Goal: Information Seeking & Learning: Learn about a topic

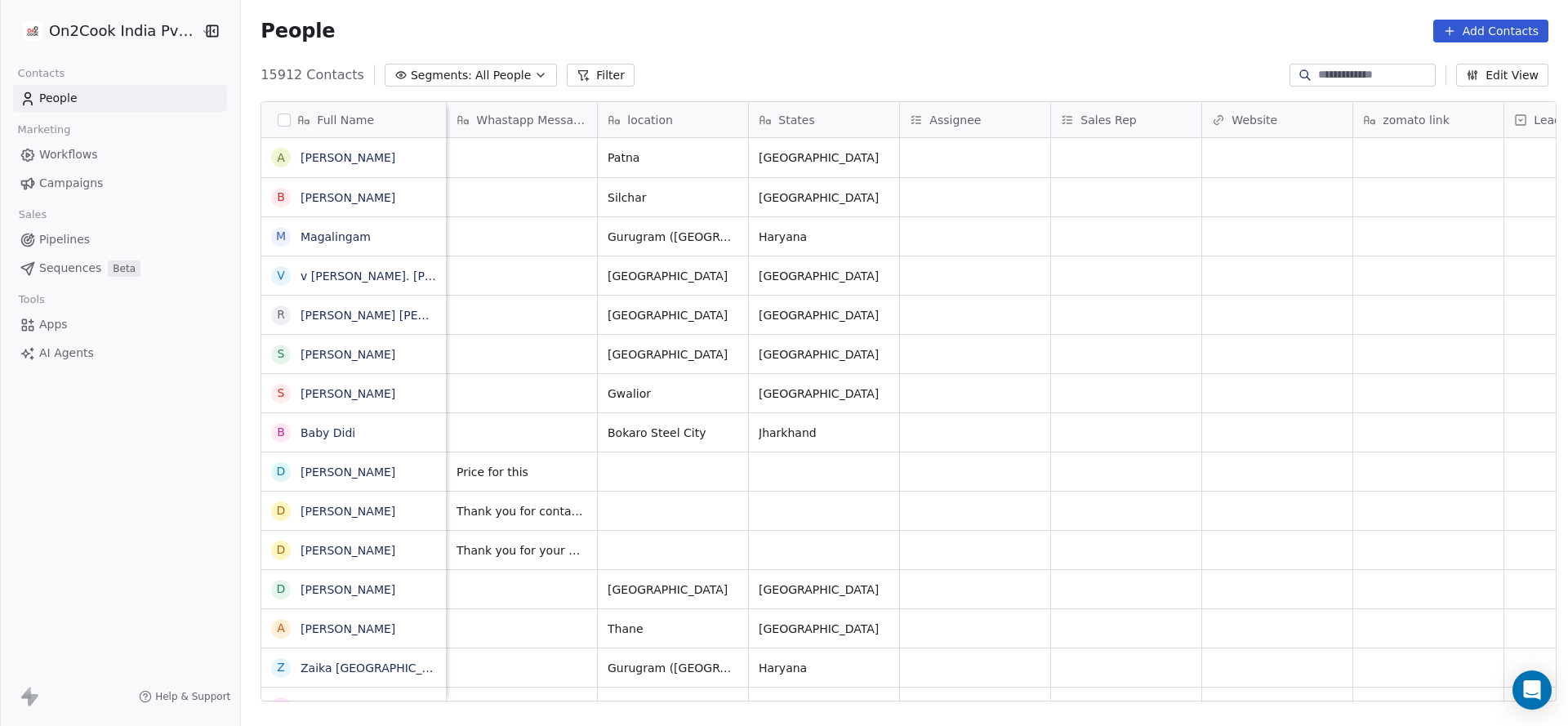
scroll to position [0, 1056]
click at [969, 200] on div "grid" at bounding box center [976, 197] width 150 height 38
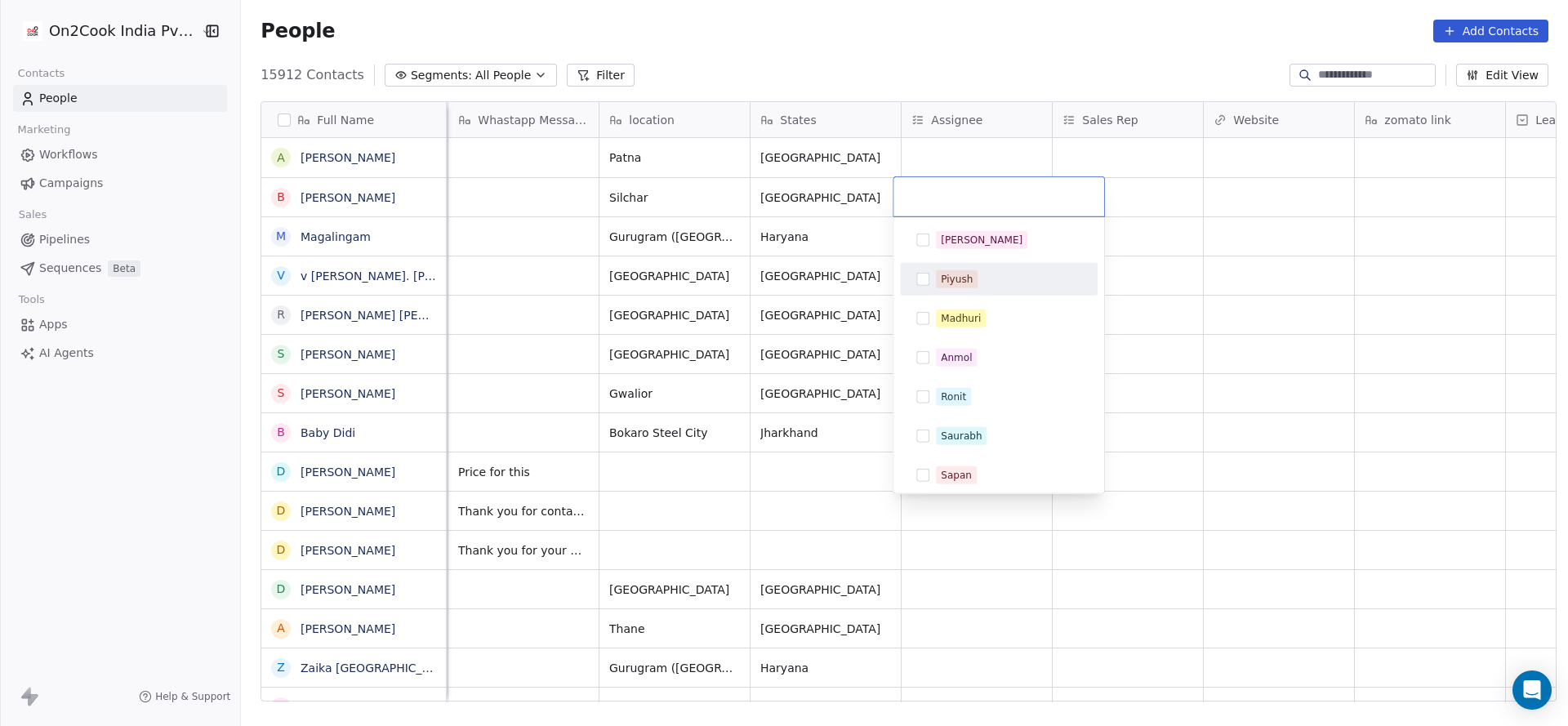
click at [779, 326] on html "On2Cook India Pvt. Ltd. Contacts People Marketing Workflows Campaigns Sales Pip…" at bounding box center [784, 363] width 1568 height 726
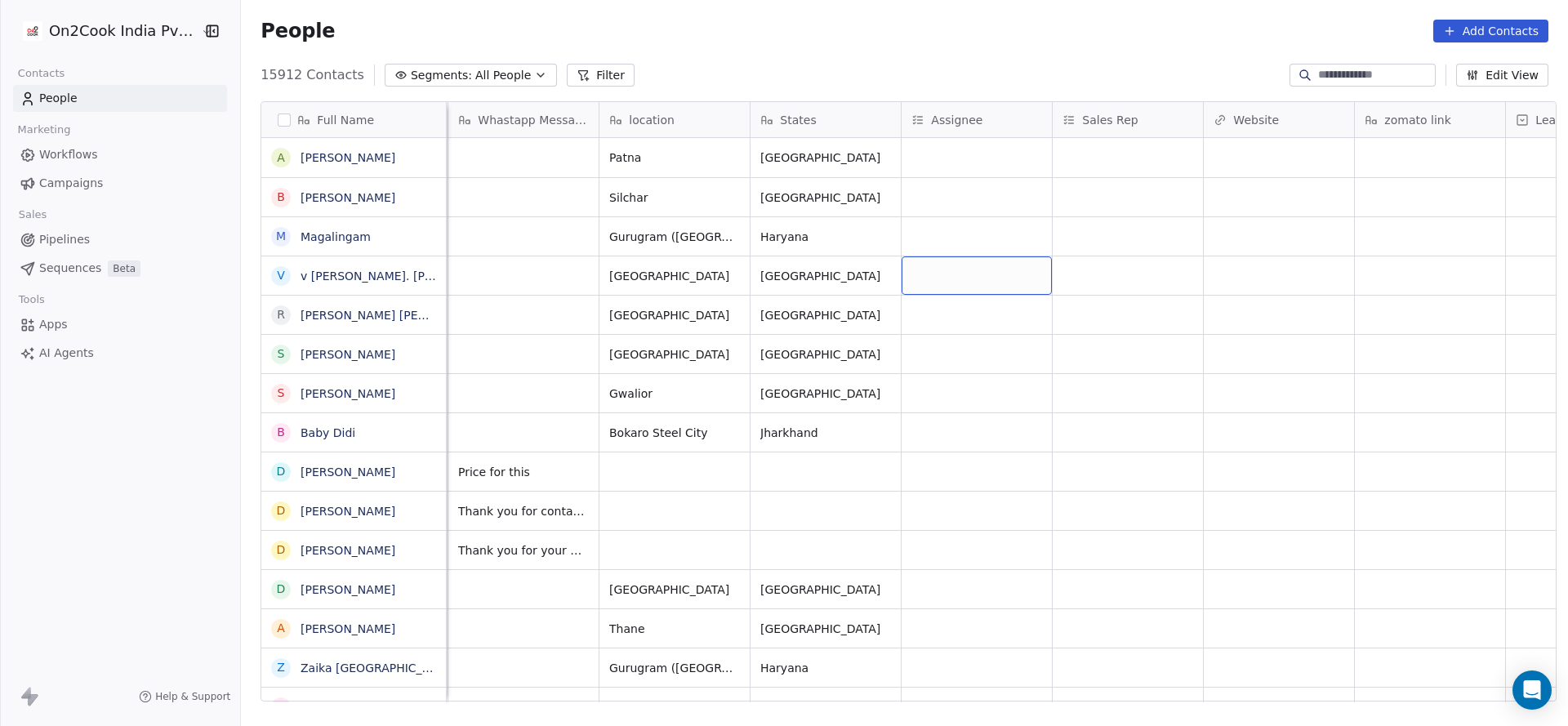
click at [955, 282] on div "grid" at bounding box center [976, 276] width 150 height 38
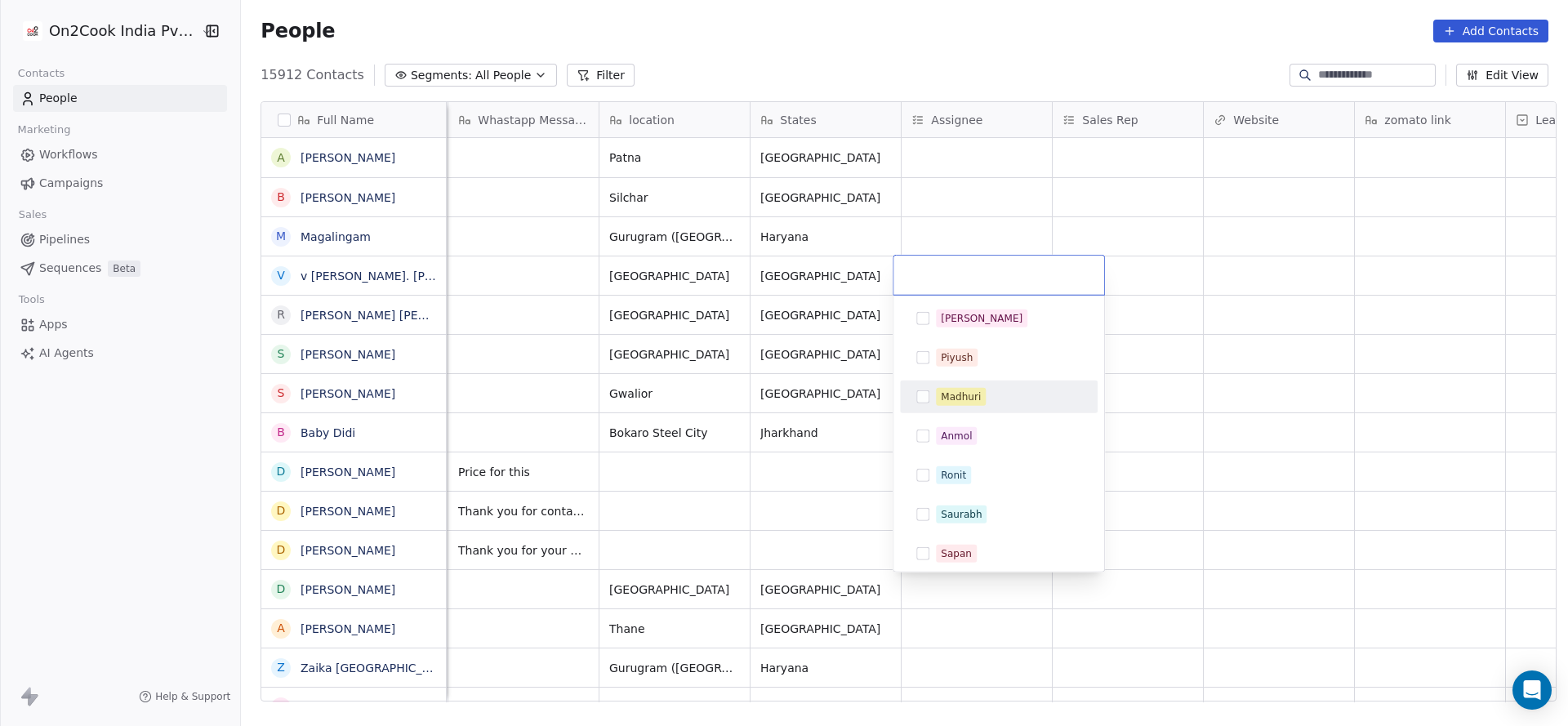
click at [960, 402] on div "Madhuri" at bounding box center [961, 396] width 40 height 14
click at [765, 419] on html "On2Cook India Pvt. Ltd. Contacts People Marketing Workflows Campaigns Sales Pip…" at bounding box center [784, 363] width 1568 height 726
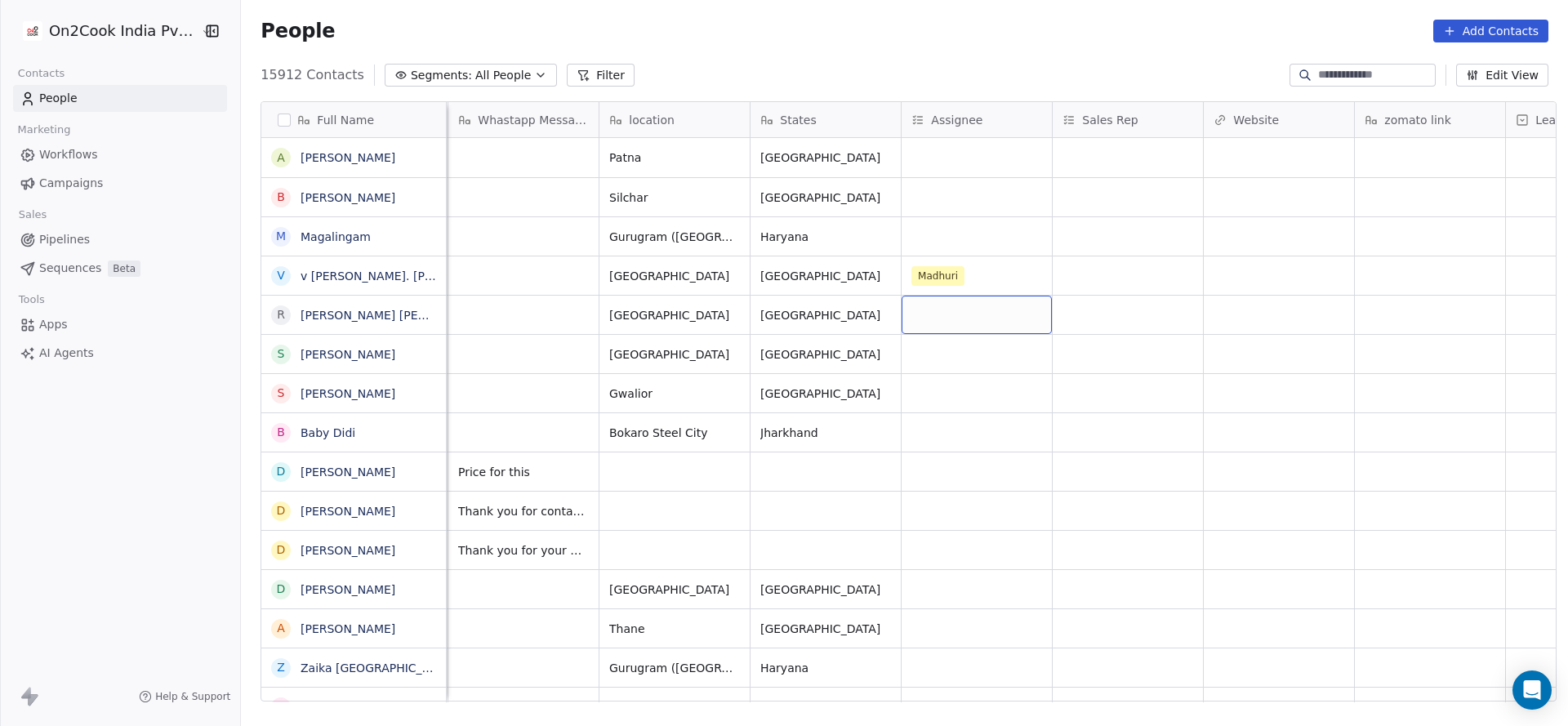
click at [924, 329] on div "grid" at bounding box center [976, 315] width 150 height 38
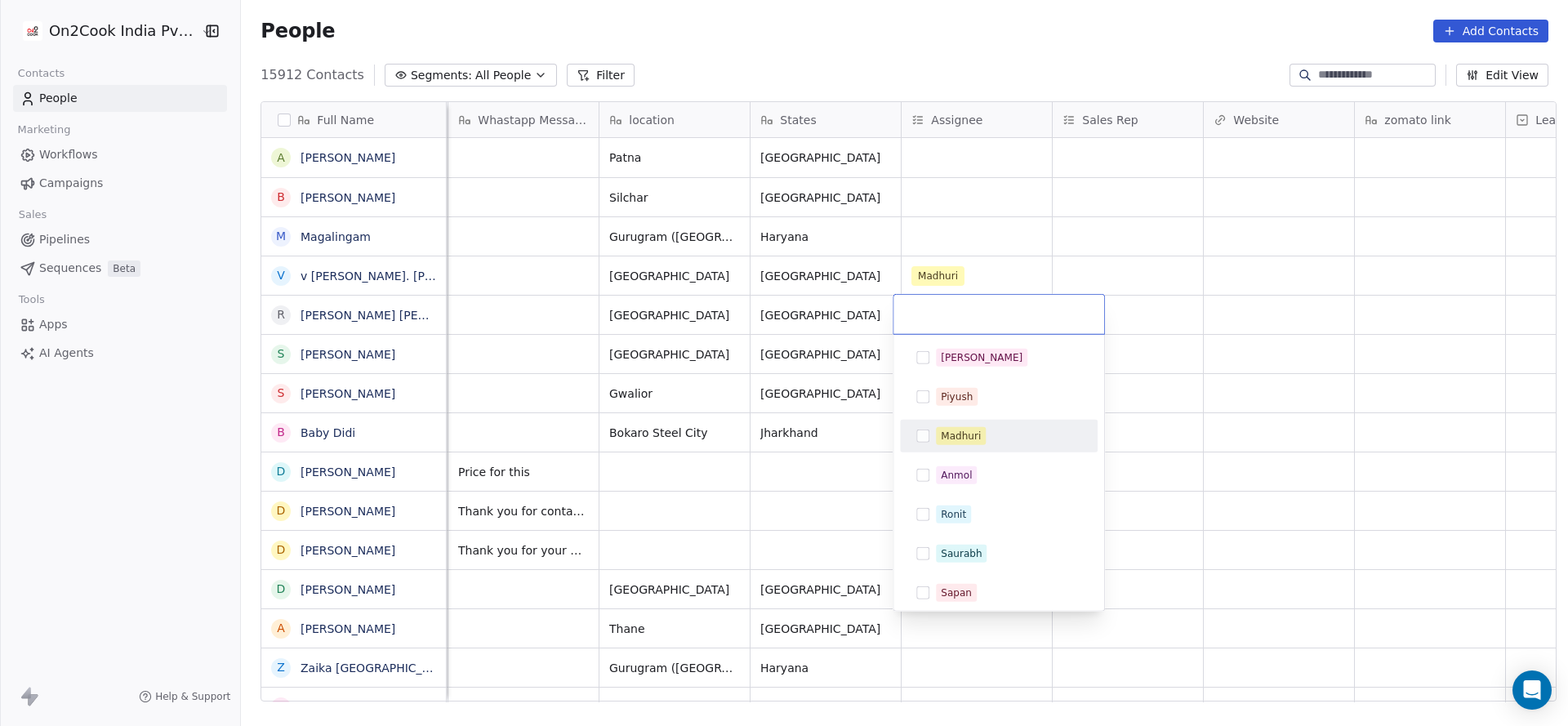
click at [923, 434] on button "Suggestions" at bounding box center [923, 436] width 13 height 13
click at [828, 429] on html "On2Cook India Pvt. Ltd. Contacts People Marketing Workflows Campaigns Sales Pip…" at bounding box center [784, 363] width 1568 height 726
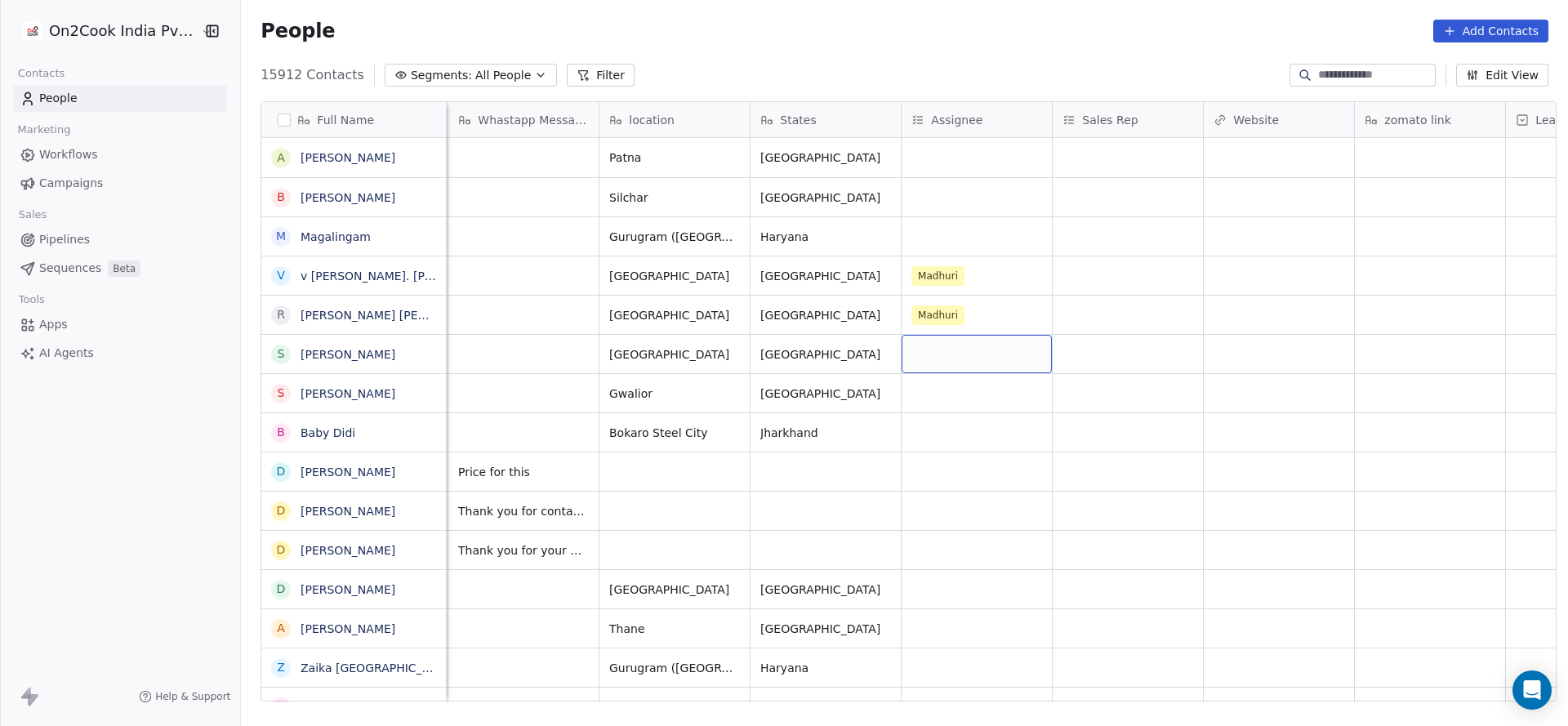
click at [947, 350] on div "grid" at bounding box center [976, 354] width 150 height 38
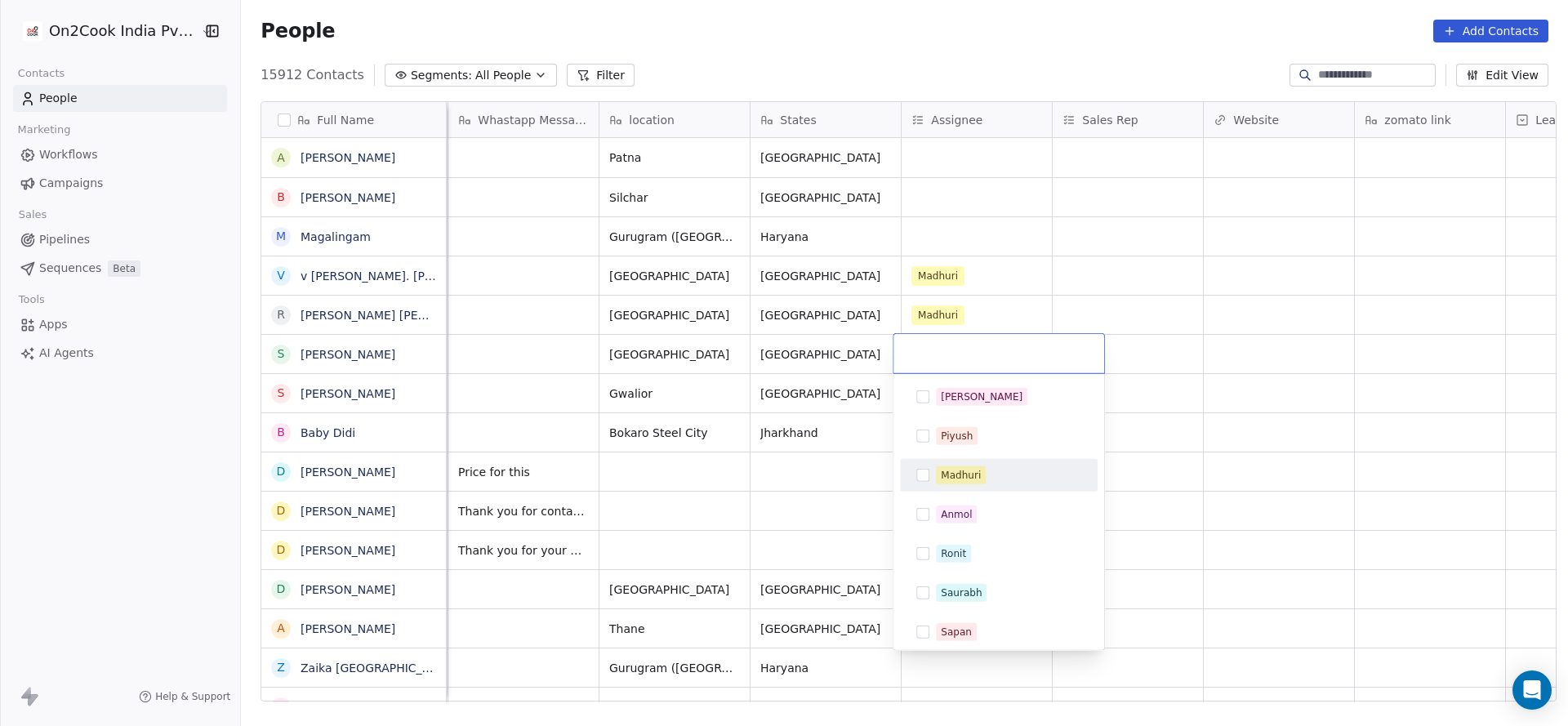
click at [931, 467] on div "Madhuri" at bounding box center [998, 476] width 184 height 27
click at [747, 484] on html "On2Cook India Pvt. Ltd. Contacts People Marketing Workflows Campaigns Sales Pip…" at bounding box center [784, 363] width 1568 height 726
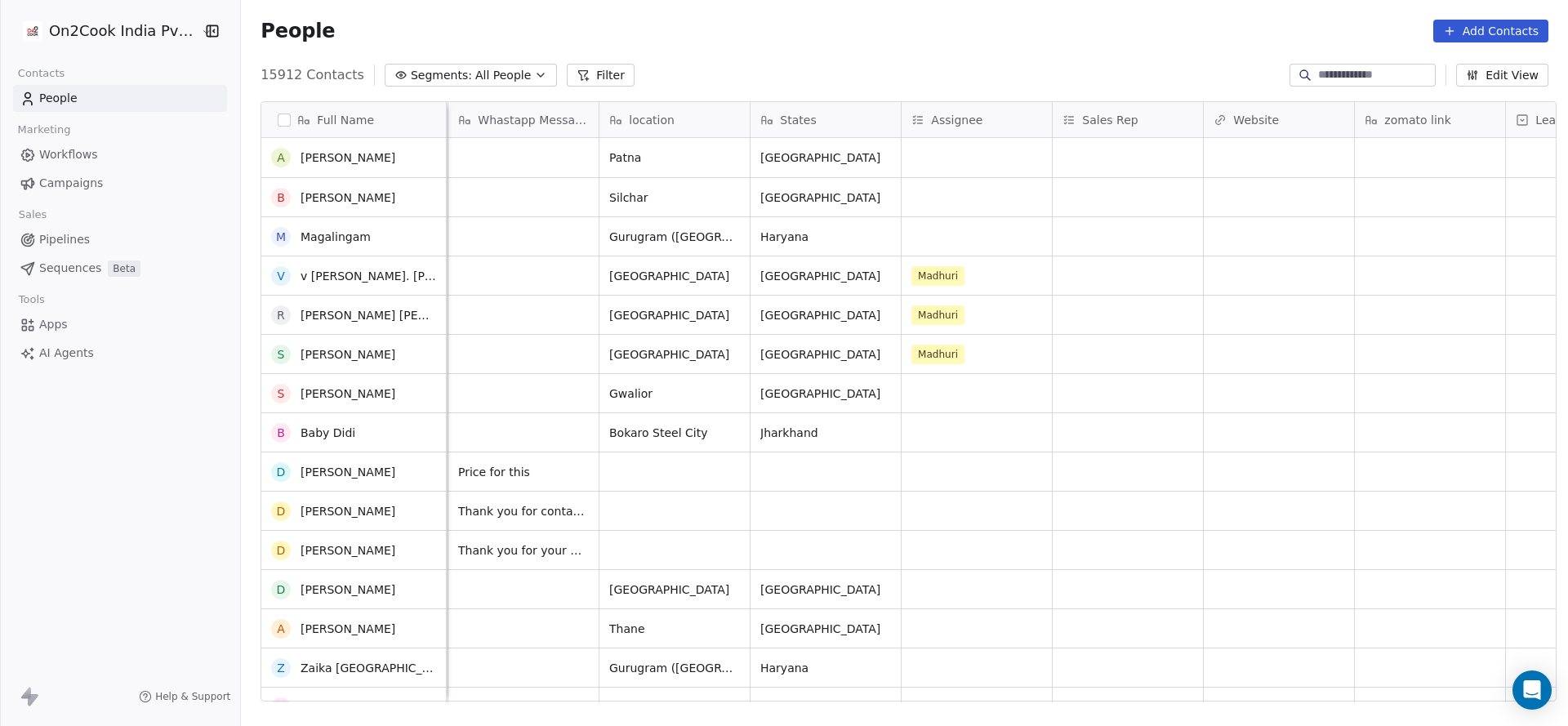
scroll to position [245, 0]
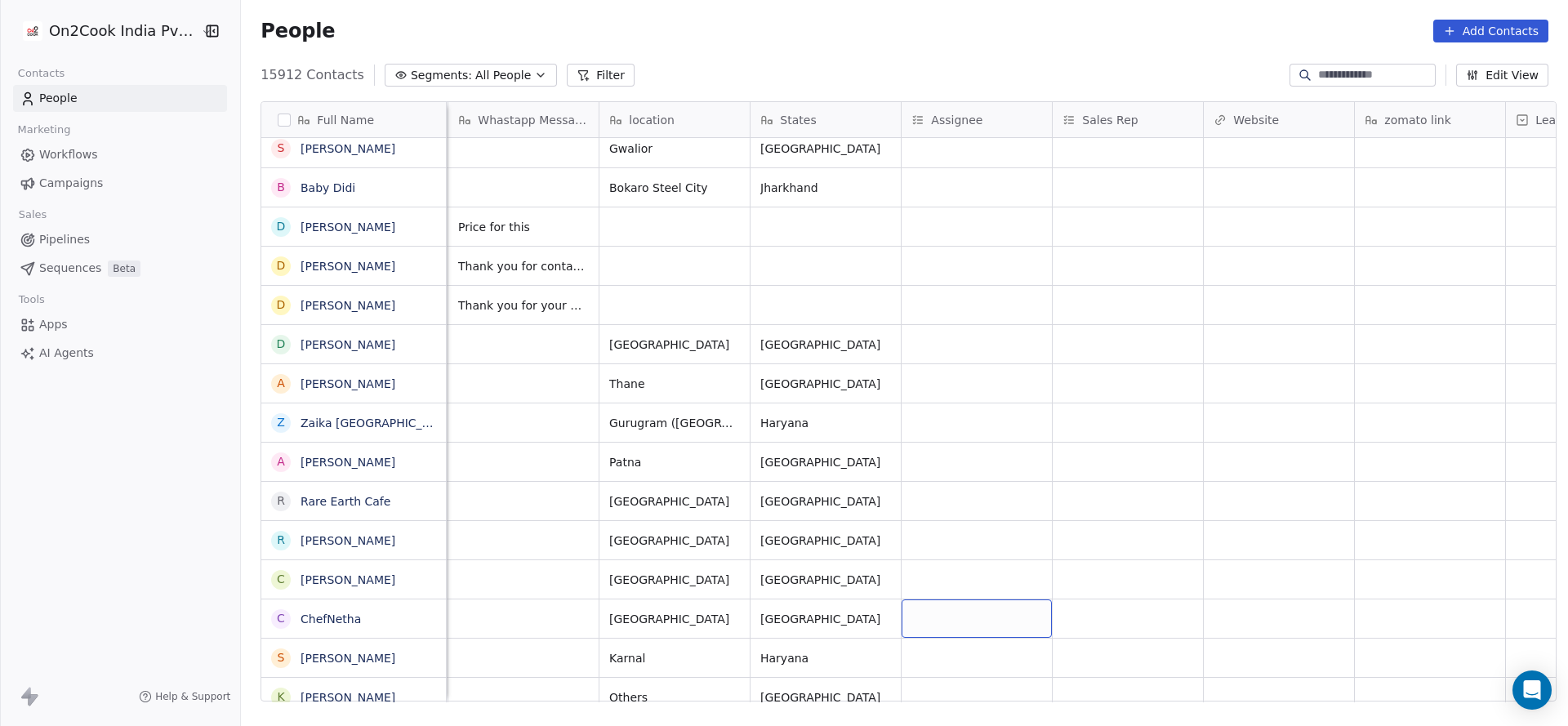
click at [924, 615] on div "grid" at bounding box center [976, 619] width 150 height 38
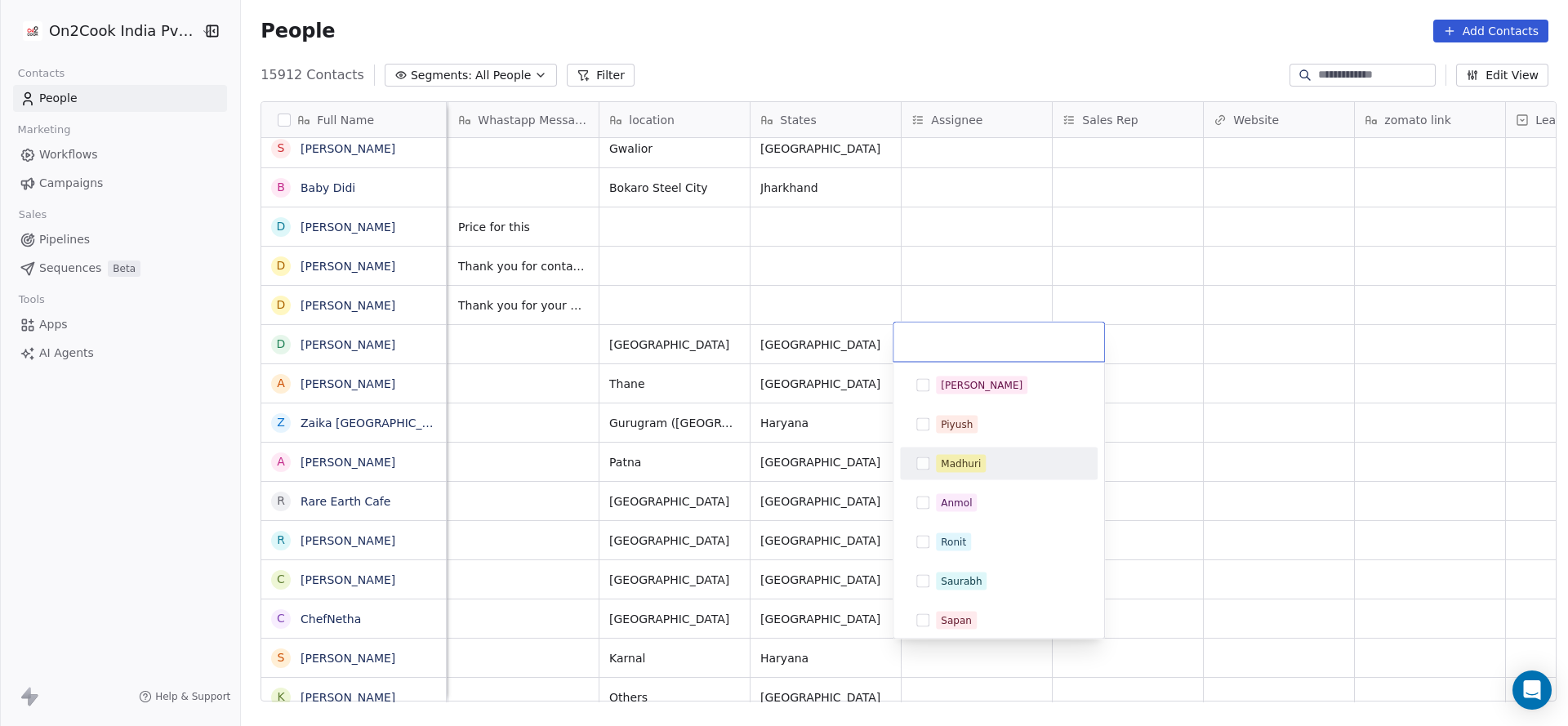
click at [978, 475] on div "Madhuri" at bounding box center [998, 465] width 184 height 27
click at [1188, 503] on html "On2Cook India Pvt. Ltd. Contacts People Marketing Workflows Campaigns Sales Pip…" at bounding box center [784, 363] width 1568 height 726
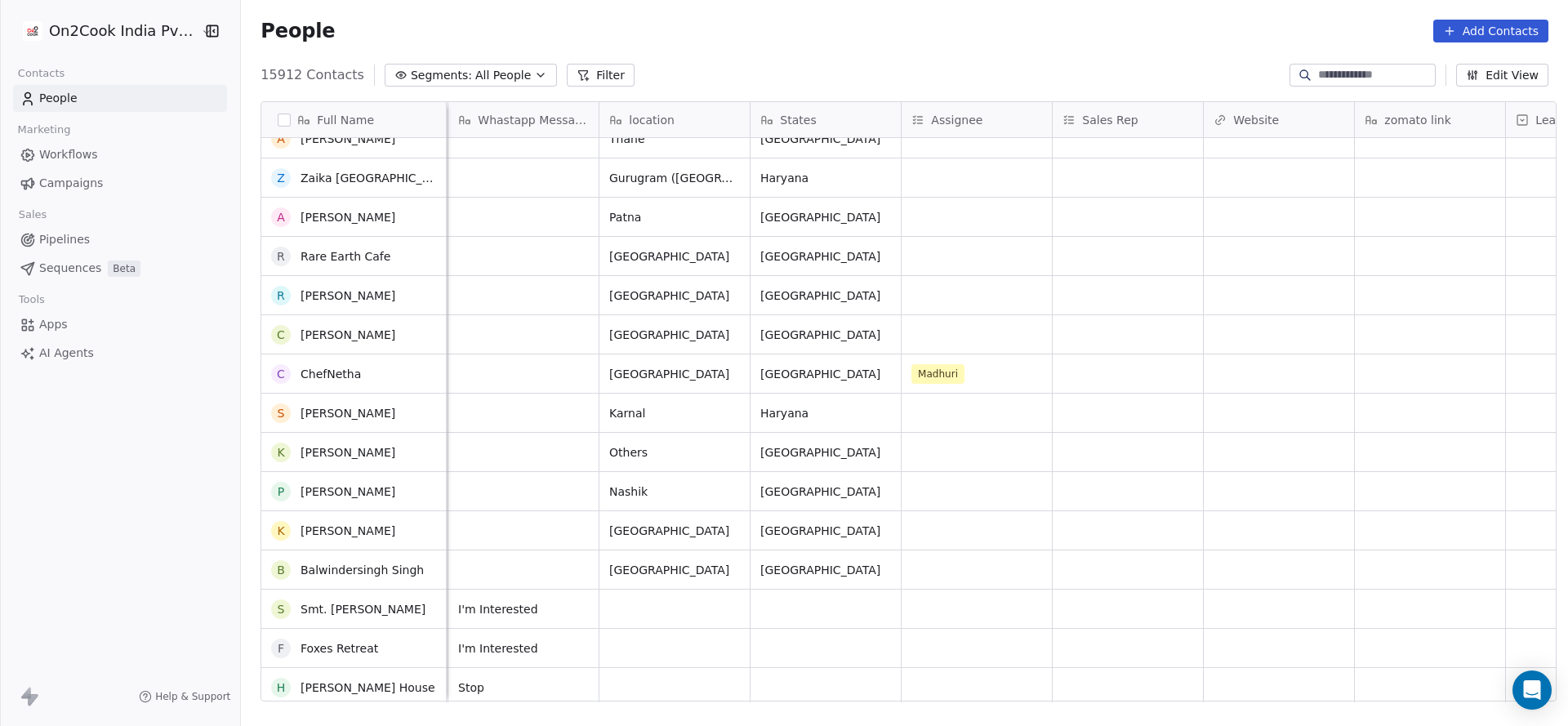
scroll to position [613, 0]
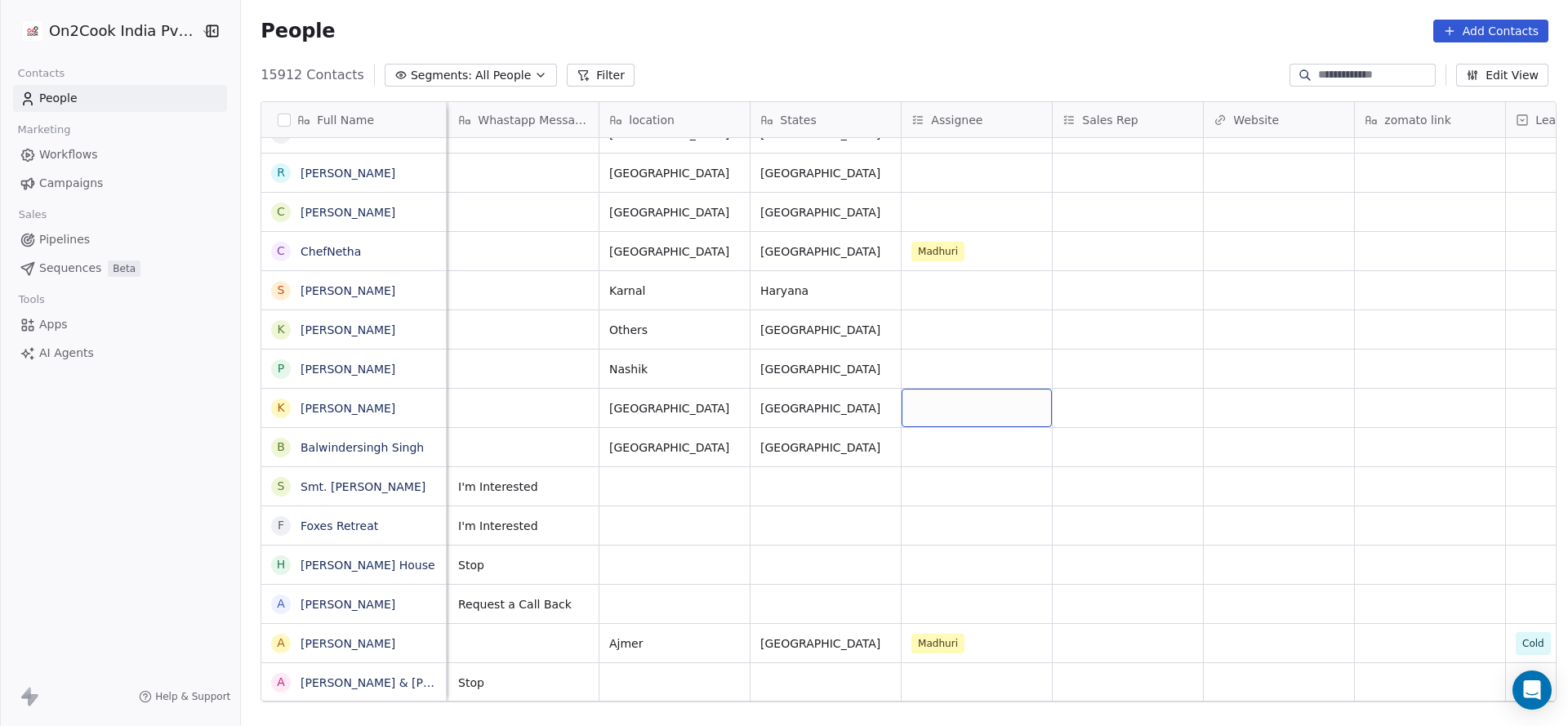
click at [982, 416] on div "grid" at bounding box center [976, 408] width 150 height 38
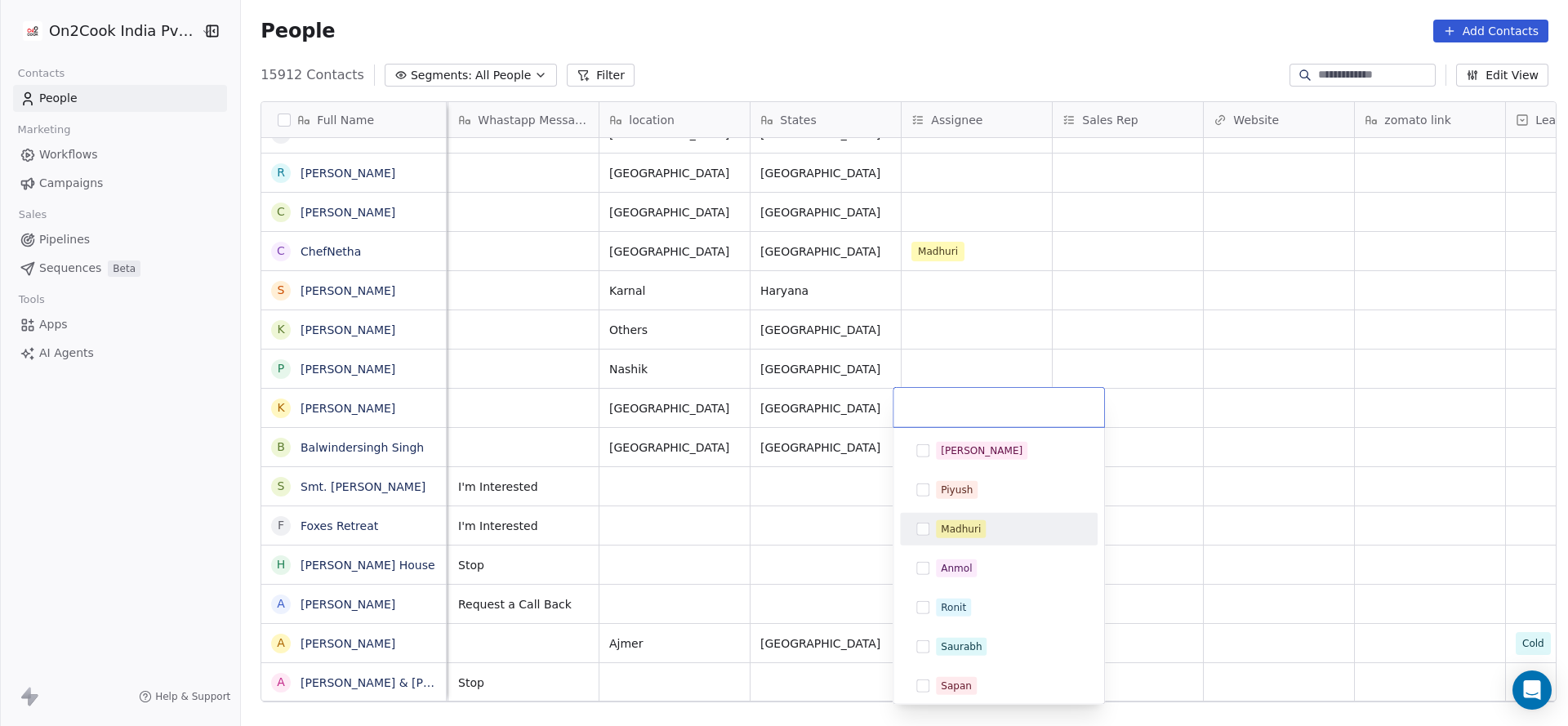
click at [999, 534] on div "Madhuri" at bounding box center [1008, 529] width 145 height 18
click at [659, 562] on html "On2Cook India Pvt. Ltd. Contacts People Marketing Workflows Campaigns Sales Pip…" at bounding box center [784, 363] width 1568 height 726
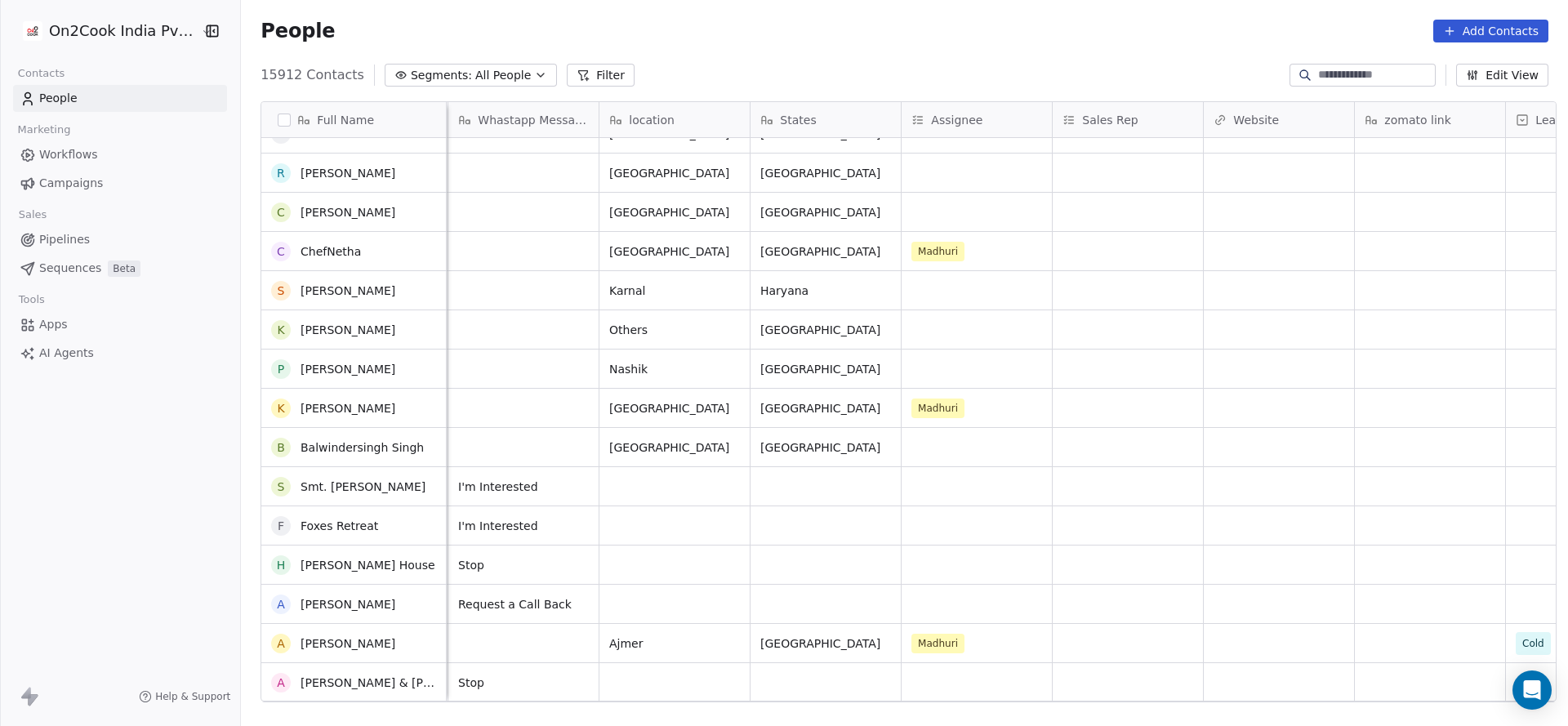
scroll to position [858, 0]
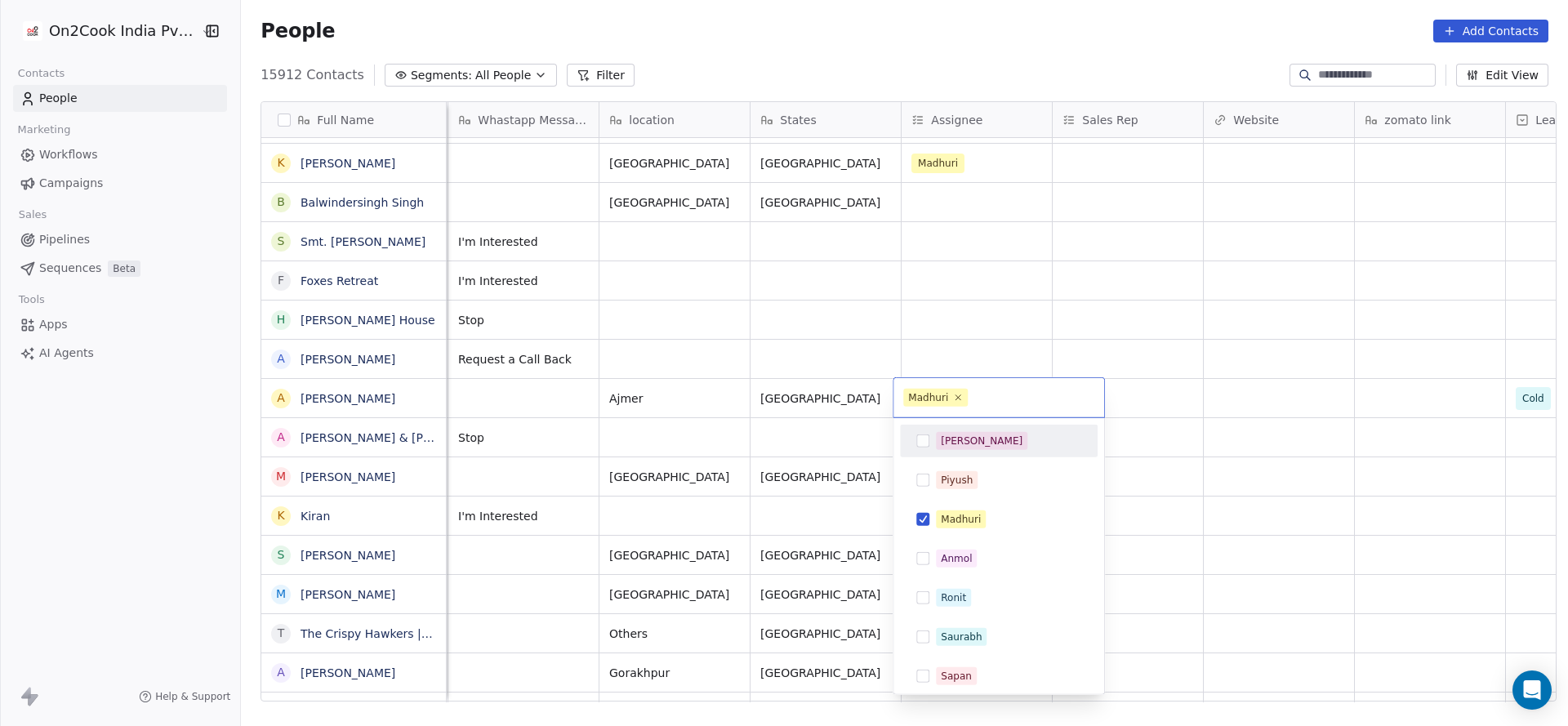
click at [968, 443] on span "[PERSON_NAME]" at bounding box center [981, 441] width 91 height 18
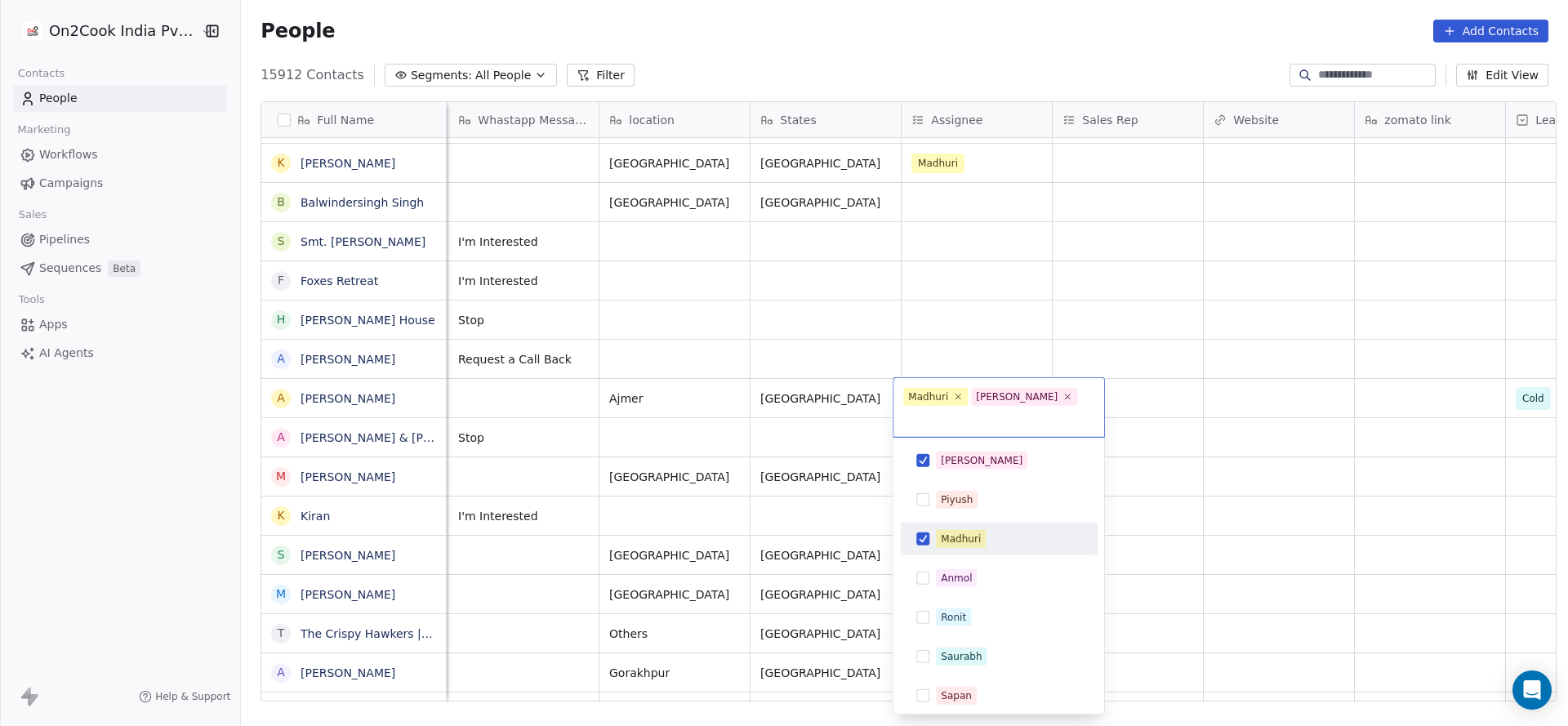
drag, startPoint x: 966, startPoint y: 523, endPoint x: 802, endPoint y: 560, distance: 168.1
click at [961, 532] on div "Madhuri" at bounding box center [961, 539] width 40 height 14
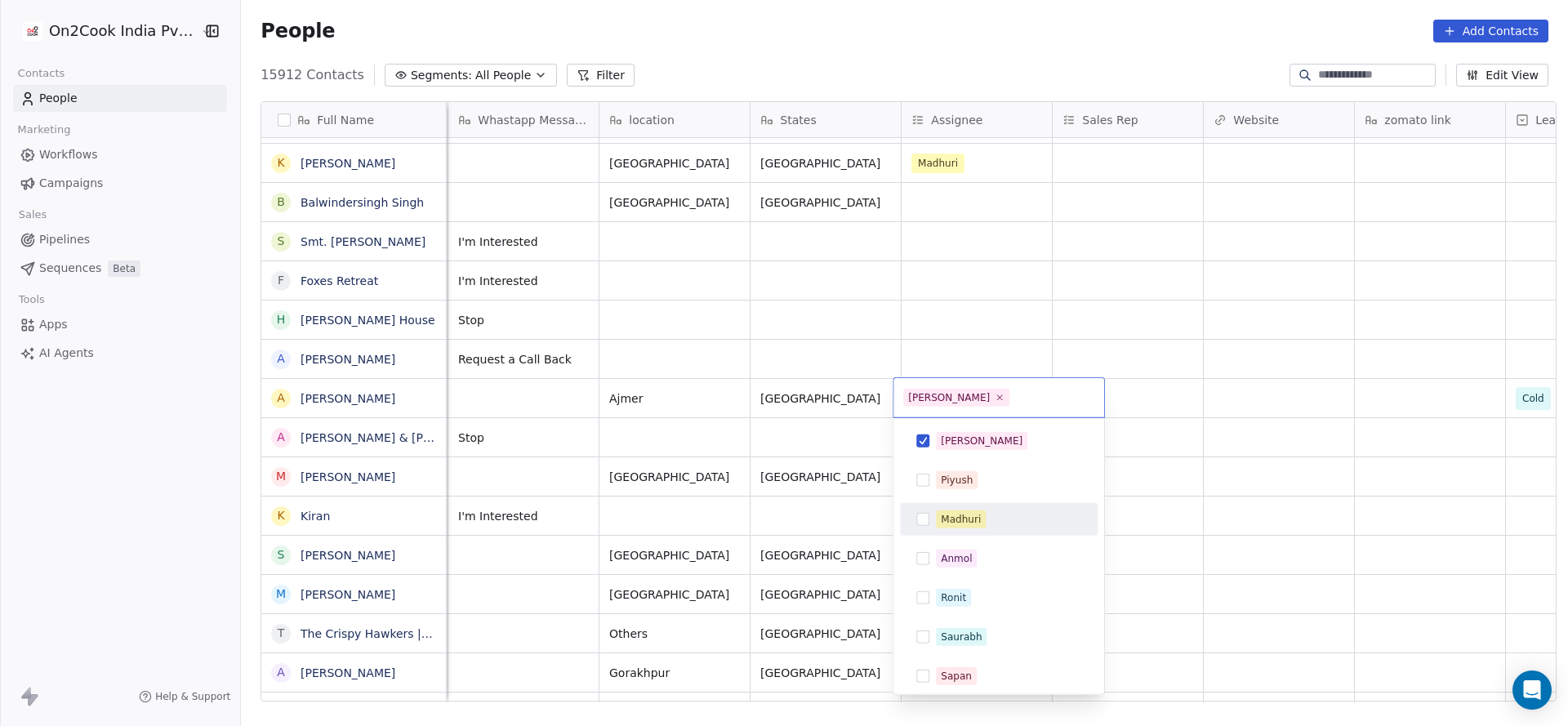
click at [796, 559] on html "On2Cook India Pvt. Ltd. Contacts People Marketing Workflows Campaigns Sales Pip…" at bounding box center [784, 363] width 1568 height 726
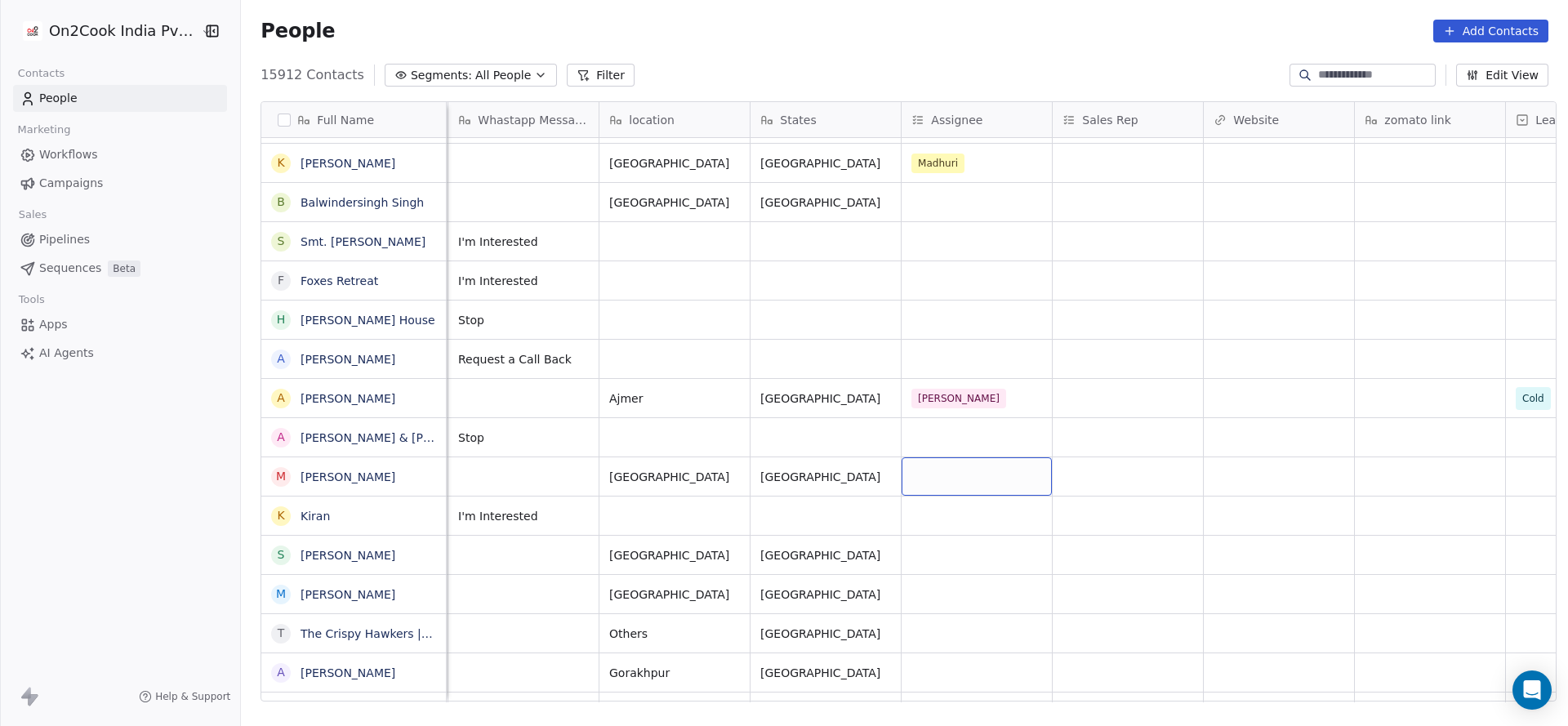
click at [920, 467] on div "grid" at bounding box center [976, 477] width 150 height 38
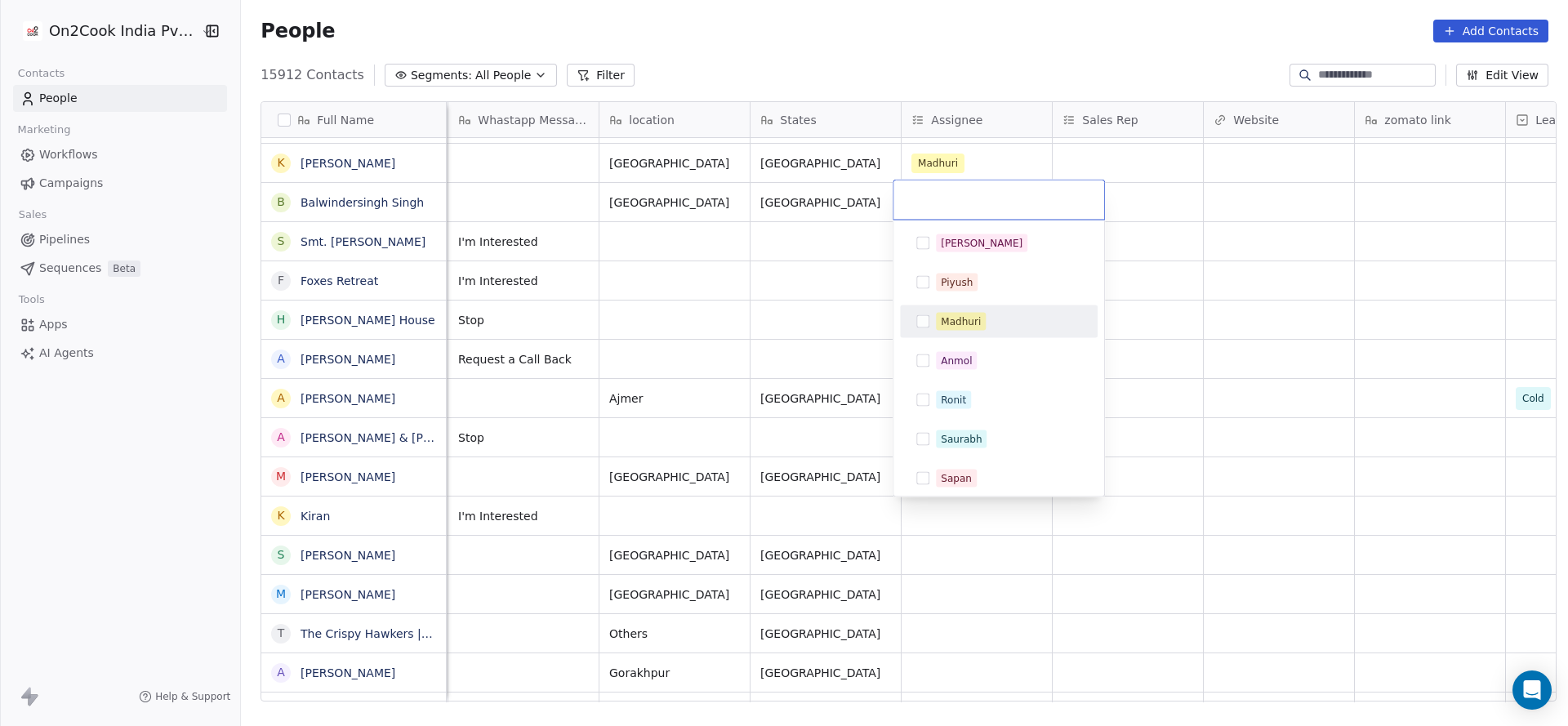
click at [982, 327] on span "Madhuri" at bounding box center [960, 321] width 49 height 18
click at [607, 402] on html "On2Cook India Pvt. Ltd. Contacts People Marketing Workflows Campaigns Sales Pip…" at bounding box center [784, 363] width 1568 height 726
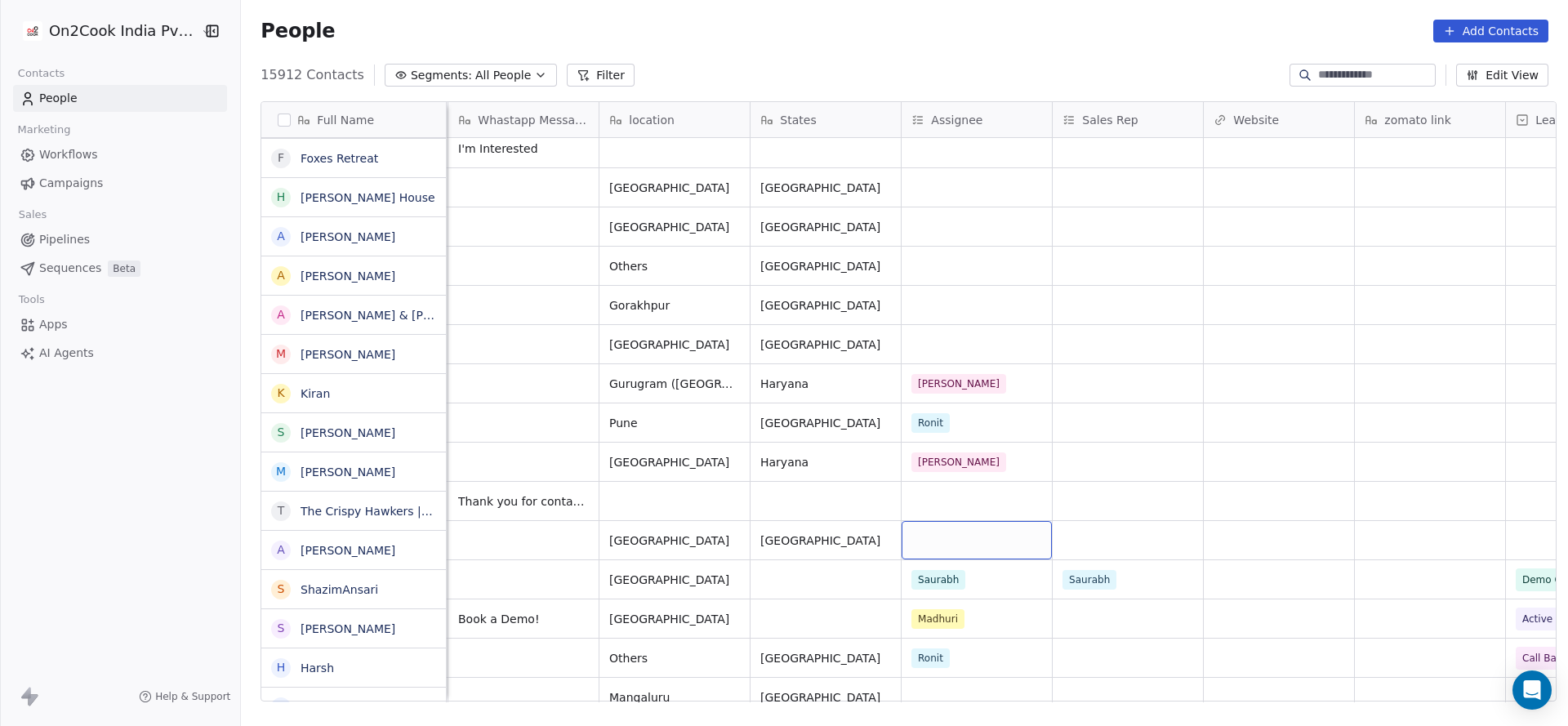
scroll to position [1226, 0]
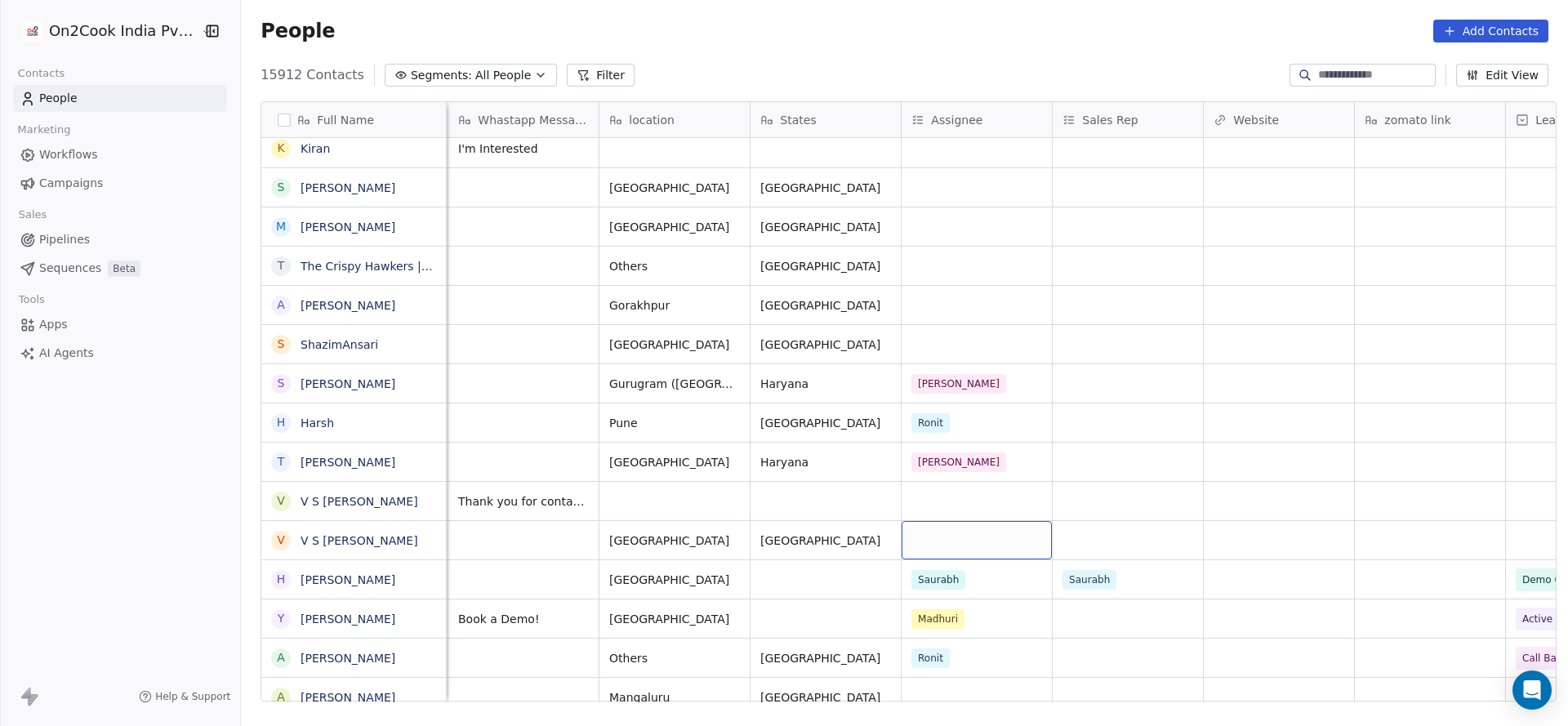
click at [935, 554] on div "grid" at bounding box center [976, 541] width 150 height 38
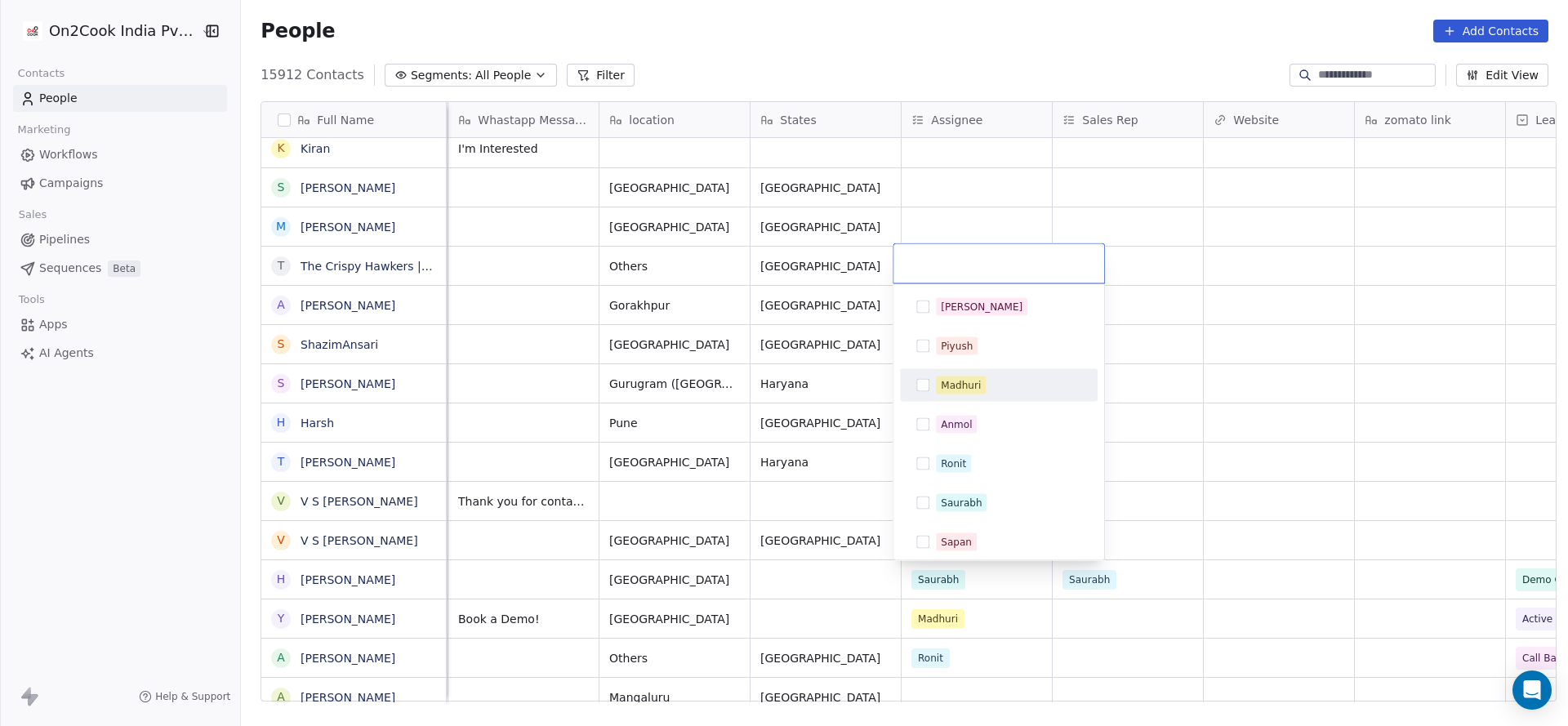
click at [976, 395] on div "Madhuri" at bounding box center [998, 386] width 184 height 27
click at [753, 480] on html "On2Cook India Pvt. Ltd. Contacts People Marketing Workflows Campaigns Sales Pip…" at bounding box center [784, 363] width 1568 height 726
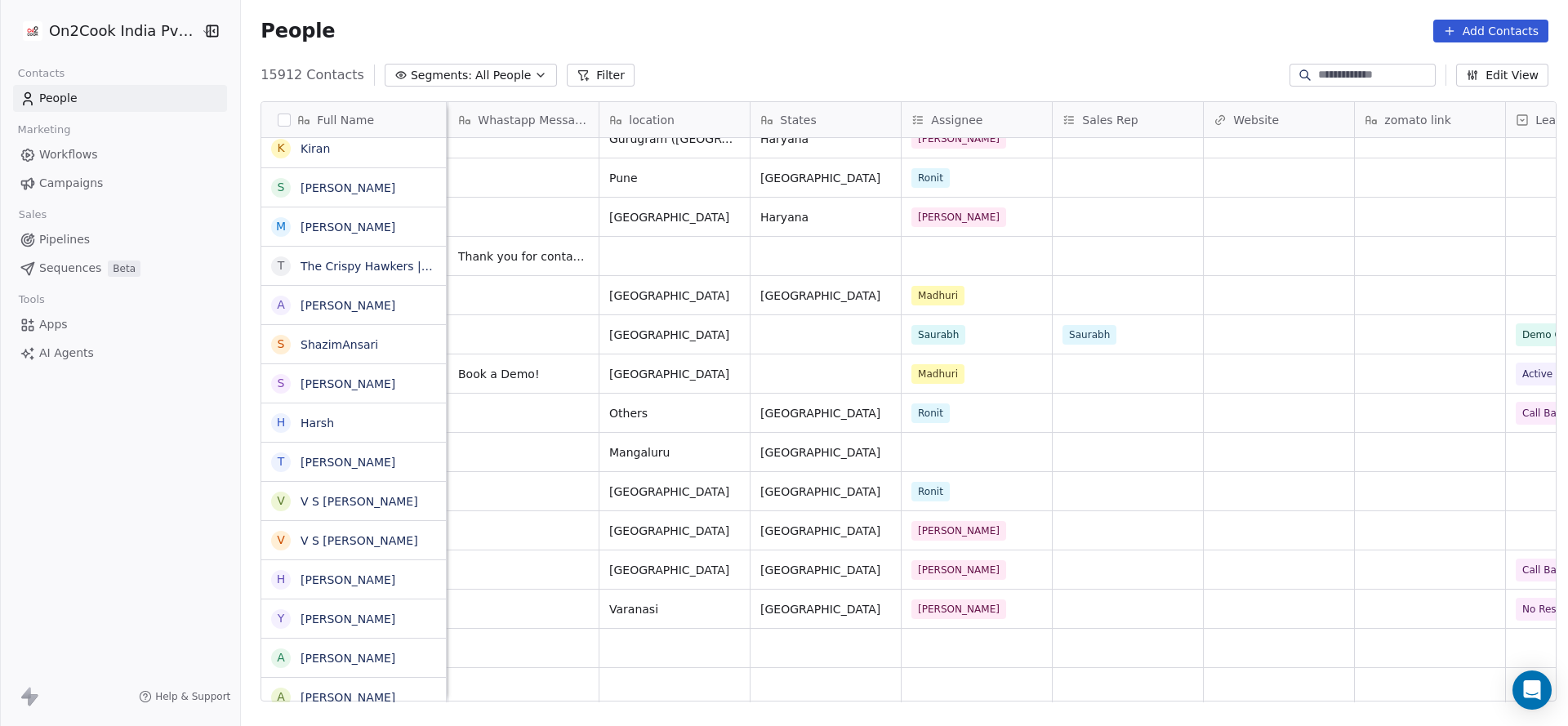
scroll to position [1471, 0]
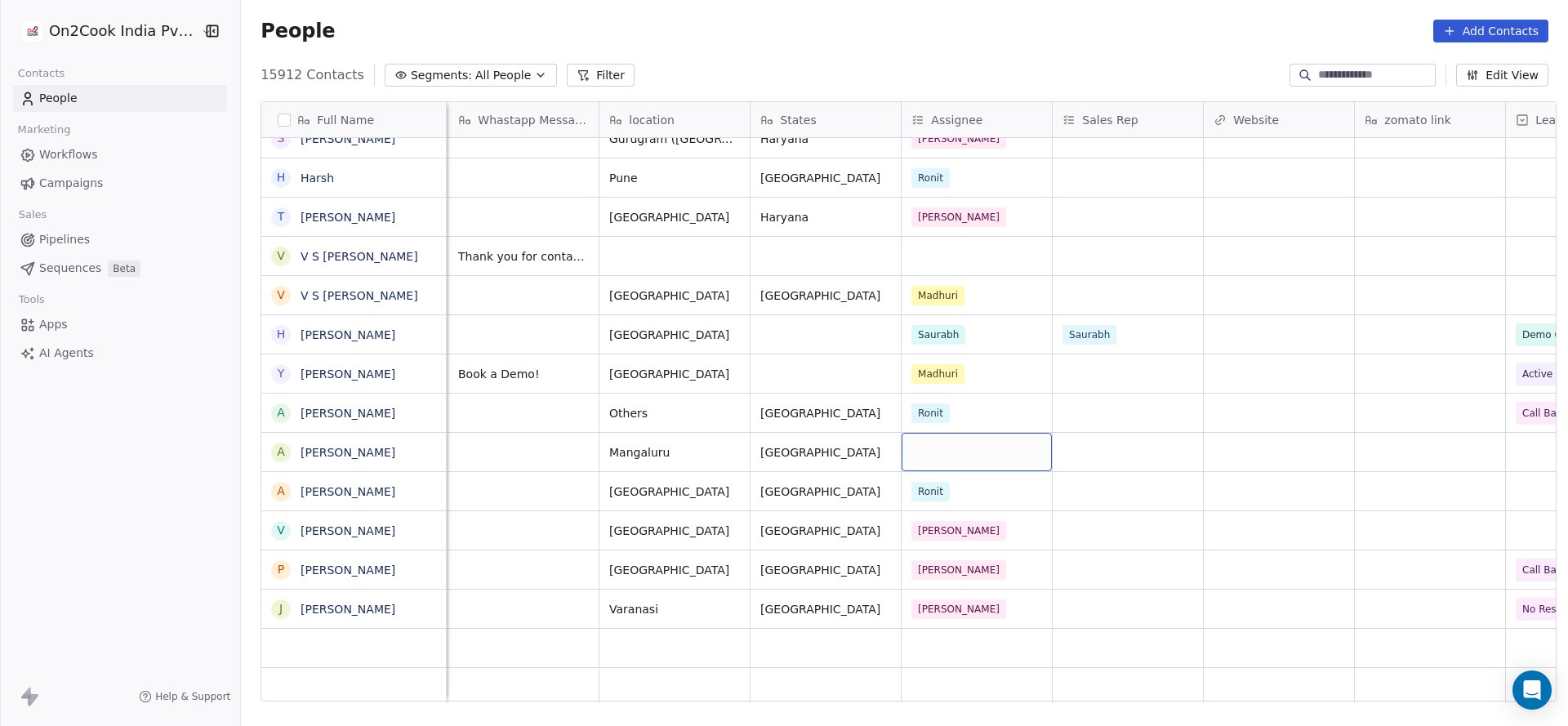
click at [912, 459] on div "grid" at bounding box center [976, 452] width 150 height 38
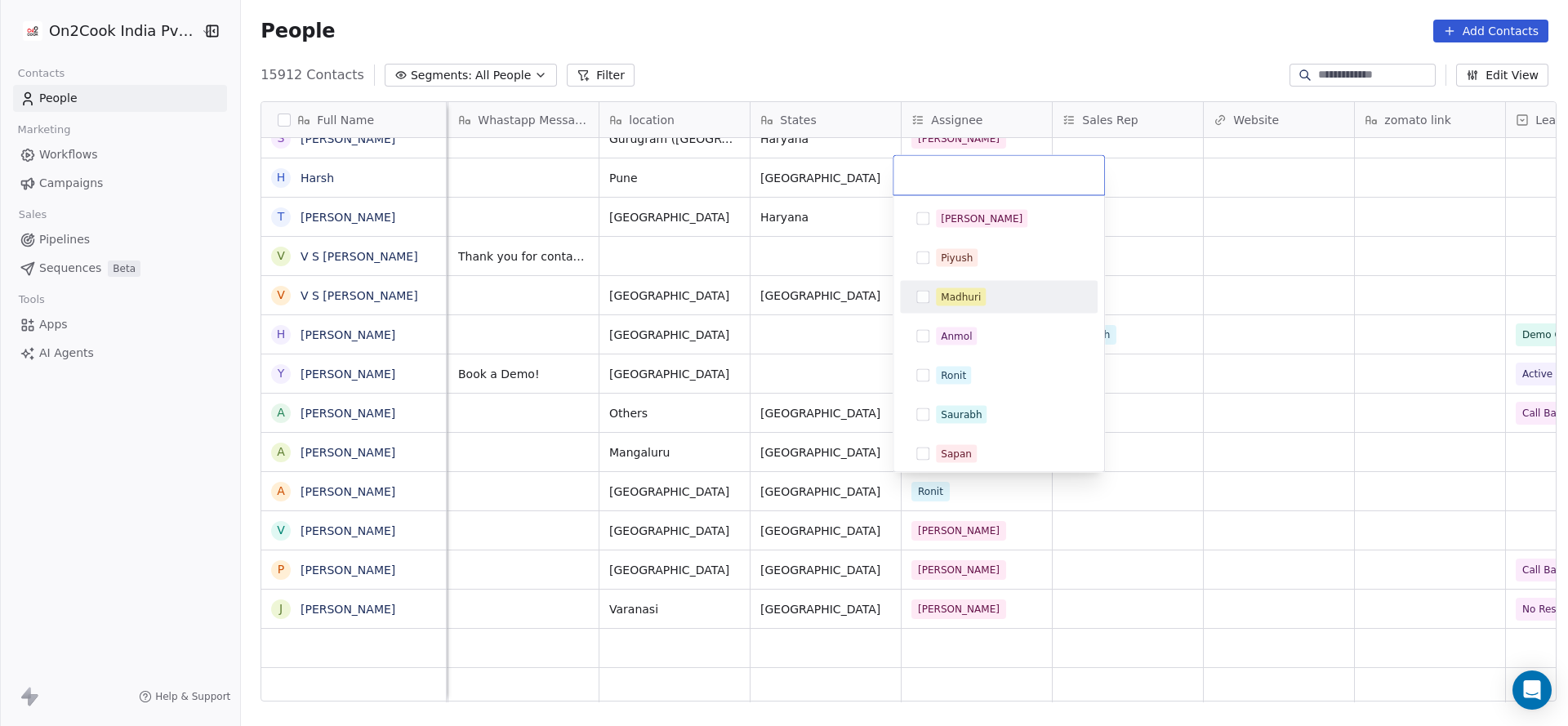
click at [1001, 304] on div "Madhuri" at bounding box center [1008, 297] width 145 height 18
click at [701, 392] on html "On2Cook India Pvt. Ltd. Contacts People Marketing Workflows Campaigns Sales Pip…" at bounding box center [784, 363] width 1568 height 726
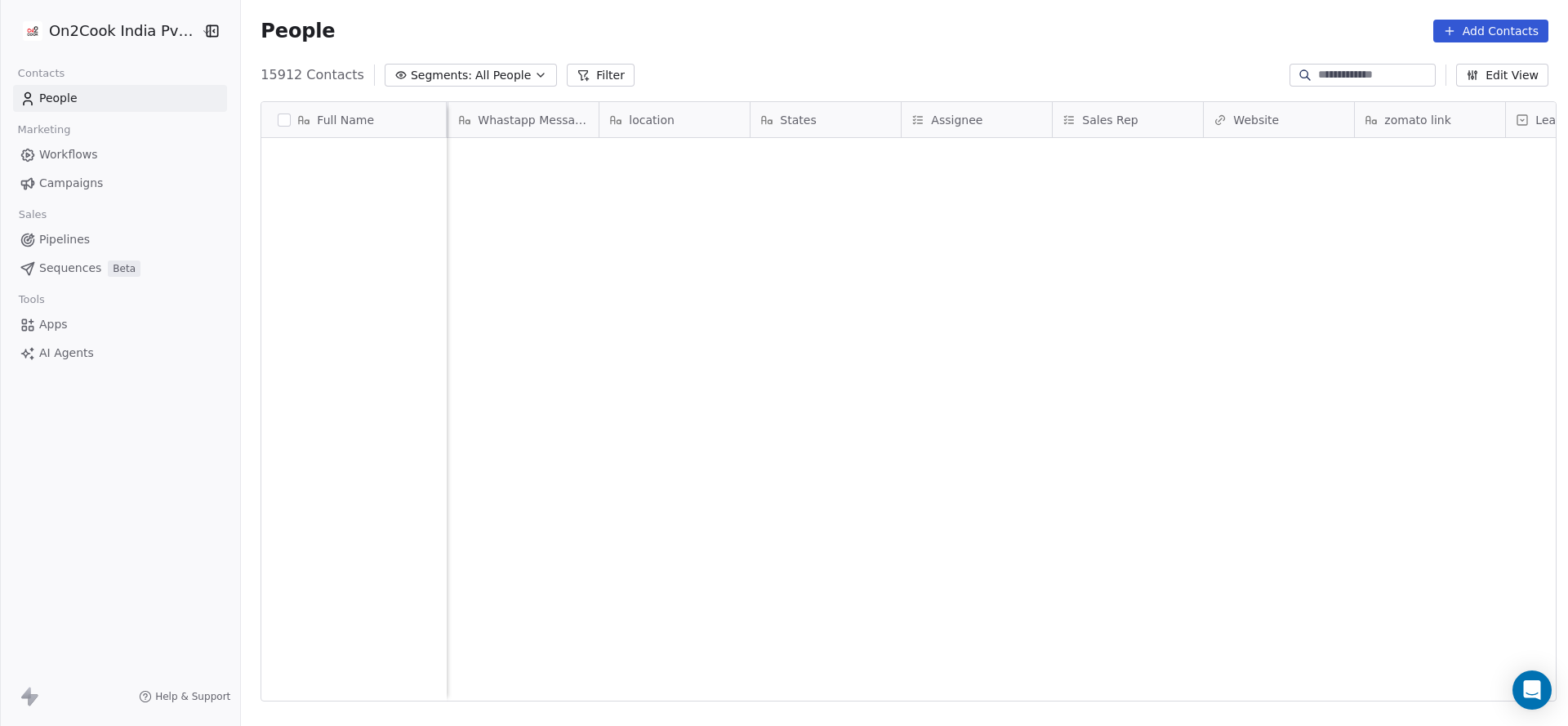
scroll to position [0, 0]
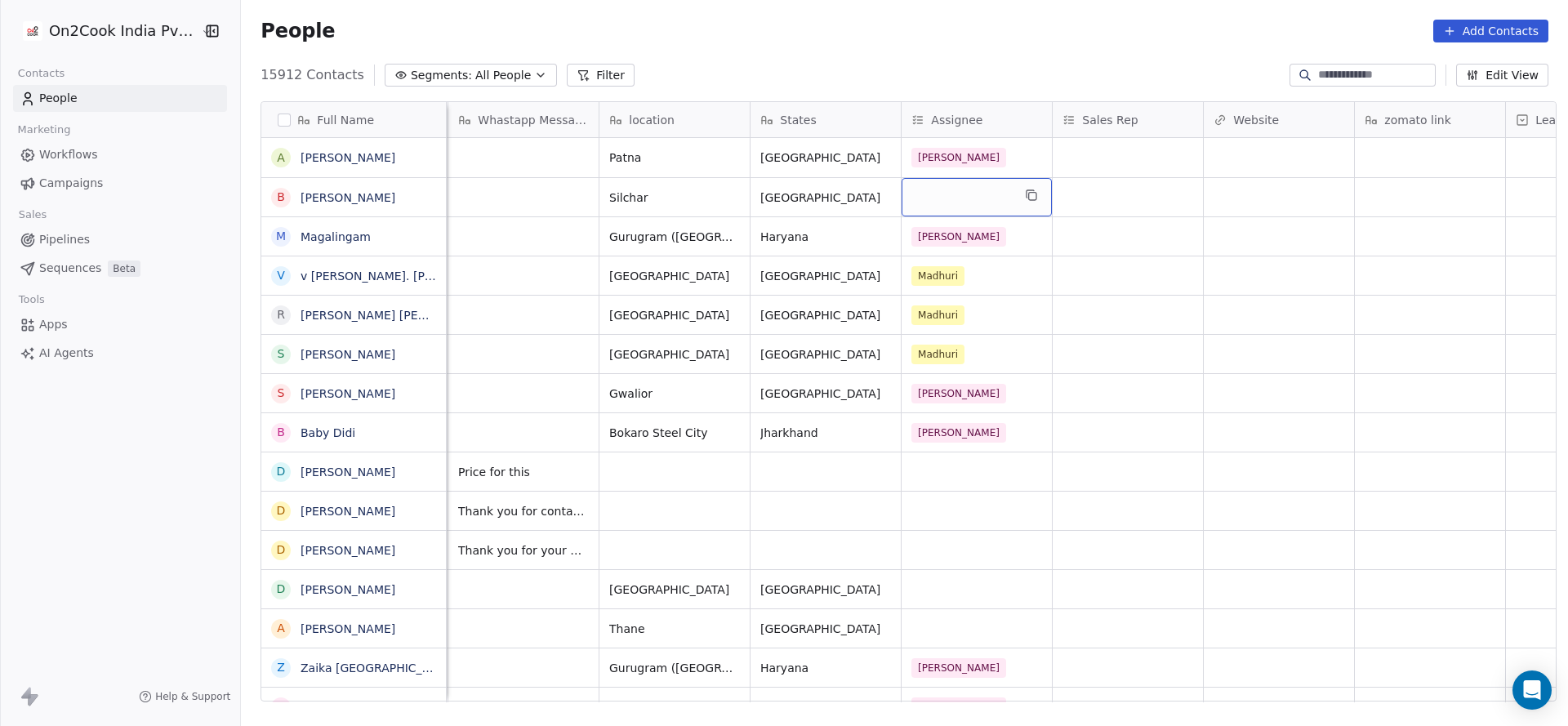
click at [912, 196] on div "grid" at bounding box center [976, 197] width 150 height 38
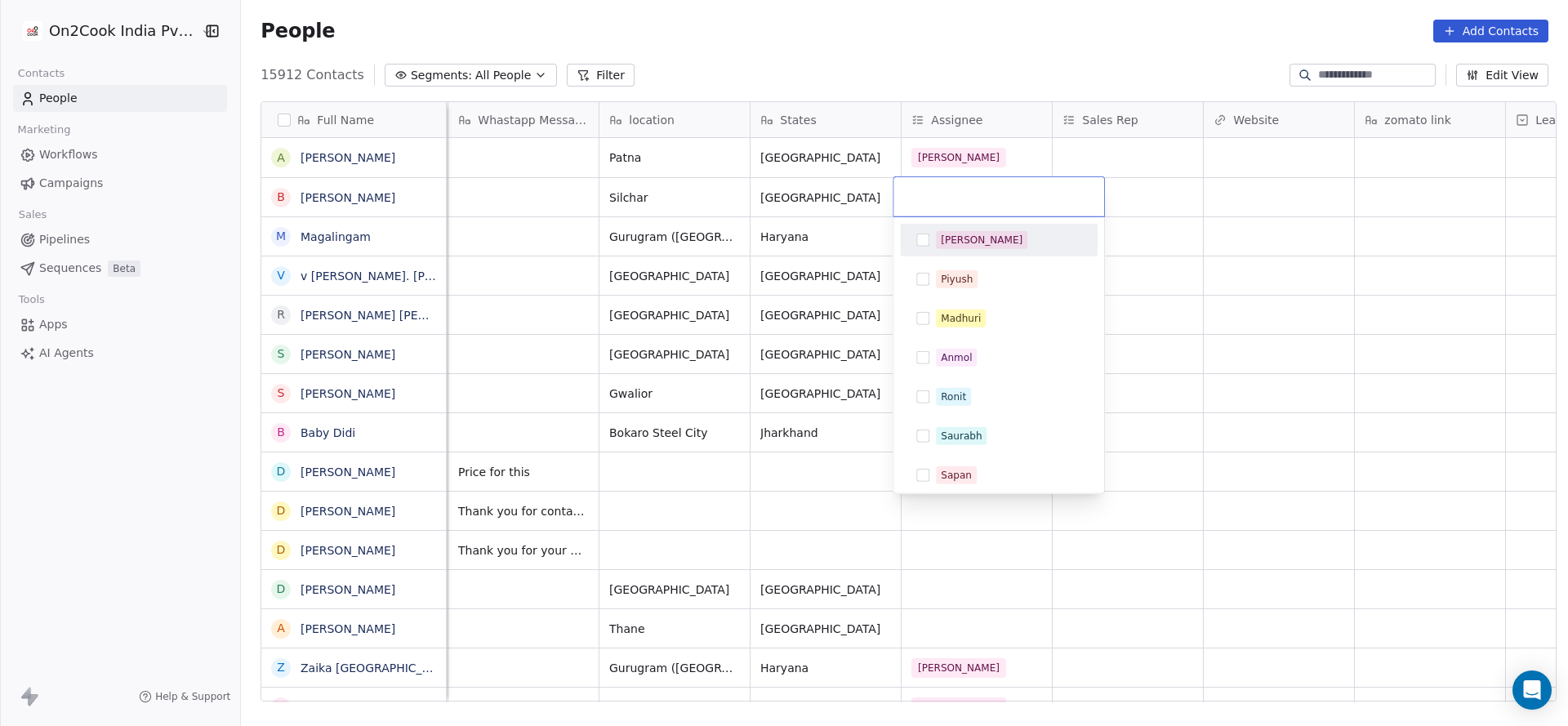
click at [964, 227] on div "[PERSON_NAME]" at bounding box center [998, 240] width 184 height 27
click at [793, 294] on html "On2Cook India Pvt. Ltd. Contacts People Marketing Workflows Campaigns Sales Pip…" at bounding box center [784, 363] width 1568 height 726
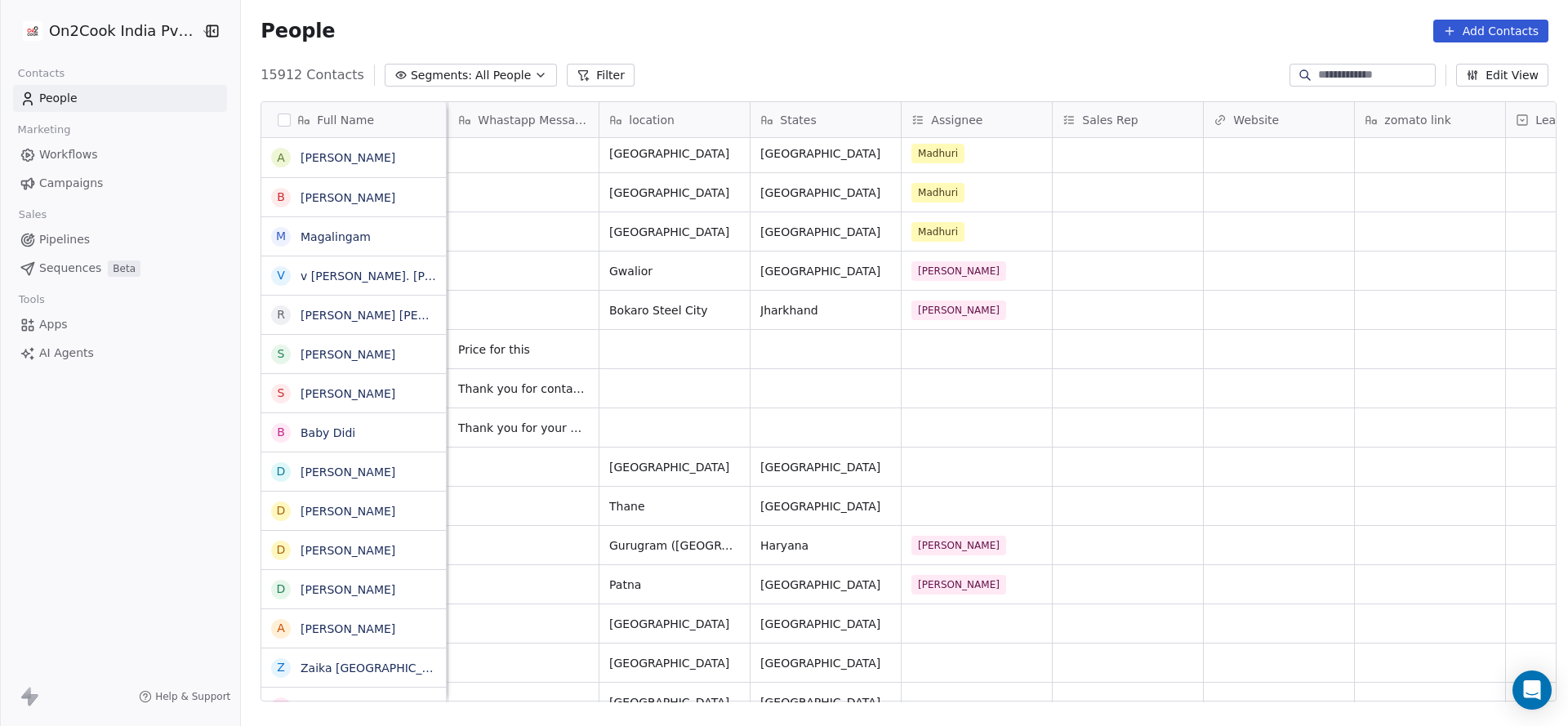
scroll to position [123, 0]
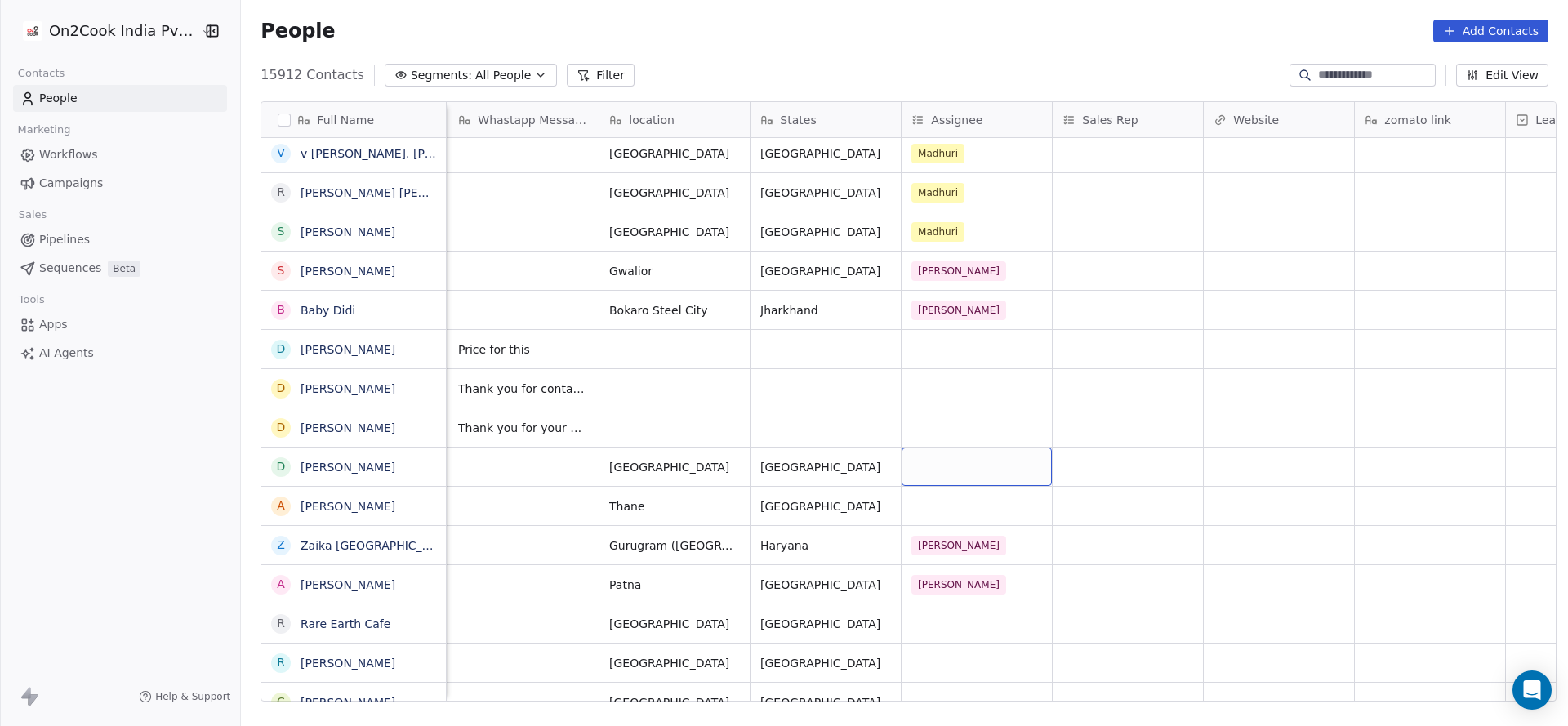
click at [950, 458] on div "grid" at bounding box center [976, 467] width 150 height 38
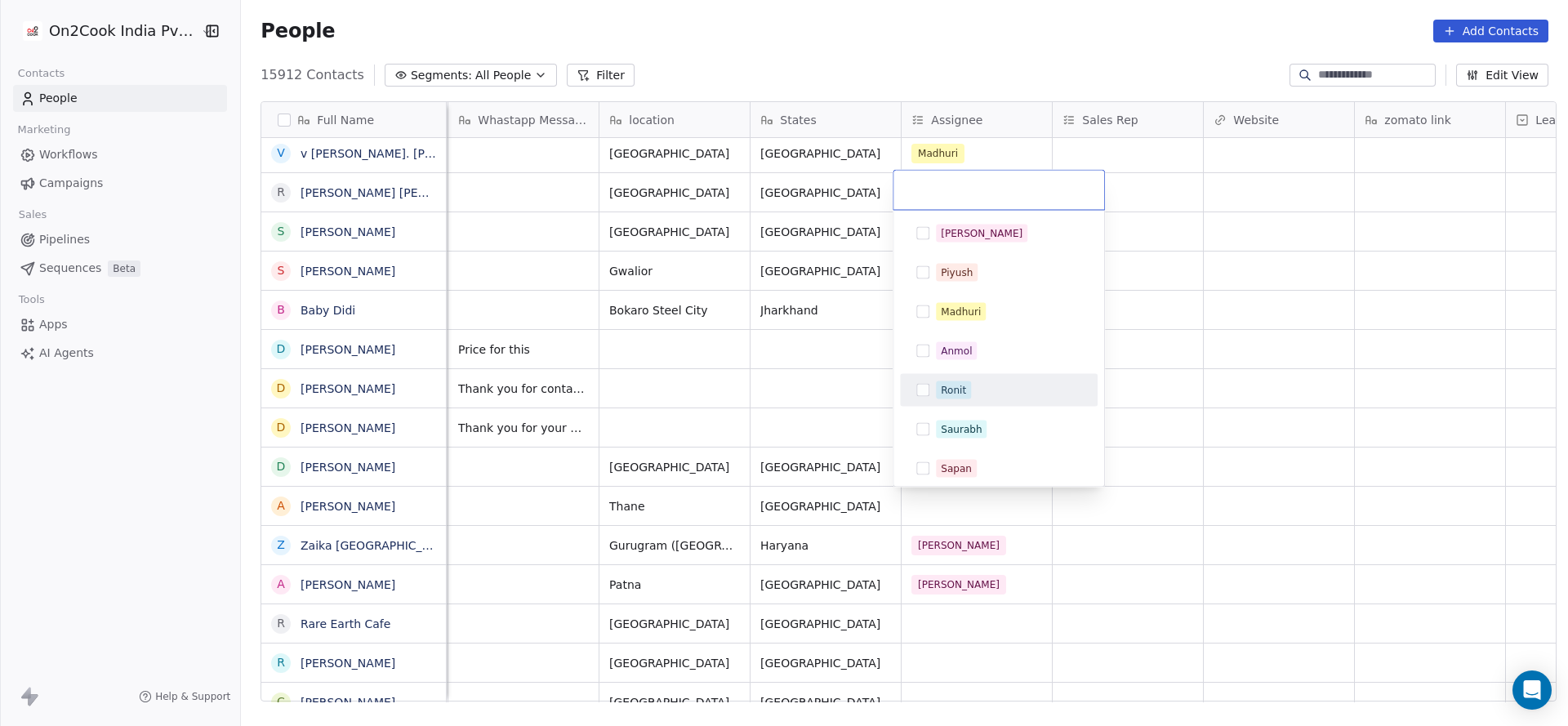
click at [953, 384] on div "Ronit" at bounding box center [954, 390] width 26 height 14
click at [784, 428] on html "On2Cook India Pvt. Ltd. Contacts People Marketing Workflows Campaigns Sales Pip…" at bounding box center [784, 363] width 1568 height 726
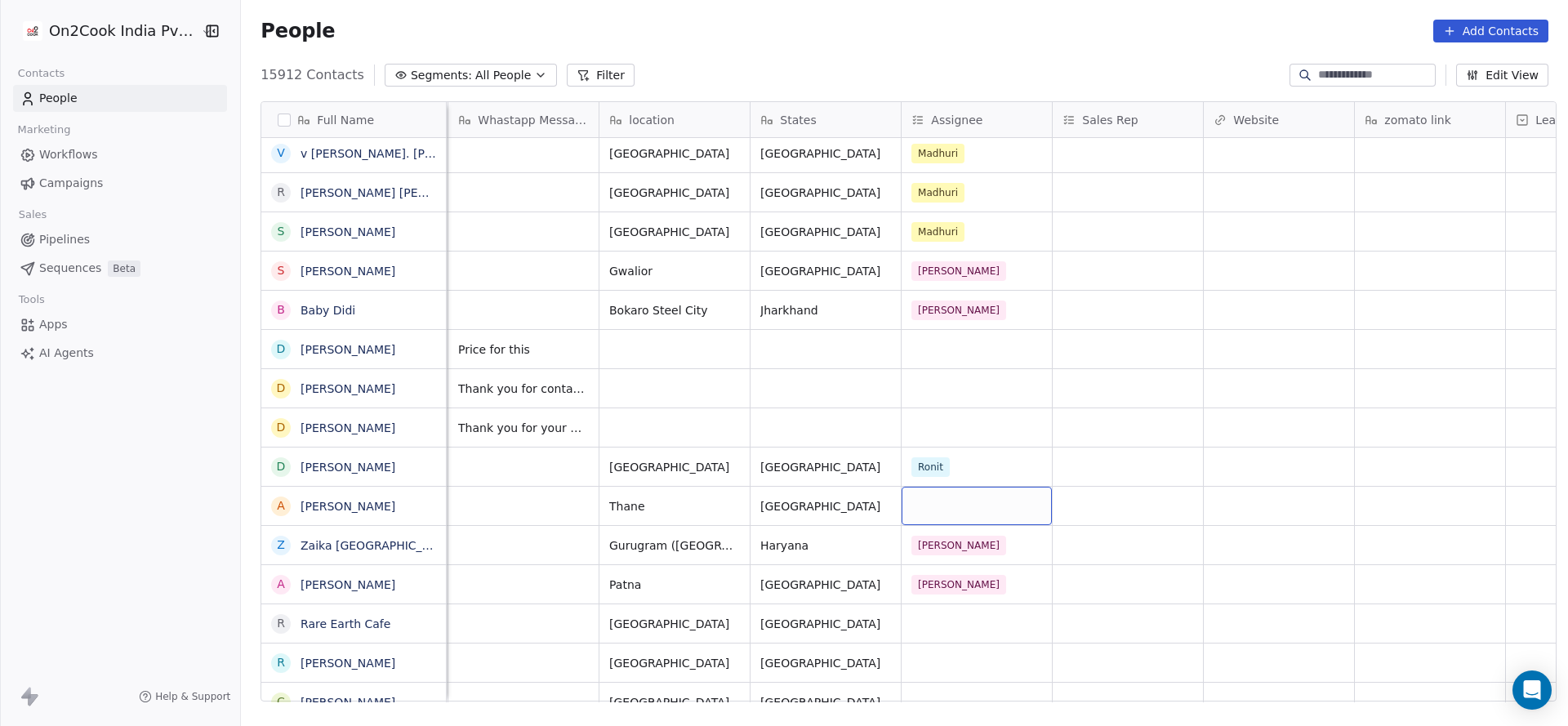
click at [914, 504] on div "grid" at bounding box center [976, 506] width 150 height 38
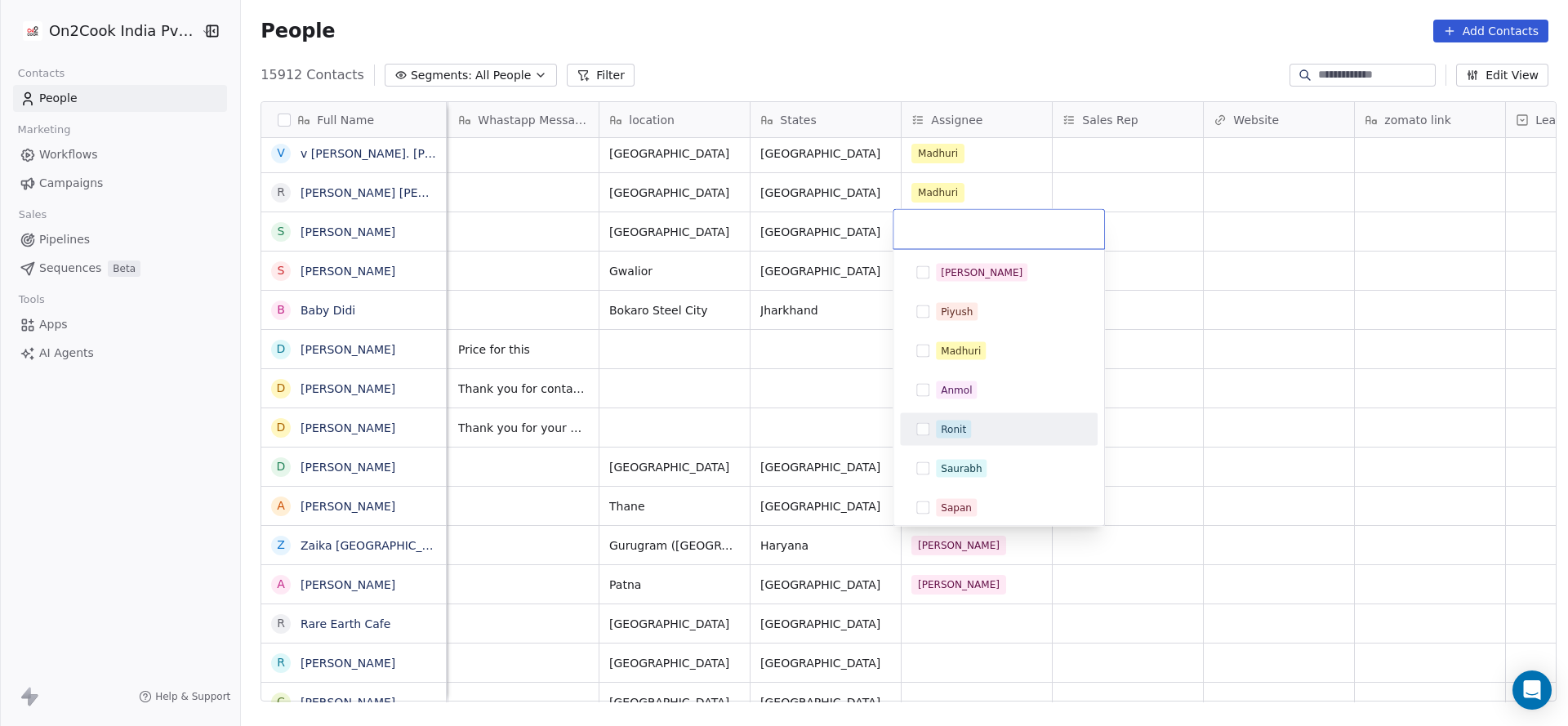
click at [951, 430] on div "Ronit" at bounding box center [954, 430] width 26 height 14
click at [772, 464] on html "On2Cook India Pvt. Ltd. Contacts People Marketing Workflows Campaigns Sales Pip…" at bounding box center [784, 363] width 1568 height 726
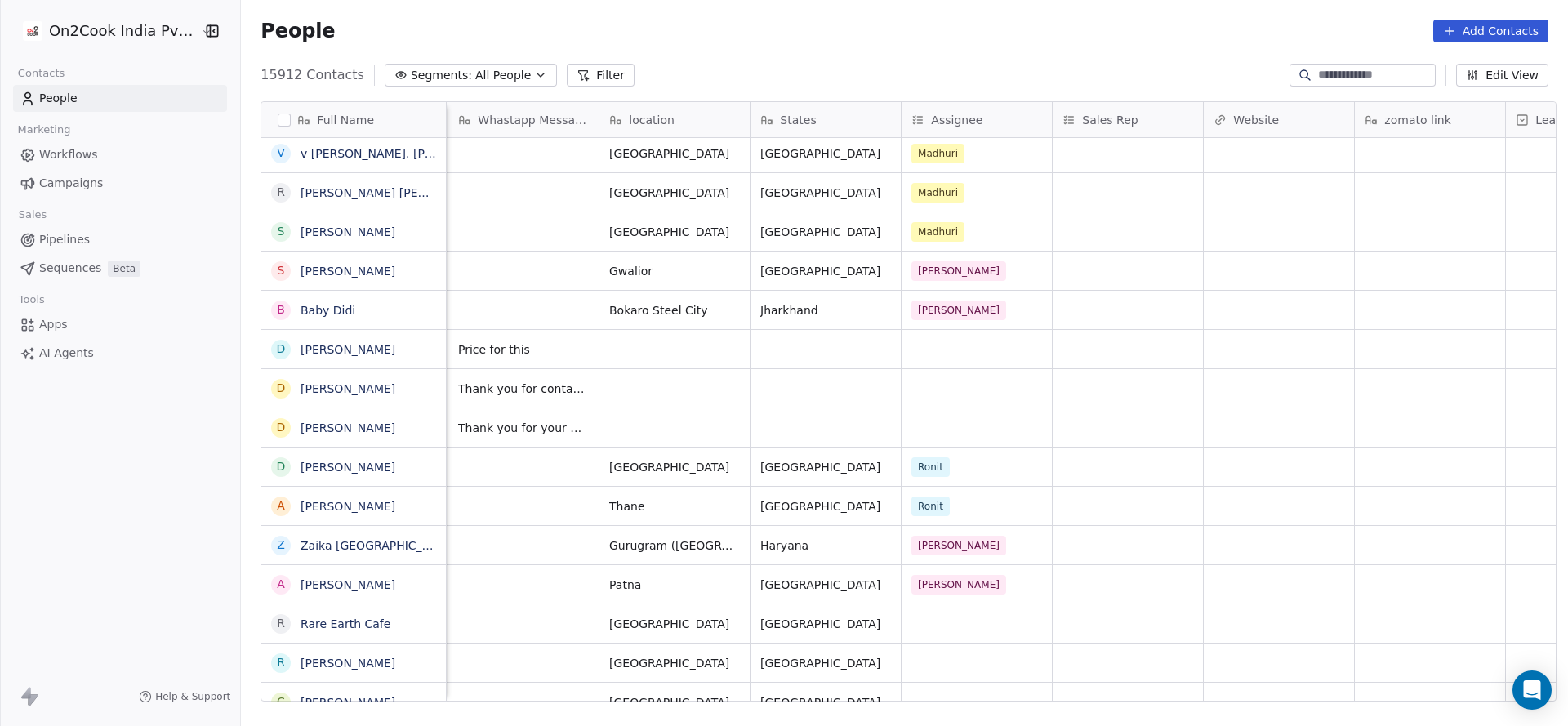
scroll to position [245, 0]
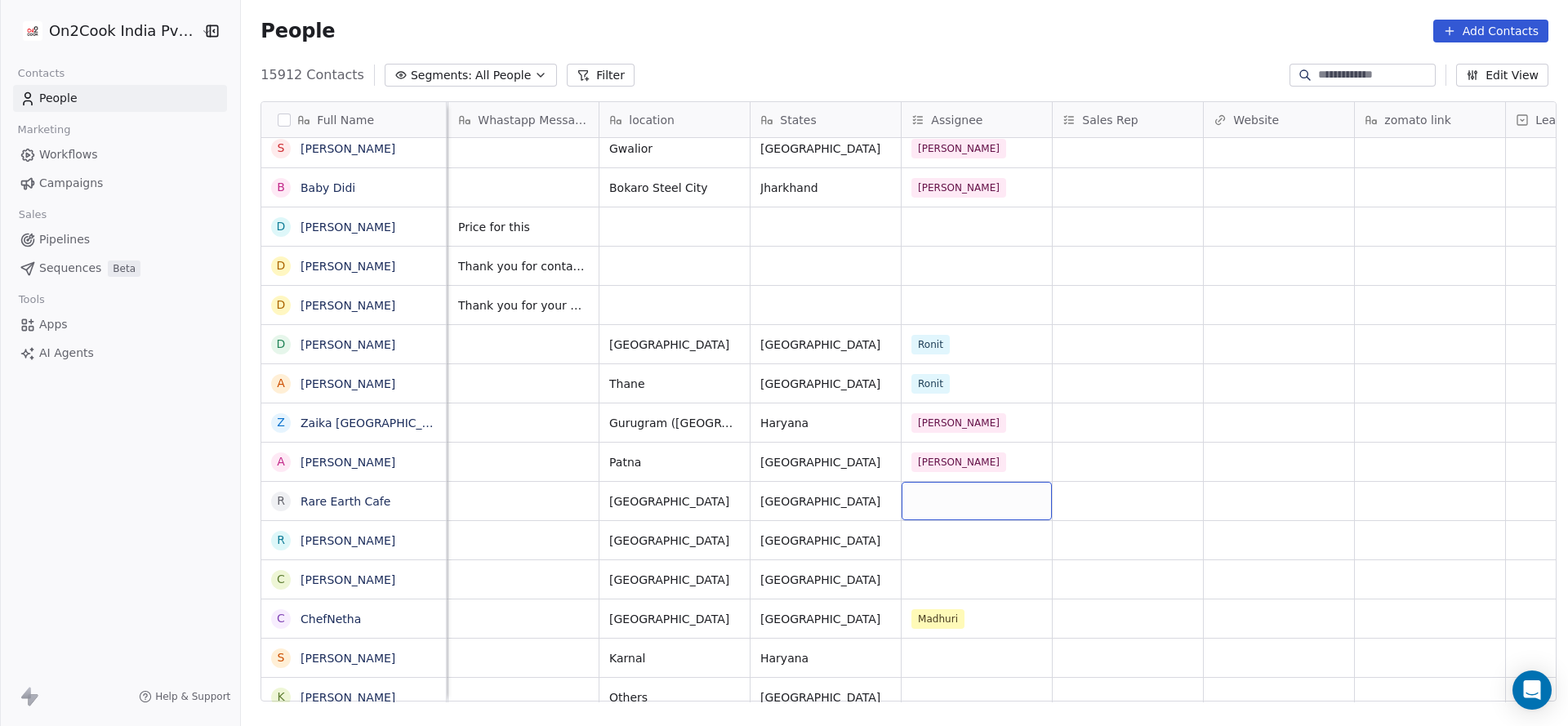
click at [924, 507] on div "grid" at bounding box center [976, 501] width 150 height 38
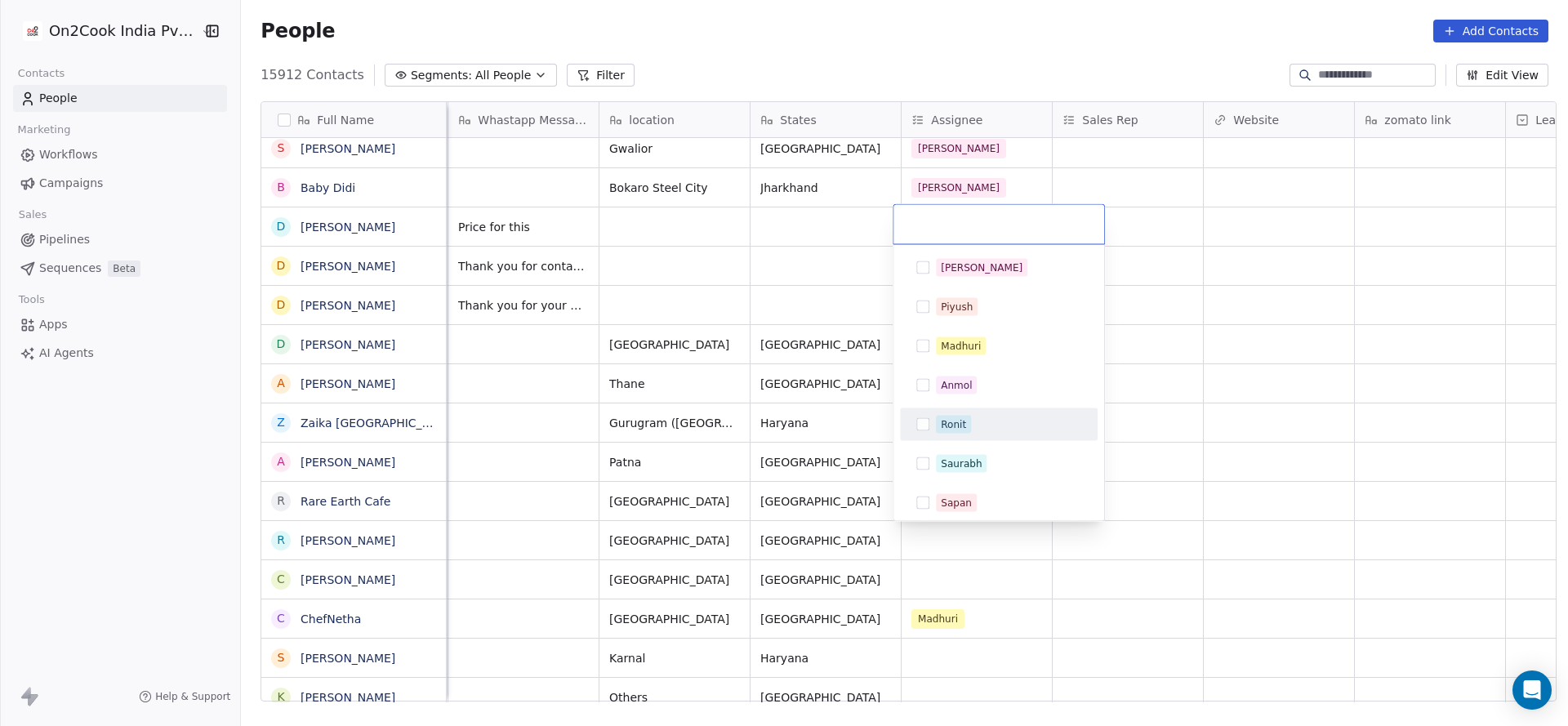
click at [931, 417] on div "Ronit" at bounding box center [998, 425] width 184 height 27
click at [824, 531] on html "On2Cook India Pvt. Ltd. Contacts People Marketing Workflows Campaigns Sales Pip…" at bounding box center [784, 363] width 1568 height 726
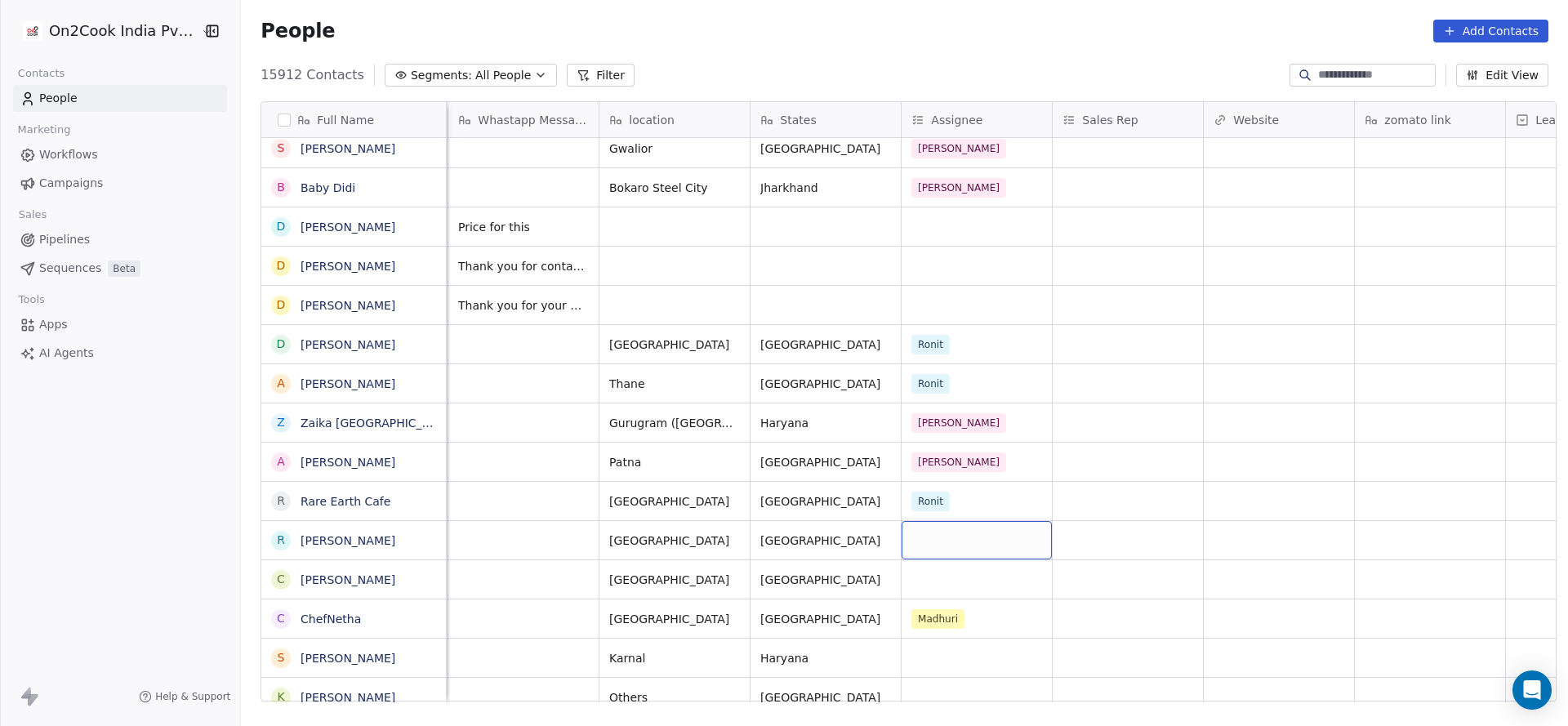
click at [955, 540] on div "grid" at bounding box center [976, 541] width 150 height 38
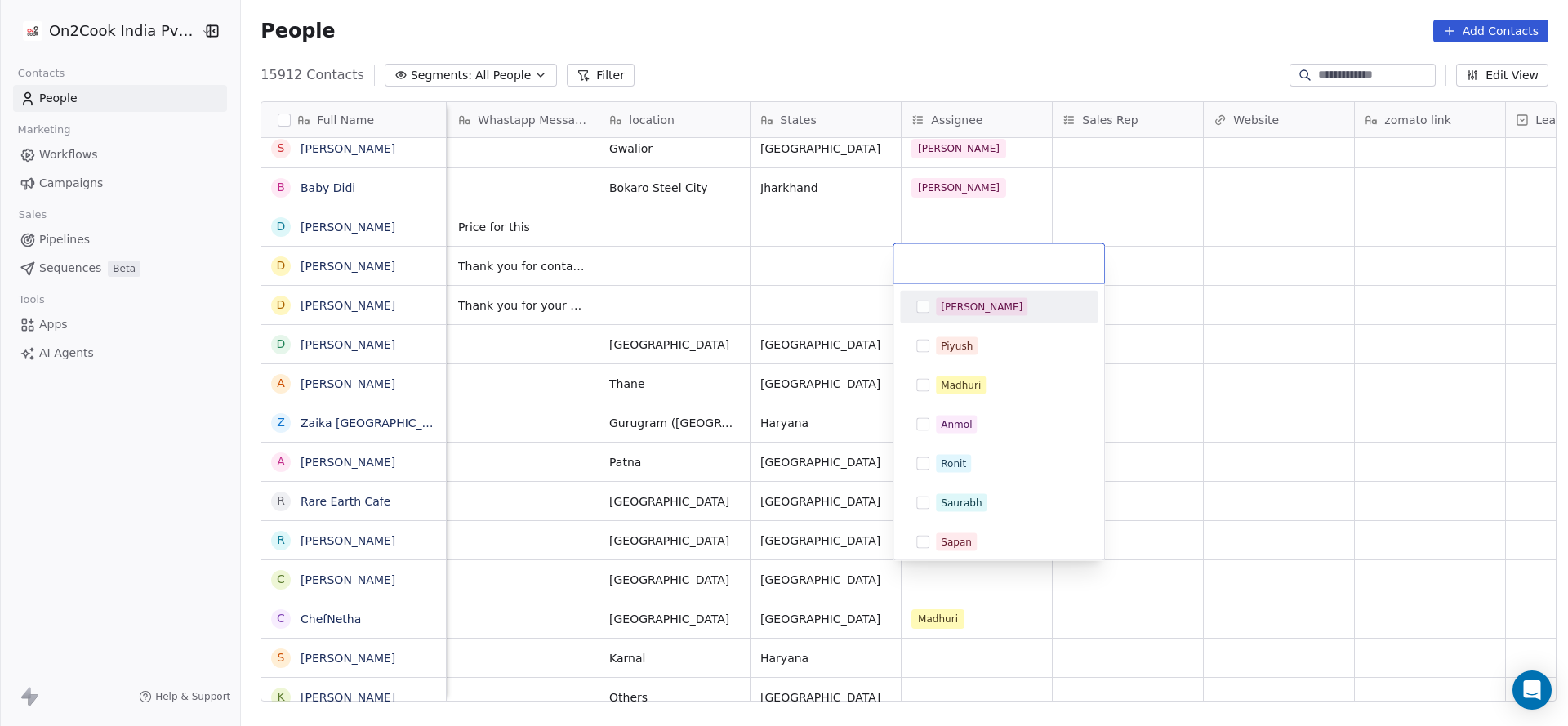
click at [964, 300] on div "[PERSON_NAME]" at bounding box center [982, 307] width 82 height 14
click at [697, 601] on html "On2Cook India Pvt. Ltd. Contacts People Marketing Workflows Campaigns Sales Pip…" at bounding box center [784, 363] width 1568 height 726
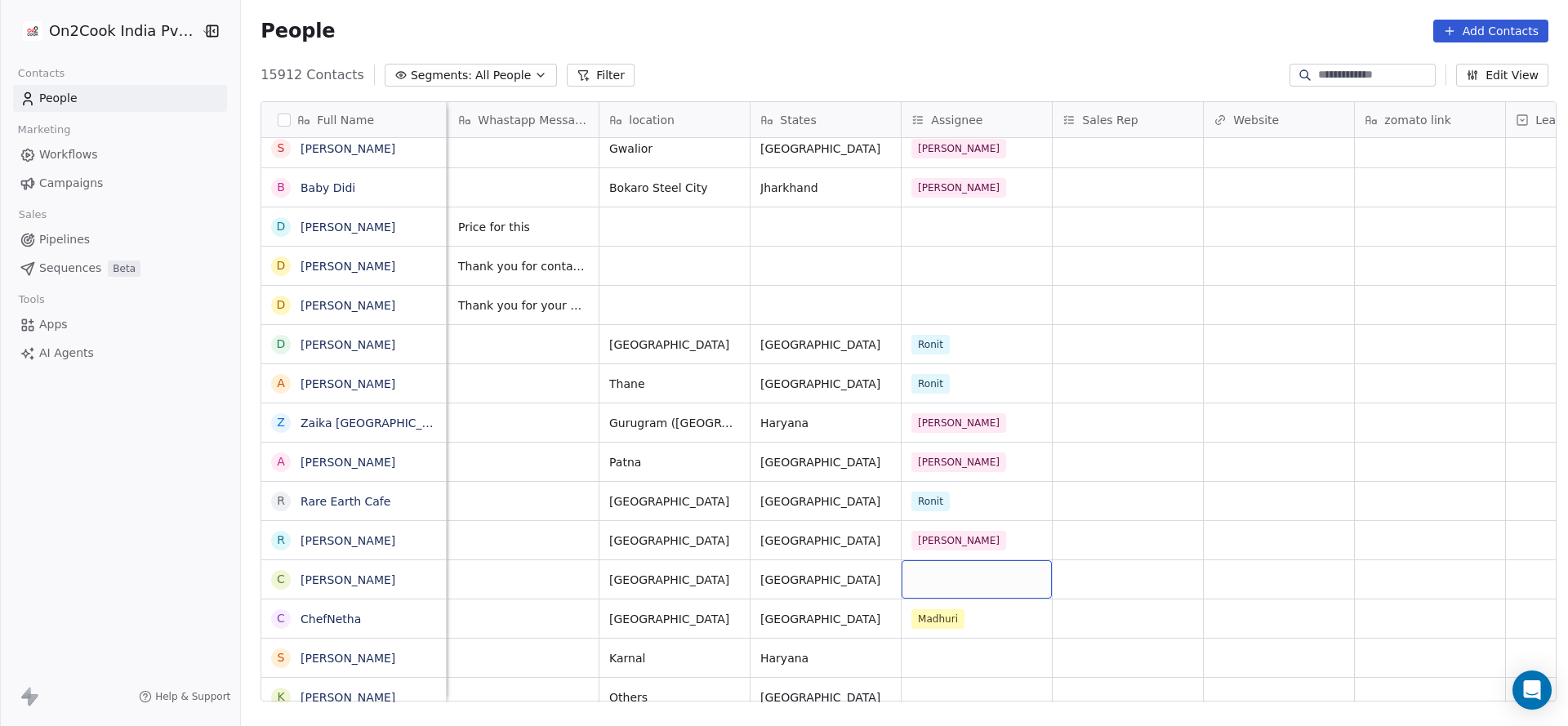
click at [959, 574] on div "grid" at bounding box center [976, 580] width 150 height 38
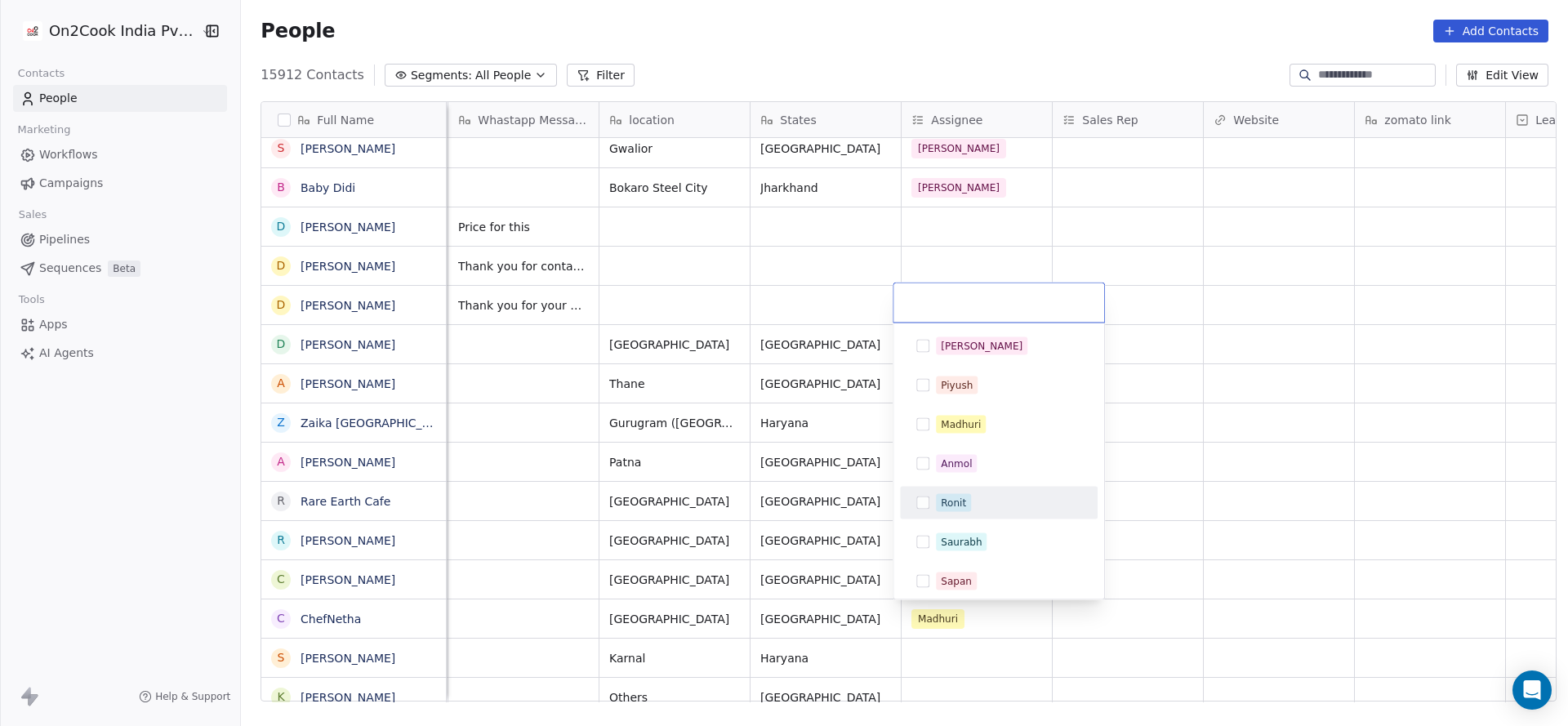
click at [974, 494] on div "Ronit" at bounding box center [1008, 503] width 145 height 18
click at [597, 473] on html "On2Cook India Pvt. Ltd. Contacts People Marketing Workflows Campaigns Sales Pip…" at bounding box center [784, 363] width 1568 height 726
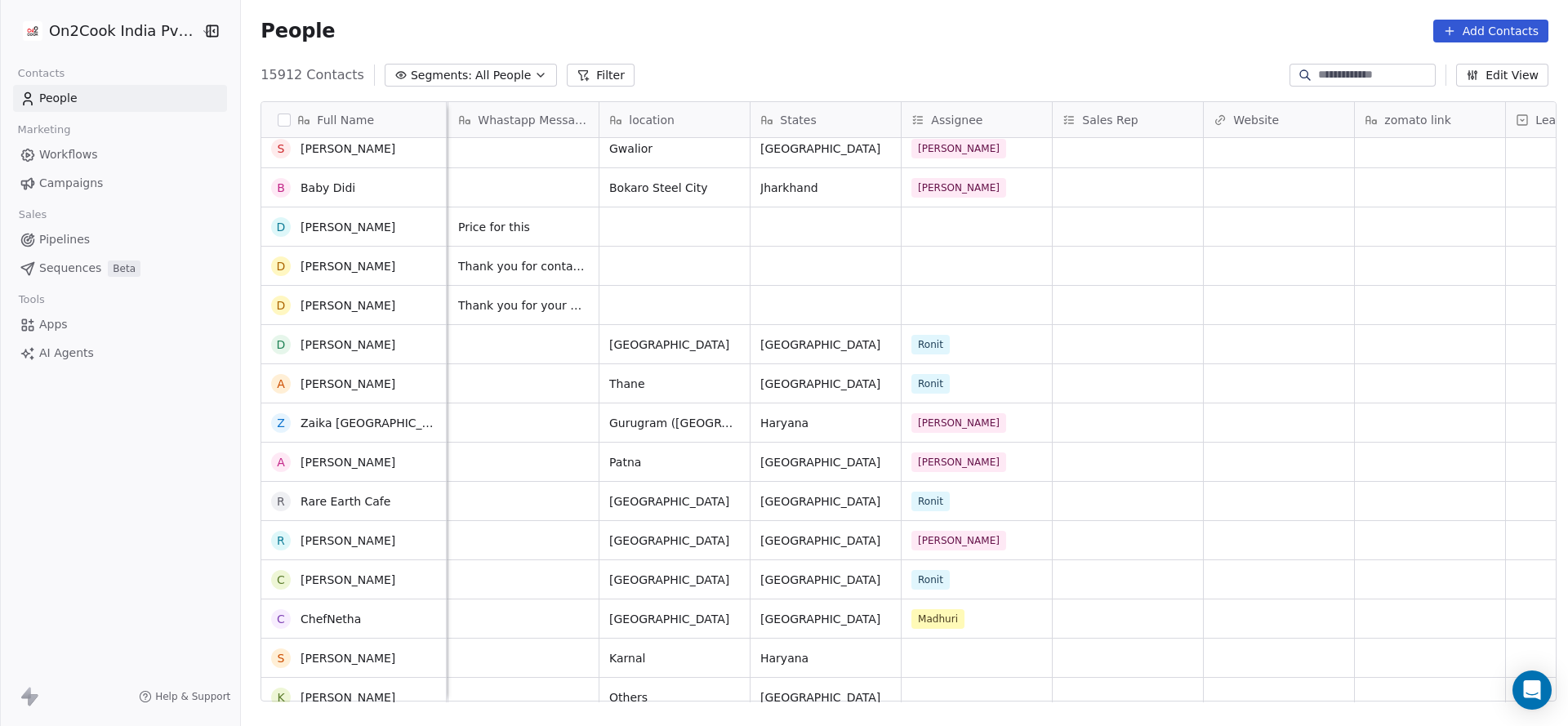
click at [947, 413] on div "Self-Employed Meta [DATE] 06:29 AM Patna [GEOGRAPHIC_DATA] Salim Self-employed …" at bounding box center [997, 420] width 3212 height 564
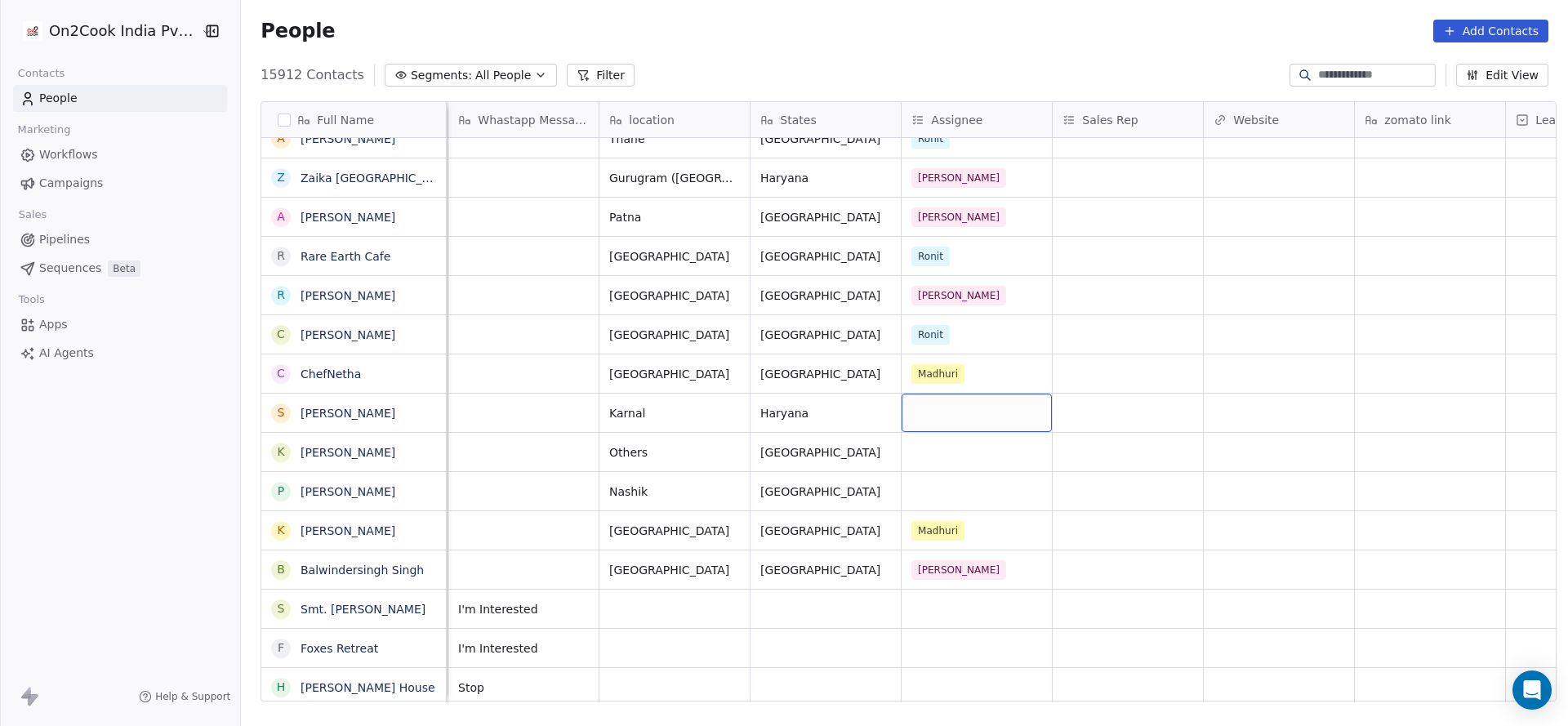
click at [946, 414] on div "grid" at bounding box center [976, 412] width 150 height 38
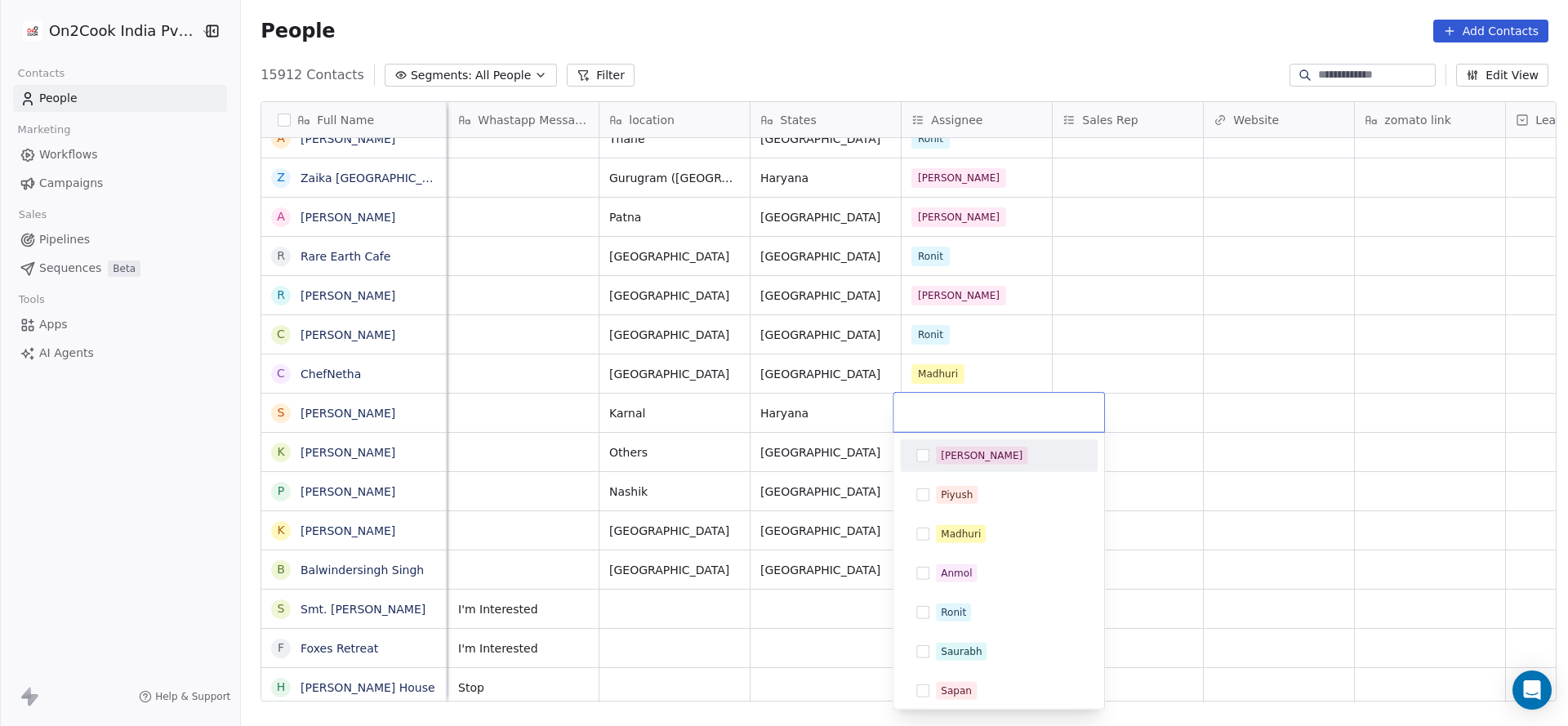
click at [958, 464] on span "[PERSON_NAME]" at bounding box center [981, 455] width 91 height 18
click at [796, 487] on html "On2Cook India Pvt. Ltd. Contacts People Marketing Workflows Campaigns Sales Pip…" at bounding box center [784, 363] width 1568 height 726
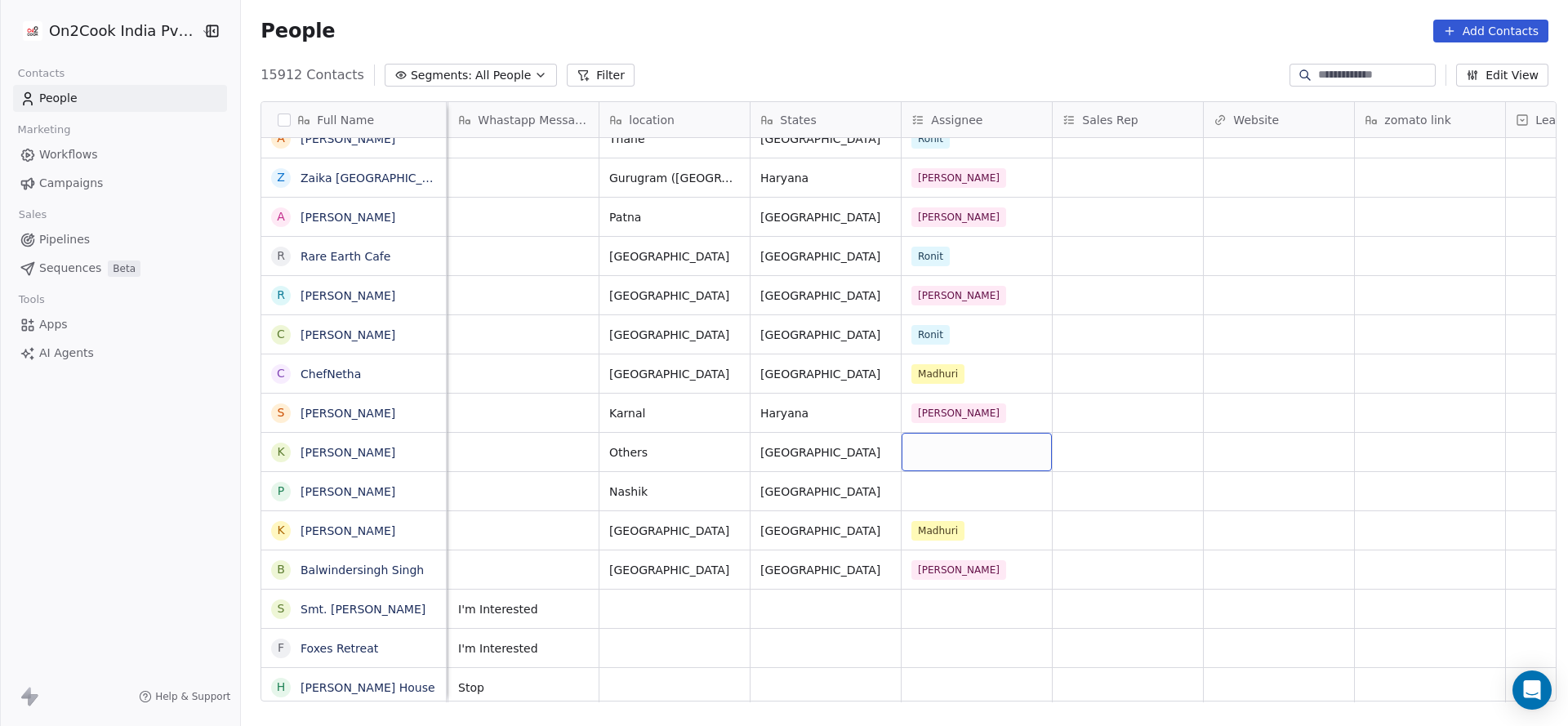
click at [938, 451] on div "grid" at bounding box center [976, 452] width 150 height 38
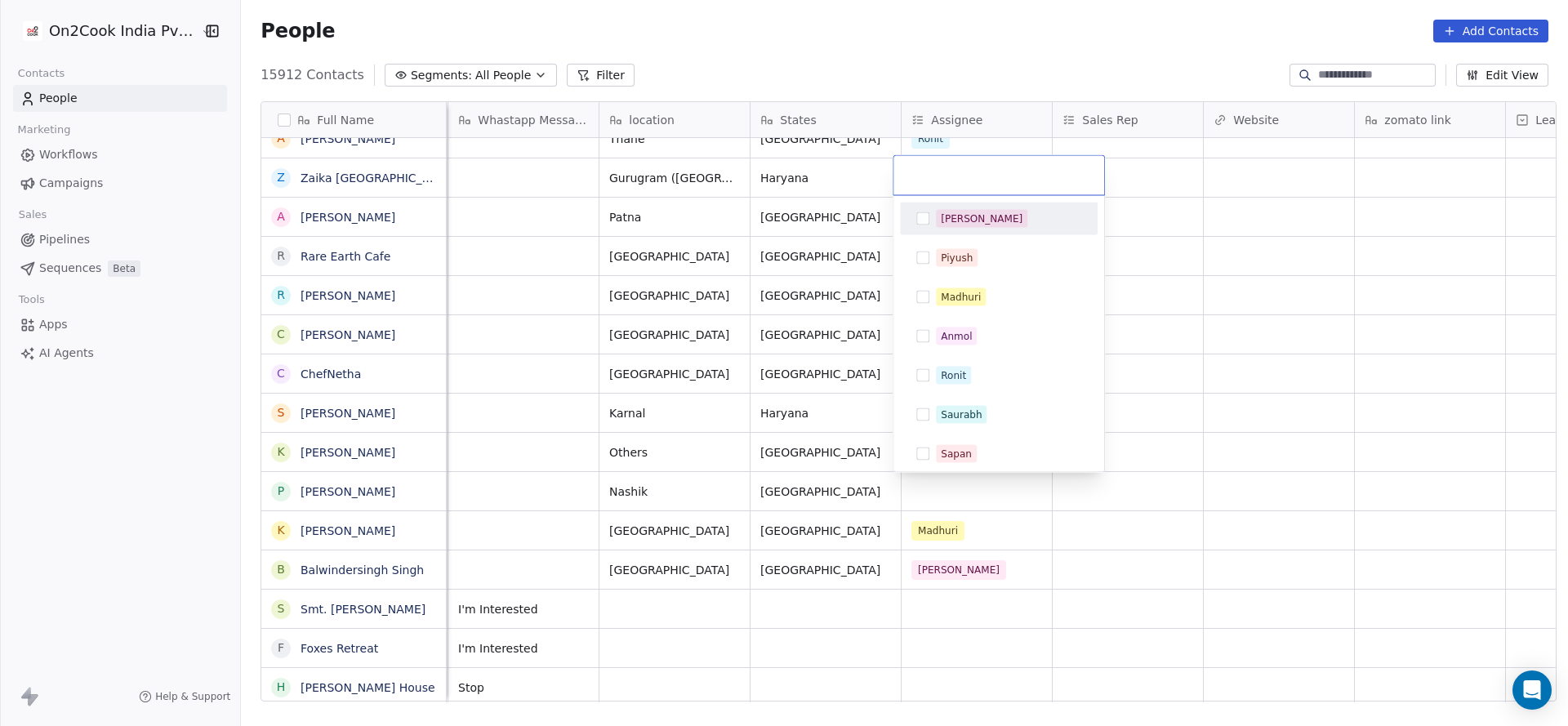
click at [953, 223] on div "[PERSON_NAME]" at bounding box center [982, 219] width 82 height 14
click at [624, 402] on html "On2Cook India Pvt. Ltd. Contacts People Marketing Workflows Campaigns Sales Pip…" at bounding box center [784, 363] width 1568 height 726
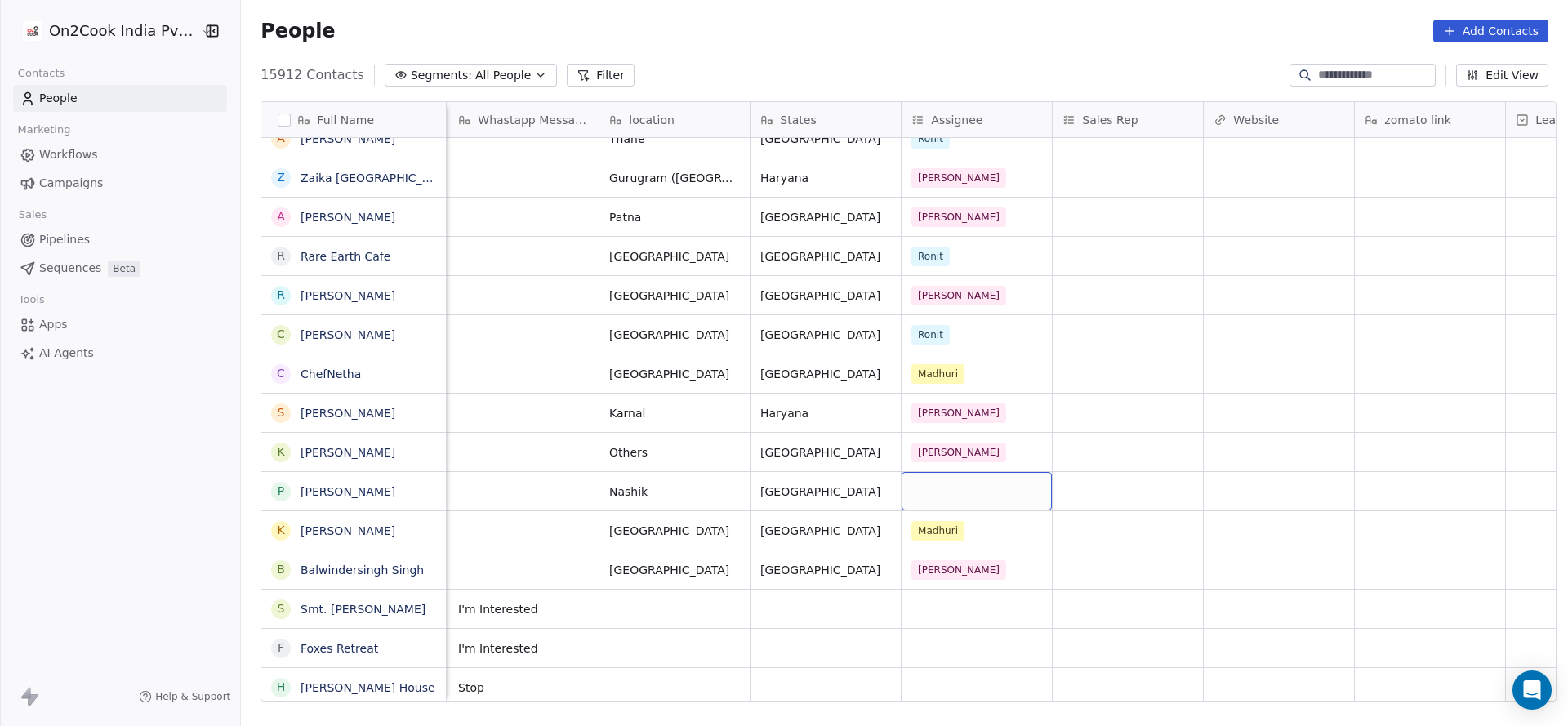
click at [944, 486] on div "grid" at bounding box center [976, 491] width 150 height 38
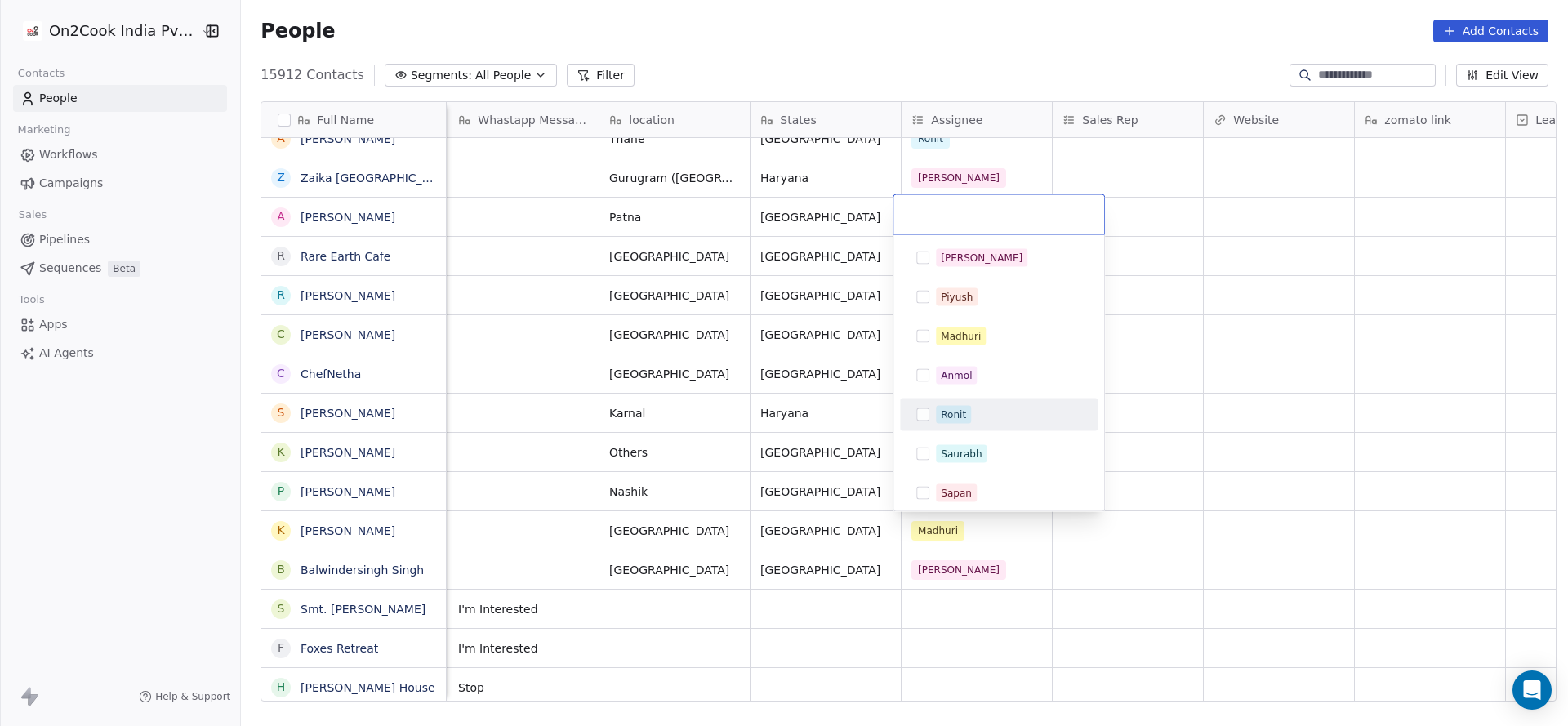
click at [935, 406] on span "Ronit" at bounding box center [953, 414] width 35 height 18
click at [810, 441] on html "On2Cook India Pvt. Ltd. Contacts People Marketing Workflows Campaigns Sales Pip…" at bounding box center [784, 363] width 1568 height 726
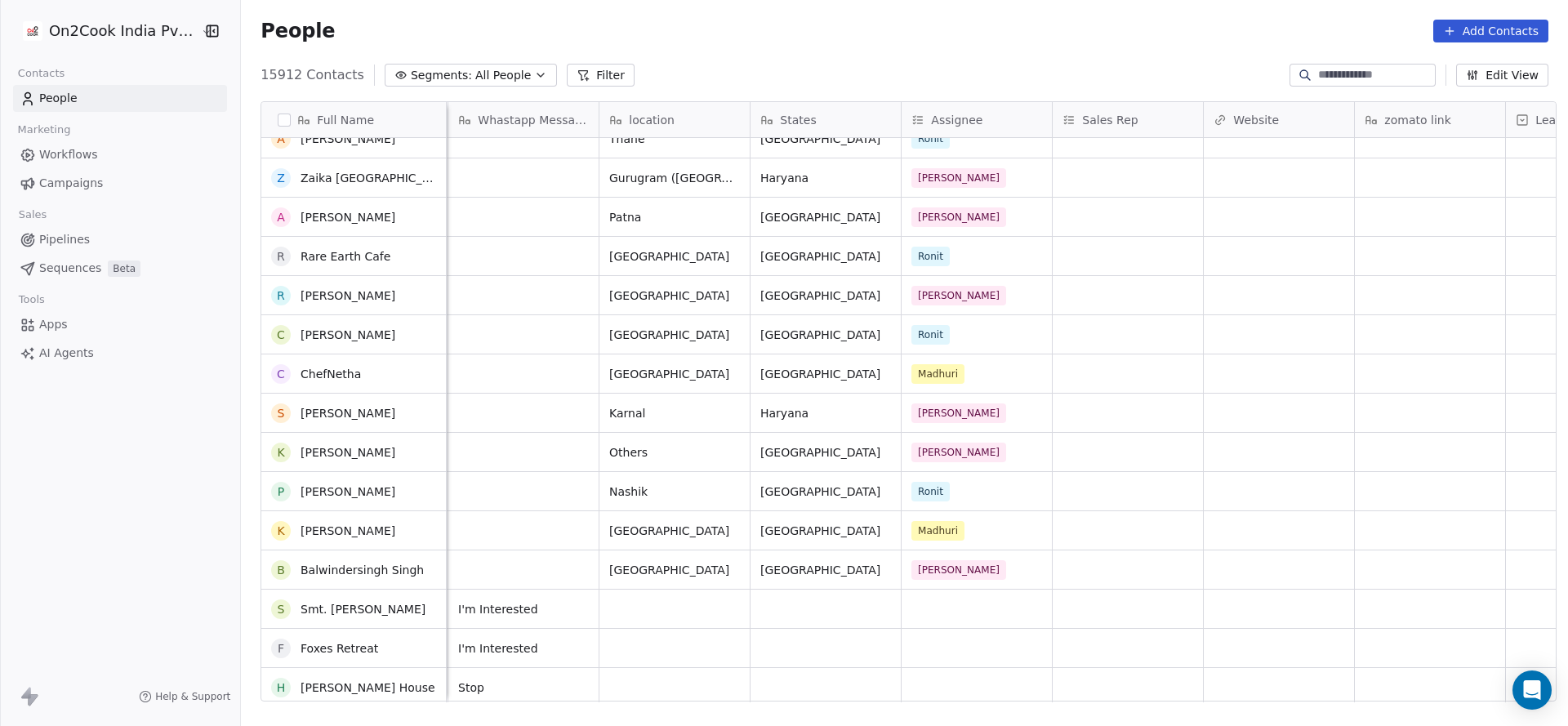
scroll to position [736, 0]
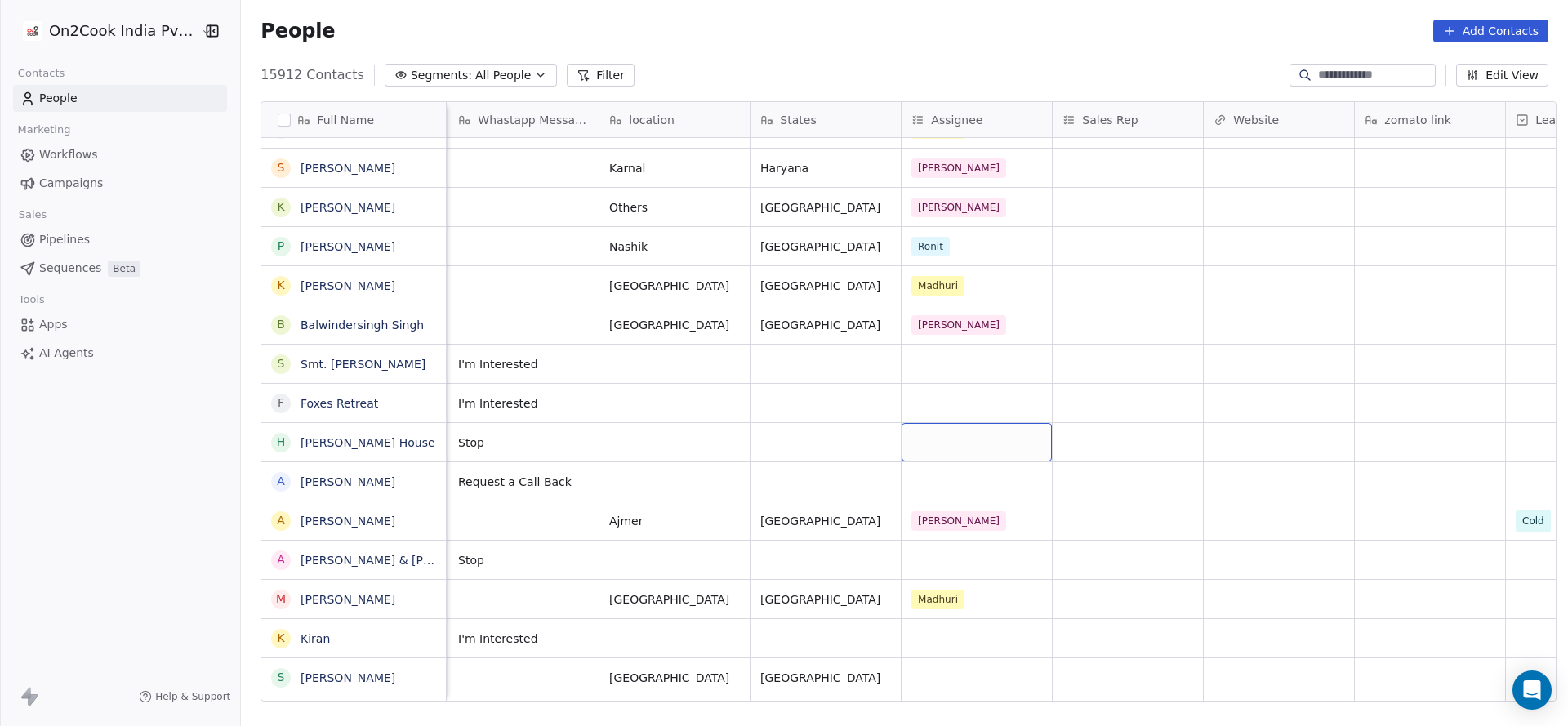
click at [931, 439] on div "grid" at bounding box center [976, 442] width 150 height 38
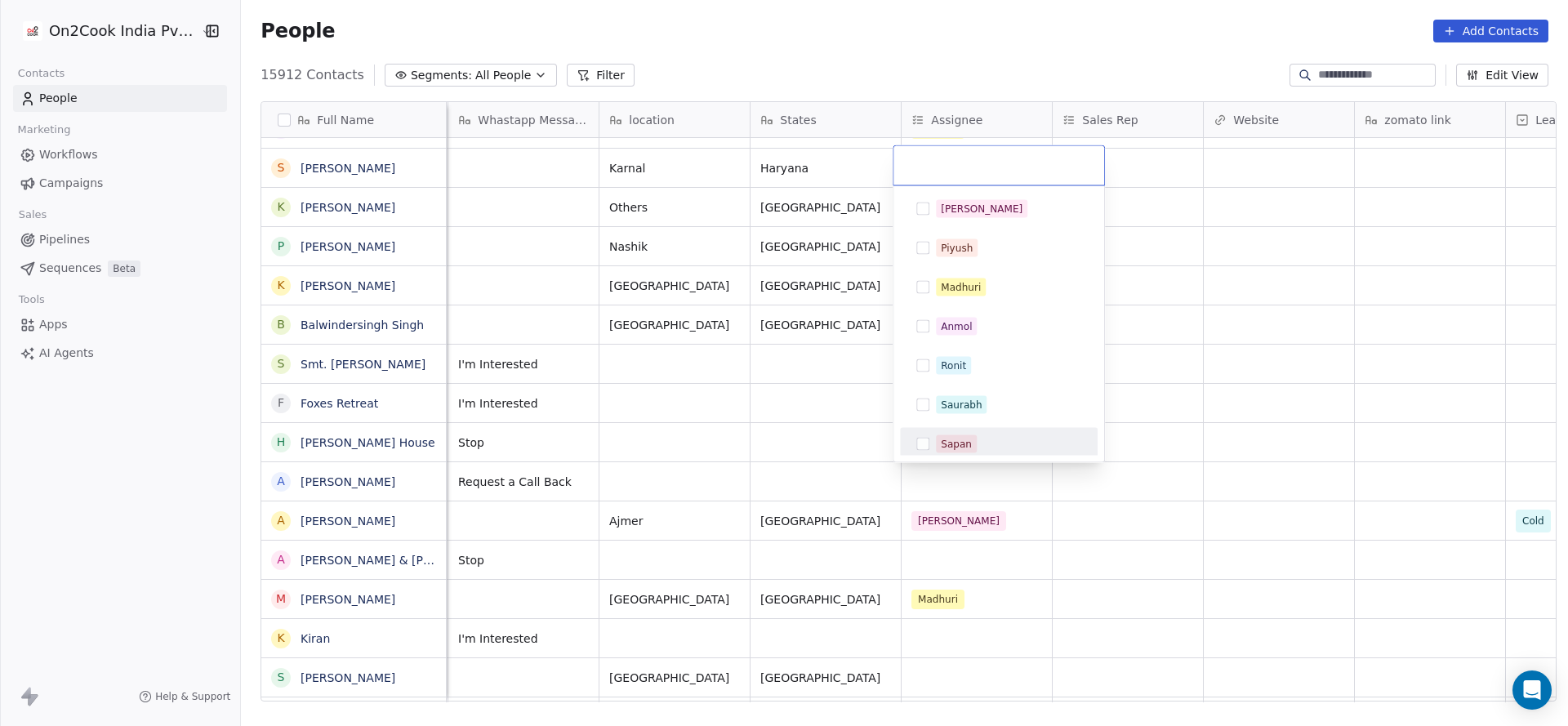
click at [659, 477] on html "On2Cook India Pvt. Ltd. Contacts People Marketing Workflows Campaigns Sales Pip…" at bounding box center [784, 363] width 1568 height 726
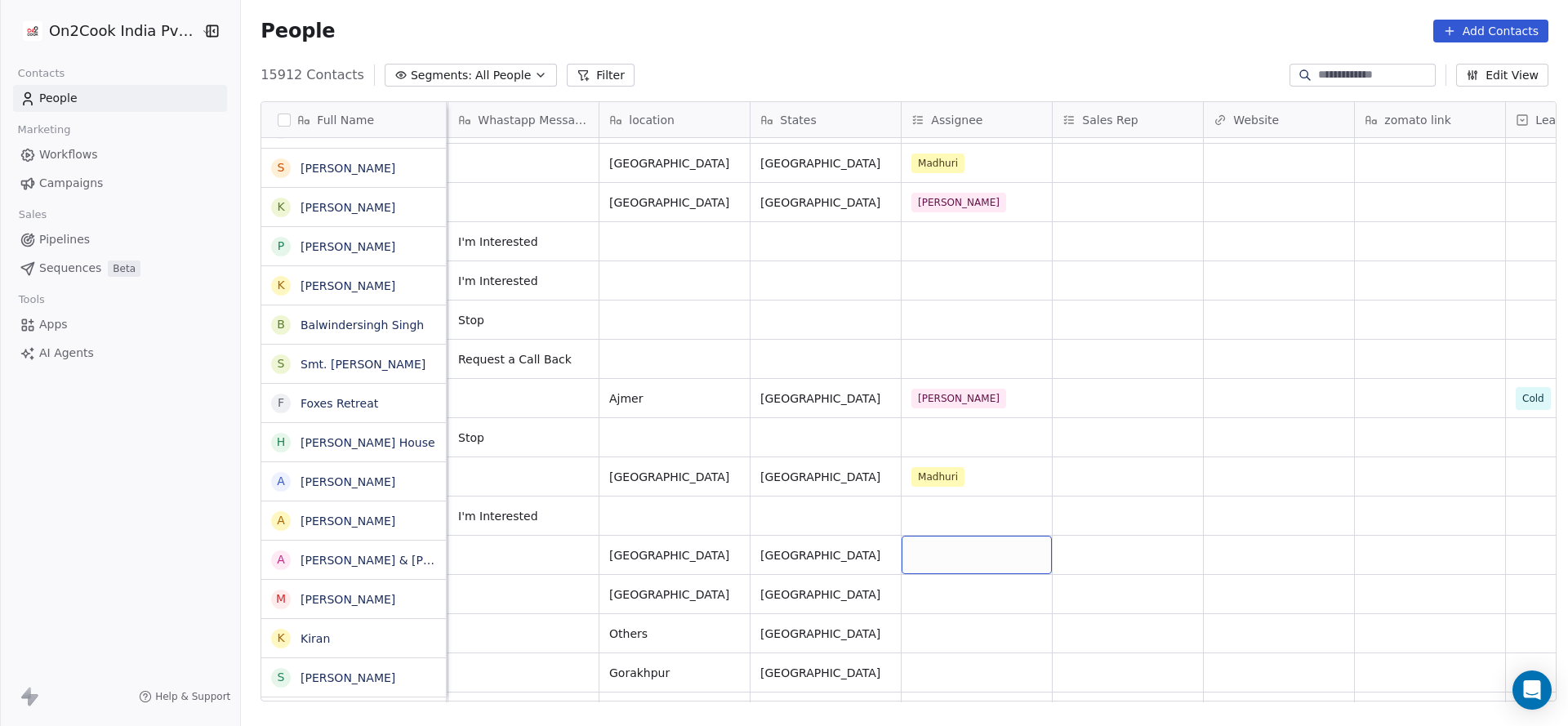
scroll to position [858, 0]
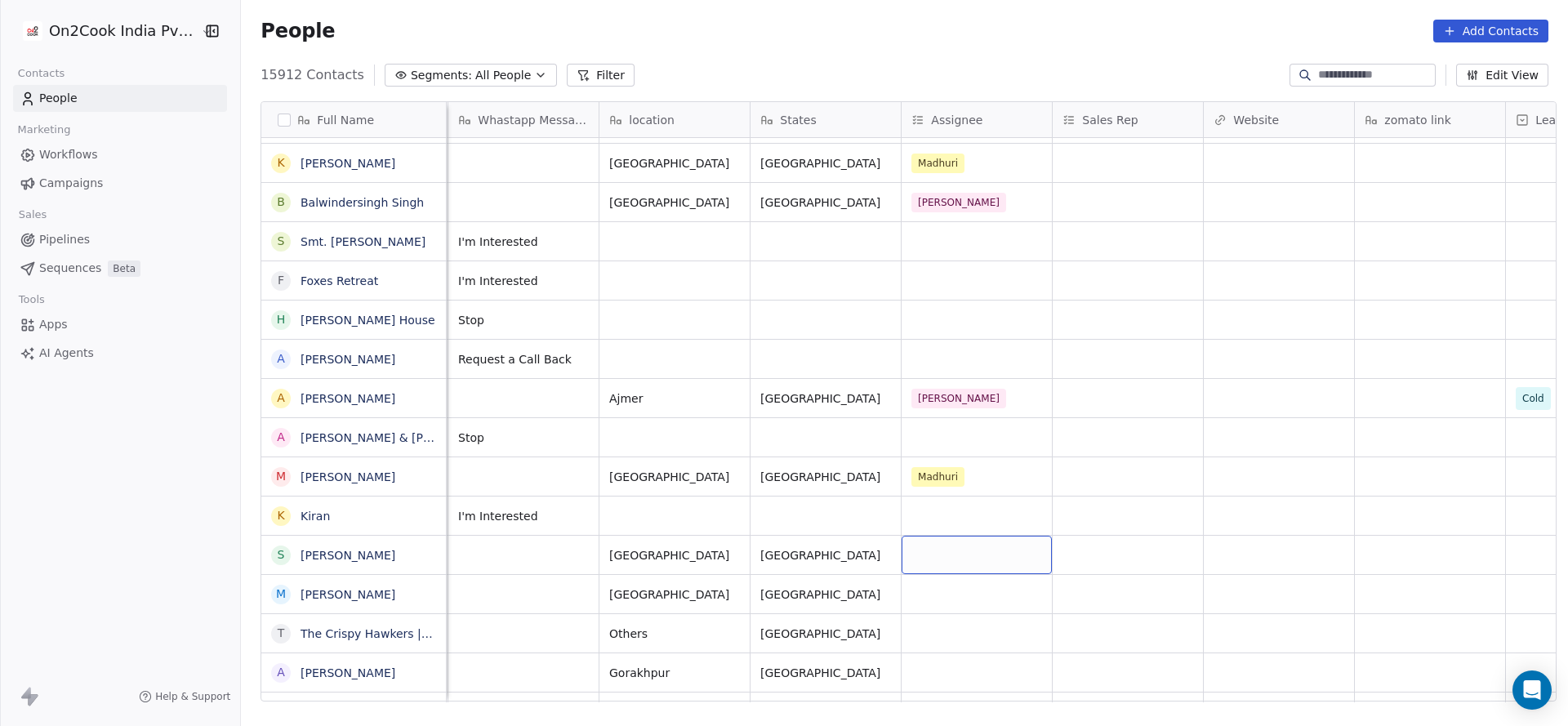
click at [934, 540] on div "grid" at bounding box center [976, 555] width 150 height 38
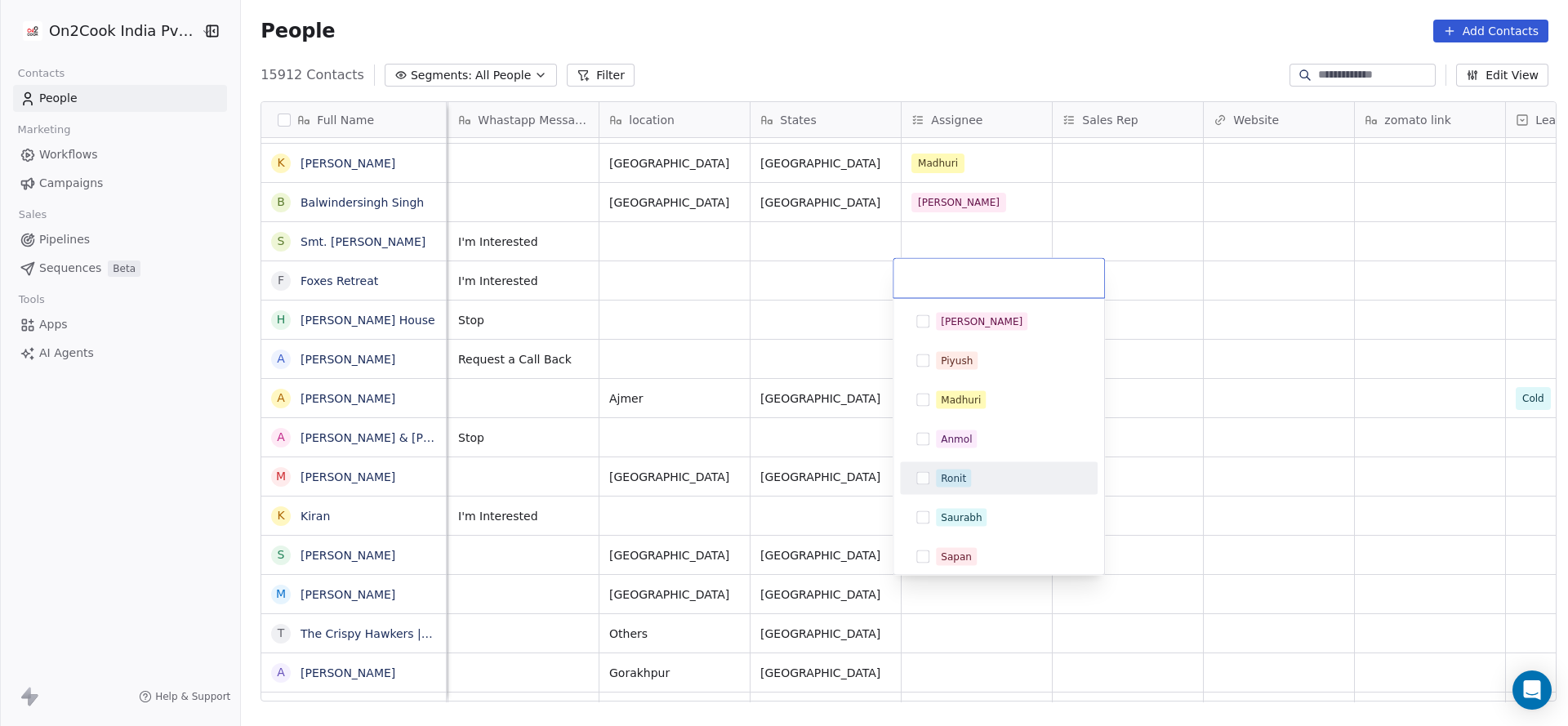
click at [948, 486] on span "Ronit" at bounding box center [953, 478] width 35 height 18
click at [850, 522] on html "On2Cook India Pvt. Ltd. Contacts People Marketing Workflows Campaigns Sales Pip…" at bounding box center [784, 363] width 1568 height 726
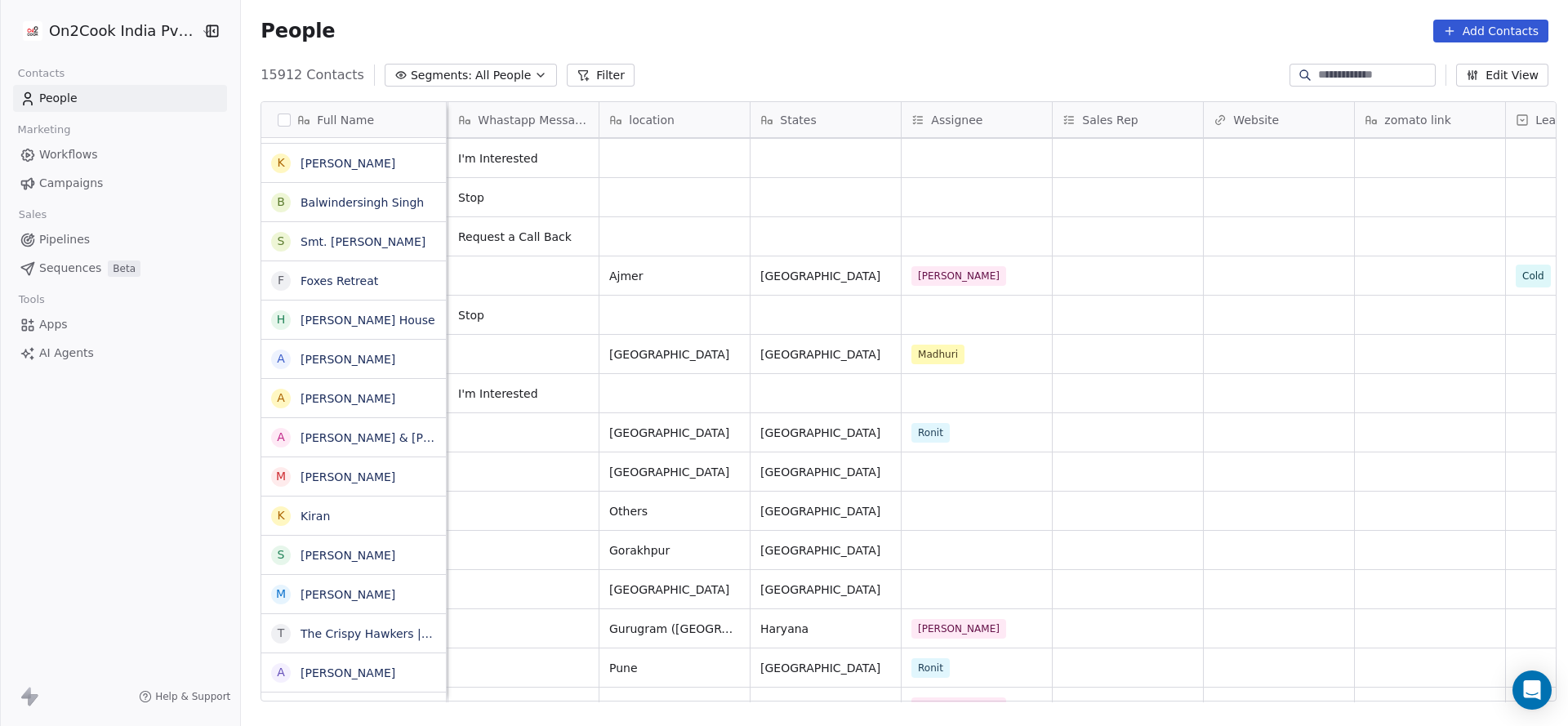
scroll to position [981, 0]
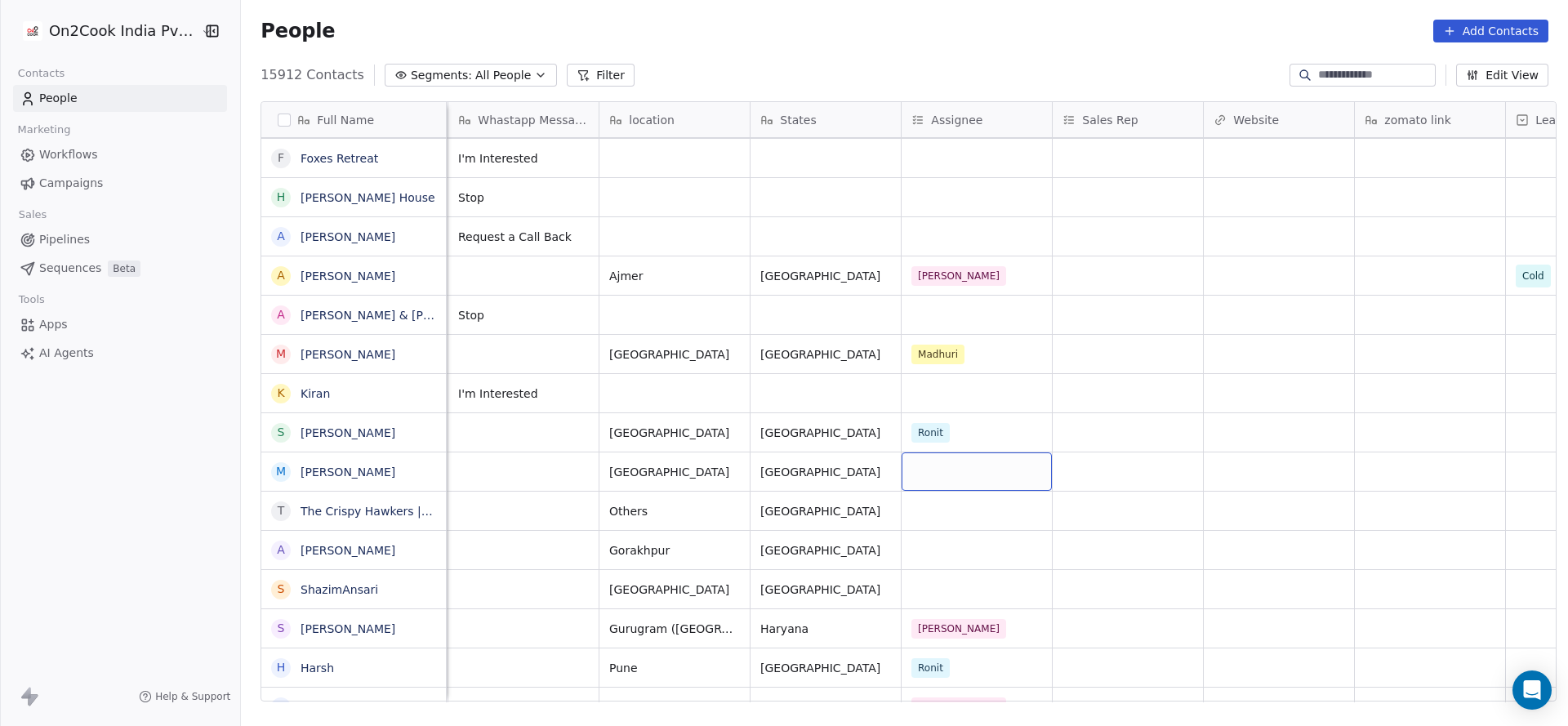
click at [931, 458] on div "grid" at bounding box center [976, 471] width 150 height 38
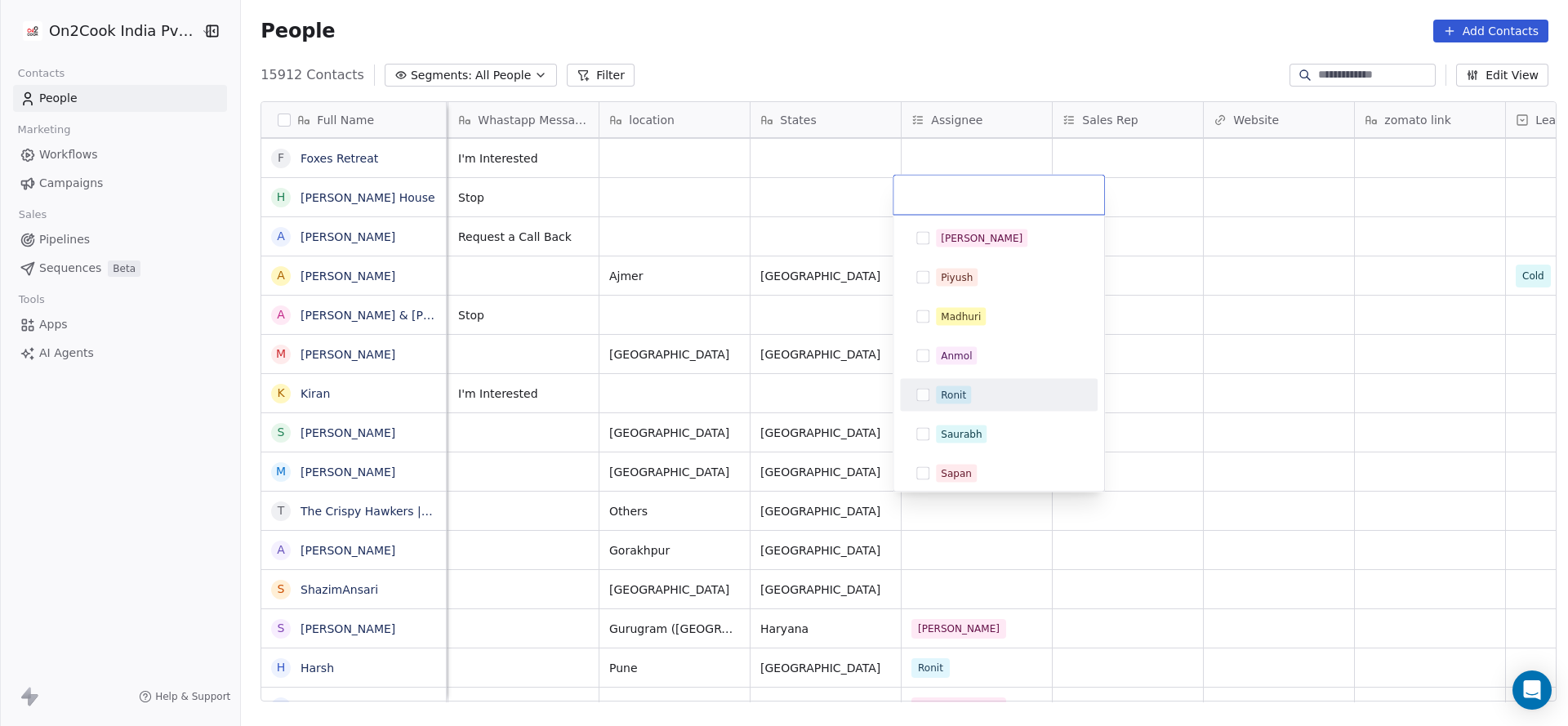
click at [938, 399] on span "Ronit" at bounding box center [953, 395] width 35 height 18
click at [772, 439] on html "On2Cook India Pvt. Ltd. Contacts People Marketing Workflows Campaigns Sales Pip…" at bounding box center [784, 363] width 1568 height 726
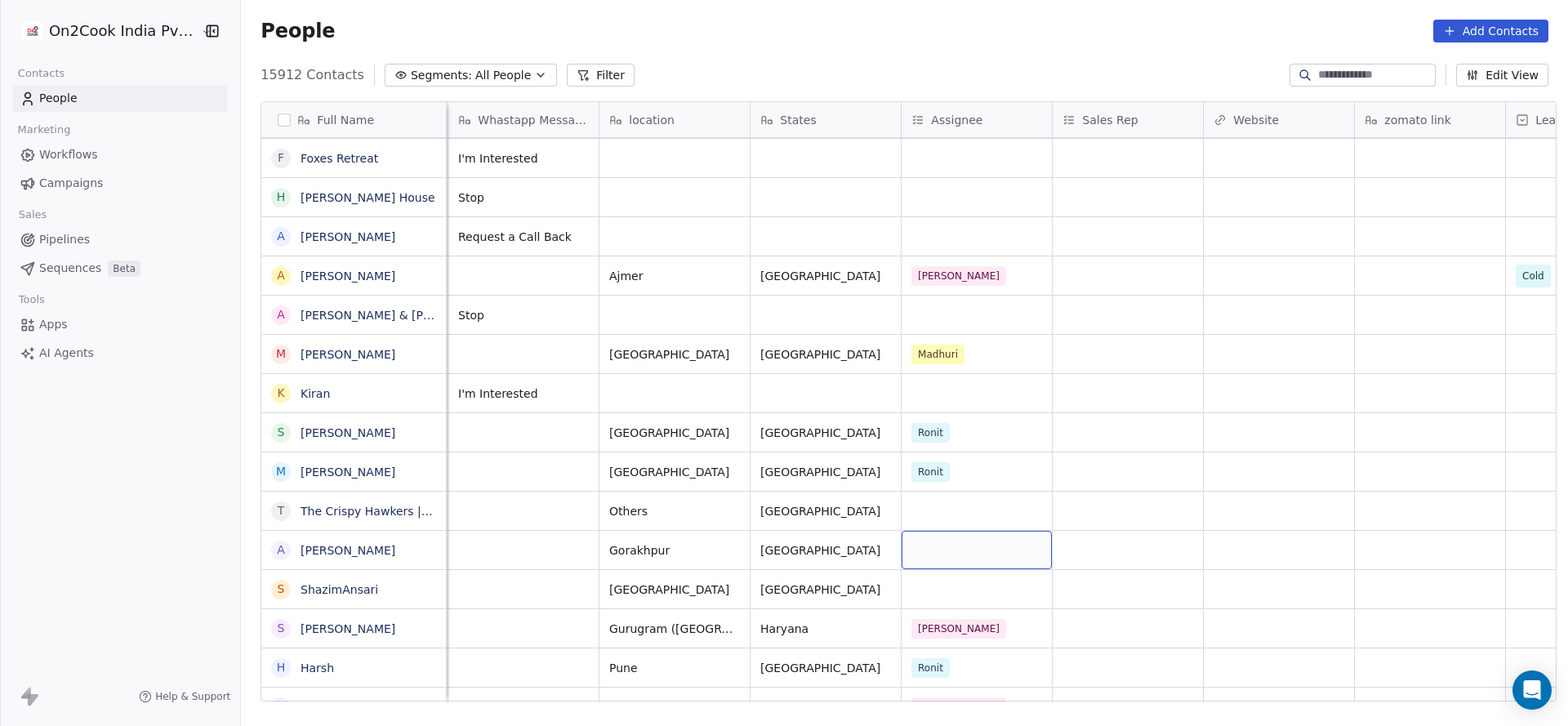
click at [933, 531] on div "grid" at bounding box center [976, 550] width 150 height 38
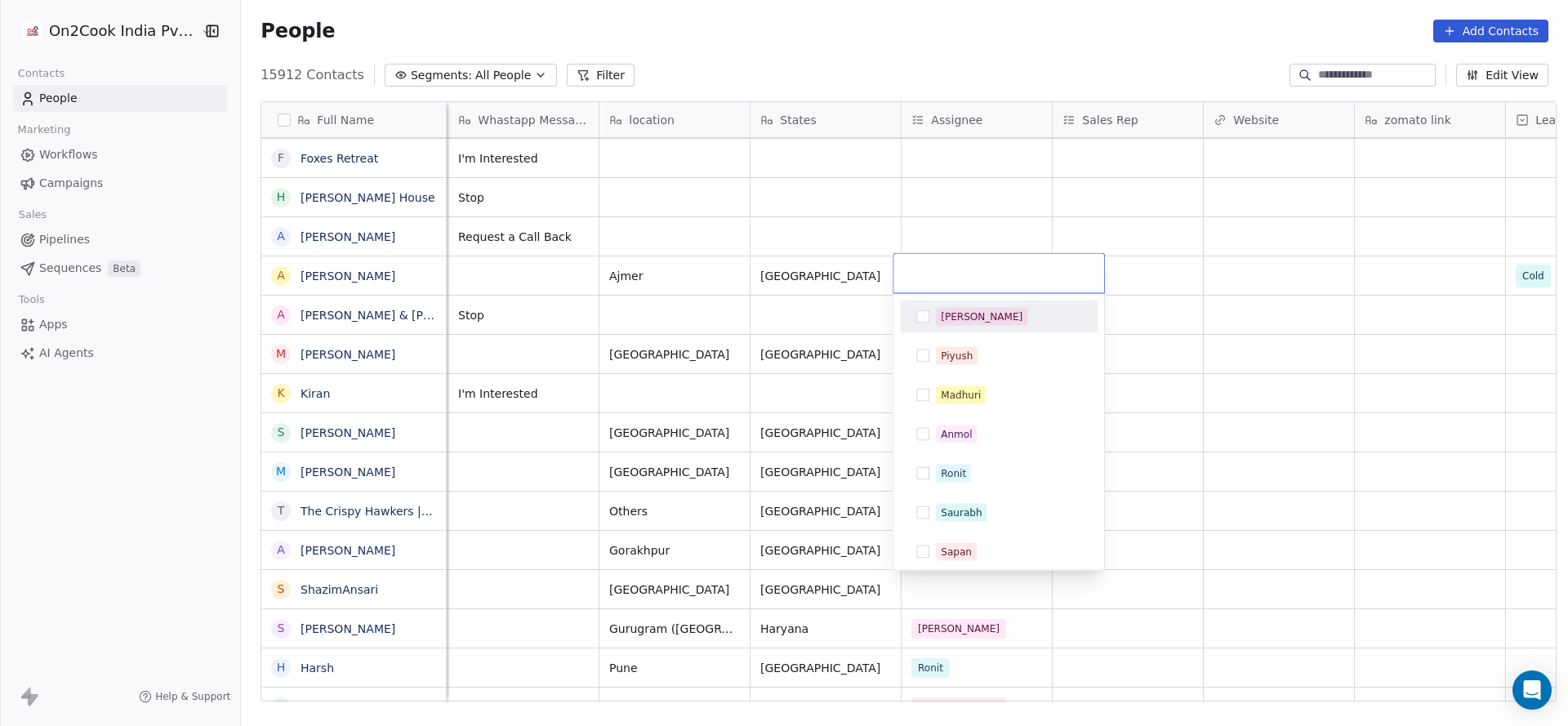
click at [934, 326] on div "[PERSON_NAME]" at bounding box center [998, 317] width 184 height 27
click at [833, 382] on html "On2Cook India Pvt. Ltd. Contacts People Marketing Workflows Campaigns Sales Pip…" at bounding box center [784, 363] width 1568 height 726
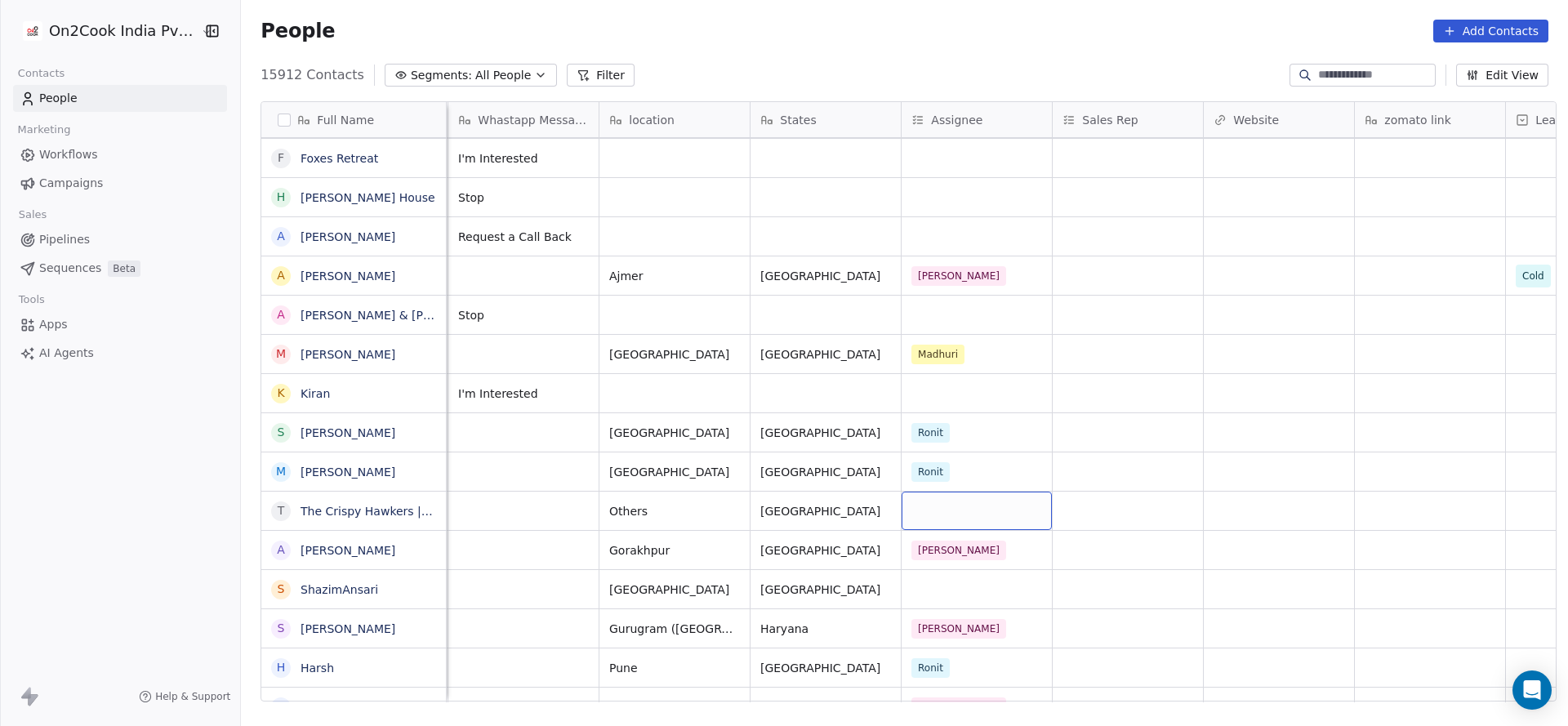
click at [931, 501] on div "grid" at bounding box center [976, 511] width 150 height 38
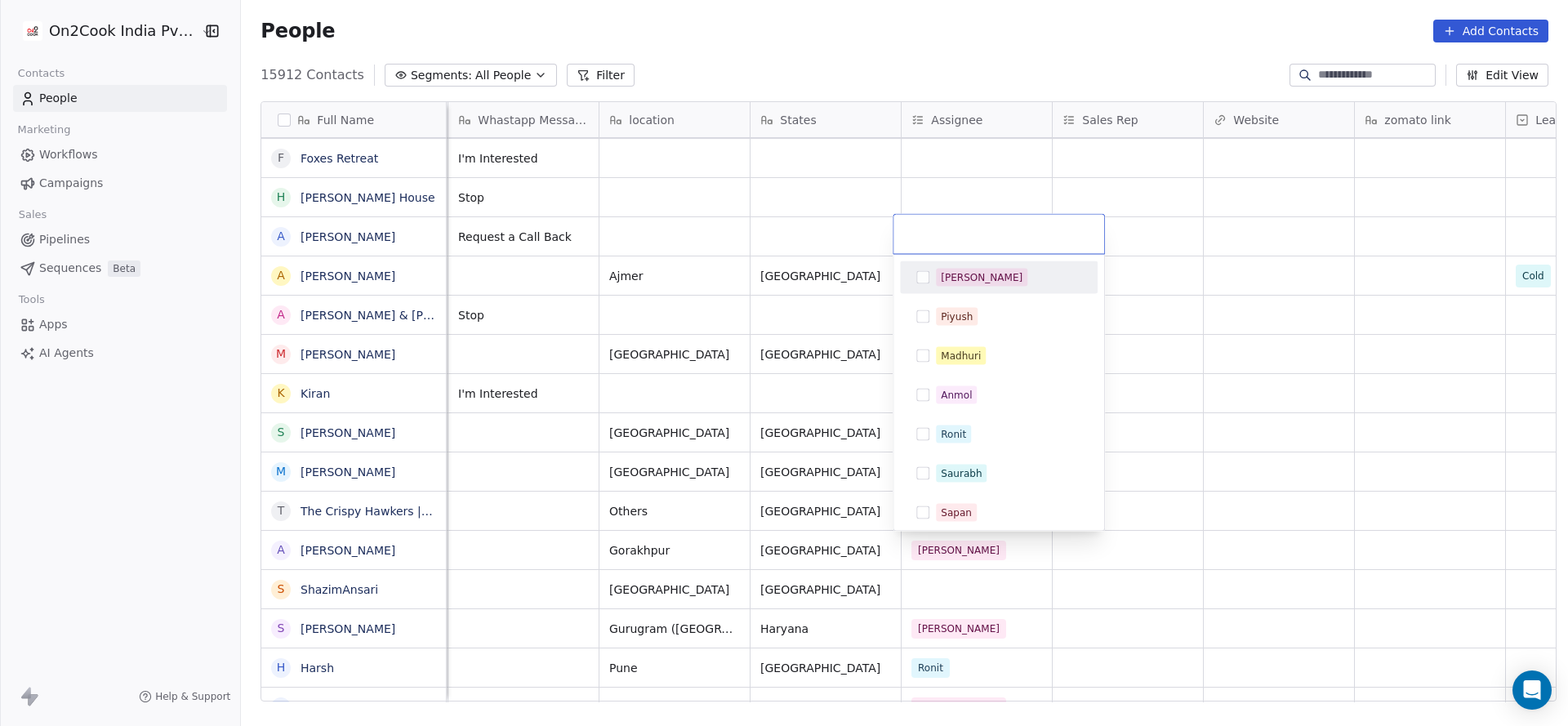
click at [961, 284] on span "[PERSON_NAME]" at bounding box center [981, 277] width 91 height 18
click at [800, 360] on html "On2Cook India Pvt. Ltd. Contacts People Marketing Workflows Campaigns Sales Pip…" at bounding box center [784, 363] width 1568 height 726
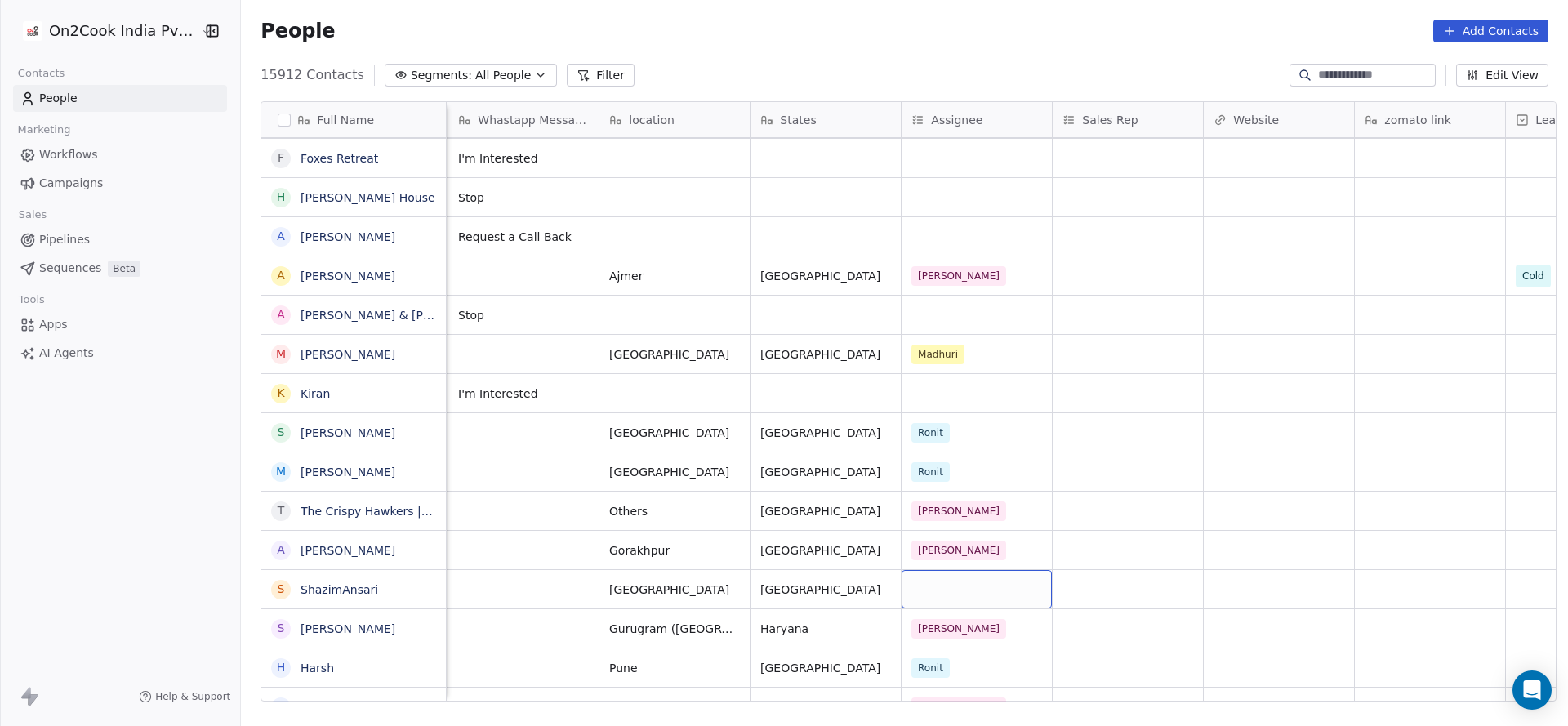
click at [918, 587] on div "grid" at bounding box center [976, 589] width 150 height 38
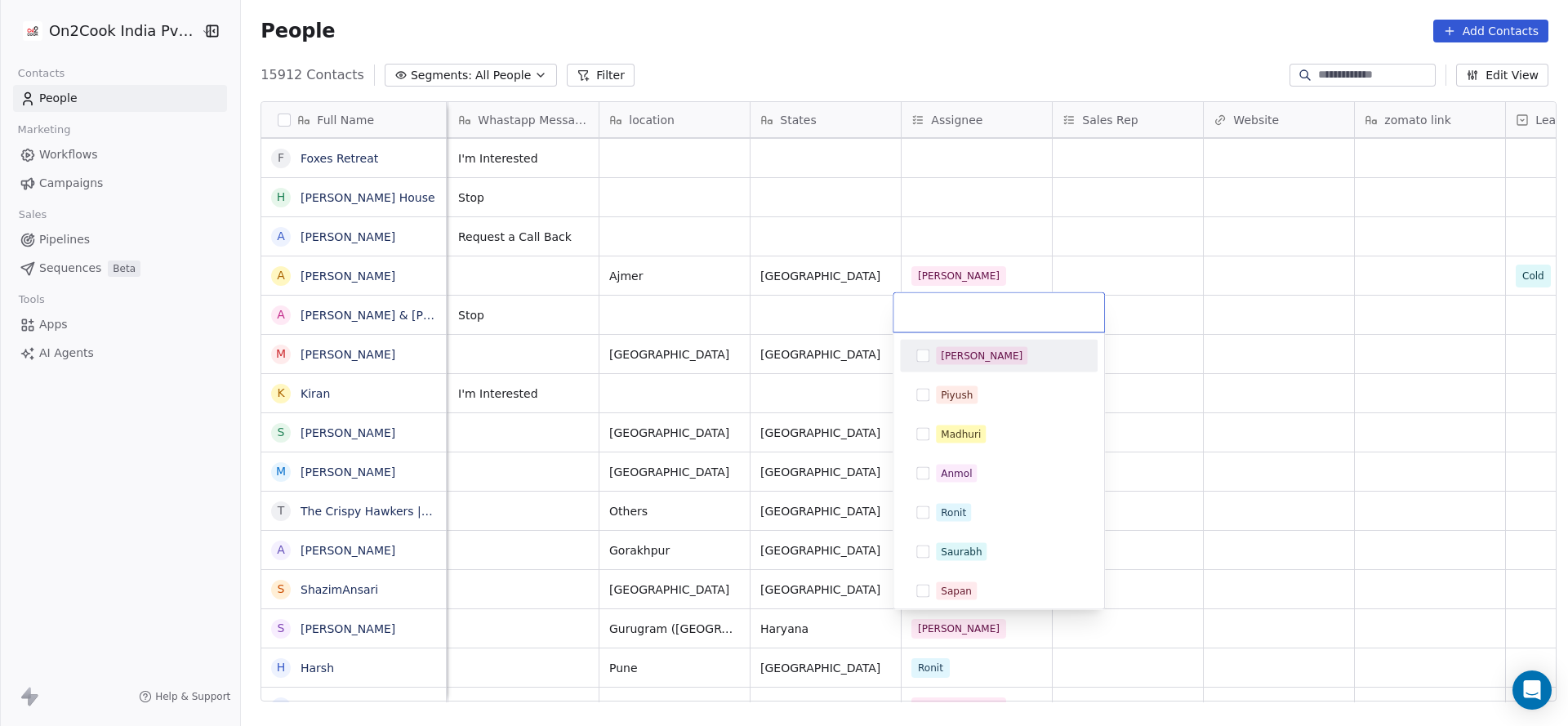
click at [959, 355] on div "[PERSON_NAME]" at bounding box center [982, 355] width 82 height 14
click html "On2Cook India Pvt. Ltd. Contacts People Marketing Workflows Campaigns Sales Pip…"
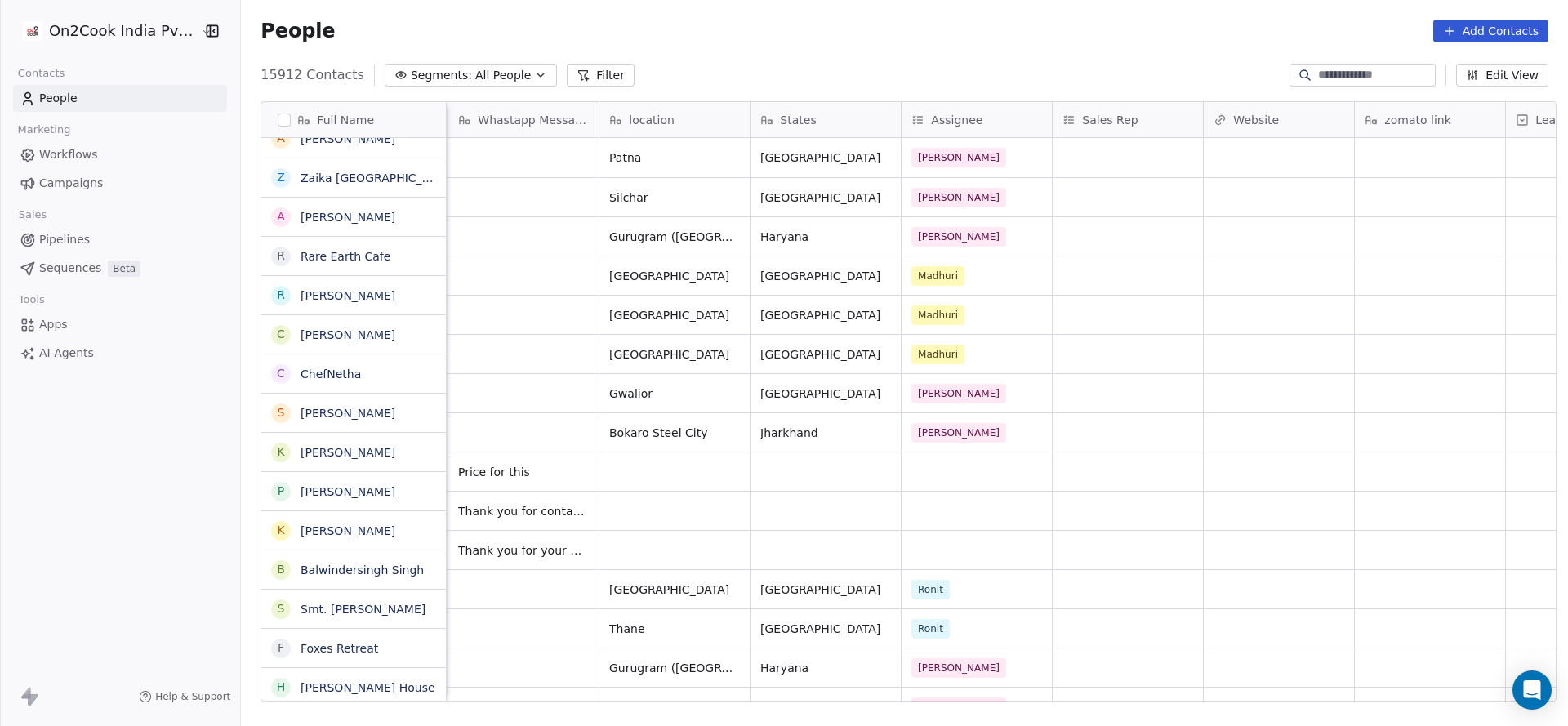
scroll to position [0, 0]
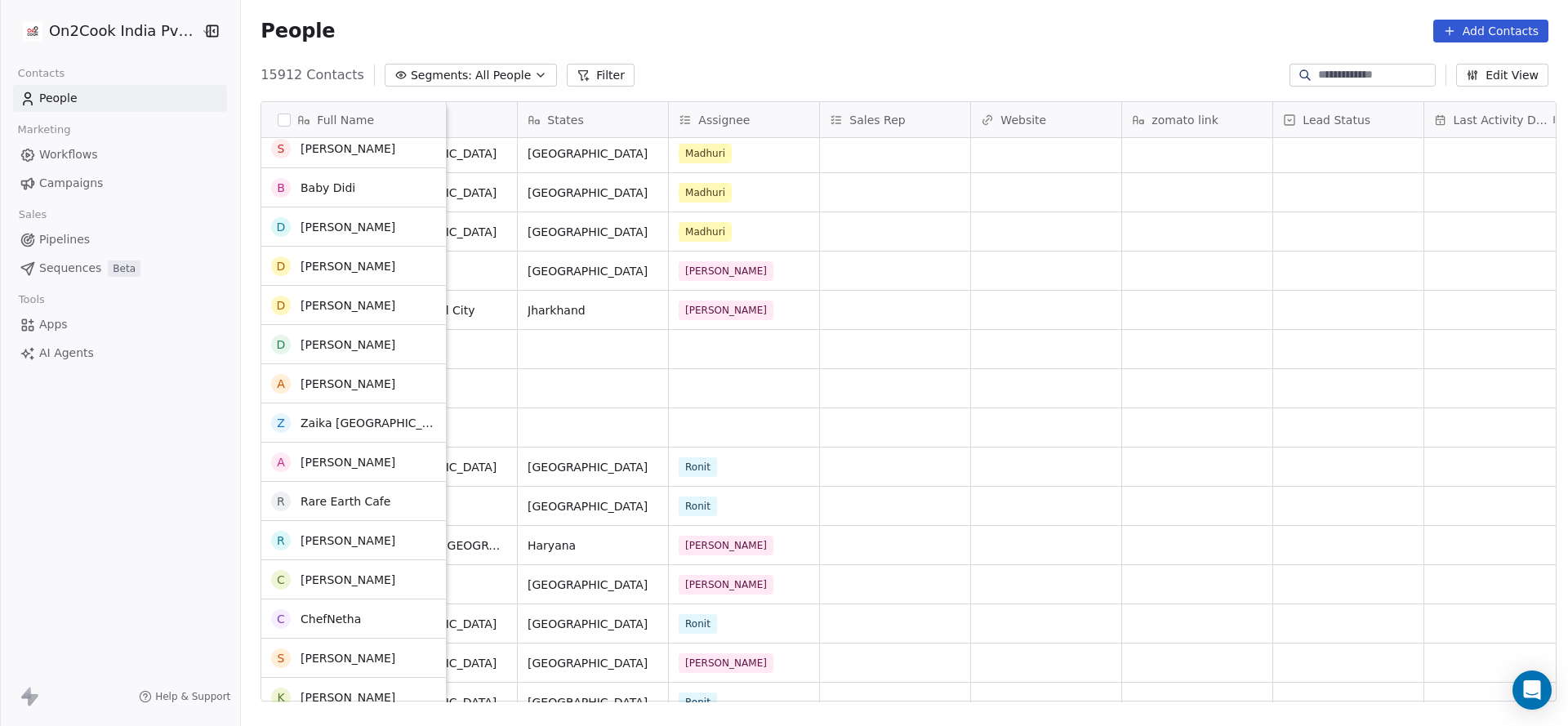
scroll to position [245, 0]
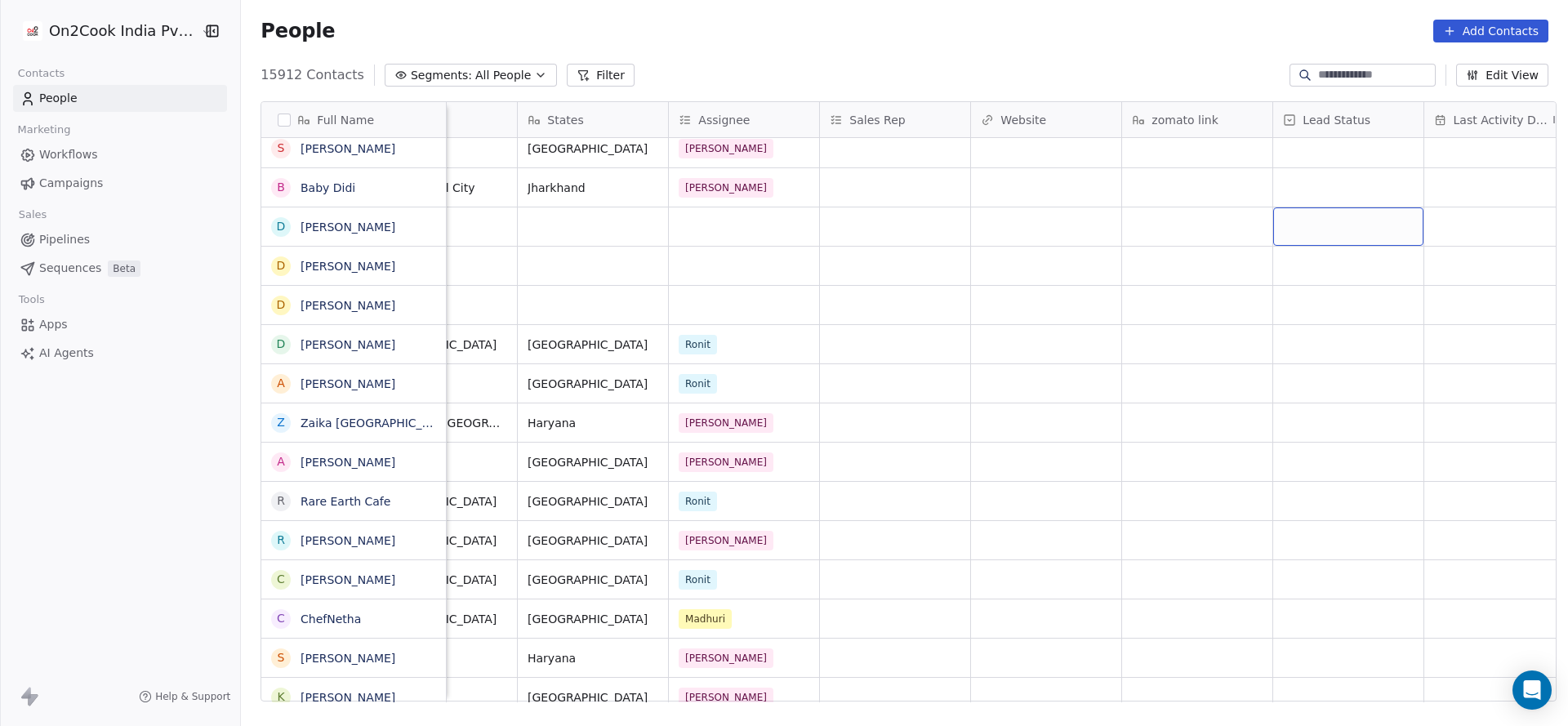
click at [1289, 225] on div "grid" at bounding box center [1349, 226] width 150 height 38
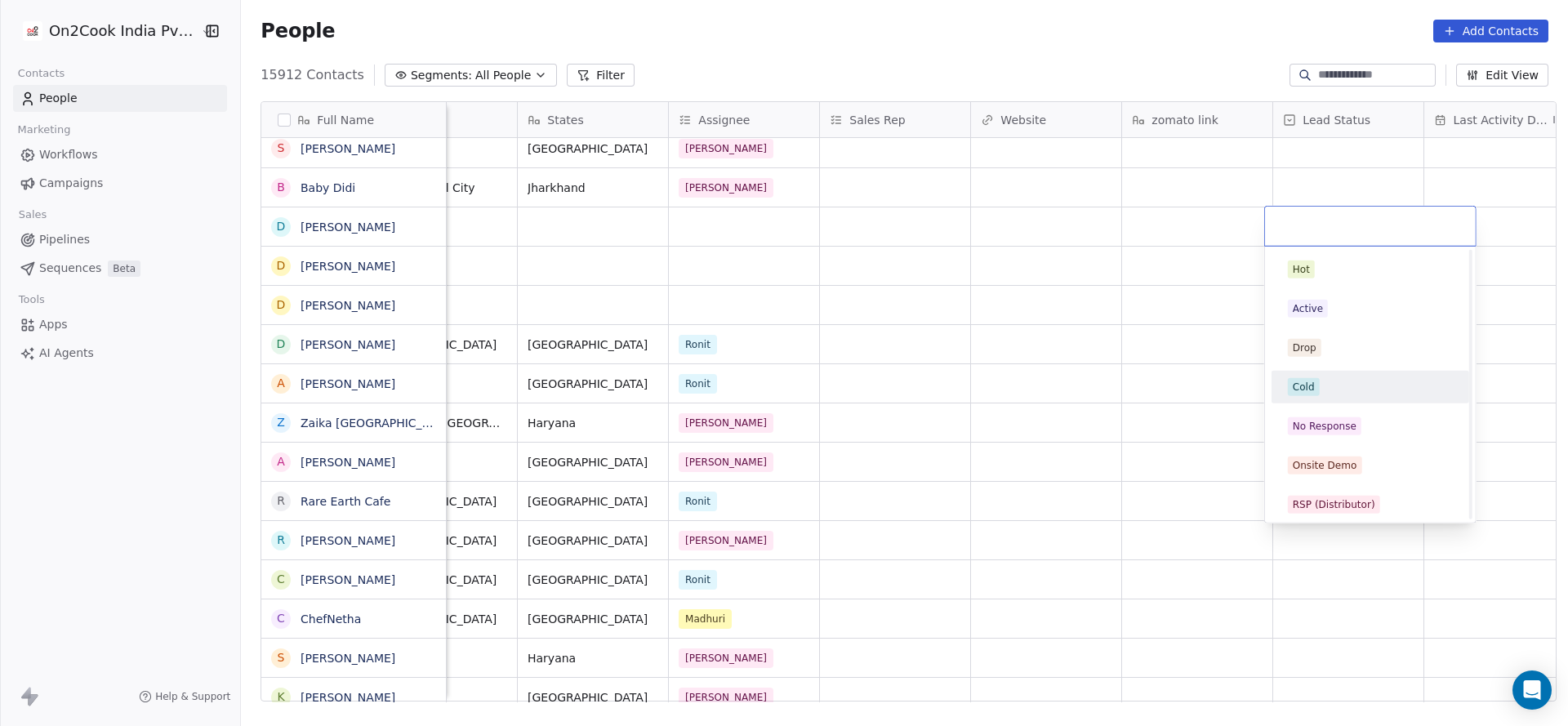
scroll to position [123, 0]
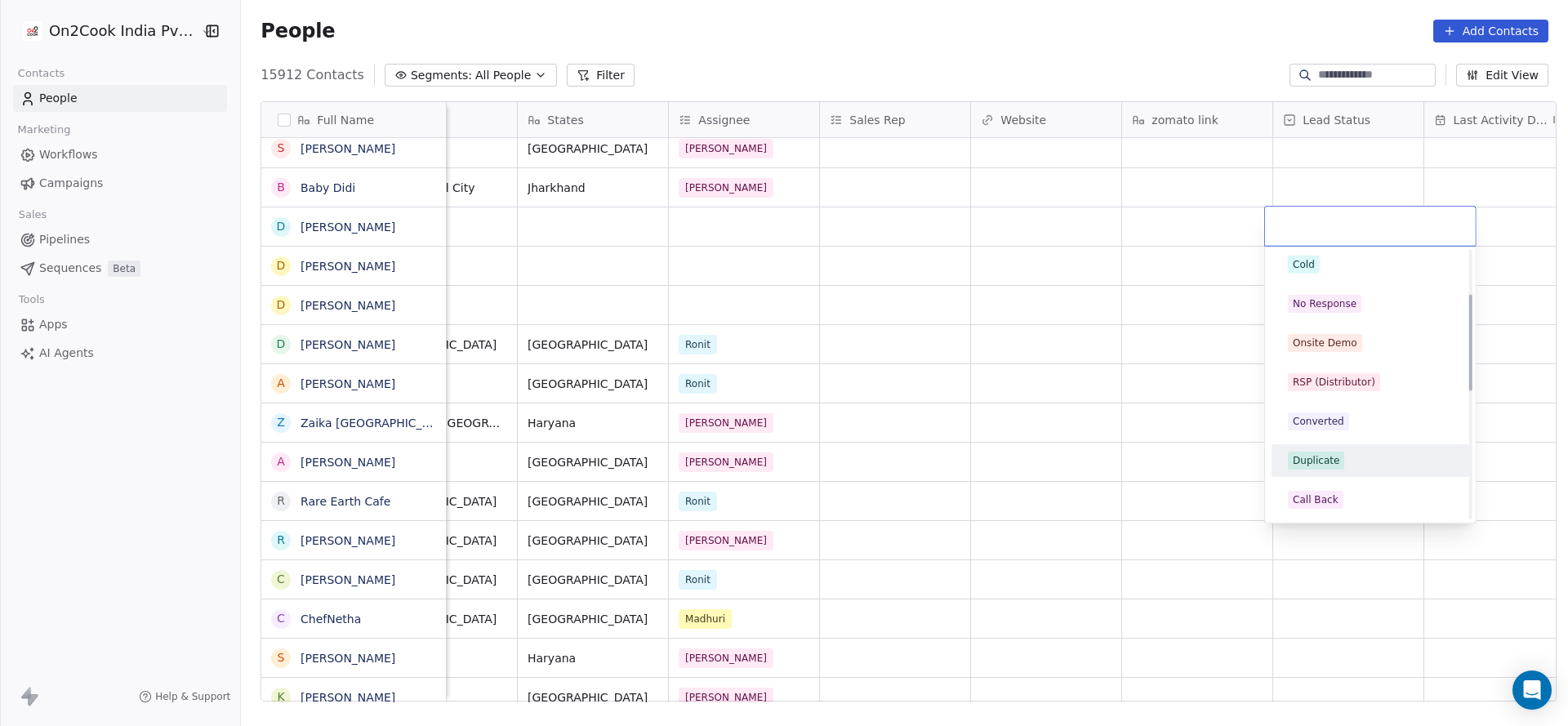
click at [1323, 445] on div "Duplicate" at bounding box center [1370, 461] width 198 height 32
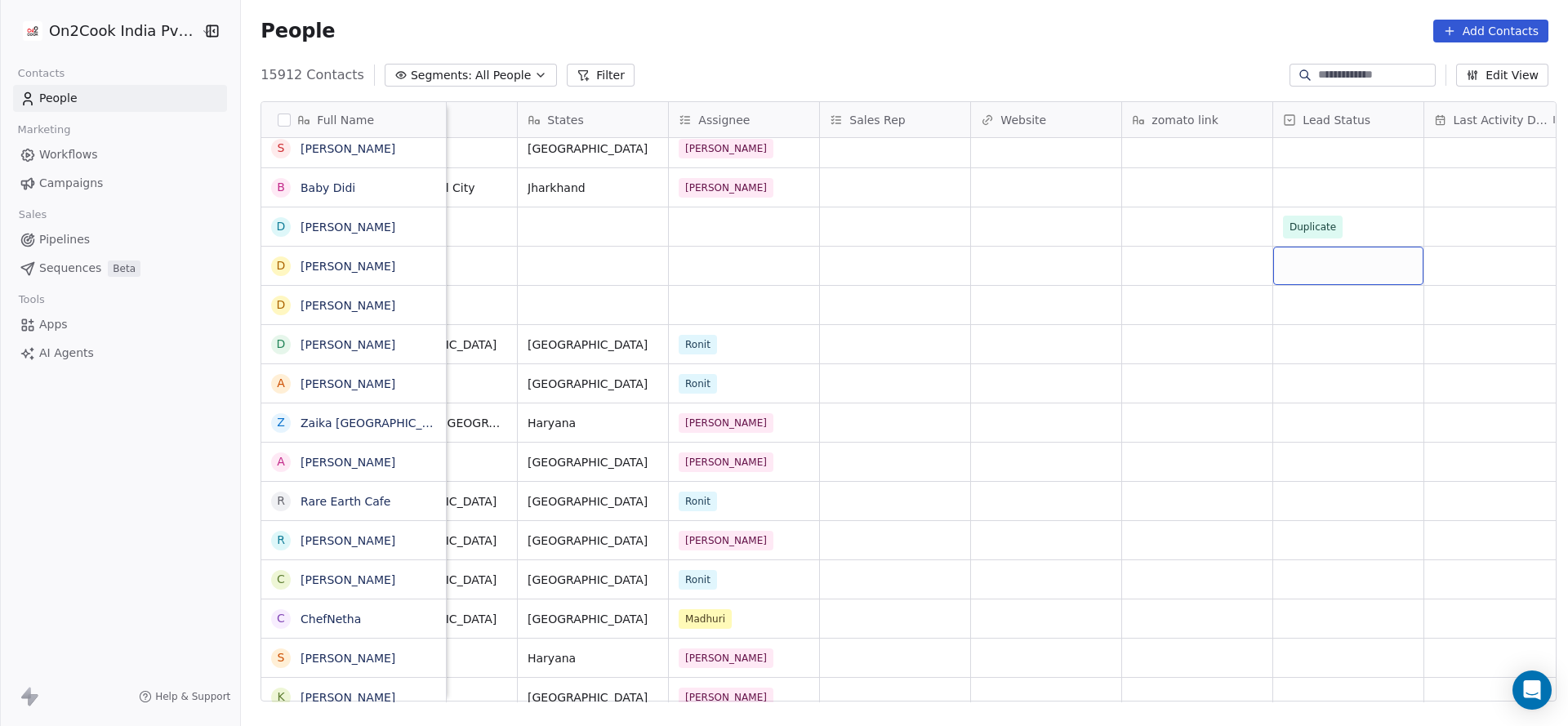
click at [1316, 263] on div "grid" at bounding box center [1349, 266] width 150 height 38
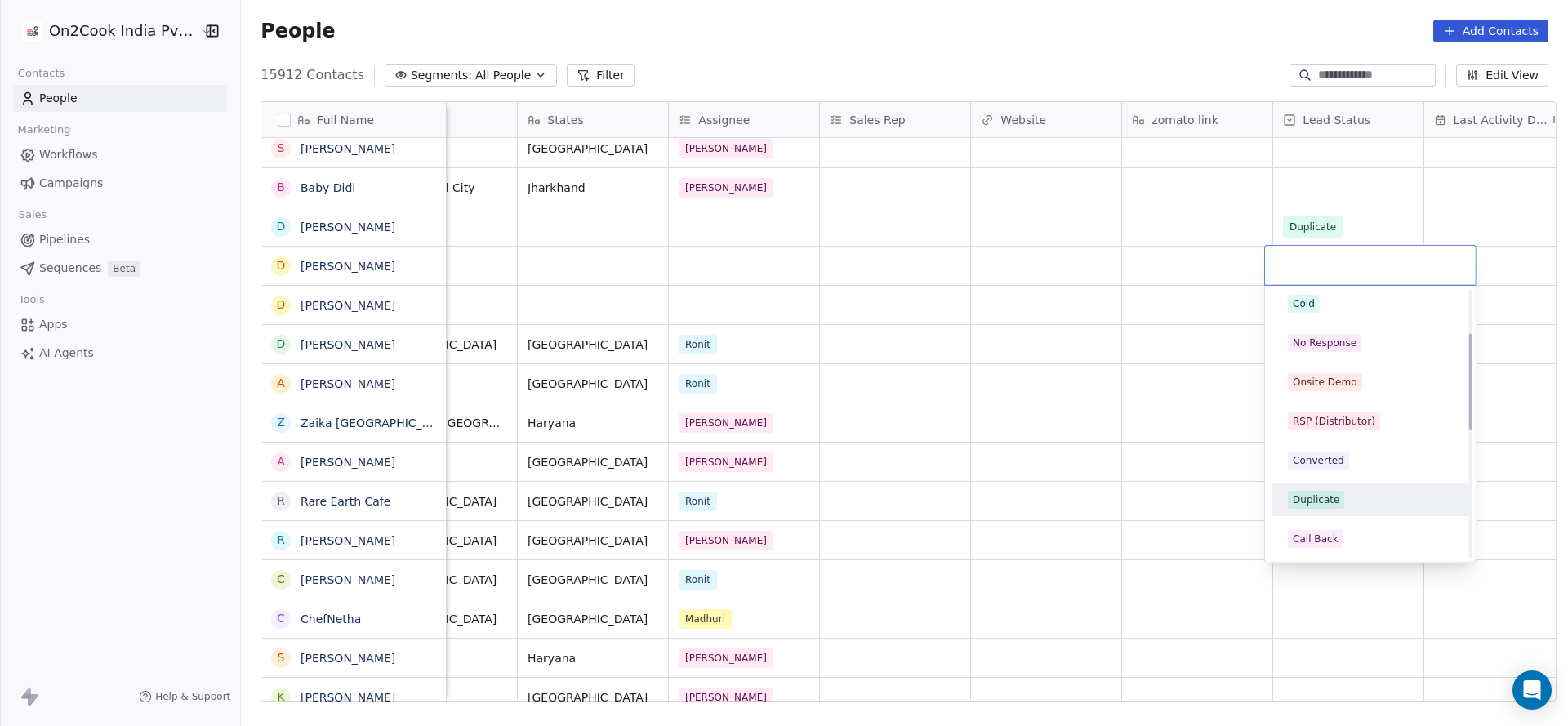
drag, startPoint x: 1307, startPoint y: 492, endPoint x: 1030, endPoint y: 399, distance: 292.2
click at [1310, 492] on div "Duplicate" at bounding box center [1315, 499] width 47 height 14
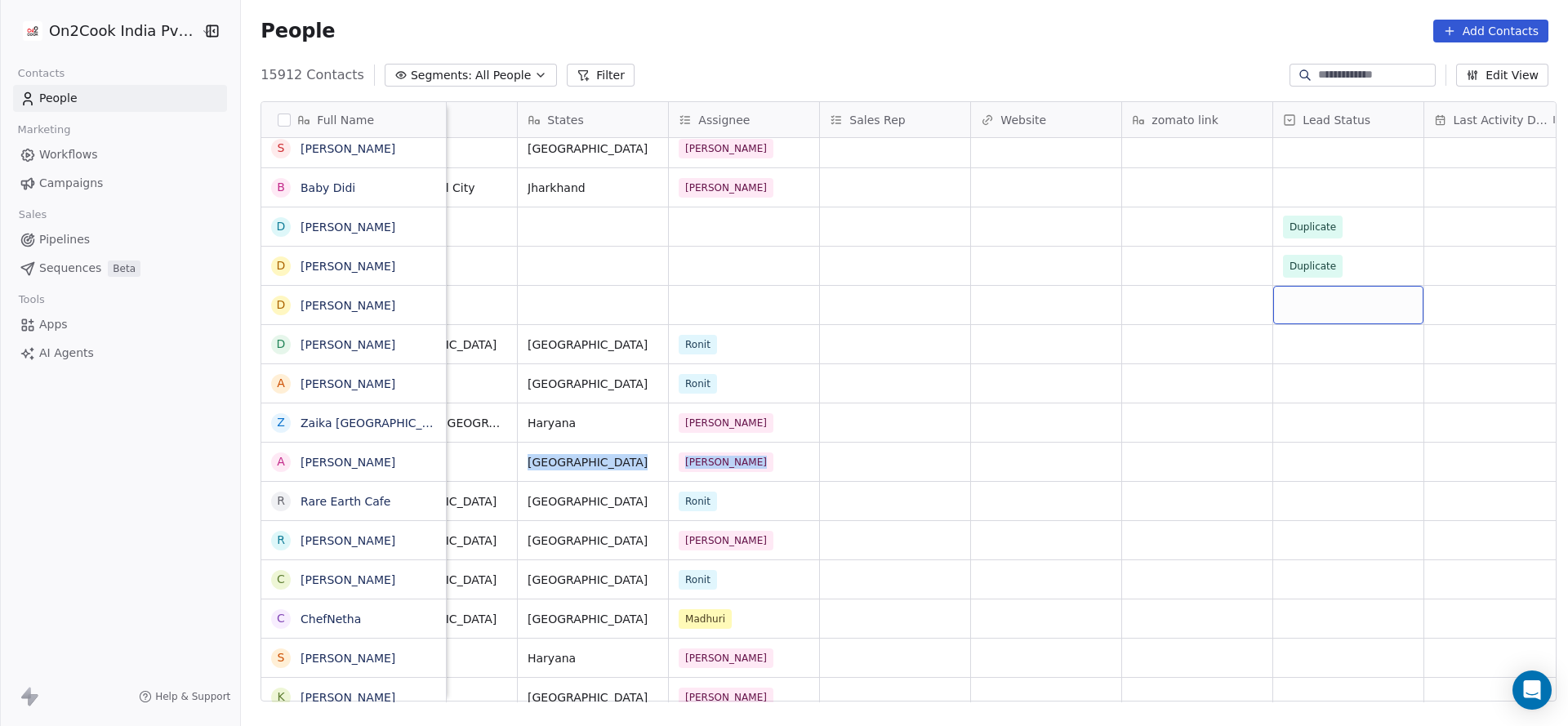
click at [1293, 306] on div "grid" at bounding box center [1349, 305] width 150 height 38
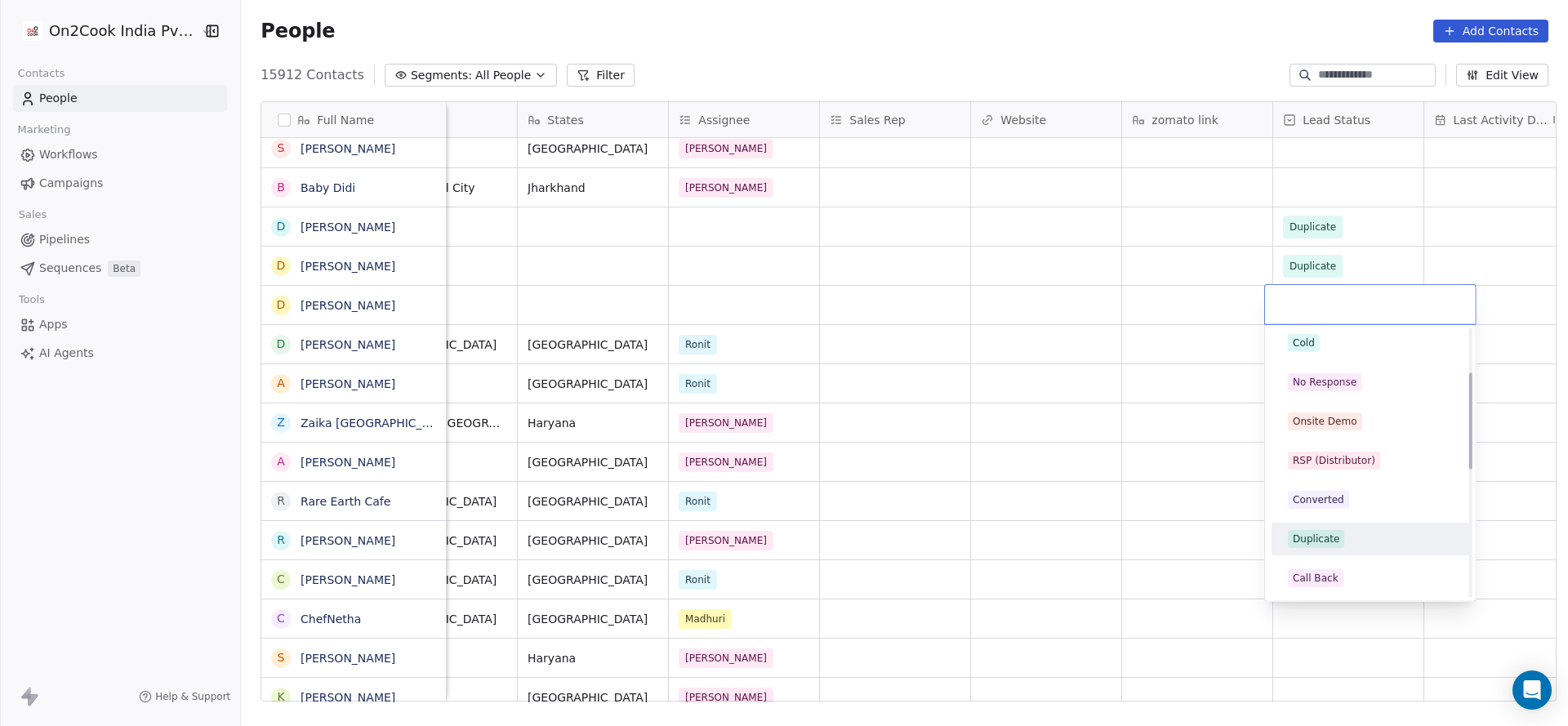
click at [1321, 526] on div "Duplicate" at bounding box center [1370, 540] width 184 height 27
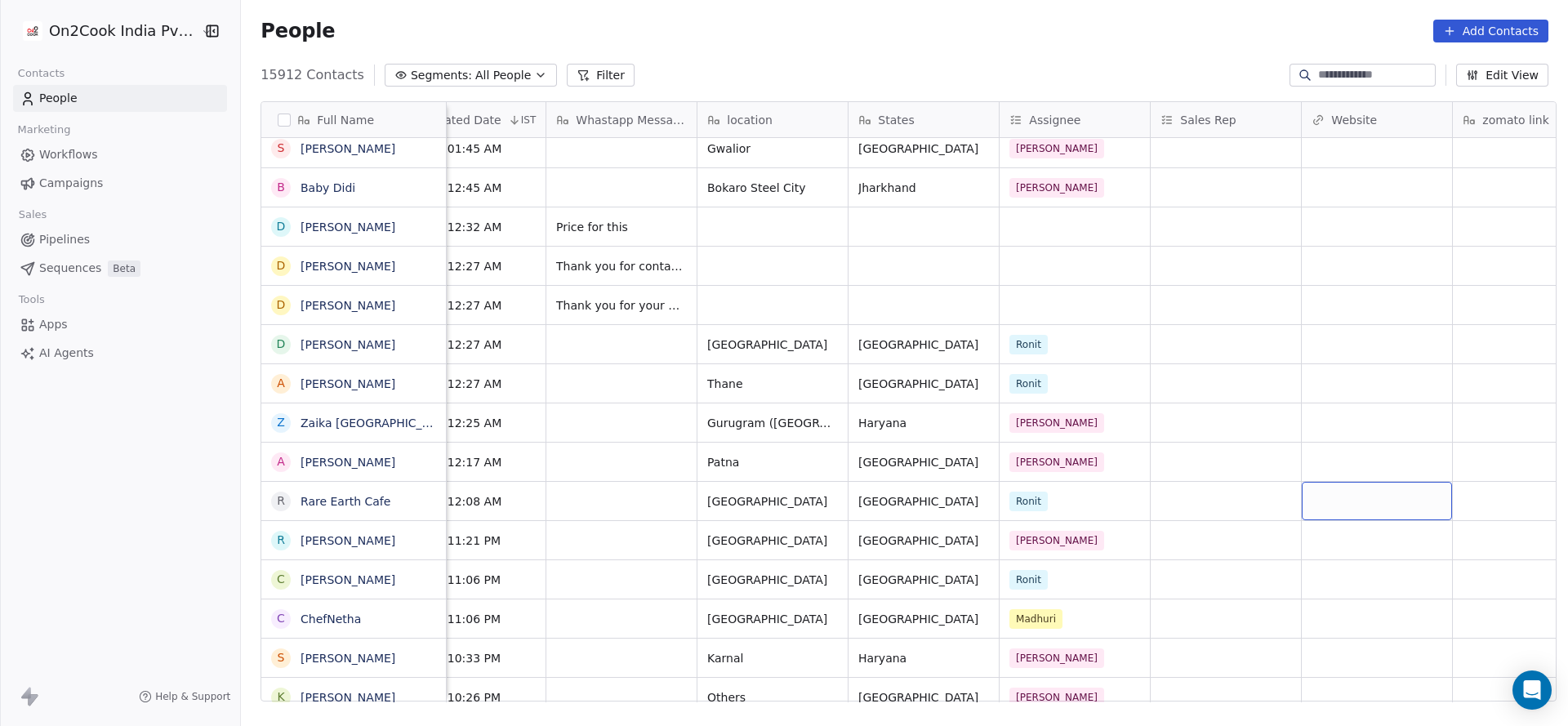
scroll to position [0, 1371]
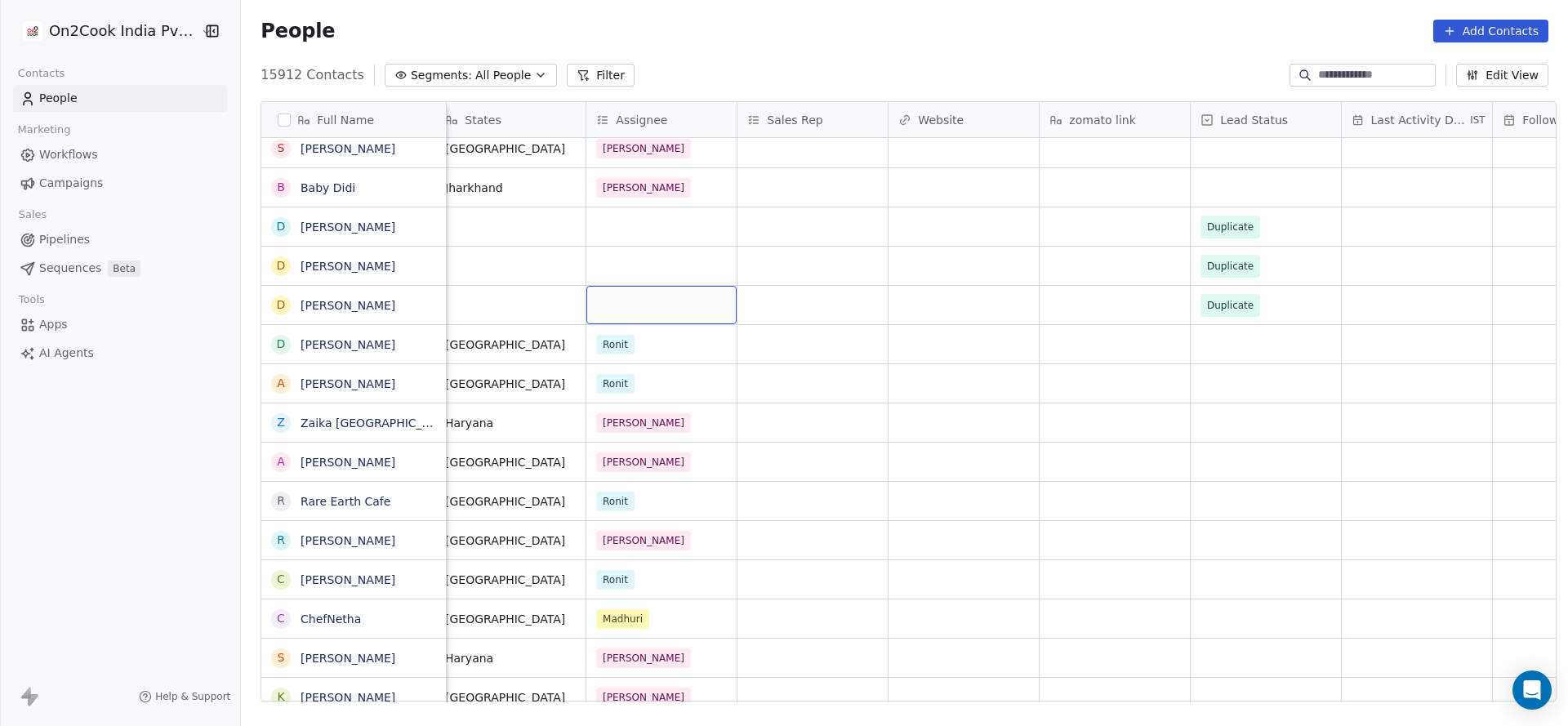
click at [595, 317] on div "grid" at bounding box center [661, 305] width 150 height 38
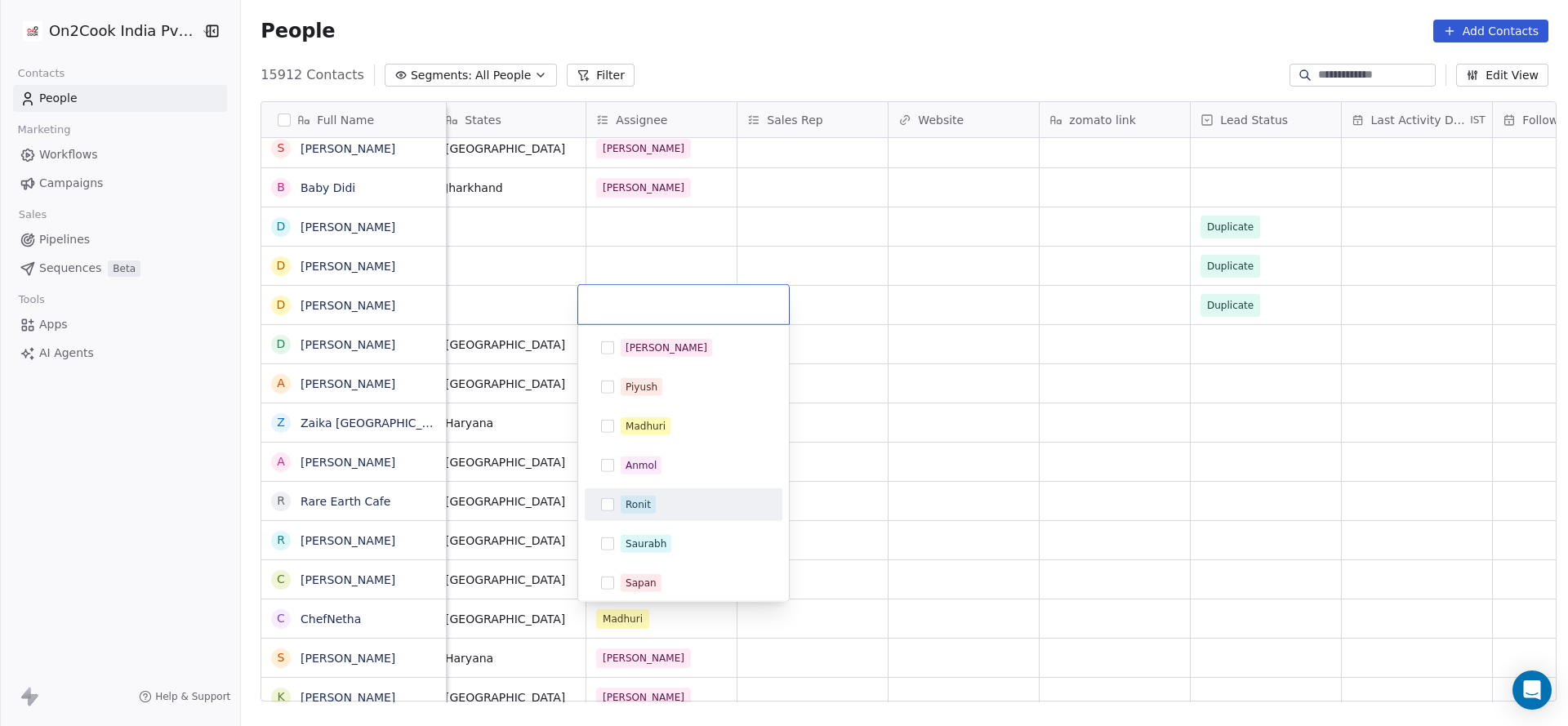
click at [657, 514] on div "Ronit" at bounding box center [684, 506] width 184 height 27
click at [504, 475] on html "On2Cook India Pvt. Ltd. Contacts People Marketing Workflows Campaigns Sales Pip…" at bounding box center [784, 363] width 1568 height 726
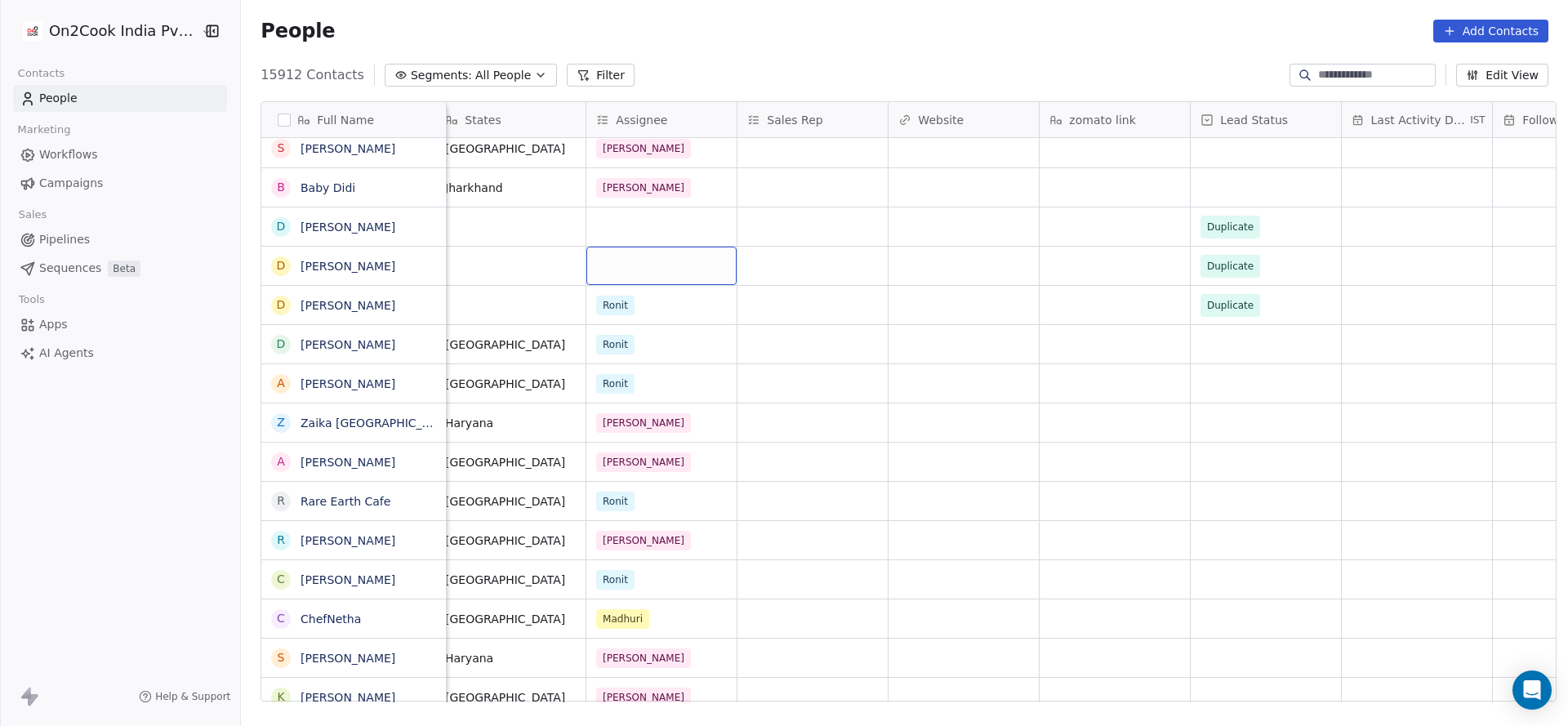
click at [652, 274] on div "grid" at bounding box center [661, 266] width 150 height 38
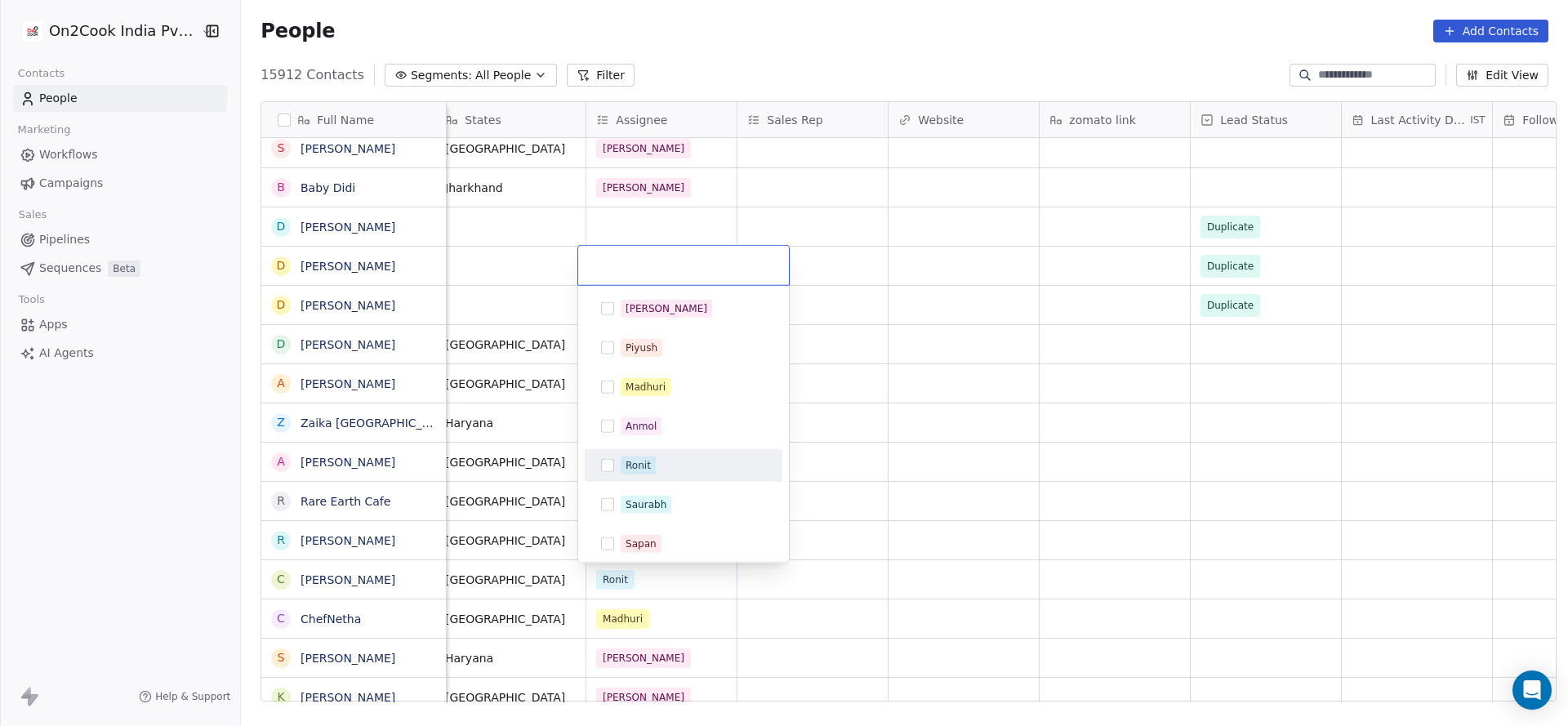
click at [644, 475] on div "Ronit" at bounding box center [684, 466] width 184 height 27
drag, startPoint x: 500, startPoint y: 475, endPoint x: 589, endPoint y: 196, distance: 292.9
click at [500, 472] on html "On2Cook India Pvt. Ltd. Contacts People Marketing Workflows Campaigns Sales Pip…" at bounding box center [784, 363] width 1568 height 726
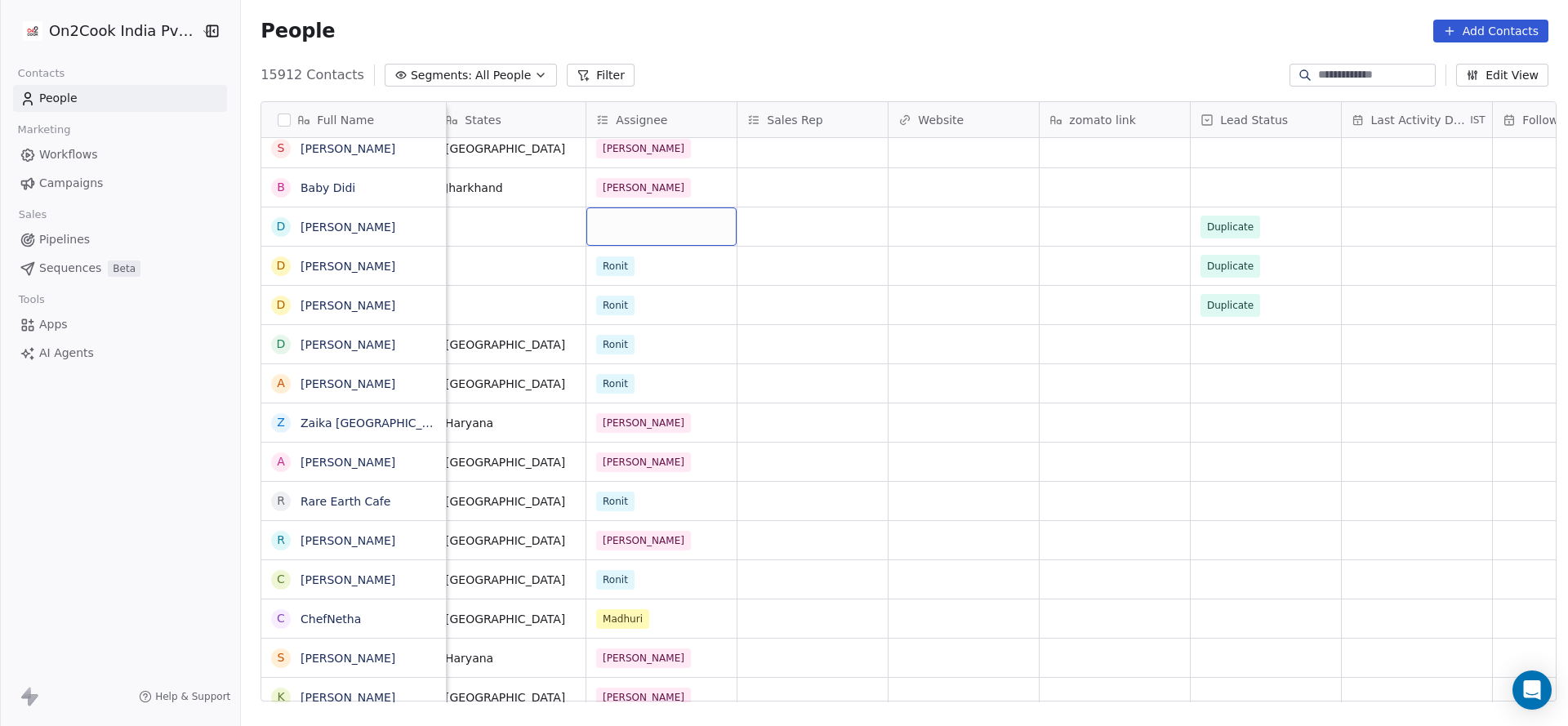
click at [606, 218] on div "grid" at bounding box center [661, 226] width 150 height 38
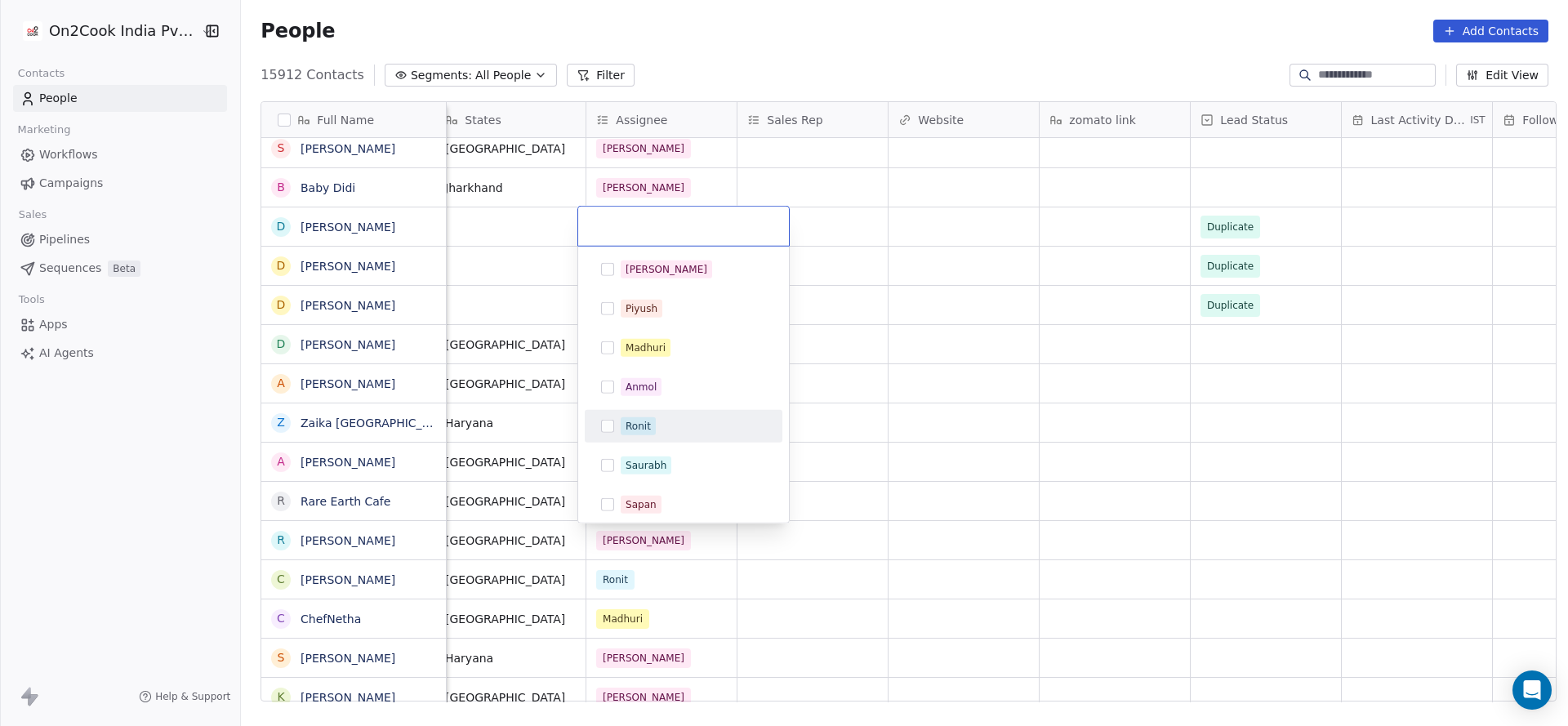
click at [643, 414] on div "Ronit" at bounding box center [684, 427] width 184 height 27
click at [492, 335] on html "On2Cook India Pvt. Ltd. Contacts People Marketing Workflows Campaigns Sales Pip…" at bounding box center [784, 363] width 1568 height 726
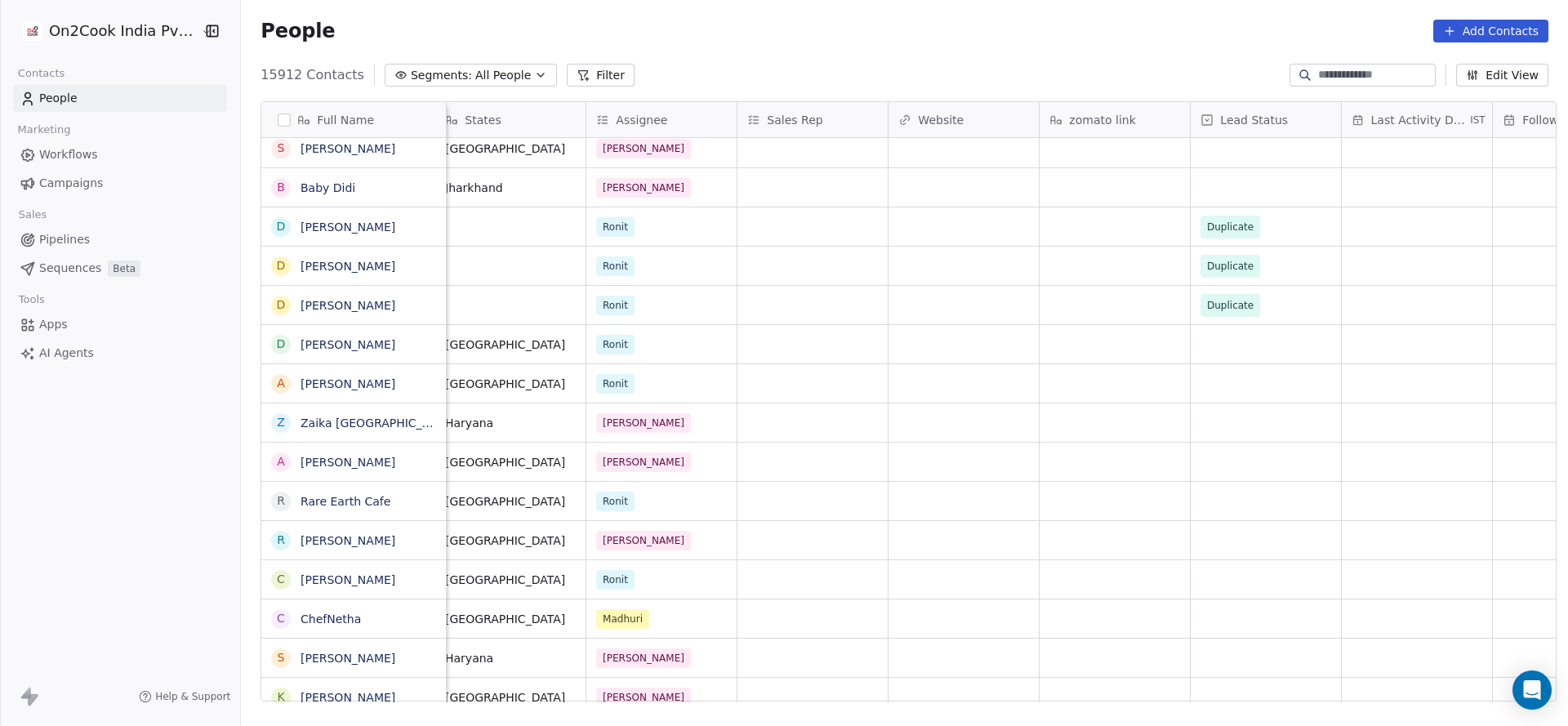
click at [567, 64] on button "Filter" at bounding box center [600, 75] width 67 height 23
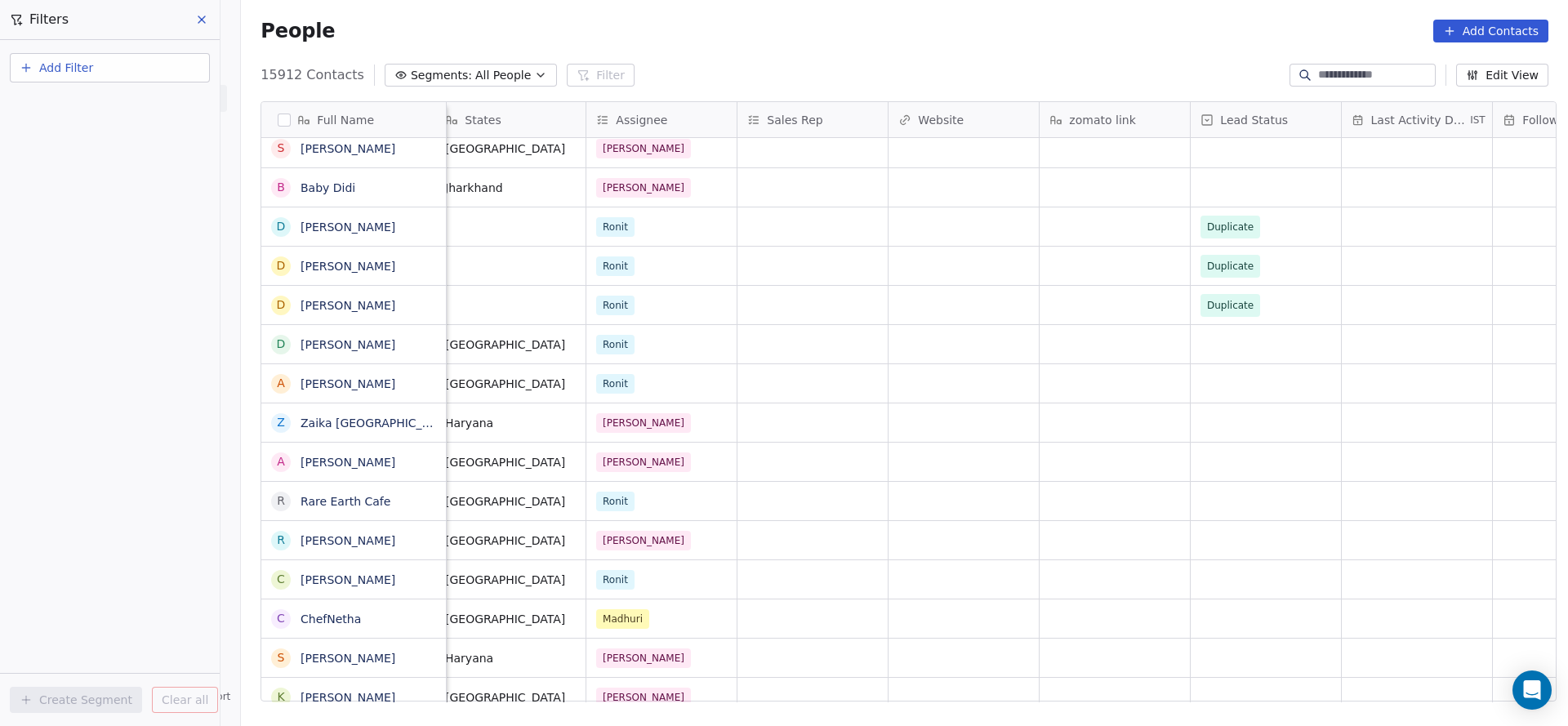
click at [147, 68] on button "Add Filter" at bounding box center [109, 67] width 200 height 29
click at [125, 120] on div "Contact activity" at bounding box center [109, 133] width 185 height 27
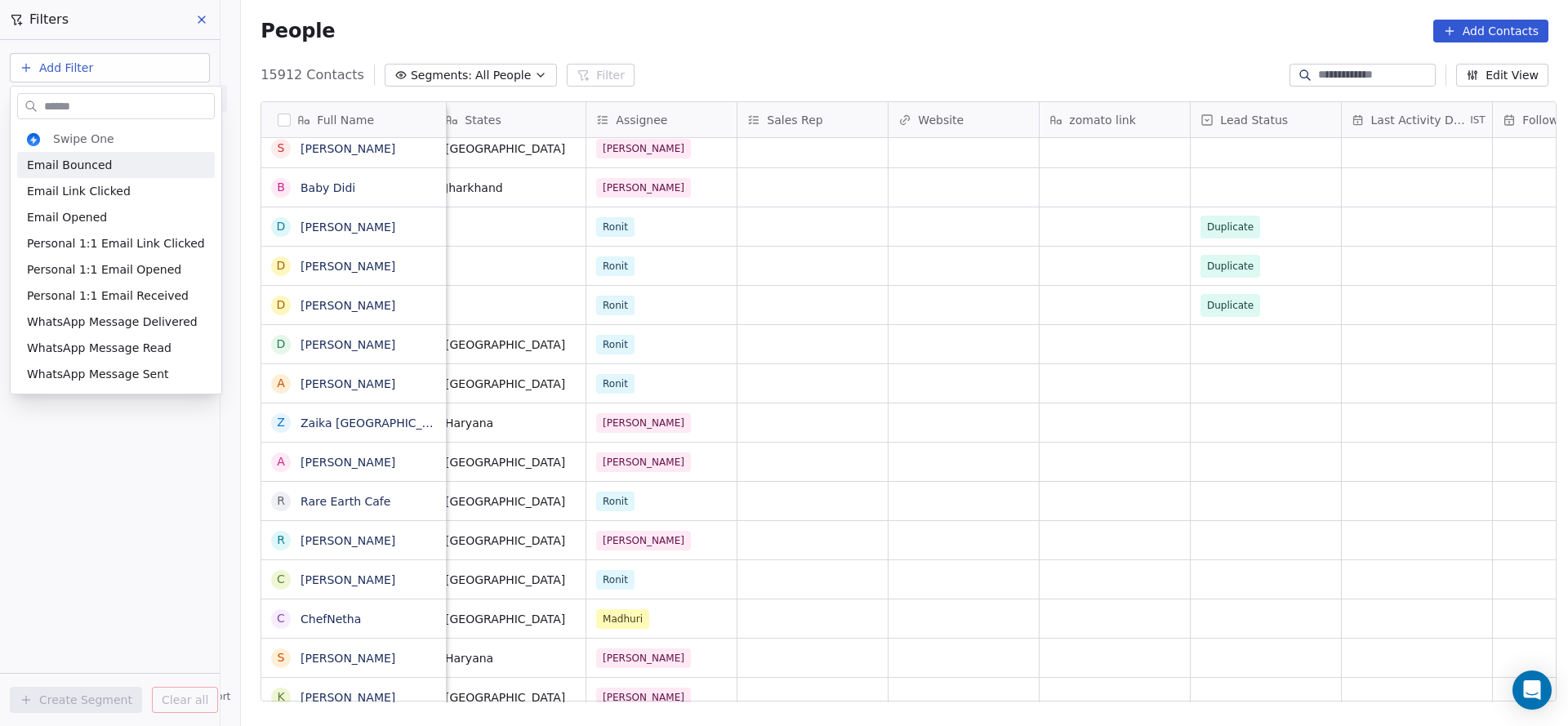
click at [127, 59] on html "On2Cook India Pvt. Ltd. Contacts People Marketing Workflows Campaigns Sales Pip…" at bounding box center [784, 363] width 1568 height 726
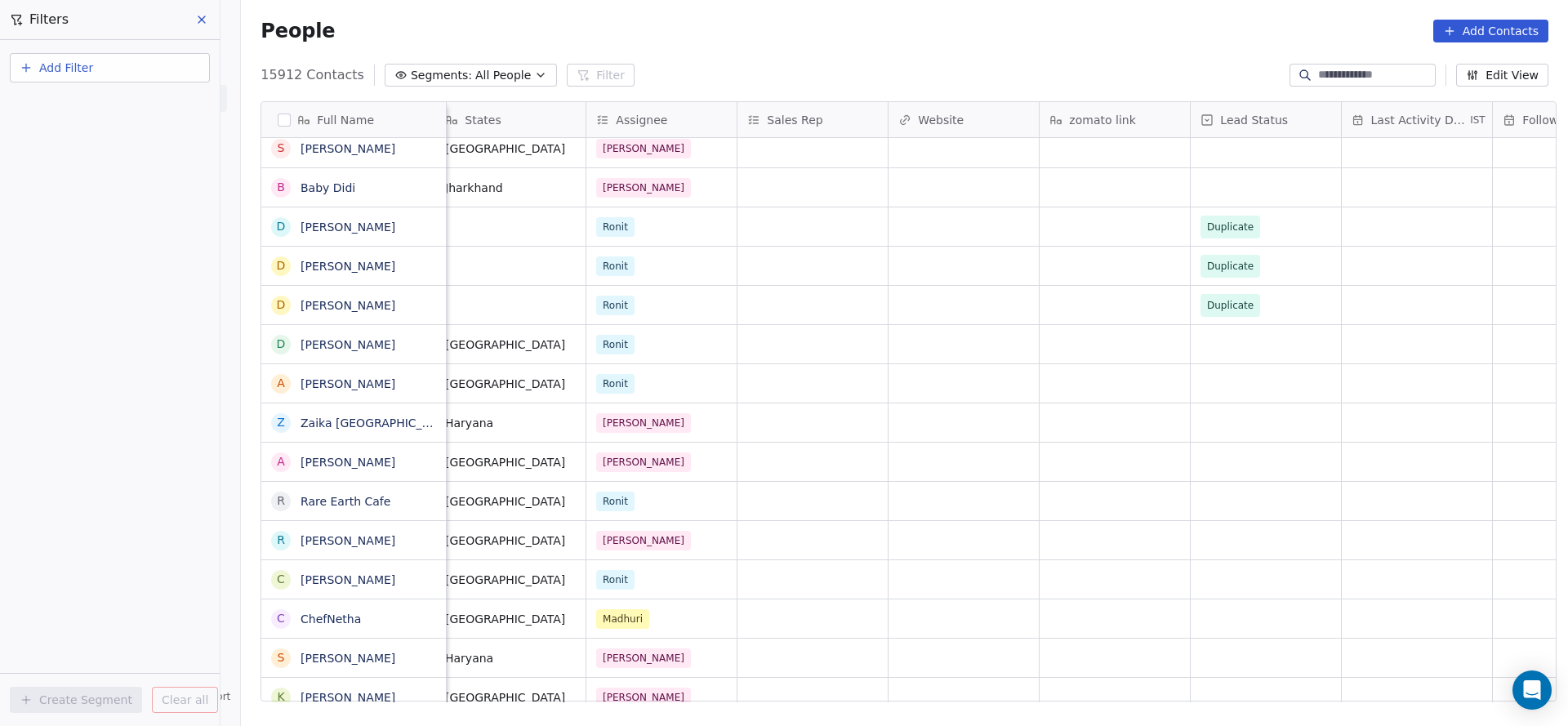
click at [127, 59] on button "Add Filter" at bounding box center [109, 67] width 200 height 29
click at [109, 98] on span "Contact properties" at bounding box center [80, 106] width 106 height 17
type input "***"
click at [101, 161] on div "Assignee" at bounding box center [109, 164] width 166 height 16
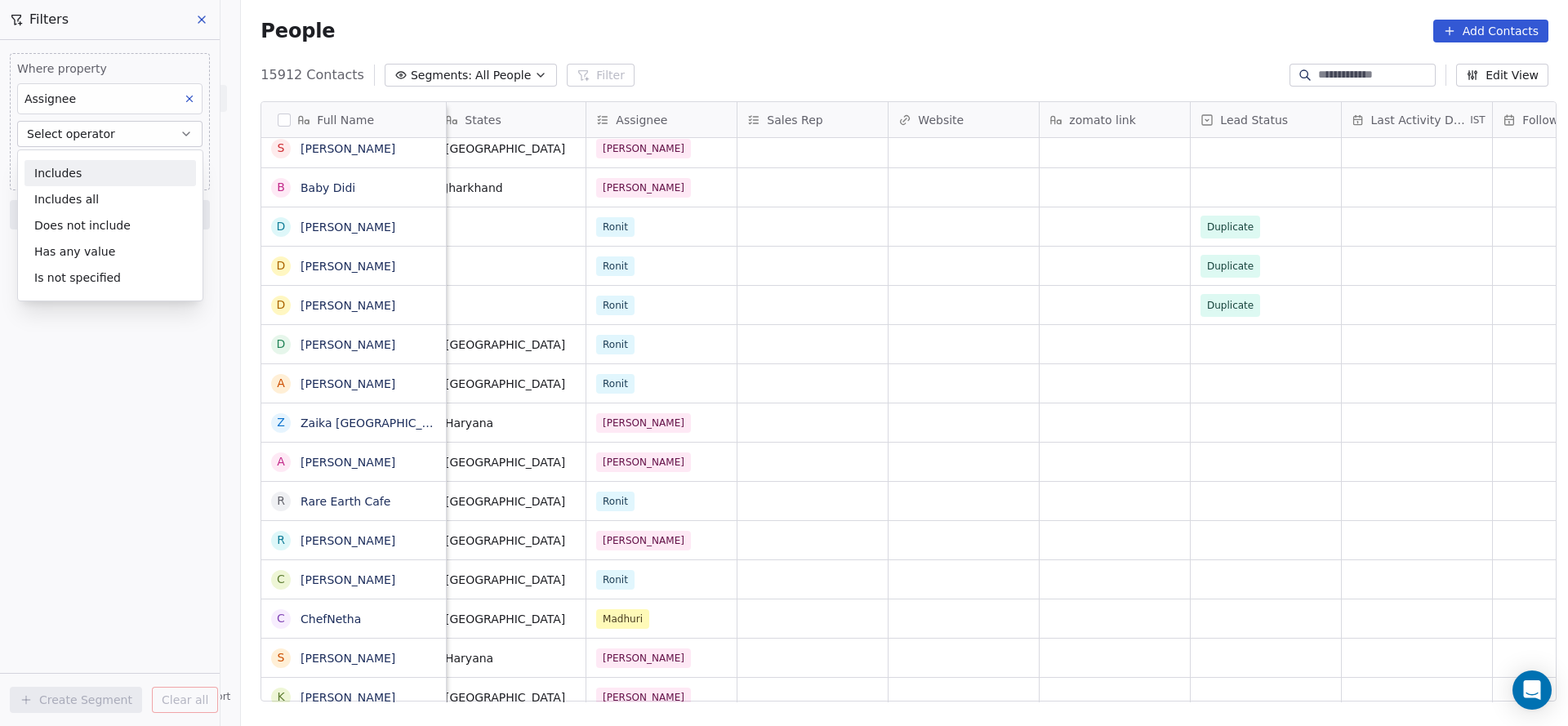
click at [108, 174] on div "Includes" at bounding box center [110, 174] width 172 height 27
click at [117, 164] on body "On2Cook India Pvt. Ltd. Contacts People Marketing Workflows Campaigns Sales Pip…" at bounding box center [784, 363] width 1568 height 726
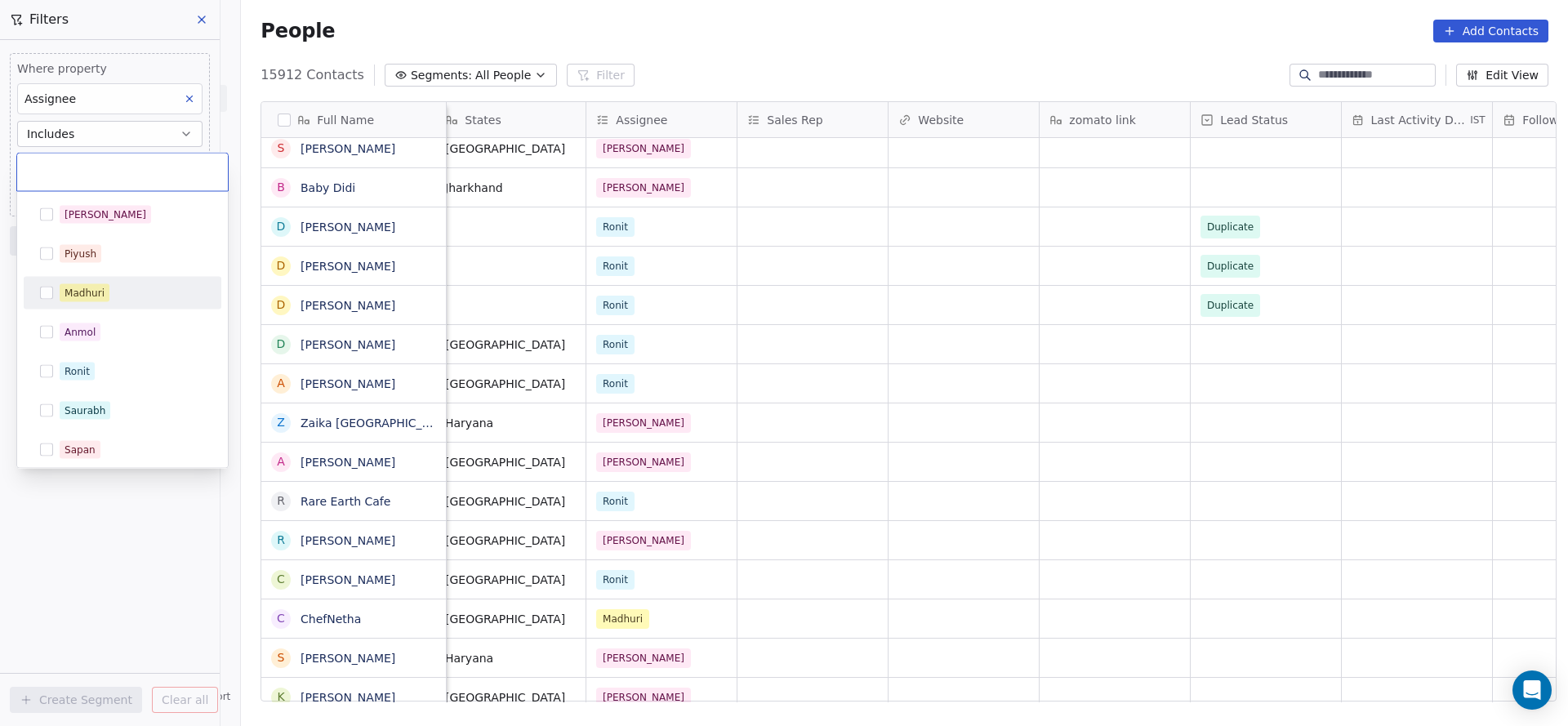
click at [116, 289] on div "Madhuri" at bounding box center [132, 293] width 145 height 18
click at [819, 251] on html "On2Cook India Pvt. Ltd. Contacts People Marketing Workflows Campaigns Sales Pip…" at bounding box center [784, 363] width 1568 height 726
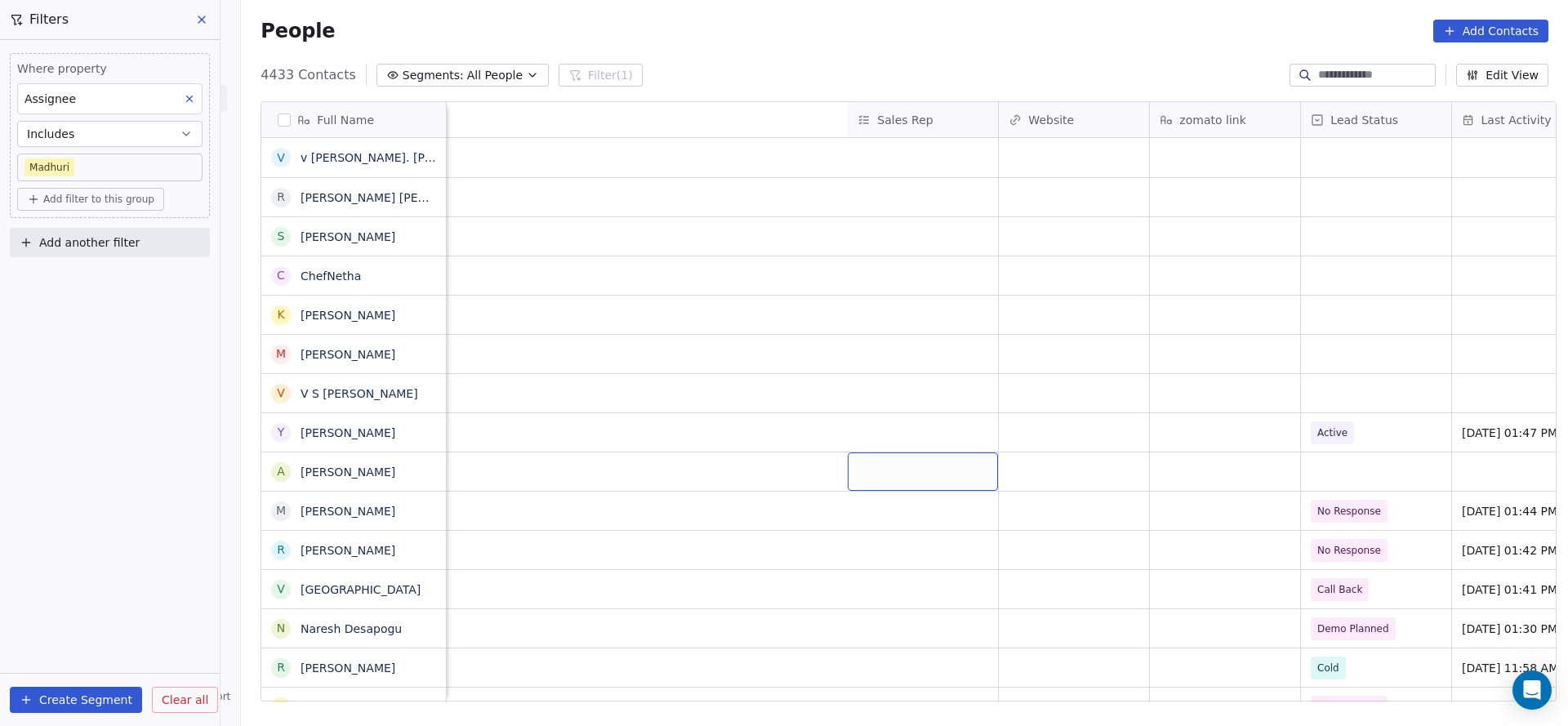
scroll to position [0, 2121]
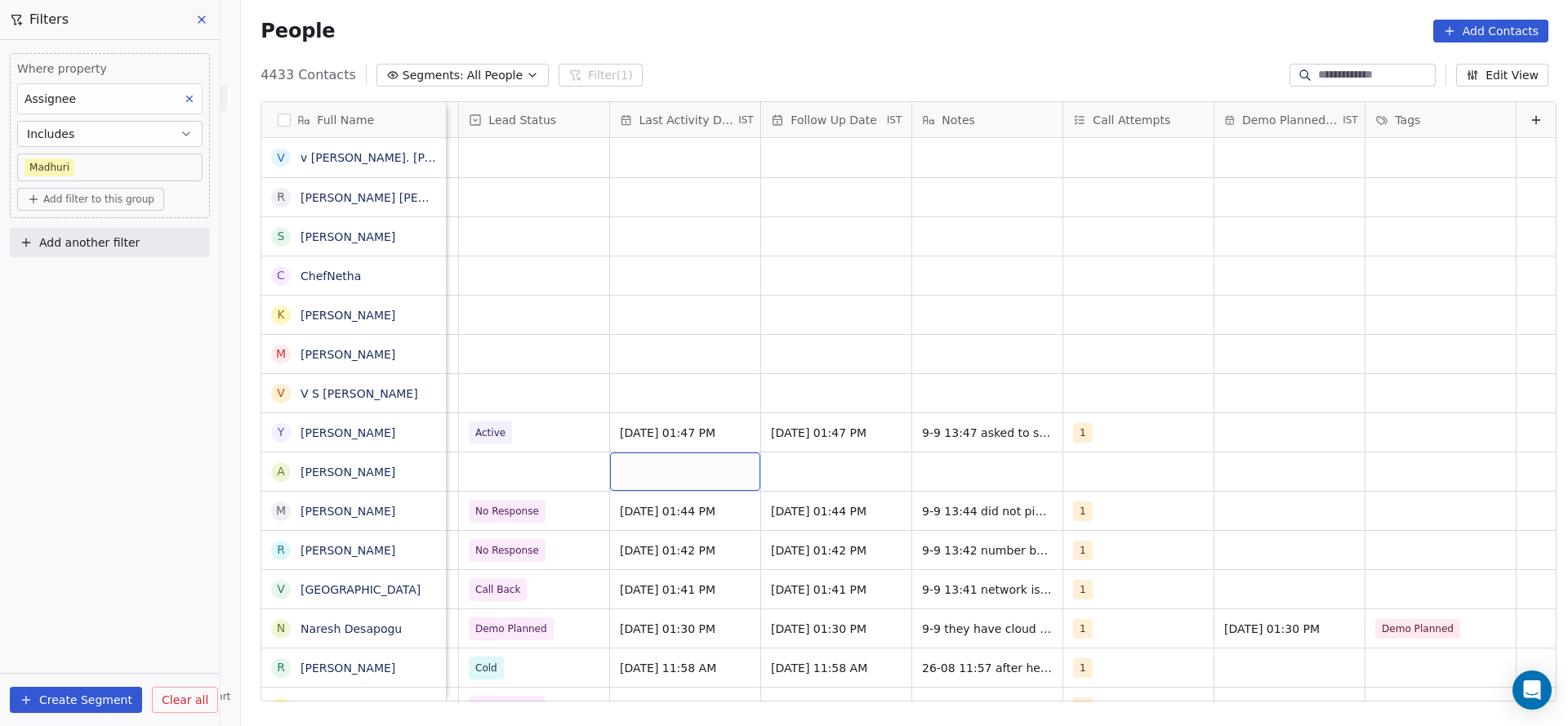
click at [661, 464] on div "grid" at bounding box center [685, 471] width 150 height 38
click at [697, 357] on button "10" at bounding box center [692, 364] width 27 height 27
click at [1294, 522] on html "On2Cook India Pvt. Ltd. Contacts People Marketing Workflows Campaigns Sales Pip…" at bounding box center [784, 363] width 1568 height 726
click at [1089, 473] on div "grid" at bounding box center [1139, 471] width 150 height 38
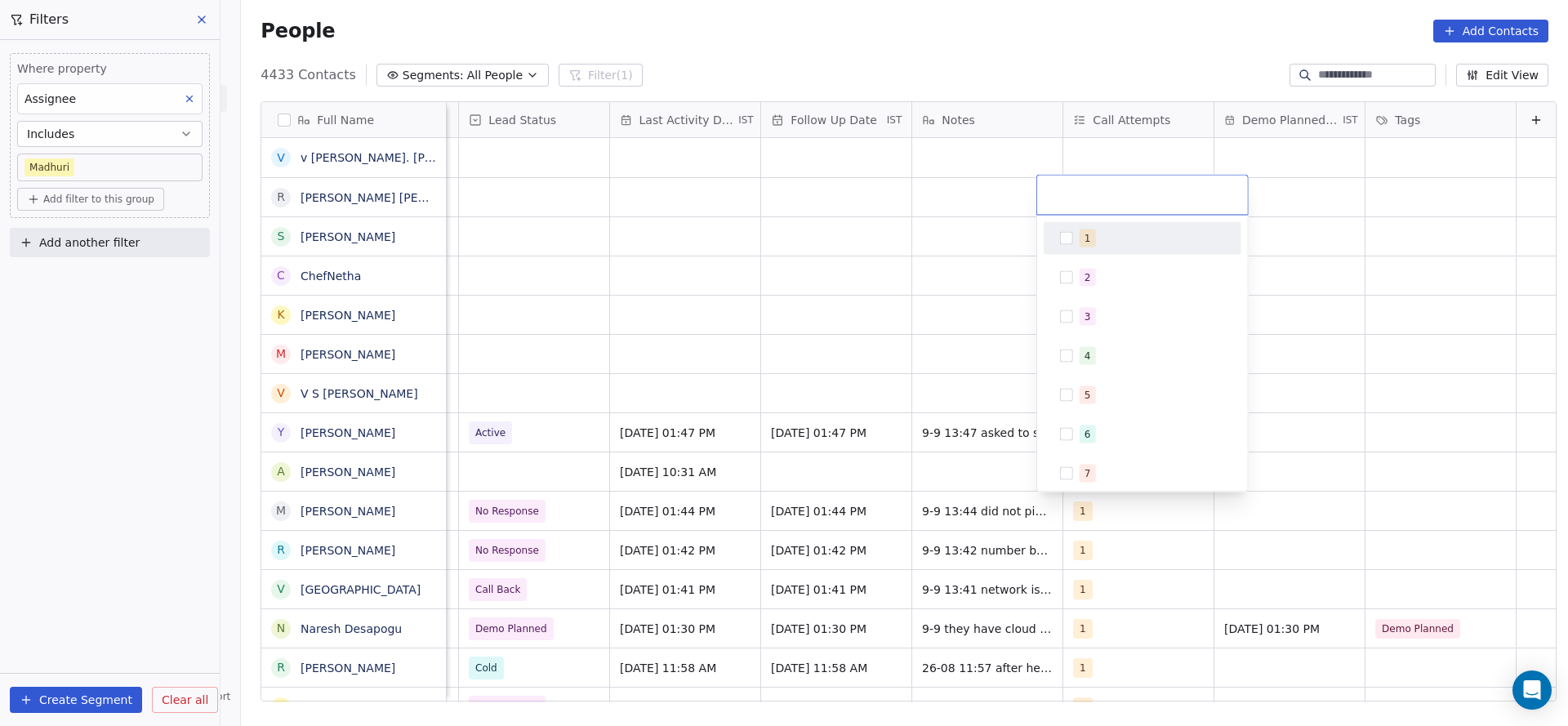
click at [1099, 238] on div "1" at bounding box center [1152, 239] width 145 height 18
click at [848, 359] on html "On2Cook India Pvt. Ltd. Contacts People Marketing Workflows Campaigns Sales Pip…" at bounding box center [784, 363] width 1568 height 726
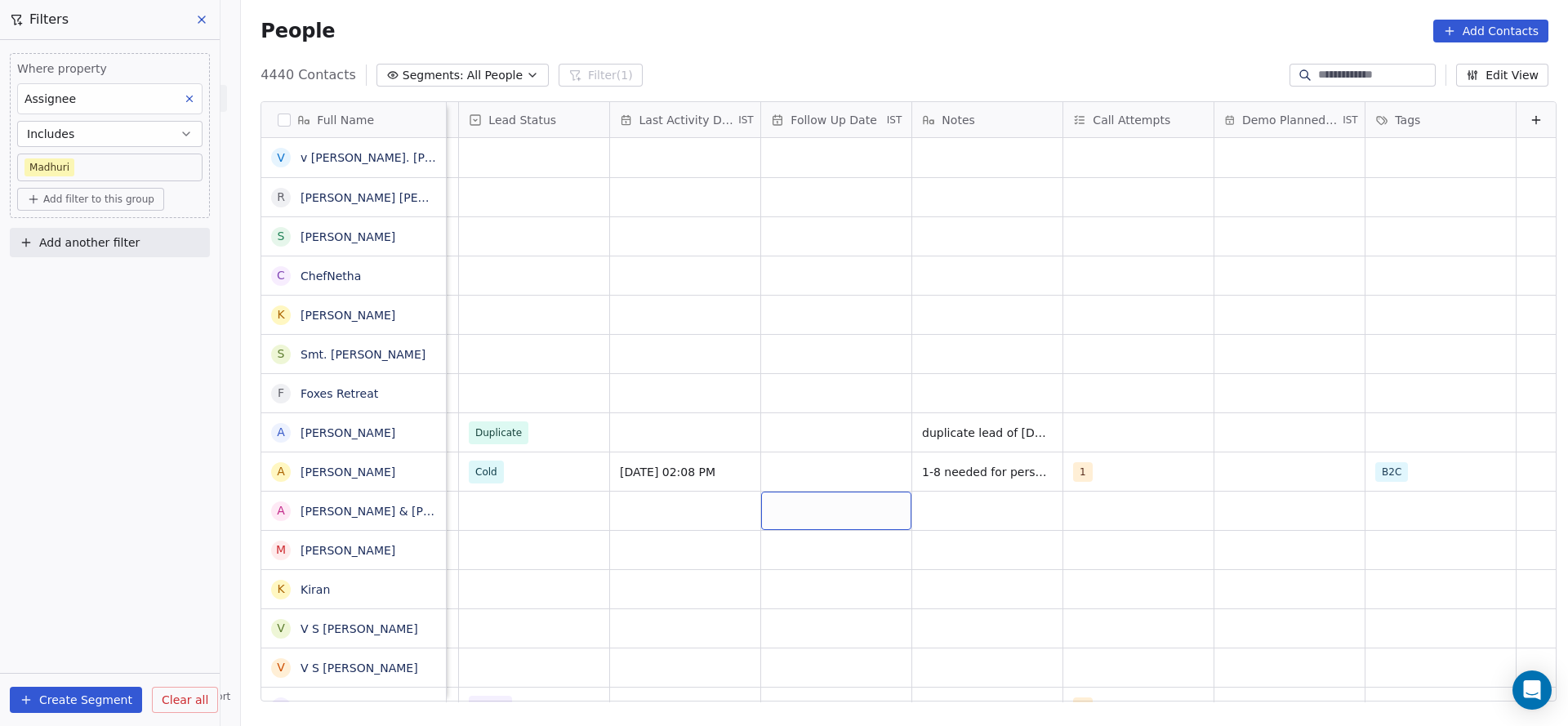
scroll to position [368, 0]
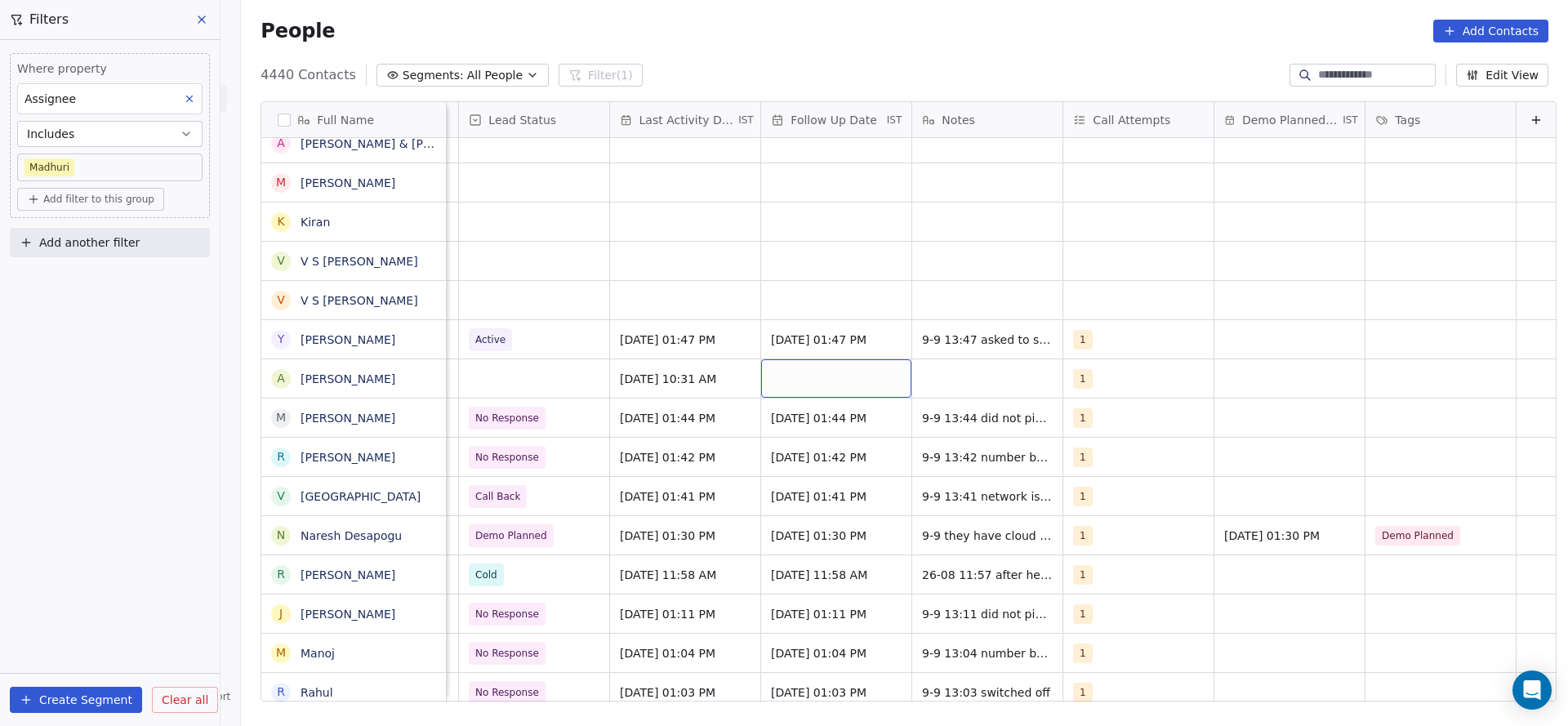
click at [774, 386] on div "grid" at bounding box center [836, 378] width 150 height 38
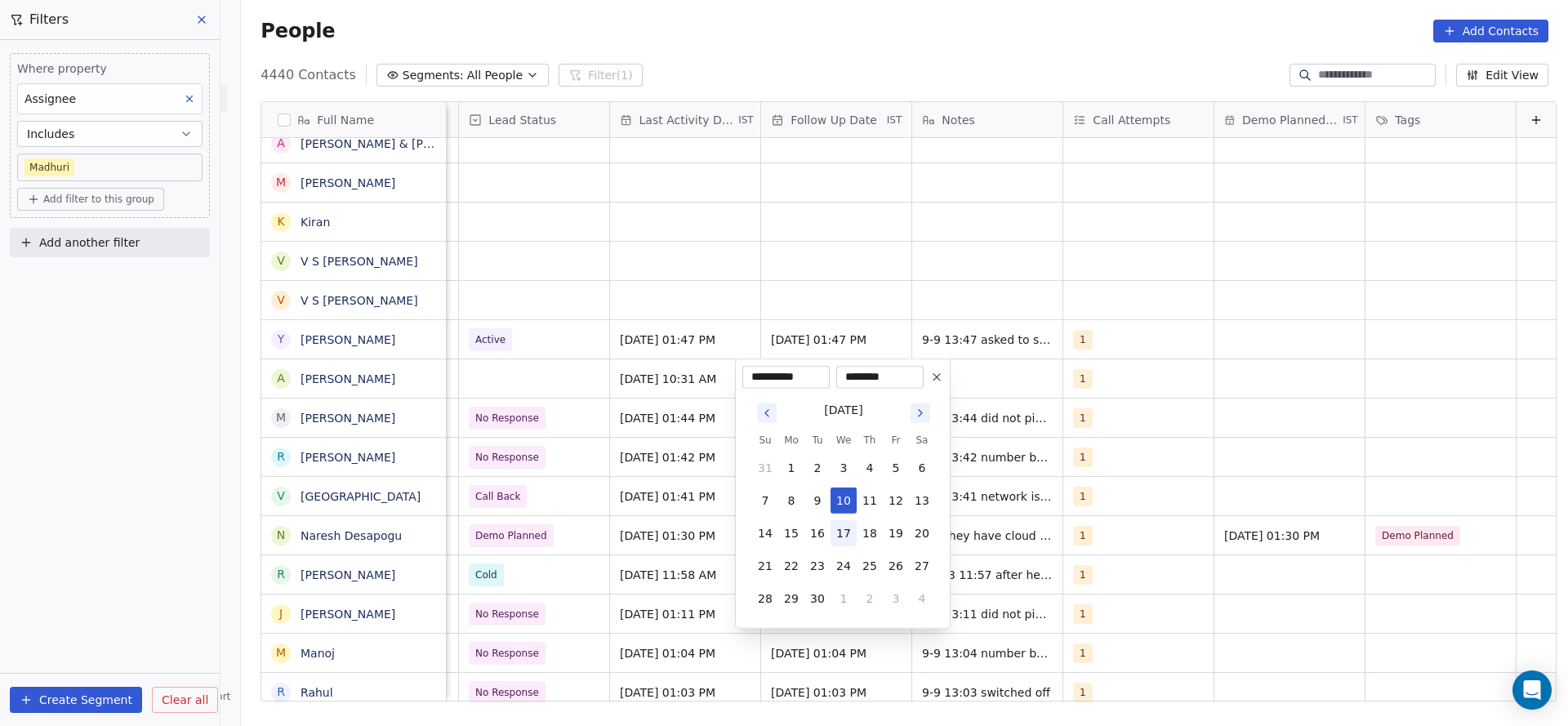
click at [841, 532] on button "17" at bounding box center [843, 534] width 27 height 27
type input "**********"
click at [998, 444] on html "On2Cook India Pvt. Ltd. Contacts People Marketing Workflows Campaigns Sales Pip…" at bounding box center [784, 363] width 1568 height 726
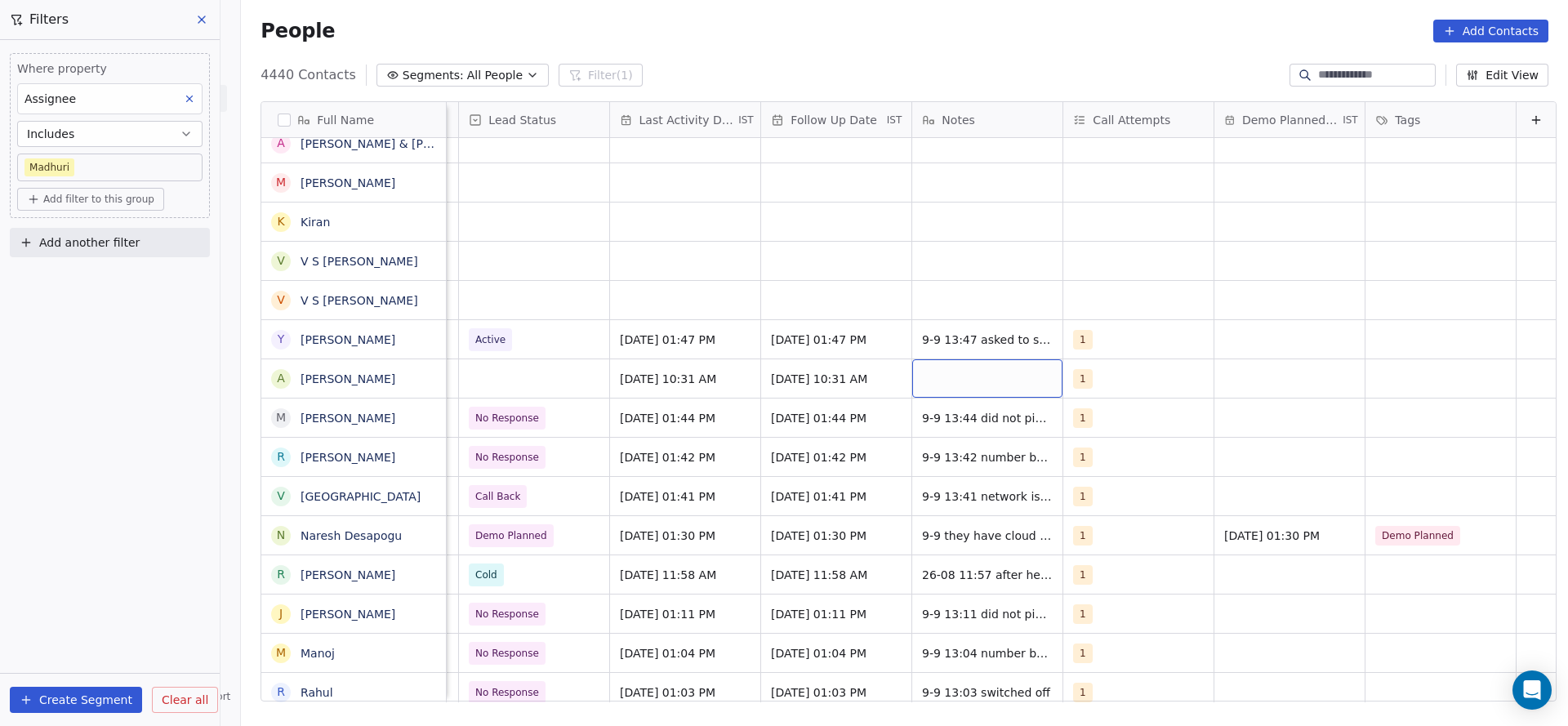
click at [986, 388] on div "grid" at bounding box center [987, 378] width 150 height 38
type textarea "**********"
click at [555, 420] on html "On2Cook India Pvt. Ltd. Contacts People Marketing Workflows Campaigns Sales Pip…" at bounding box center [784, 363] width 1568 height 726
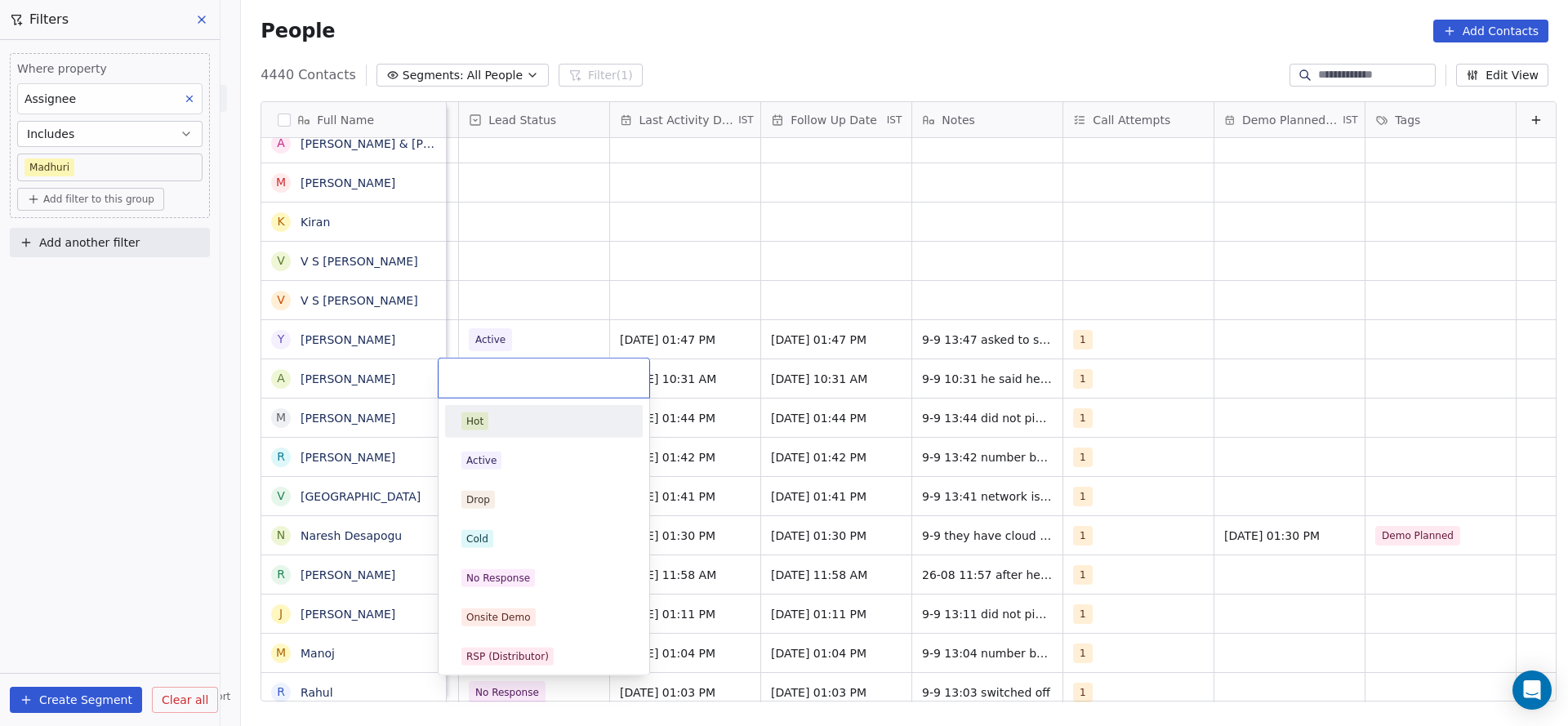
scroll to position [0, 2114]
click at [520, 460] on div "Active" at bounding box center [544, 461] width 165 height 18
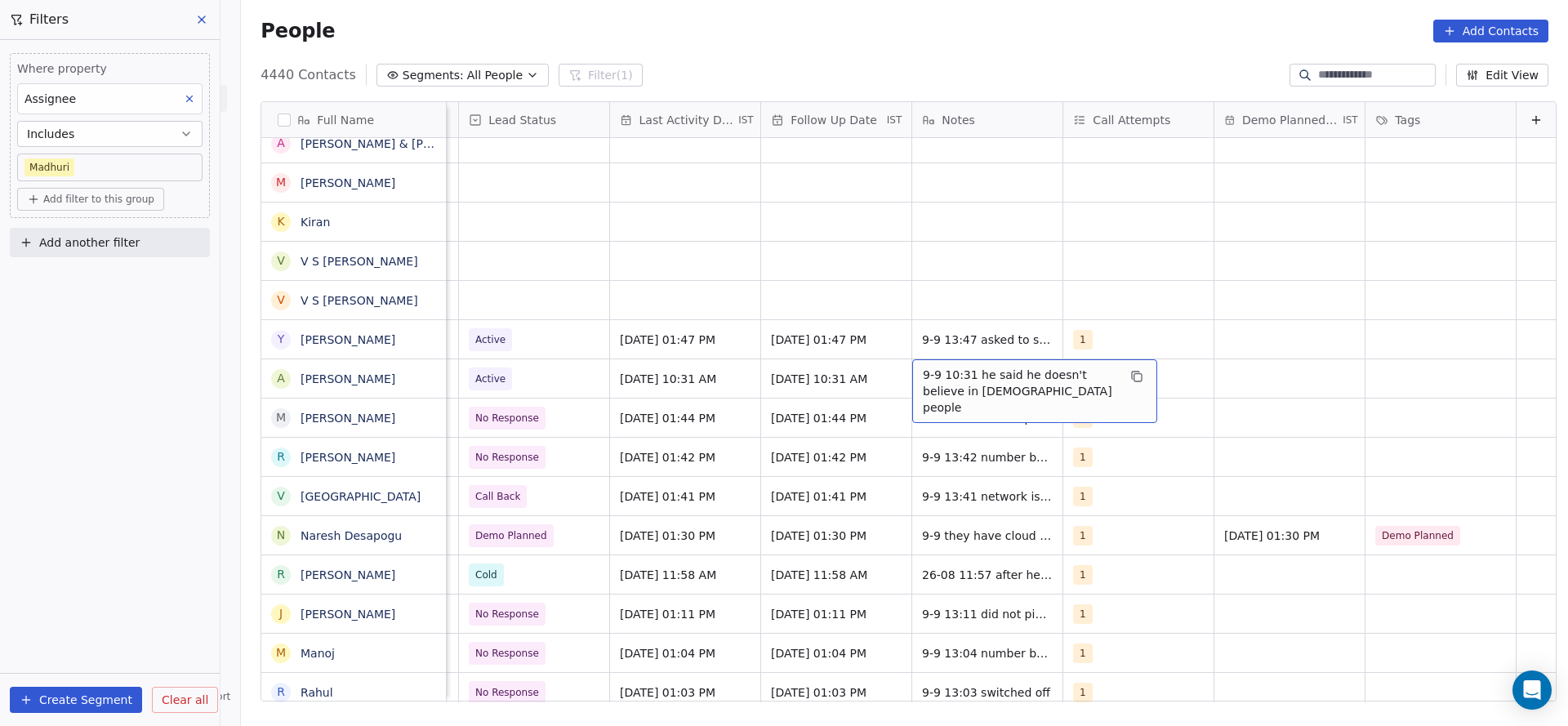
click at [985, 392] on span "9-9 10:31 he said he doesn't believe in gujarati people" at bounding box center [1020, 392] width 195 height 49
type textarea "**********"
click at [567, 273] on html "On2Cook India Pvt. Ltd. Contacts People Marketing Workflows Campaigns Sales Pip…" at bounding box center [784, 363] width 1568 height 726
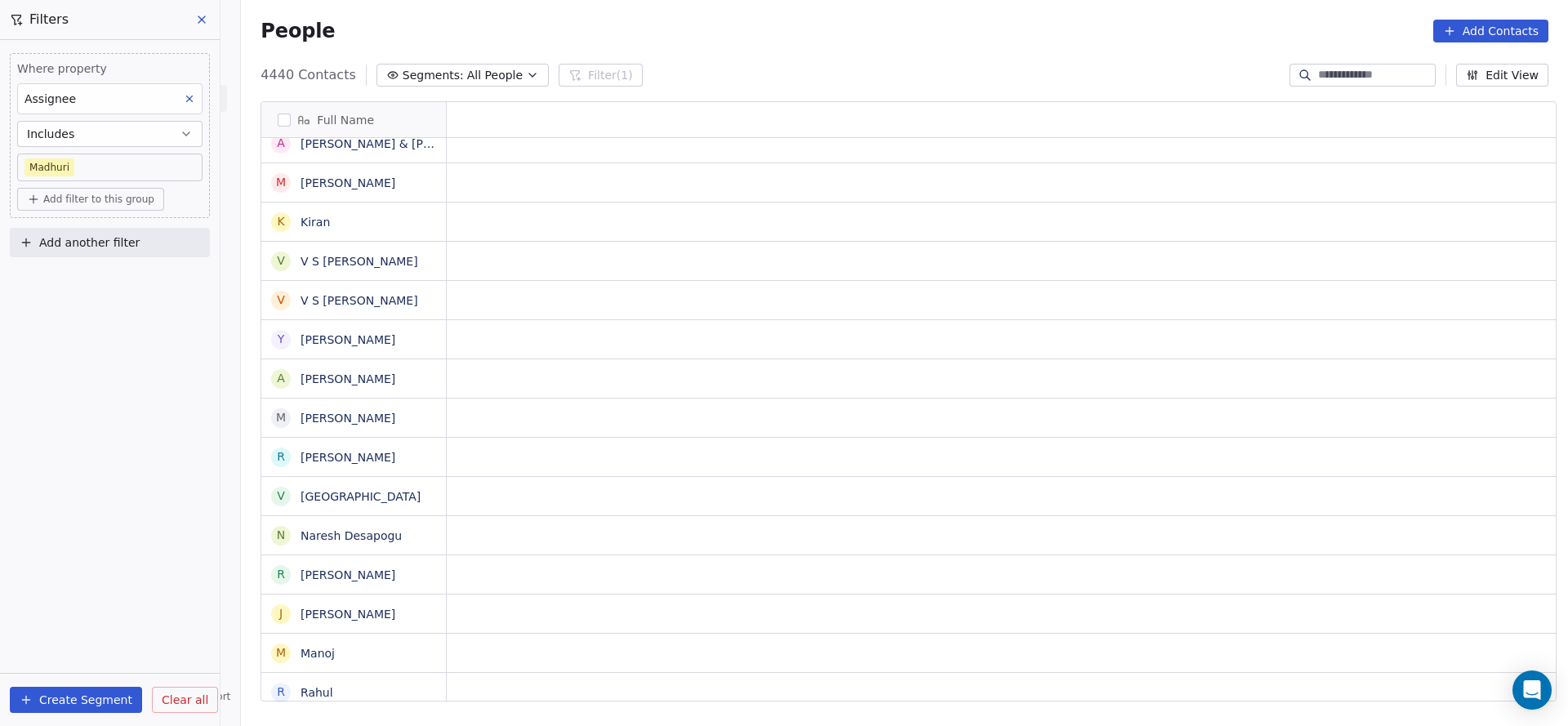
scroll to position [0, 0]
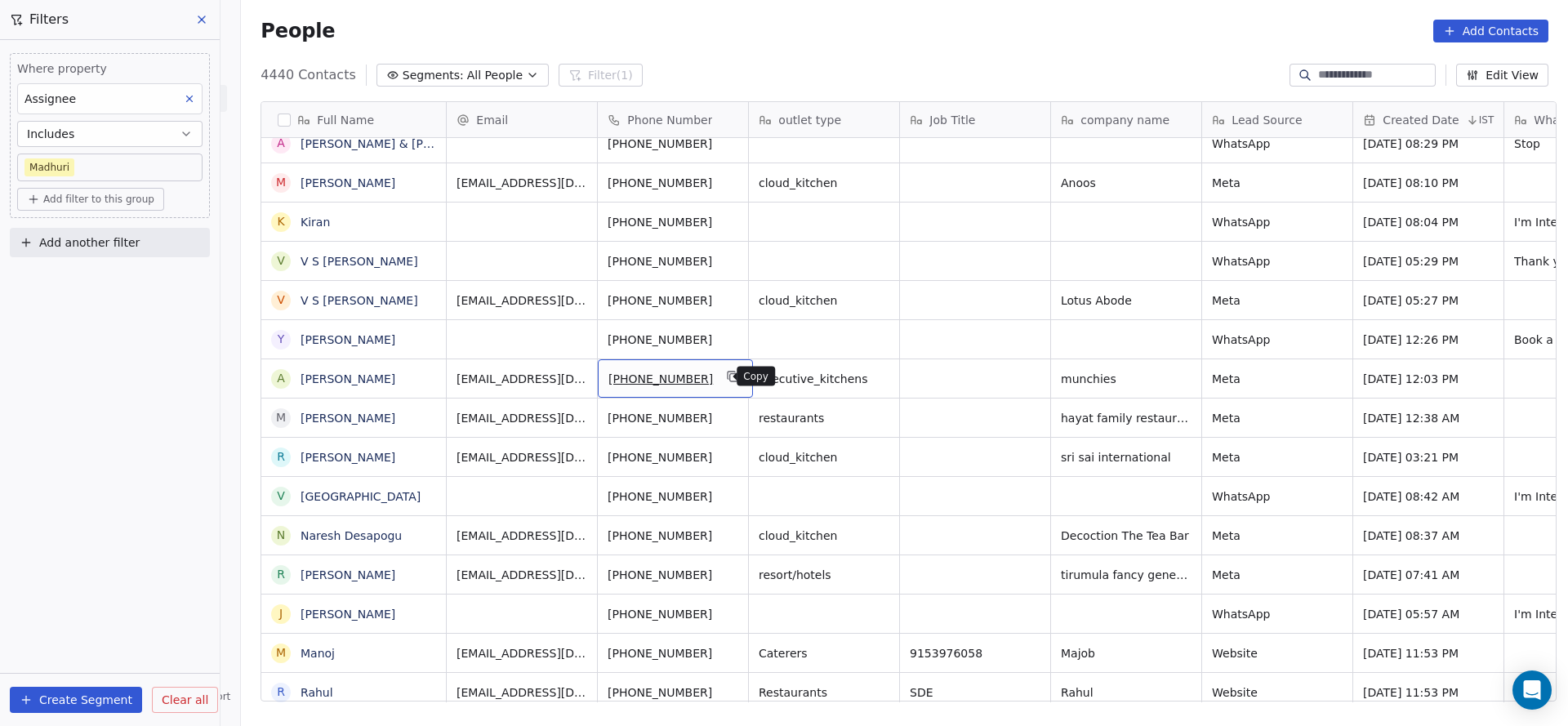
click at [728, 372] on icon "grid" at bounding box center [732, 375] width 8 height 8
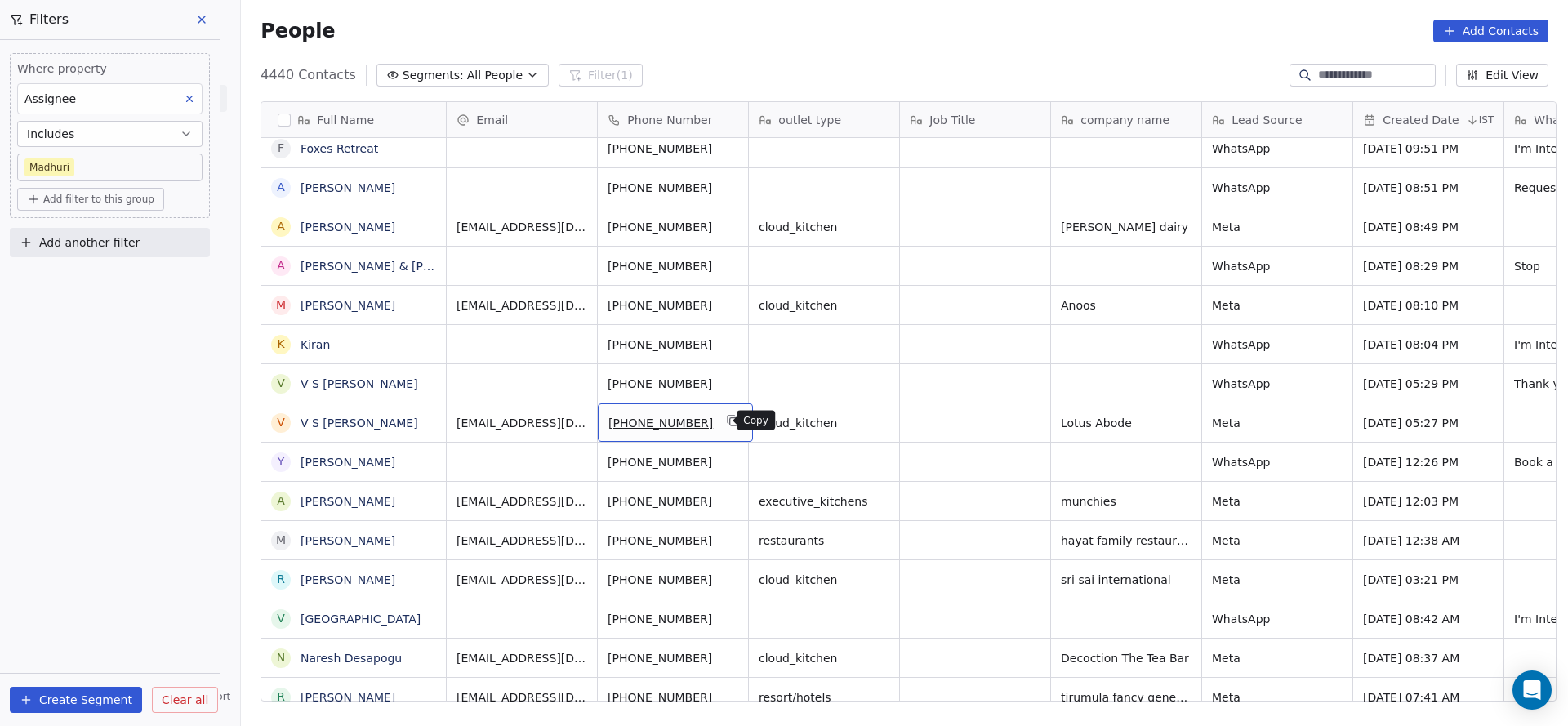
click at [727, 423] on icon "grid" at bounding box center [733, 421] width 13 height 13
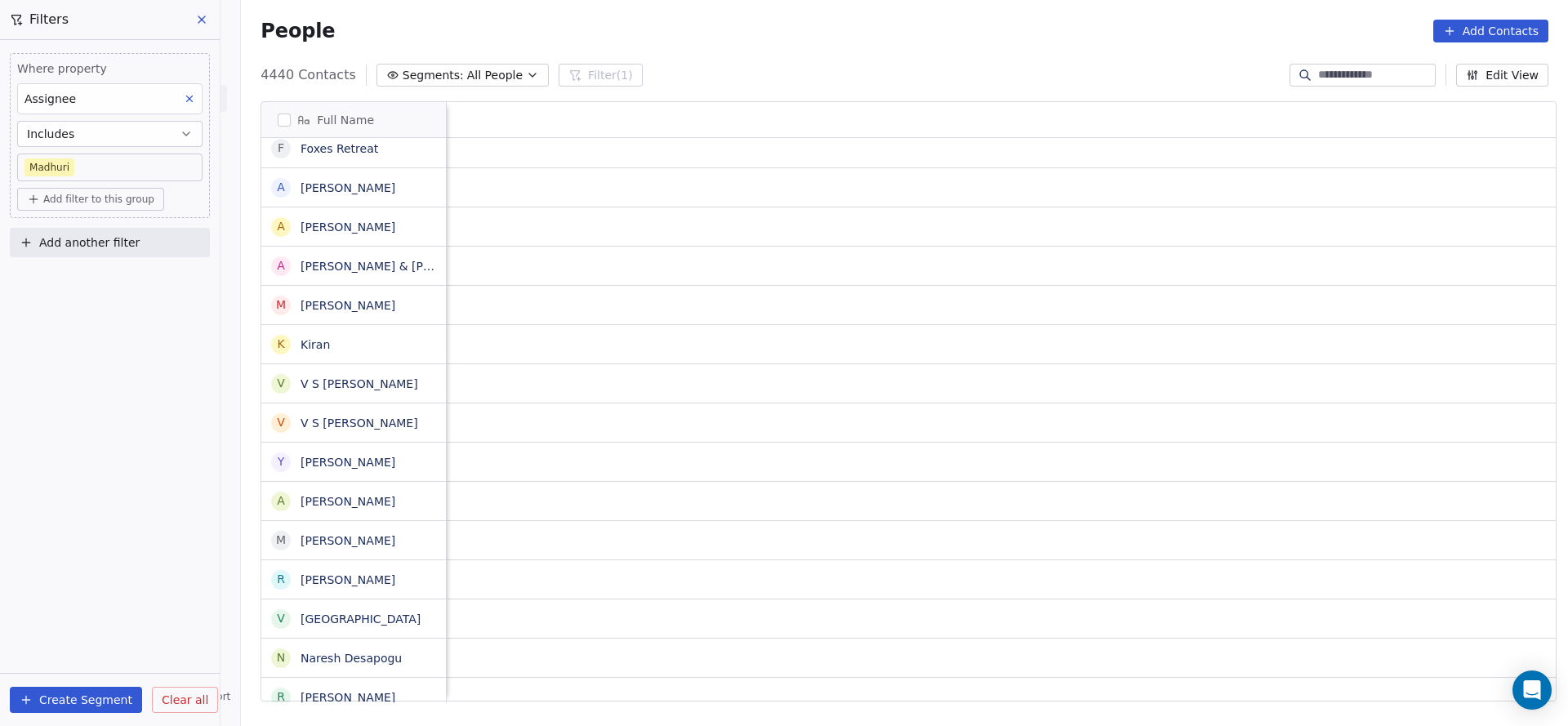
scroll to position [0, 2105]
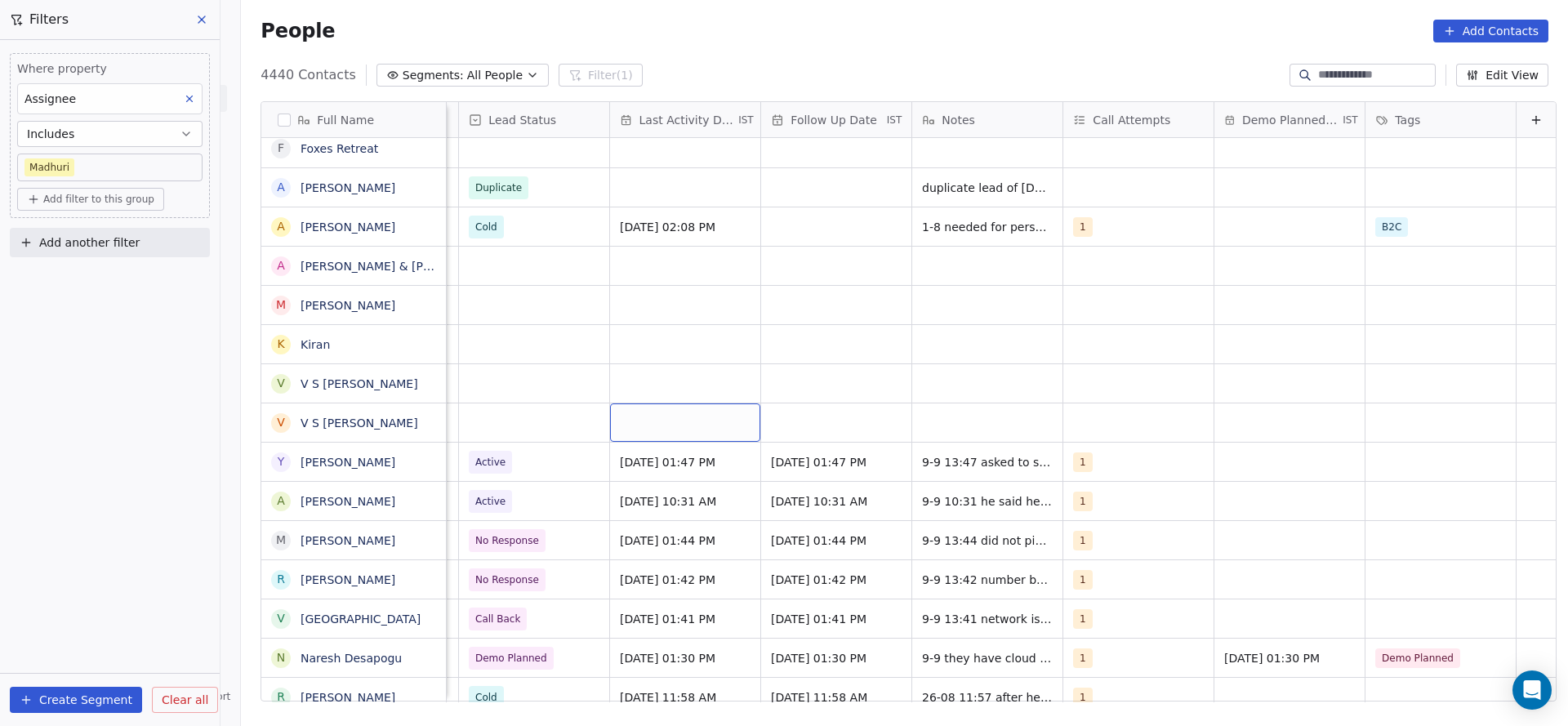
click at [644, 418] on div "grid" at bounding box center [685, 423] width 150 height 38
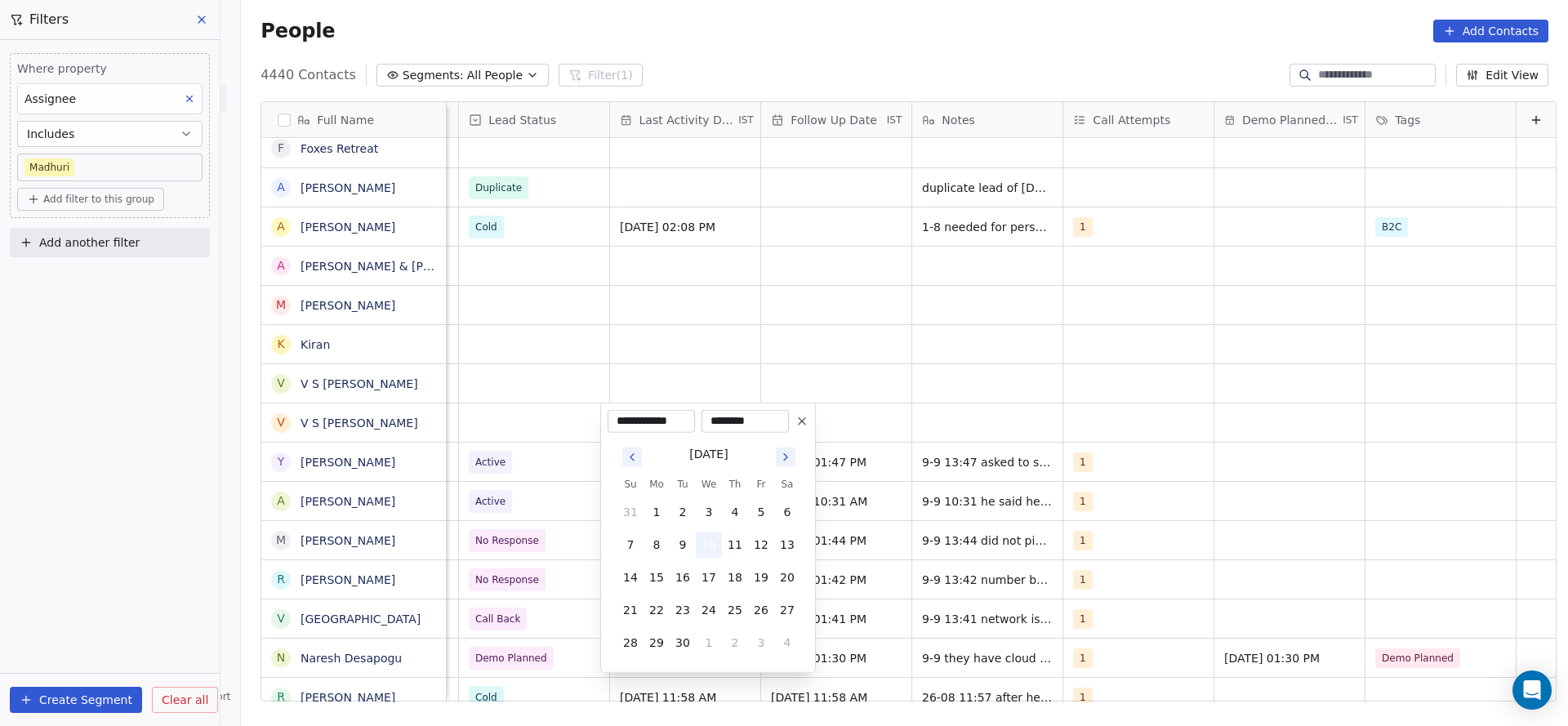
click at [708, 545] on button "10" at bounding box center [709, 545] width 27 height 27
click at [1044, 487] on html "On2Cook India Pvt. Ltd. Contacts People Marketing Workflows Campaigns Sales Pip…" at bounding box center [784, 363] width 1568 height 726
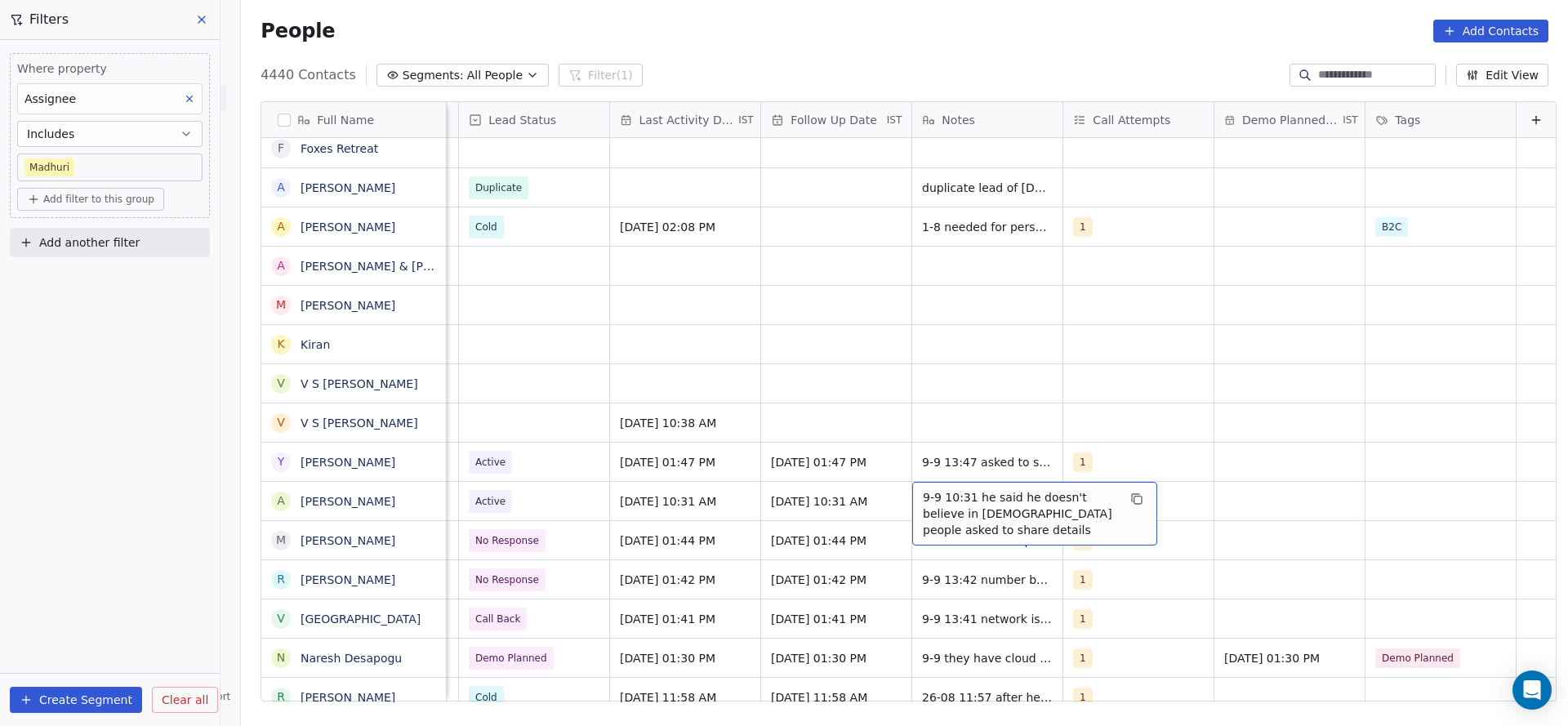
click at [923, 499] on span "9-9 10:31 he said he doesn't believe in gujarati people asked to share details" at bounding box center [1020, 514] width 195 height 49
click at [916, 494] on textarea "**********" at bounding box center [1025, 512] width 243 height 61
type textarea "**********"
click at [765, 419] on html "On2Cook India Pvt. Ltd. Contacts People Marketing Workflows Campaigns Sales Pip…" at bounding box center [784, 363] width 1568 height 726
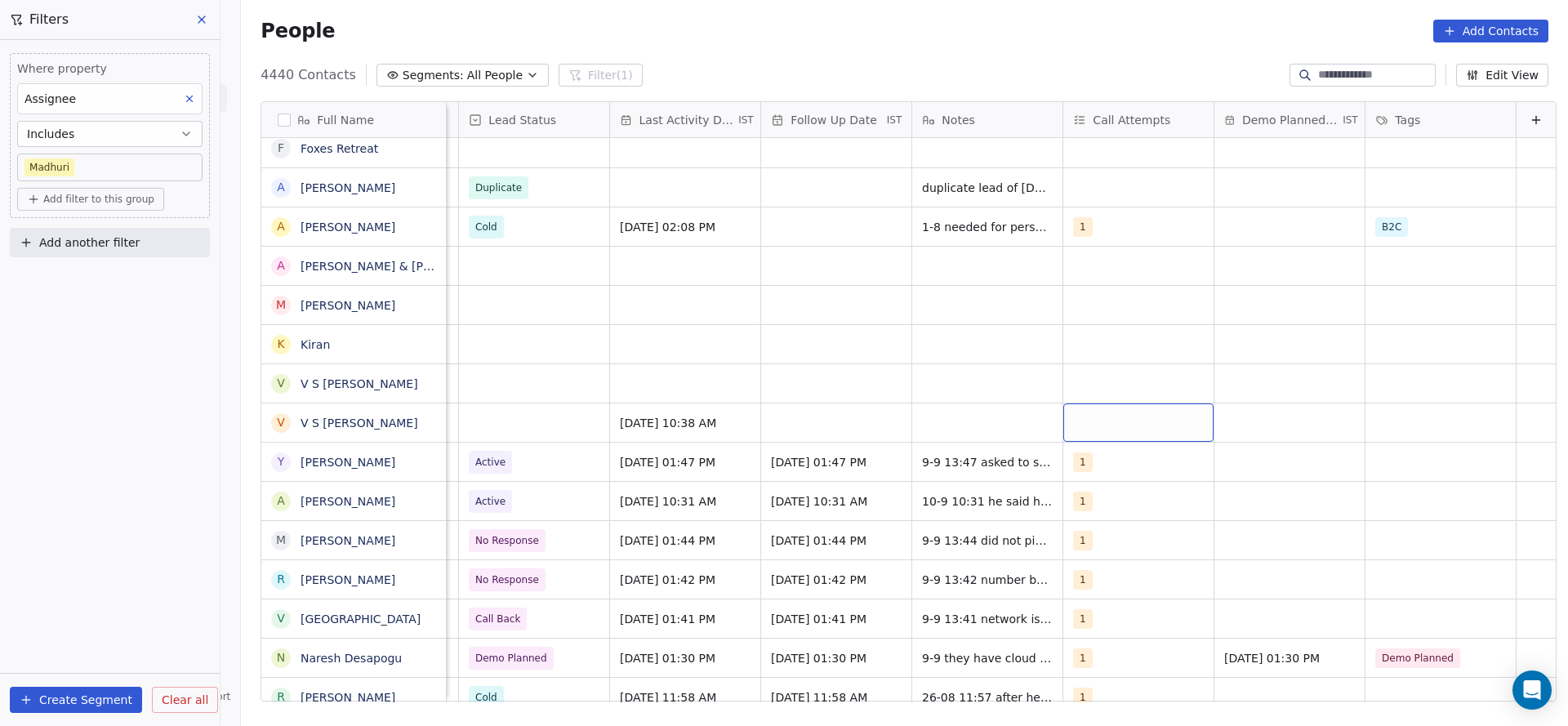
click at [1117, 419] on div "grid" at bounding box center [1139, 423] width 150 height 38
click at [1117, 183] on div "1" at bounding box center [1168, 189] width 145 height 18
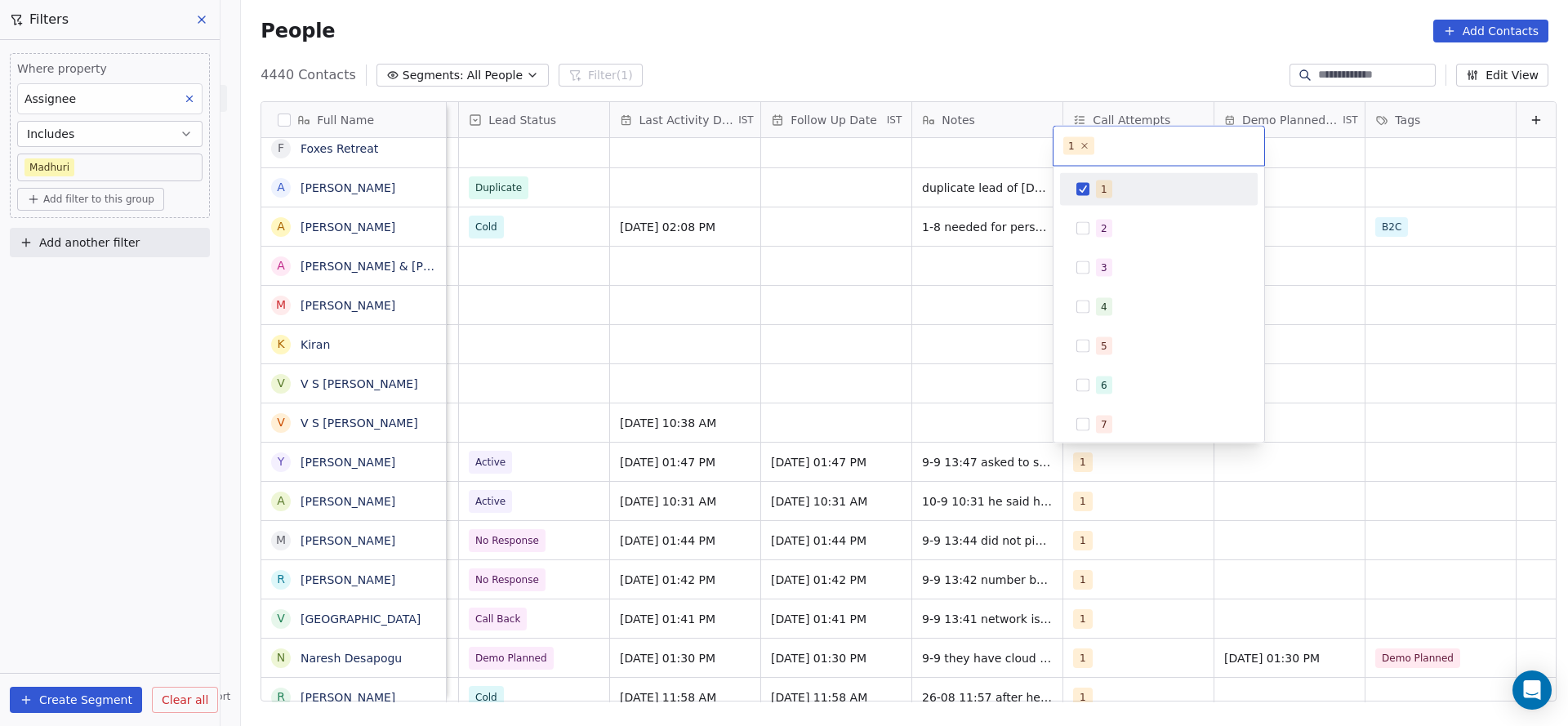
click at [891, 309] on html "On2Cook India Pvt. Ltd. Contacts People Marketing Workflows Campaigns Sales Pip…" at bounding box center [784, 363] width 1568 height 726
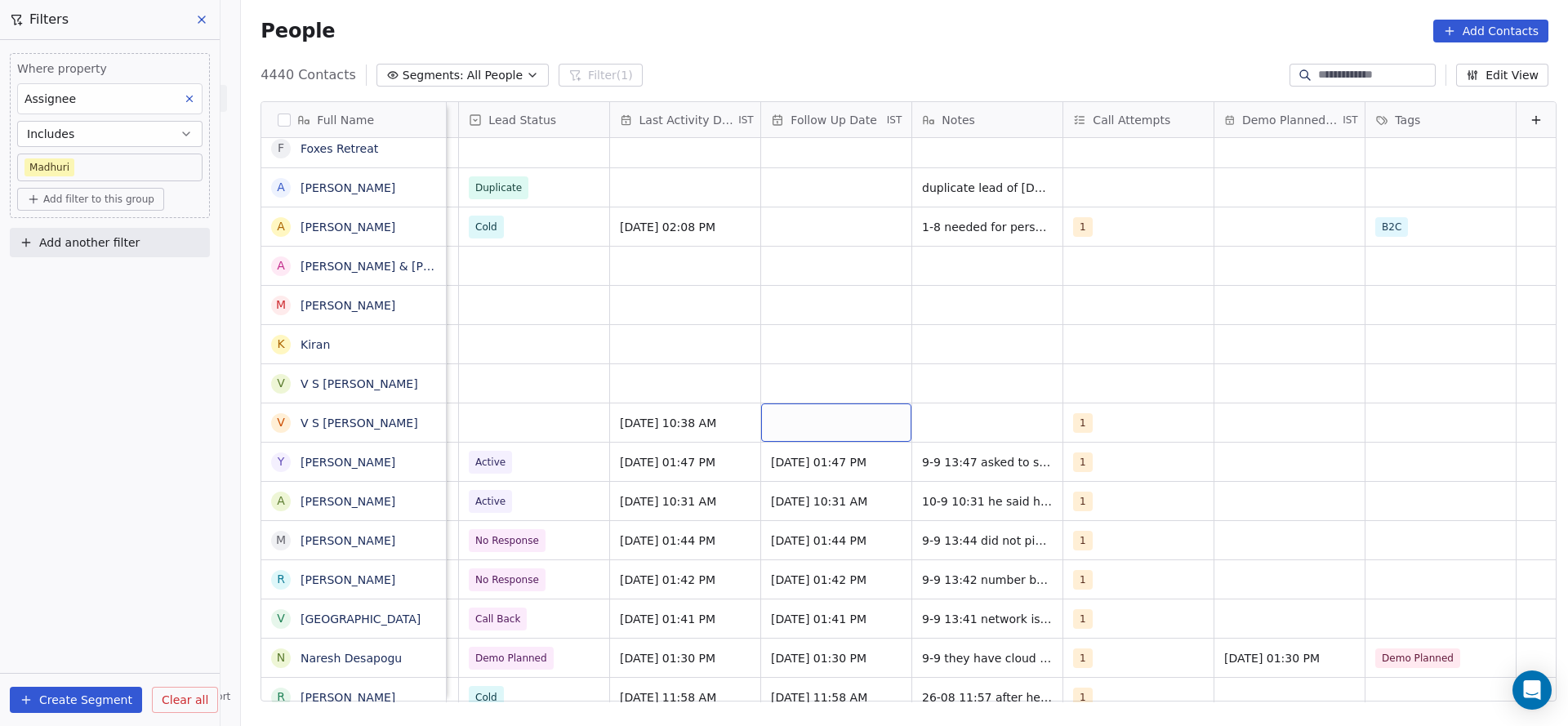
click at [807, 410] on div "grid" at bounding box center [836, 423] width 150 height 38
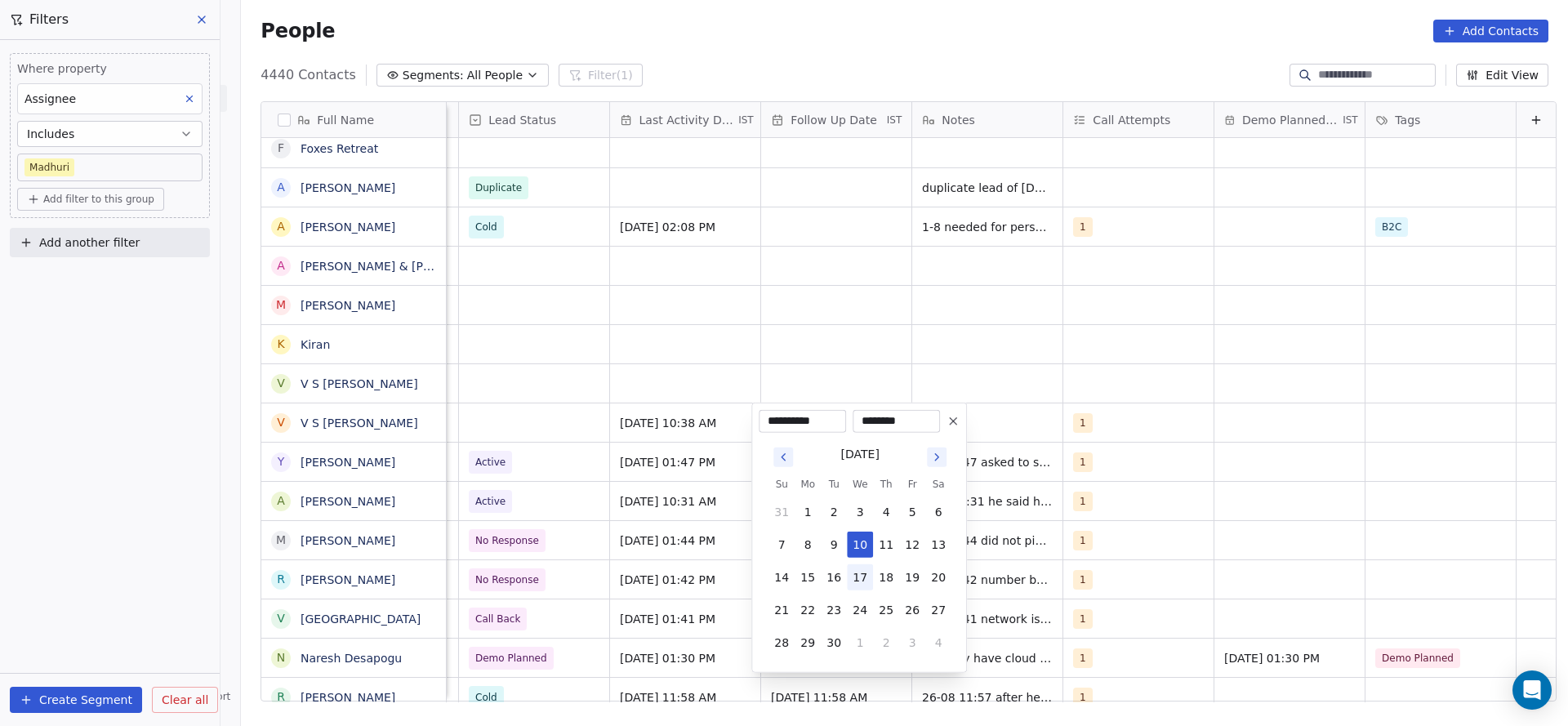
click at [865, 580] on button "17" at bounding box center [860, 578] width 27 height 27
type input "**********"
click at [1067, 430] on html "On2Cook India Pvt. Ltd. Contacts People Marketing Workflows Campaigns Sales Pip…" at bounding box center [784, 363] width 1568 height 726
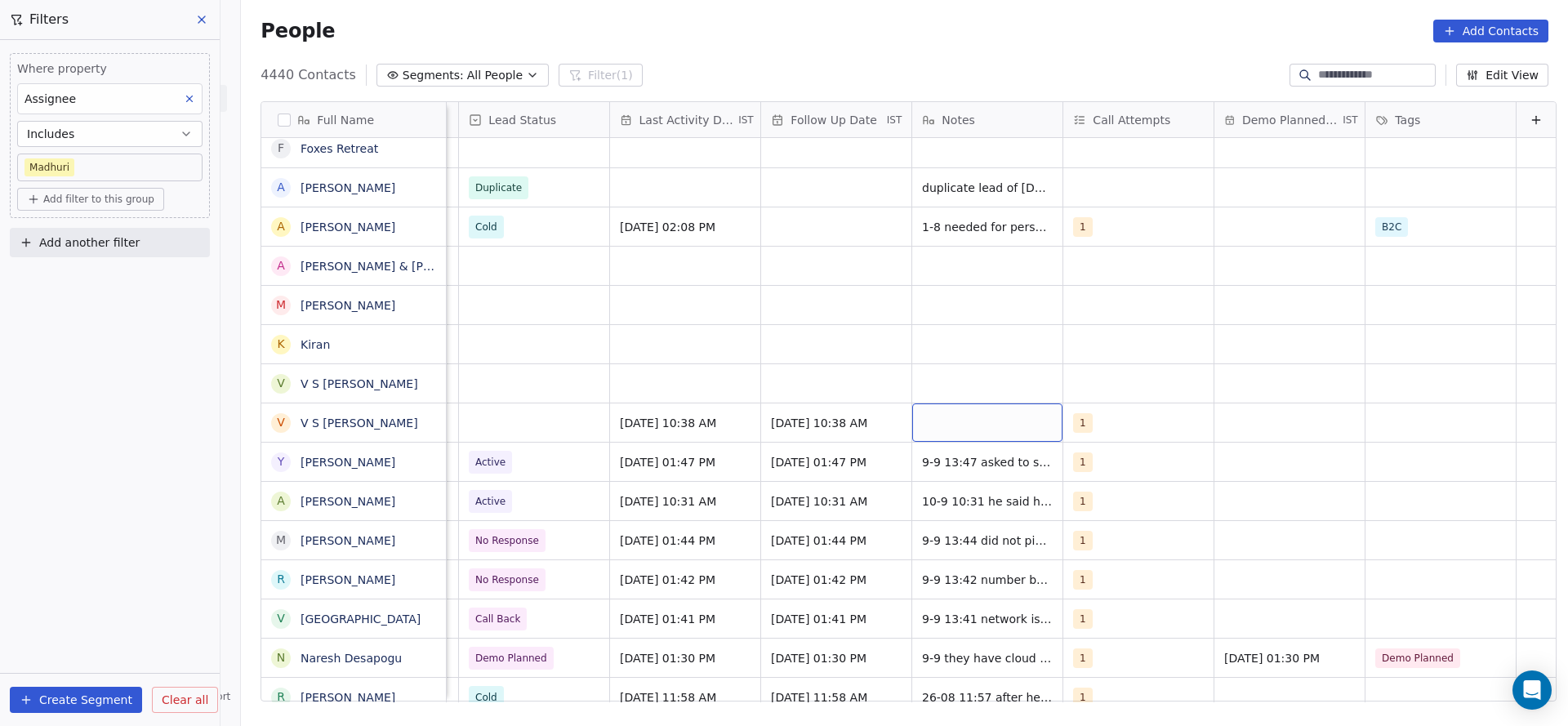
click at [990, 431] on div "grid" at bounding box center [987, 423] width 150 height 38
type textarea "**********"
click at [544, 421] on html "On2Cook India Pvt. Ltd. Contacts People Marketing Workflows Campaigns Sales Pip…" at bounding box center [784, 363] width 1568 height 726
click at [519, 410] on html "On2Cook India Pvt. Ltd. Contacts People Marketing Workflows Campaigns Sales Pip…" at bounding box center [784, 363] width 1568 height 726
click at [510, 427] on div "grid" at bounding box center [534, 423] width 150 height 38
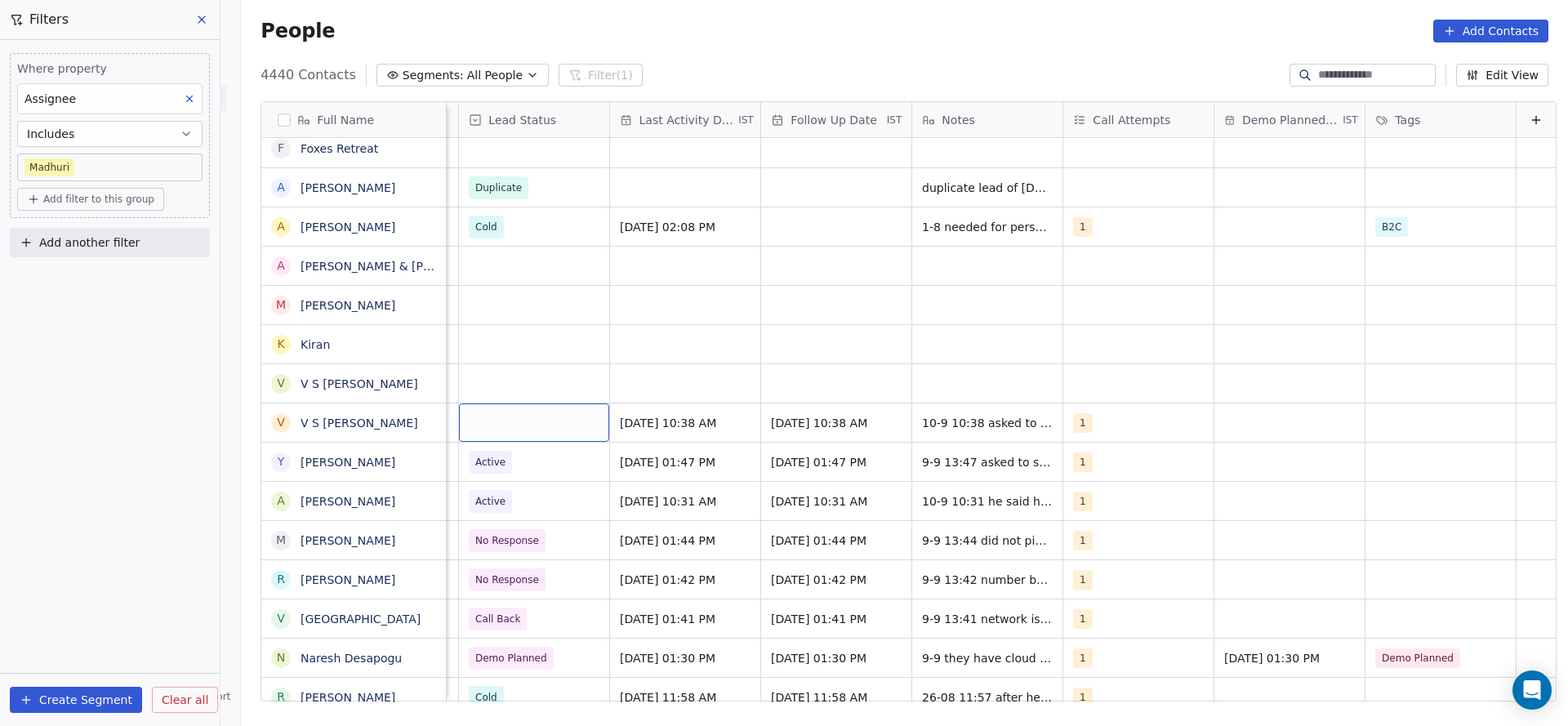
click at [510, 427] on div "grid" at bounding box center [534, 423] width 150 height 38
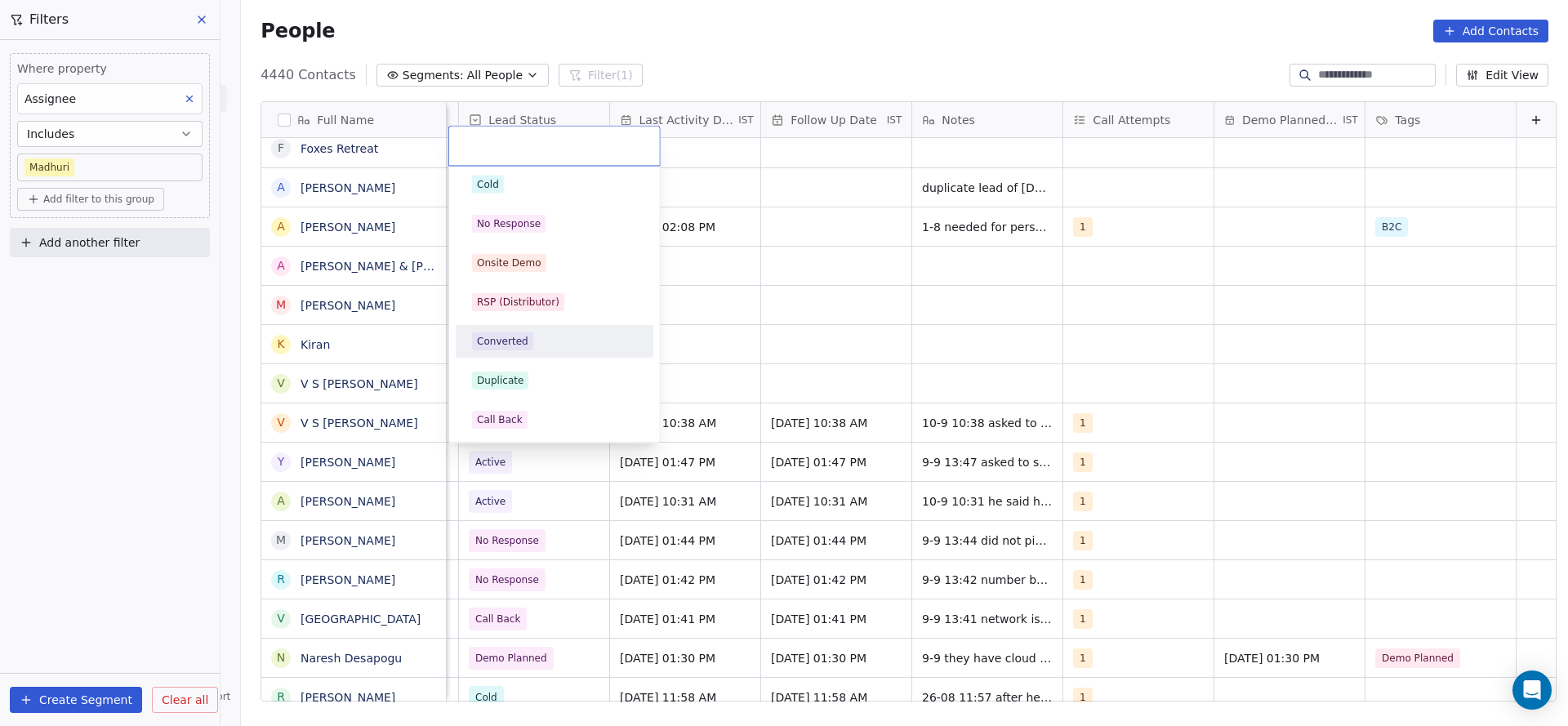
scroll to position [0, 0]
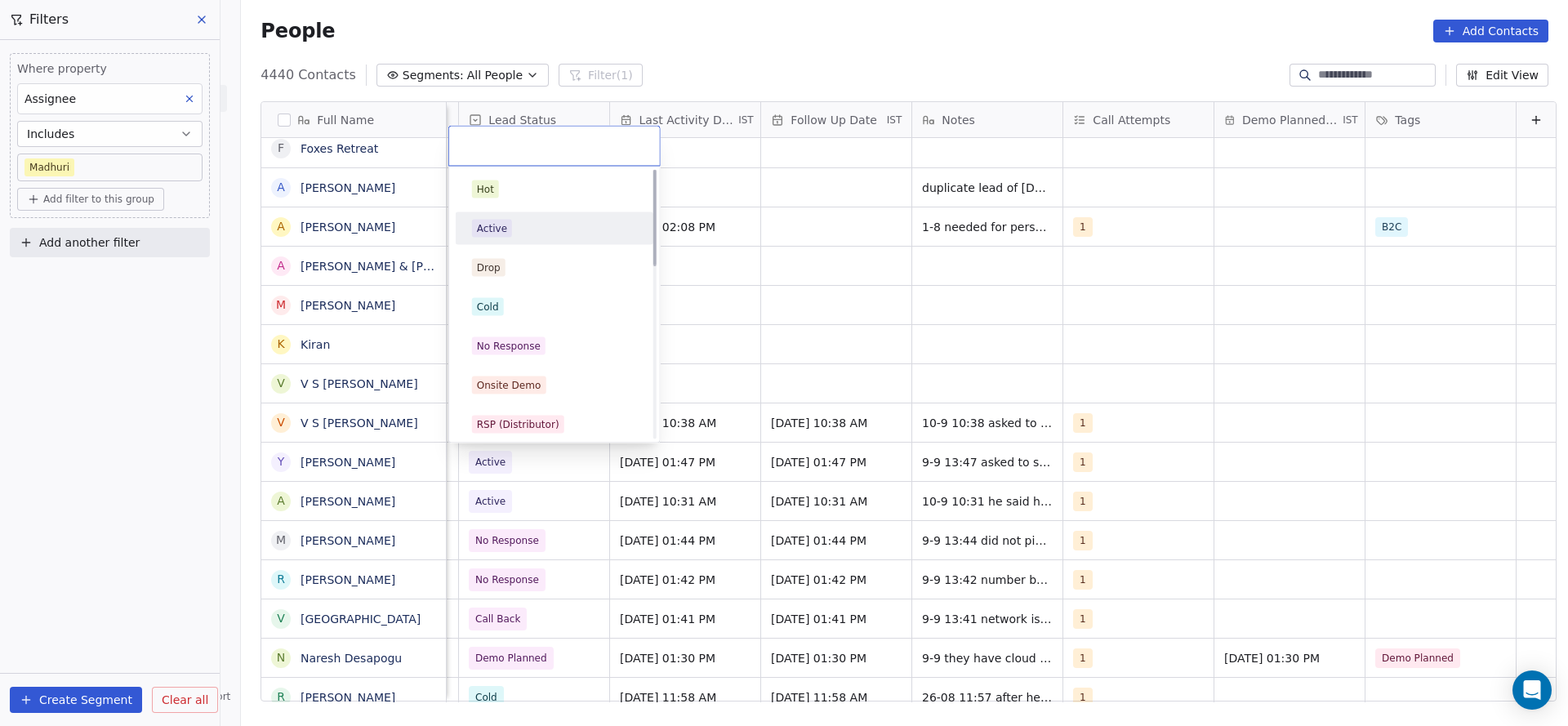
click at [532, 231] on div "Active" at bounding box center [555, 228] width 165 height 18
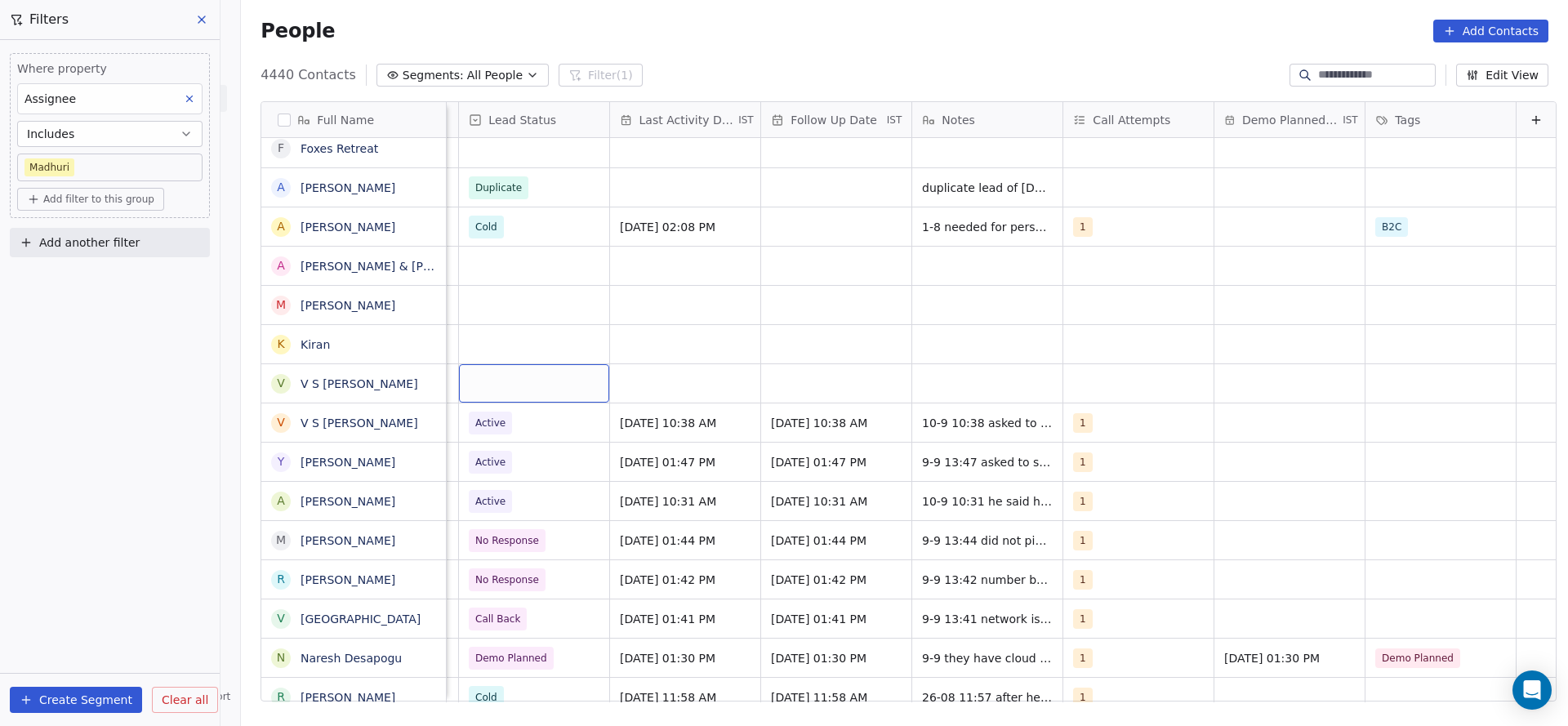
click at [495, 389] on div "grid" at bounding box center [534, 383] width 150 height 38
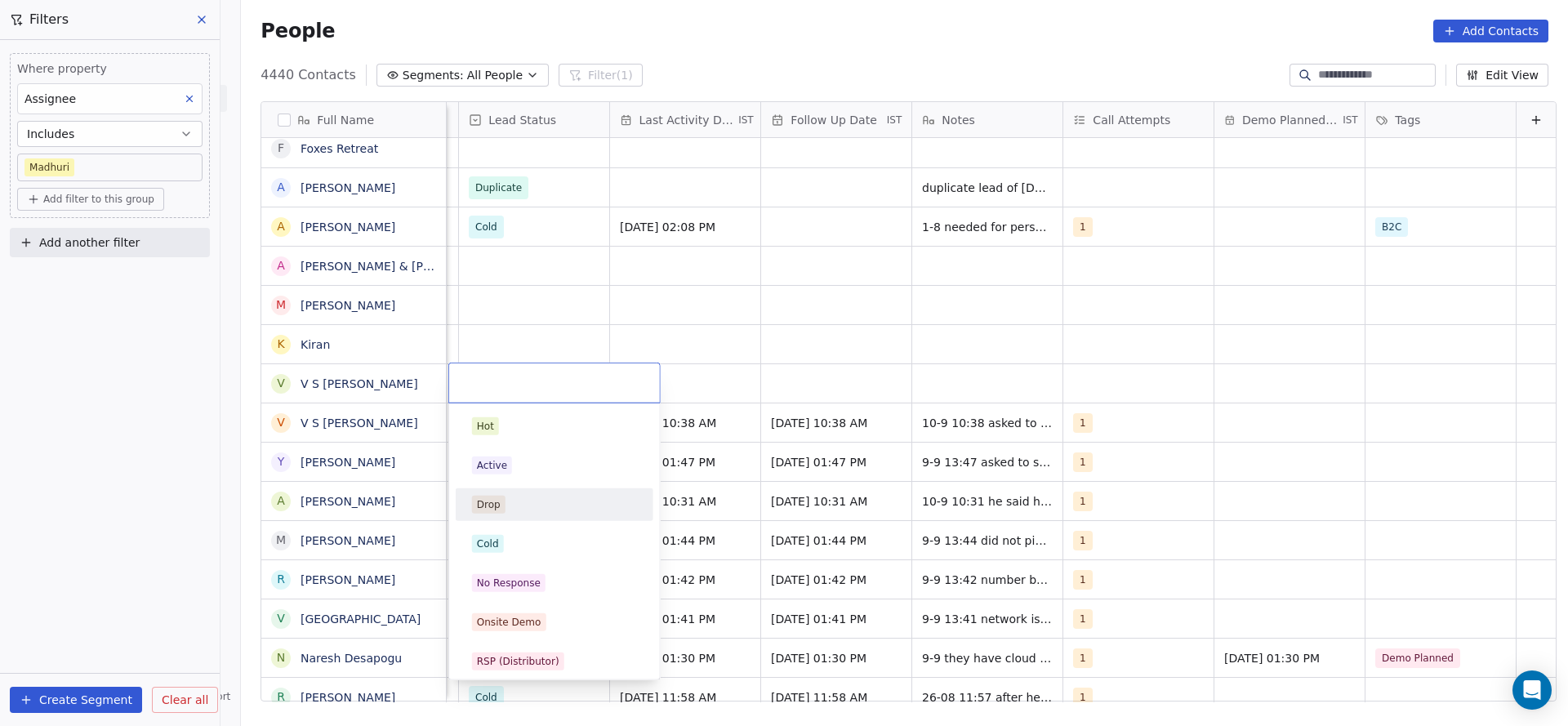
scroll to position [123, 0]
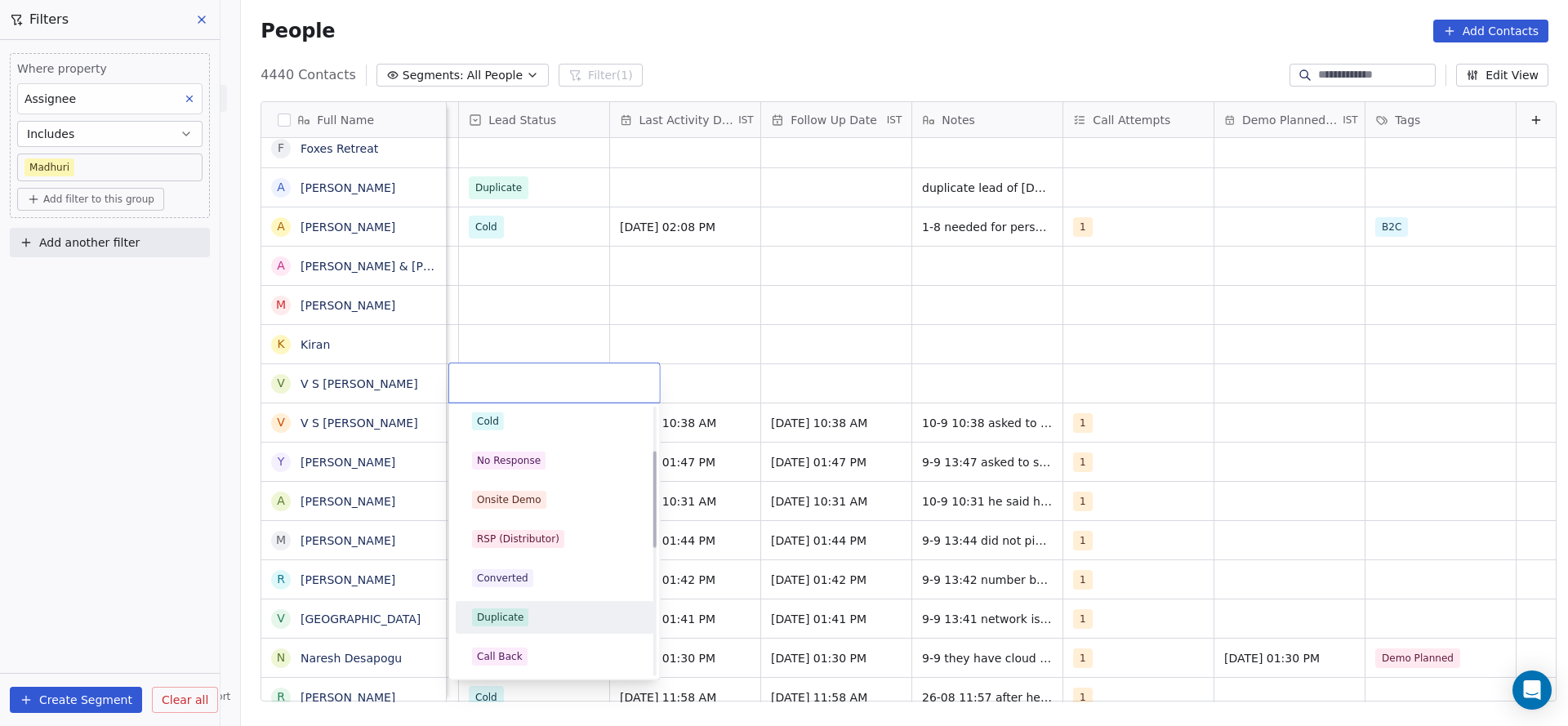
click at [526, 615] on div "Duplicate" at bounding box center [555, 618] width 165 height 18
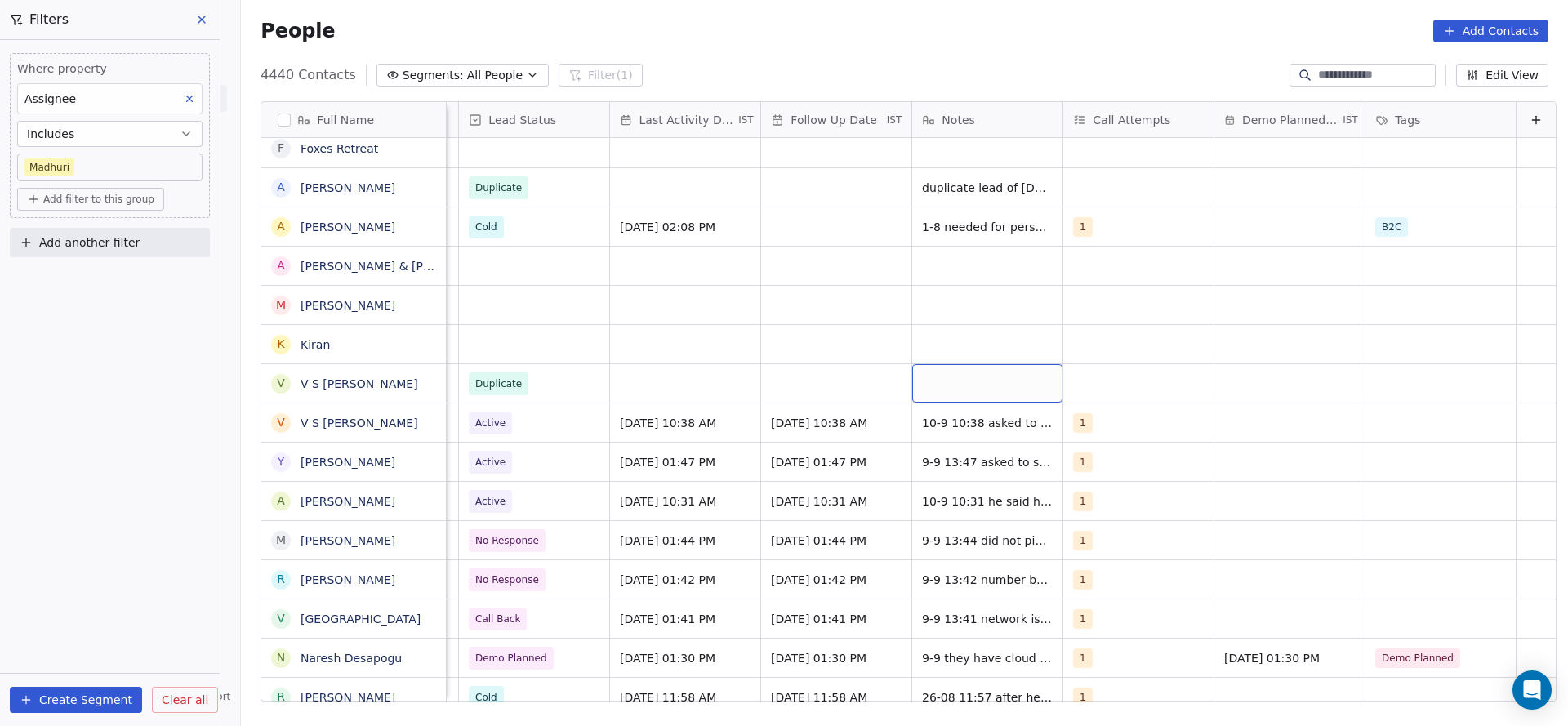
click at [937, 374] on div "grid" at bounding box center [987, 383] width 150 height 38
type textarea "**********"
click at [576, 586] on html "On2Cook India Pvt. Ltd. Contacts People Marketing Workflows Campaigns Sales Pip…" at bounding box center [784, 363] width 1568 height 726
click at [662, 389] on div "grid" at bounding box center [685, 383] width 150 height 38
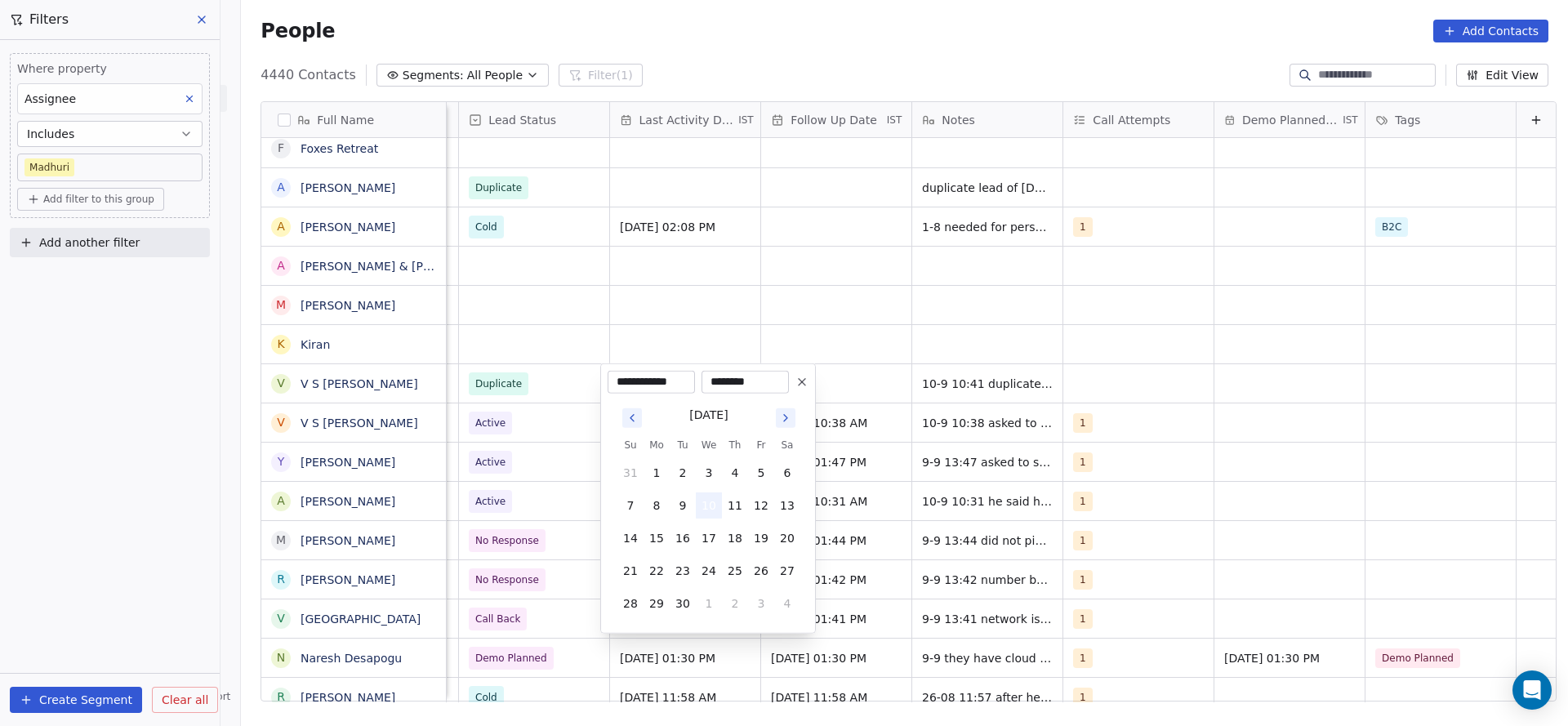
click at [709, 500] on button "10" at bounding box center [709, 506] width 27 height 27
click at [488, 288] on html "On2Cook India Pvt. Ltd. Contacts People Marketing Workflows Campaigns Sales Pip…" at bounding box center [784, 363] width 1568 height 726
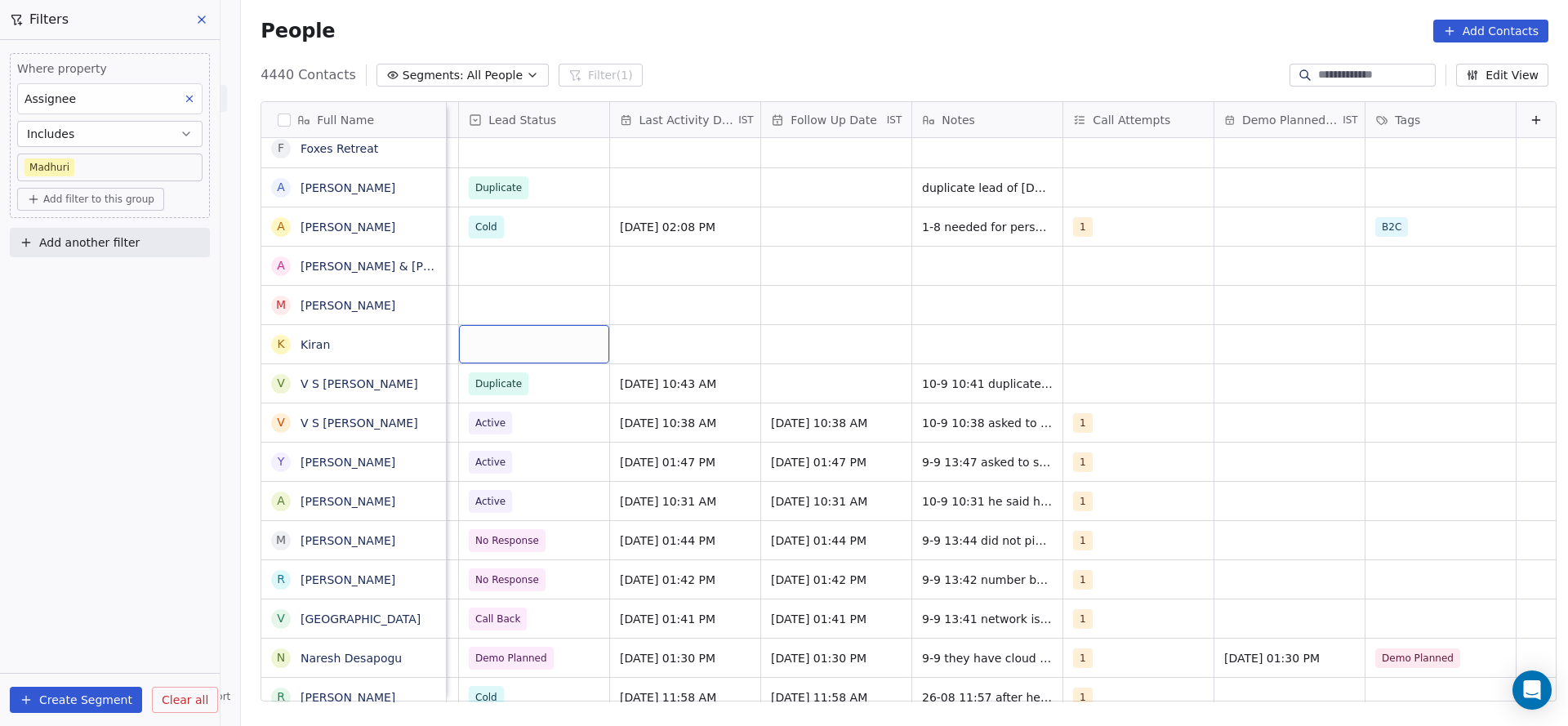
click at [495, 353] on div "grid" at bounding box center [534, 344] width 150 height 38
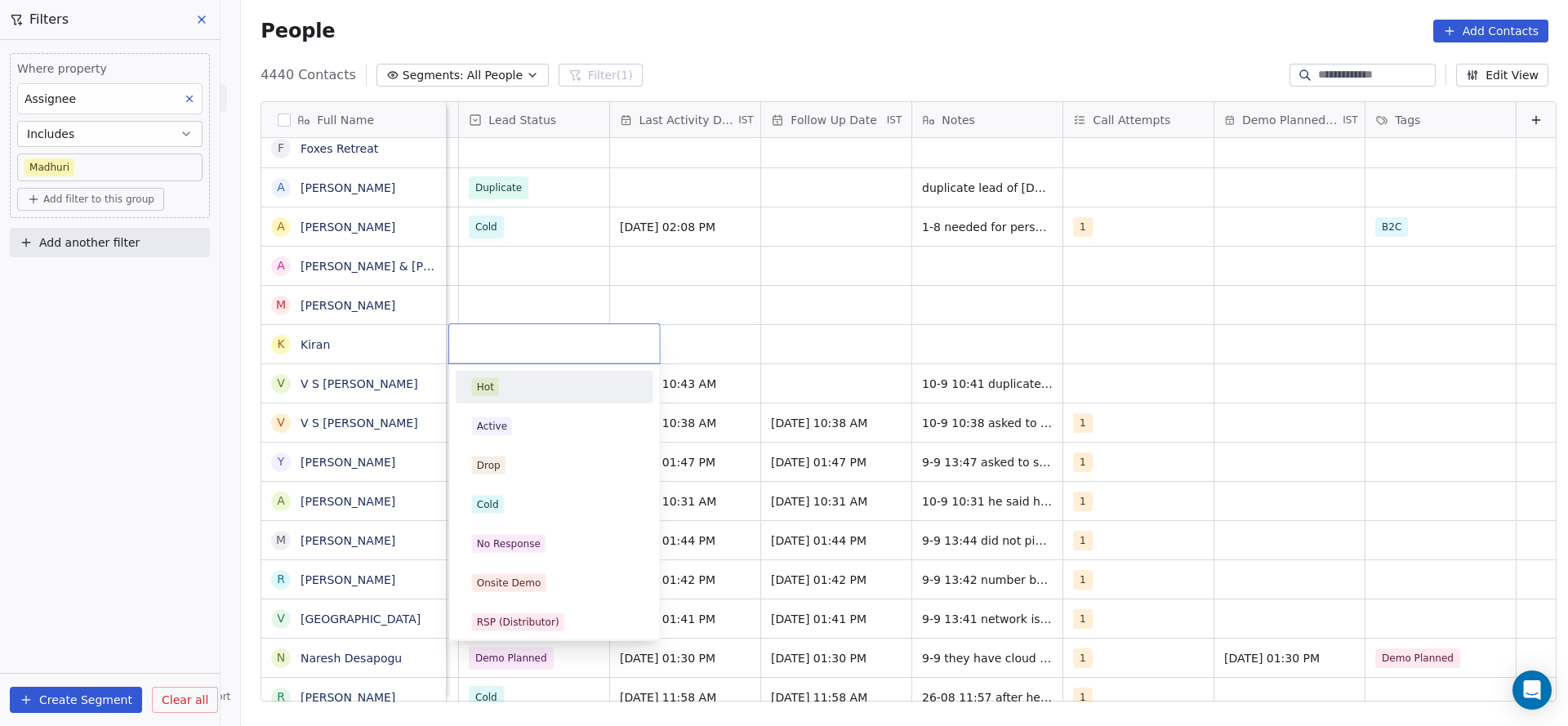
click at [758, 270] on html "On2Cook India Pvt. Ltd. Contacts People Marketing Workflows Campaigns Sales Pip…" at bounding box center [784, 363] width 1568 height 726
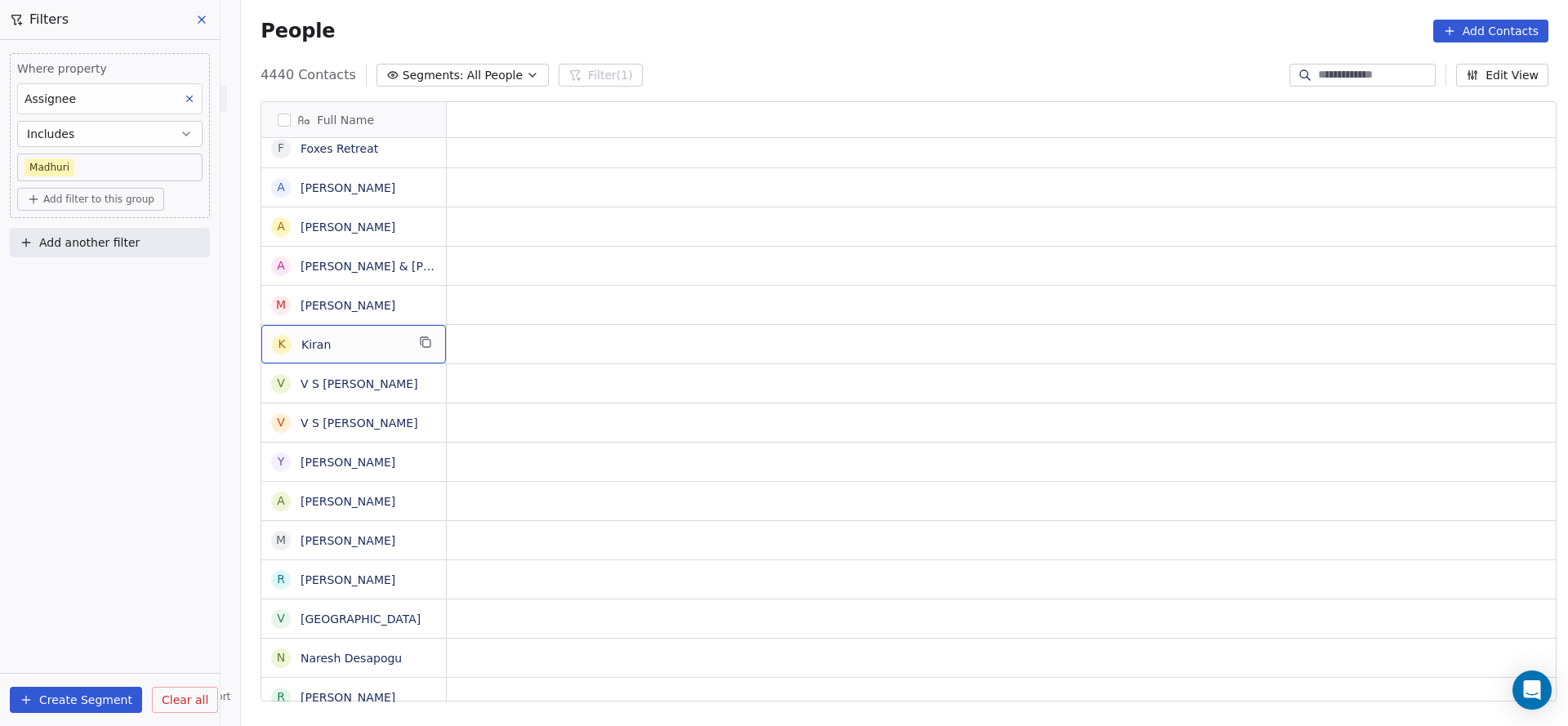
scroll to position [0, 0]
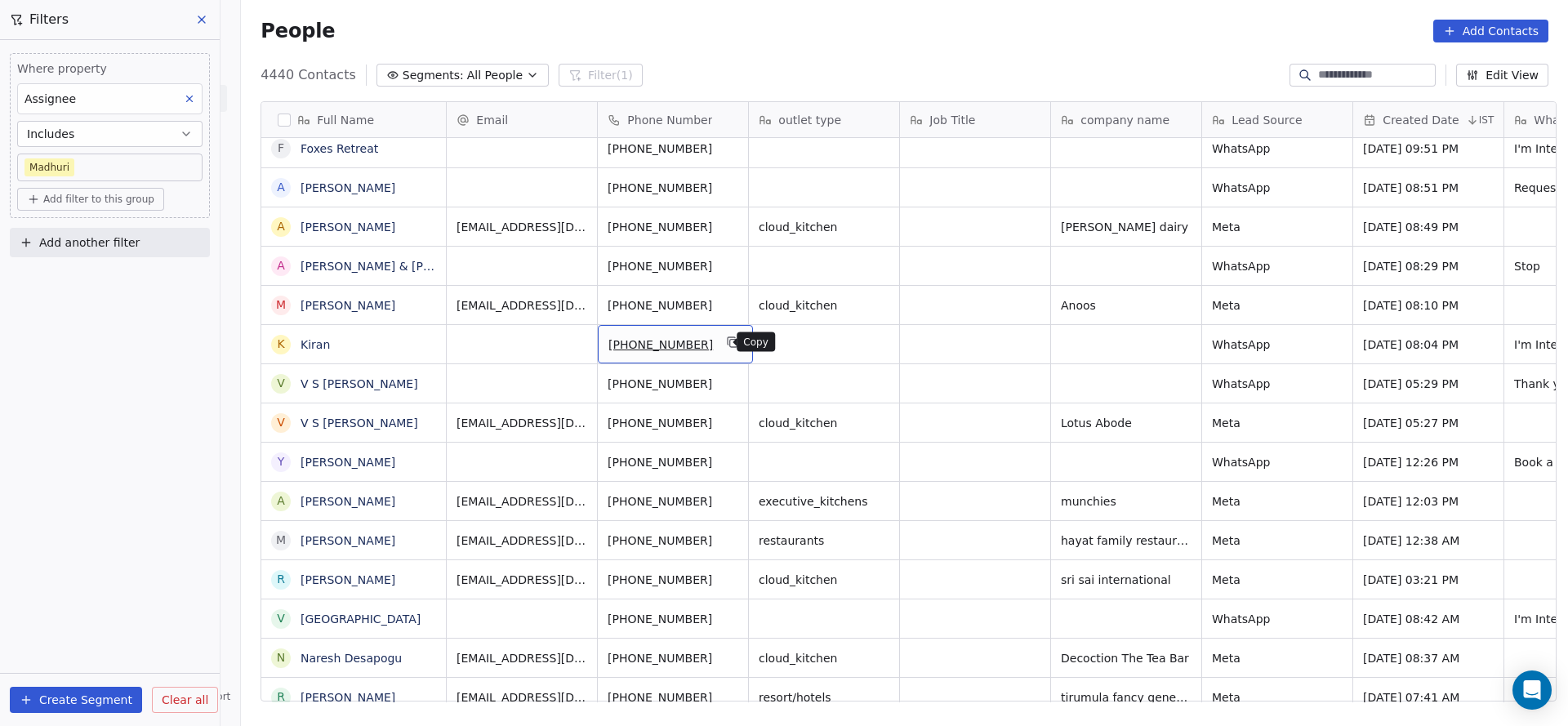
click at [728, 344] on button "grid" at bounding box center [733, 342] width 20 height 20
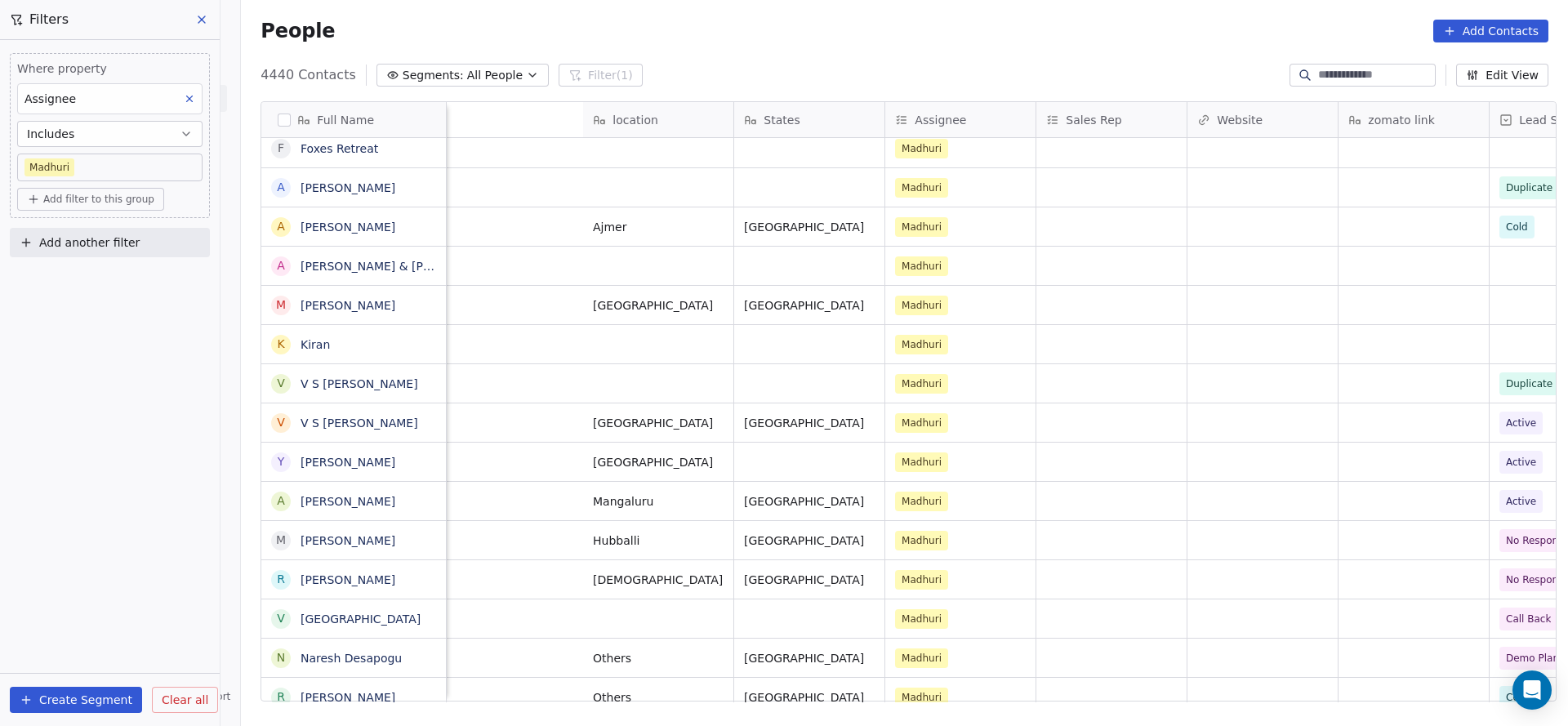
scroll to position [0, 1901]
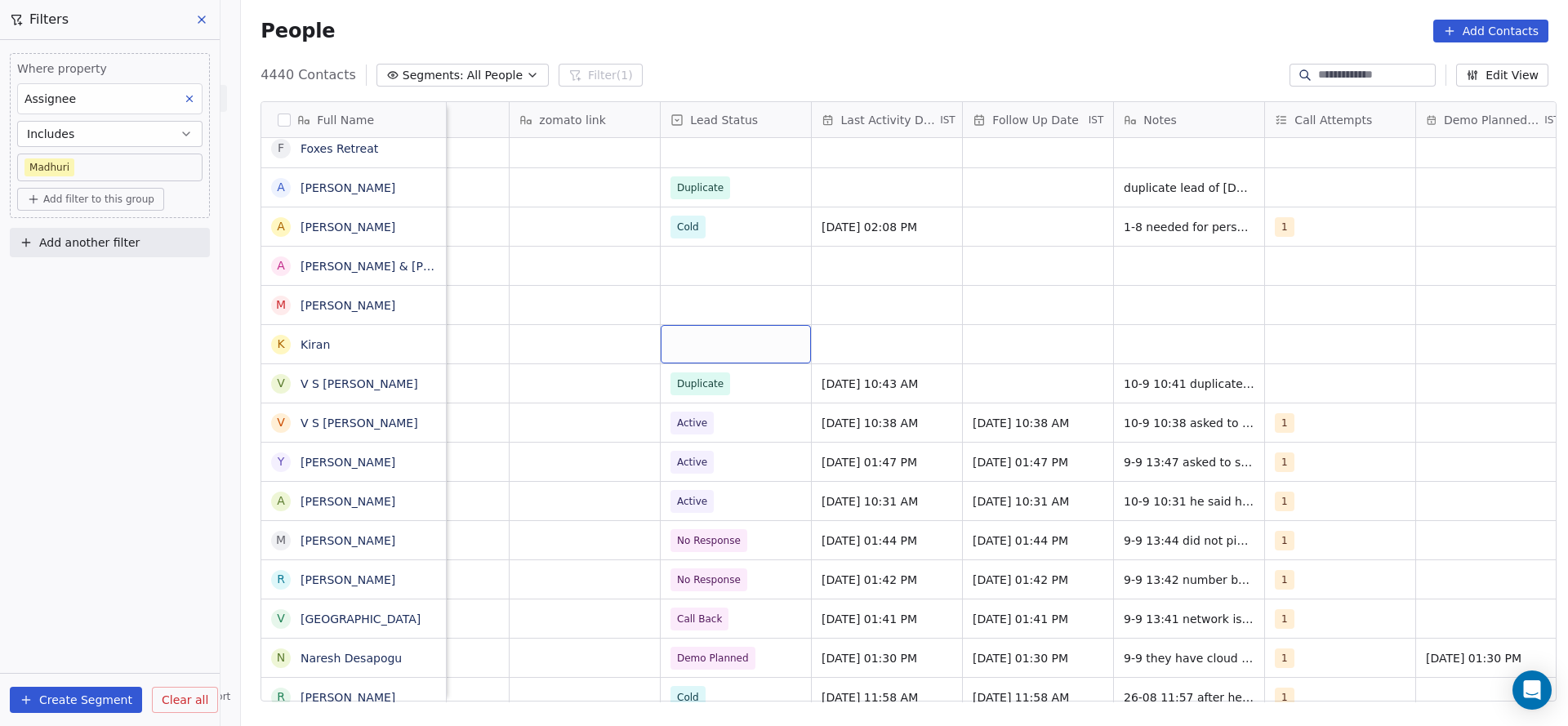
click at [721, 334] on div "grid" at bounding box center [736, 344] width 150 height 38
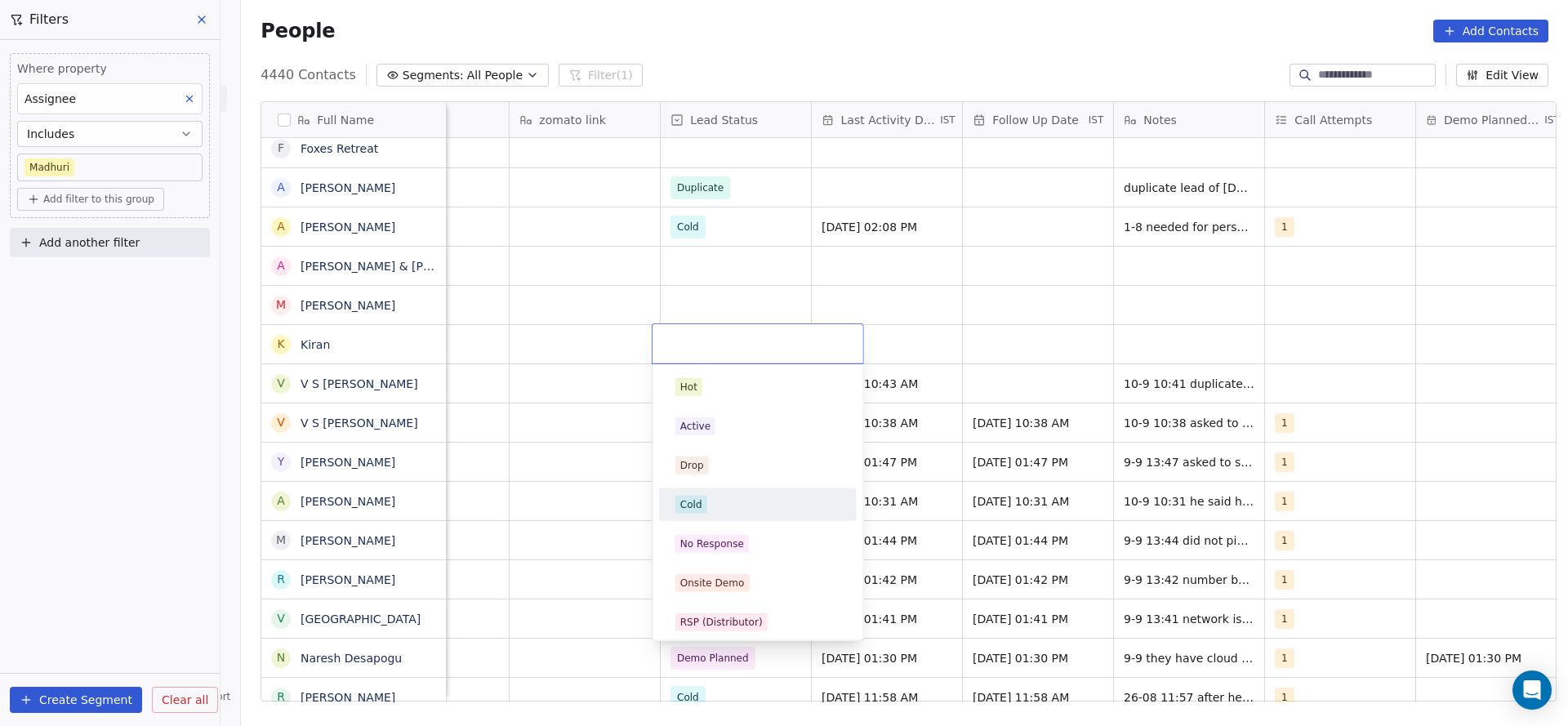
scroll to position [123, 0]
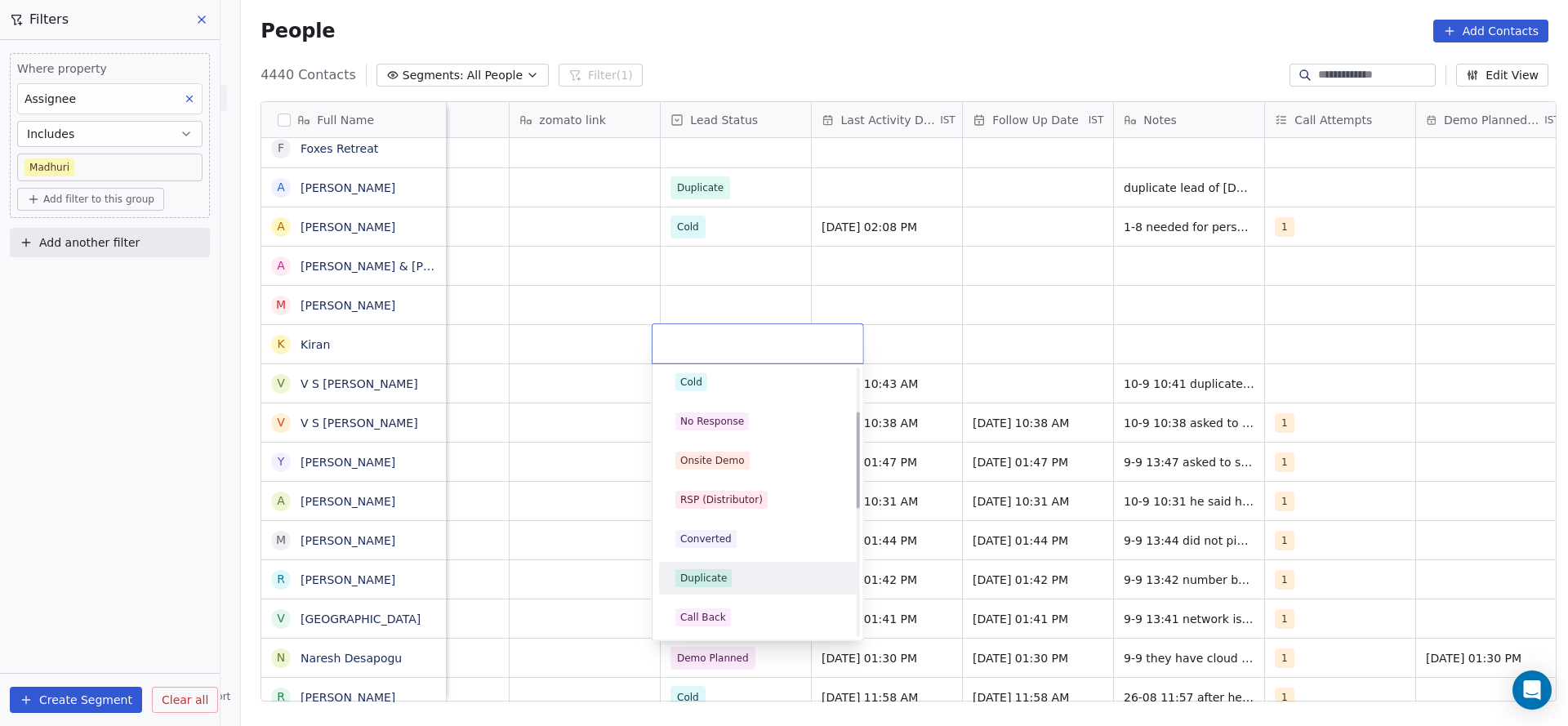
click at [727, 585] on div "Duplicate" at bounding box center [758, 578] width 165 height 18
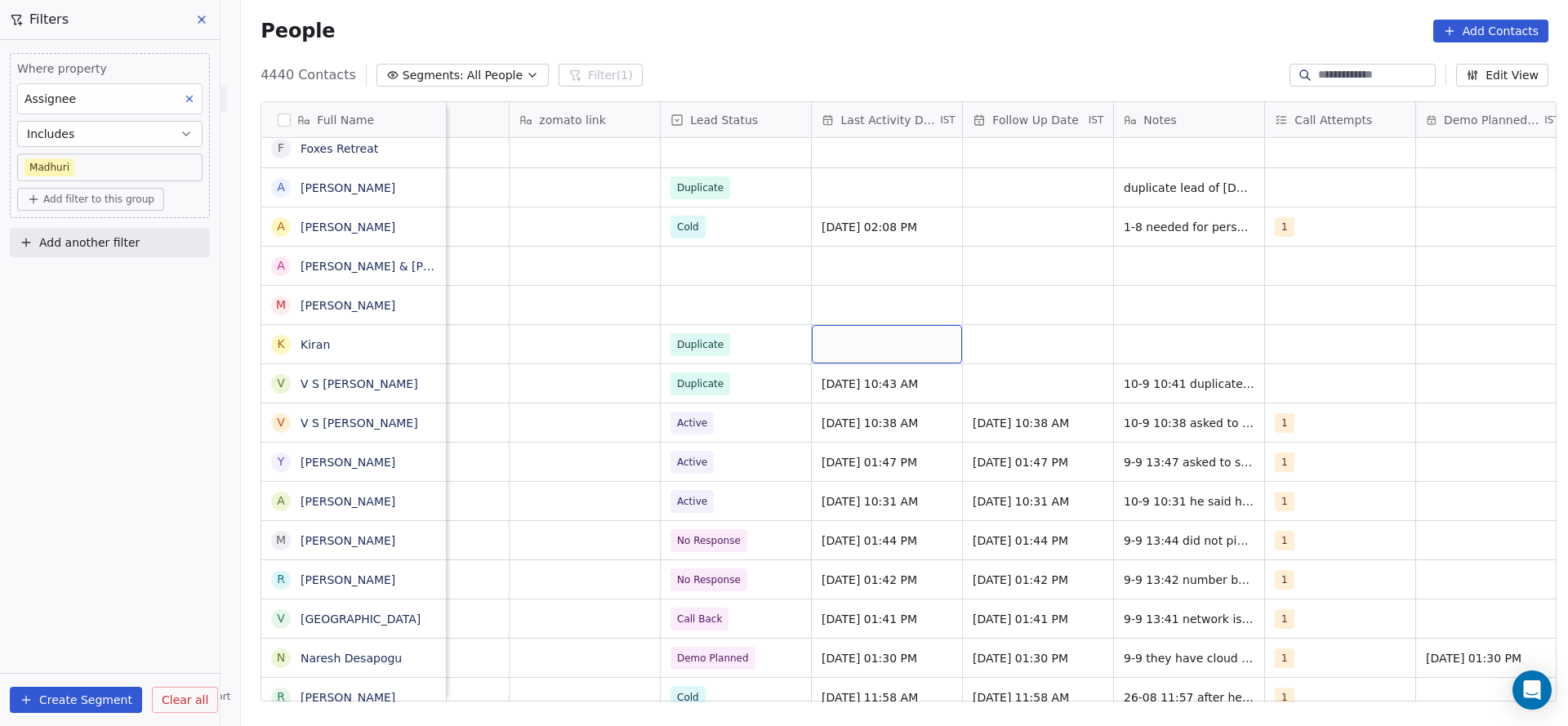
click at [890, 353] on div "grid" at bounding box center [887, 344] width 150 height 38
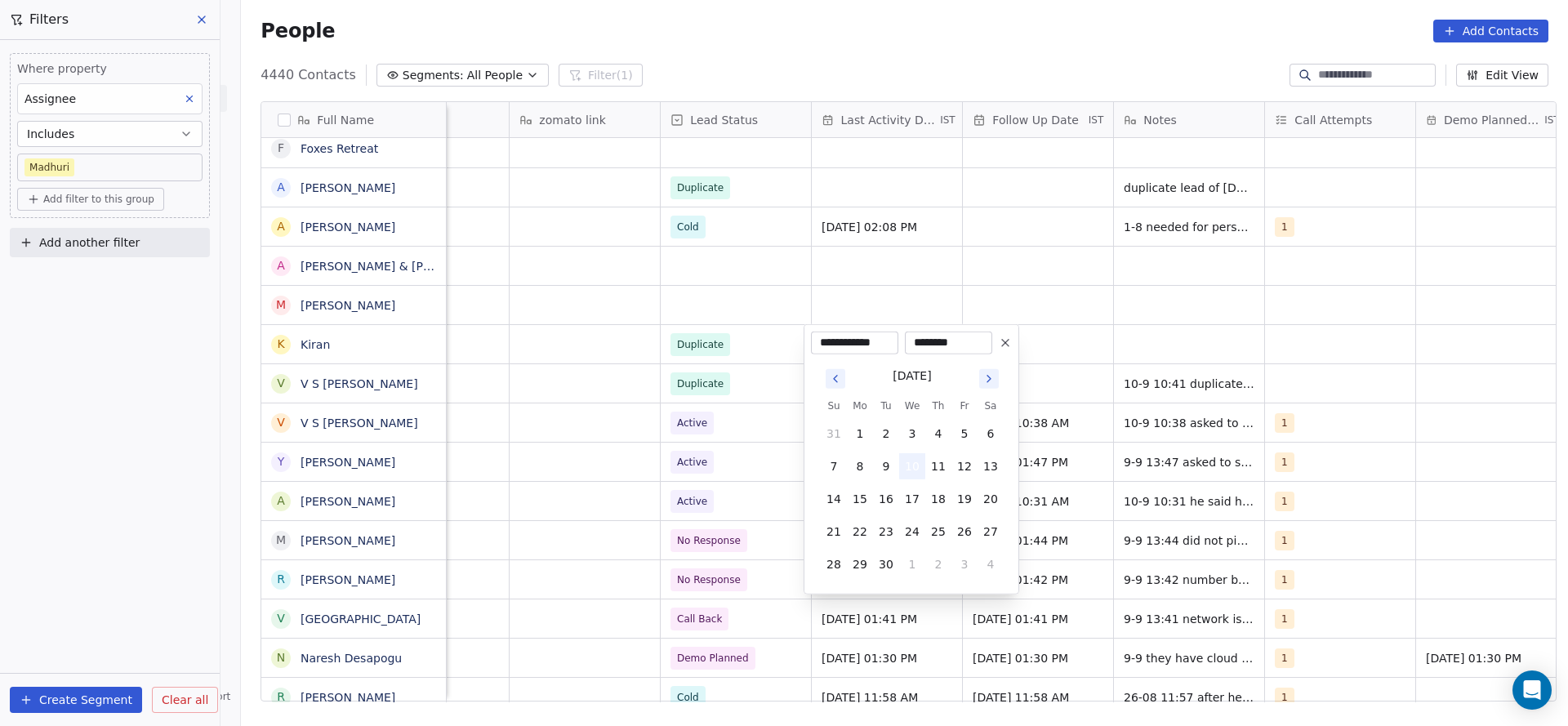
click at [908, 468] on button "10" at bounding box center [913, 467] width 27 height 27
click at [638, 475] on html "On2Cook India Pvt. Ltd. Contacts People Marketing Workflows Campaigns Sales Pip…" at bounding box center [784, 363] width 1568 height 726
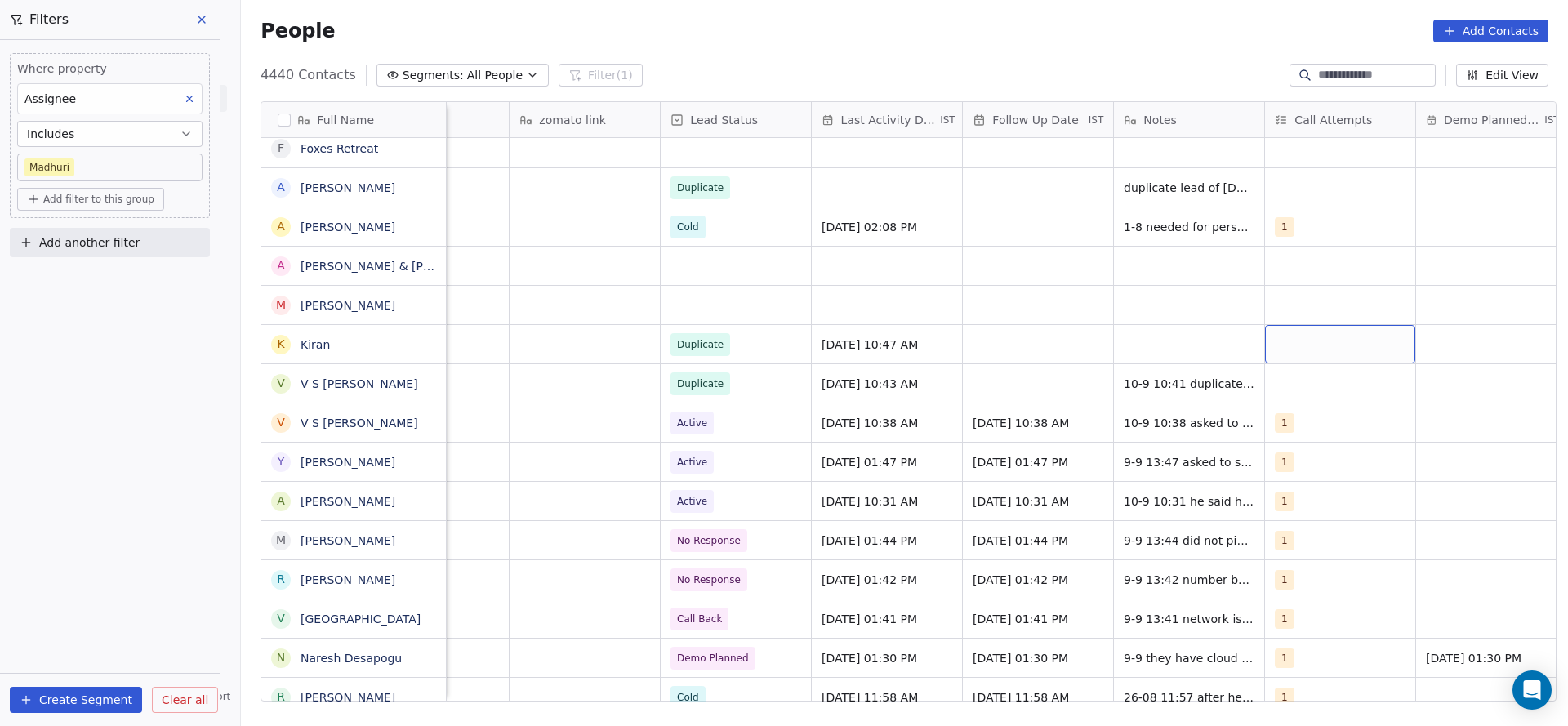
click at [1320, 353] on div "grid" at bounding box center [1340, 344] width 150 height 38
click at [1291, 393] on div "1" at bounding box center [1362, 388] width 184 height 27
click at [1115, 422] on html "On2Cook India Pvt. Ltd. Contacts People Marketing Workflows Campaigns Sales Pip…" at bounding box center [784, 363] width 1568 height 726
click at [1151, 361] on div "grid" at bounding box center [1189, 344] width 150 height 38
type textarea "**********"
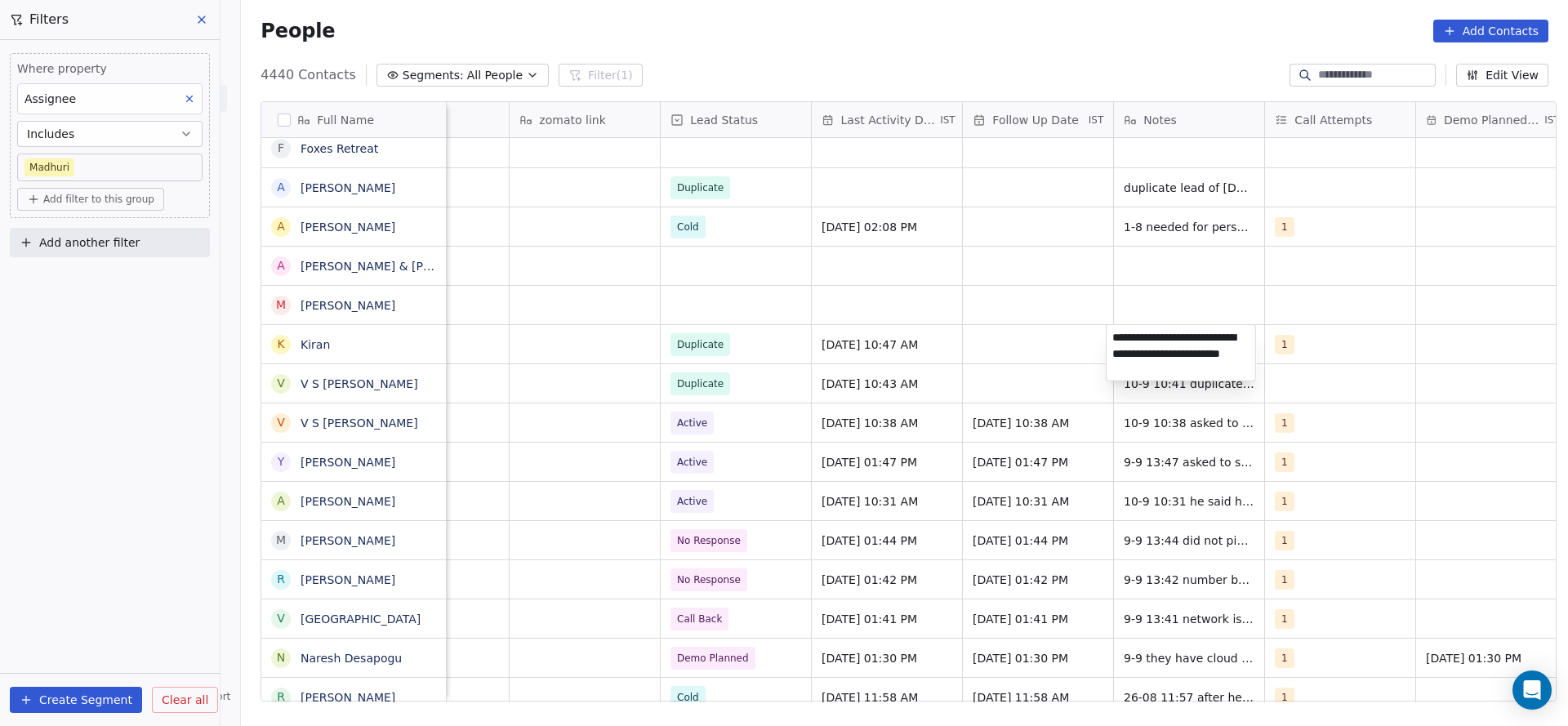
click at [935, 458] on html "On2Cook India Pvt. Ltd. Contacts People Marketing Workflows Campaigns Sales Pip…" at bounding box center [784, 363] width 1568 height 726
click at [1012, 348] on div "grid" at bounding box center [1038, 344] width 150 height 38
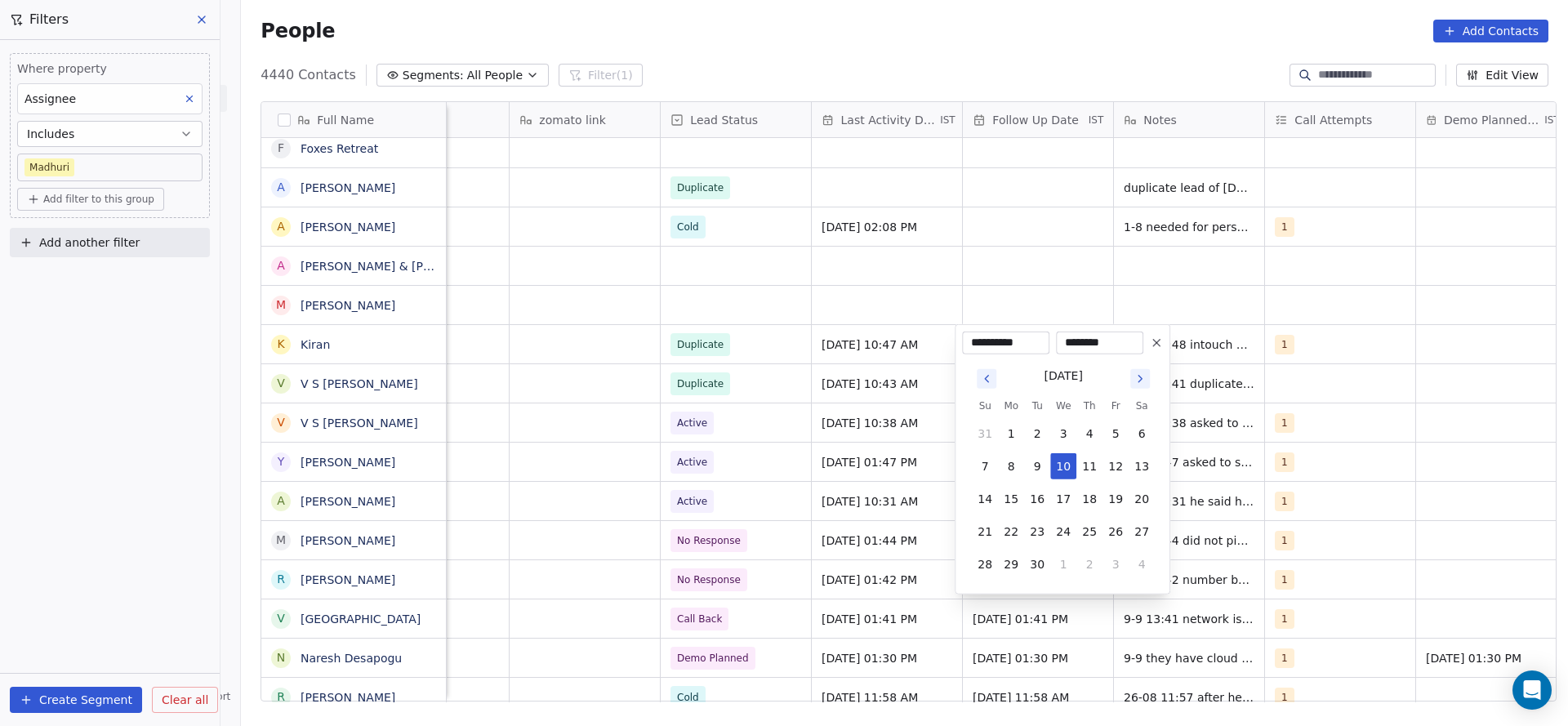
click at [796, 377] on html "On2Cook India Pvt. Ltd. Contacts People Marketing Workflows Campaigns Sales Pip…" at bounding box center [784, 363] width 1568 height 726
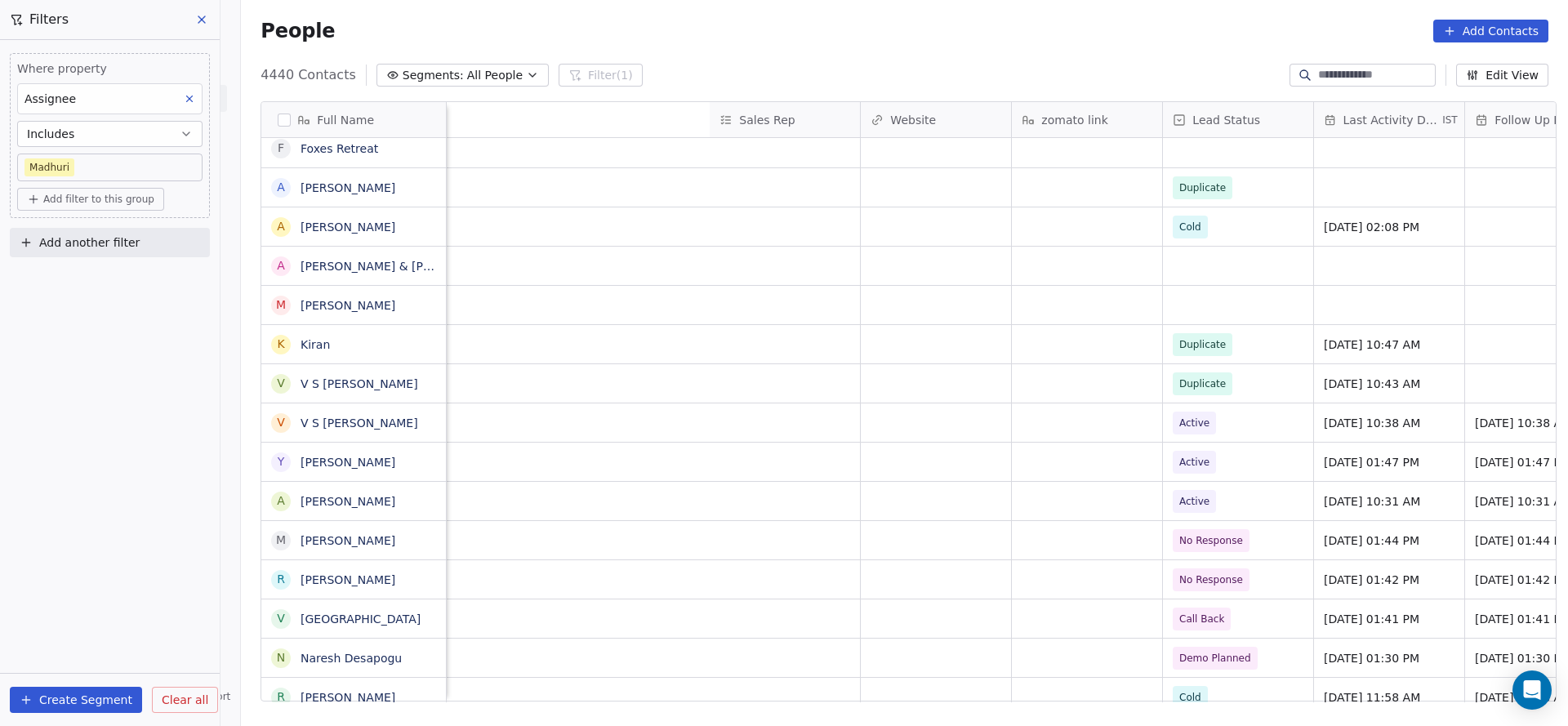
scroll to position [0, 2121]
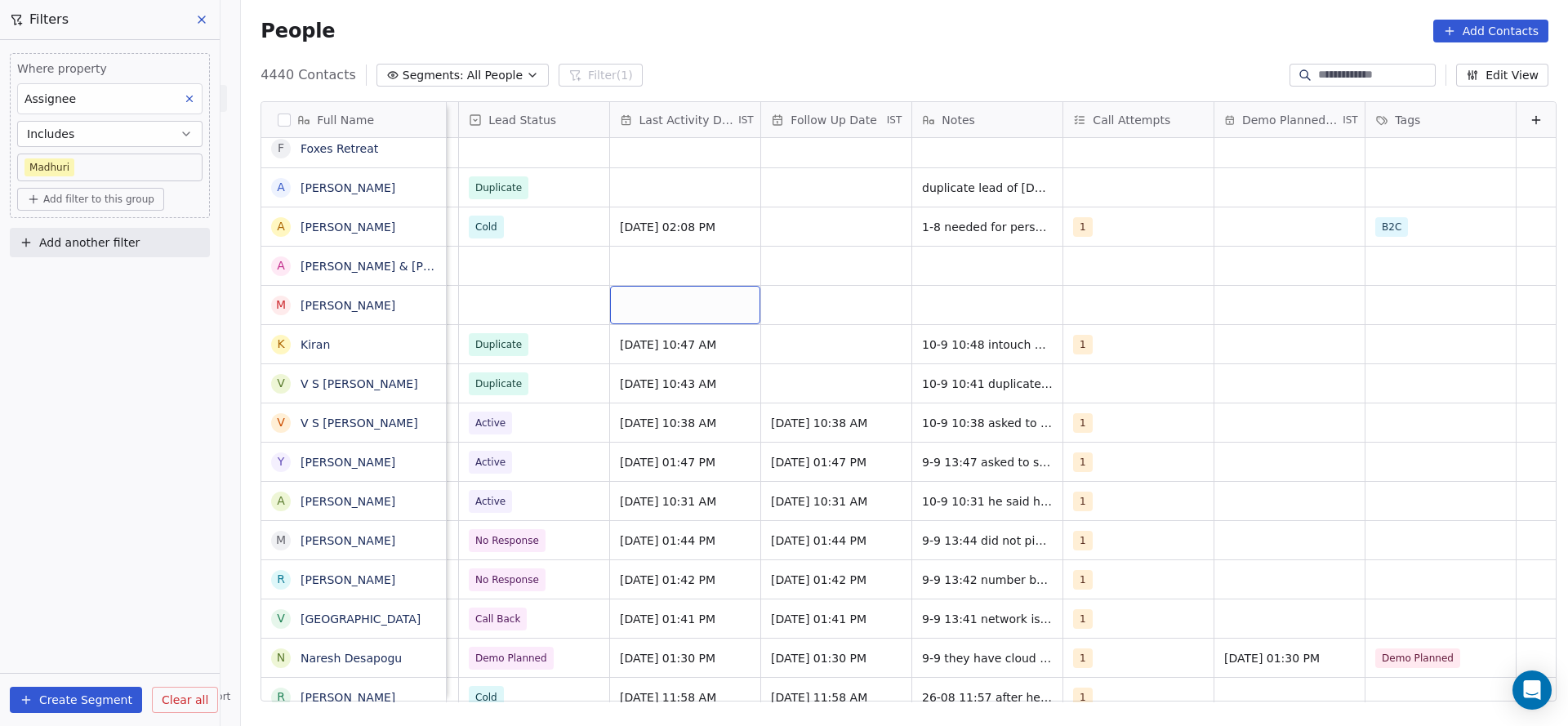
click at [621, 296] on div "grid" at bounding box center [685, 305] width 150 height 38
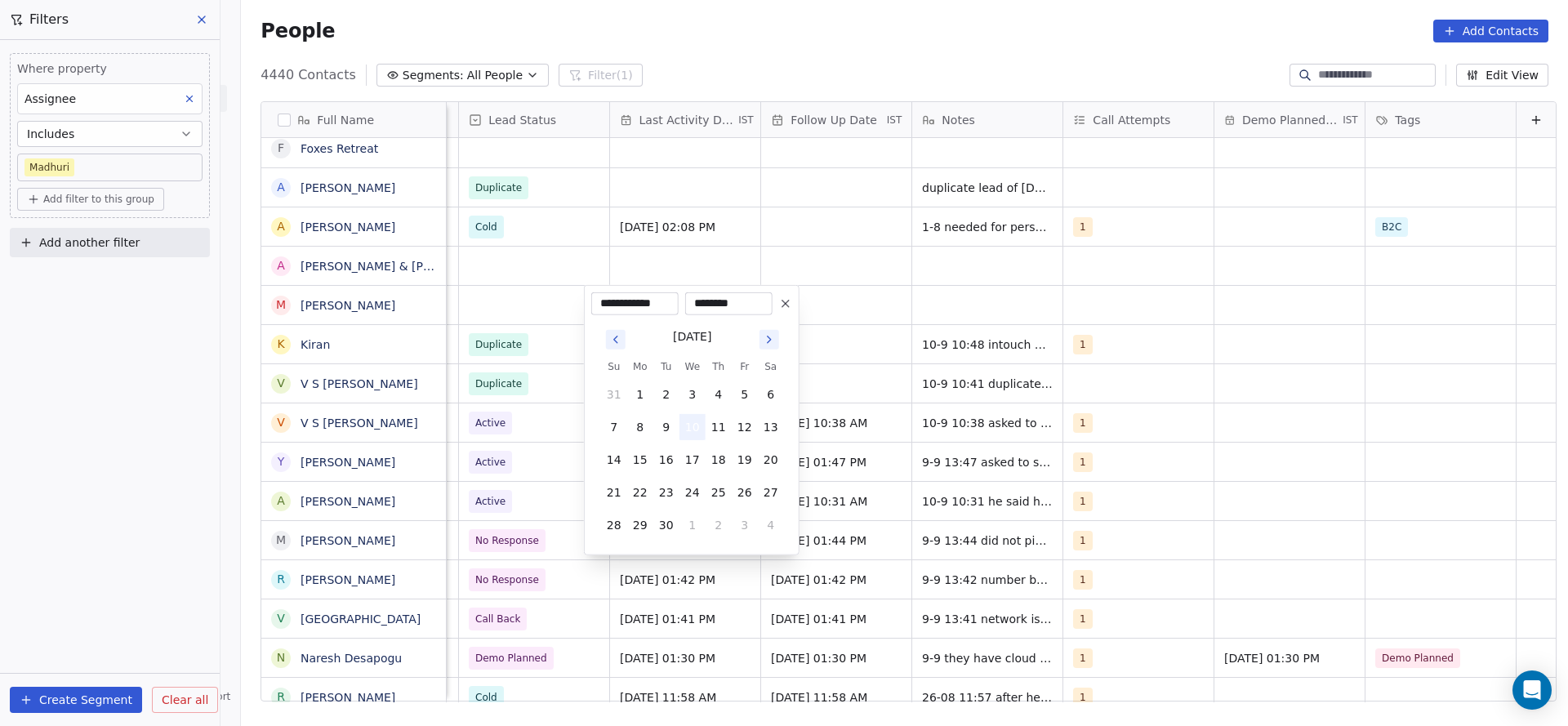
click at [686, 424] on button "10" at bounding box center [692, 428] width 27 height 27
click at [541, 415] on html "On2Cook India Pvt. Ltd. Contacts People Marketing Workflows Campaigns Sales Pip…" at bounding box center [784, 363] width 1568 height 726
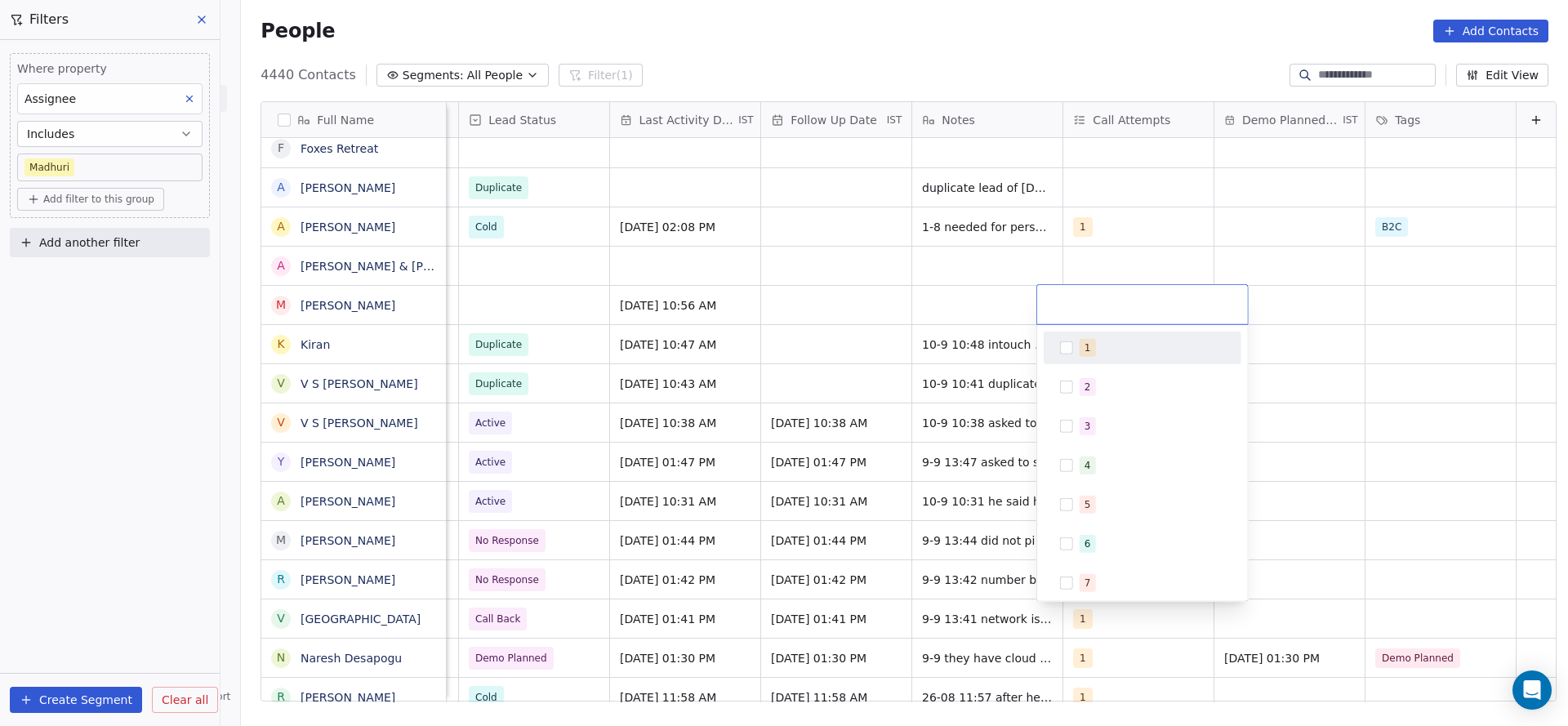
click at [1075, 340] on div "1" at bounding box center [1143, 349] width 184 height 27
click at [869, 341] on html "On2Cook India Pvt. Ltd. Contacts People Marketing Workflows Campaigns Sales Pip…" at bounding box center [784, 363] width 1568 height 726
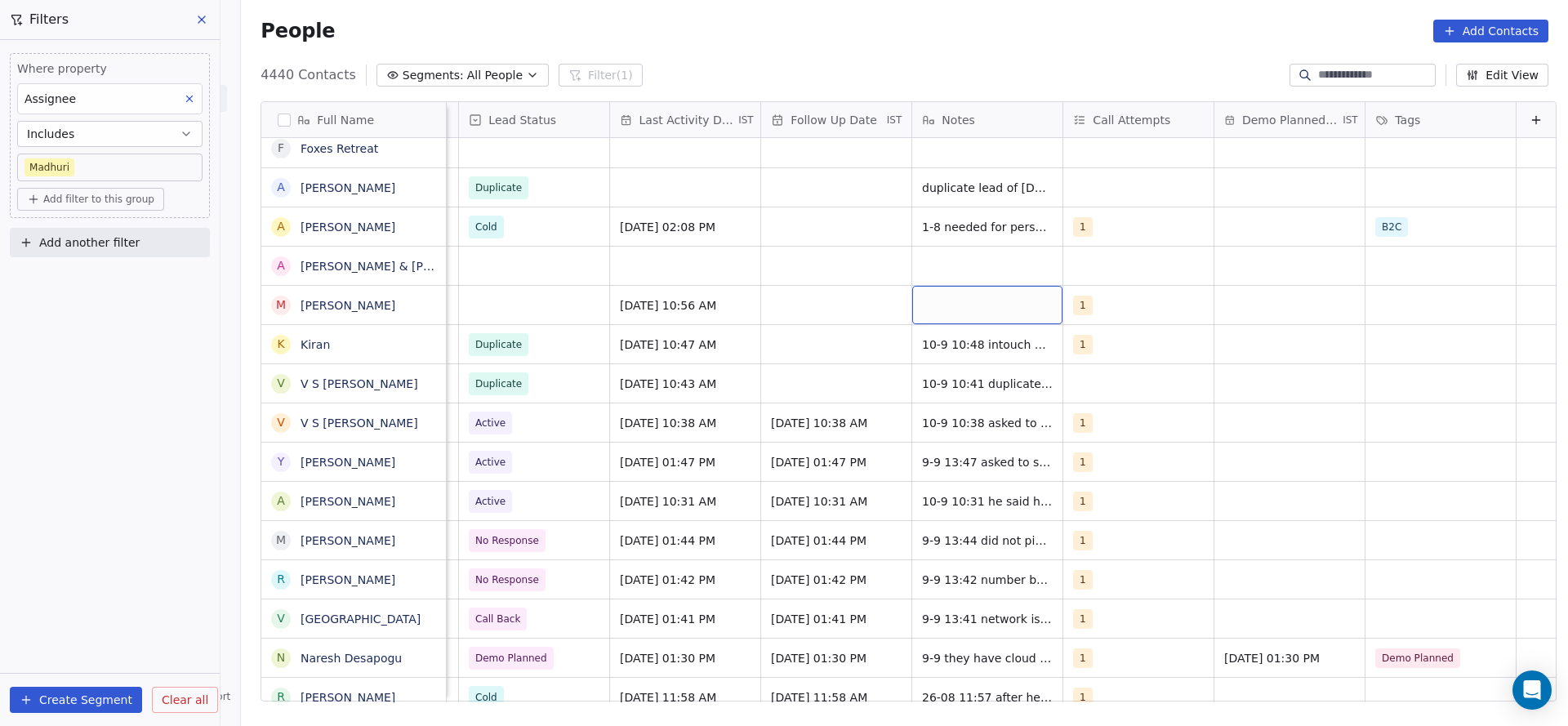
click at [947, 311] on div "grid" at bounding box center [987, 305] width 150 height 38
type textarea "**********"
click at [502, 311] on html "On2Cook India Pvt. Ltd. Contacts People Marketing Workflows Campaigns Sales Pip…" at bounding box center [784, 363] width 1568 height 726
click at [813, 306] on div "grid" at bounding box center [836, 305] width 150 height 38
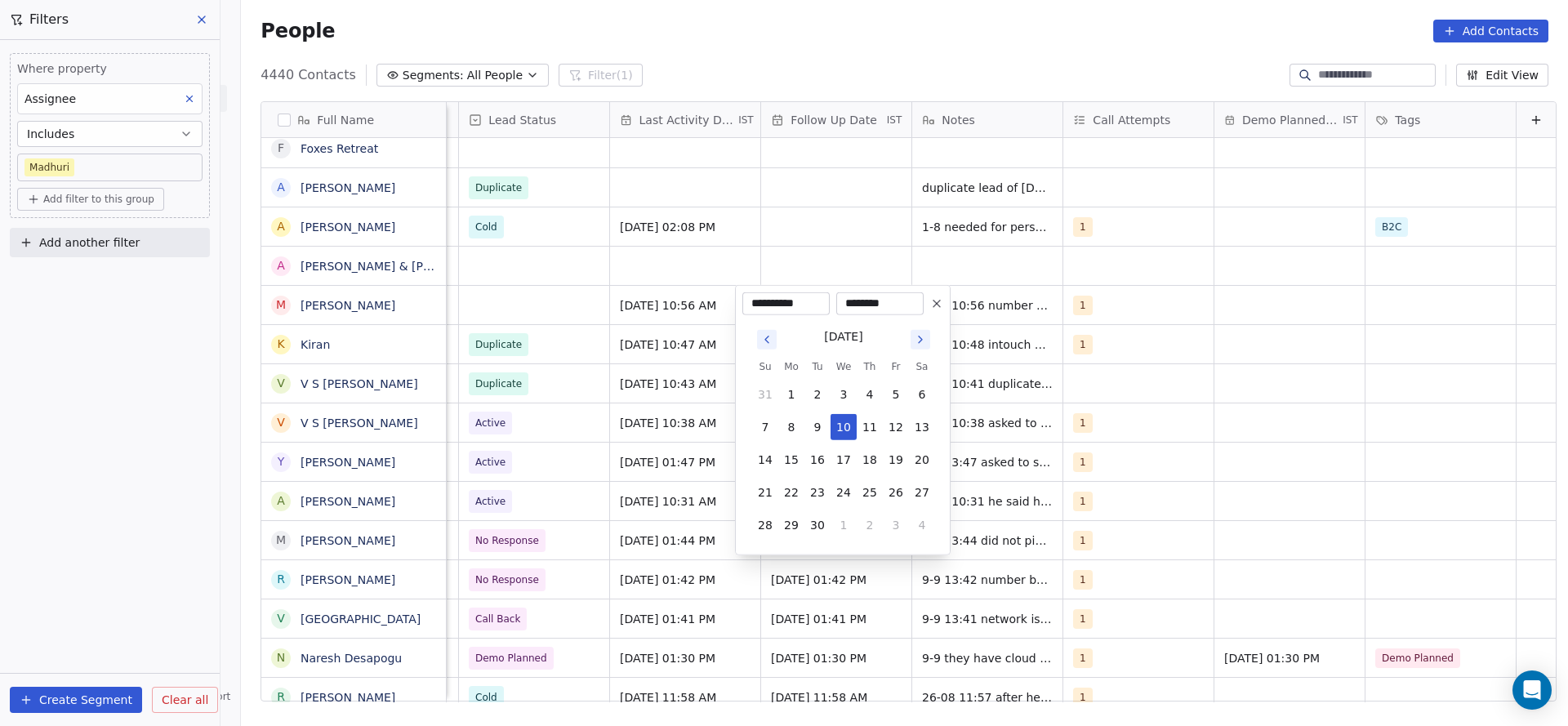
click at [813, 306] on input "**********" at bounding box center [785, 303] width 81 height 16
click at [853, 473] on tbody "31 1 2 3 4 5 6 7 8 9 10 11 12 13 14 15 16 17 18 19 20 21 22 23 24 25 26 27 28 2…" at bounding box center [843, 457] width 183 height 163
click at [644, 461] on html "On2Cook India Pvt. Ltd. Contacts People Marketing Workflows Campaigns Sales Pip…" at bounding box center [784, 363] width 1568 height 726
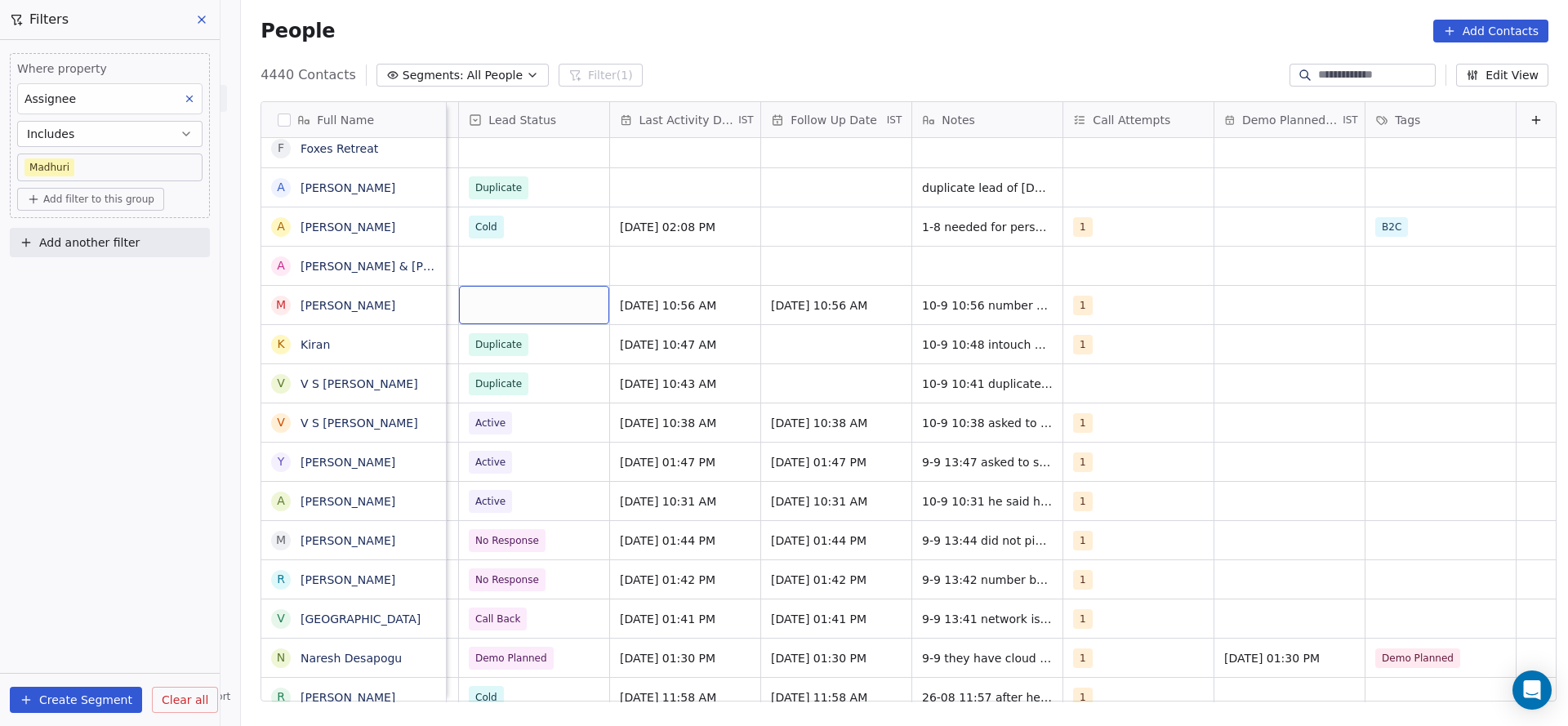
scroll to position [0, 2114]
click at [482, 315] on div "grid" at bounding box center [534, 305] width 150 height 38
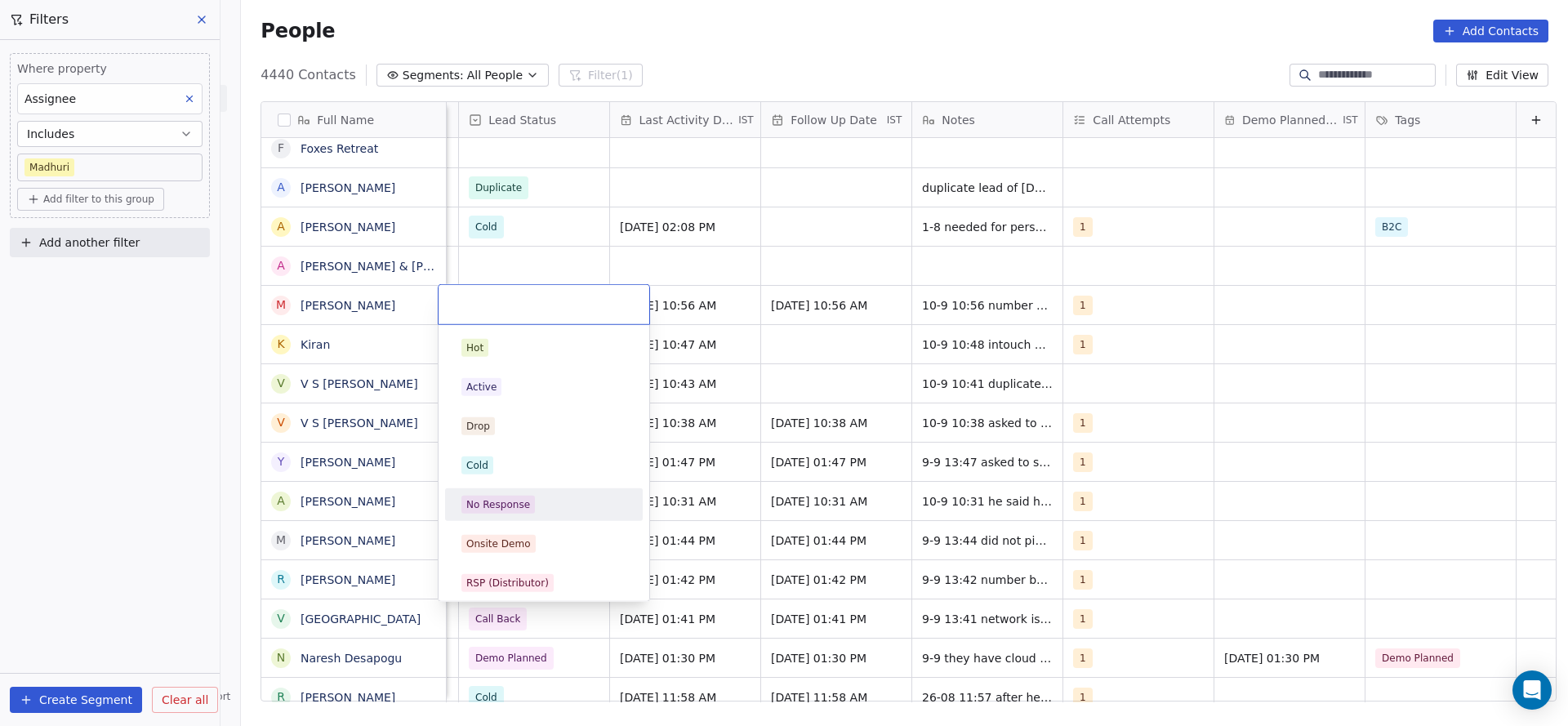
click at [518, 506] on div "No Response" at bounding box center [498, 505] width 64 height 14
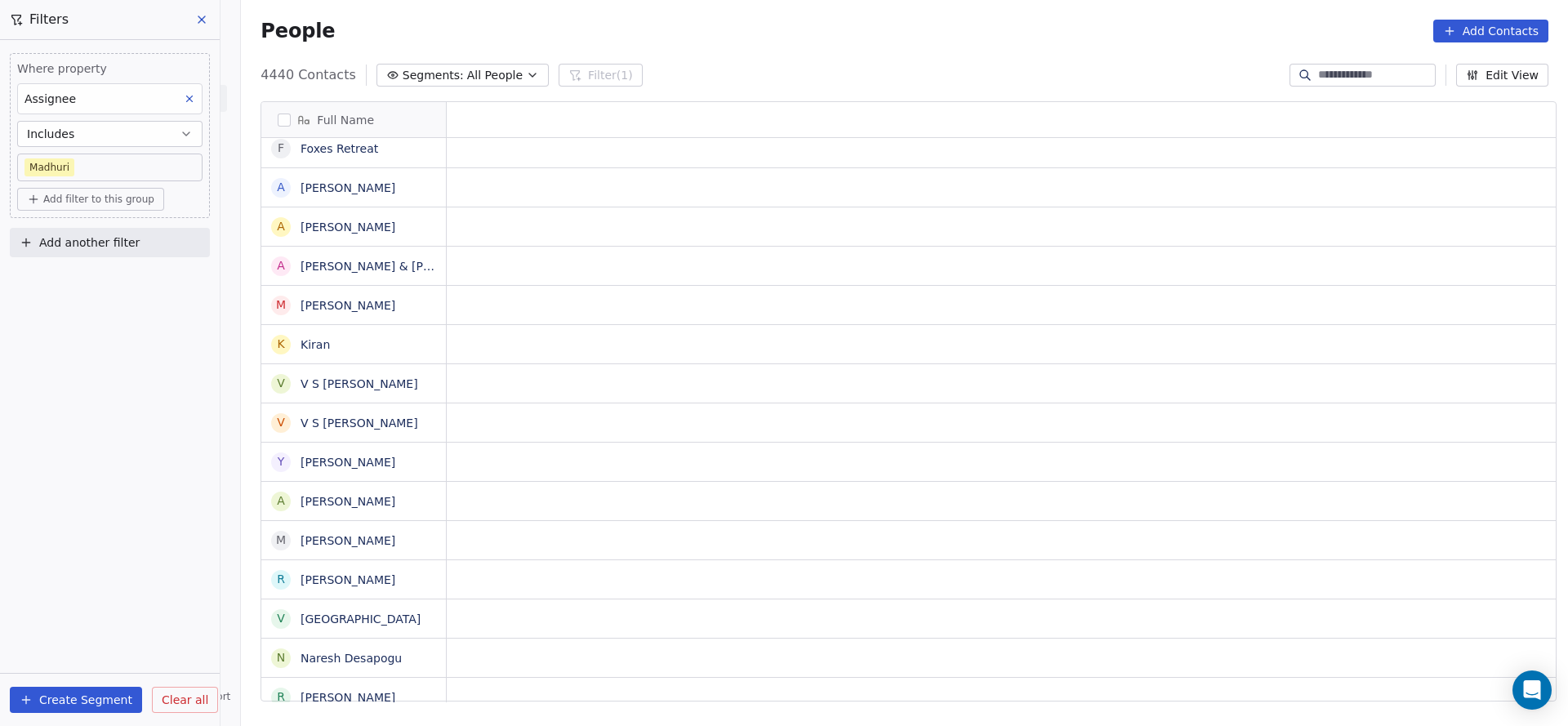
scroll to position [0, 0]
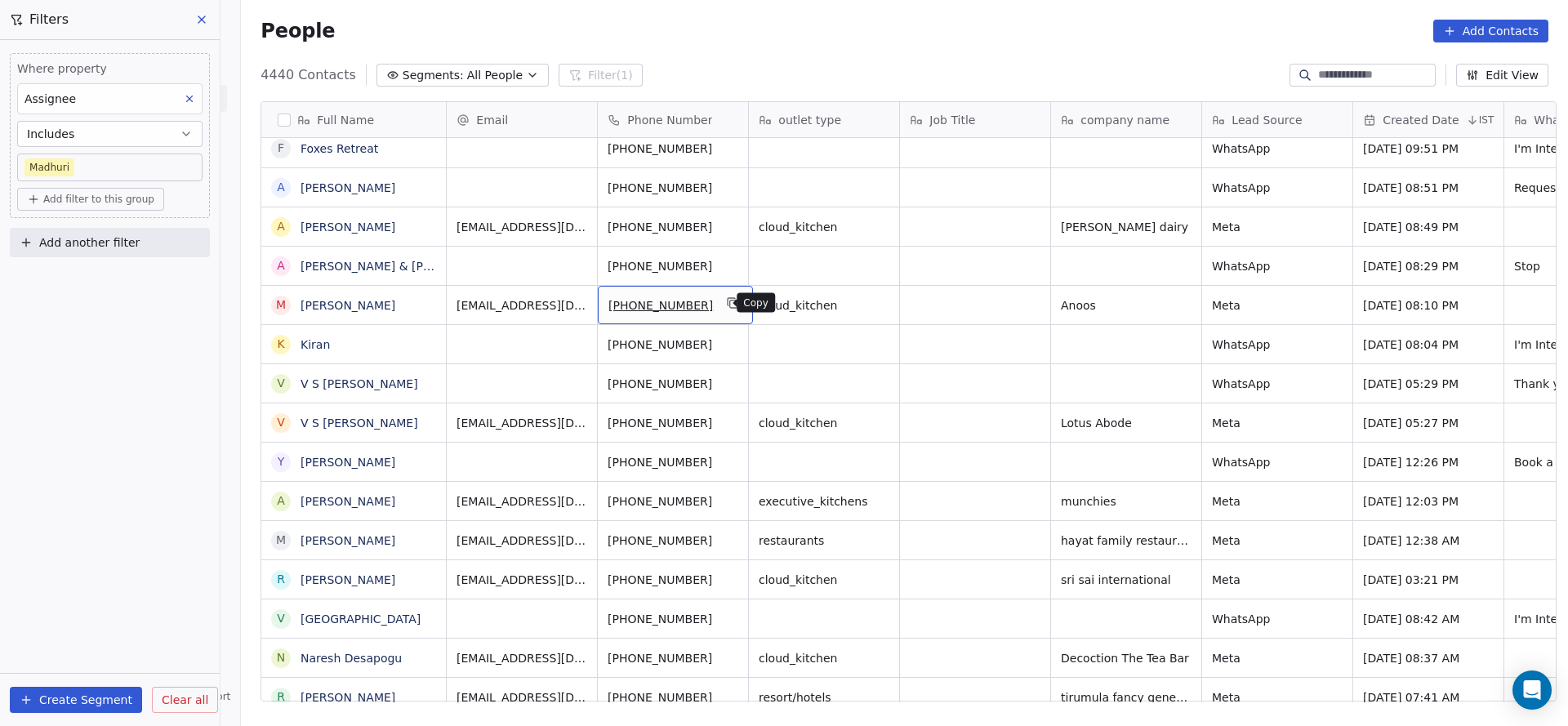
click at [727, 304] on icon "grid" at bounding box center [733, 303] width 13 height 13
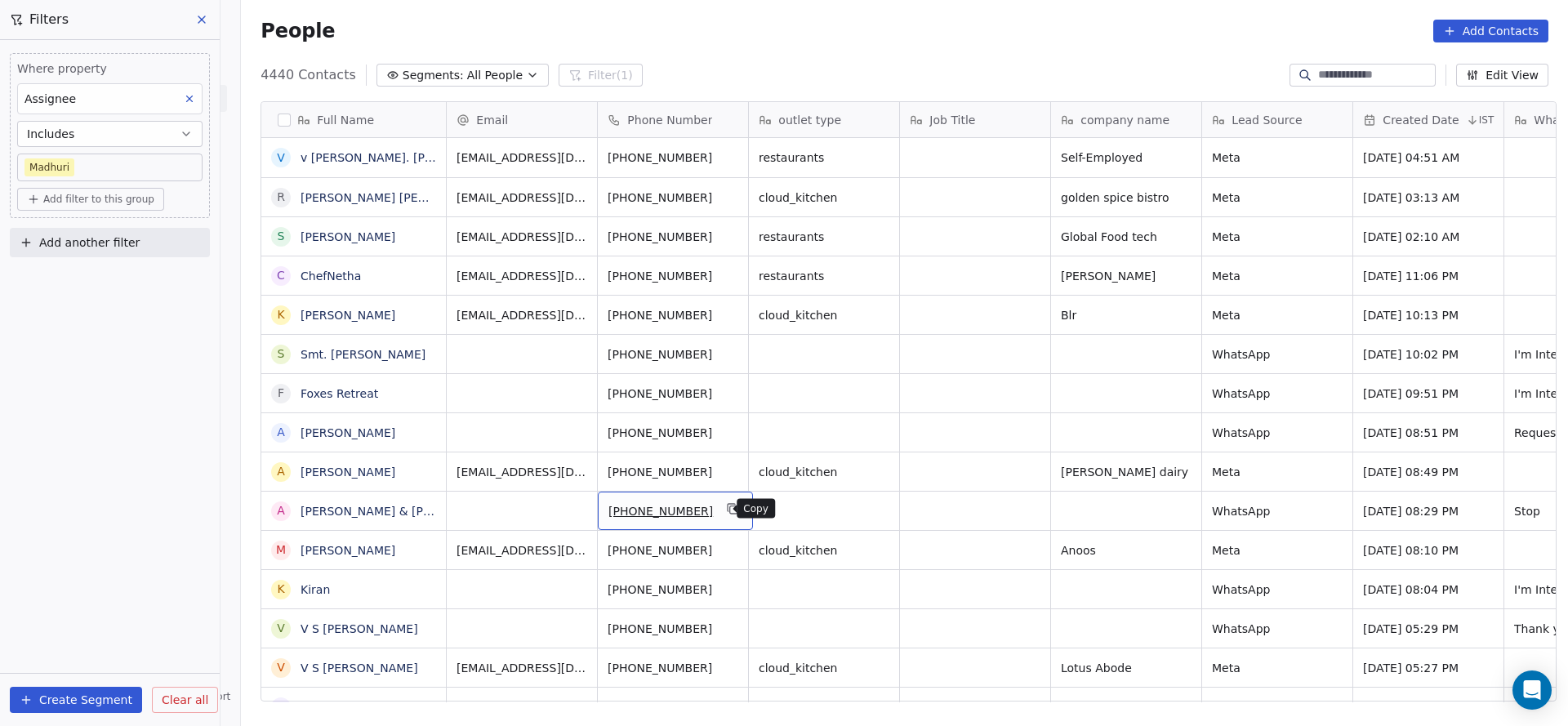
click at [727, 505] on icon "grid" at bounding box center [733, 509] width 13 height 13
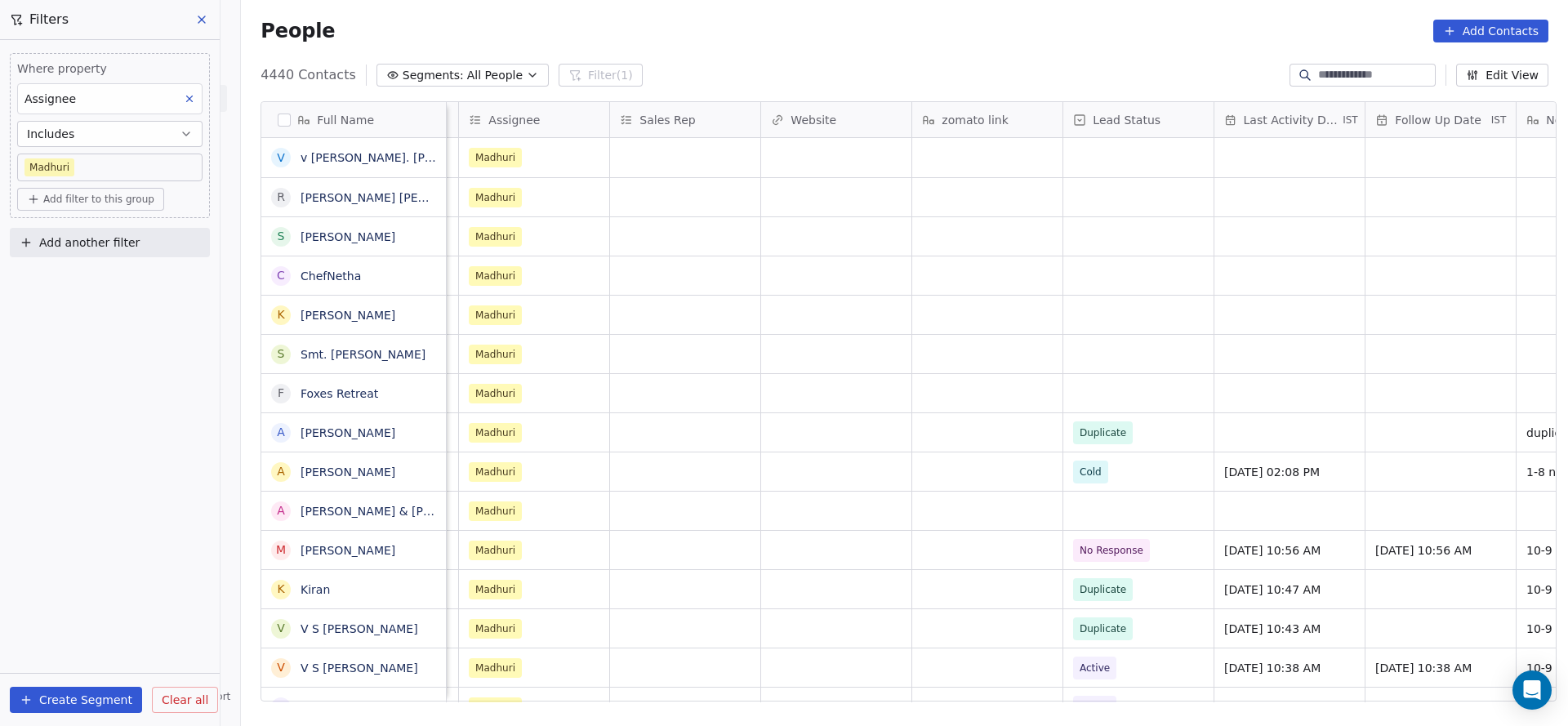
scroll to position [0, 1978]
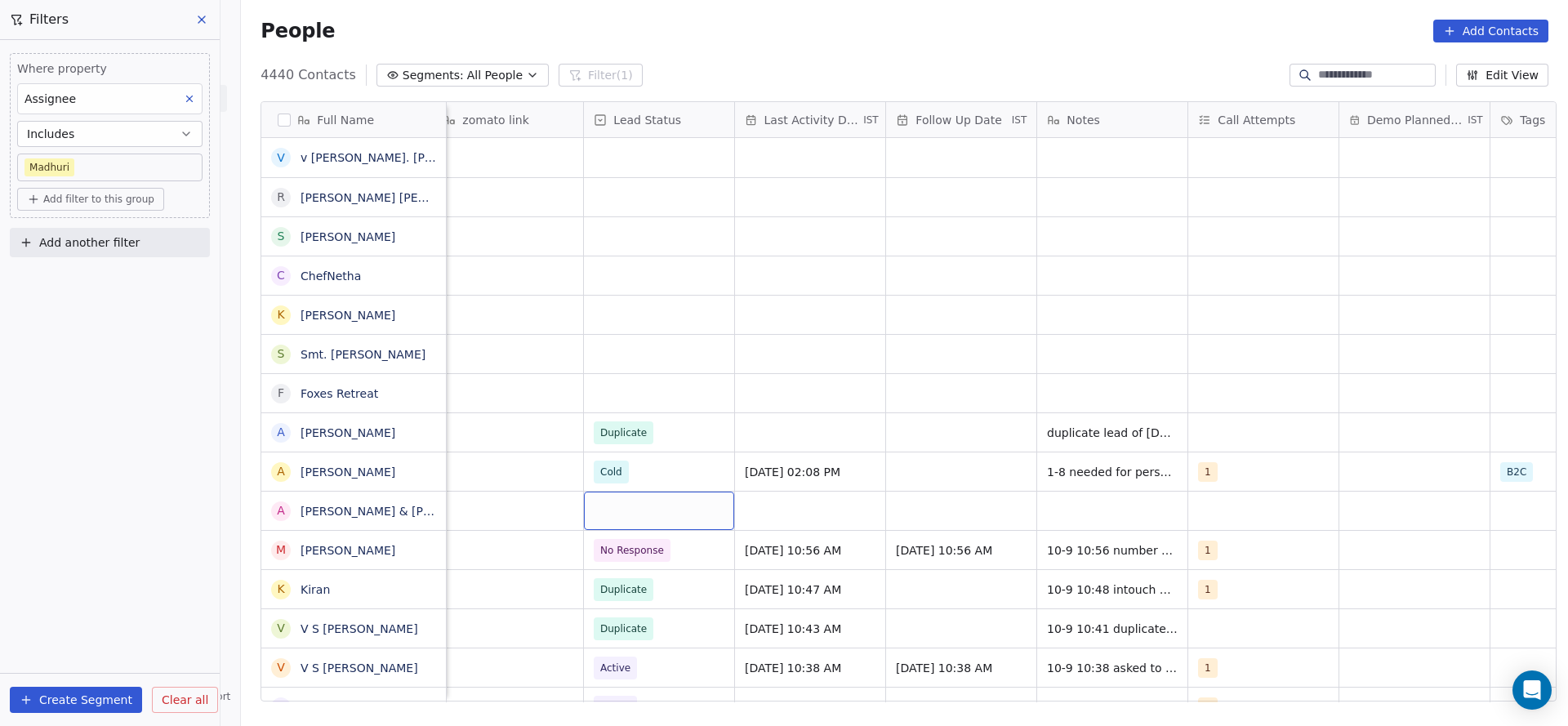
click at [656, 519] on div "grid" at bounding box center [659, 511] width 150 height 38
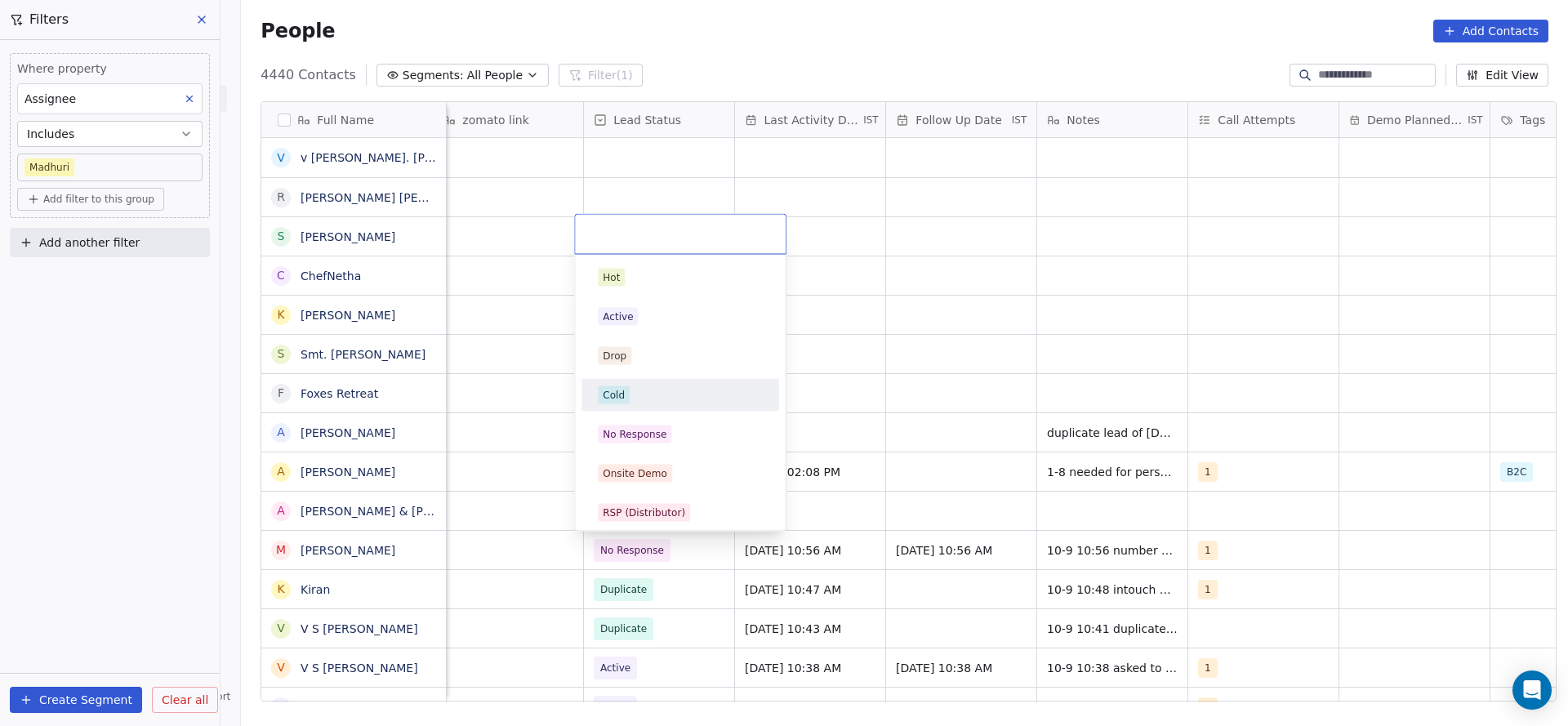
click at [655, 397] on div "Cold" at bounding box center [680, 395] width 165 height 18
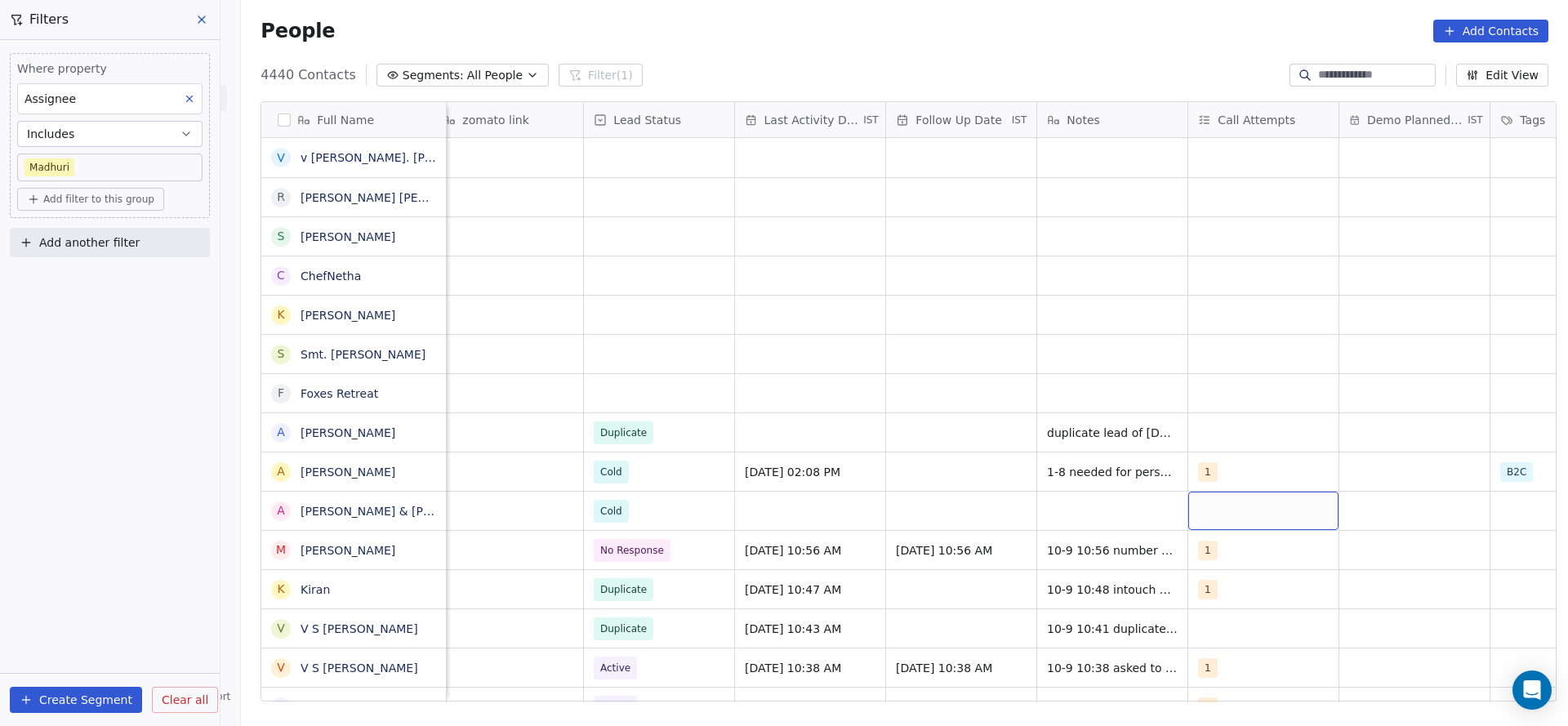
click at [1232, 510] on div "grid" at bounding box center [1263, 511] width 150 height 38
click at [1231, 278] on span "1" at bounding box center [1230, 277] width 16 height 18
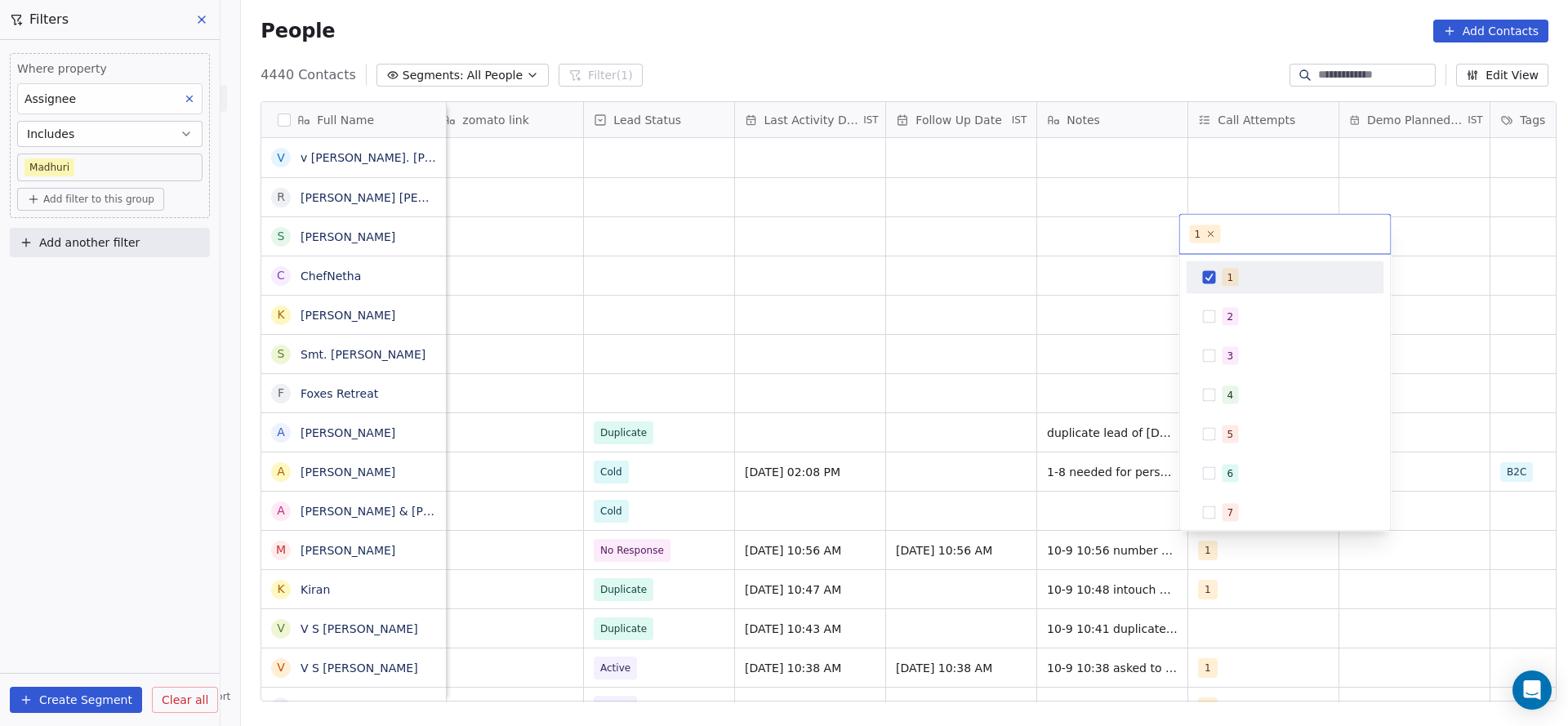
drag, startPoint x: 958, startPoint y: 409, endPoint x: 835, endPoint y: 542, distance: 181.2
click at [957, 410] on html "On2Cook India Pvt. Ltd. Contacts People Marketing Workflows Campaigns Sales Pip…" at bounding box center [784, 363] width 1568 height 726
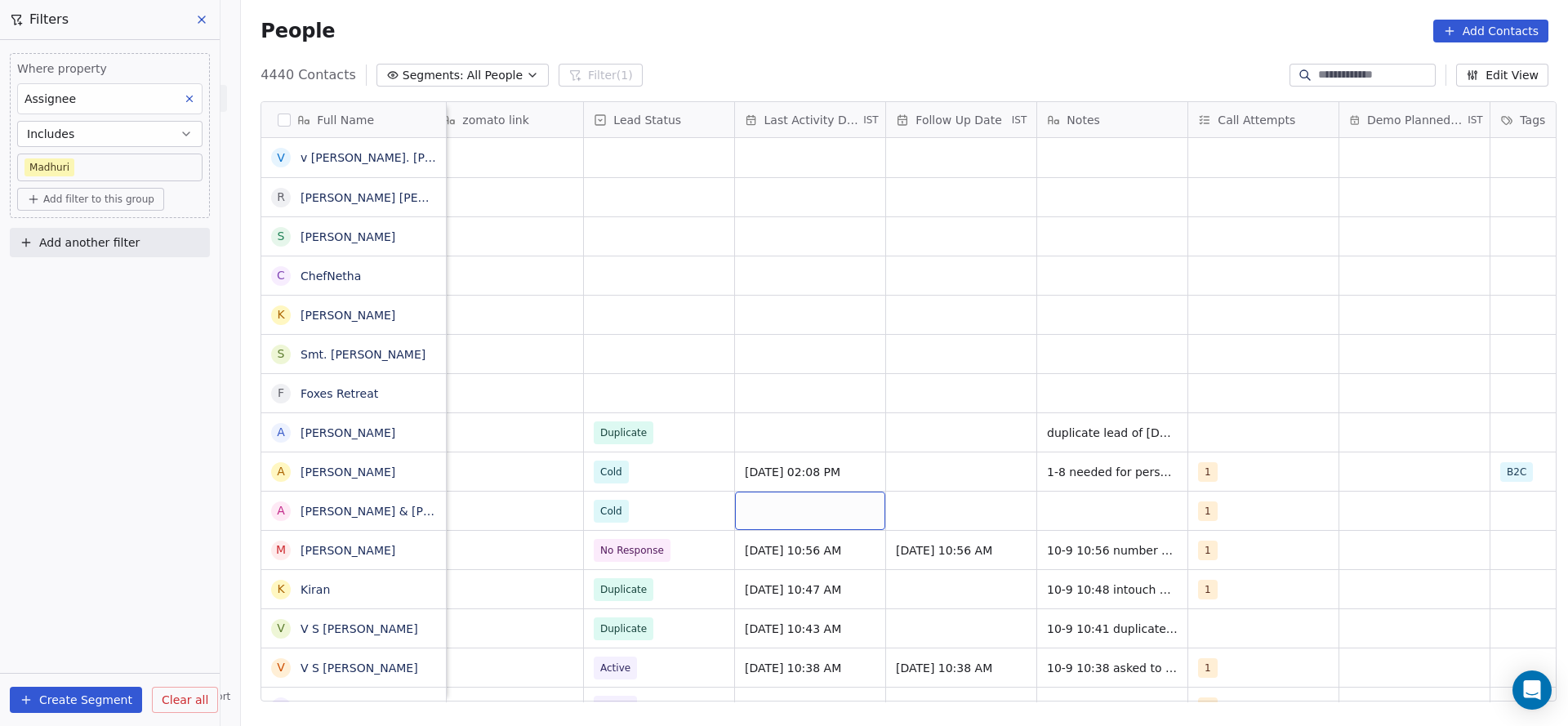
click at [832, 516] on div "grid" at bounding box center [810, 511] width 150 height 38
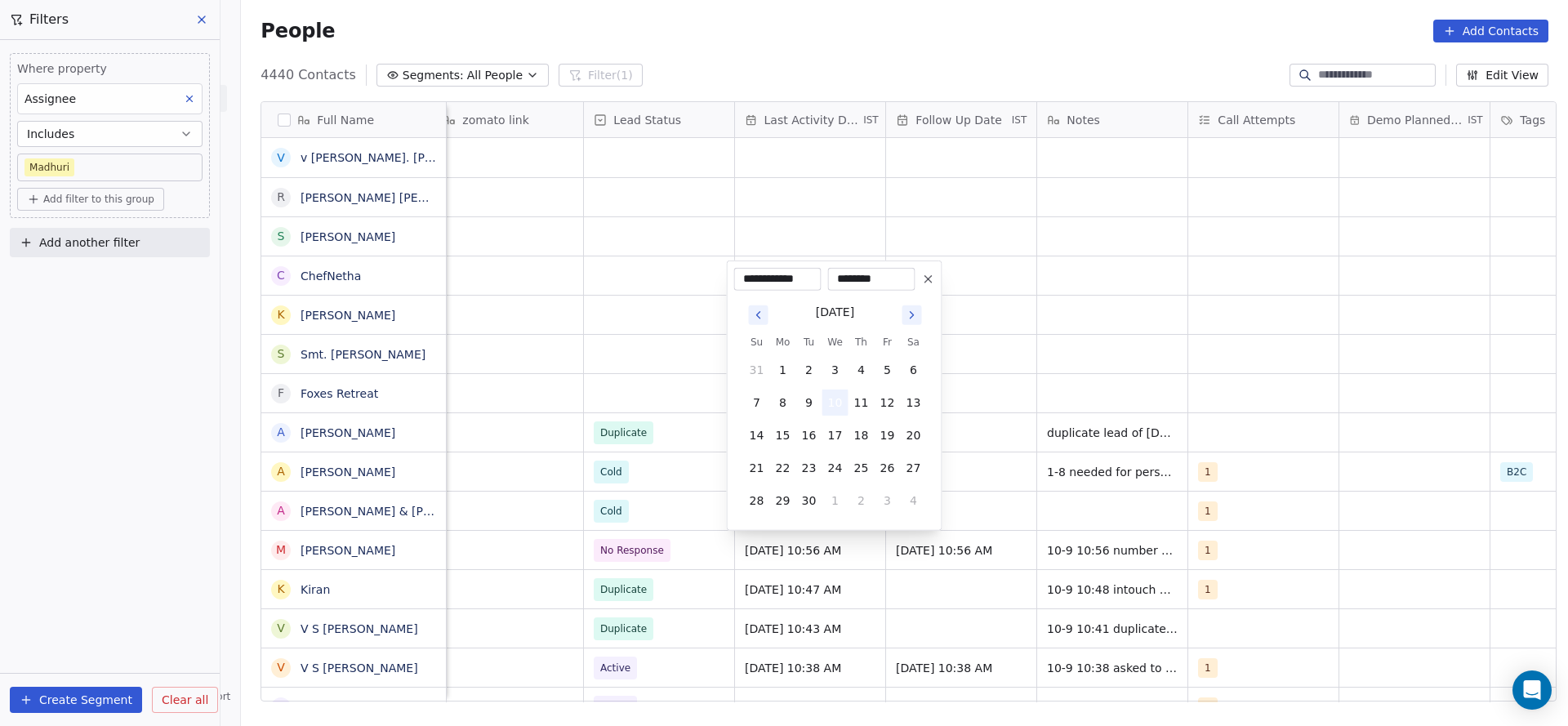
click at [841, 410] on button "10" at bounding box center [836, 403] width 27 height 27
click at [994, 462] on html "On2Cook India Pvt. Ltd. Contacts People Marketing Workflows Campaigns Sales Pip…" at bounding box center [784, 363] width 1568 height 726
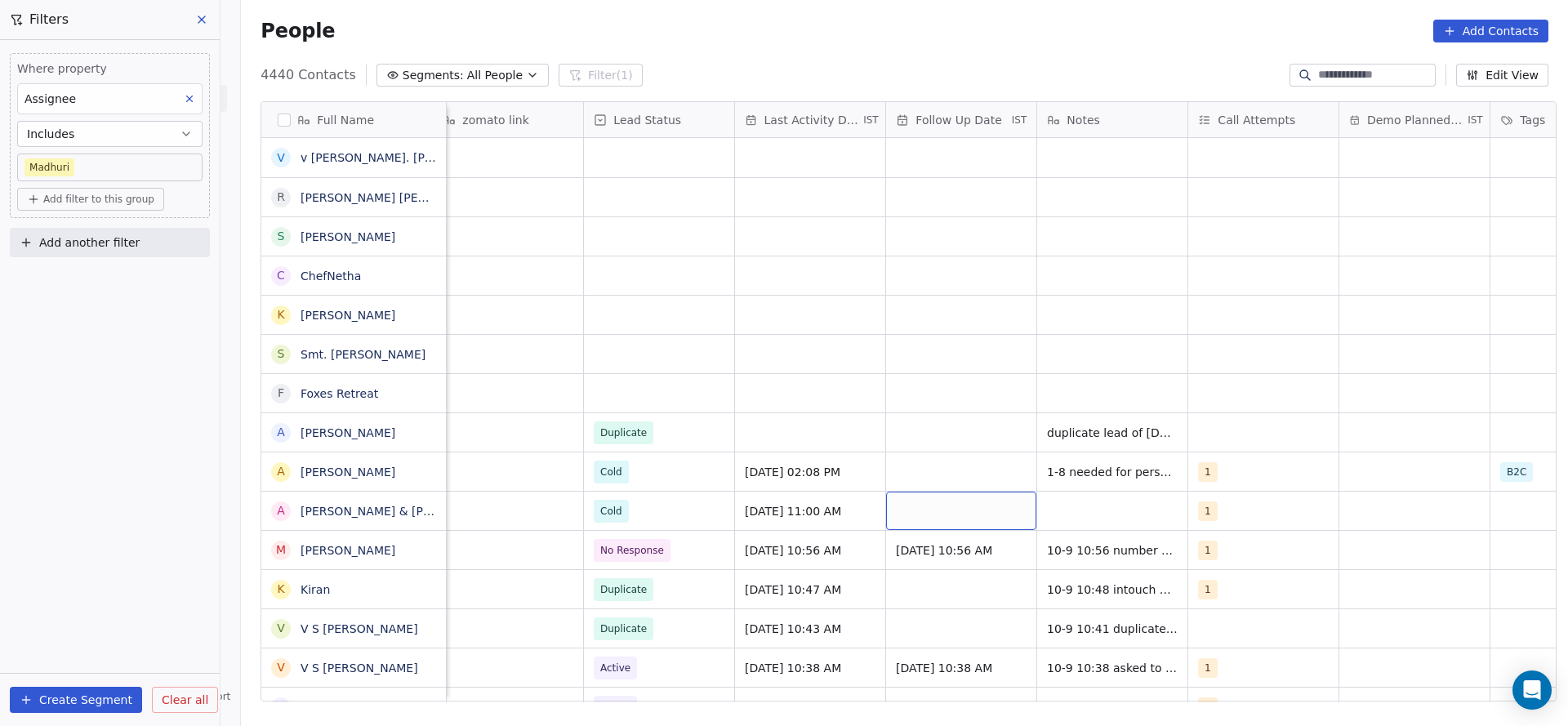
click at [1005, 508] on div "grid" at bounding box center [961, 511] width 150 height 38
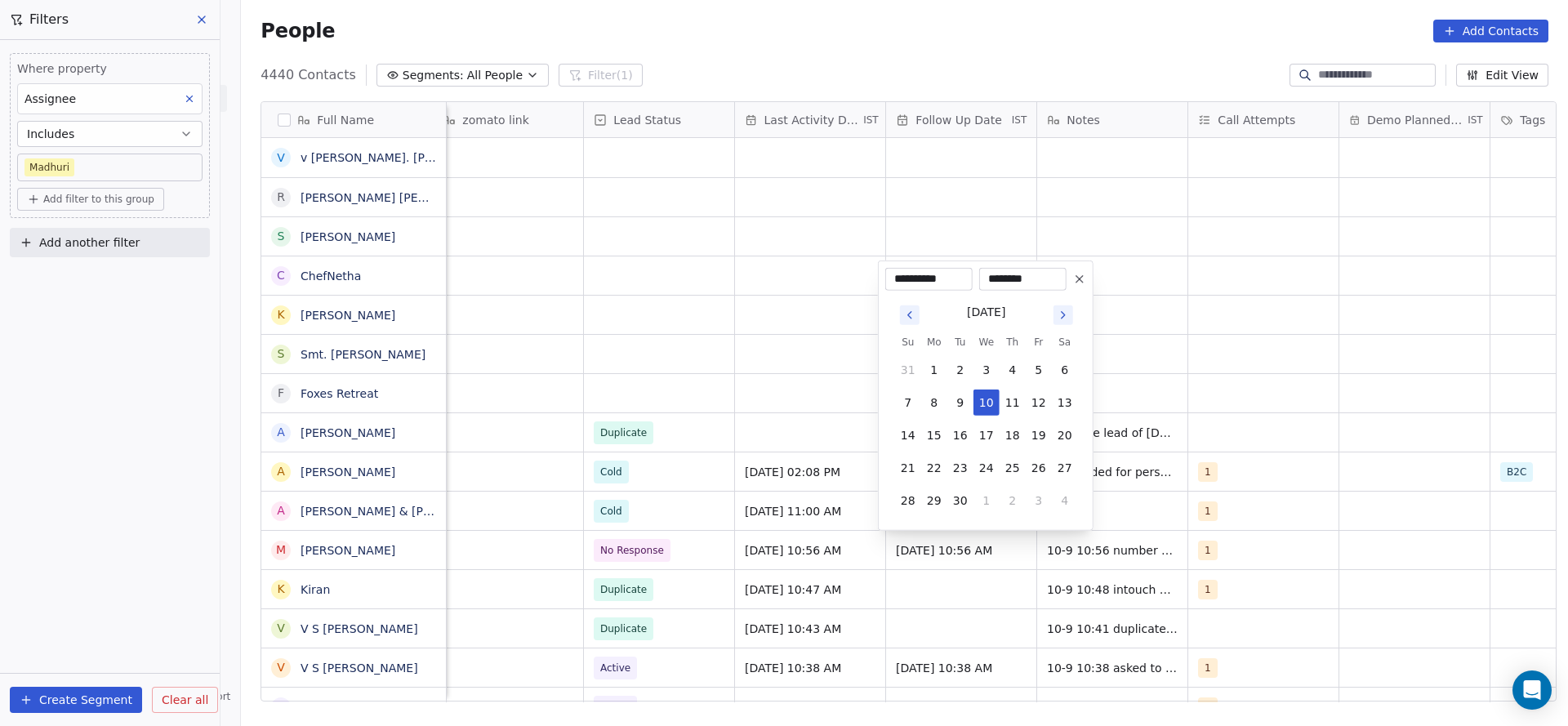
click at [1145, 446] on html "On2Cook India Pvt. Ltd. Contacts People Marketing Workflows Campaigns Sales Pip…" at bounding box center [784, 363] width 1568 height 726
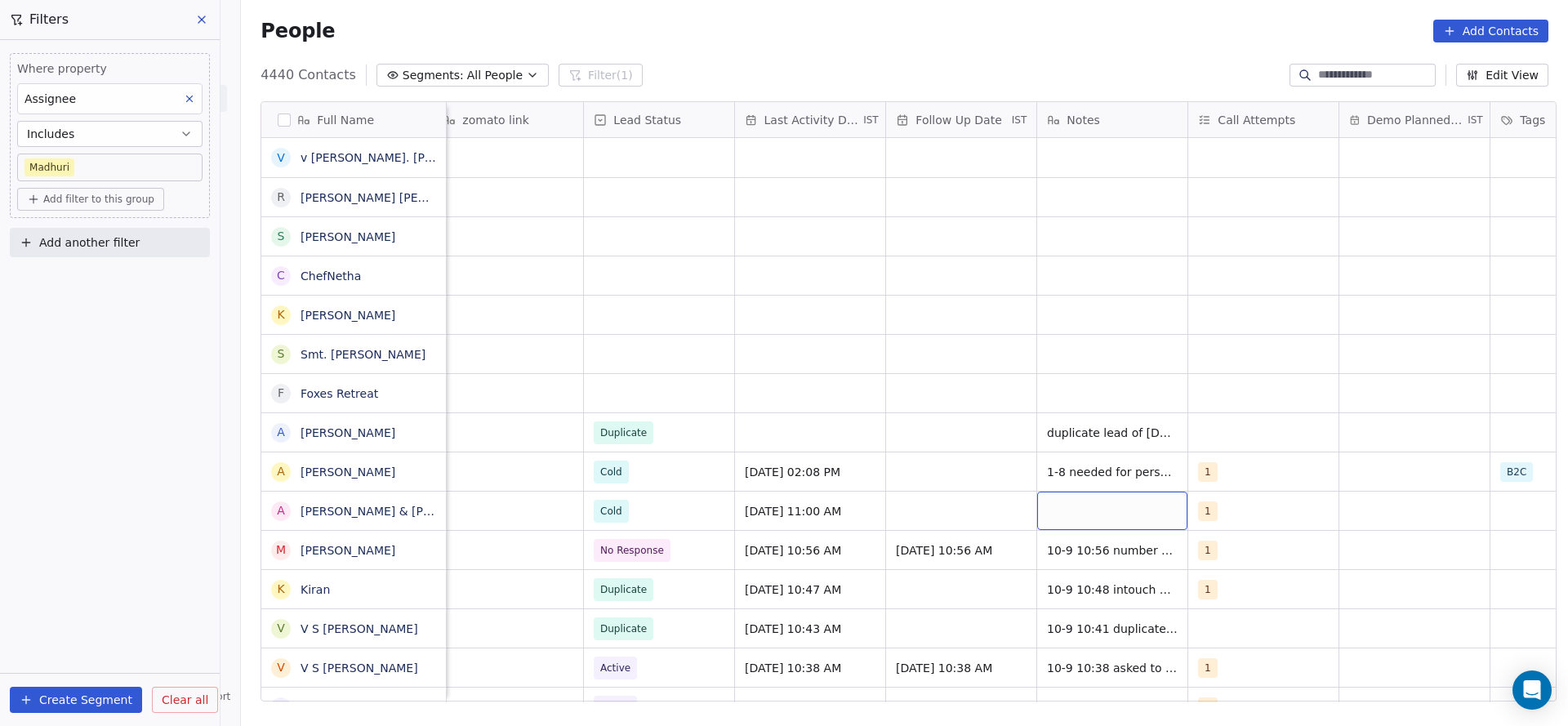
click at [1116, 506] on div "grid" at bounding box center [1112, 511] width 150 height 38
type textarea "**********"
click at [931, 517] on html "On2Cook India Pvt. Ltd. Contacts People Marketing Workflows Campaigns Sales Pip…" at bounding box center [784, 363] width 1568 height 726
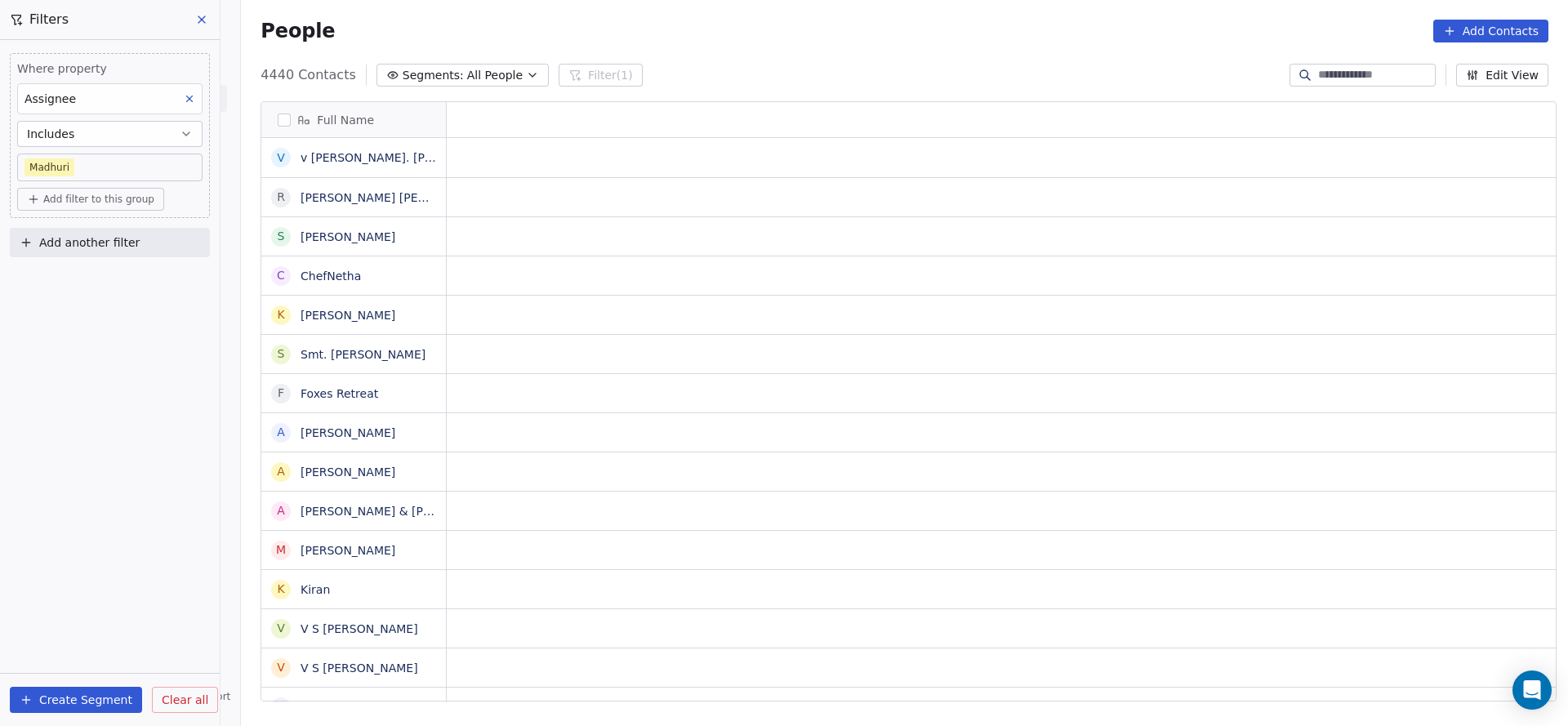
scroll to position [0, 0]
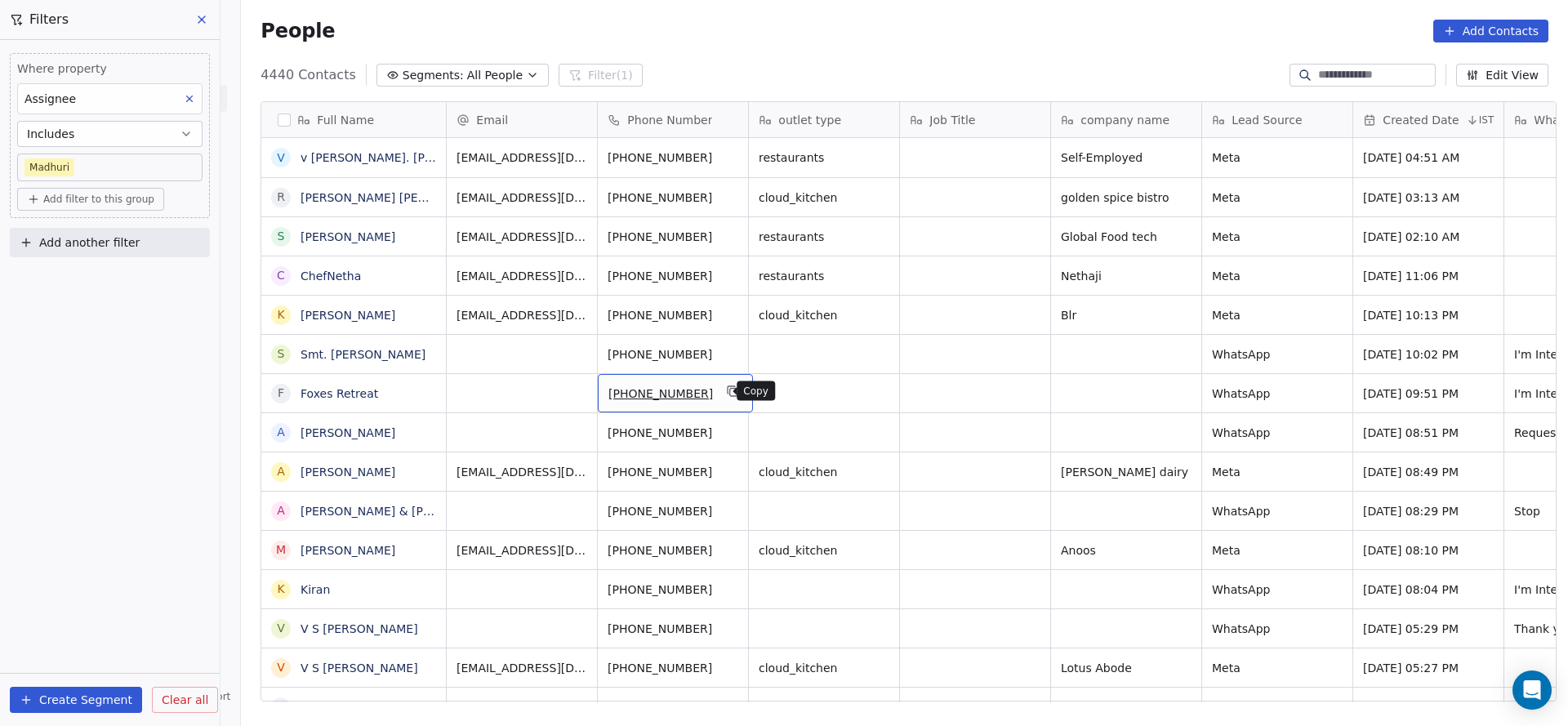
click at [727, 391] on icon "grid" at bounding box center [733, 392] width 13 height 13
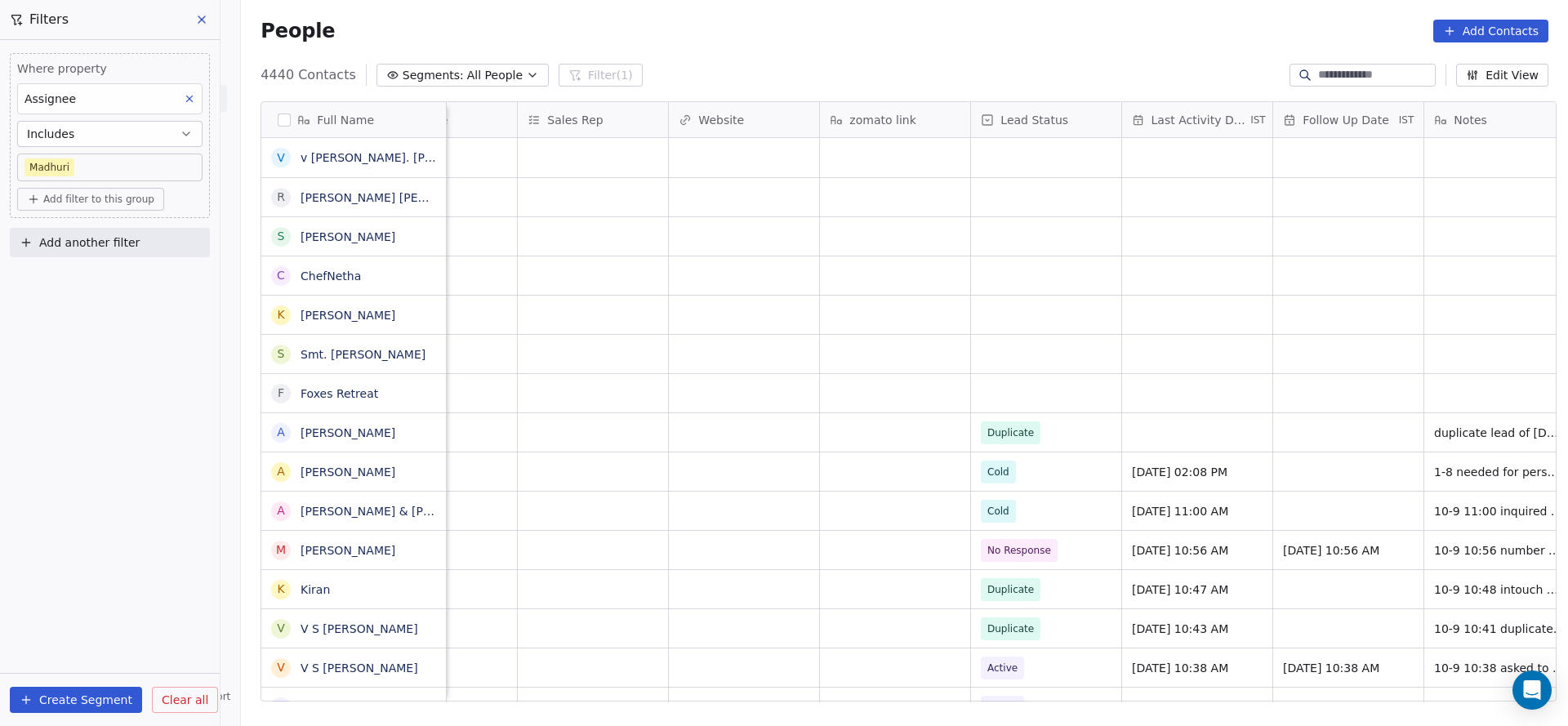
scroll to position [0, 1880]
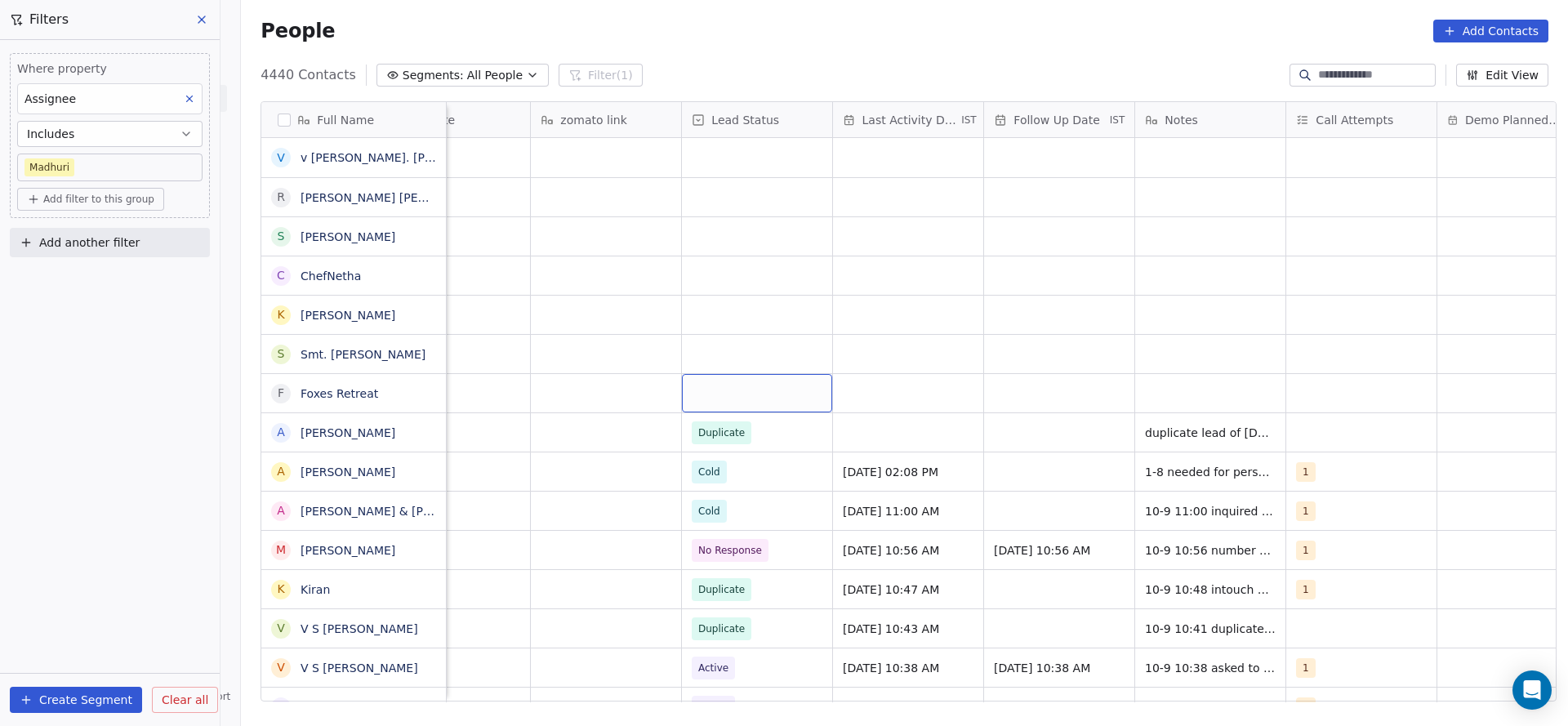
click at [702, 380] on div "grid" at bounding box center [757, 393] width 150 height 38
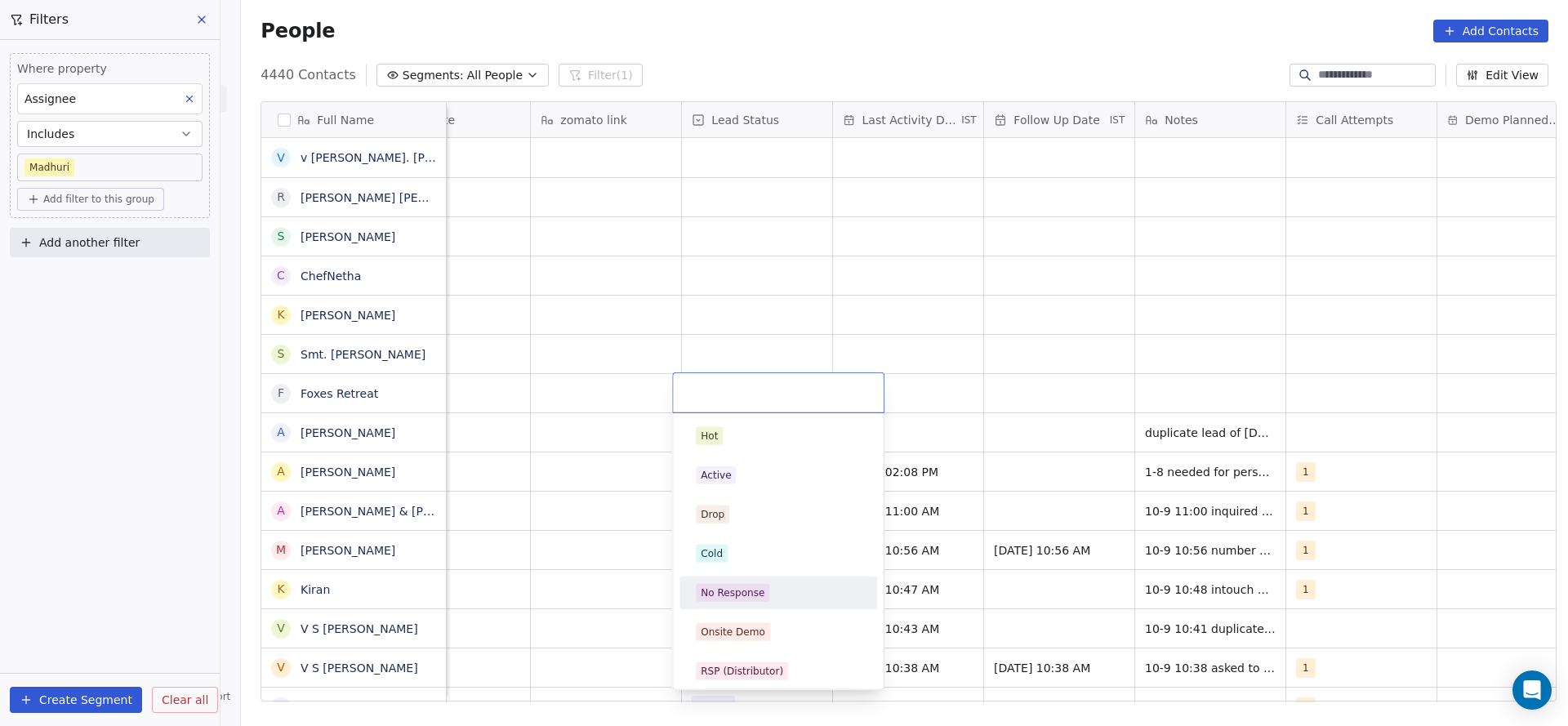
click at [746, 591] on div "No Response" at bounding box center [732, 593] width 64 height 14
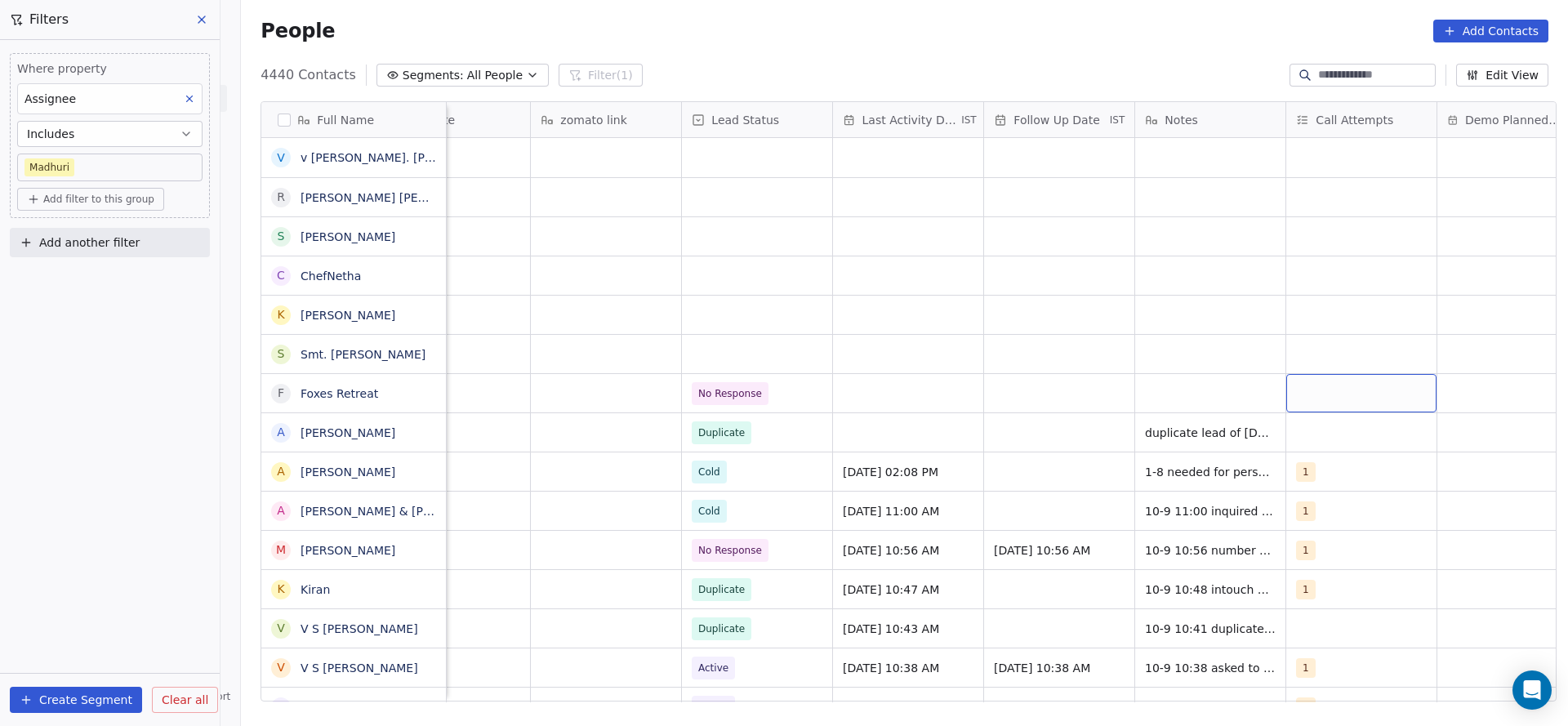
click at [1340, 395] on div "grid" at bounding box center [1361, 393] width 150 height 38
drag, startPoint x: 1320, startPoint y: 440, endPoint x: 1039, endPoint y: 446, distance: 281.1
click at [1320, 441] on span "1" at bounding box center [1328, 436] width 16 height 18
click at [887, 433] on html "On2Cook India Pvt. Ltd. Contacts People Marketing Workflows Campaigns Sales Pip…" at bounding box center [784, 363] width 1568 height 726
click at [914, 400] on div "grid" at bounding box center [908, 393] width 150 height 38
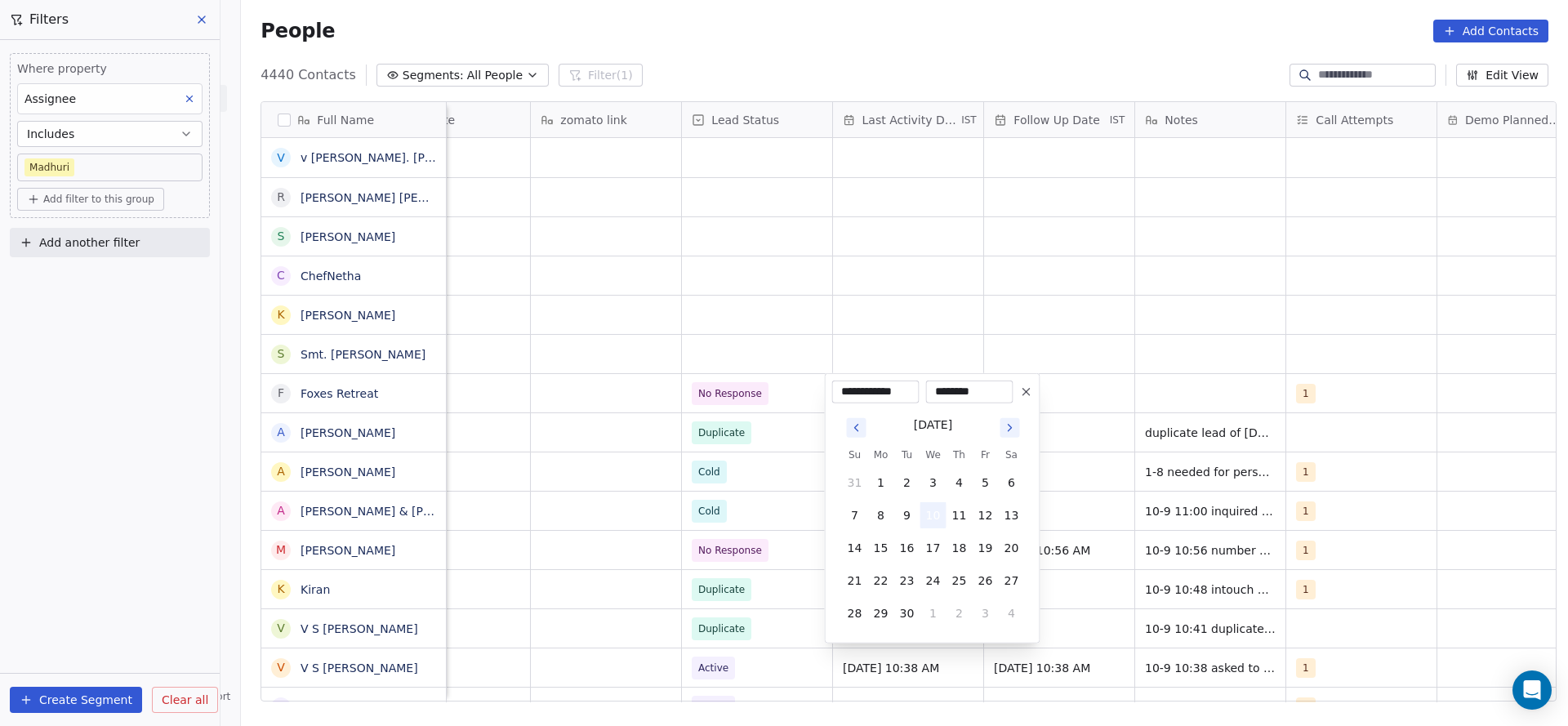
click at [933, 505] on button "10" at bounding box center [934, 516] width 27 height 27
click at [710, 531] on html "On2Cook India Pvt. Ltd. Contacts People Marketing Workflows Campaigns Sales Pip…" at bounding box center [784, 363] width 1568 height 726
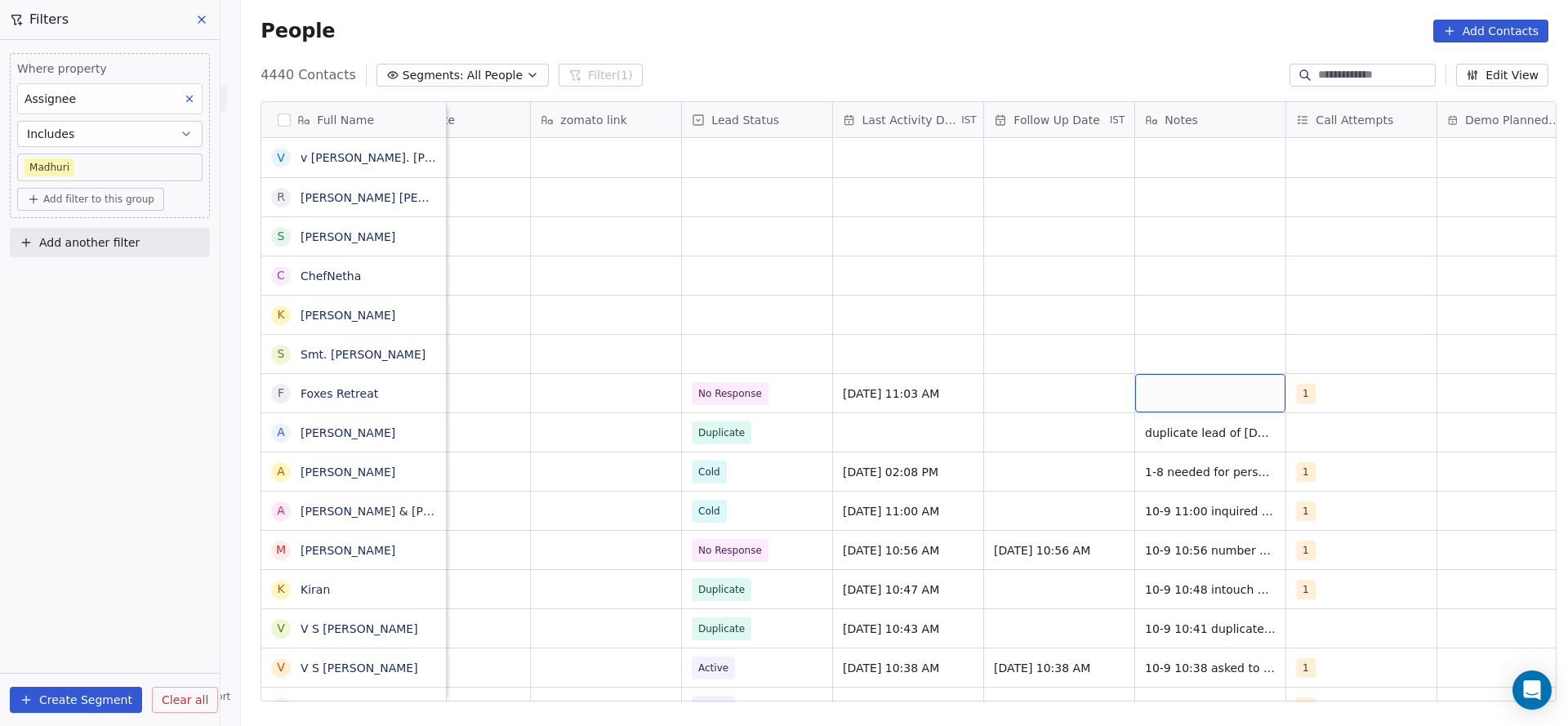
click at [1150, 396] on div "grid" at bounding box center [1210, 393] width 150 height 38
type textarea "**********"
click at [965, 429] on html "On2Cook India Pvt. Ltd. Contacts People Marketing Workflows Campaigns Sales Pip…" at bounding box center [784, 363] width 1568 height 726
click at [1025, 392] on div "grid" at bounding box center [1059, 393] width 150 height 38
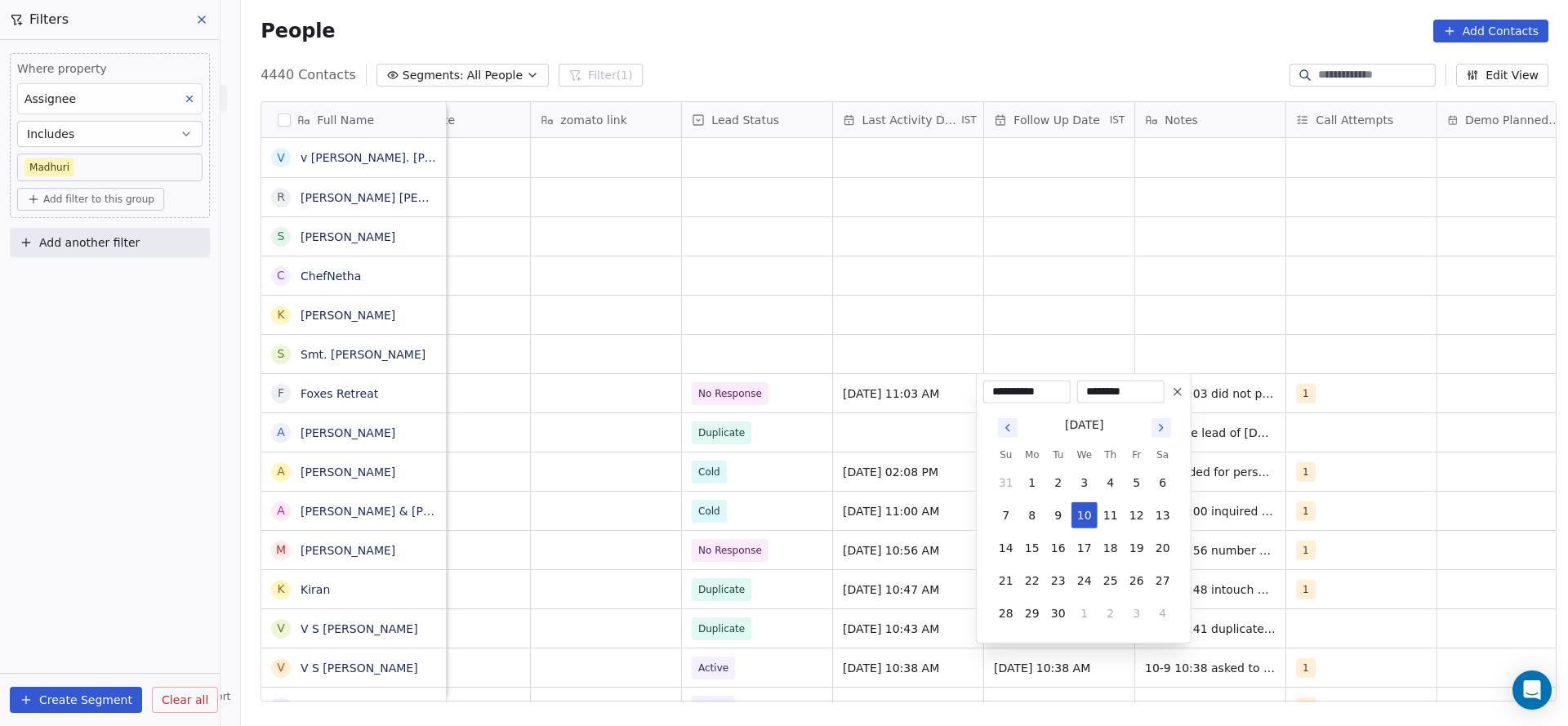
drag, startPoint x: 1086, startPoint y: 544, endPoint x: 968, endPoint y: 525, distance: 119.5
click at [1086, 545] on button "17" at bounding box center [1085, 548] width 27 height 27
type input "**********"
drag, startPoint x: 853, startPoint y: 494, endPoint x: 850, endPoint y: 407, distance: 87.1
click at [852, 493] on html "On2Cook India Pvt. Ltd. Contacts People Marketing Workflows Campaigns Sales Pip…" at bounding box center [784, 363] width 1568 height 726
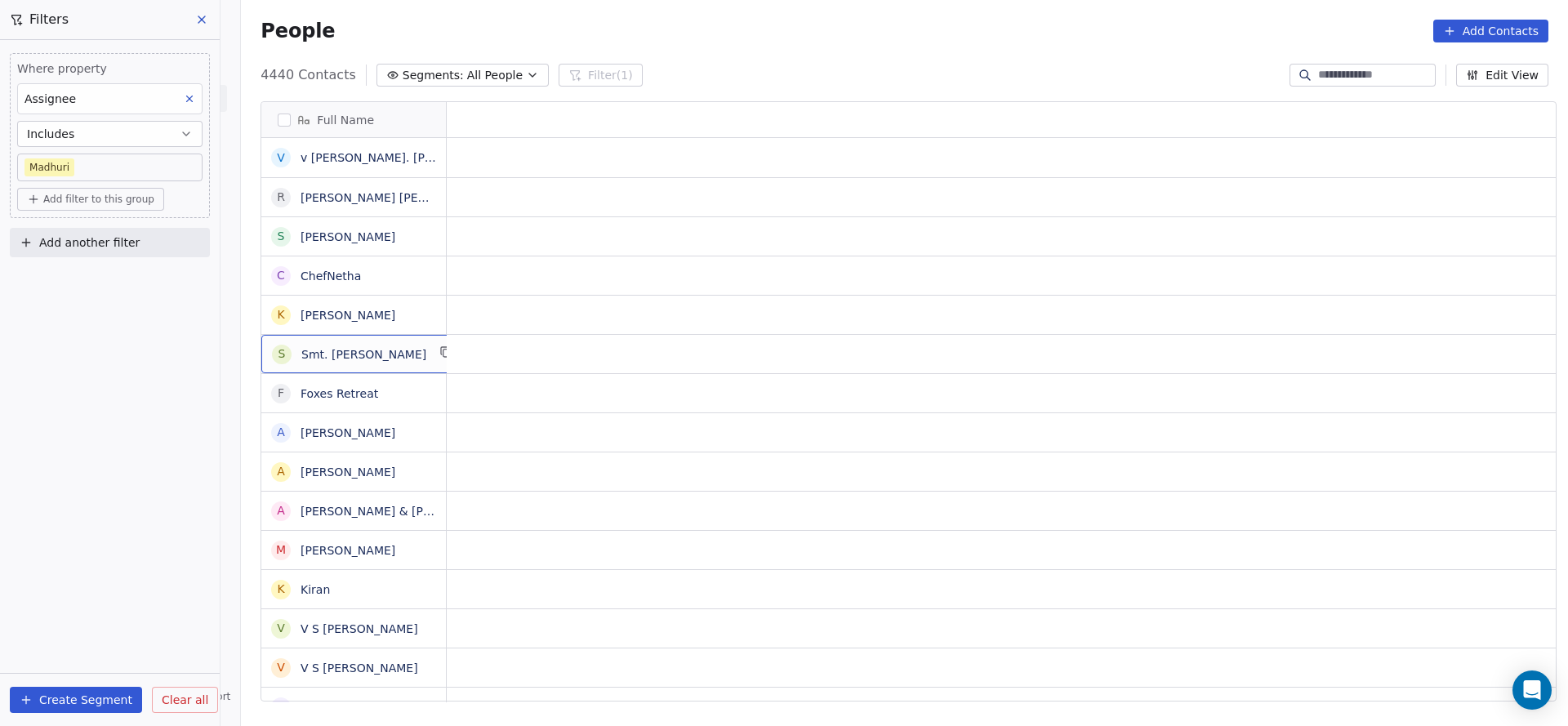
scroll to position [0, 0]
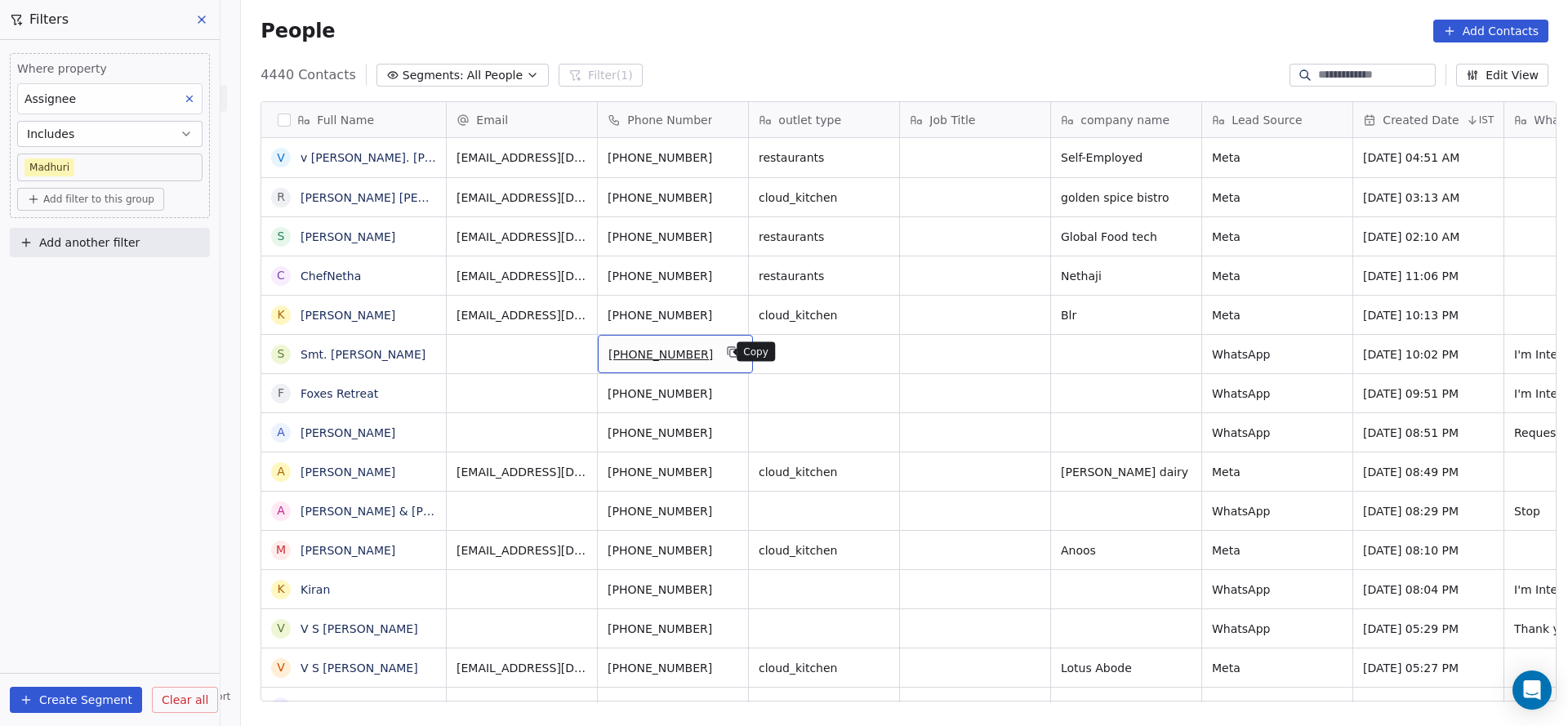
click at [725, 359] on button "grid" at bounding box center [733, 352] width 20 height 20
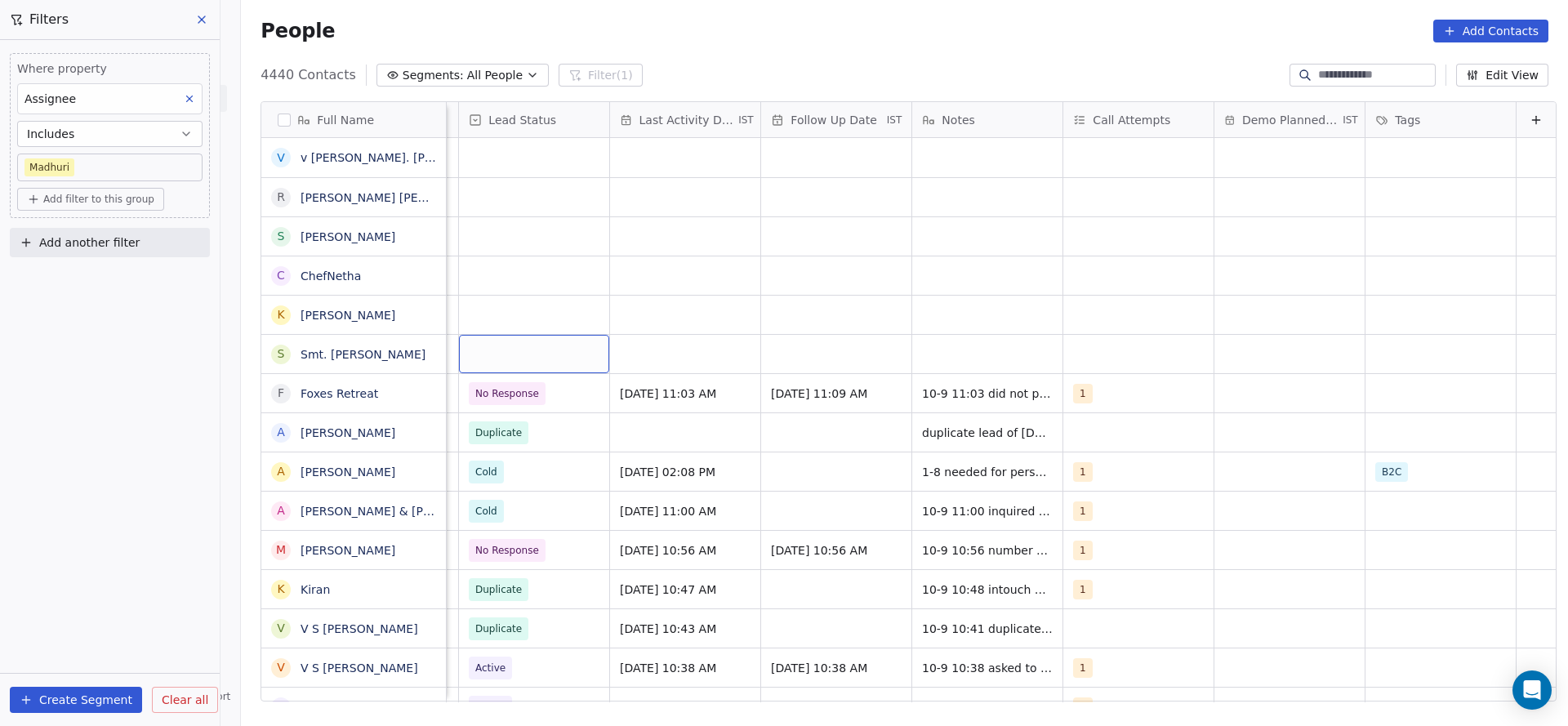
scroll to position [0, 2114]
click at [508, 343] on div "grid" at bounding box center [534, 354] width 150 height 38
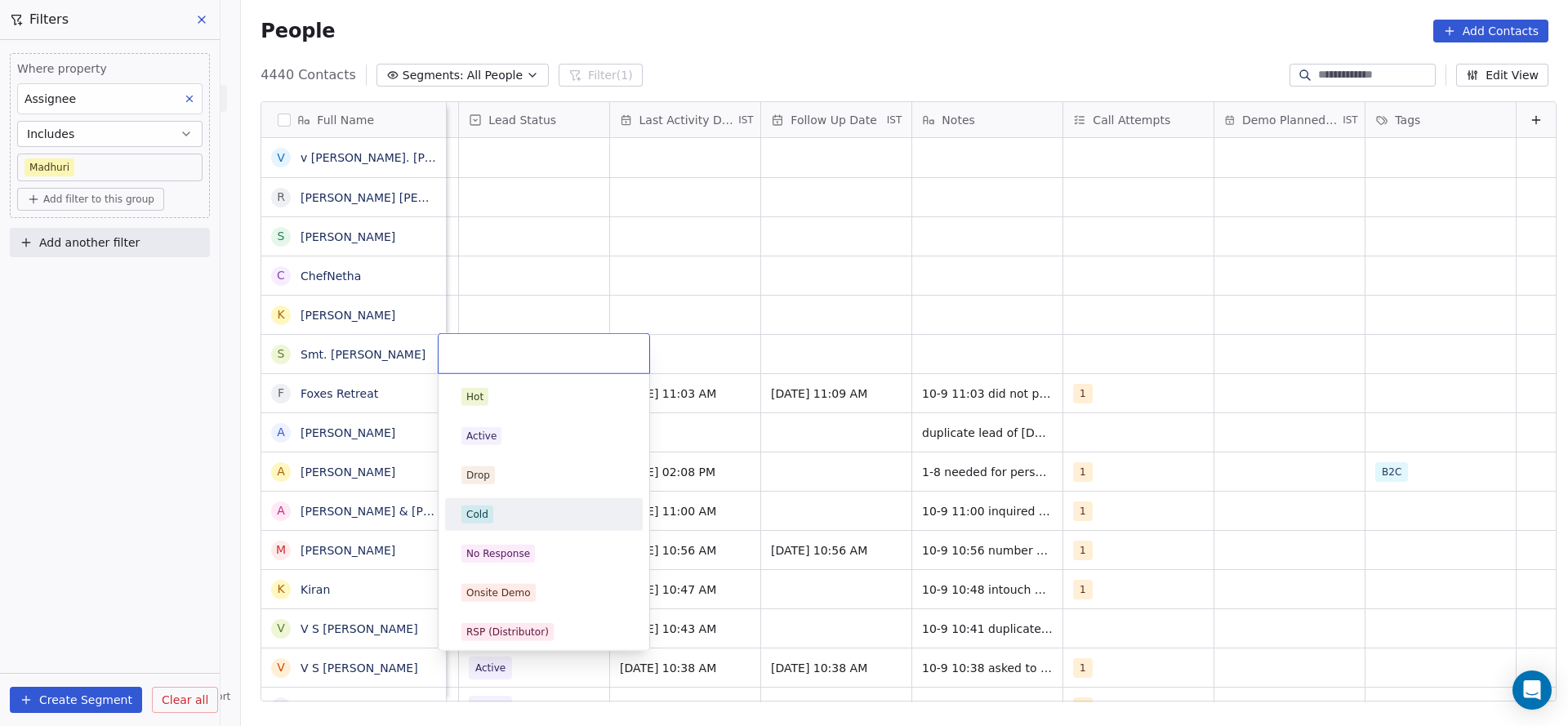
click at [937, 393] on html "On2Cook India Pvt. Ltd. Contacts People Marketing Workflows Campaigns Sales Pip…" at bounding box center [784, 363] width 1568 height 726
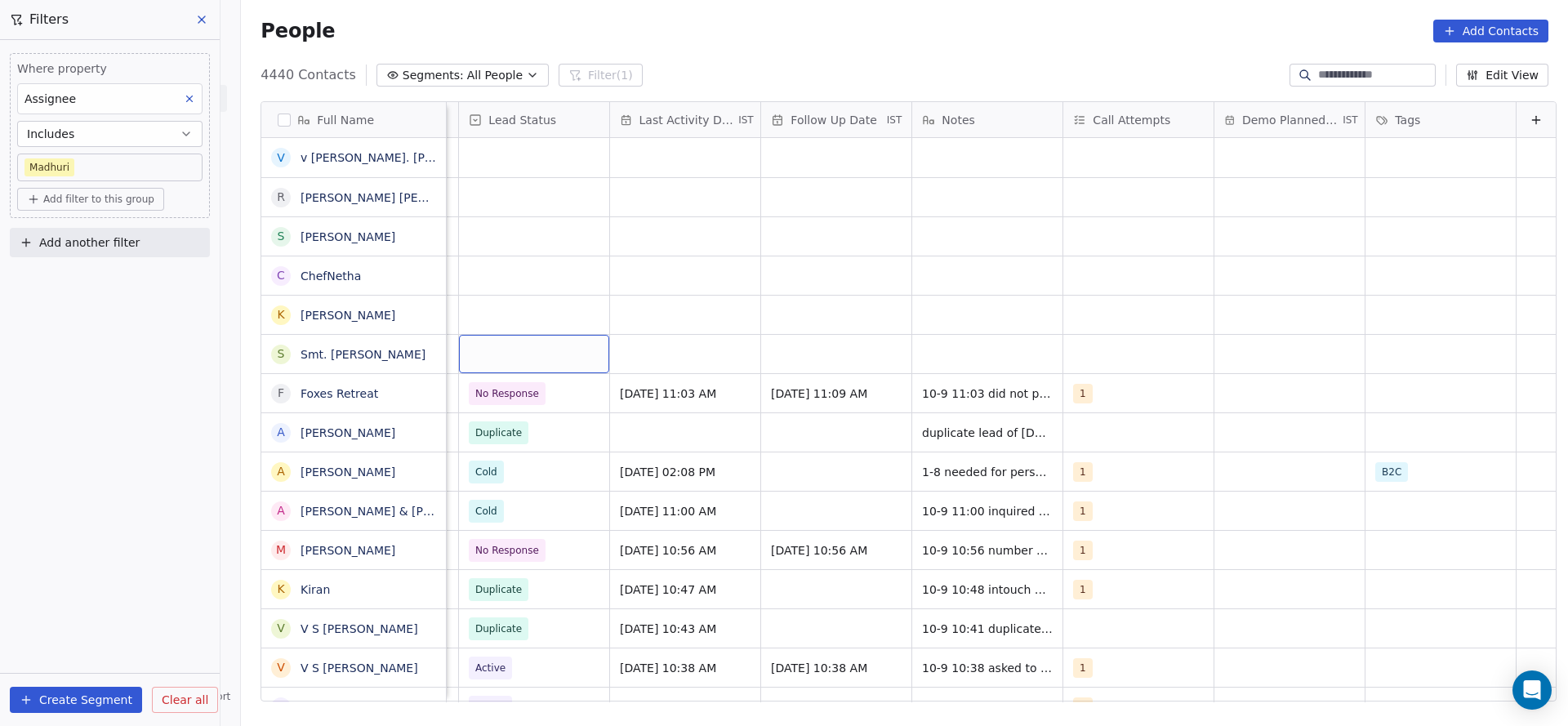
click at [520, 354] on div "grid" at bounding box center [534, 354] width 150 height 38
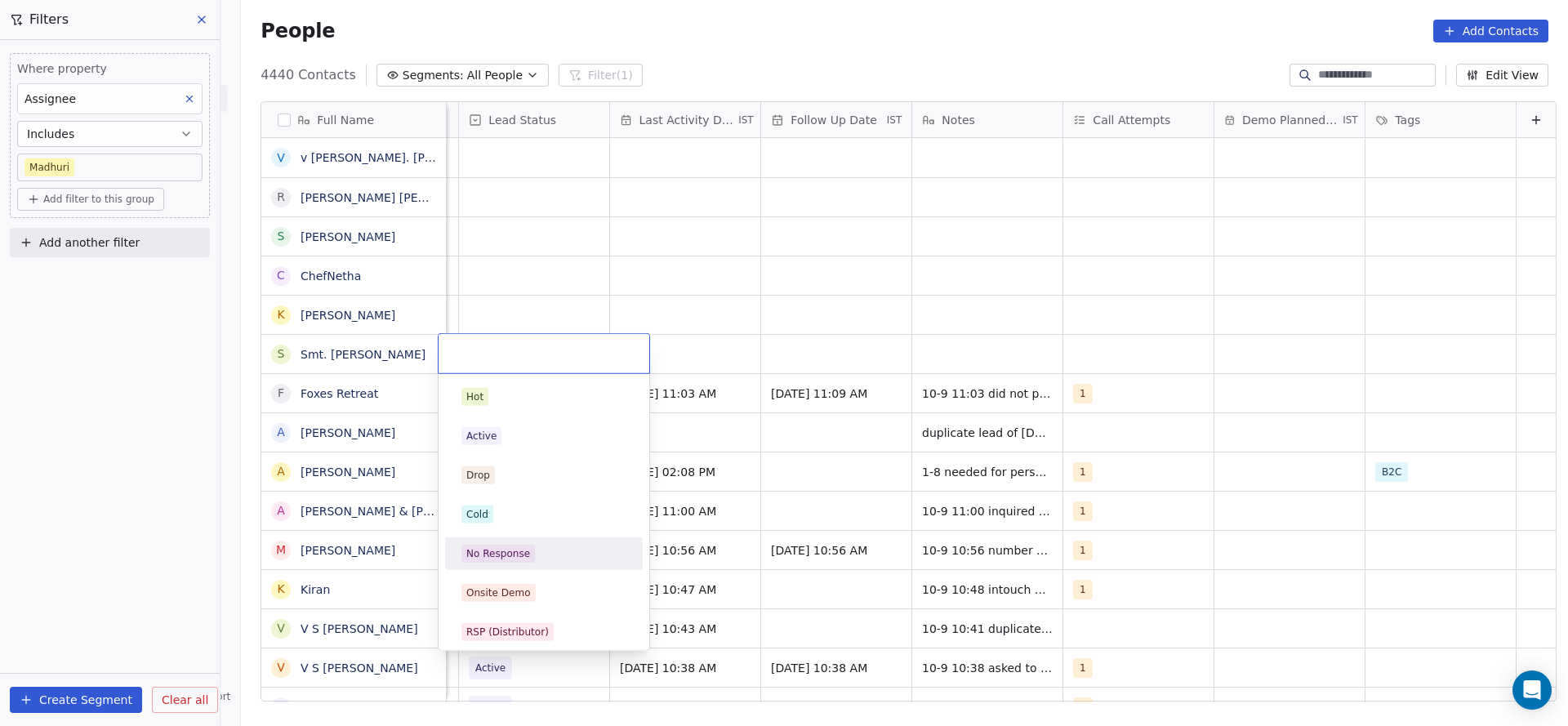
click at [533, 539] on div "No Response" at bounding box center [544, 554] width 198 height 32
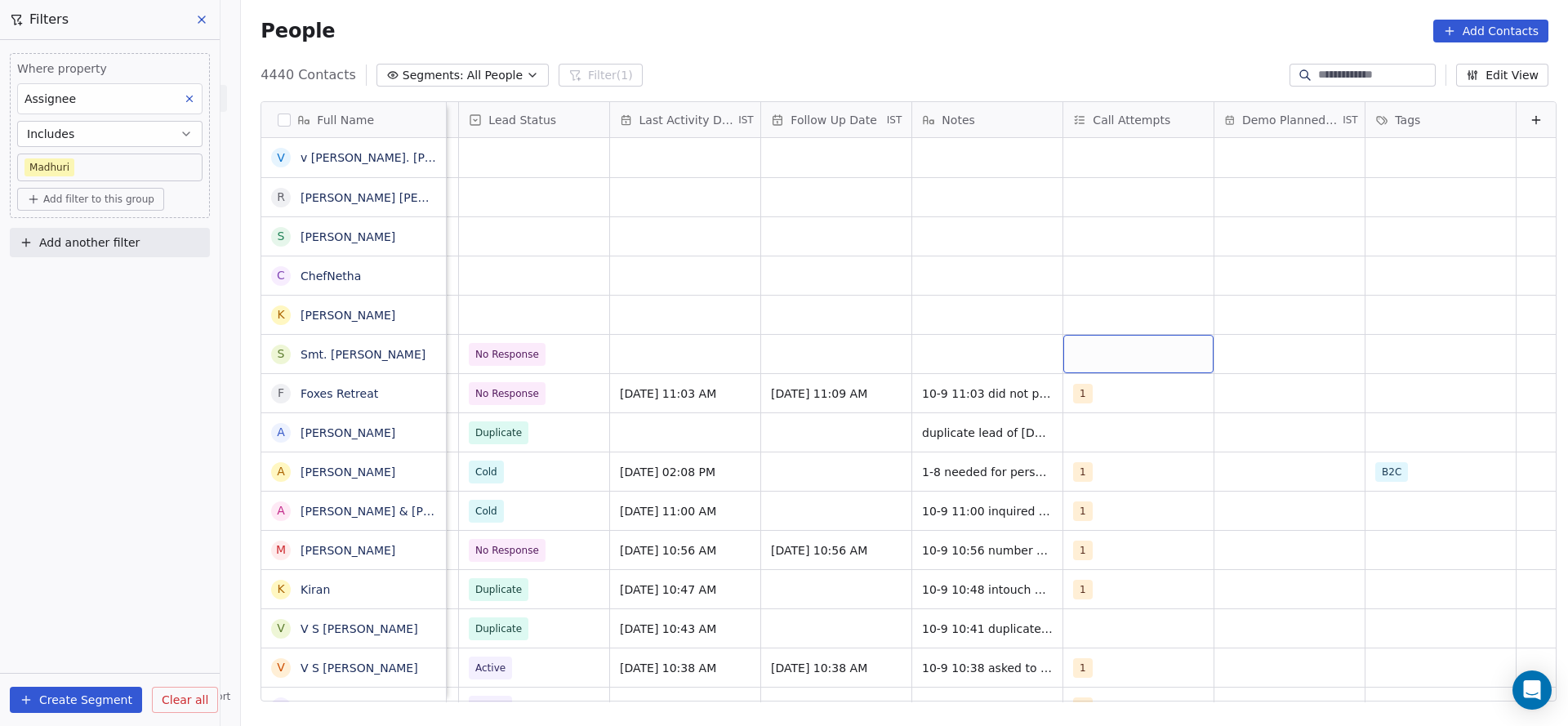
click at [1069, 362] on div "grid" at bounding box center [1139, 354] width 150 height 38
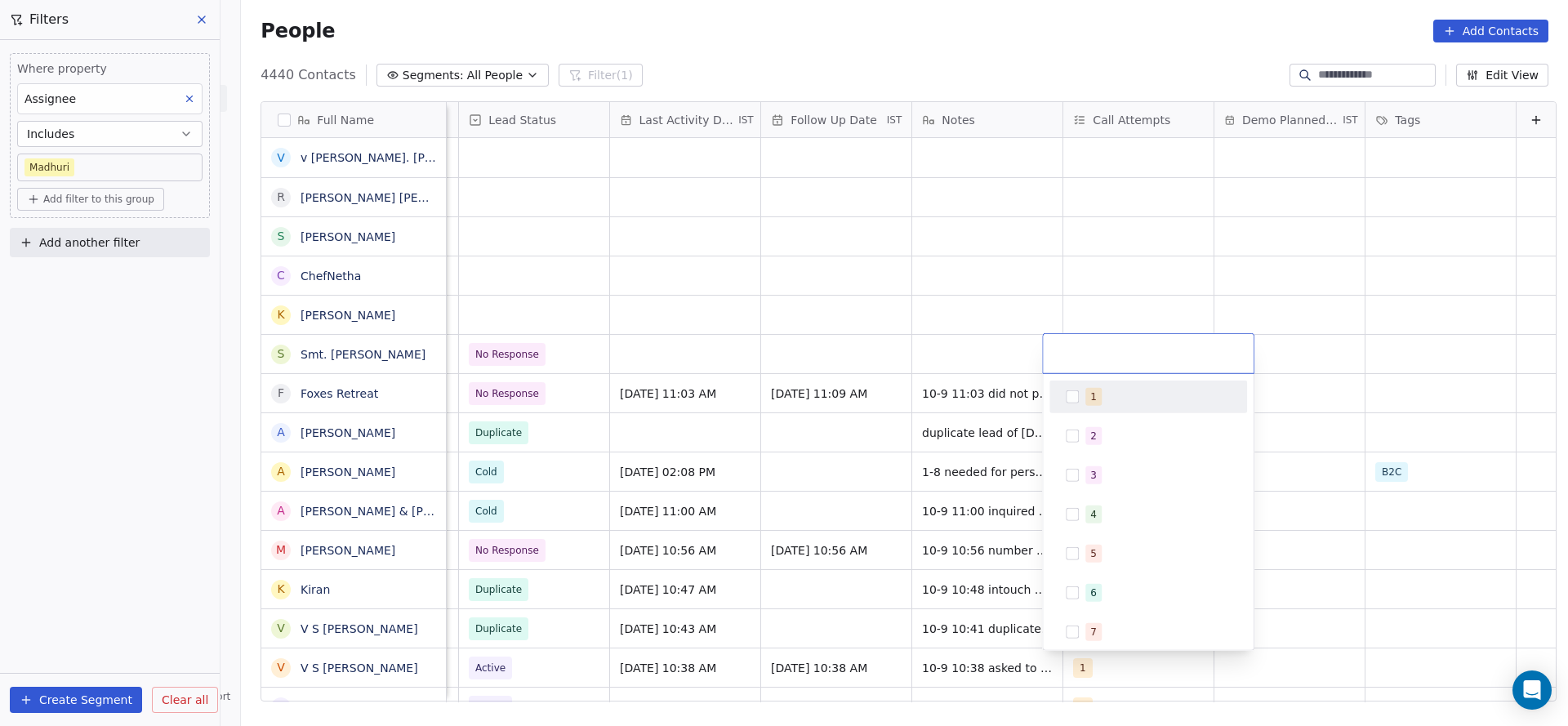
click at [1069, 397] on button "Suggestions" at bounding box center [1072, 397] width 13 height 13
click at [956, 411] on html "On2Cook India Pvt. Ltd. Contacts People Marketing Workflows Campaigns Sales Pip…" at bounding box center [784, 363] width 1568 height 726
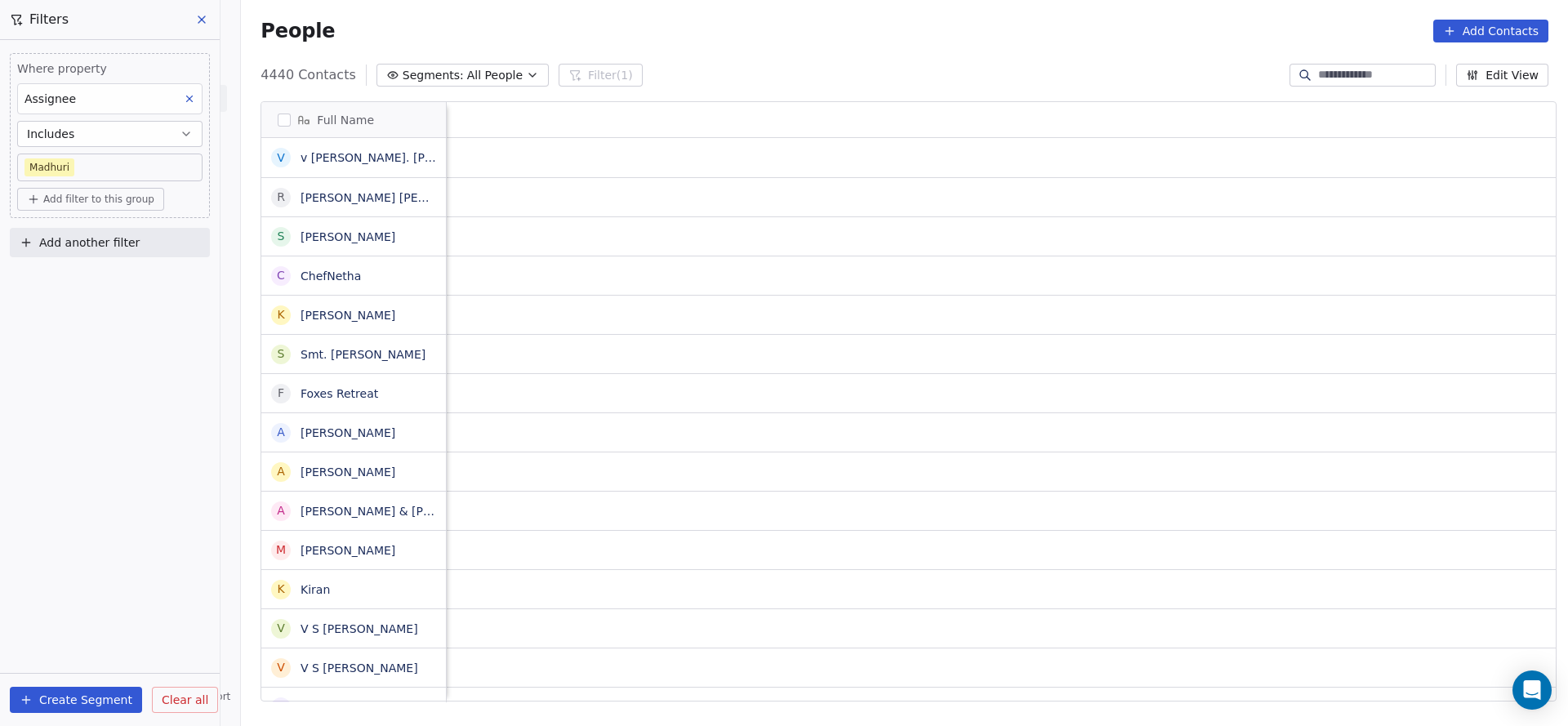
scroll to position [0, 2121]
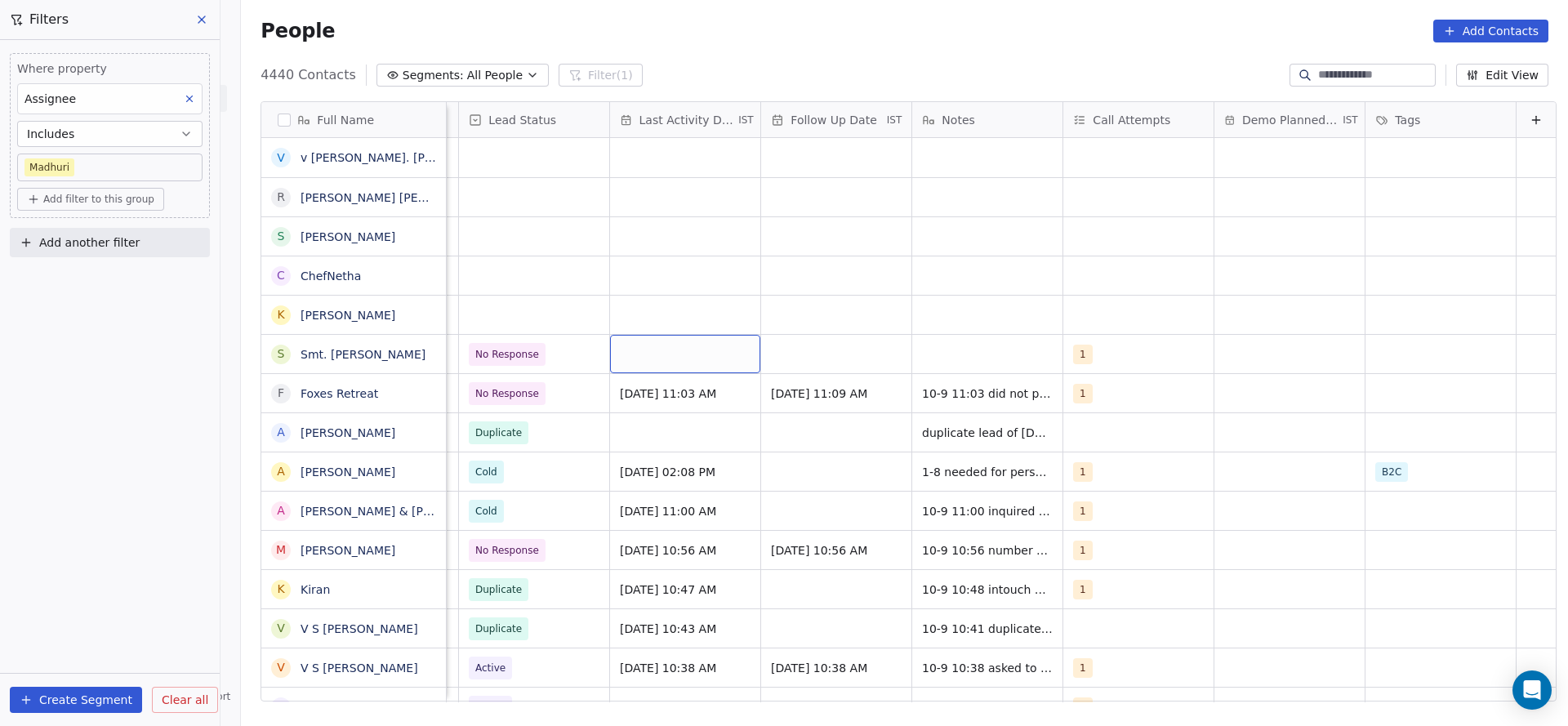
click at [698, 346] on div "grid" at bounding box center [685, 354] width 150 height 38
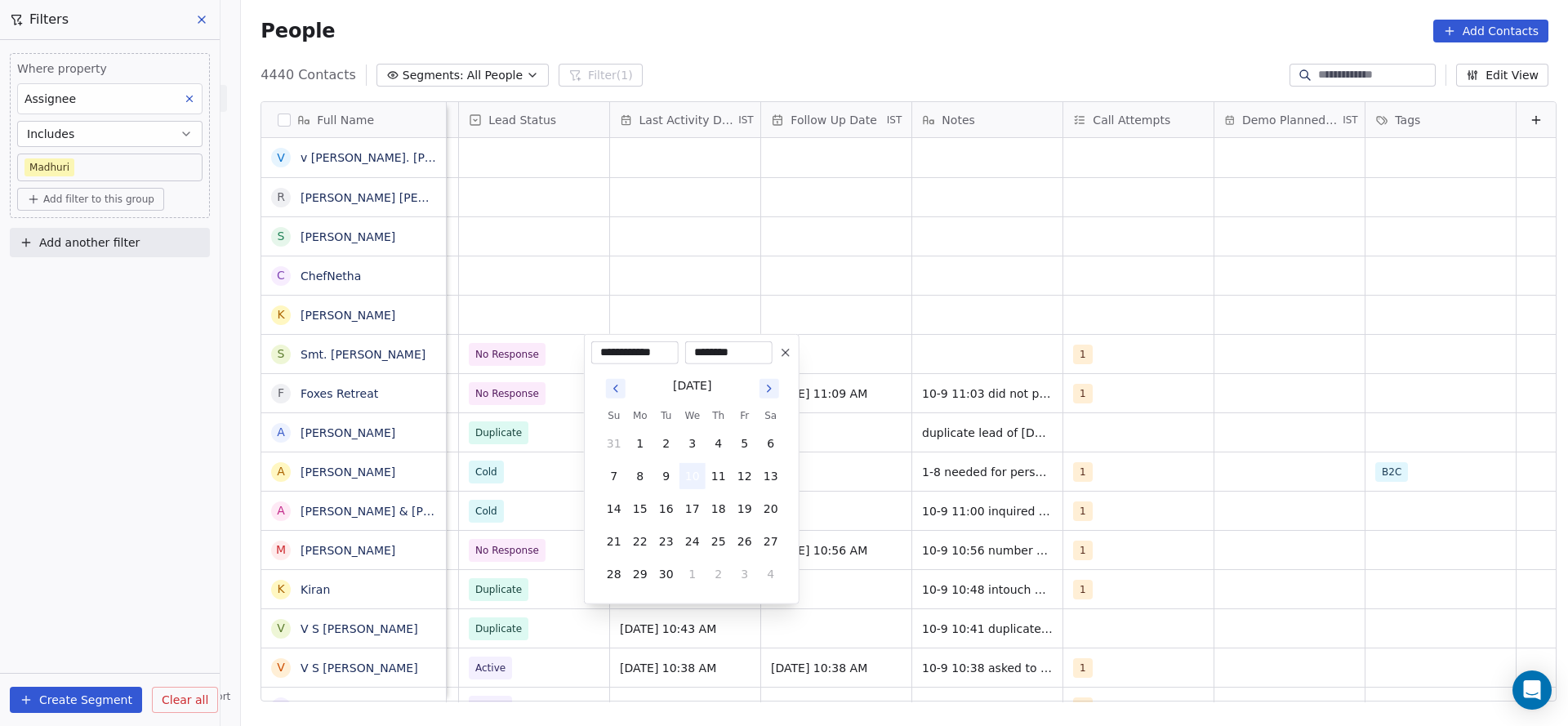
click at [690, 468] on button "10" at bounding box center [692, 477] width 27 height 27
click at [504, 392] on html "On2Cook India Pvt. Ltd. Contacts People Marketing Workflows Campaigns Sales Pip…" at bounding box center [784, 363] width 1568 height 726
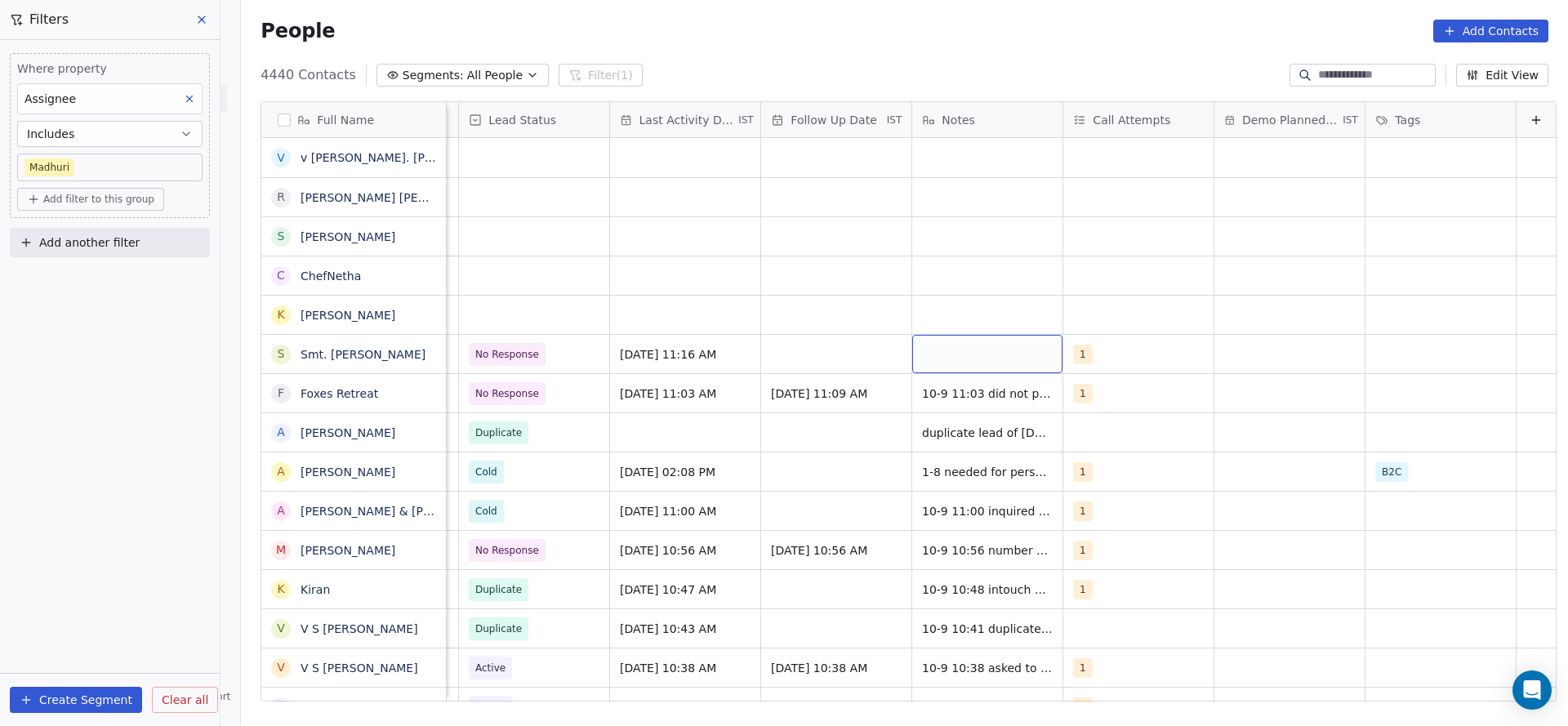
click at [947, 354] on div "grid" at bounding box center [987, 354] width 150 height 38
type textarea "**********"
click at [783, 431] on html "On2Cook India Pvt. Ltd. Contacts People Marketing Workflows Campaigns Sales Pip…" at bounding box center [784, 363] width 1568 height 726
click at [793, 360] on div "grid" at bounding box center [836, 354] width 150 height 38
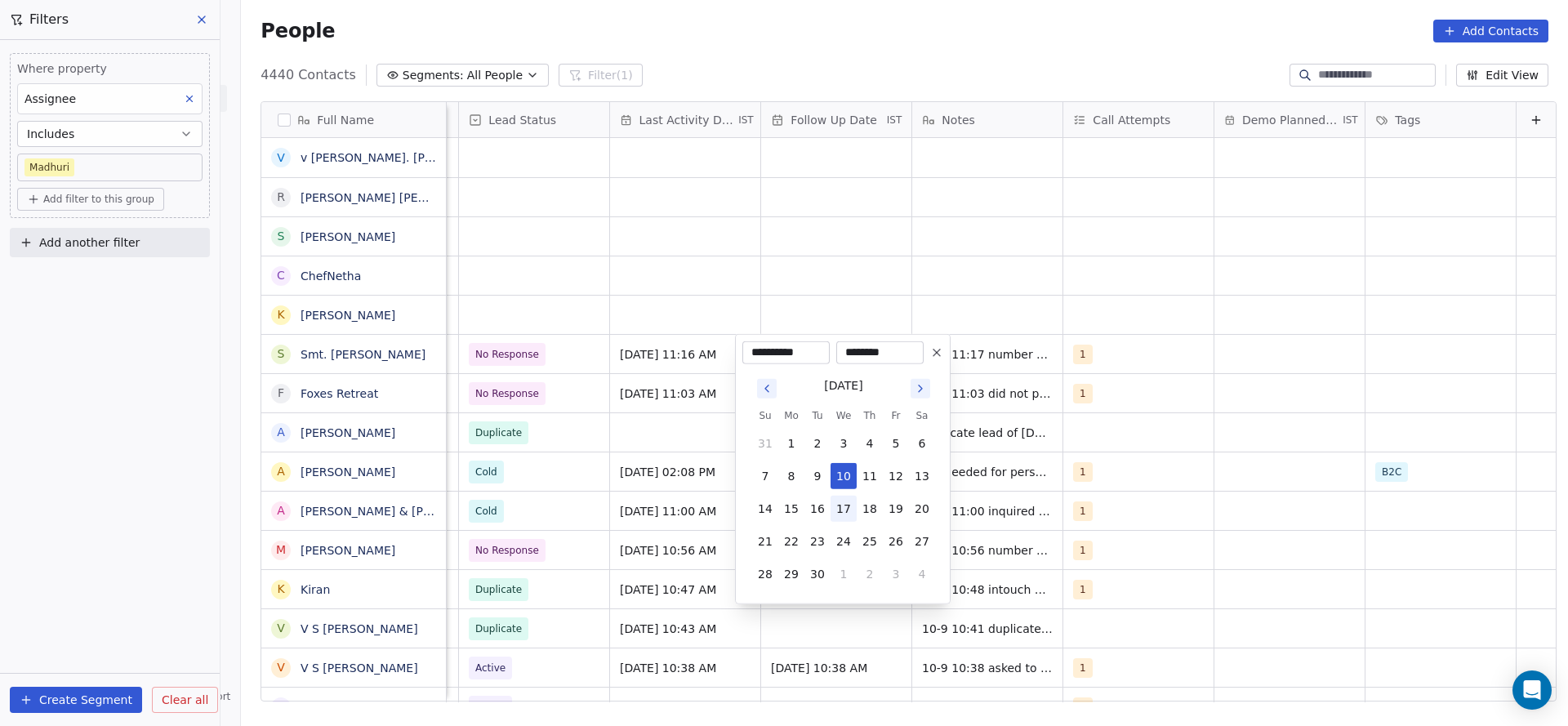
click at [838, 512] on button "17" at bounding box center [843, 509] width 27 height 27
type input "**********"
click at [680, 520] on html "On2Cook India Pvt. Ltd. Contacts People Marketing Workflows Campaigns Sales Pip…" at bounding box center [784, 363] width 1568 height 726
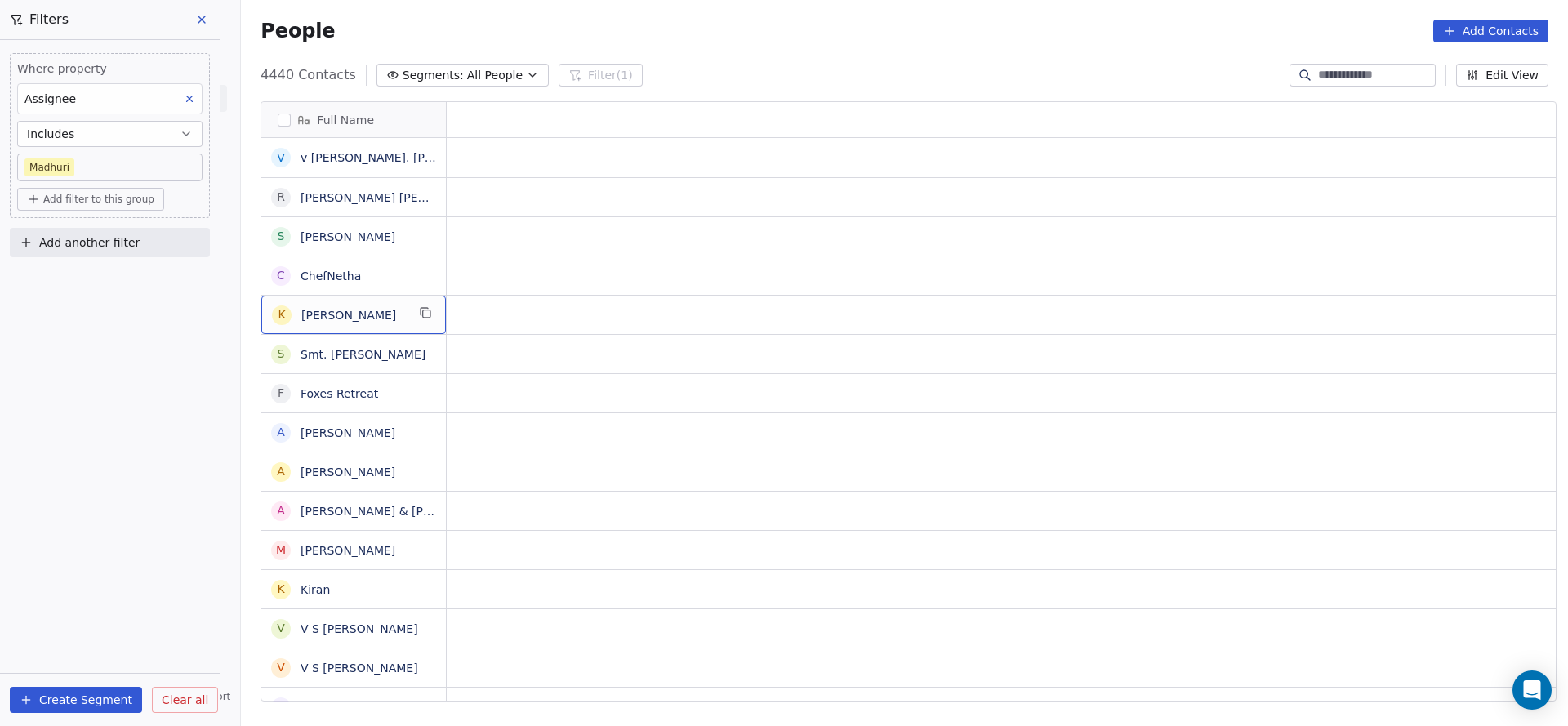
scroll to position [0, 0]
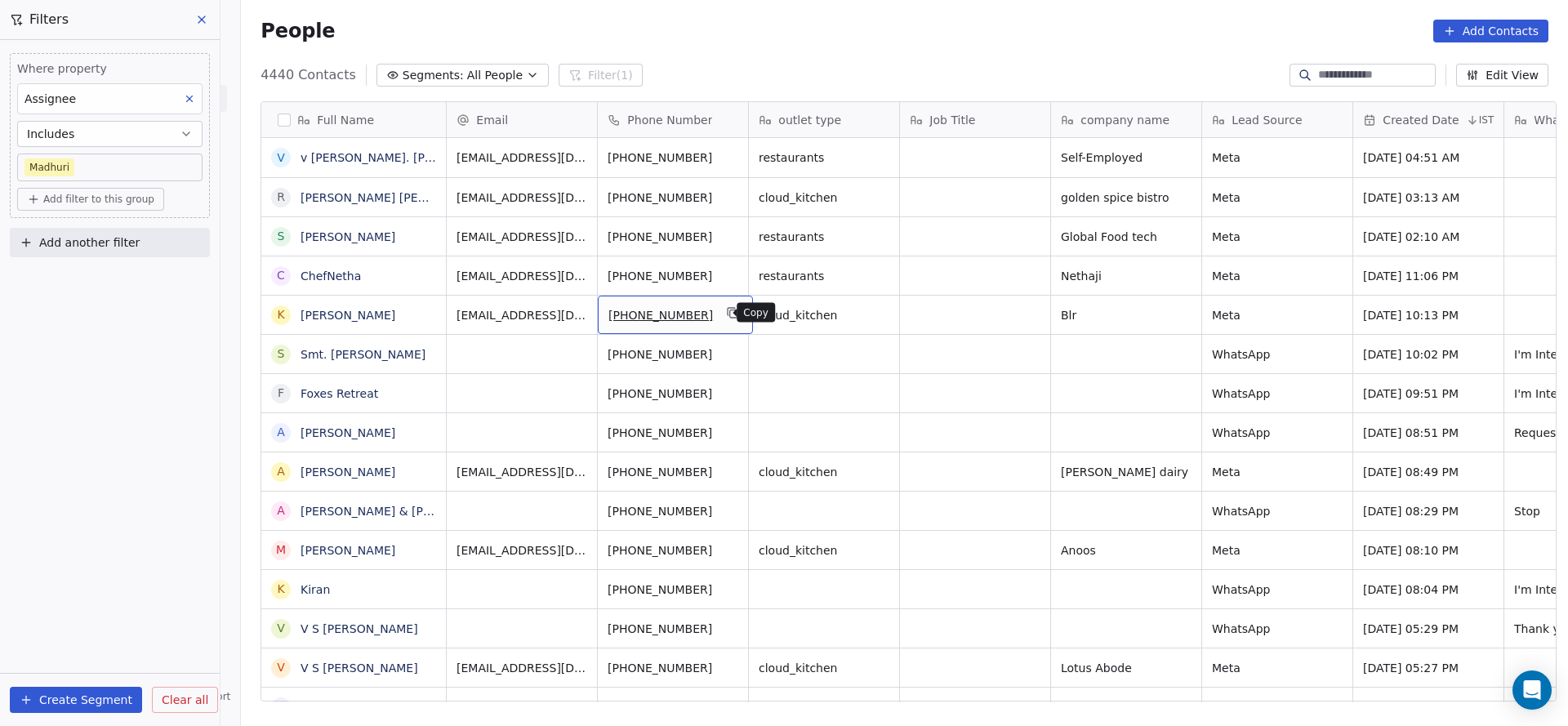
click at [726, 319] on button "grid" at bounding box center [733, 313] width 20 height 20
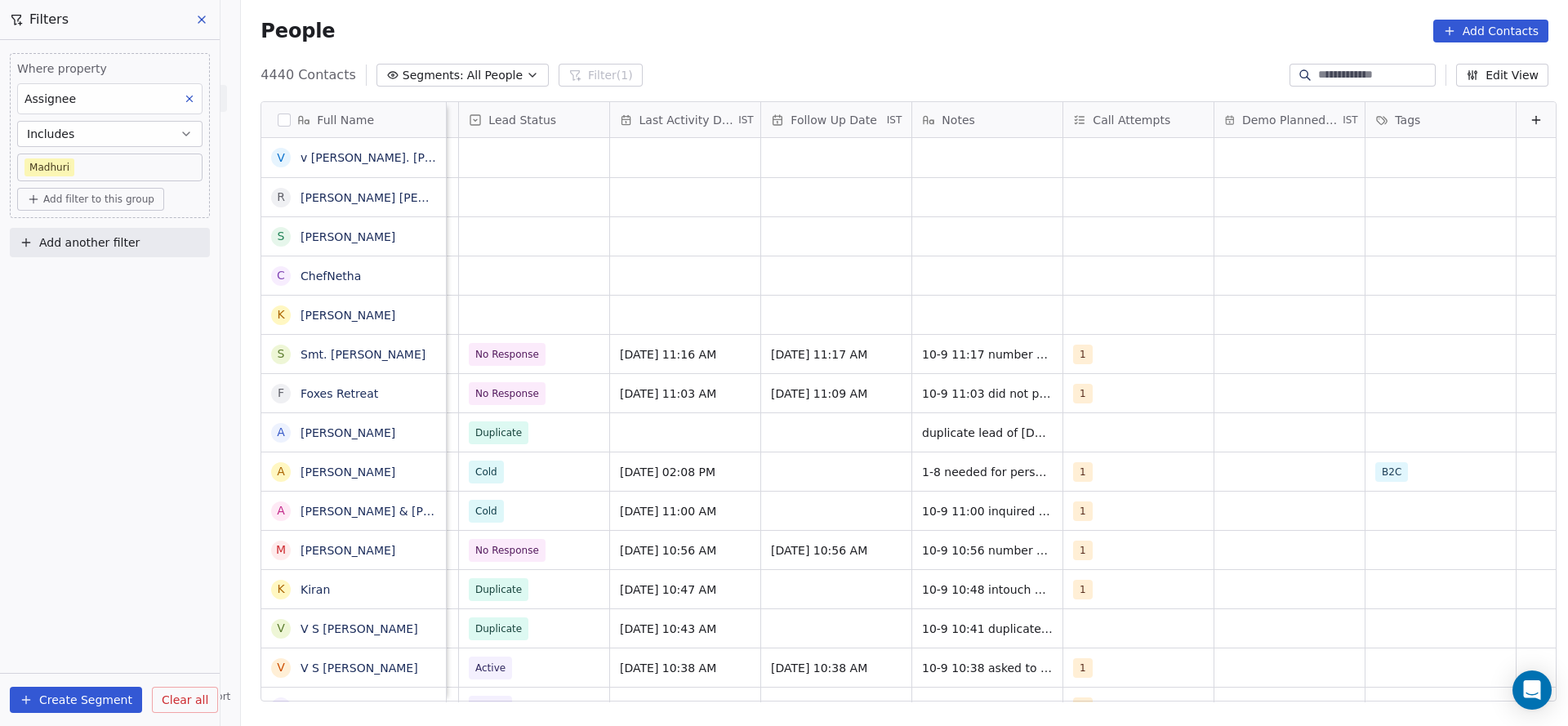
scroll to position [0, 2114]
click at [517, 300] on div "grid" at bounding box center [534, 315] width 150 height 38
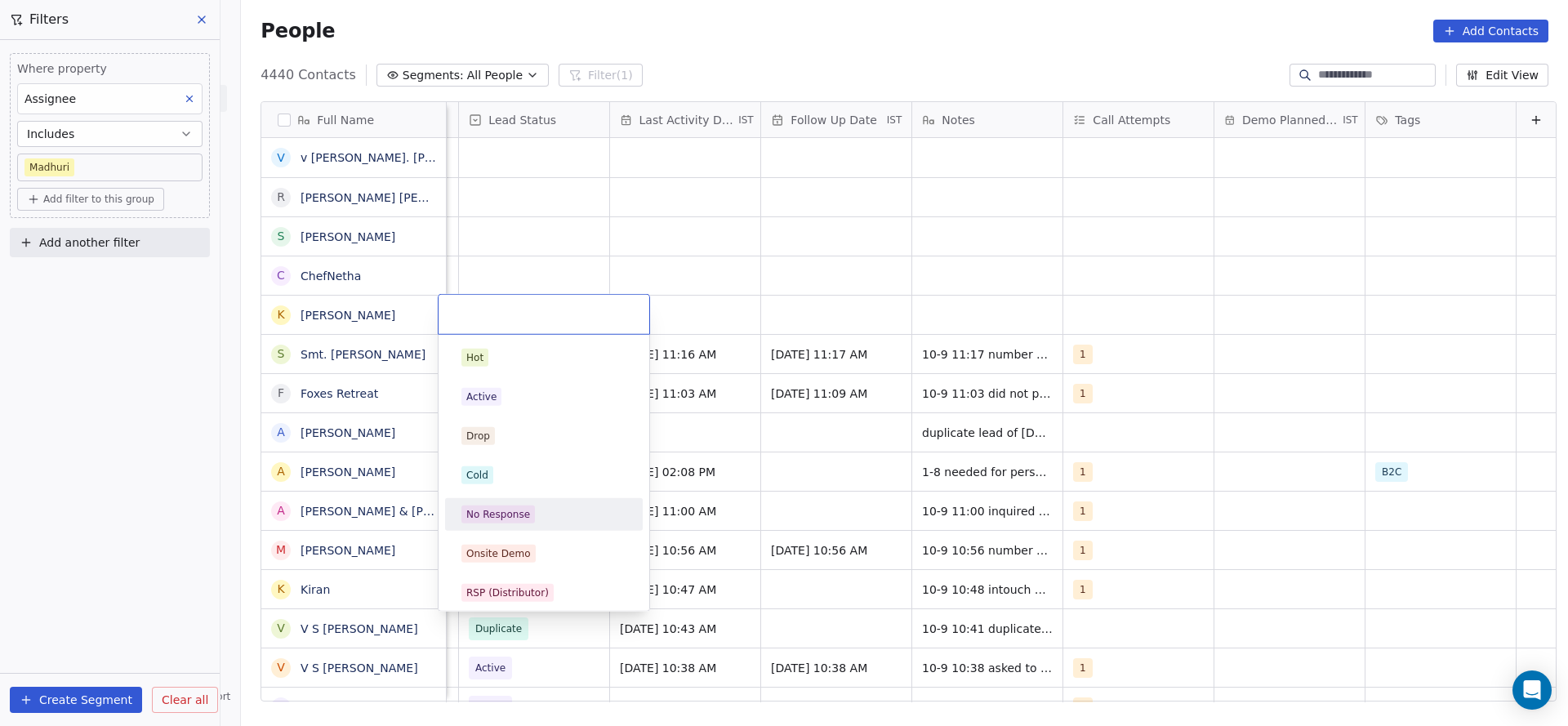
click at [499, 507] on div "No Response" at bounding box center [498, 514] width 64 height 14
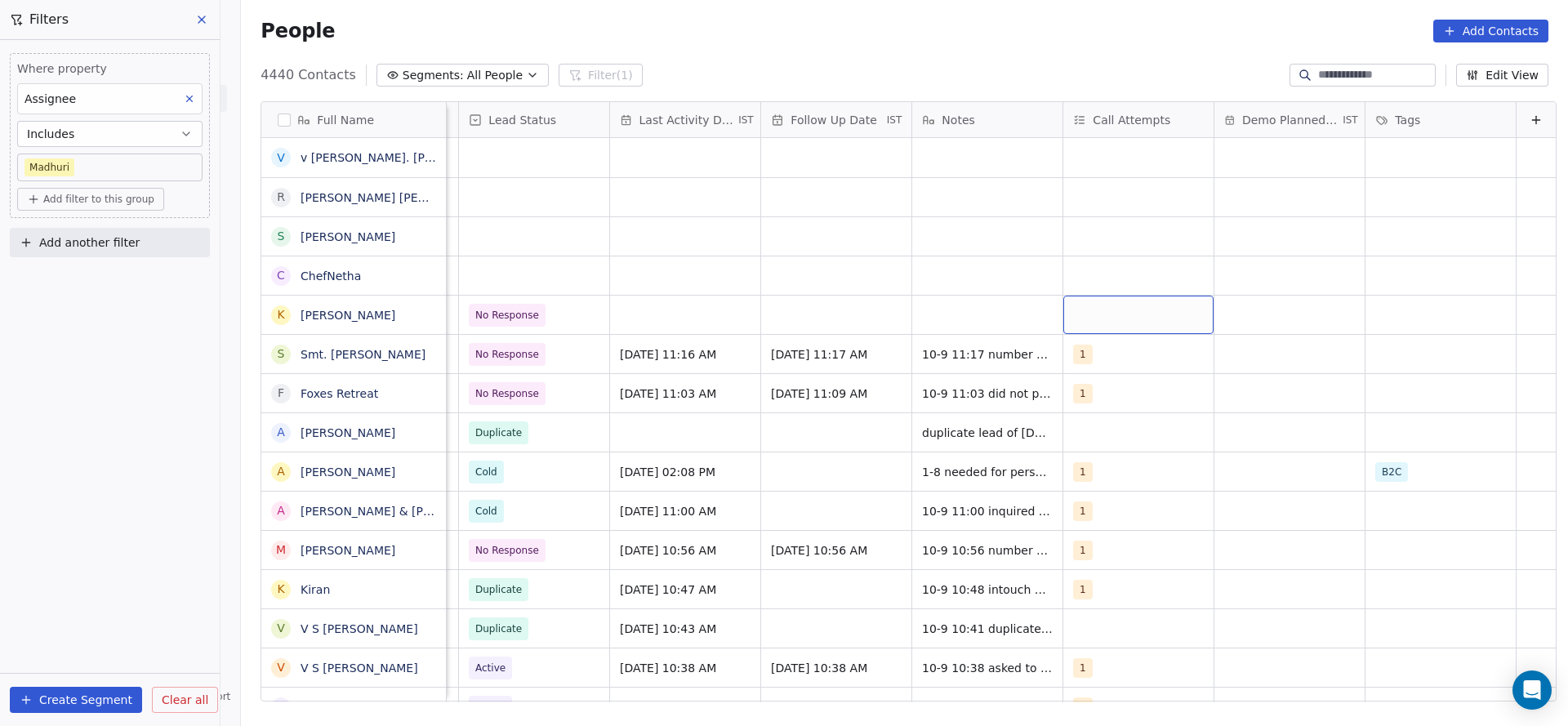
click at [1102, 317] on div "grid" at bounding box center [1139, 315] width 150 height 38
click at [1082, 351] on div "1" at bounding box center [1148, 358] width 184 height 27
click at [824, 377] on html "On2Cook India Pvt. Ltd. Contacts People Marketing Workflows Campaigns Sales Pip…" at bounding box center [784, 363] width 1568 height 726
click at [679, 304] on div "grid" at bounding box center [685, 315] width 150 height 38
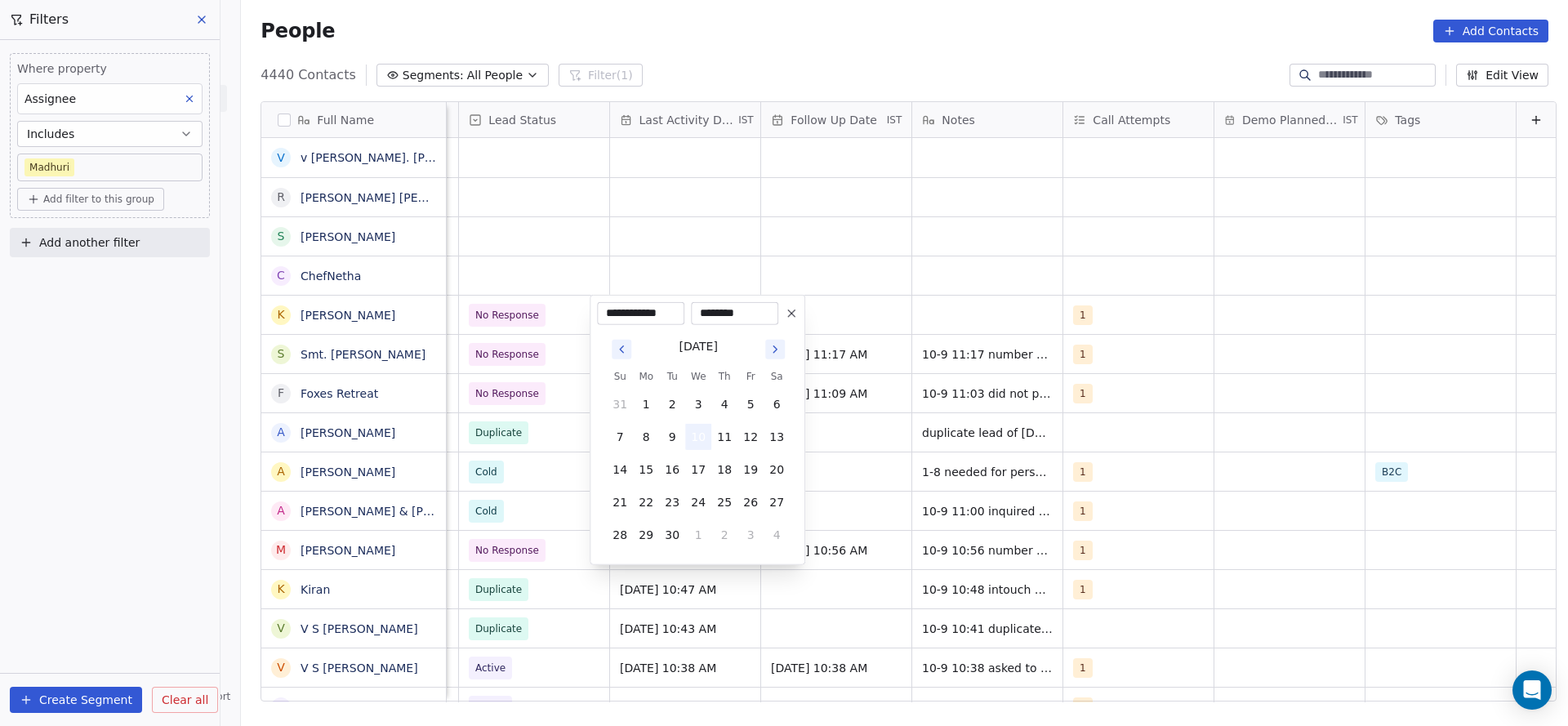
click at [690, 440] on button "10" at bounding box center [698, 437] width 27 height 27
click at [827, 435] on html "On2Cook India Pvt. Ltd. Contacts People Marketing Workflows Campaigns Sales Pip…" at bounding box center [784, 363] width 1568 height 726
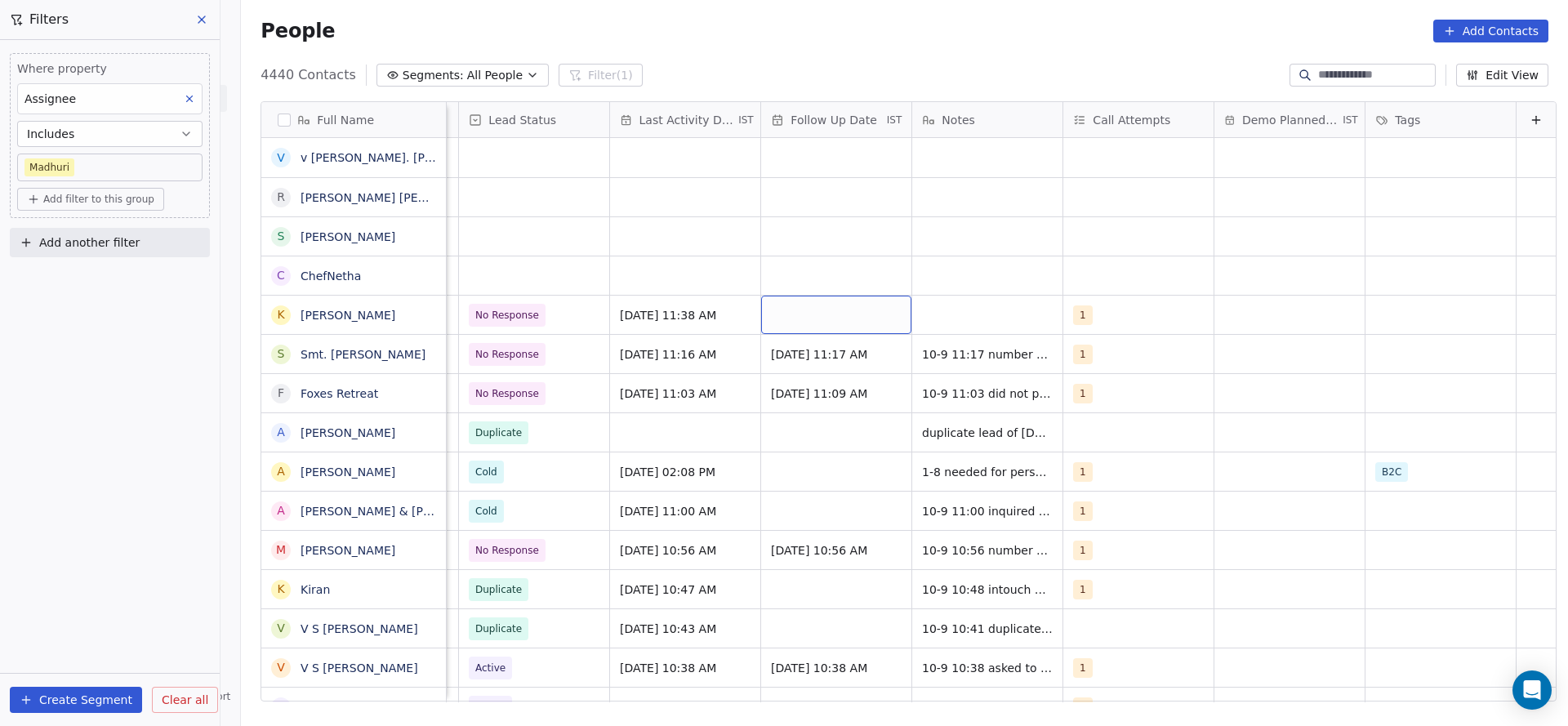
click at [769, 312] on div "grid" at bounding box center [836, 315] width 150 height 38
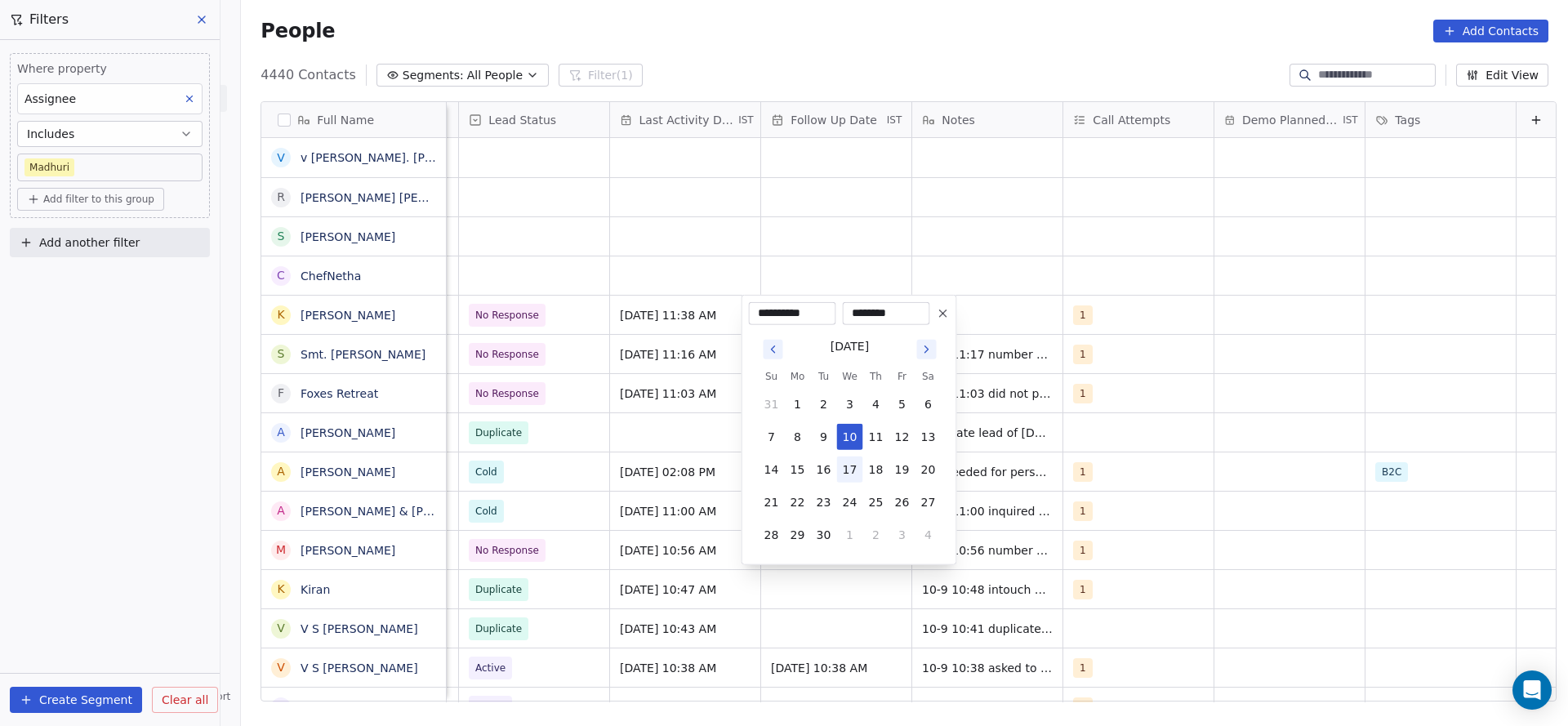
click at [850, 481] on button "17" at bounding box center [850, 470] width 27 height 27
type input "**********"
click at [984, 407] on html "On2Cook India Pvt. Ltd. Contacts People Marketing Workflows Campaigns Sales Pip…" at bounding box center [784, 363] width 1568 height 726
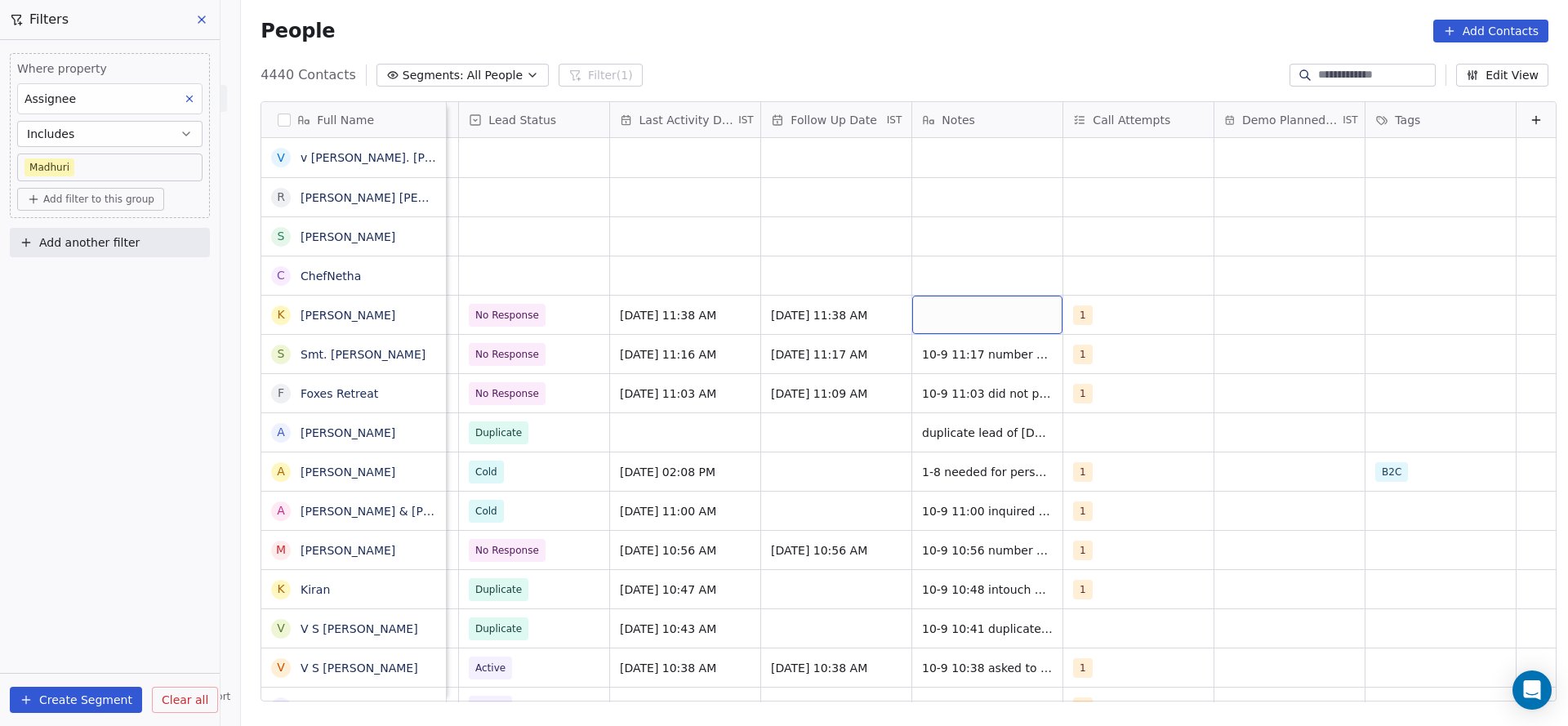
click at [985, 327] on div "grid" at bounding box center [987, 315] width 150 height 38
type textarea "**********"
click at [670, 274] on html "On2Cook India Pvt. Ltd. Contacts People Marketing Workflows Campaigns Sales Pip…" at bounding box center [784, 363] width 1568 height 726
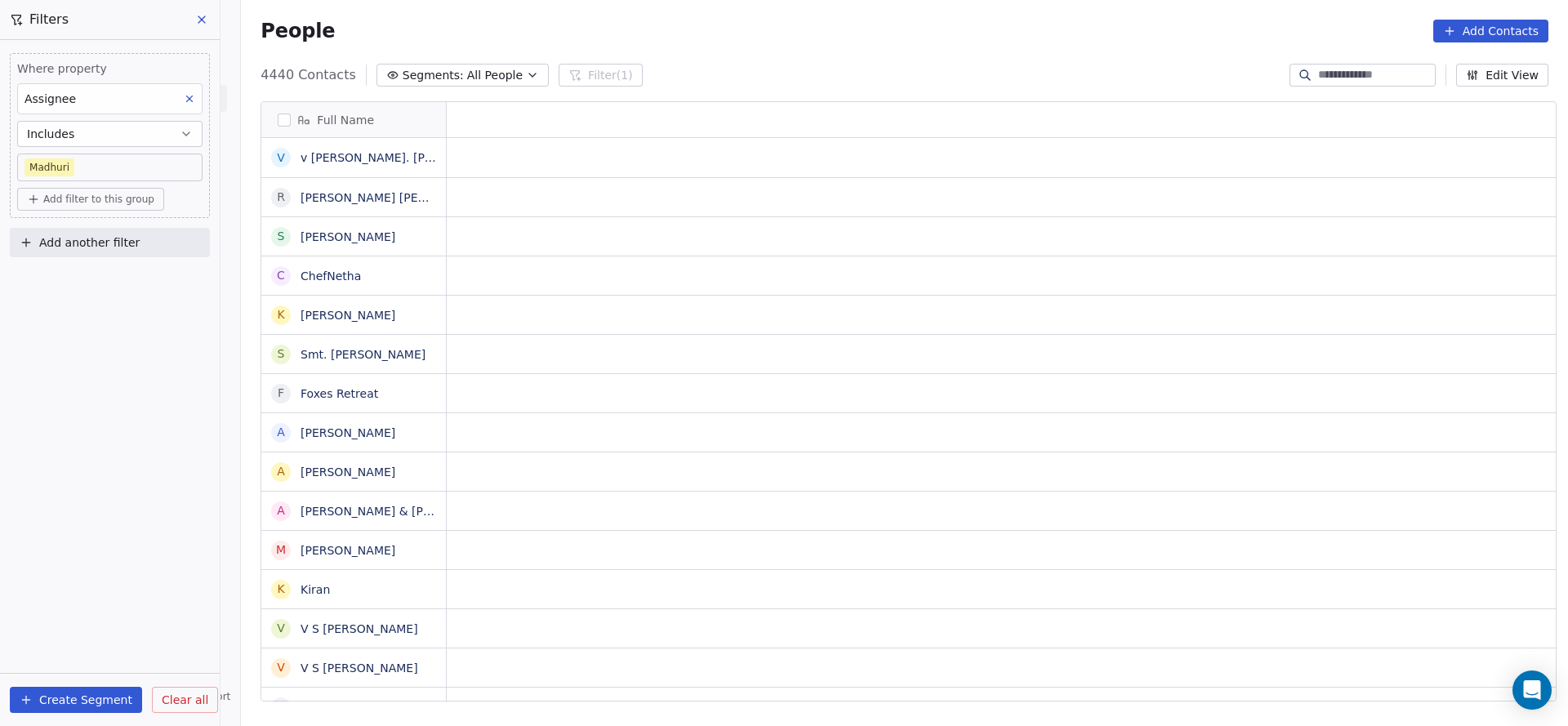
scroll to position [0, 0]
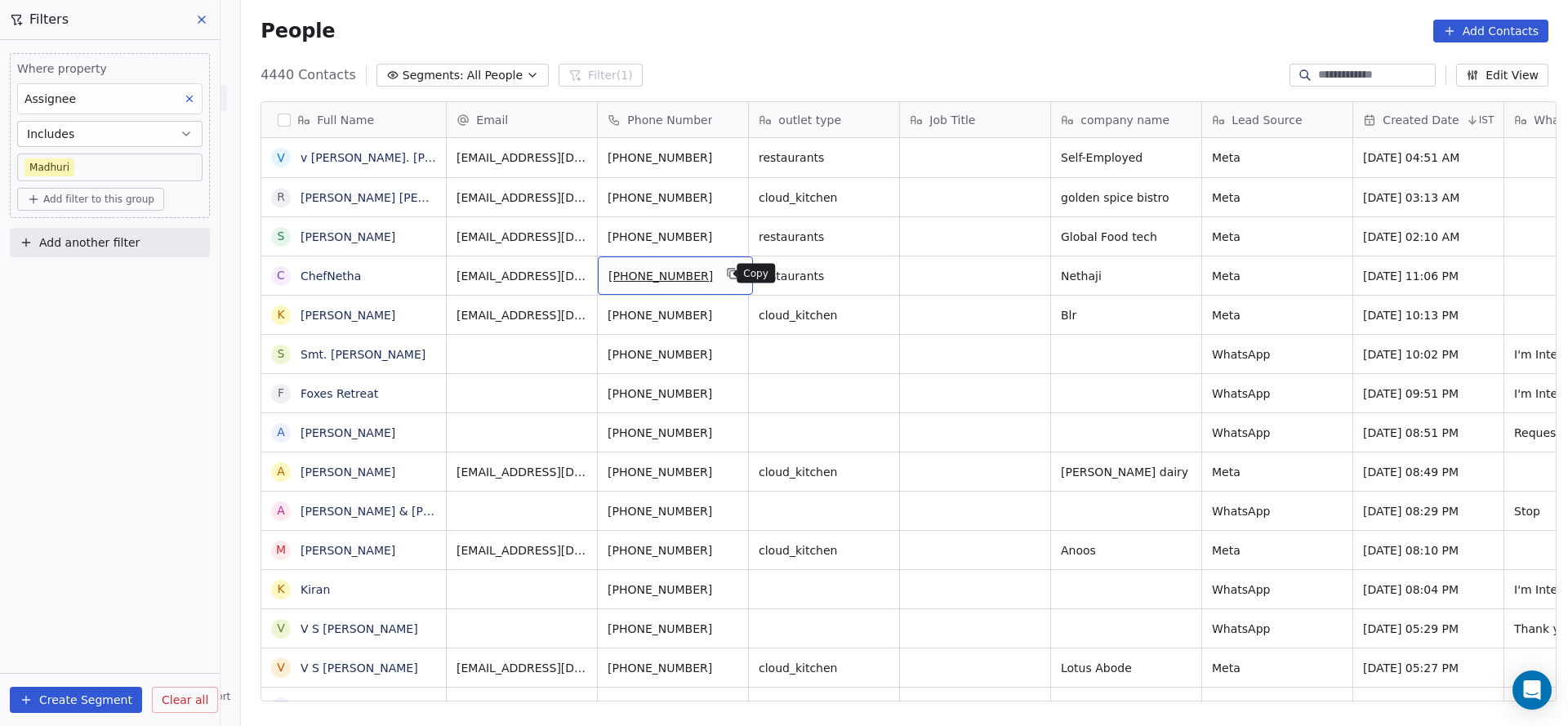
click at [727, 269] on icon "grid" at bounding box center [733, 274] width 13 height 13
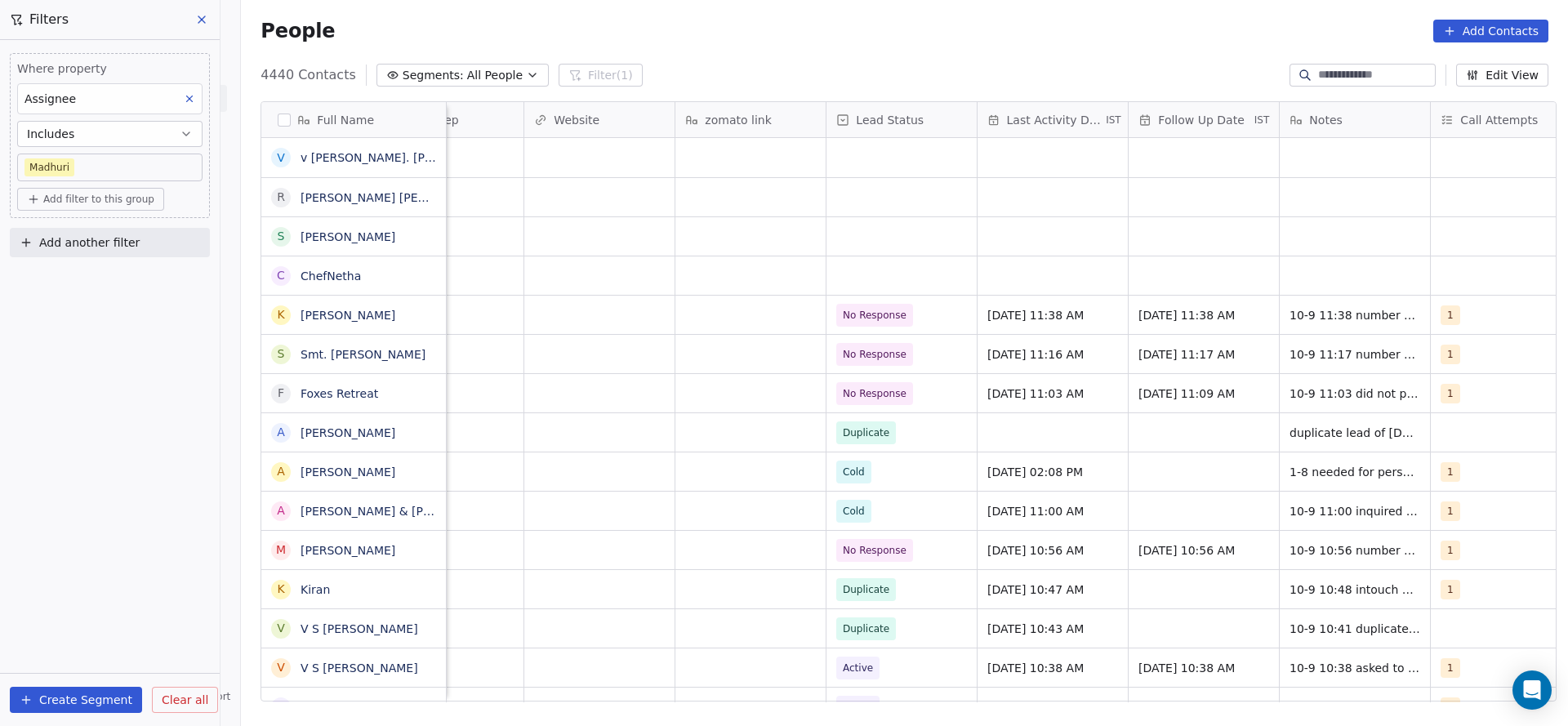
scroll to position [0, 2121]
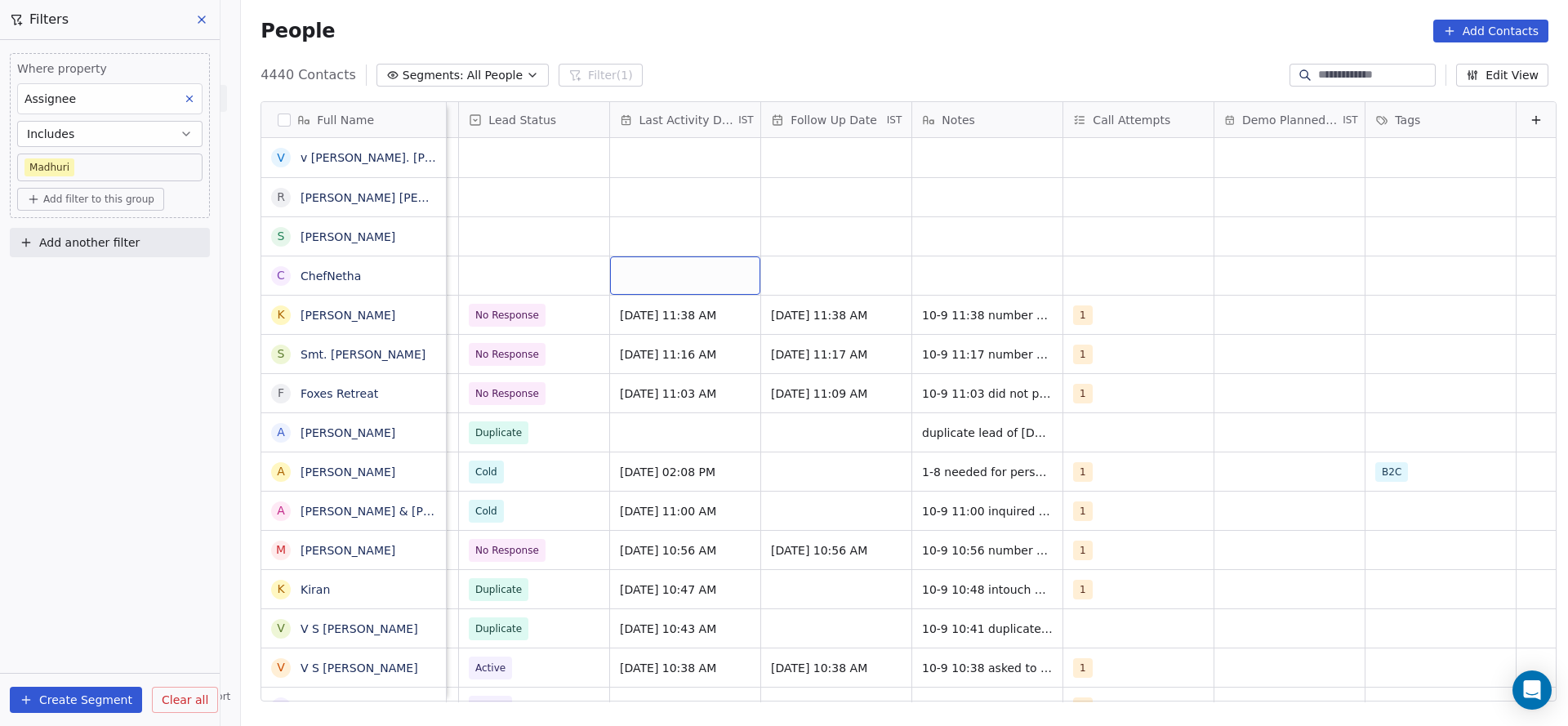
click at [664, 282] on div "grid" at bounding box center [685, 276] width 150 height 38
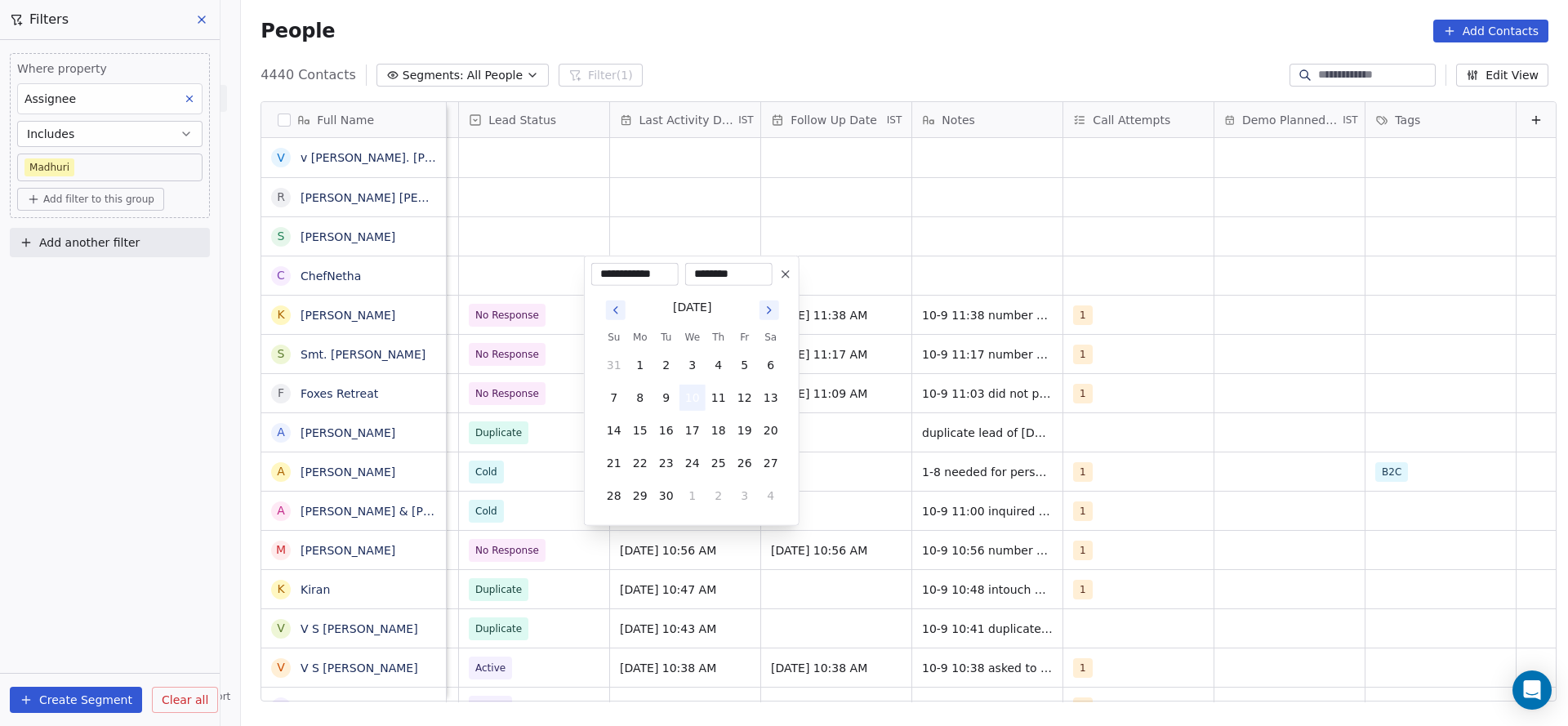
click at [692, 405] on button "10" at bounding box center [692, 398] width 27 height 27
click at [505, 411] on html "On2Cook India Pvt. Ltd. Contacts People Marketing Workflows Campaigns Sales Pip…" at bounding box center [784, 363] width 1568 height 726
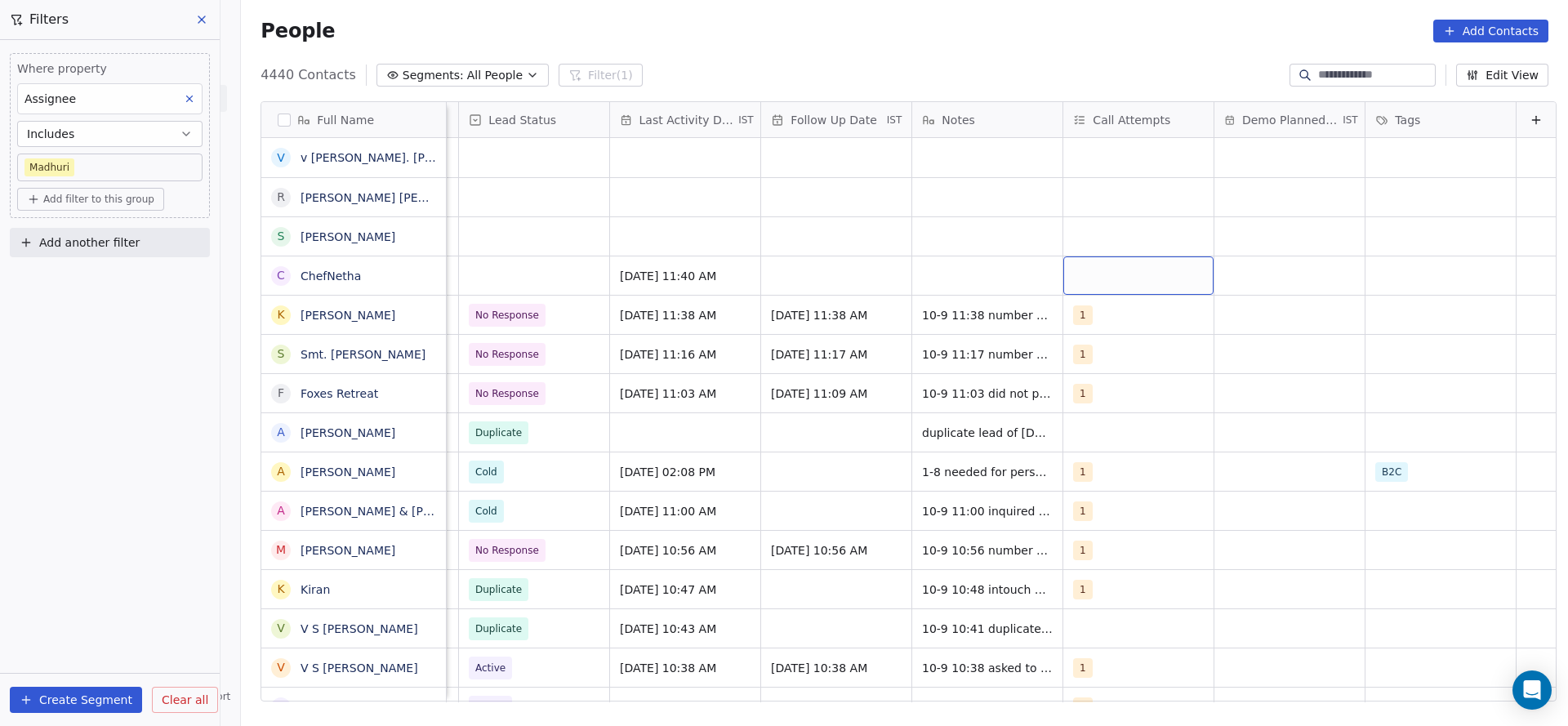
click at [1064, 277] on div "grid" at bounding box center [1139, 276] width 150 height 38
click at [1073, 324] on div "1" at bounding box center [1143, 319] width 184 height 27
click at [668, 350] on html "On2Cook India Pvt. Ltd. Contacts People Marketing Workflows Campaigns Sales Pip…" at bounding box center [784, 363] width 1568 height 726
click at [803, 287] on div "grid" at bounding box center [836, 276] width 150 height 38
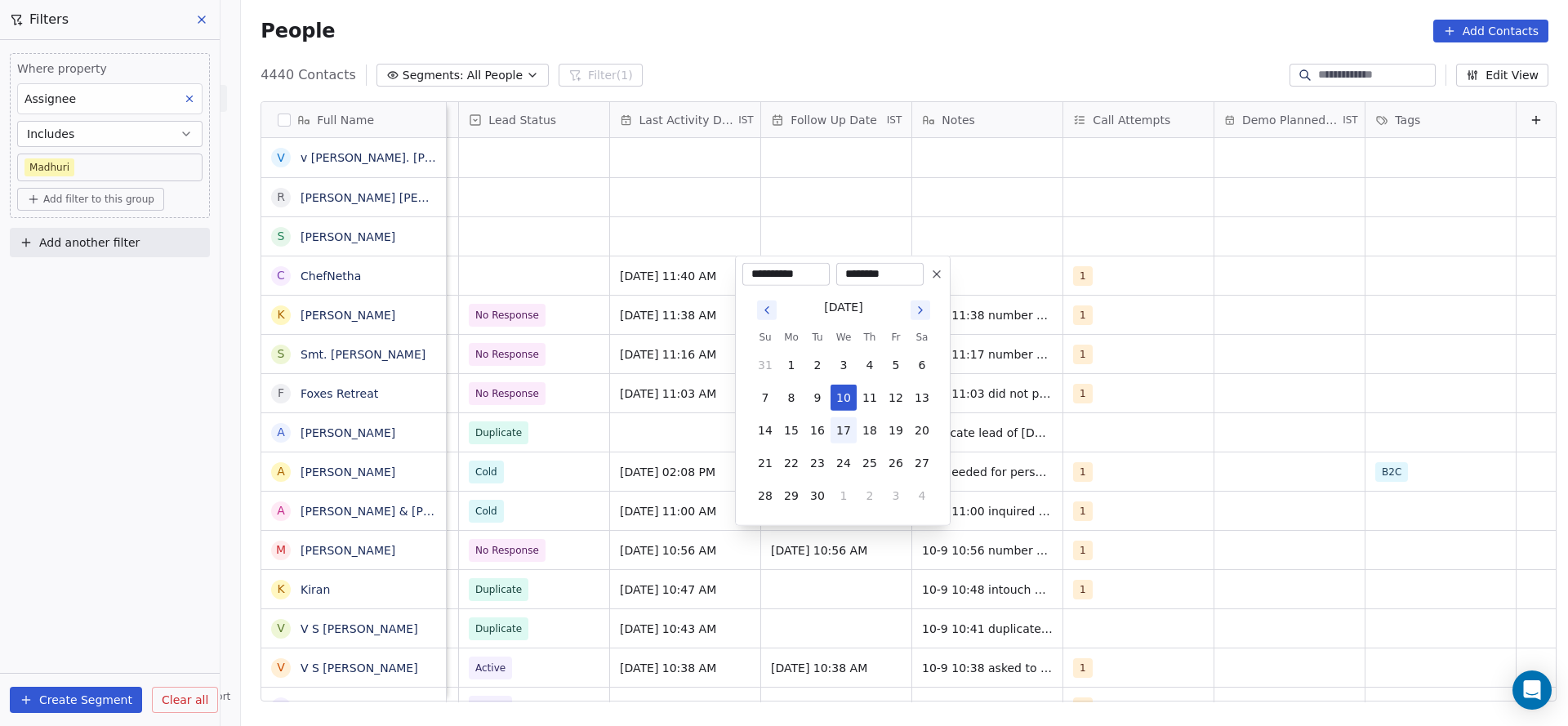
click at [842, 434] on button "17" at bounding box center [843, 430] width 27 height 27
type input "**********"
click at [592, 407] on html "On2Cook India Pvt. Ltd. Contacts People Marketing Workflows Campaigns Sales Pip…" at bounding box center [784, 363] width 1568 height 726
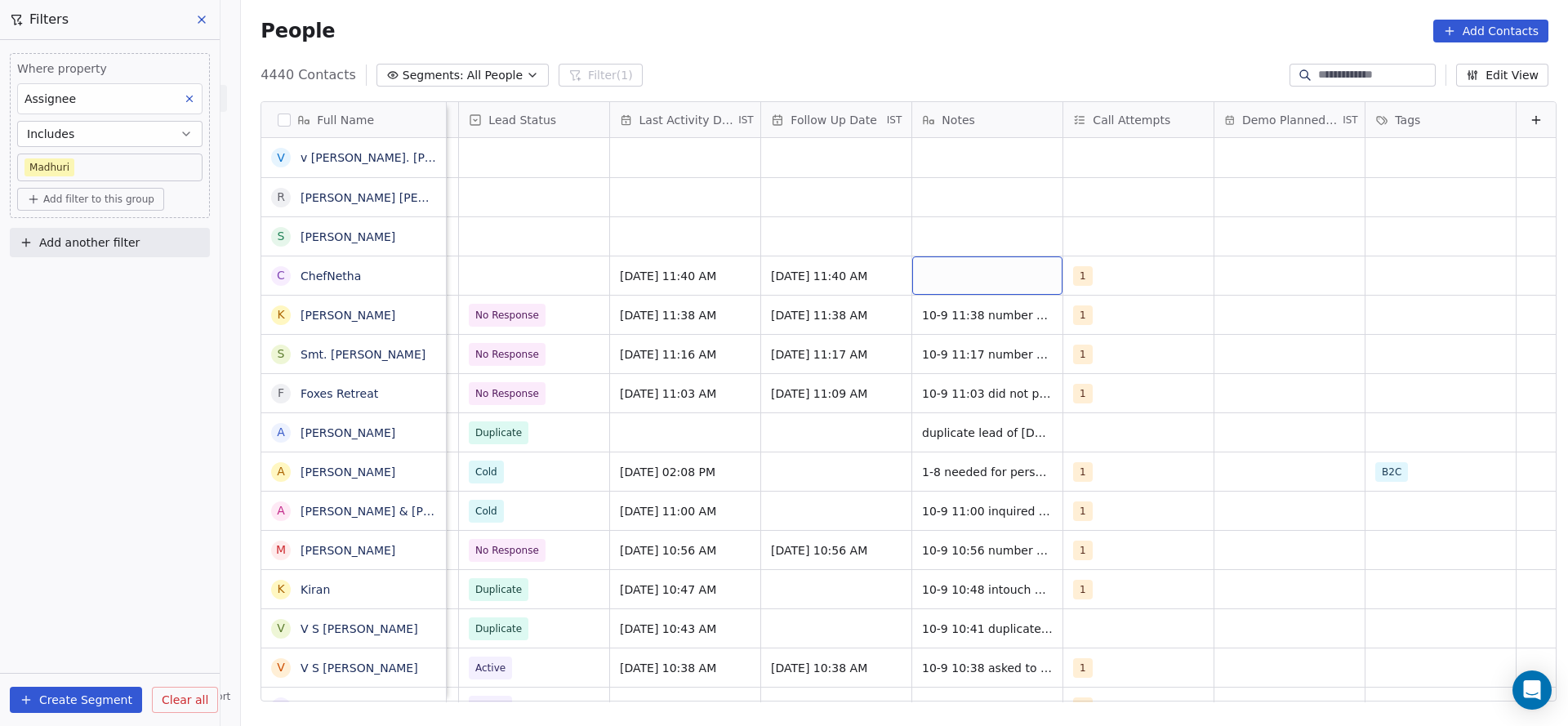
click at [918, 273] on div "grid" at bounding box center [987, 276] width 150 height 38
click at [892, 318] on textarea "**********" at bounding box center [961, 293] width 148 height 72
click at [970, 312] on textarea "**********" at bounding box center [961, 293] width 148 height 72
type textarea "**********"
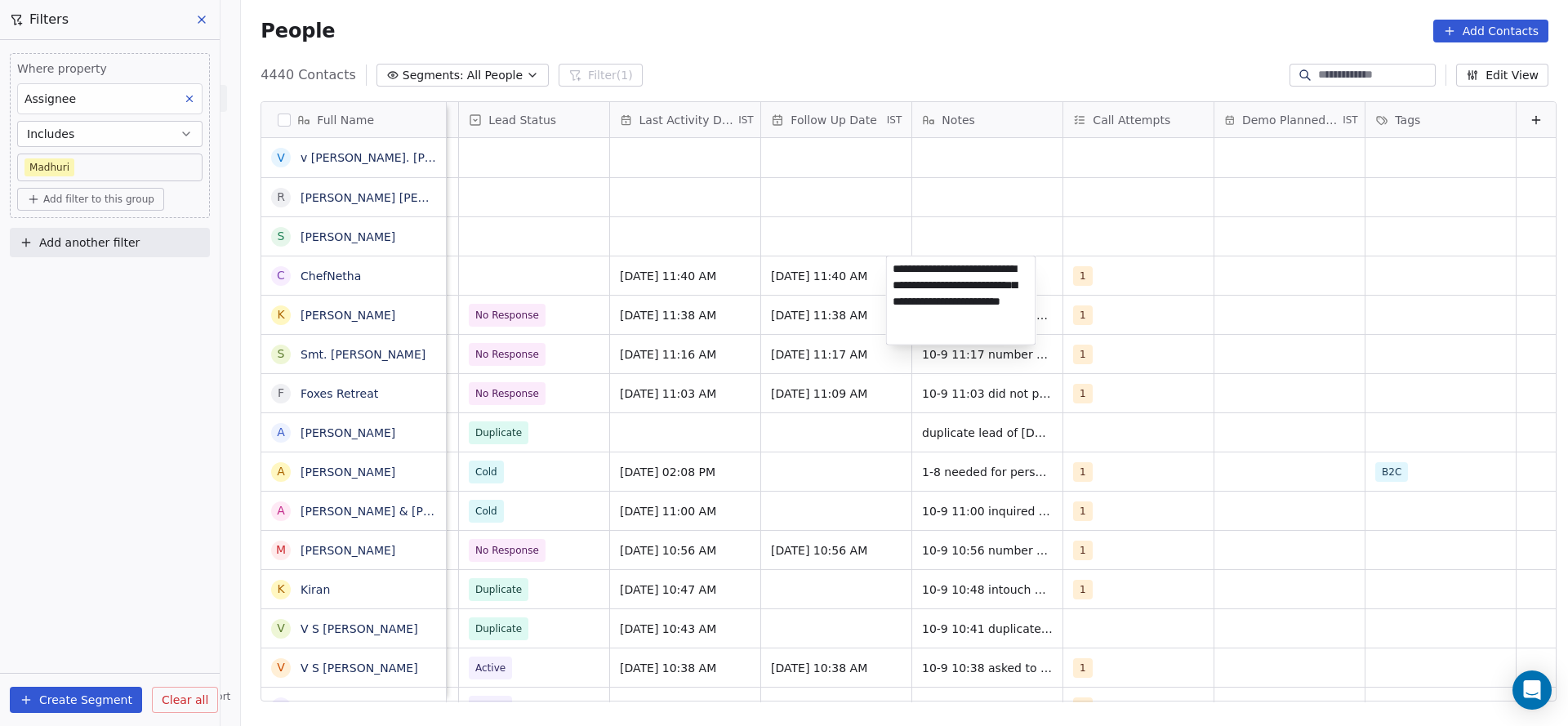
click at [860, 371] on html "On2Cook India Pvt. Ltd. Contacts People Marketing Workflows Campaigns Sales Pip…" at bounding box center [784, 363] width 1568 height 726
click at [544, 273] on div "grid" at bounding box center [534, 276] width 150 height 38
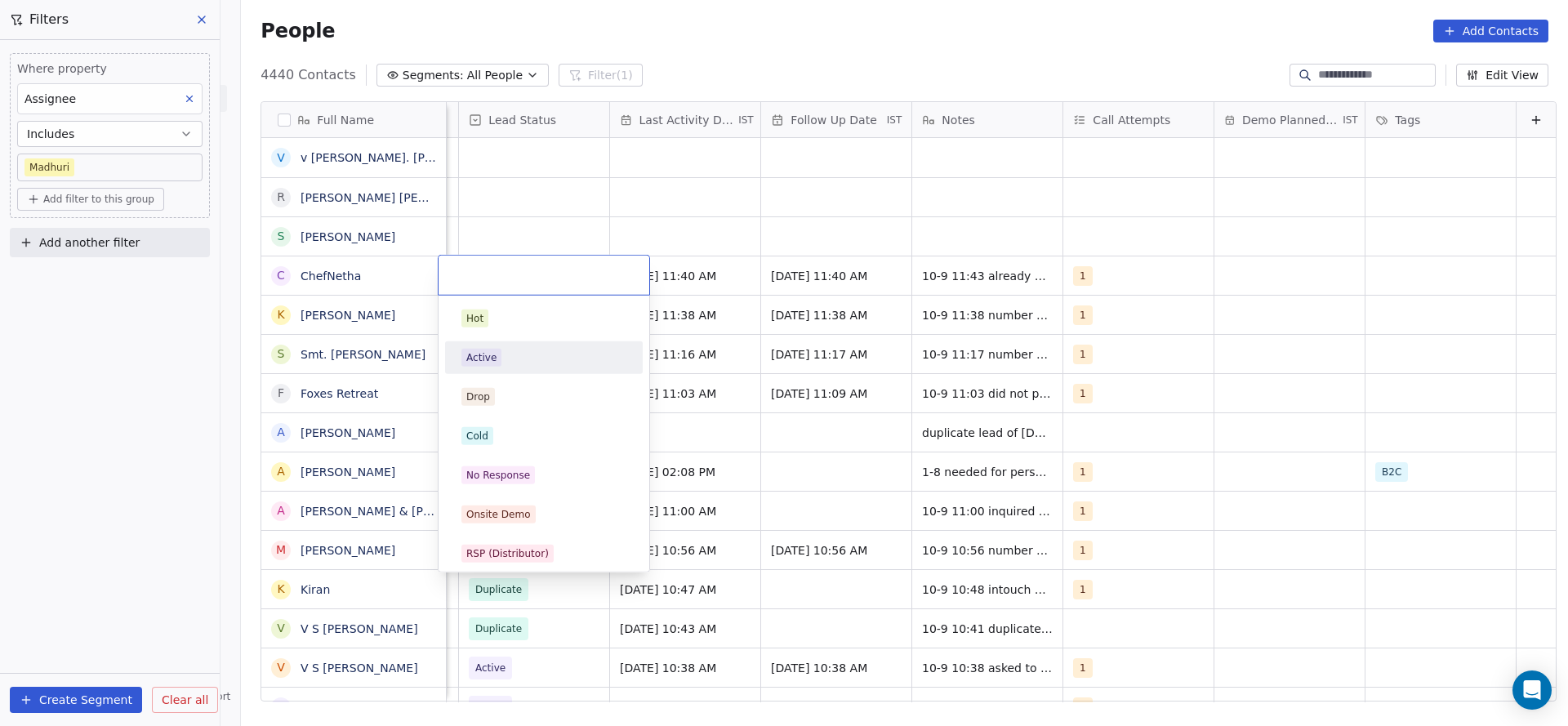
click at [544, 357] on div "Active" at bounding box center [544, 357] width 165 height 18
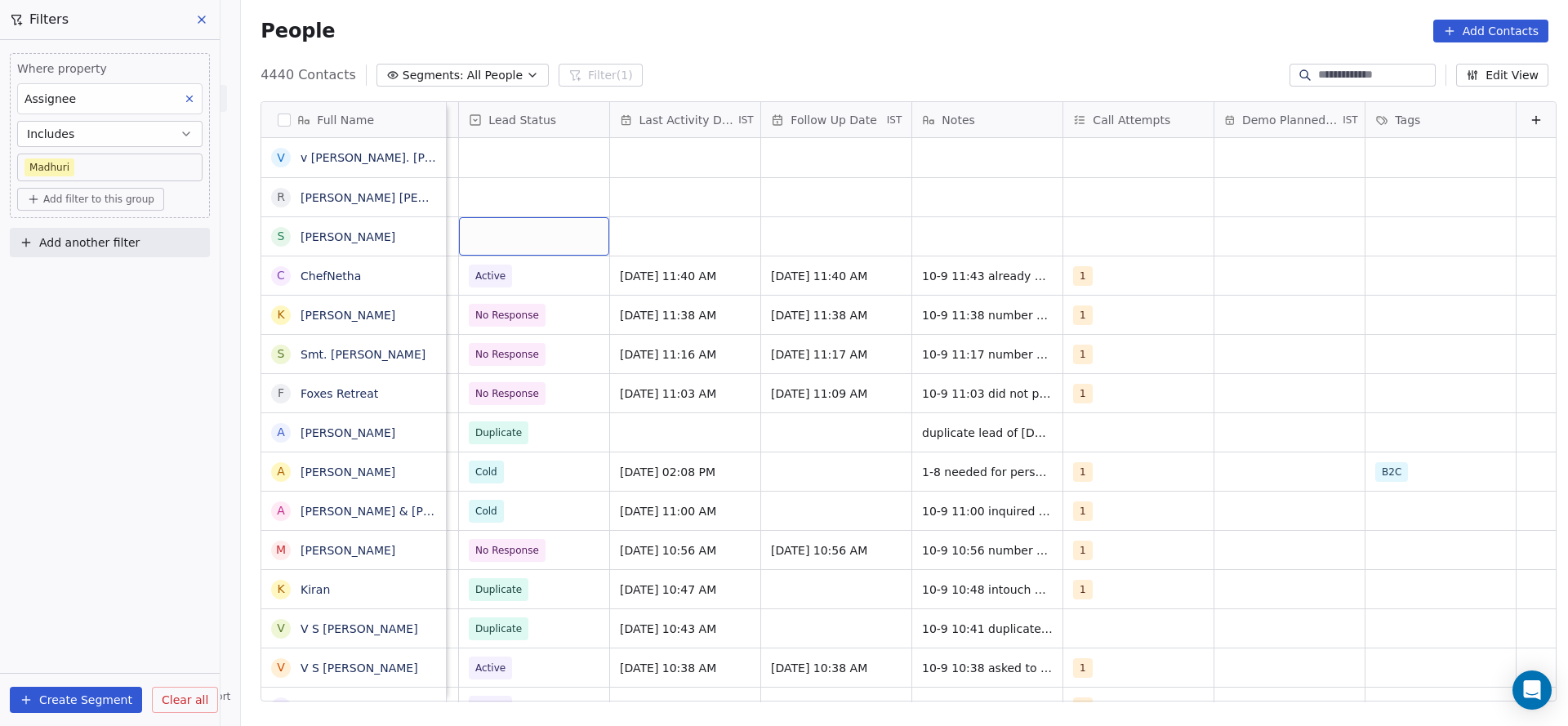
click at [524, 243] on div "grid" at bounding box center [534, 237] width 150 height 38
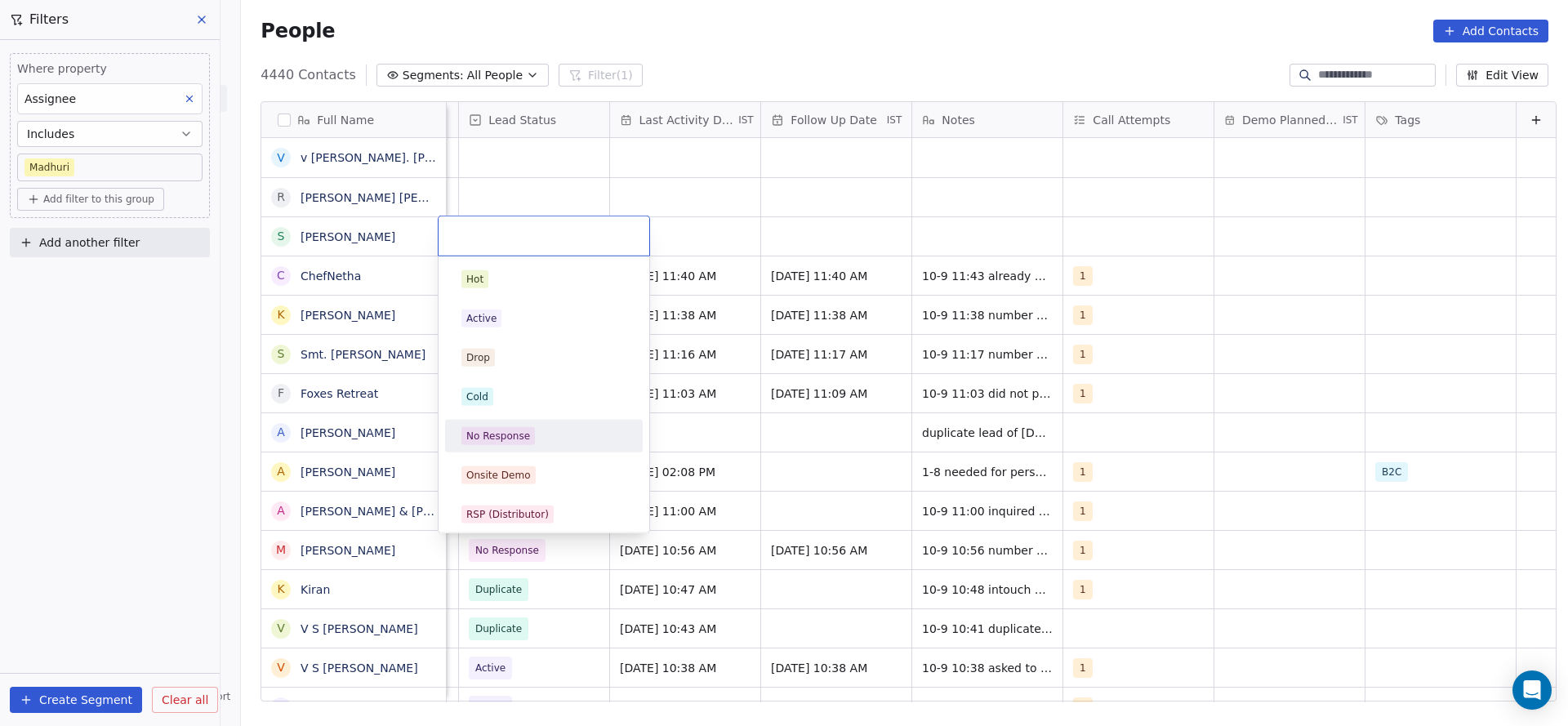
click at [500, 429] on div "No Response" at bounding box center [498, 435] width 64 height 14
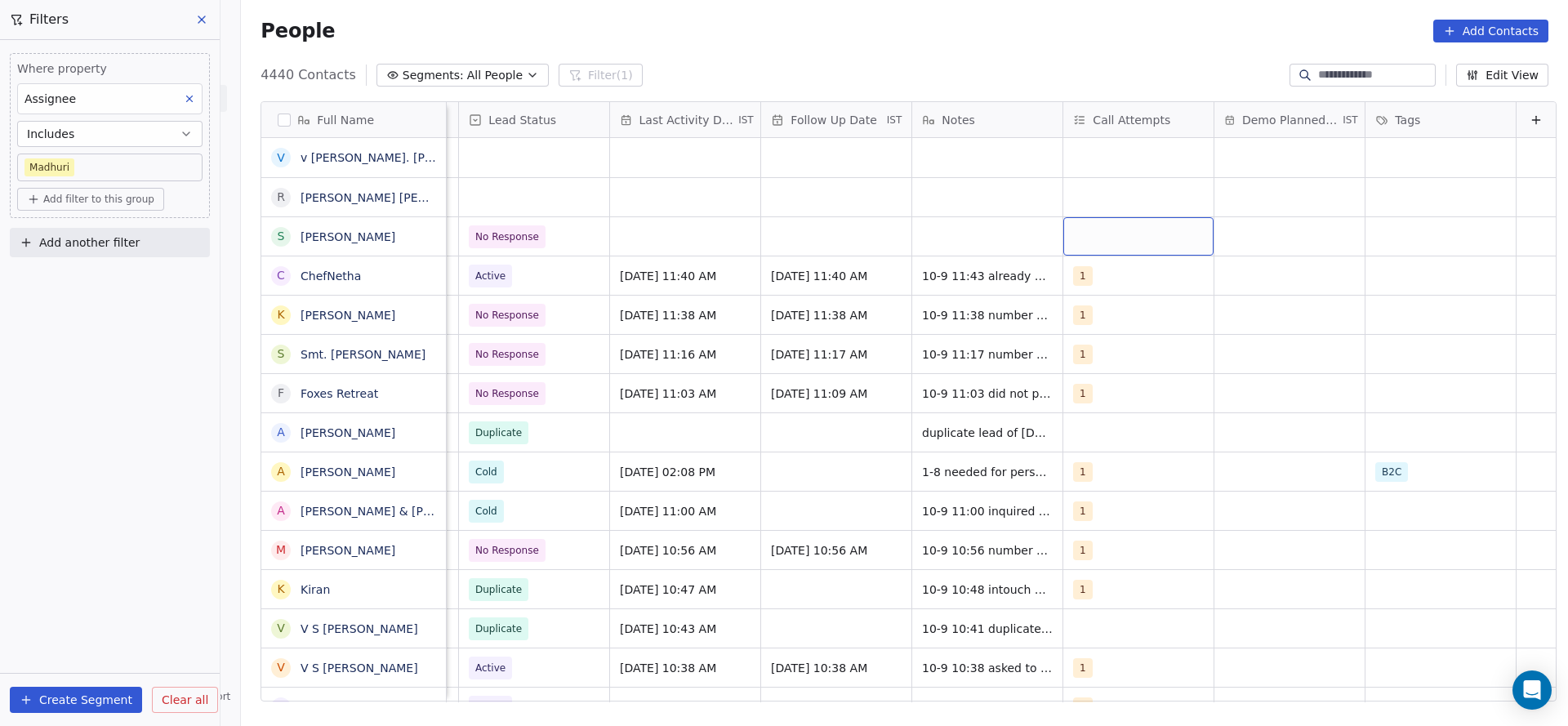
click at [1097, 234] on div "grid" at bounding box center [1139, 237] width 150 height 38
click at [1086, 281] on span "1" at bounding box center [1093, 279] width 16 height 18
click at [708, 265] on html "On2Cook India Pvt. Ltd. Contacts People Marketing Workflows Campaigns Sales Pip…" at bounding box center [784, 363] width 1568 height 726
click at [626, 237] on div "grid" at bounding box center [685, 237] width 150 height 38
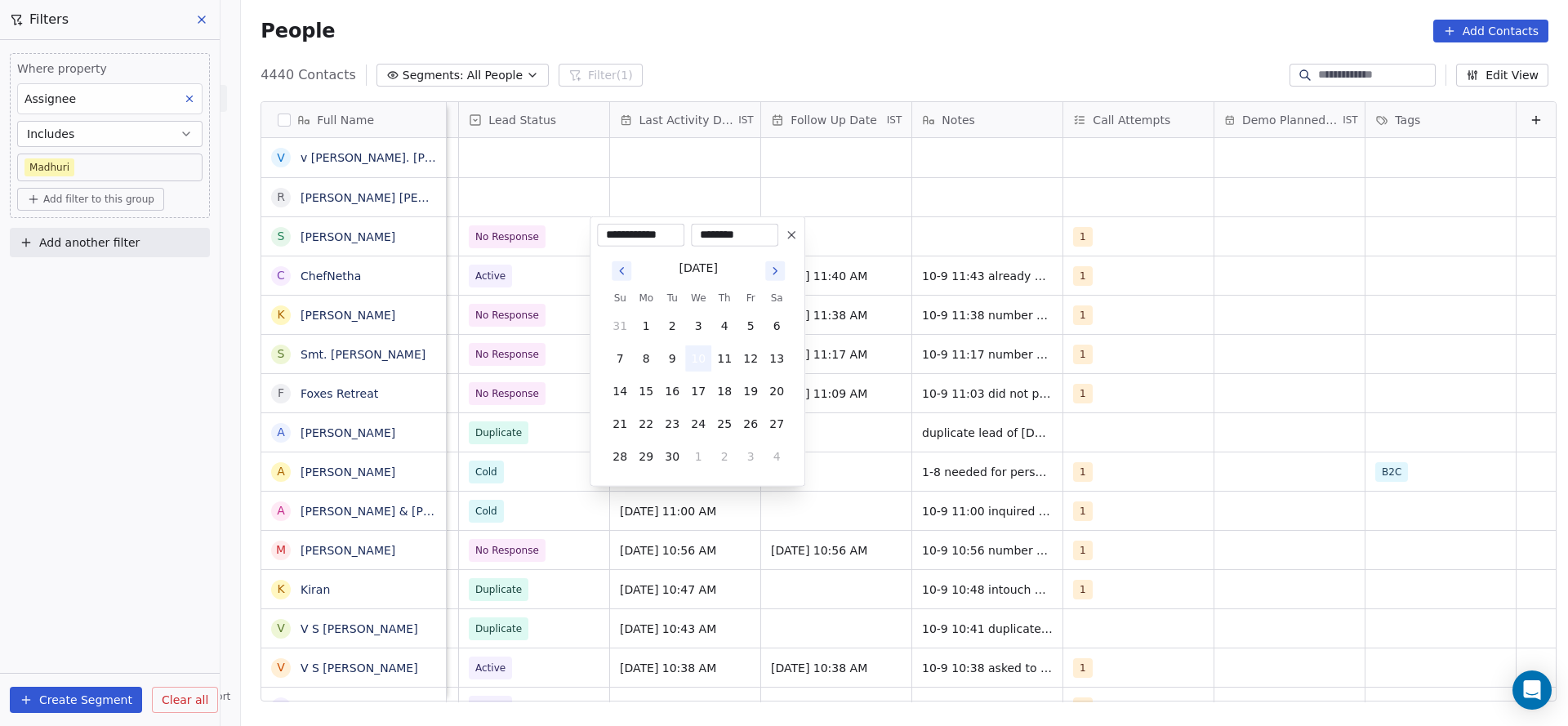
click at [696, 349] on button "10" at bounding box center [698, 359] width 27 height 27
click at [1075, 249] on html "On2Cook India Pvt. Ltd. Contacts People Marketing Workflows Campaigns Sales Pip…" at bounding box center [784, 363] width 1568 height 726
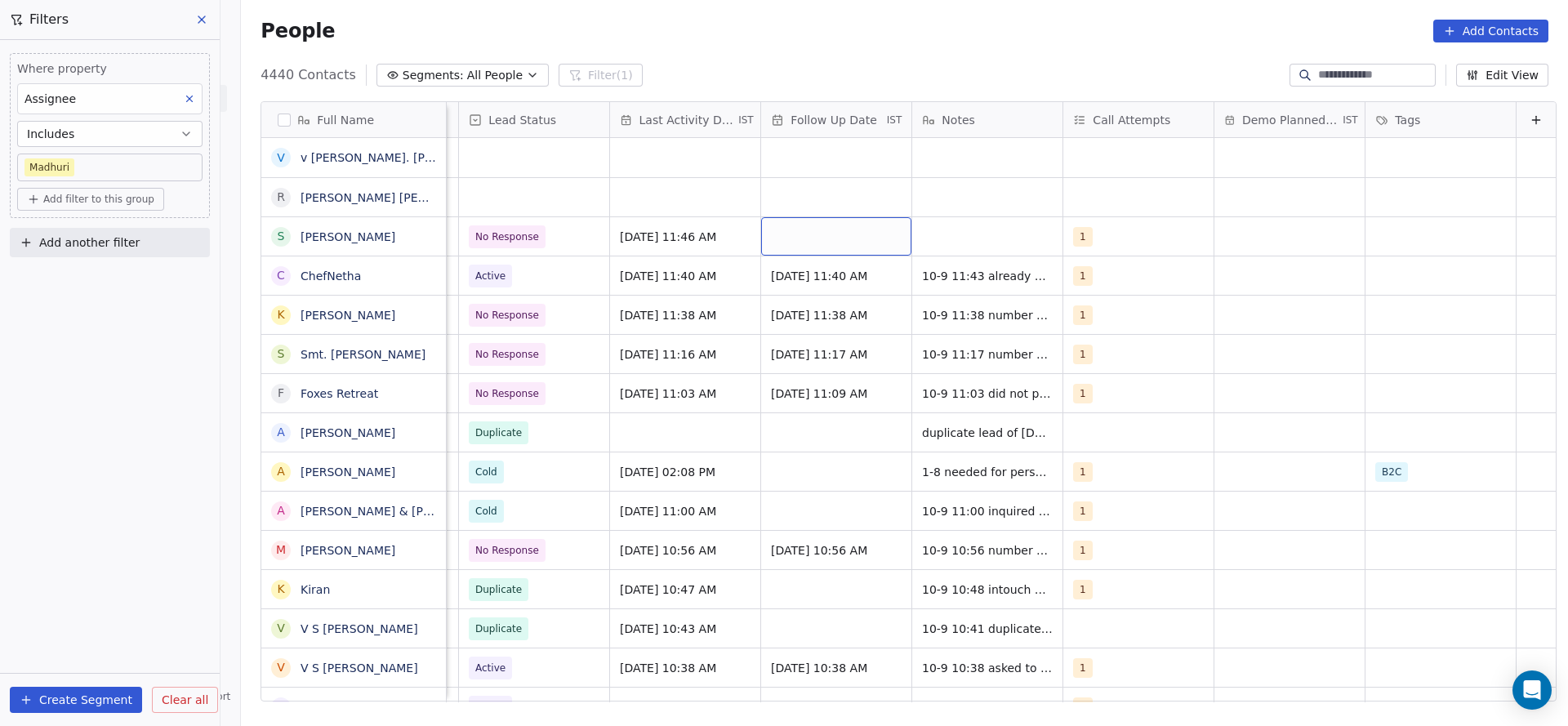
click at [842, 236] on div "grid" at bounding box center [836, 237] width 150 height 38
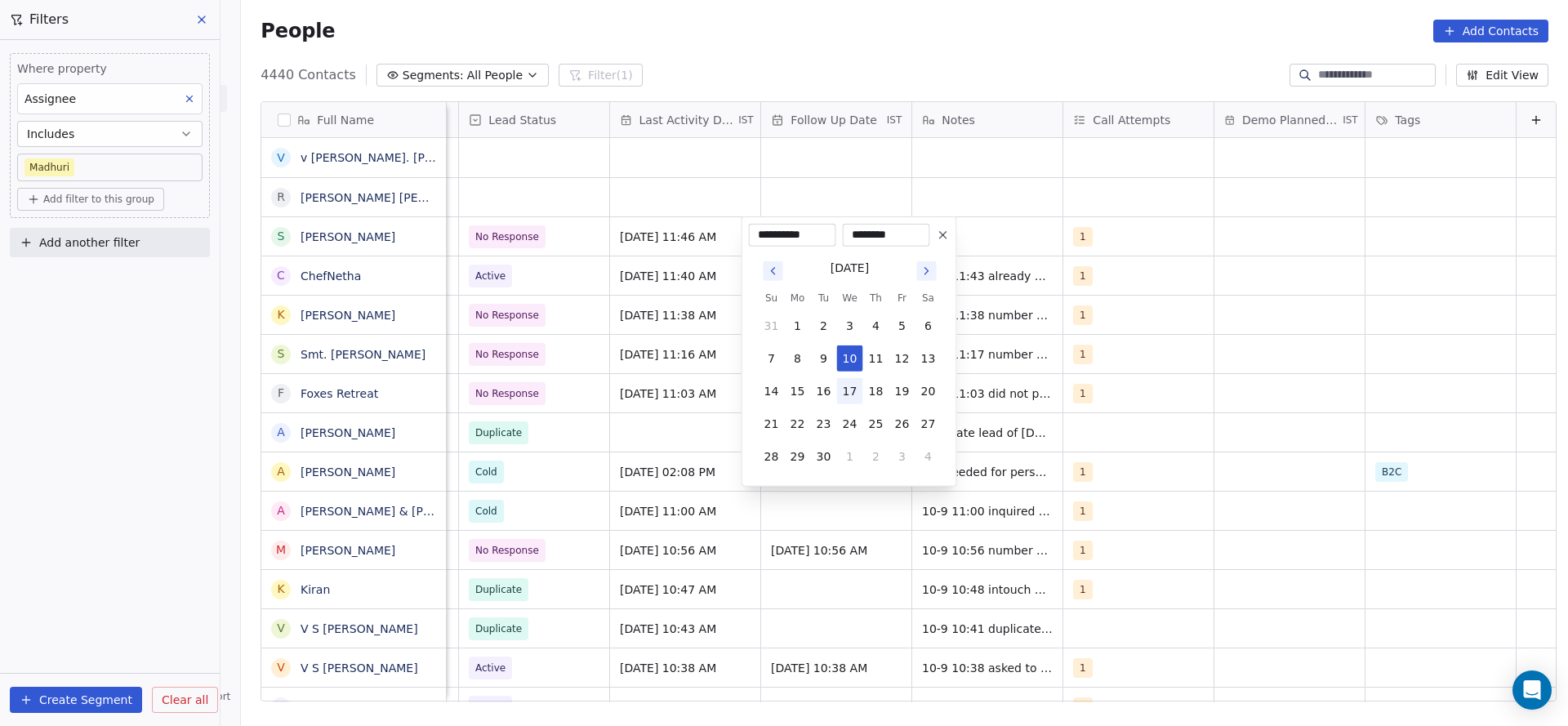
click at [846, 388] on button "17" at bounding box center [850, 392] width 27 height 27
type input "**********"
click at [936, 310] on tbody "31 1 2 3 4 5 6 7 8 9 10 11 12 13 14 15 16 17 18 19 20 21 22 23 24 25 26 27 28 2…" at bounding box center [850, 388] width 183 height 163
click at [997, 237] on html "On2Cook India Pvt. Ltd. Contacts People Marketing Workflows Campaigns Sales Pip…" at bounding box center [784, 363] width 1568 height 726
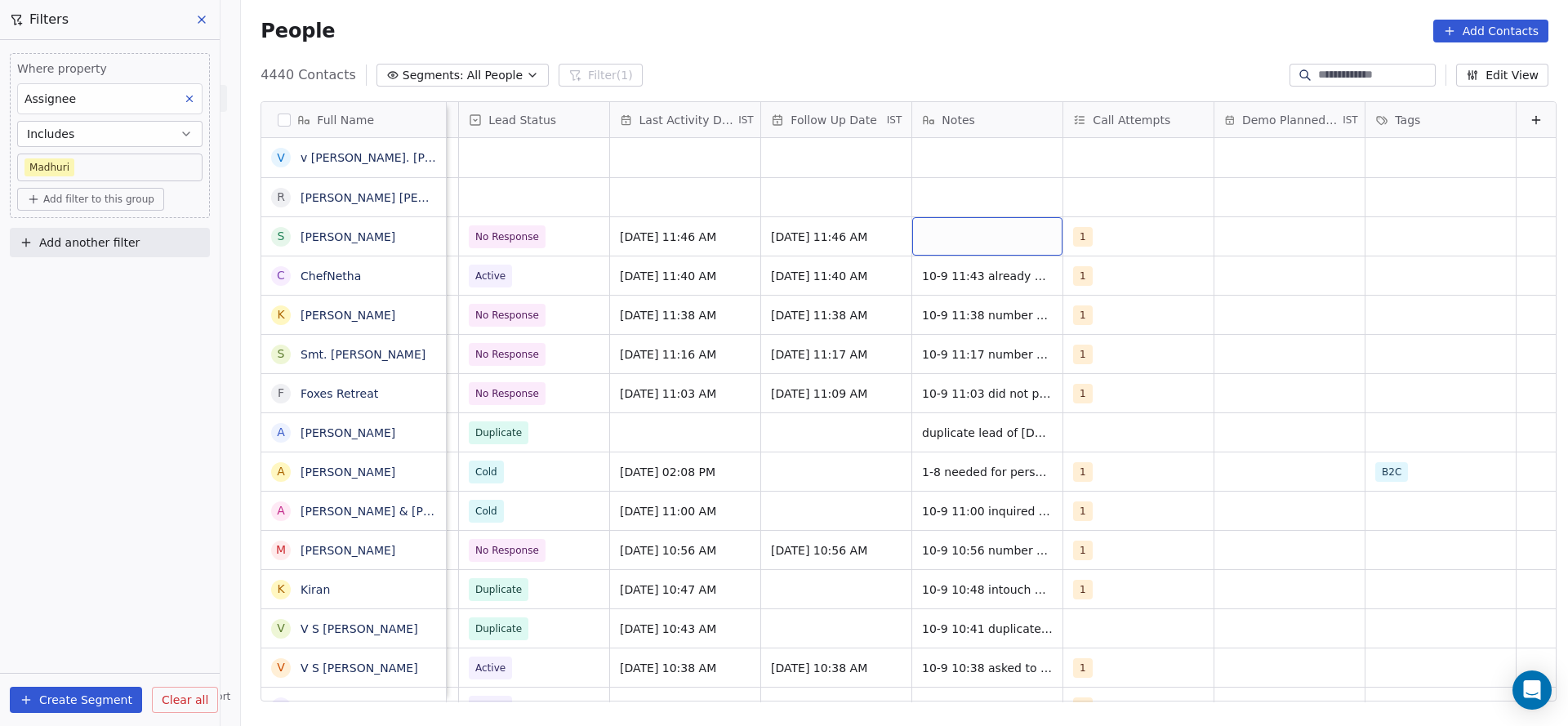
click at [997, 237] on div "grid" at bounding box center [987, 237] width 150 height 38
type textarea "**********"
click at [712, 208] on html "On2Cook India Pvt. Ltd. Contacts People Marketing Workflows Campaigns Sales Pip…" at bounding box center [784, 363] width 1568 height 726
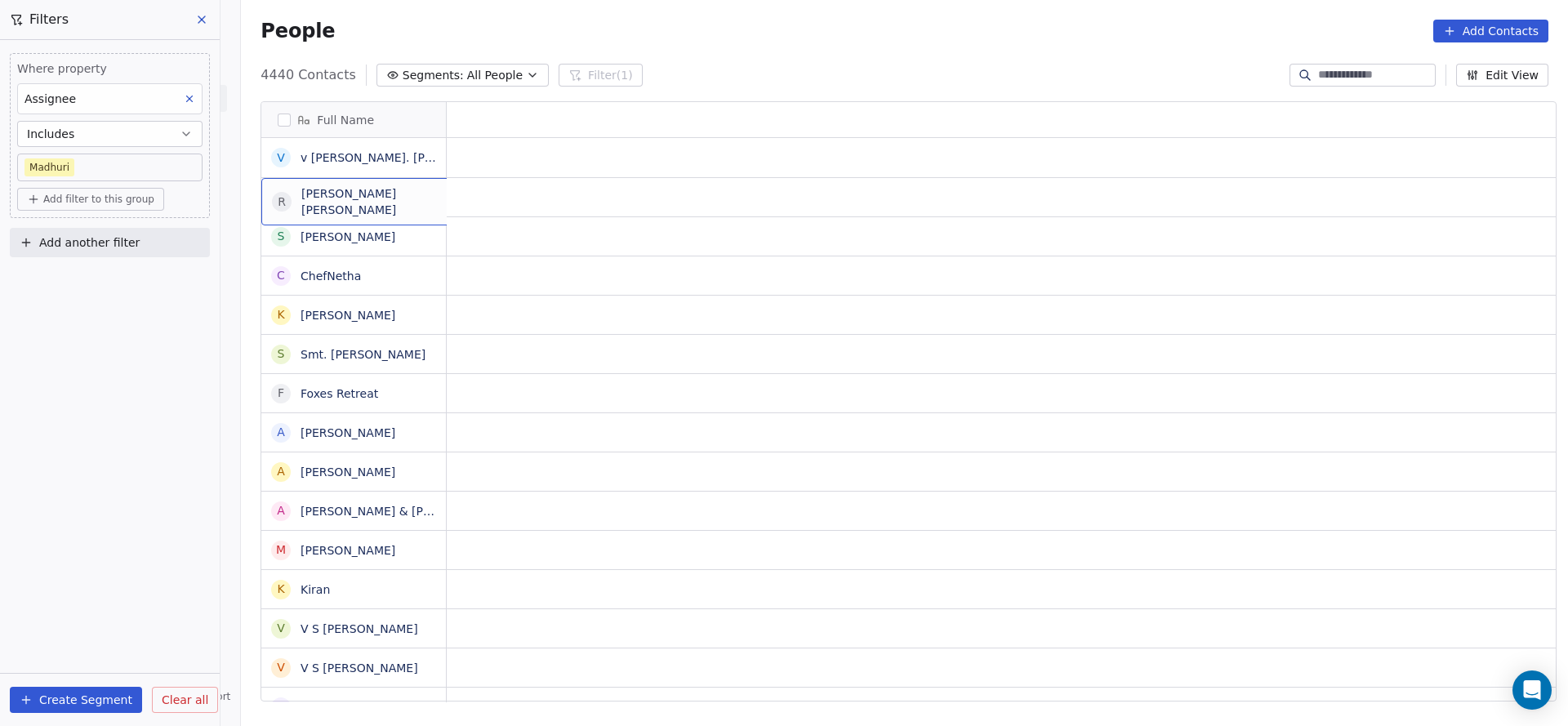
scroll to position [0, 0]
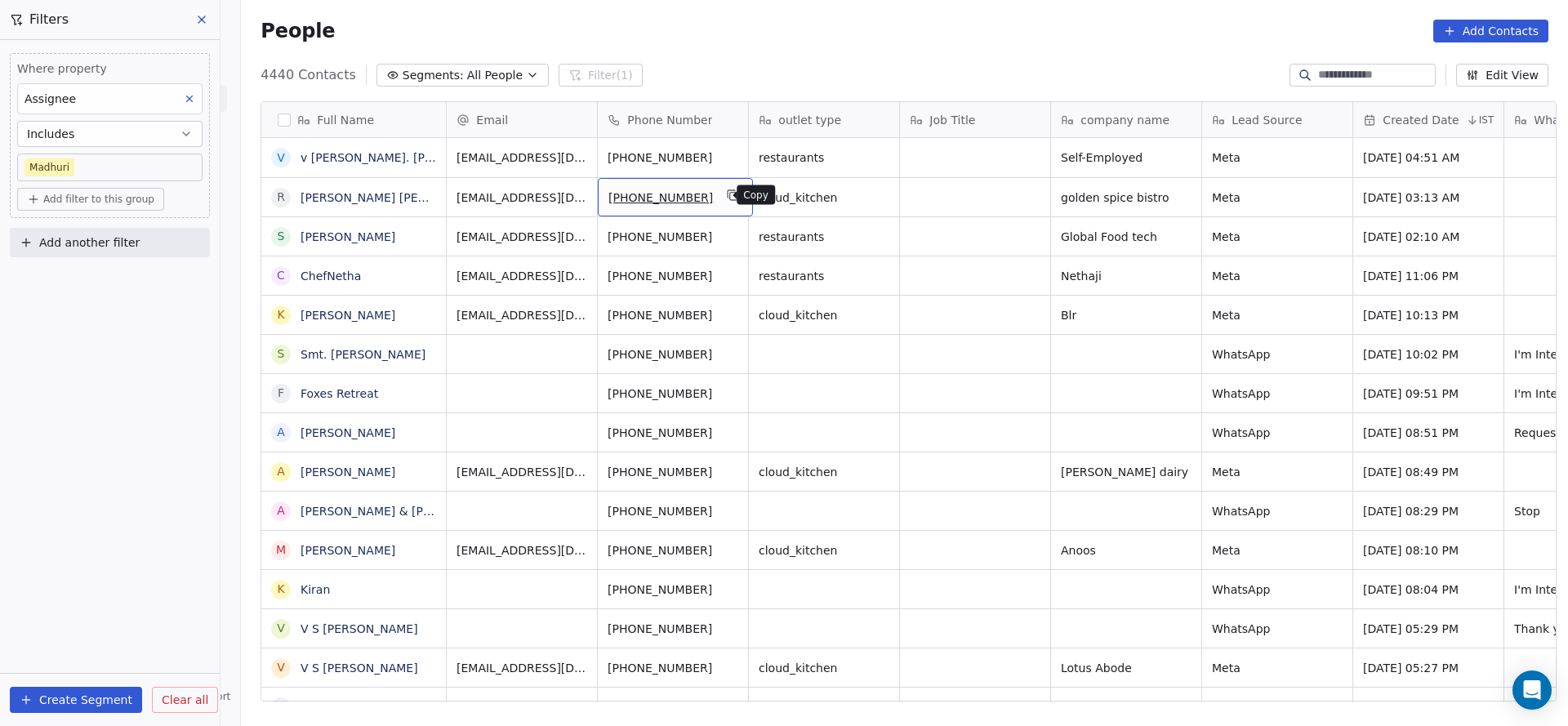
click at [727, 194] on icon "grid" at bounding box center [733, 196] width 13 height 13
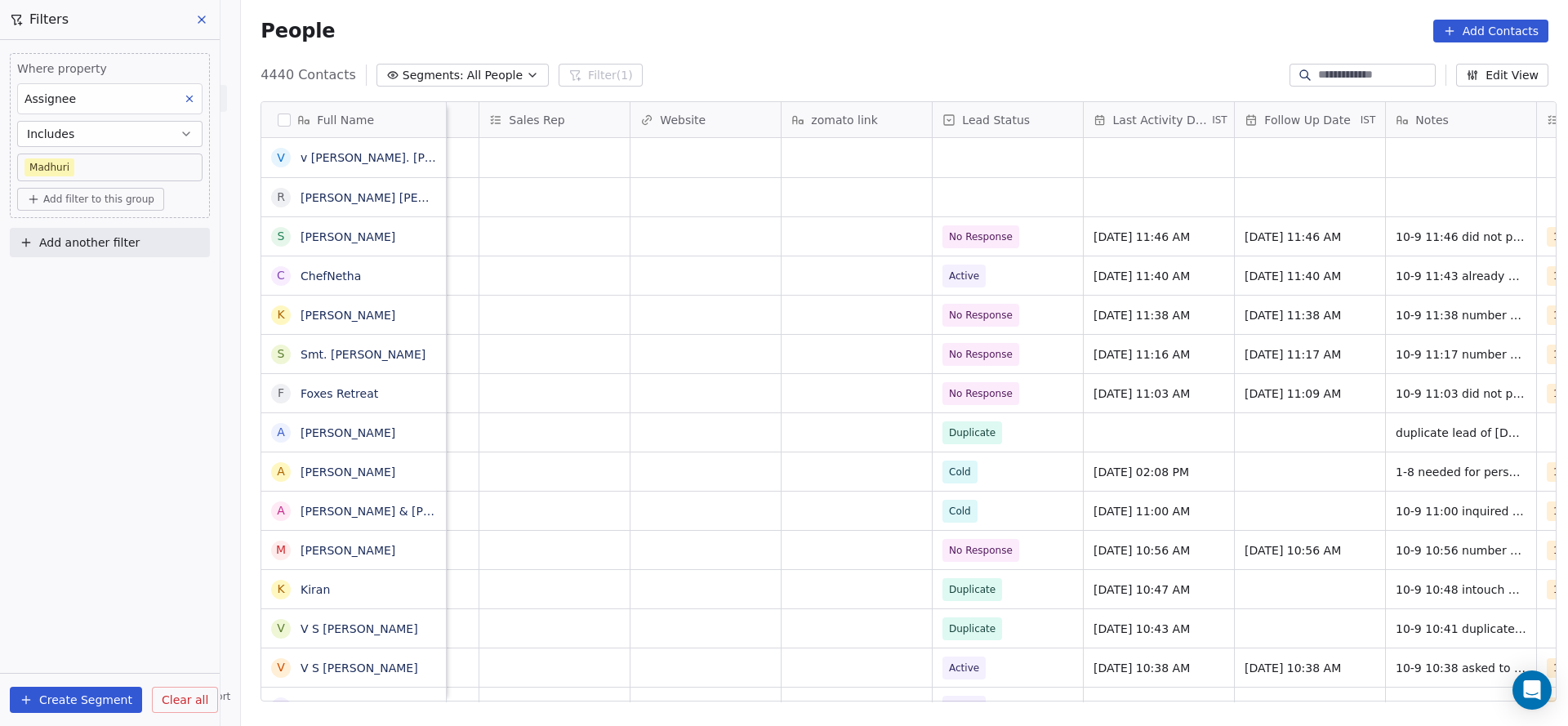
scroll to position [0, 1633]
click at [1143, 207] on div "grid" at bounding box center [1156, 197] width 150 height 38
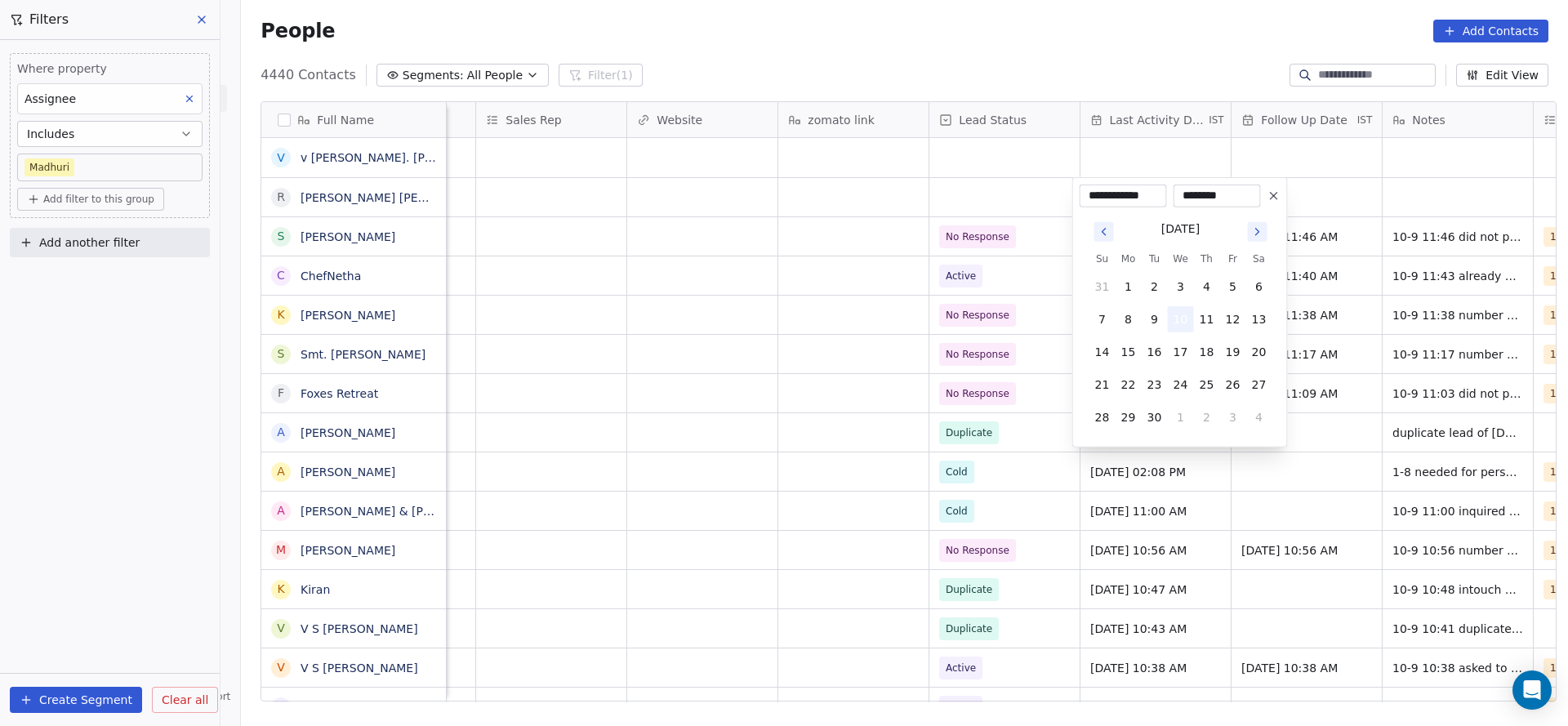
click at [1179, 314] on button "10" at bounding box center [1181, 319] width 27 height 27
click at [904, 335] on html "On2Cook India Pvt. Ltd. Contacts People Marketing Workflows Campaigns Sales Pip…" at bounding box center [784, 363] width 1568 height 726
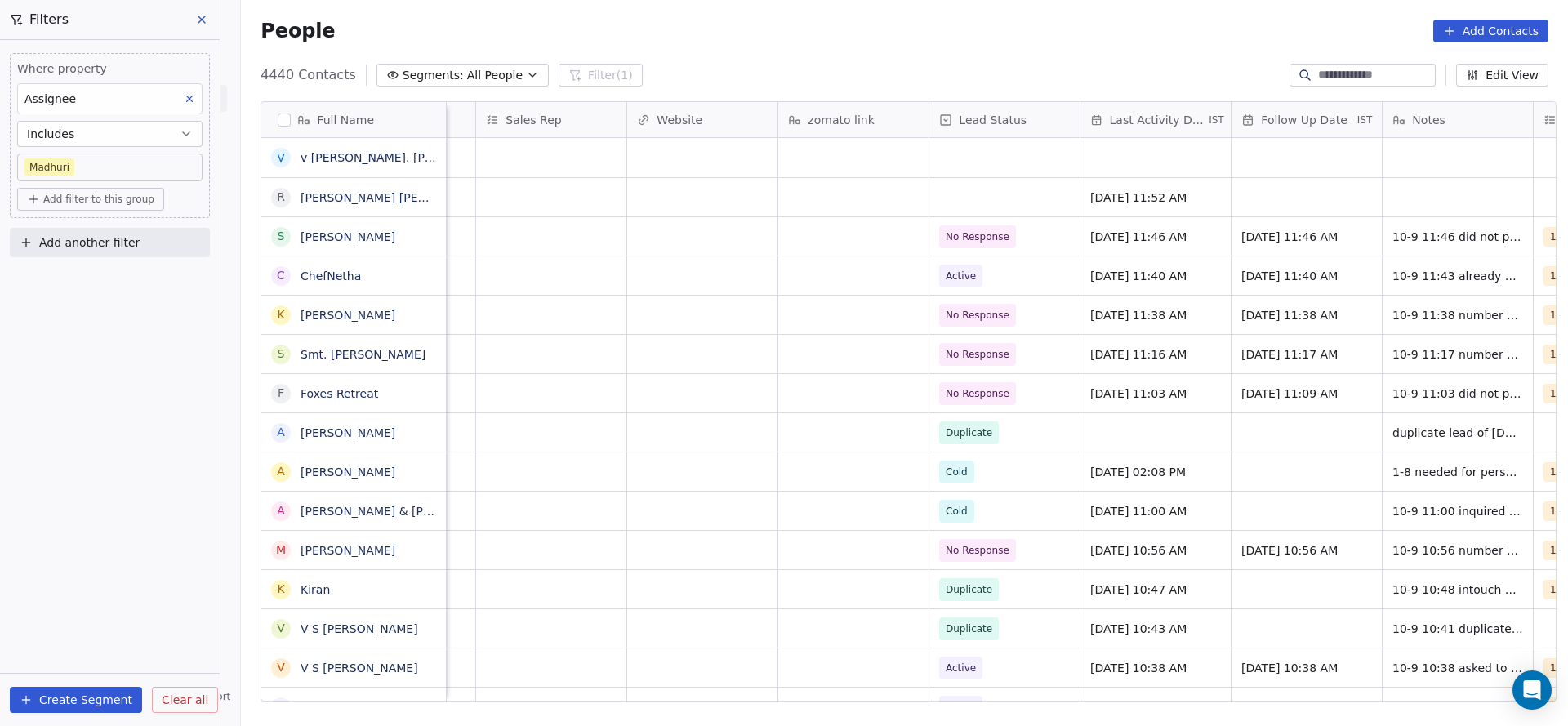
drag, startPoint x: 1143, startPoint y: 703, endPoint x: 1347, endPoint y: 476, distance: 305.2
click at [1329, 652] on div "Full Name v v satyanarayana raju. mudunuri R Rabindra Jana S Sridhar K C ChefNe…" at bounding box center [904, 408] width 1327 height 639
click at [9, 522] on div "Where property Assignee Includes Madhuri Add filter to this group Add another f…" at bounding box center [109, 383] width 219 height 686
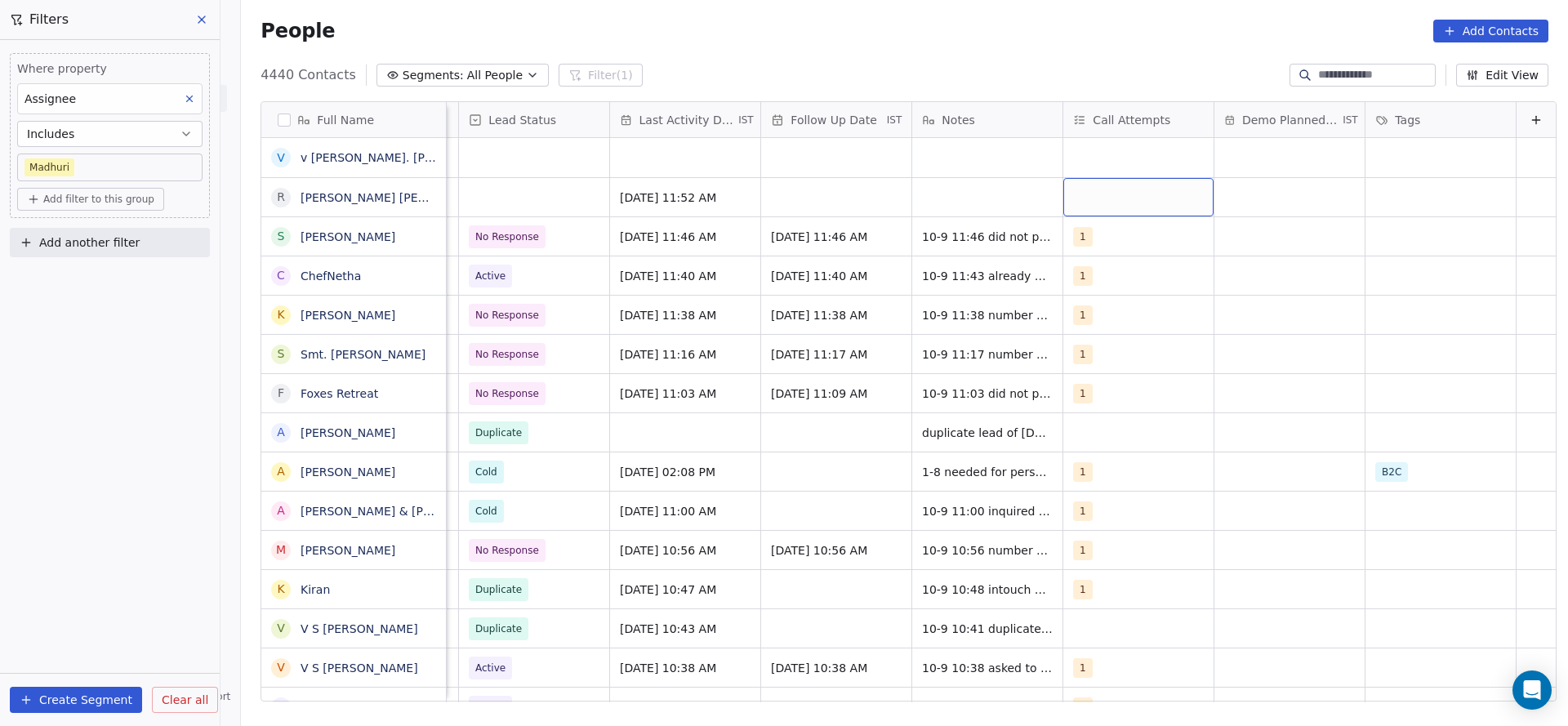
click at [1104, 189] on div "grid" at bounding box center [1139, 197] width 150 height 38
click at [1089, 224] on div "1" at bounding box center [1143, 240] width 198 height 32
click at [890, 266] on html "On2Cook India Pvt. Ltd. Contacts People Marketing Workflows Campaigns Sales Pip…" at bounding box center [784, 363] width 1568 height 726
click at [923, 196] on div "grid" at bounding box center [987, 197] width 150 height 38
type textarea "**********"
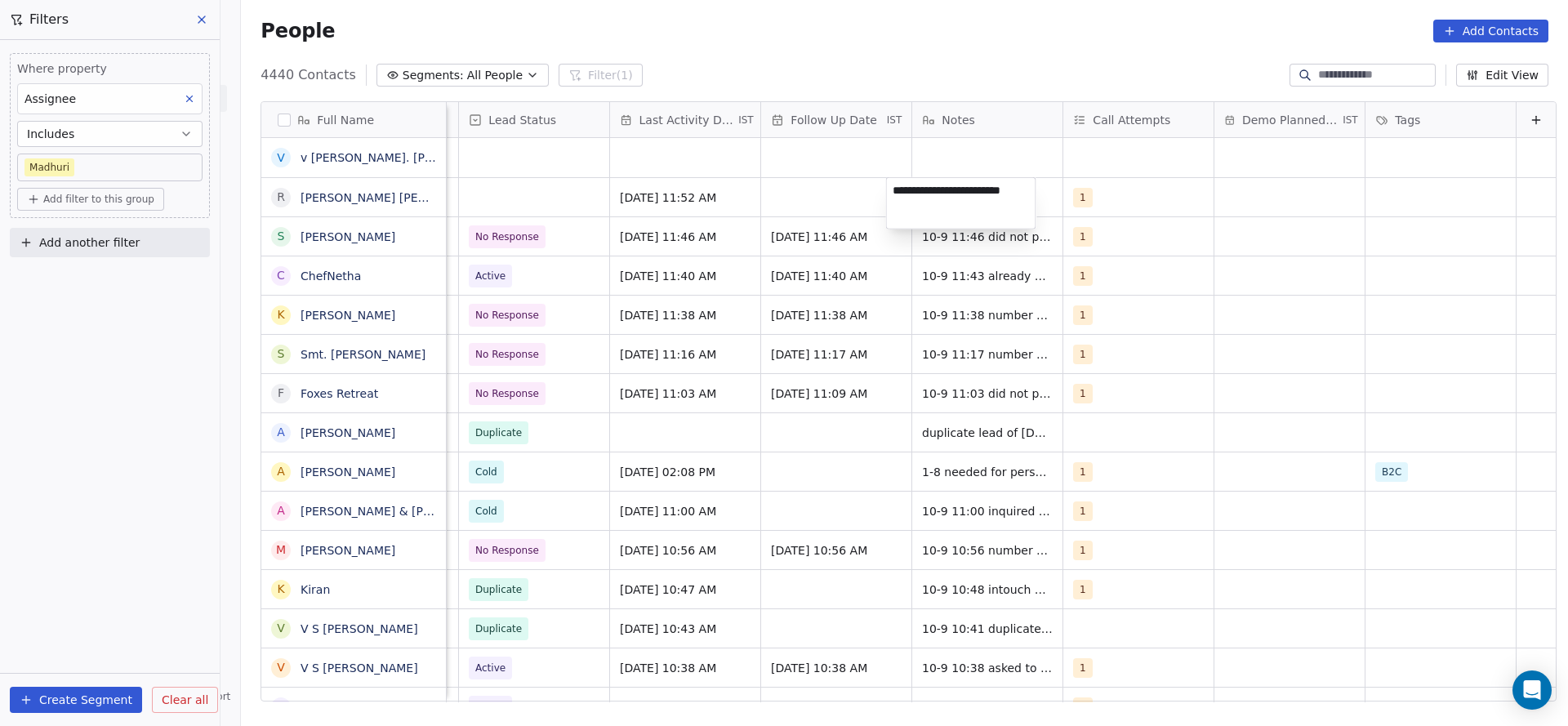
click at [818, 208] on html "On2Cook India Pvt. Ltd. Contacts People Marketing Workflows Campaigns Sales Pip…" at bounding box center [784, 363] width 1568 height 726
click at [818, 208] on div "grid" at bounding box center [836, 197] width 150 height 38
click at [813, 210] on div "grid" at bounding box center [836, 197] width 150 height 38
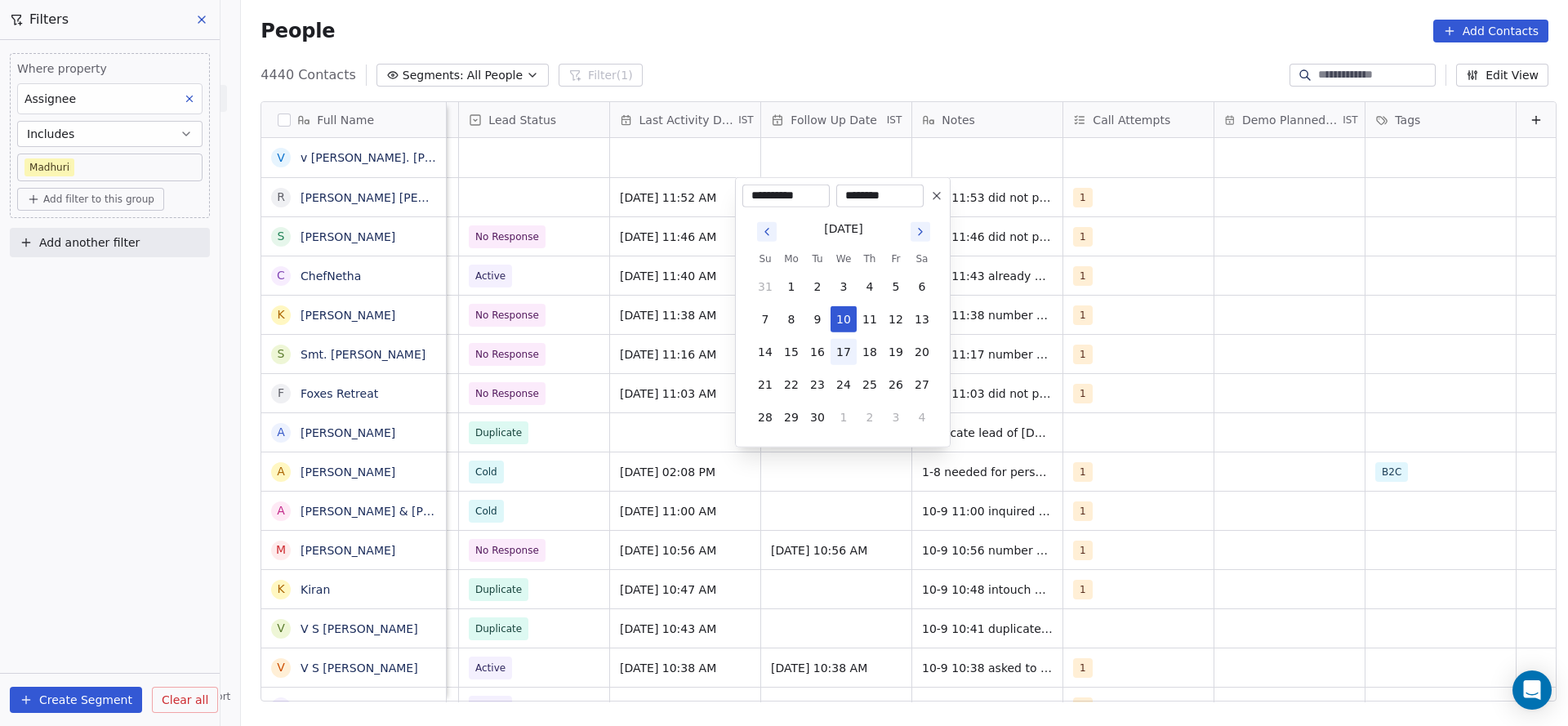
click at [854, 360] on button "17" at bounding box center [843, 353] width 27 height 27
type input "**********"
drag, startPoint x: 702, startPoint y: 375, endPoint x: 520, endPoint y: 262, distance: 214.2
click at [701, 375] on html "On2Cook India Pvt. Ltd. Contacts People Marketing Workflows Campaigns Sales Pip…" at bounding box center [784, 363] width 1568 height 726
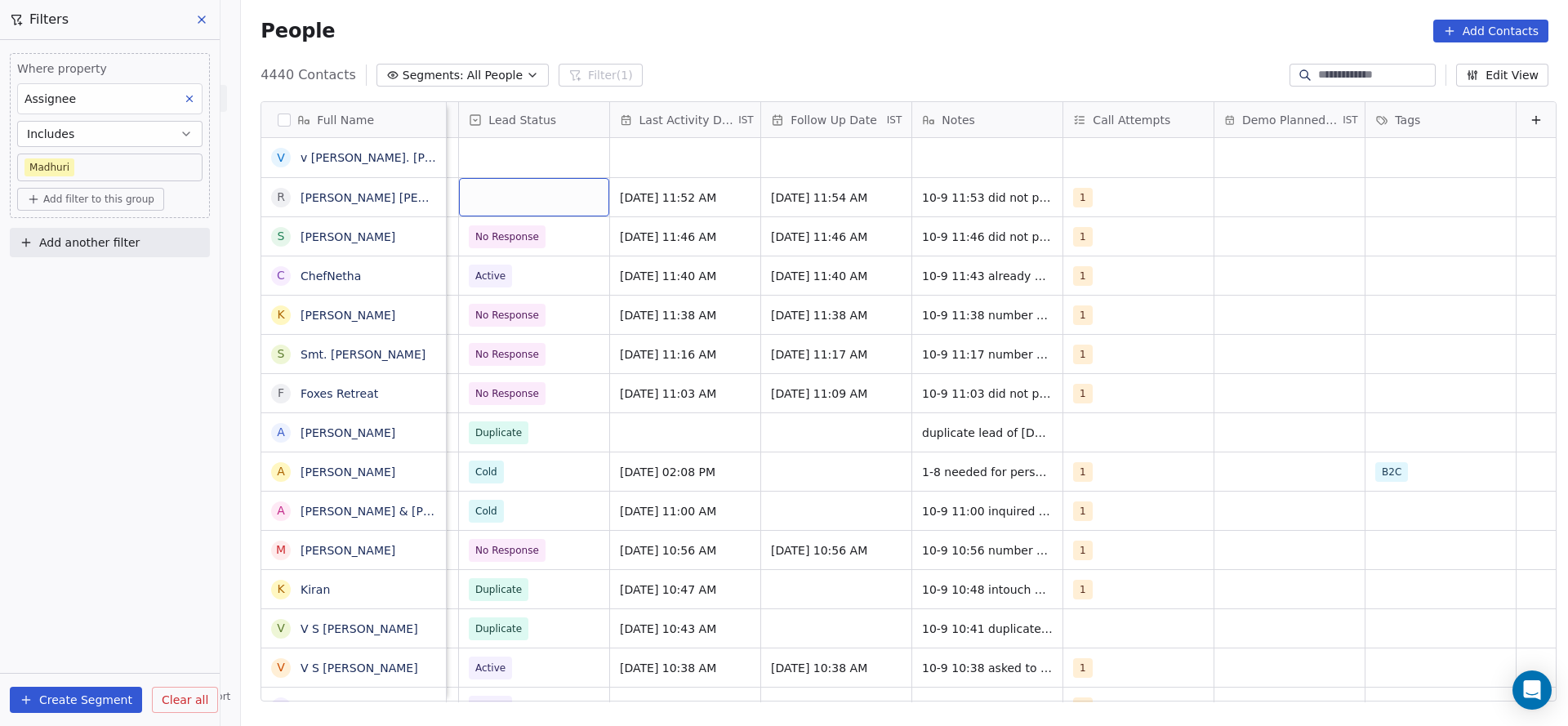
scroll to position [0, 2114]
click at [521, 212] on div "grid" at bounding box center [534, 197] width 150 height 38
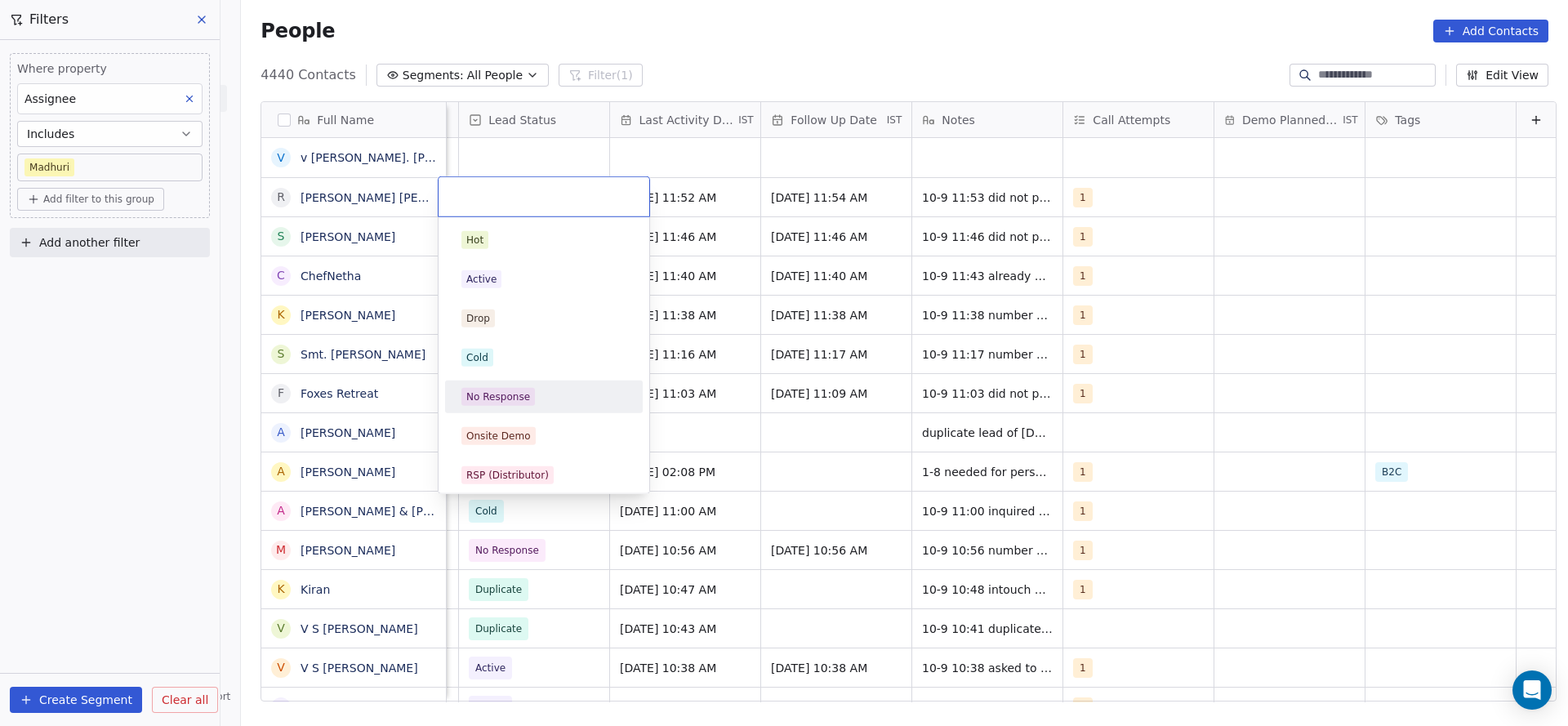
click at [514, 391] on div "No Response" at bounding box center [498, 396] width 64 height 14
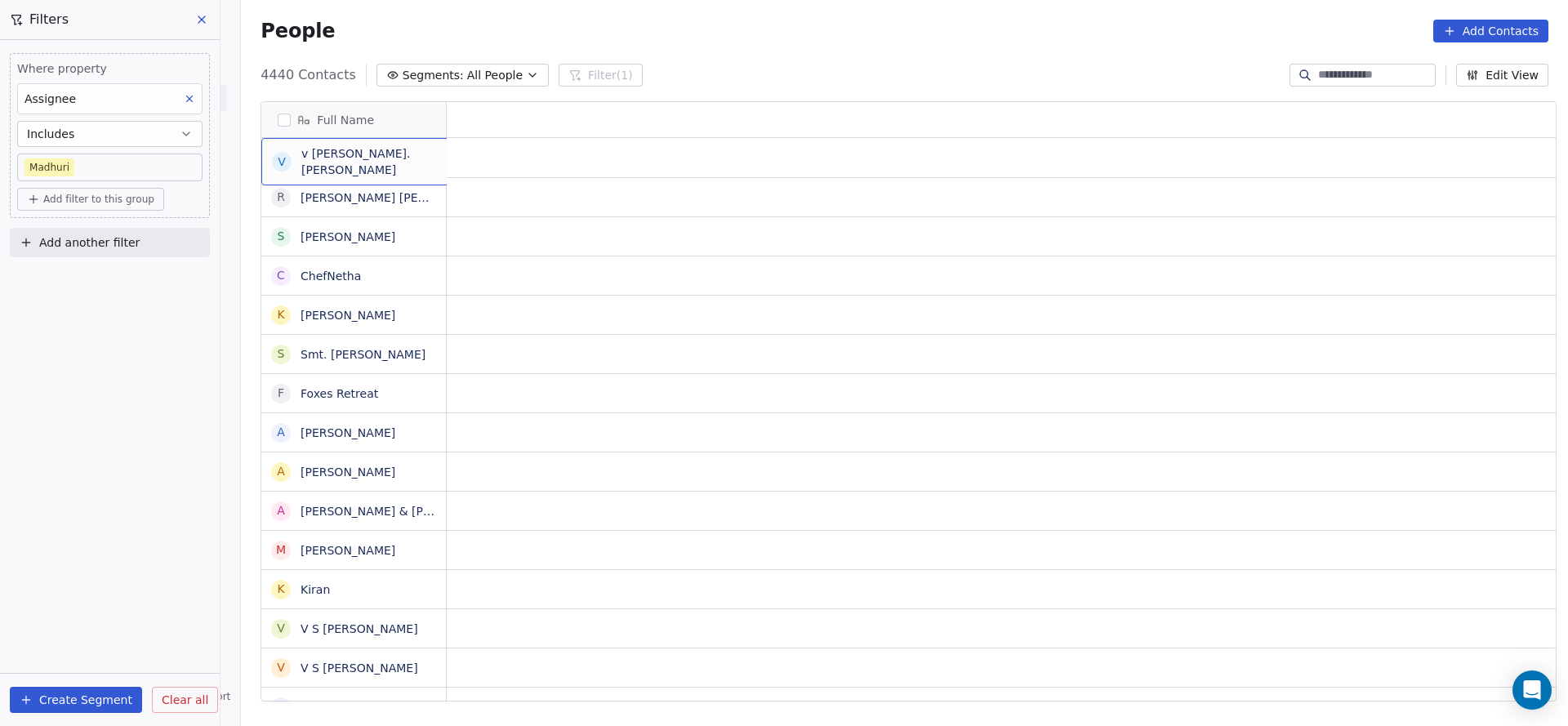
scroll to position [0, 0]
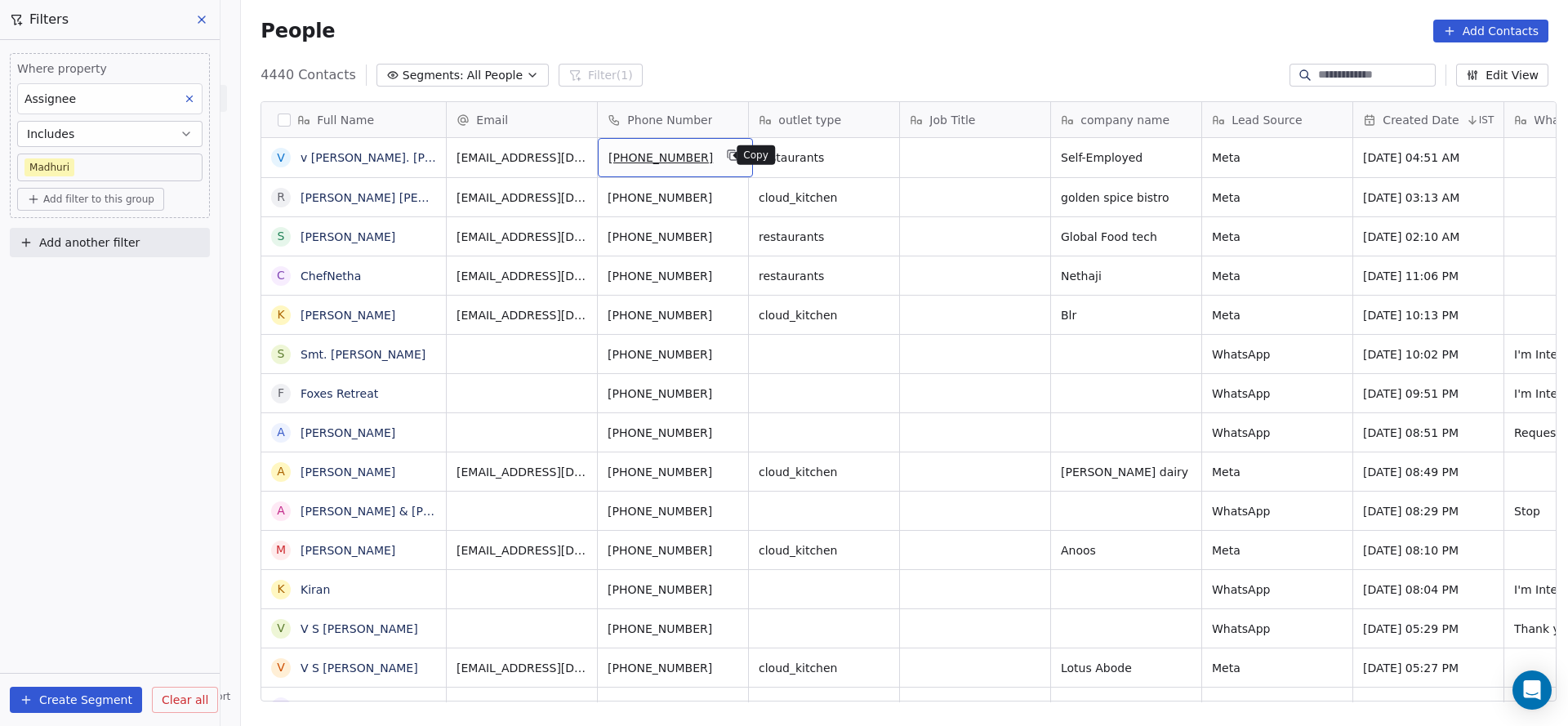
click at [727, 161] on icon "grid" at bounding box center [733, 155] width 13 height 13
click at [727, 550] on icon "grid" at bounding box center [733, 548] width 13 height 13
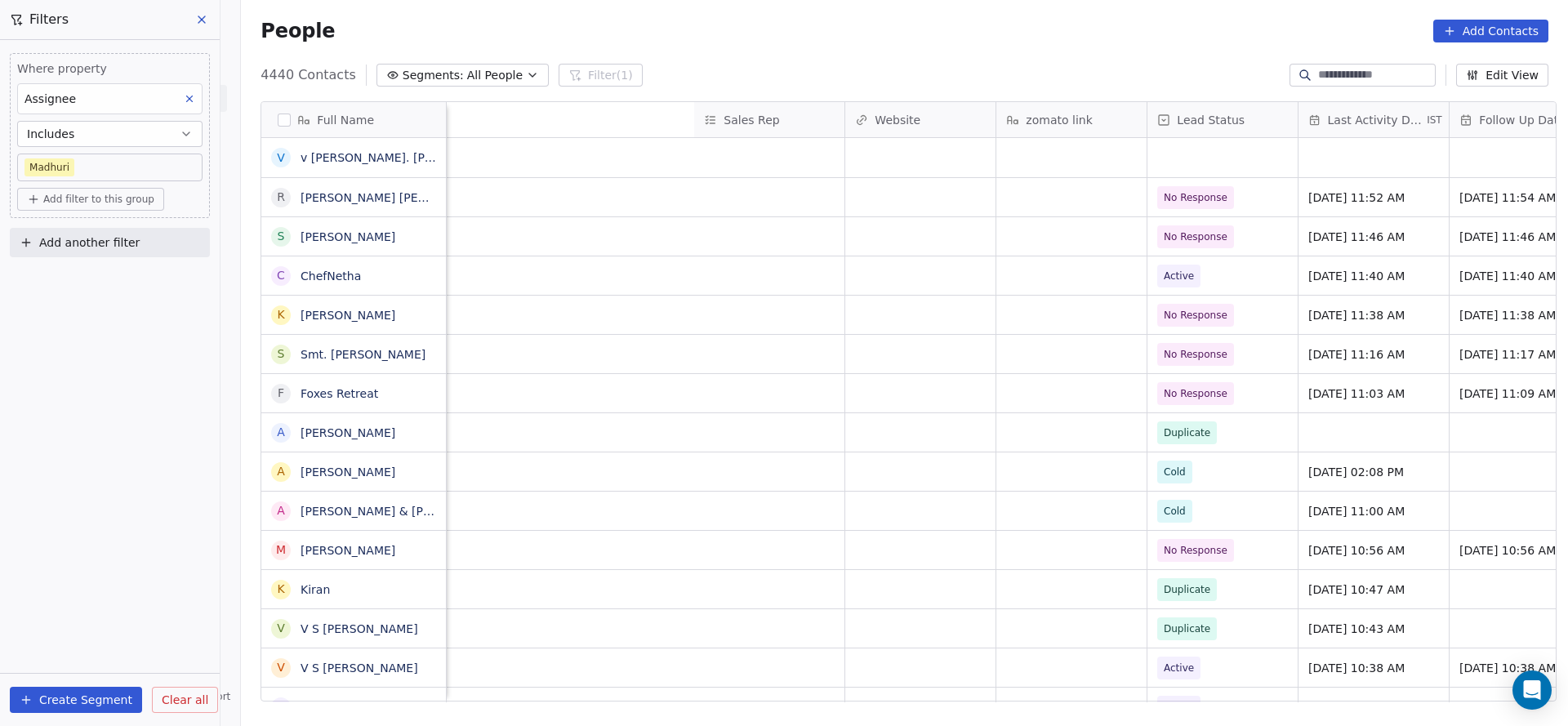
scroll to position [0, 2121]
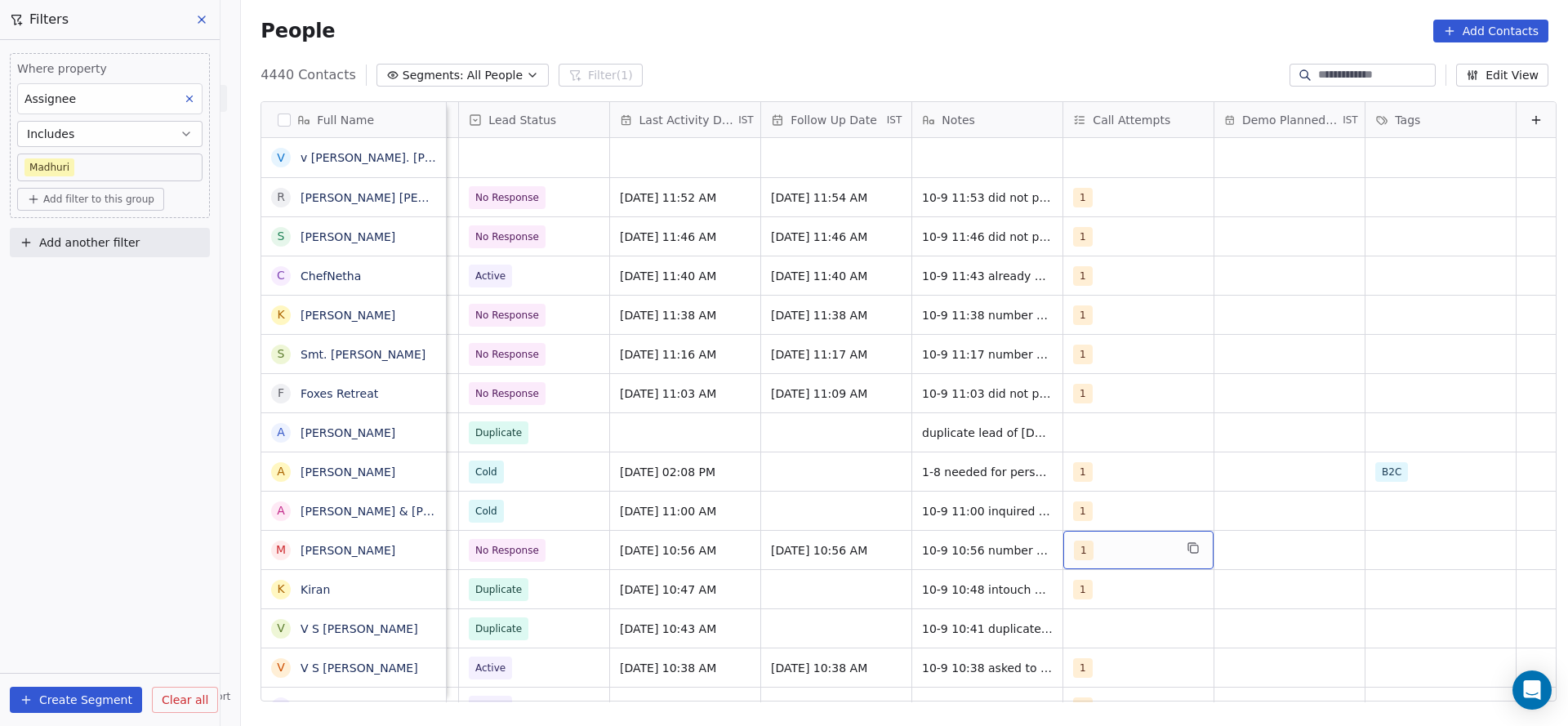
click at [1090, 549] on div "1" at bounding box center [1124, 550] width 100 height 20
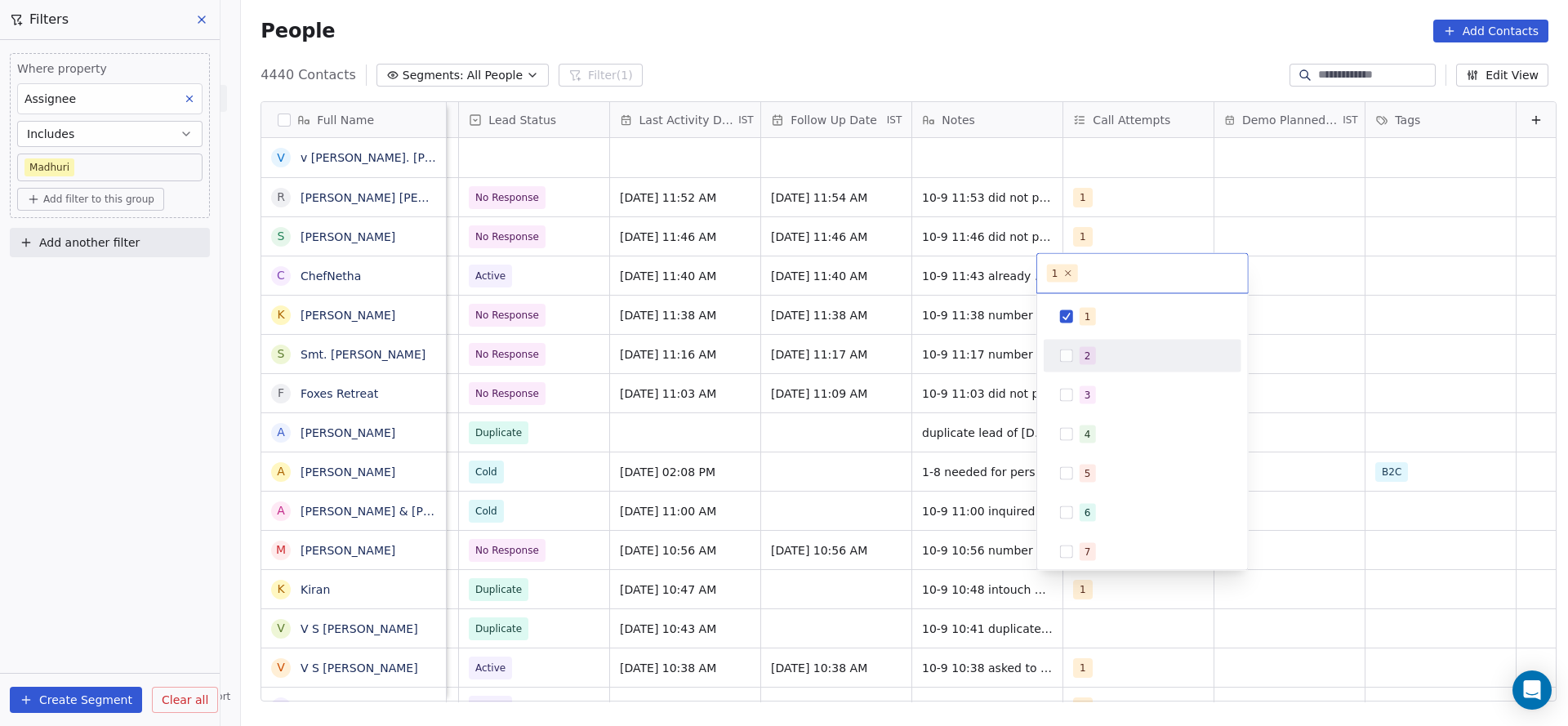
click at [1102, 348] on div "2" at bounding box center [1152, 355] width 145 height 18
click at [1085, 318] on div "1" at bounding box center [1087, 316] width 7 height 14
click at [862, 444] on html "On2Cook India Pvt. Ltd. Contacts People Marketing Workflows Campaigns Sales Pip…" at bounding box center [784, 363] width 1568 height 726
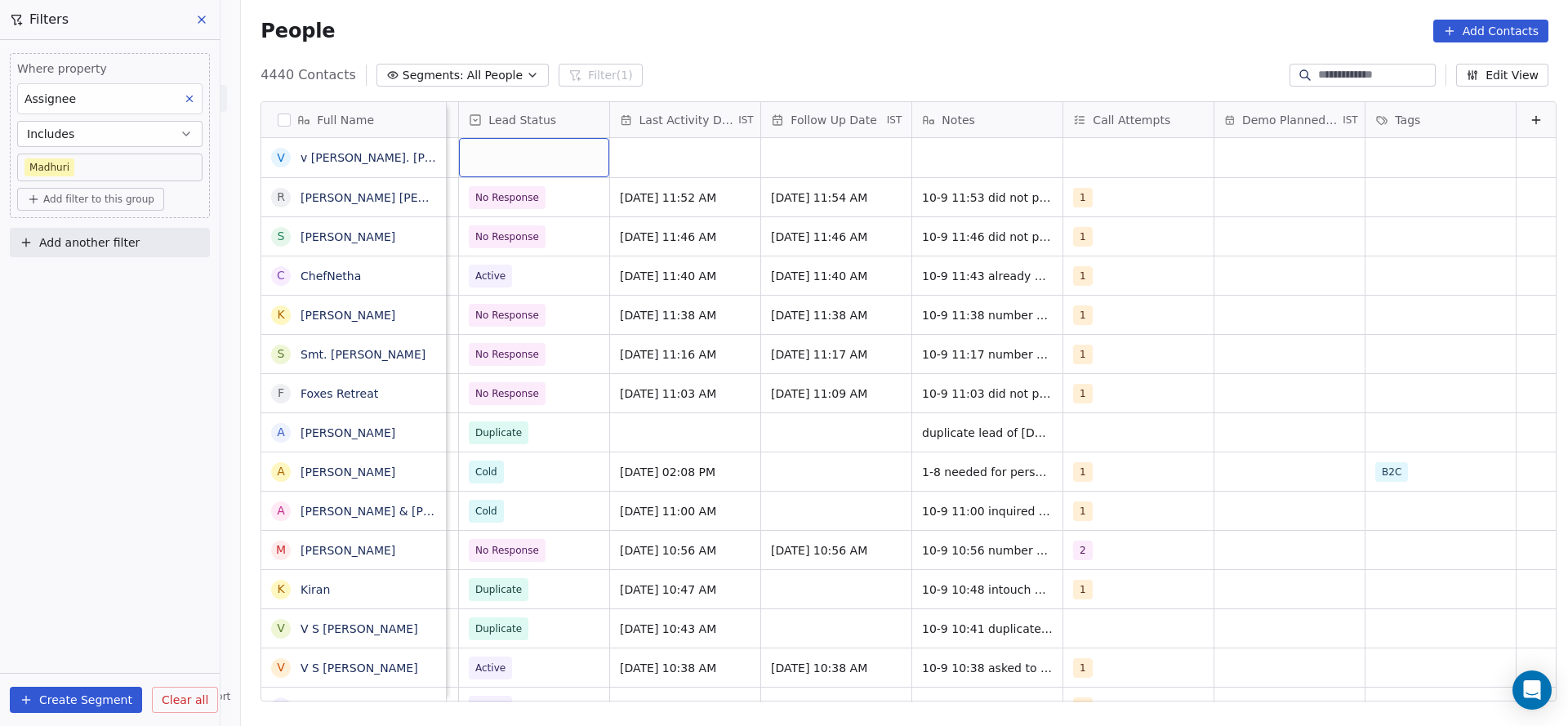
click at [472, 147] on div "grid" at bounding box center [534, 157] width 150 height 39
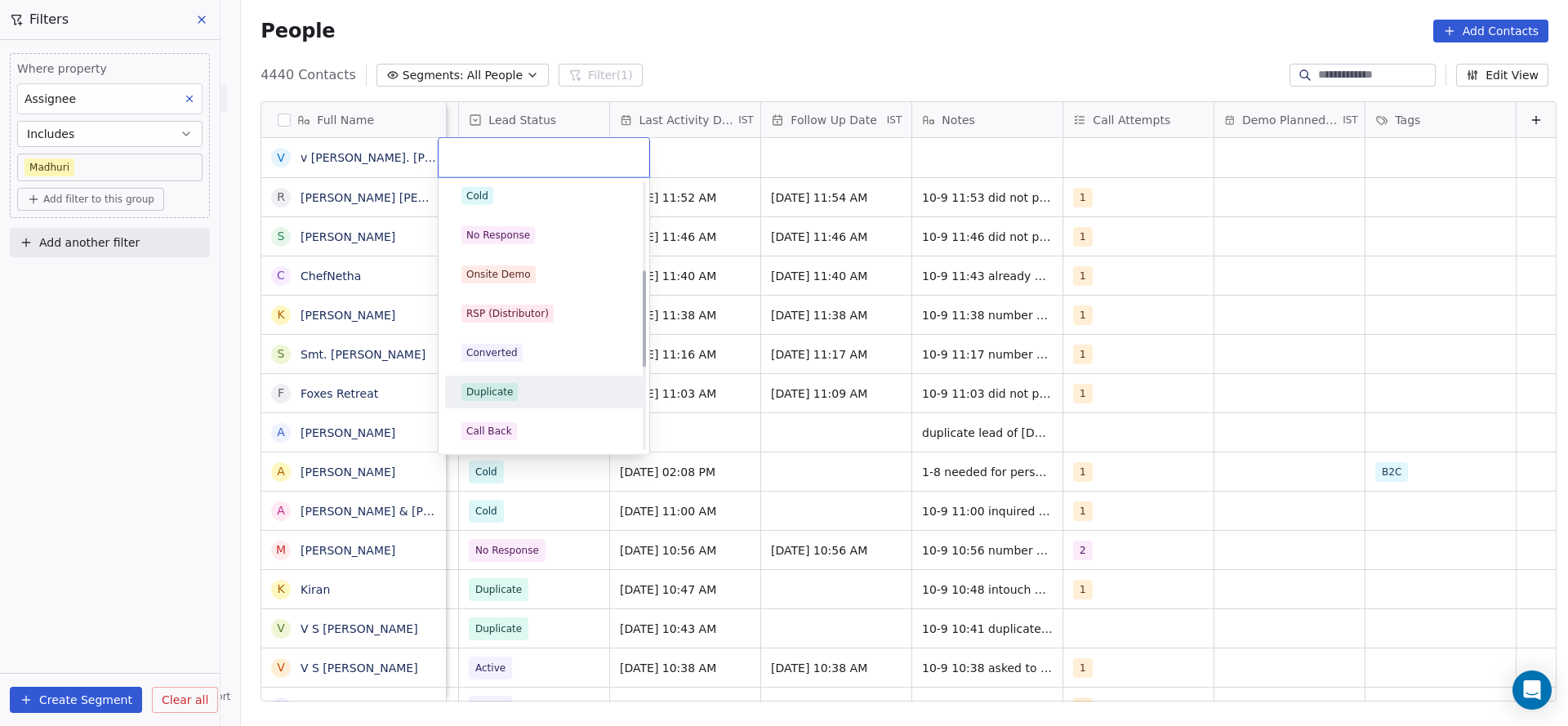
scroll to position [245, 0]
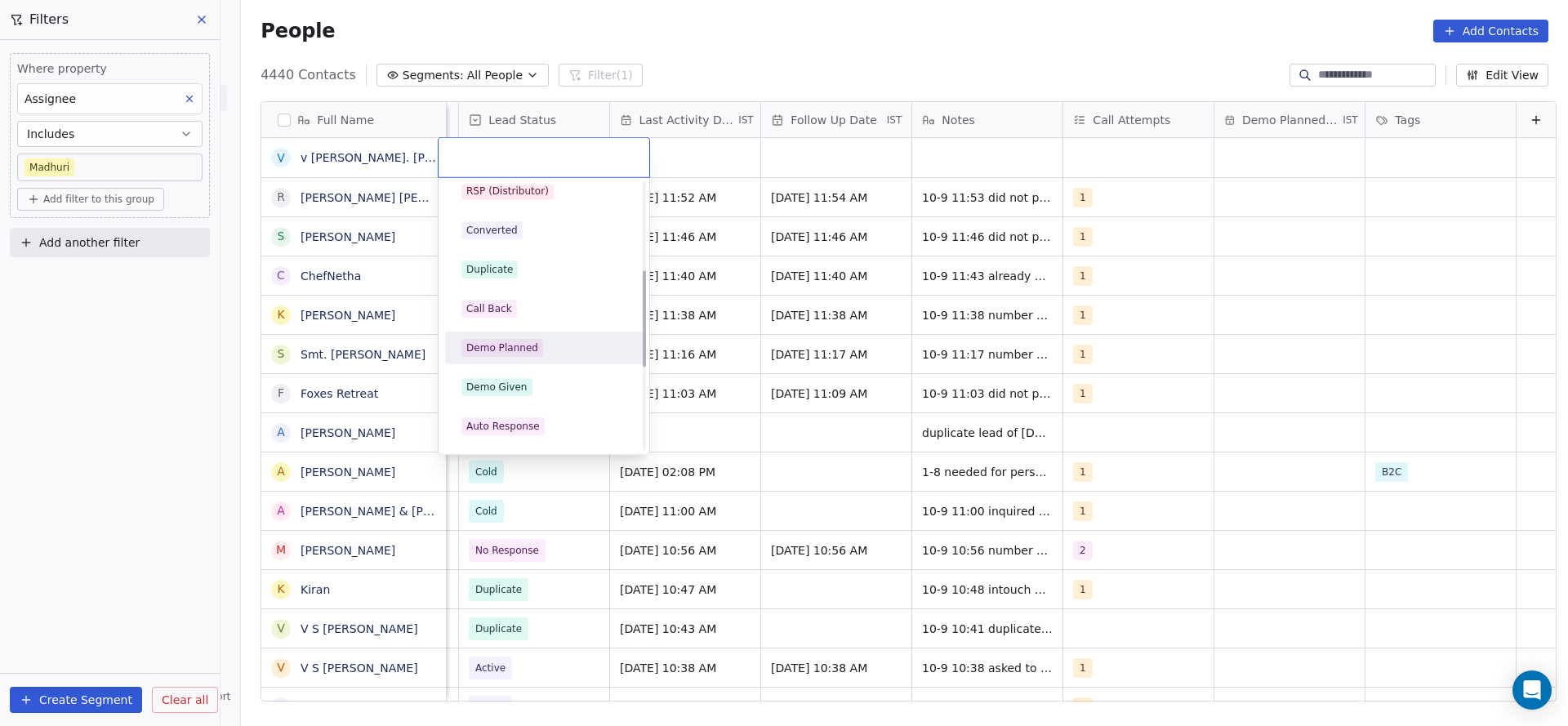
click at [527, 348] on div "Demo Planned" at bounding box center [502, 348] width 72 height 14
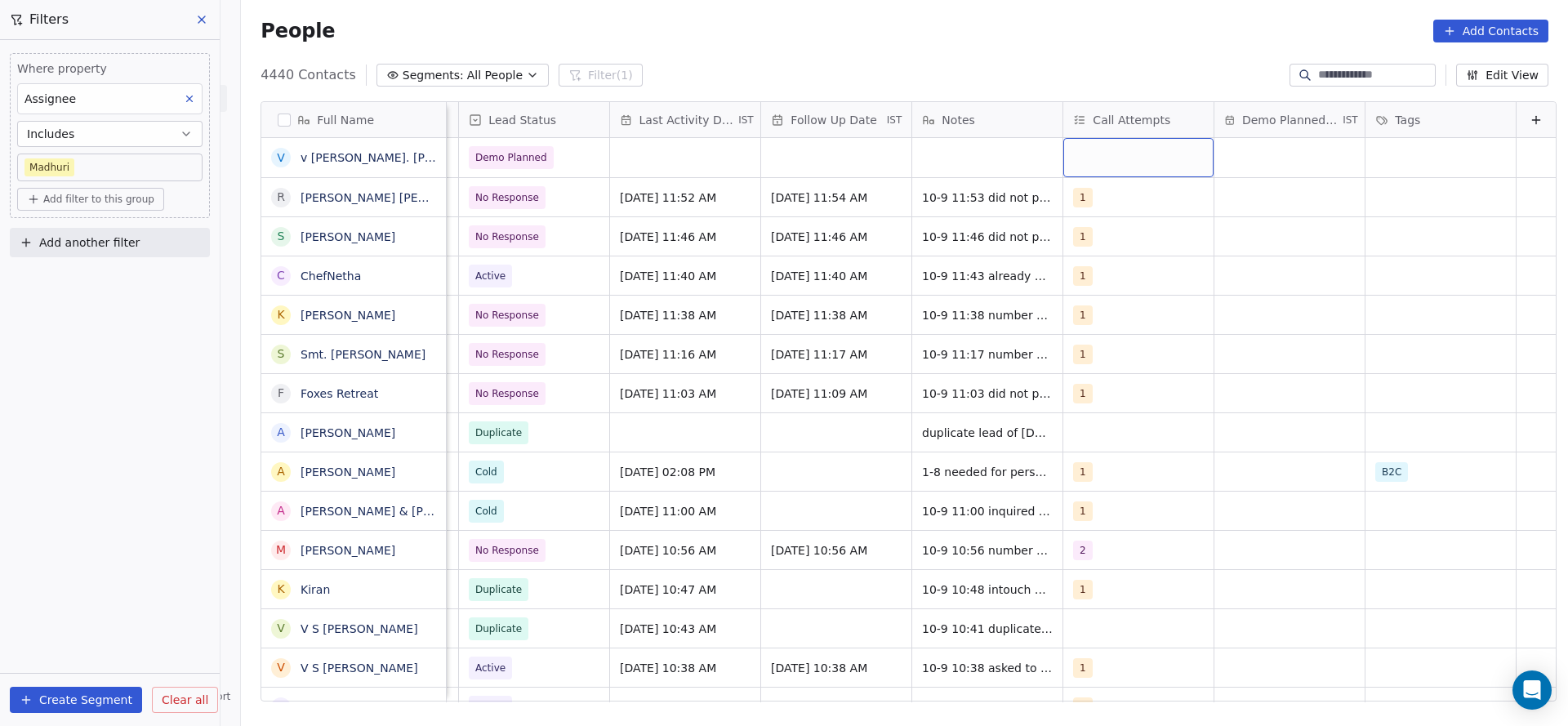
click at [1098, 172] on div "grid" at bounding box center [1139, 157] width 150 height 39
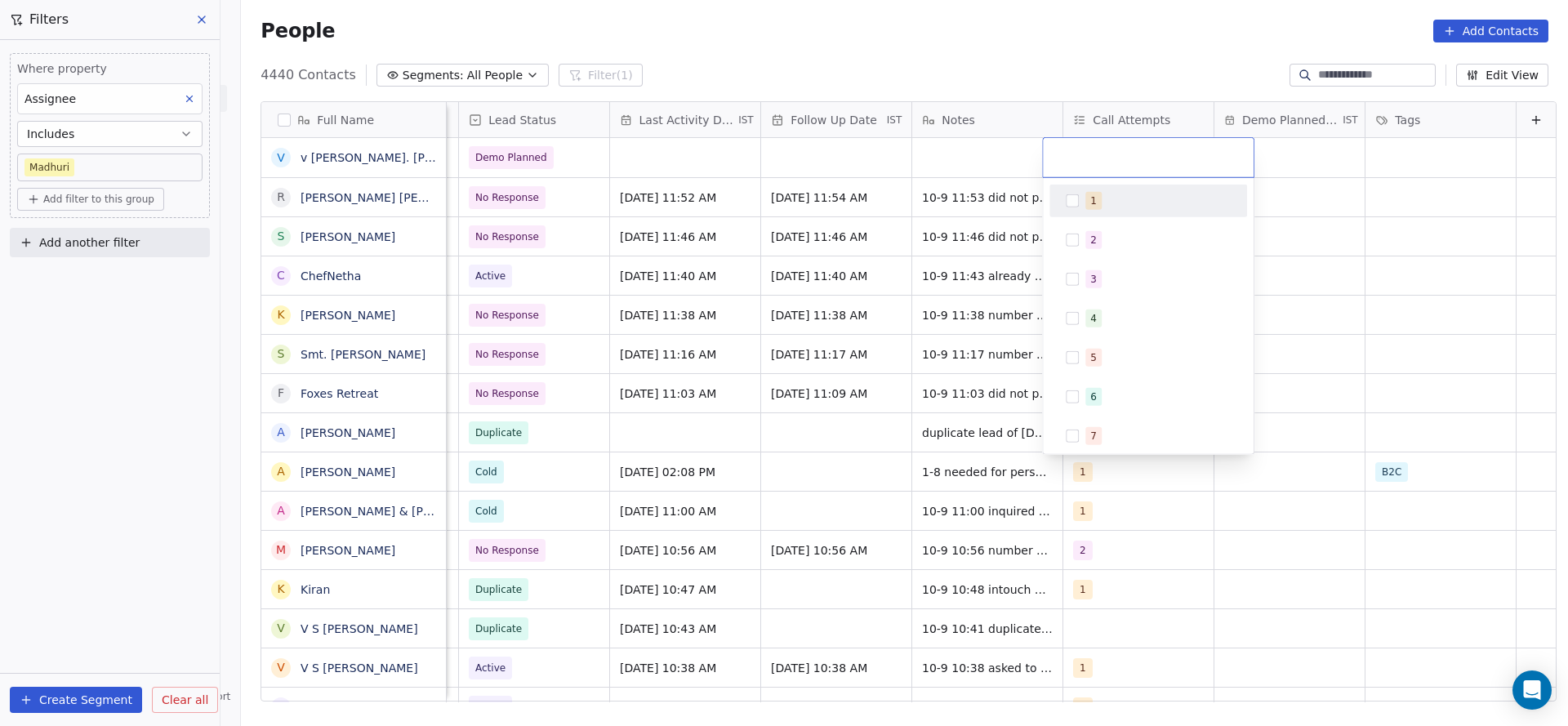
click at [1081, 206] on div "1" at bounding box center [1148, 201] width 184 height 27
click at [813, 255] on html "On2Cook India Pvt. Ltd. Contacts People Marketing Workflows Campaigns Sales Pip…" at bounding box center [784, 363] width 1568 height 726
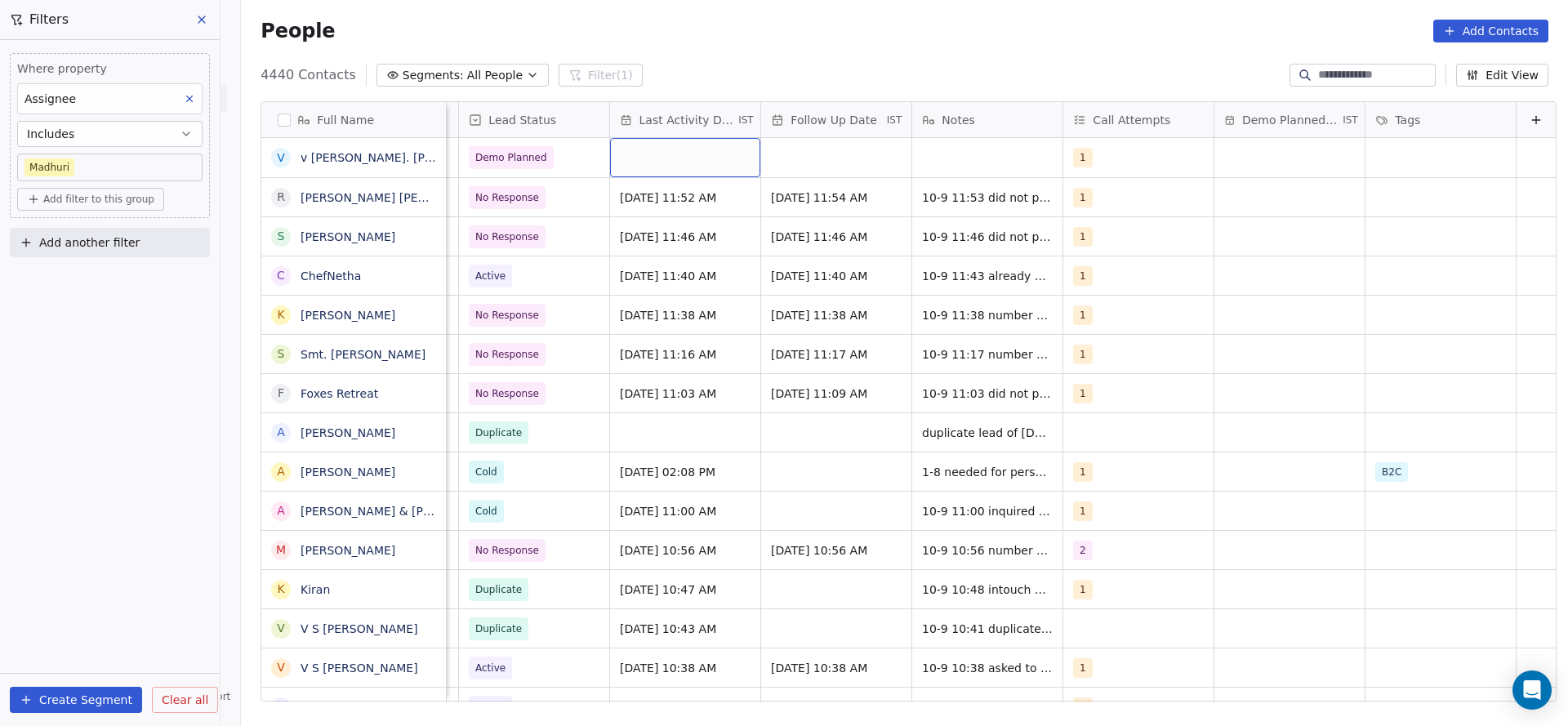
click at [703, 174] on div "grid" at bounding box center [685, 157] width 150 height 39
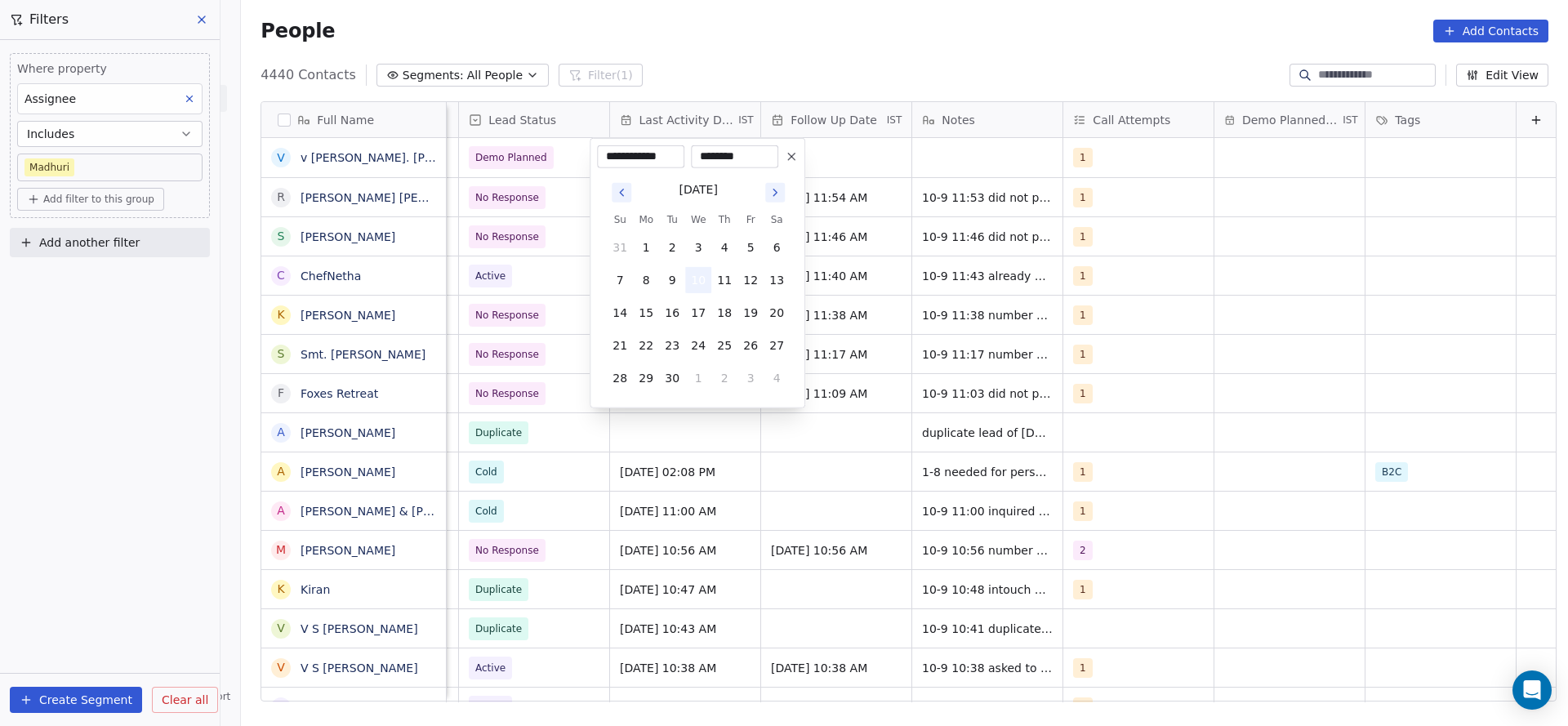
click at [696, 276] on button "10" at bounding box center [698, 280] width 27 height 27
click at [893, 262] on html "On2Cook India Pvt. Ltd. Contacts People Marketing Workflows Campaigns Sales Pip…" at bounding box center [784, 363] width 1568 height 726
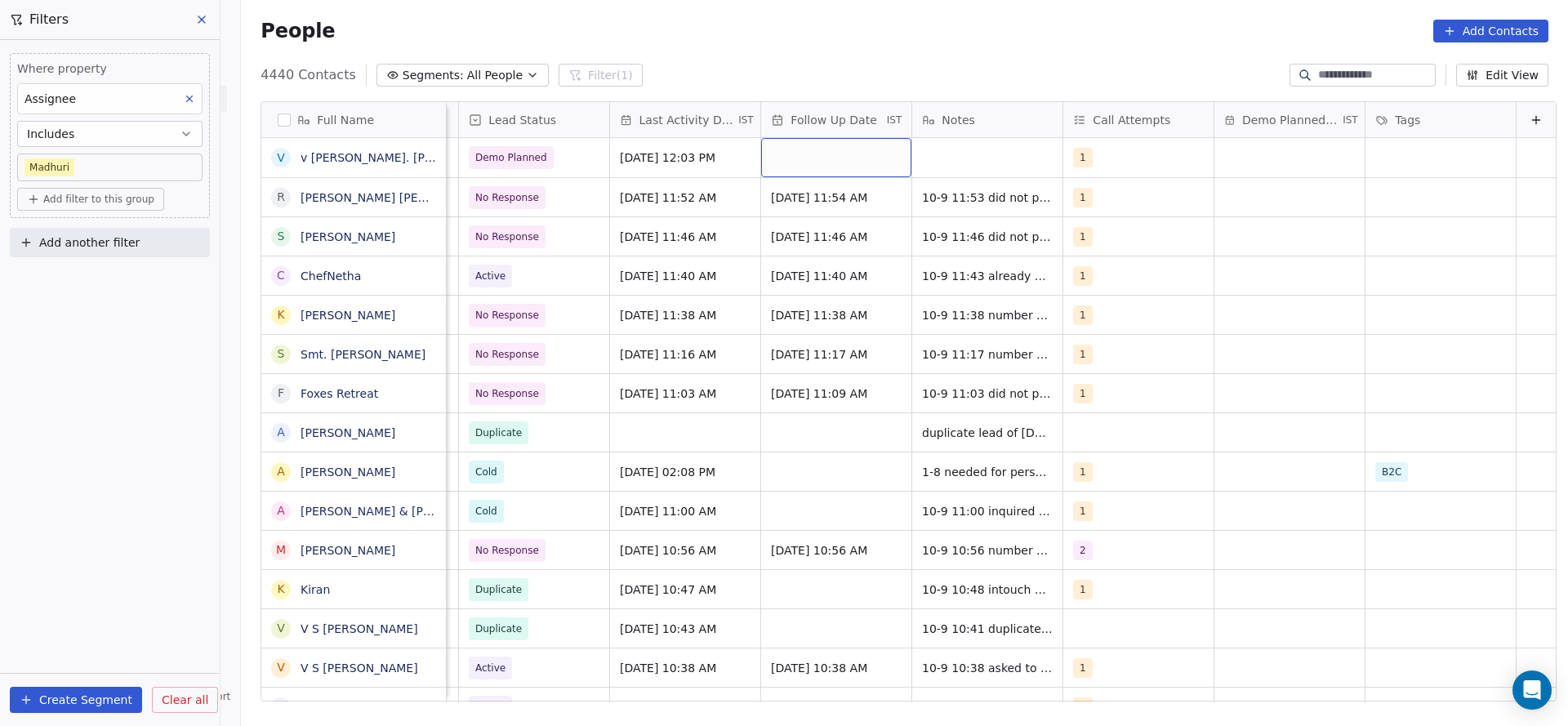
click at [836, 175] on div "grid" at bounding box center [836, 157] width 150 height 39
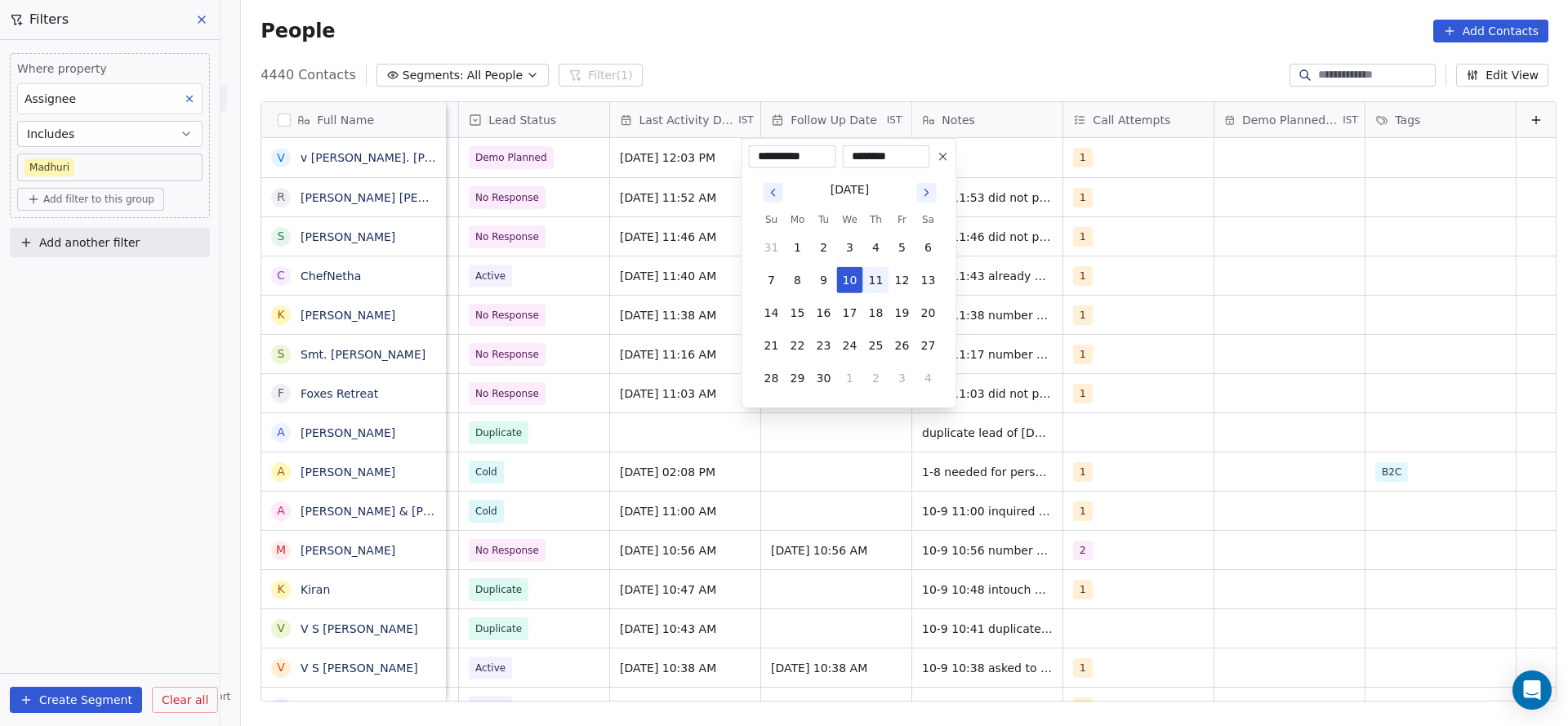
click at [880, 275] on button "11" at bounding box center [877, 280] width 27 height 27
type input "**********"
click at [1235, 155] on html "On2Cook India Pvt. Ltd. Contacts People Marketing Workflows Campaigns Sales Pip…" at bounding box center [784, 363] width 1568 height 726
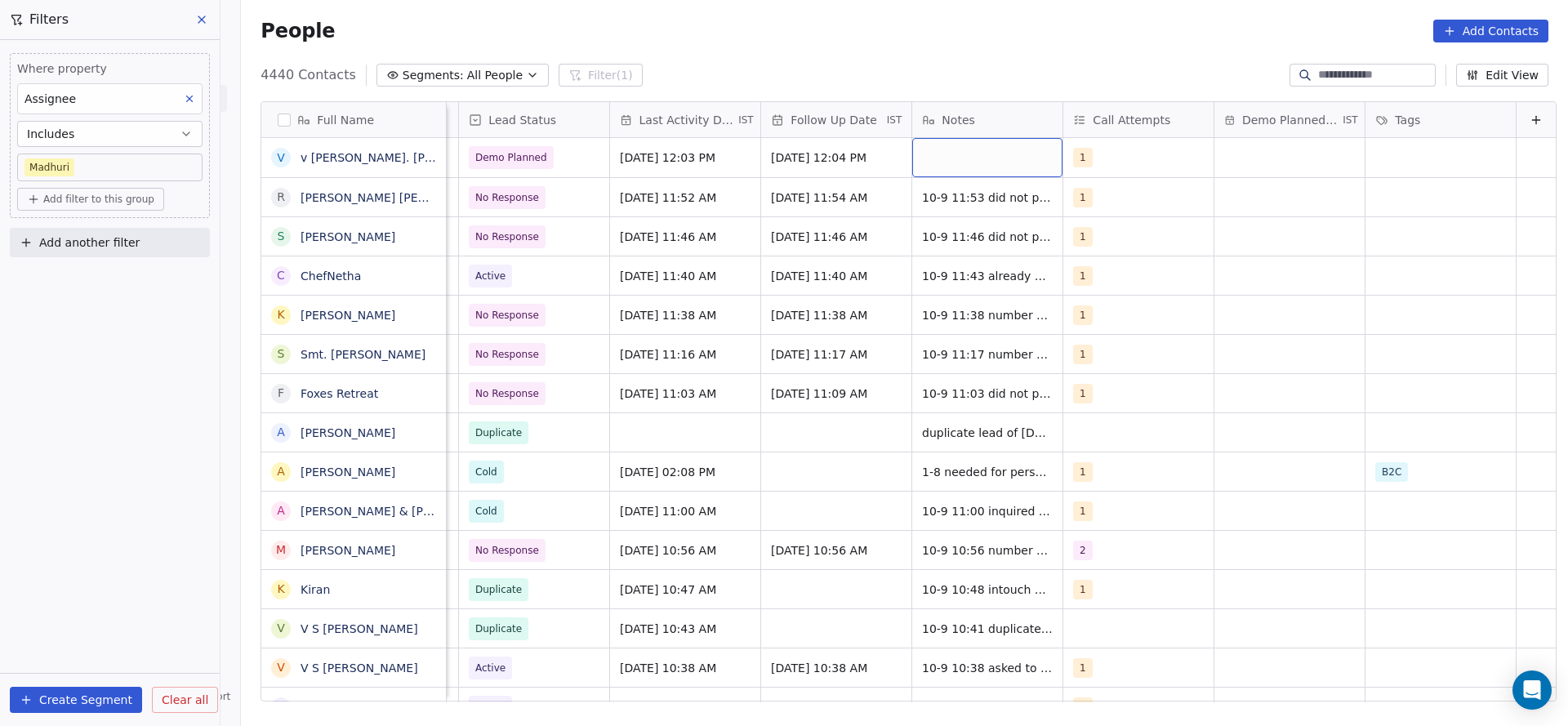
click at [935, 160] on div "grid" at bounding box center [987, 157] width 150 height 39
type textarea "**********"
click at [739, 250] on html "On2Cook India Pvt. Ltd. Contacts People Marketing Workflows Campaigns Sales Pip…" at bounding box center [784, 363] width 1568 height 726
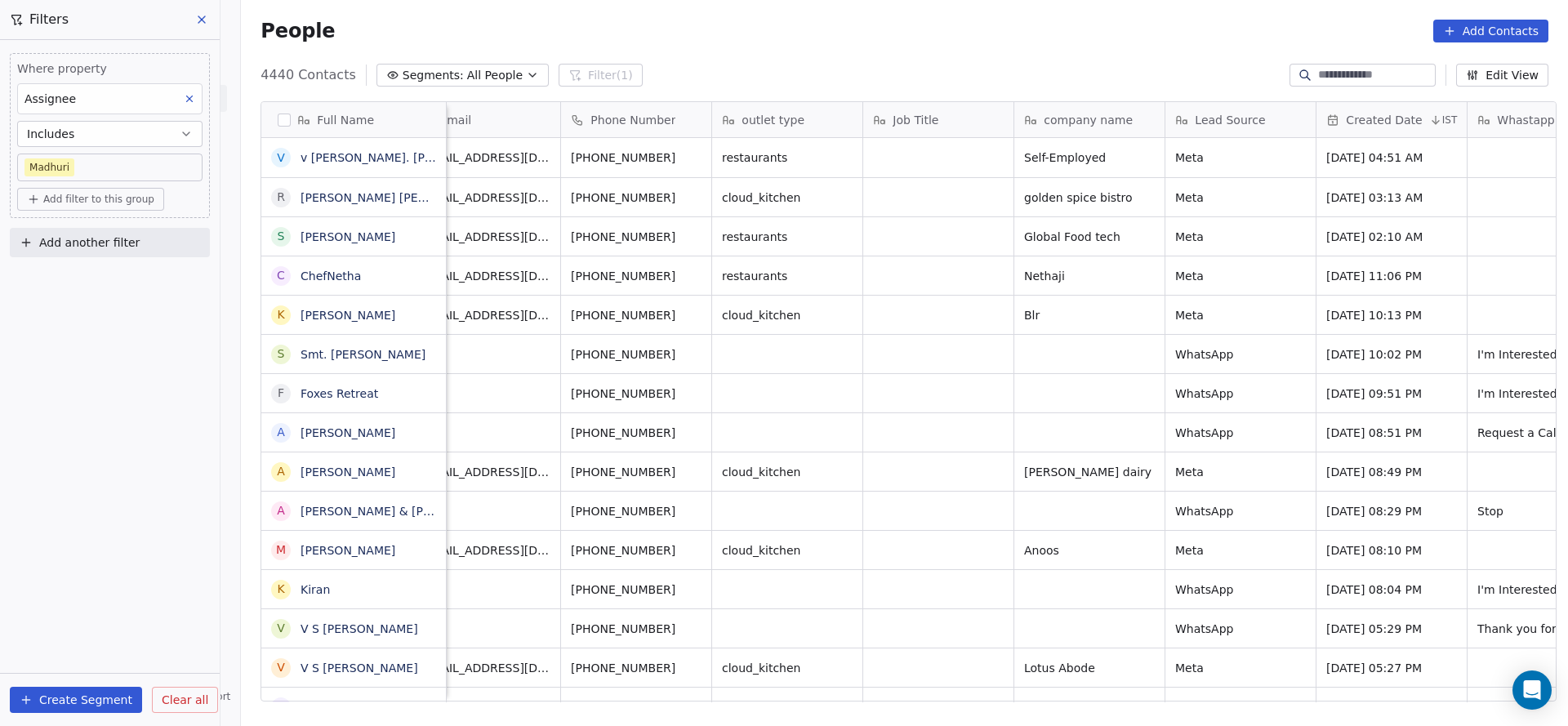
scroll to position [0, 0]
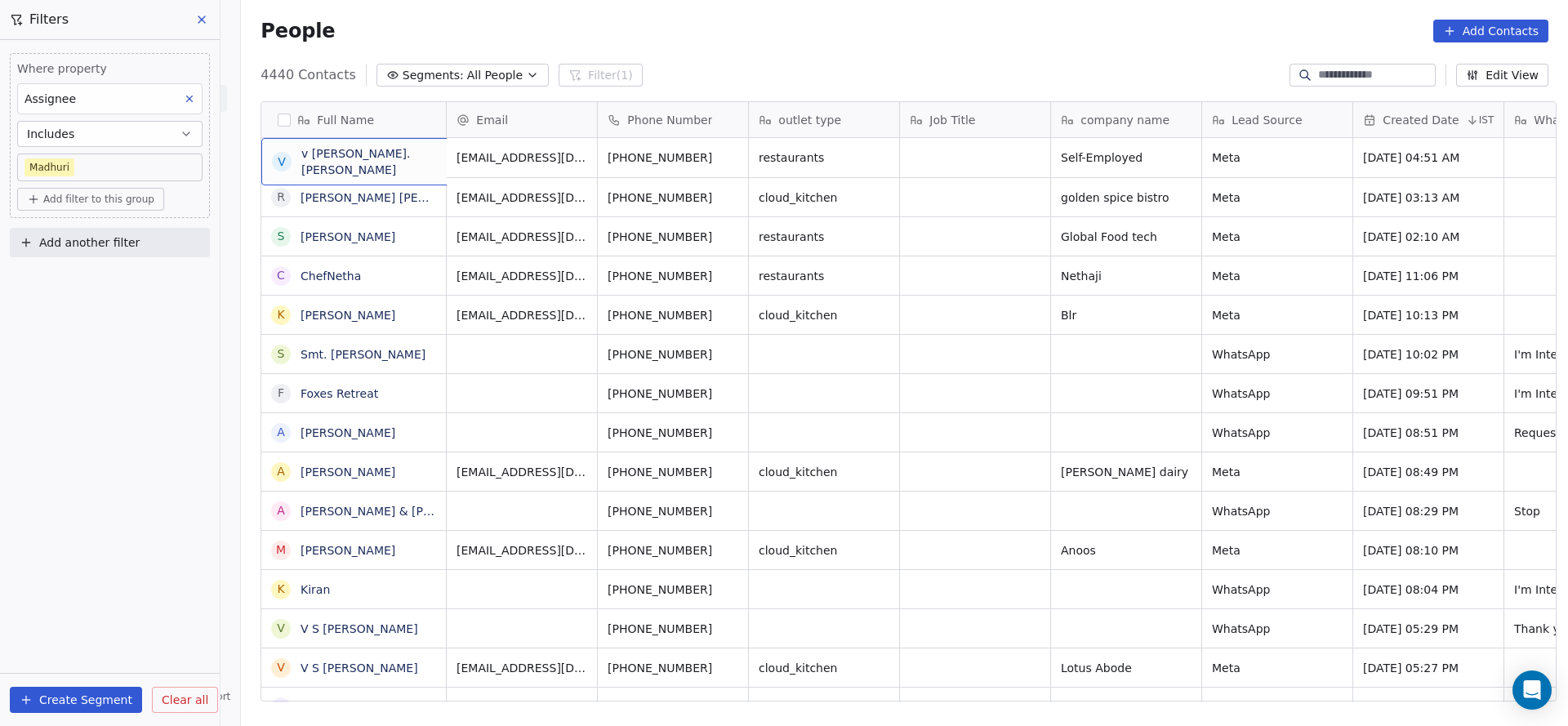
click at [399, 174] on span "v [PERSON_NAME]. [PERSON_NAME]" at bounding box center [384, 162] width 165 height 32
drag, startPoint x: 259, startPoint y: 155, endPoint x: 442, endPoint y: 160, distance: 183.1
click at [442, 160] on textarea "**********" at bounding box center [375, 163] width 243 height 50
click at [931, 267] on html "On2Cook India Pvt. Ltd. Contacts People Marketing Workflows Campaigns Sales Pip…" at bounding box center [784, 363] width 1568 height 726
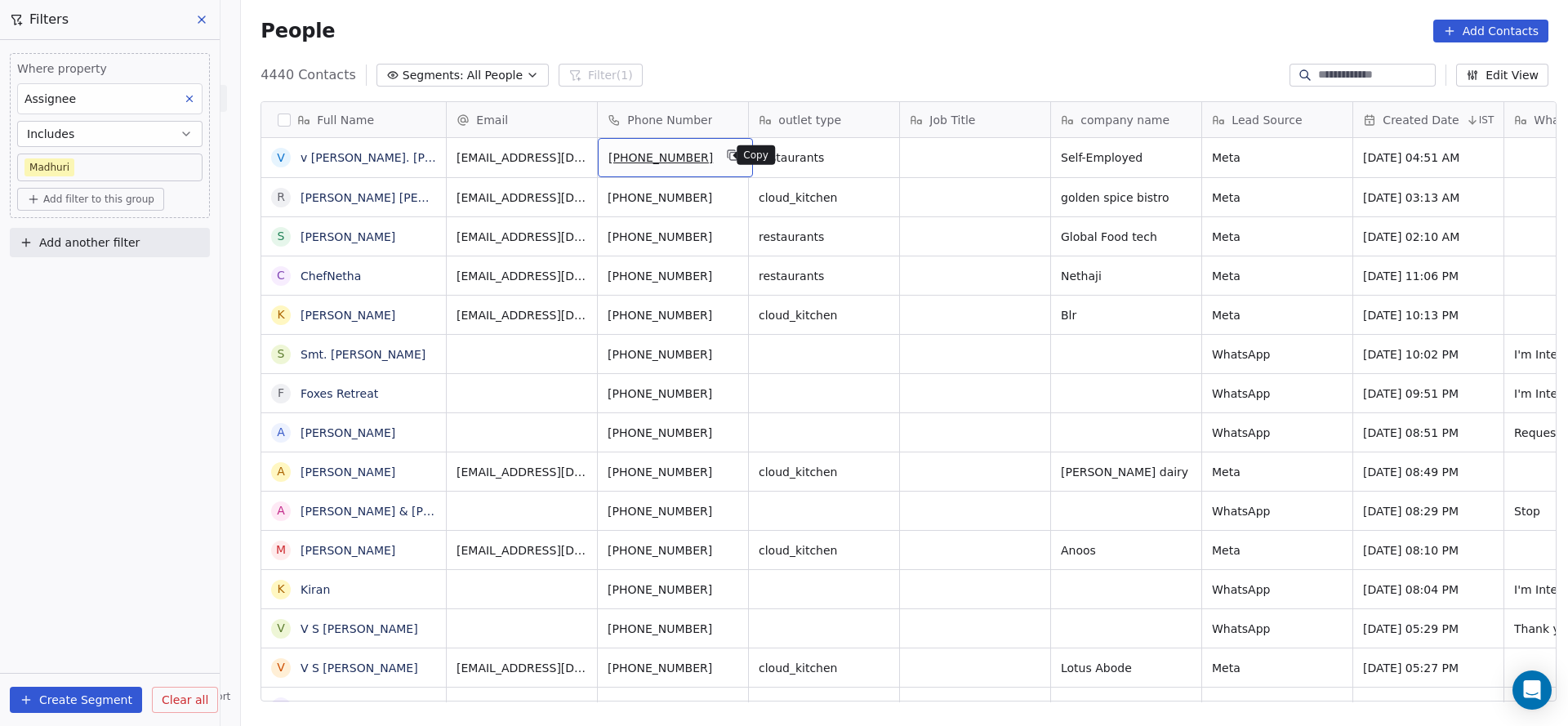
click at [724, 162] on button "grid" at bounding box center [733, 155] width 20 height 20
click at [143, 242] on button "Add another filter" at bounding box center [109, 242] width 200 height 29
click at [140, 199] on html "On2Cook India Pvt. Ltd. Contacts People Marketing Workflows Campaigns Sales Pip…" at bounding box center [784, 363] width 1568 height 726
click at [140, 199] on span "Add filter to this group" at bounding box center [99, 200] width 111 height 13
click at [134, 238] on div "Contact properties" at bounding box center [110, 234] width 152 height 17
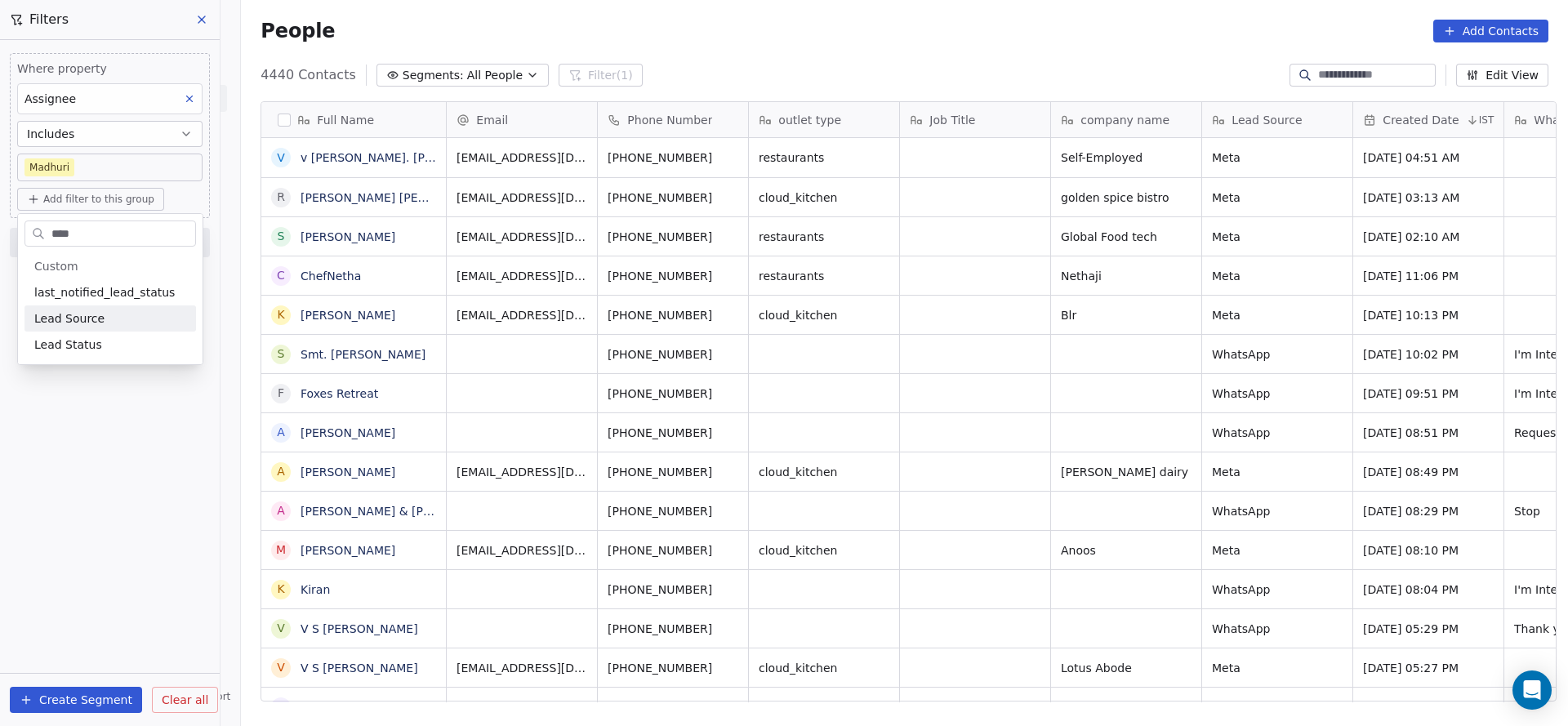
type input "****"
click at [101, 345] on div "Lead Status" at bounding box center [110, 344] width 152 height 16
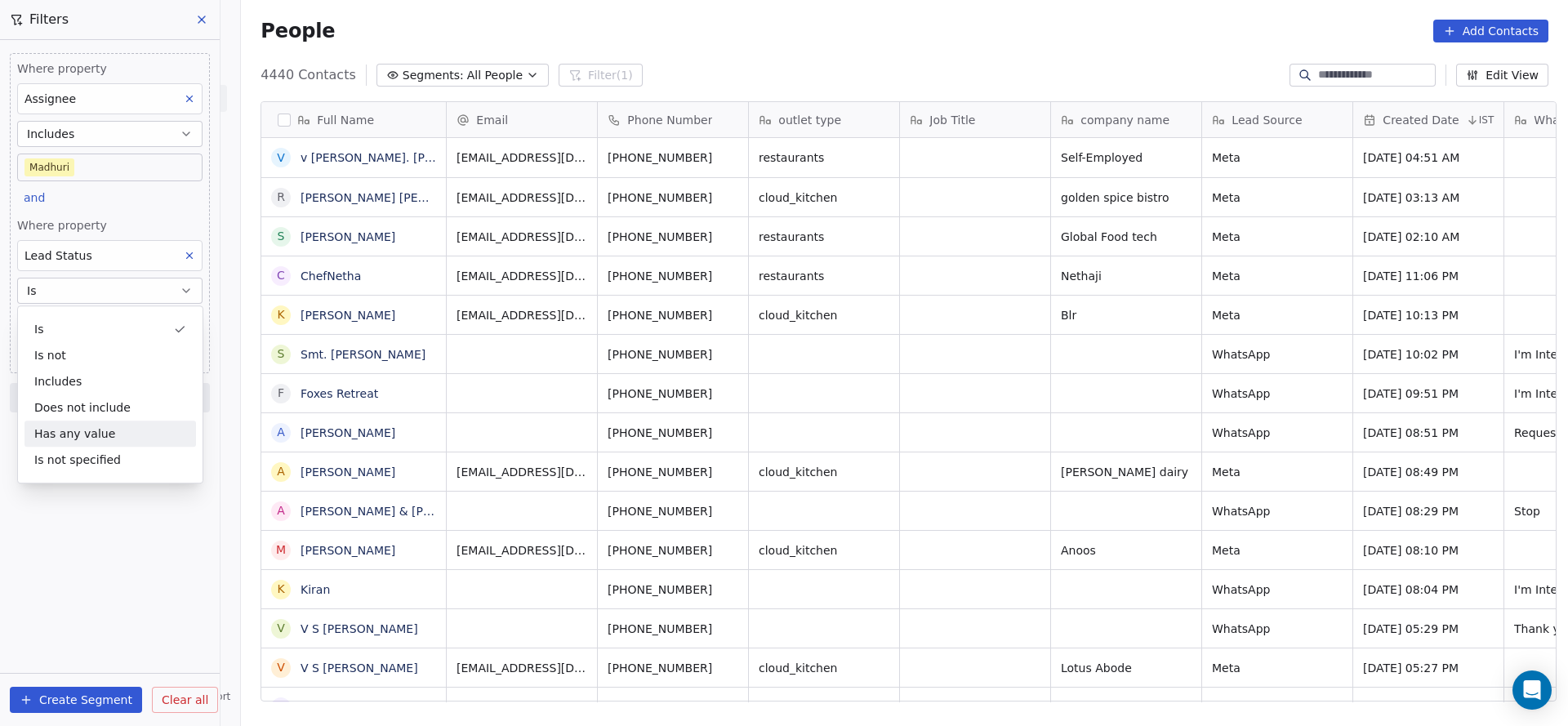
click at [120, 554] on div "Where property Assignee Includes Madhuri and Where property Lead Status Is Sele…" at bounding box center [109, 383] width 219 height 686
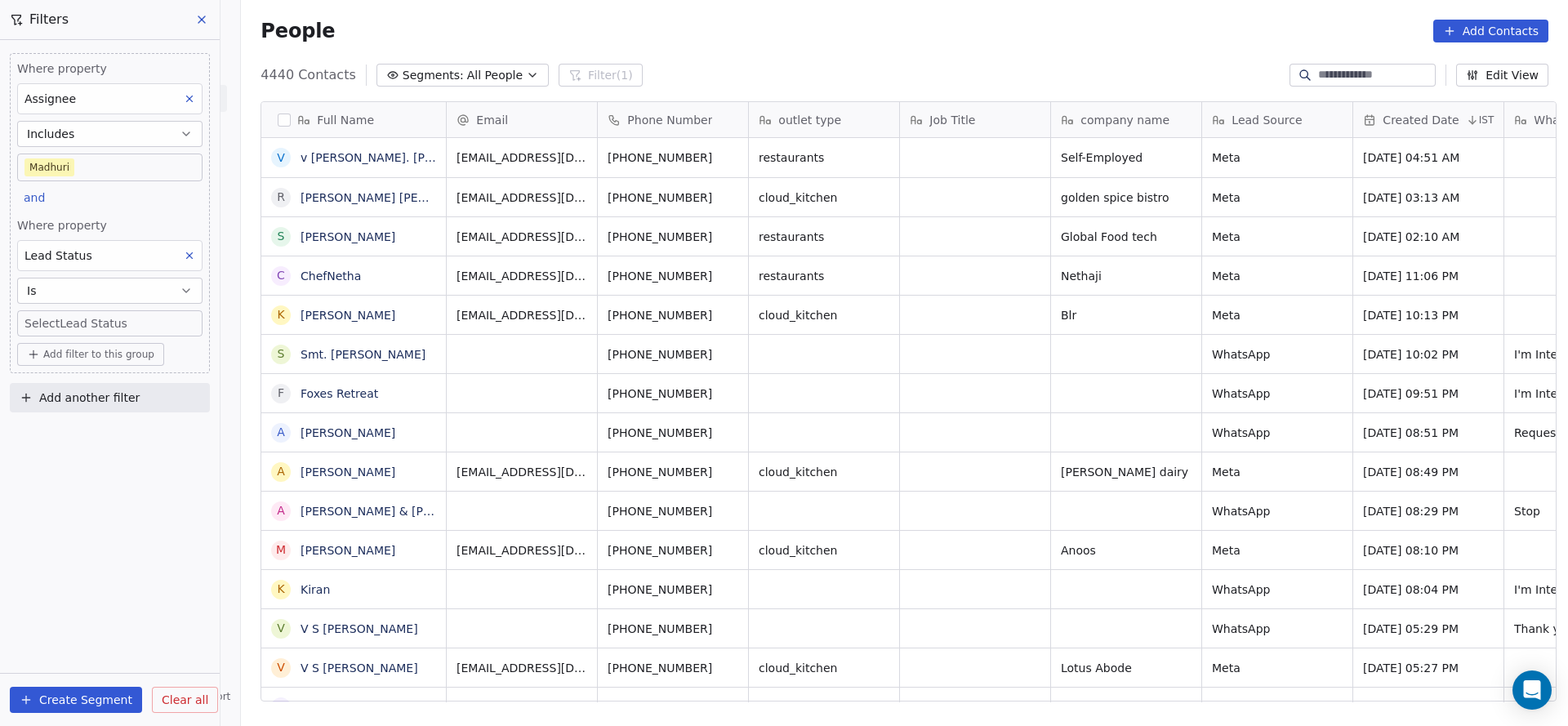
click at [146, 320] on body "On2Cook India Pvt. Ltd. Contacts People Marketing Workflows Campaigns Sales Pip…" at bounding box center [784, 363] width 1568 height 726
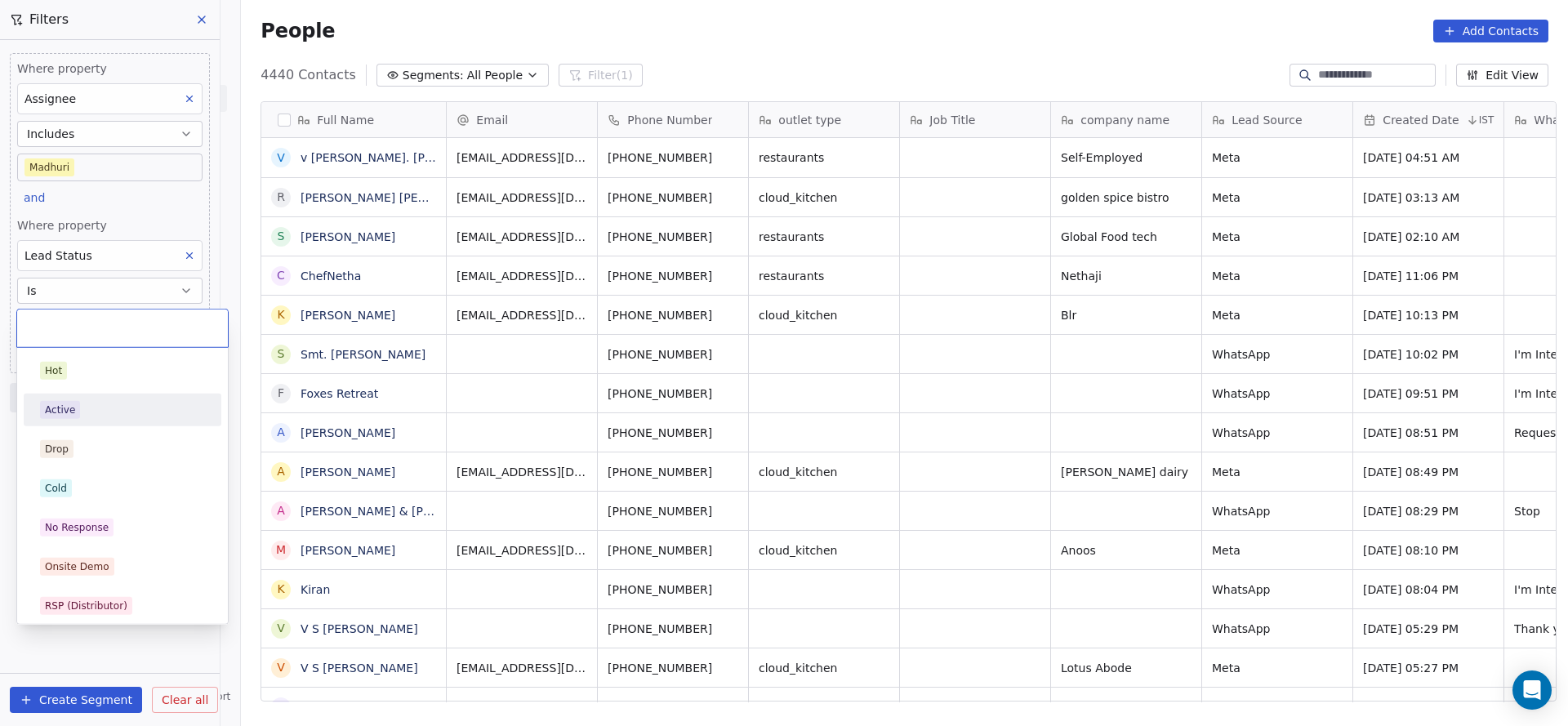
click at [95, 408] on div "Active" at bounding box center [123, 410] width 165 height 18
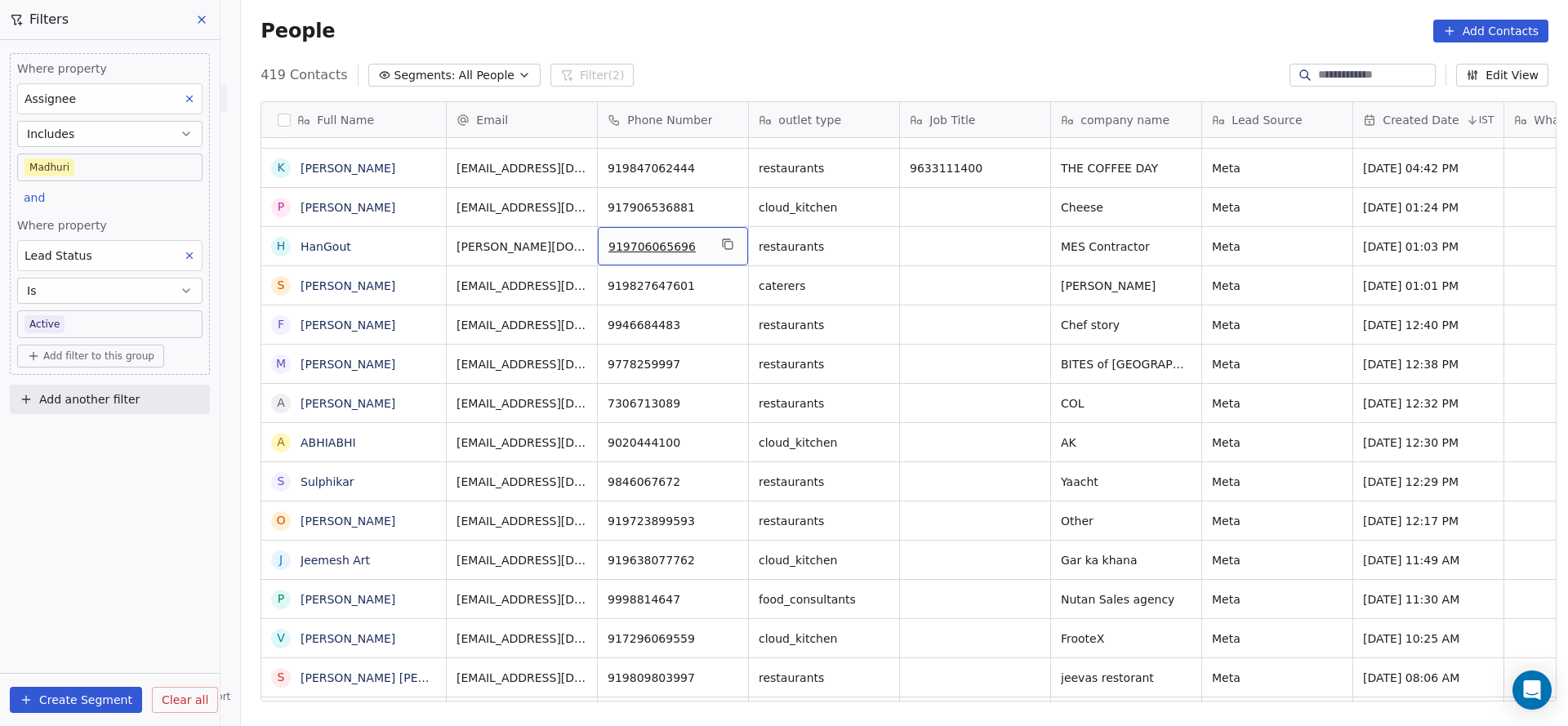
click at [731, 242] on div "919706065696" at bounding box center [672, 246] width 150 height 38
click at [721, 248] on icon "grid" at bounding box center [727, 244] width 13 height 13
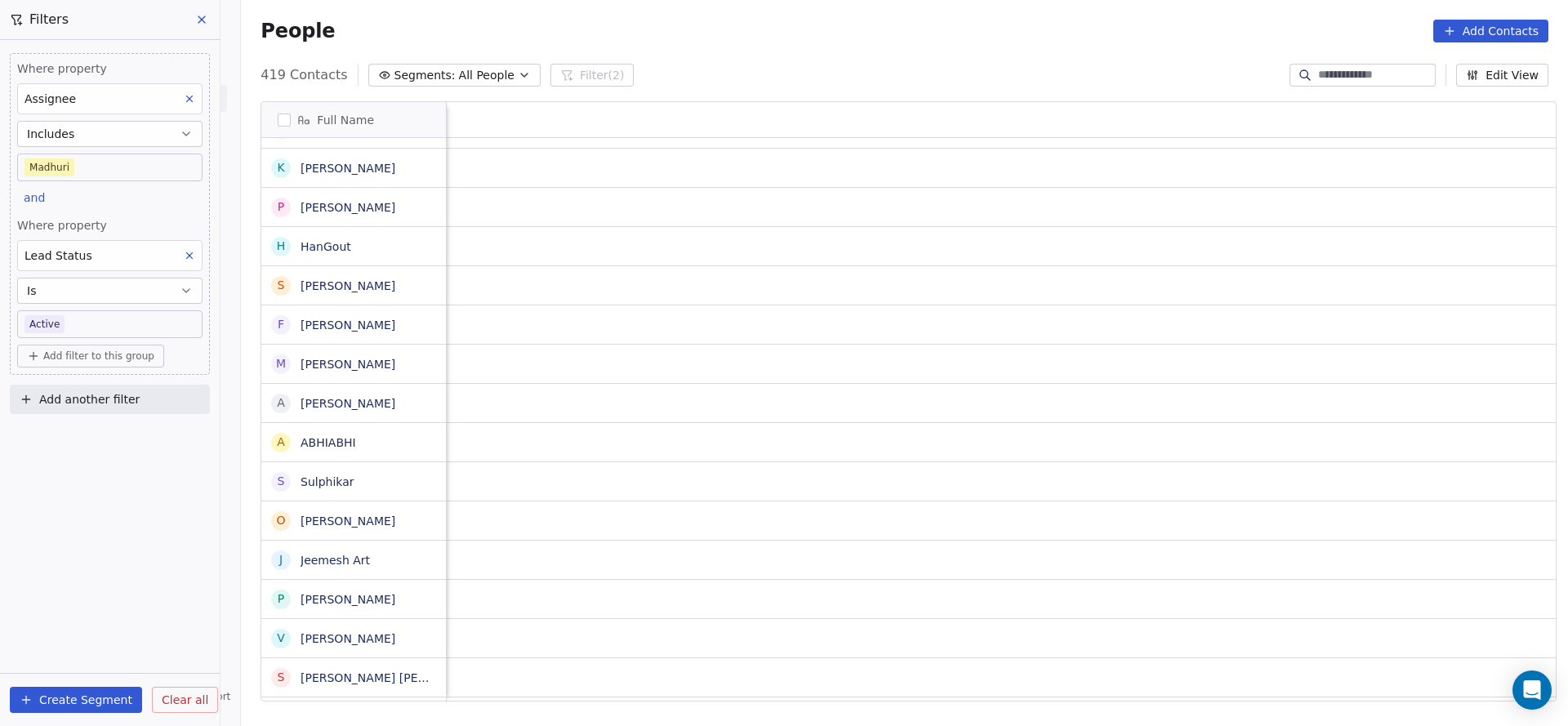
scroll to position [0, 2121]
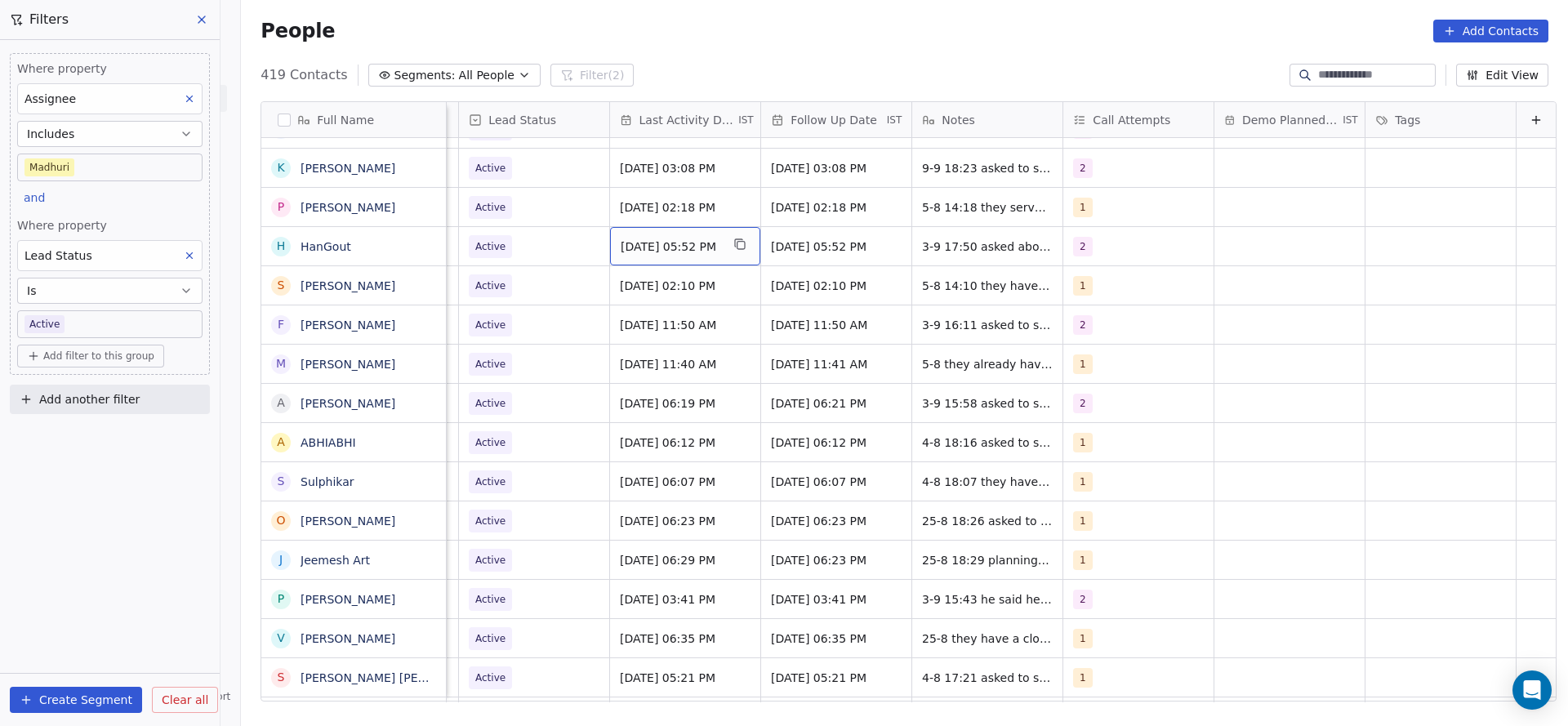
click at [620, 248] on span "Sep 03, 2025 05:52 PM" at bounding box center [670, 246] width 100 height 16
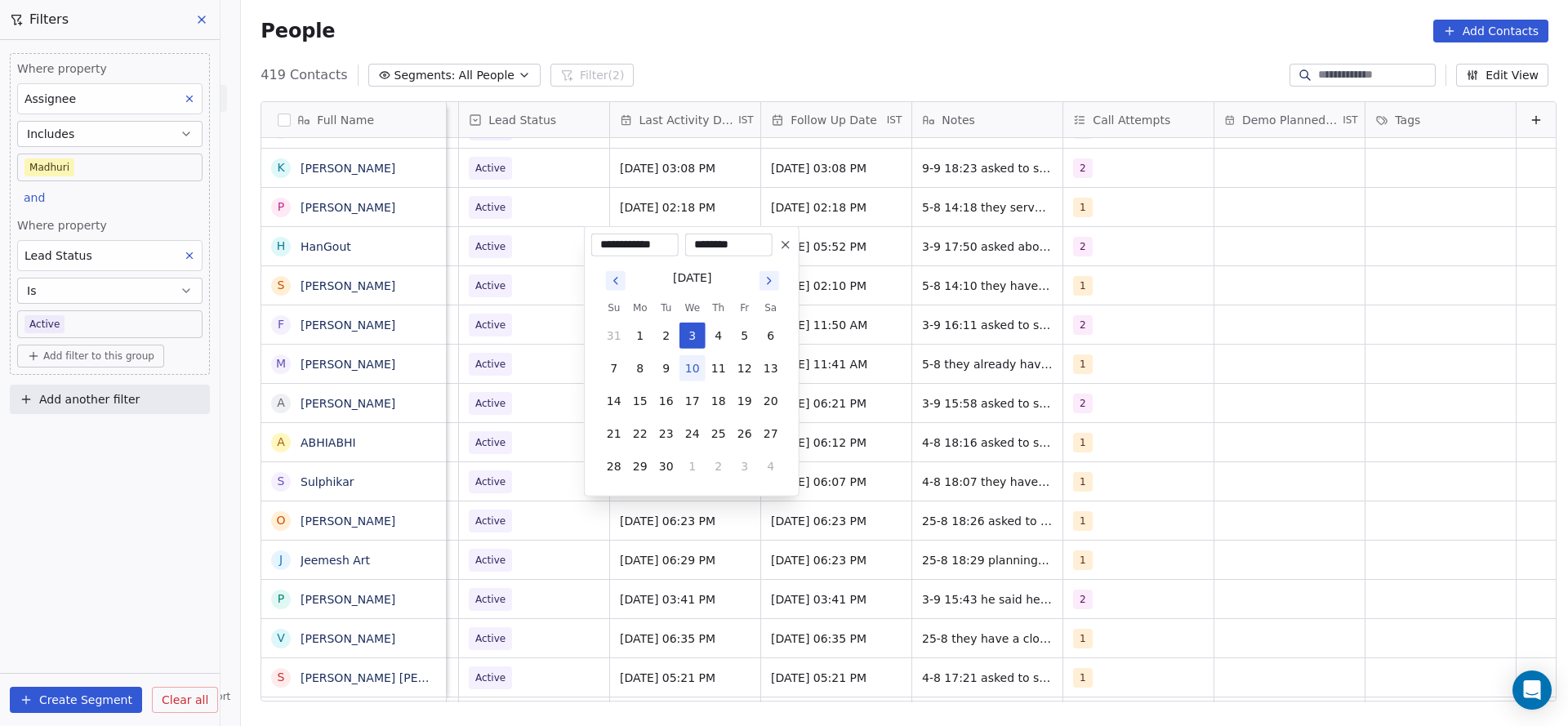
drag, startPoint x: 695, startPoint y: 364, endPoint x: 481, endPoint y: 415, distance: 220.0
click at [691, 367] on button "10" at bounding box center [692, 369] width 27 height 27
type input "**********"
click at [481, 415] on html "On2Cook India Pvt. Ltd. Contacts People Marketing Workflows Campaigns Sales Pip…" at bounding box center [784, 363] width 1568 height 726
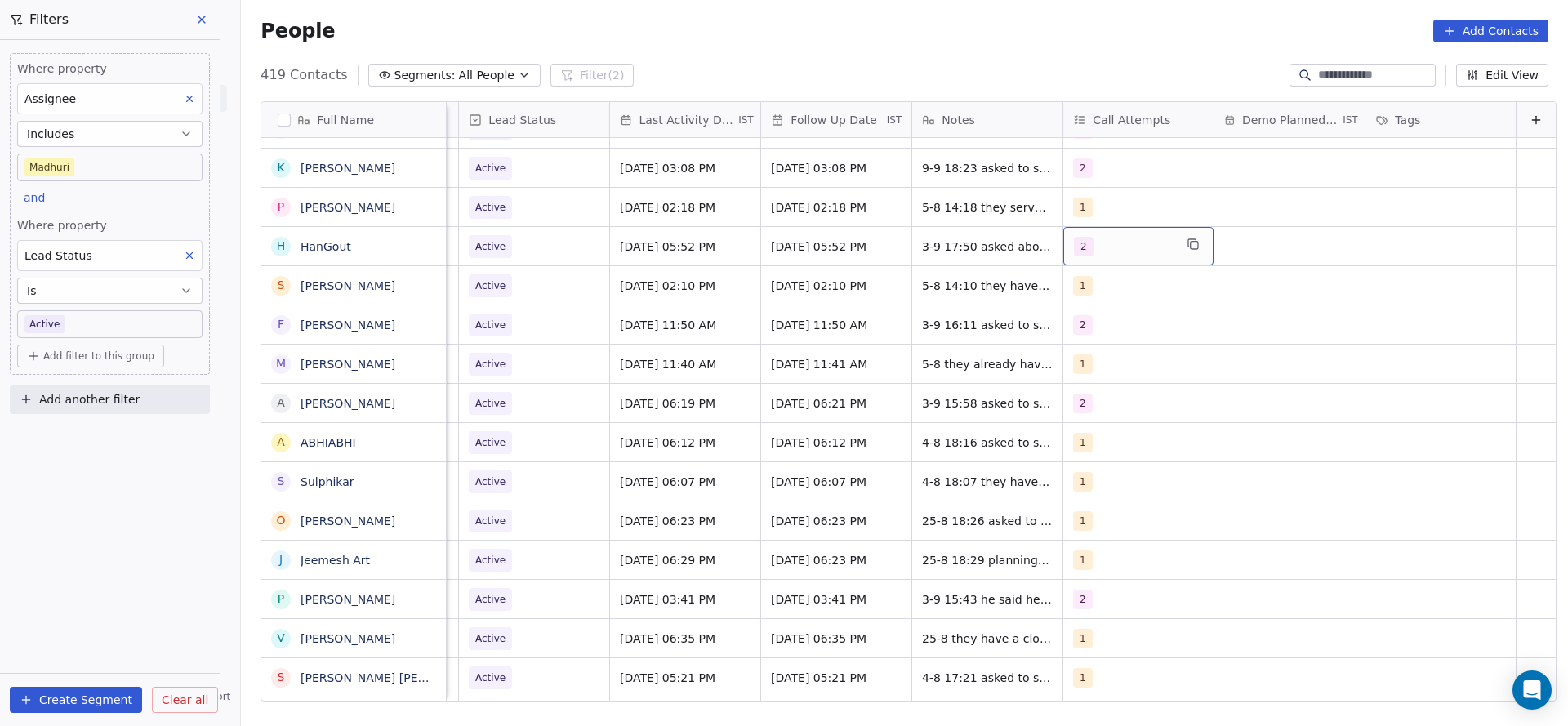
click at [1129, 237] on div "2" at bounding box center [1124, 246] width 100 height 20
click at [1105, 357] on div "3" at bounding box center [1143, 368] width 184 height 27
click at [1092, 324] on span "2" at bounding box center [1087, 328] width 16 height 18
click at [917, 375] on html "On2Cook India Pvt. Ltd. Contacts People Marketing Workflows Campaigns Sales Pip…" at bounding box center [784, 363] width 1568 height 726
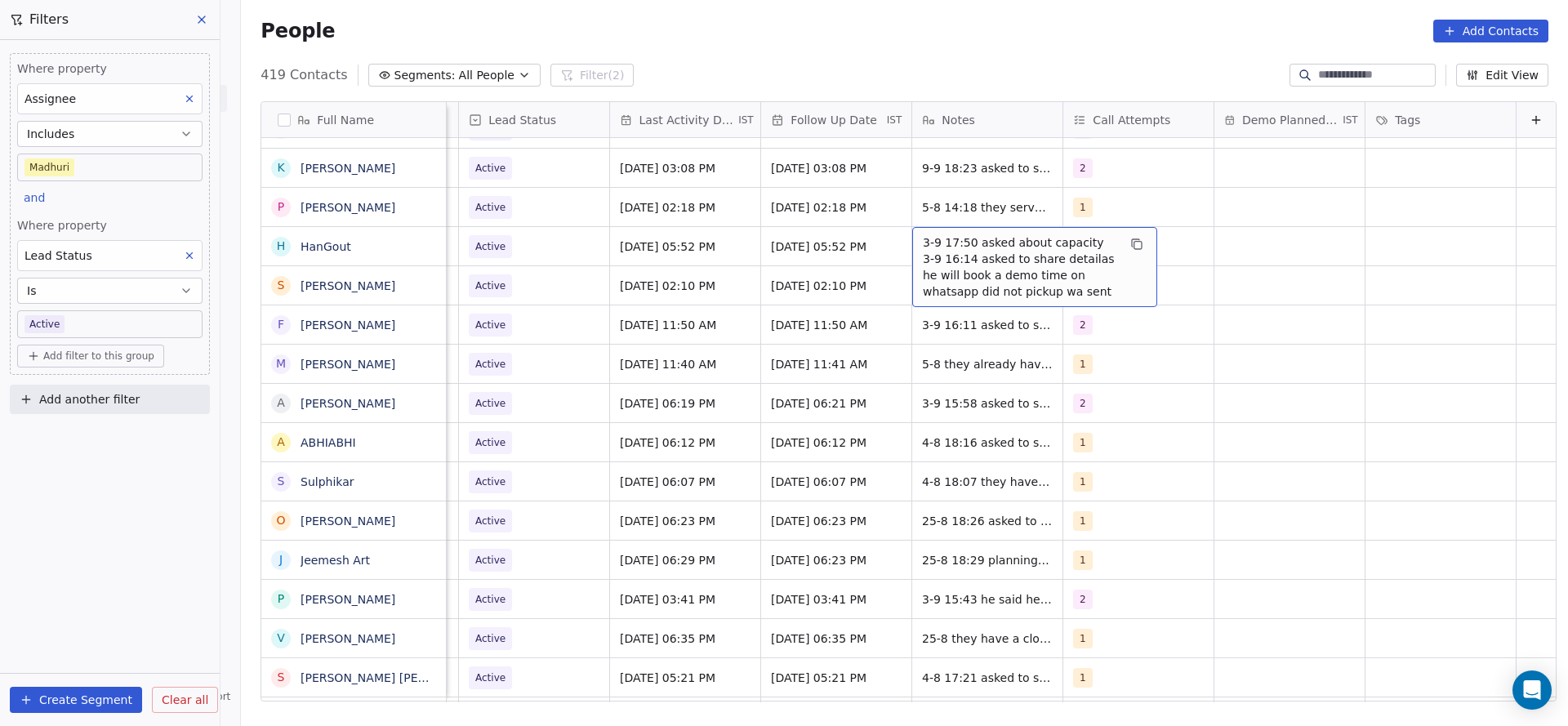
click at [931, 230] on div "3-9 17:50 asked about capacity 3-9 16:14 asked to share detailas he will book a…" at bounding box center [1034, 267] width 245 height 80
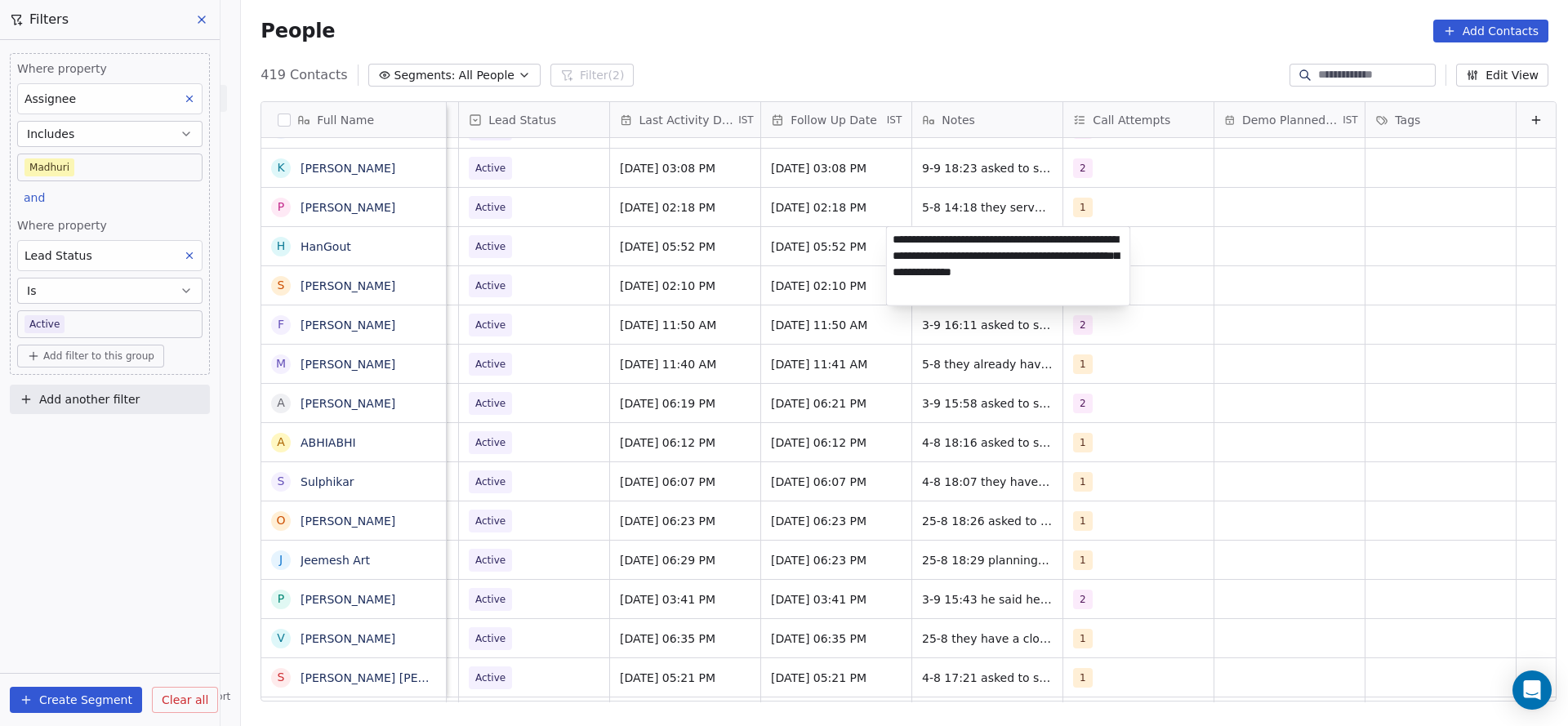
click at [892, 241] on textarea "**********" at bounding box center [1009, 266] width 243 height 79
type textarea "**********"
click at [808, 258] on html "On2Cook India Pvt. Ltd. Contacts People Marketing Workflows Campaigns Sales Pip…" at bounding box center [784, 363] width 1568 height 726
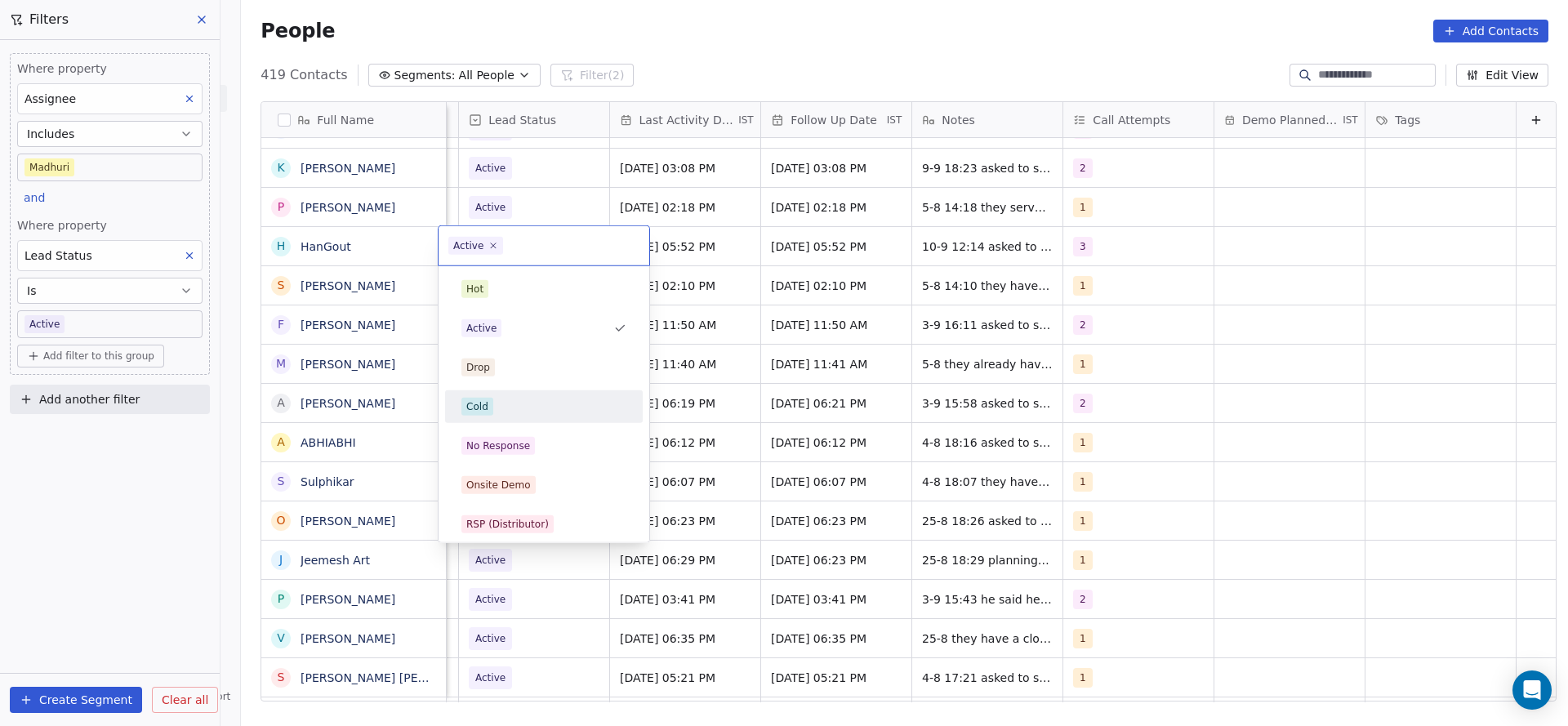
scroll to position [123, 0]
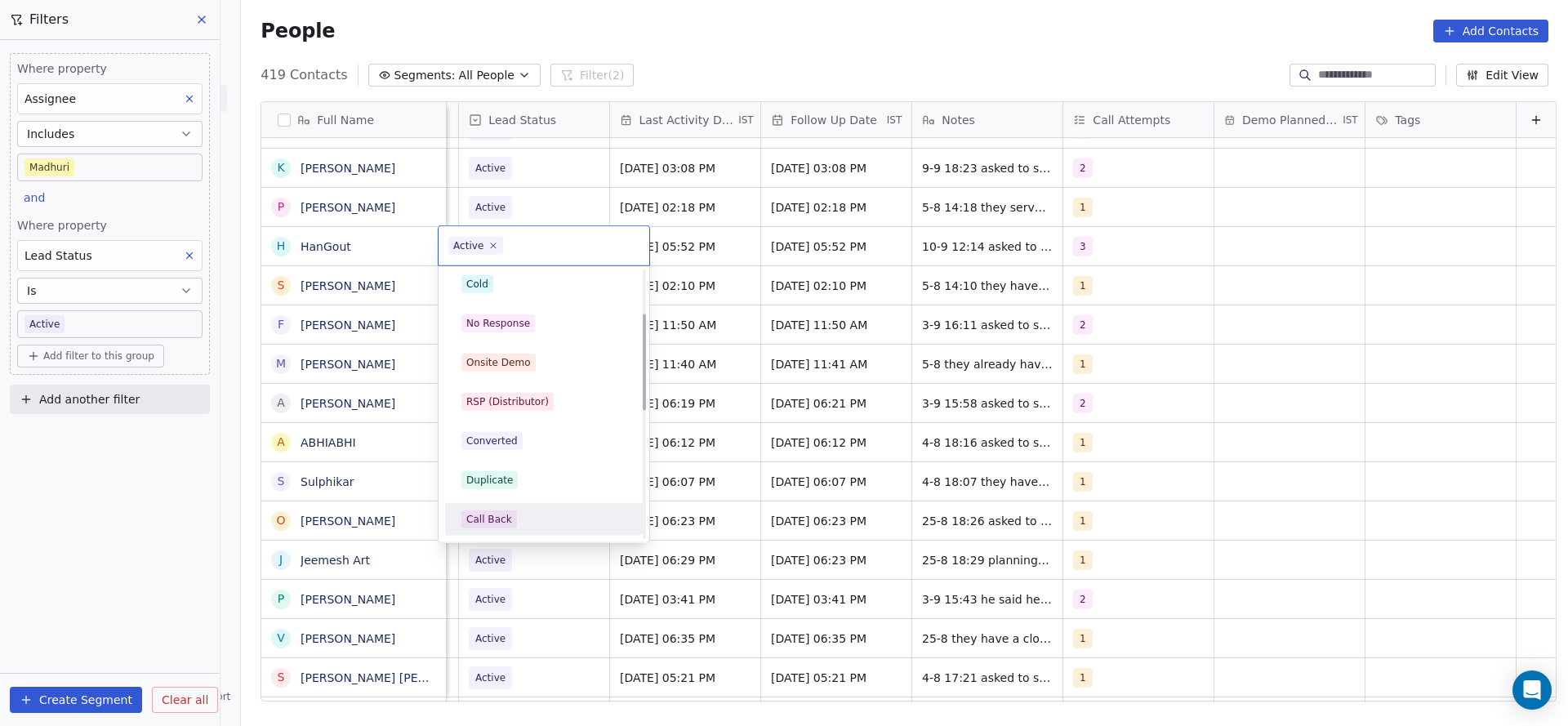
click at [506, 510] on span "Call Back" at bounding box center [489, 519] width 55 height 18
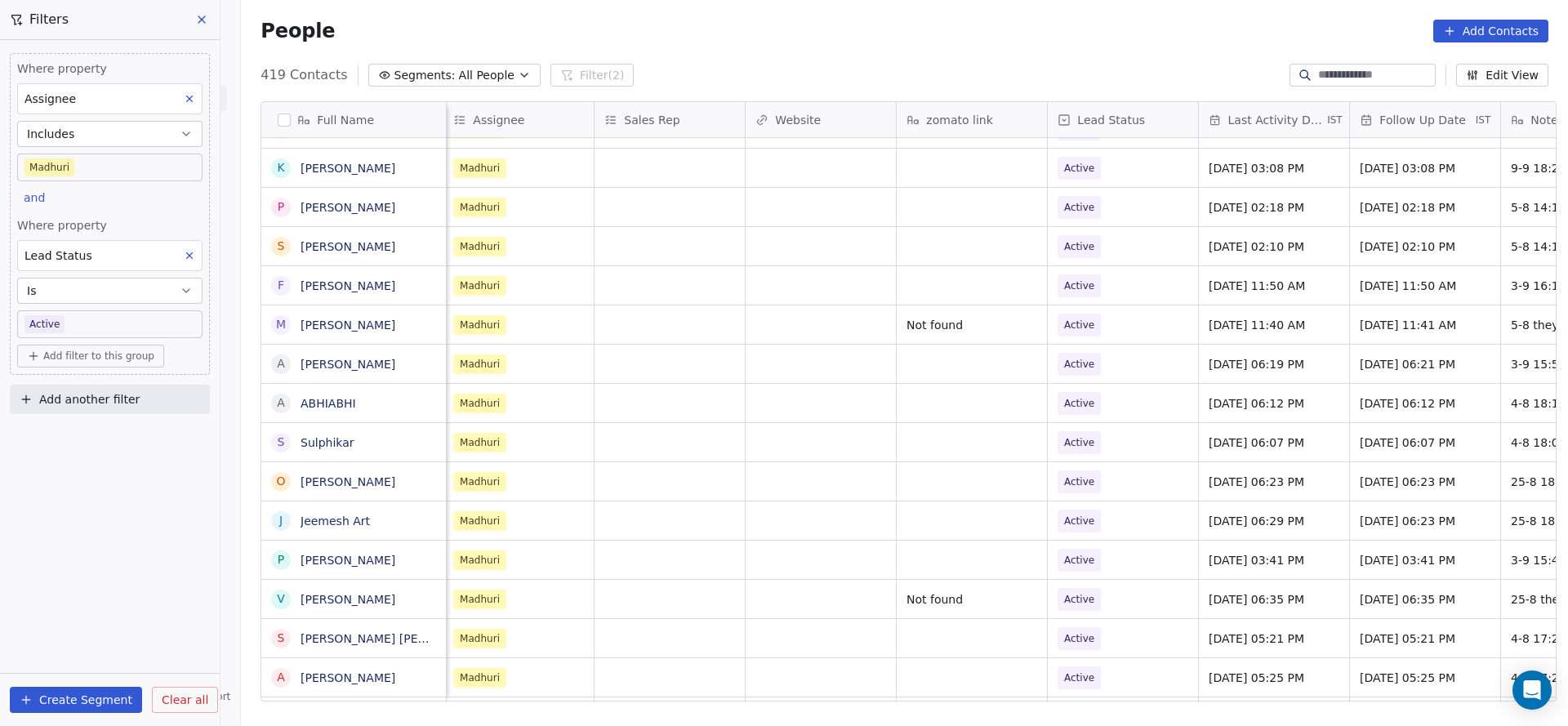
scroll to position [0, 1785]
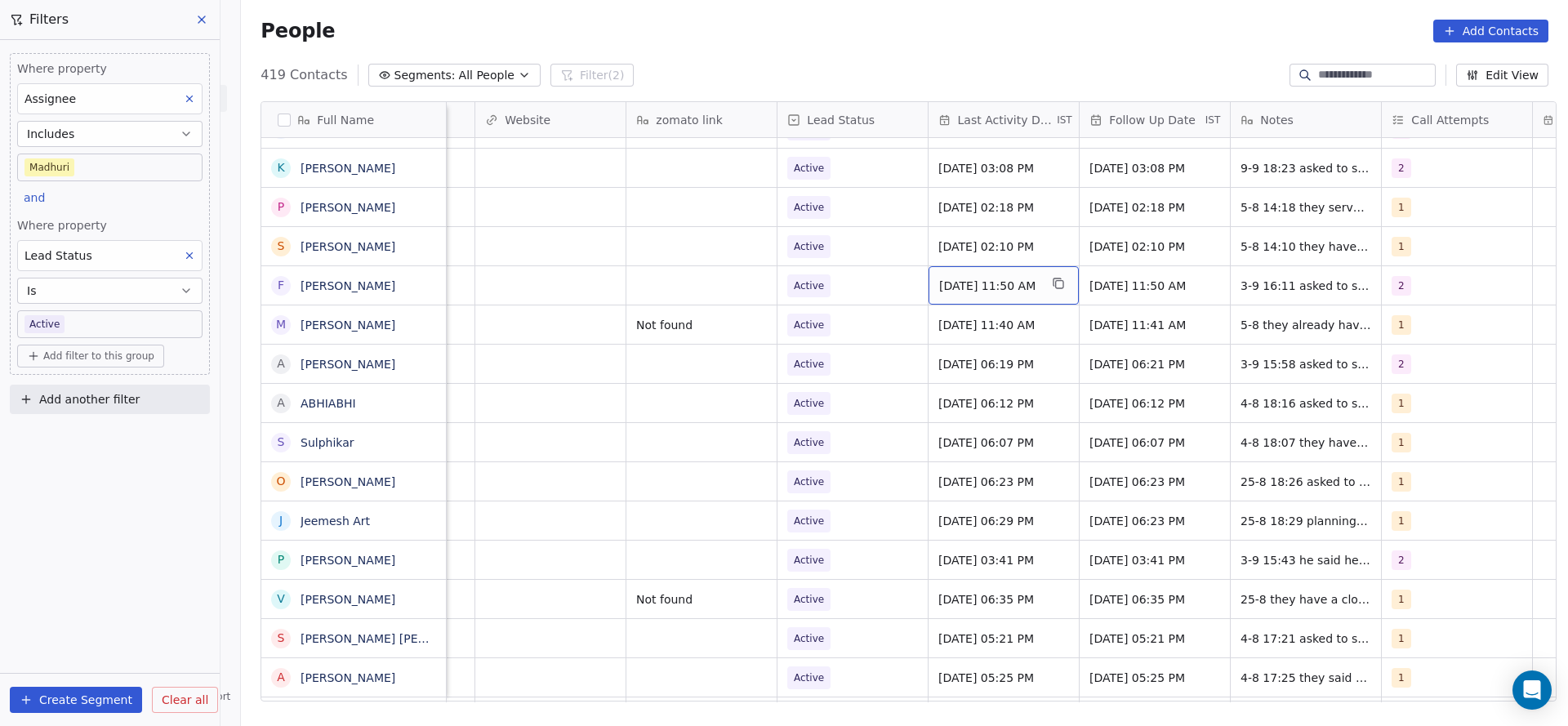
click at [970, 281] on span "Sep 03, 2025 11:50 AM" at bounding box center [989, 285] width 100 height 16
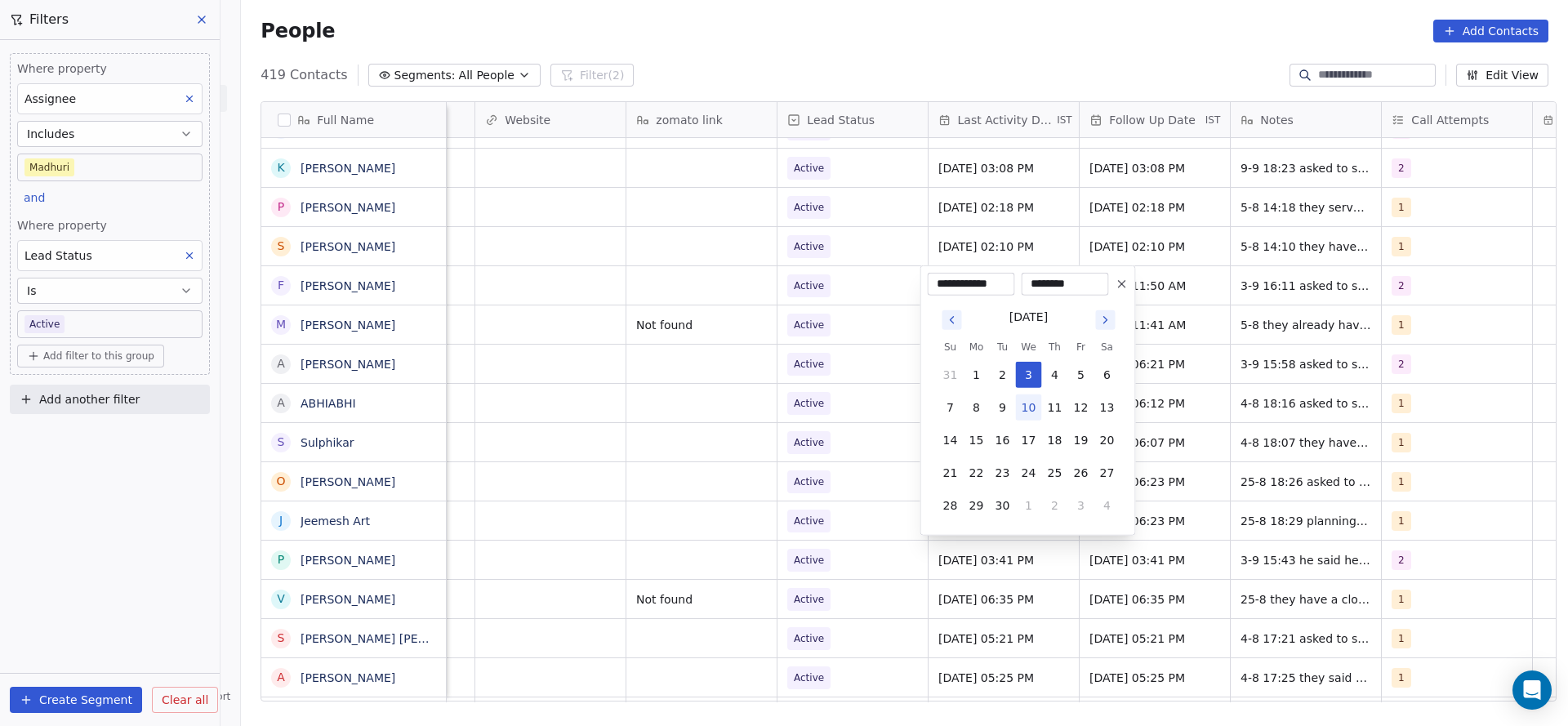
click at [1034, 402] on button "10" at bounding box center [1030, 408] width 27 height 27
type input "**********"
click at [736, 434] on html "On2Cook India Pvt. Ltd. Contacts People Marketing Workflows Campaigns Sales Pip…" at bounding box center [784, 363] width 1568 height 726
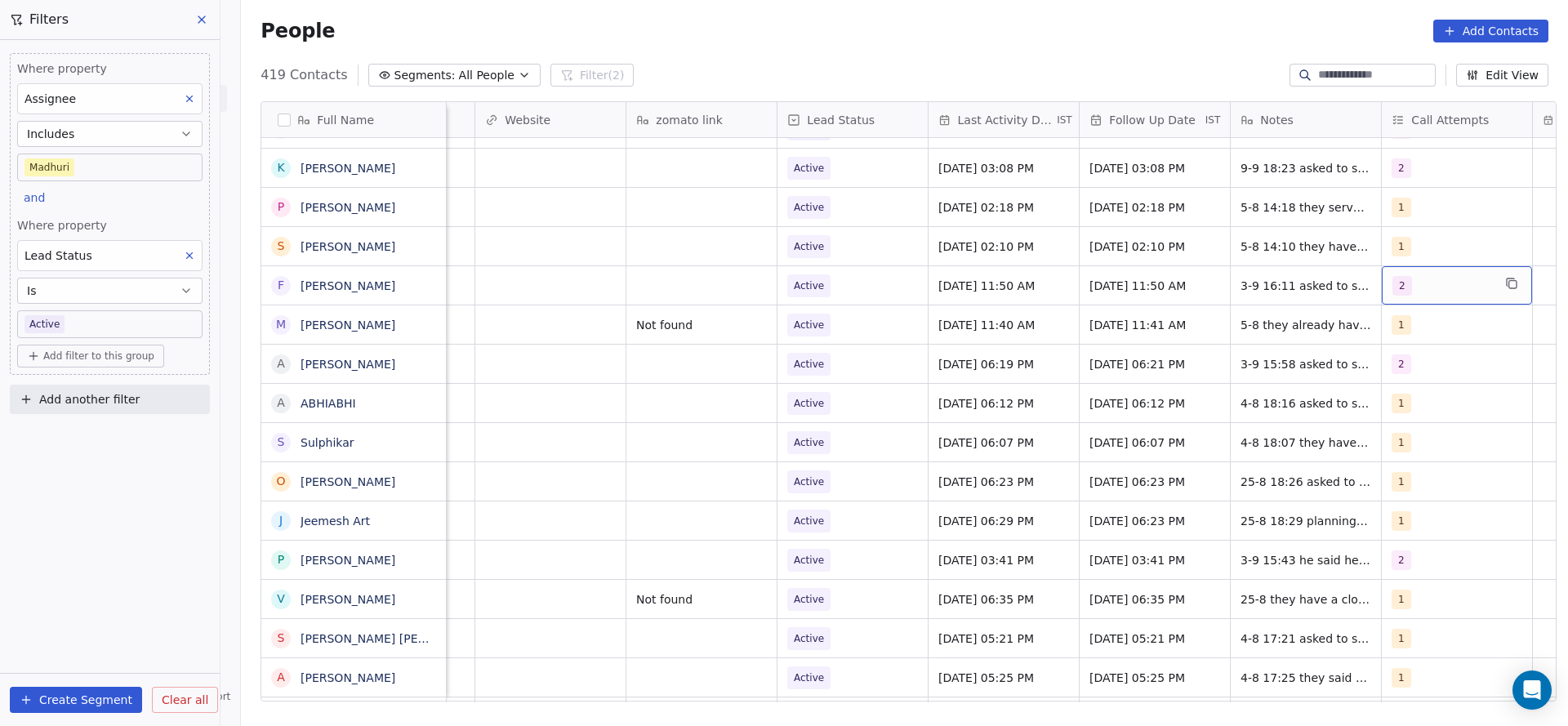
click at [1426, 284] on div "2" at bounding box center [1442, 286] width 100 height 20
click at [1386, 413] on div "3" at bounding box center [1453, 407] width 184 height 27
drag, startPoint x: 1403, startPoint y: 373, endPoint x: 1213, endPoint y: 441, distance: 201.8
click at [1383, 392] on div "1 2 3 4 5 6 7 8 9 10" at bounding box center [1454, 505] width 198 height 386
click at [1208, 443] on html "On2Cook India Pvt. Ltd. Contacts People Marketing Workflows Campaigns Sales Pip…" at bounding box center [784, 363] width 1568 height 726
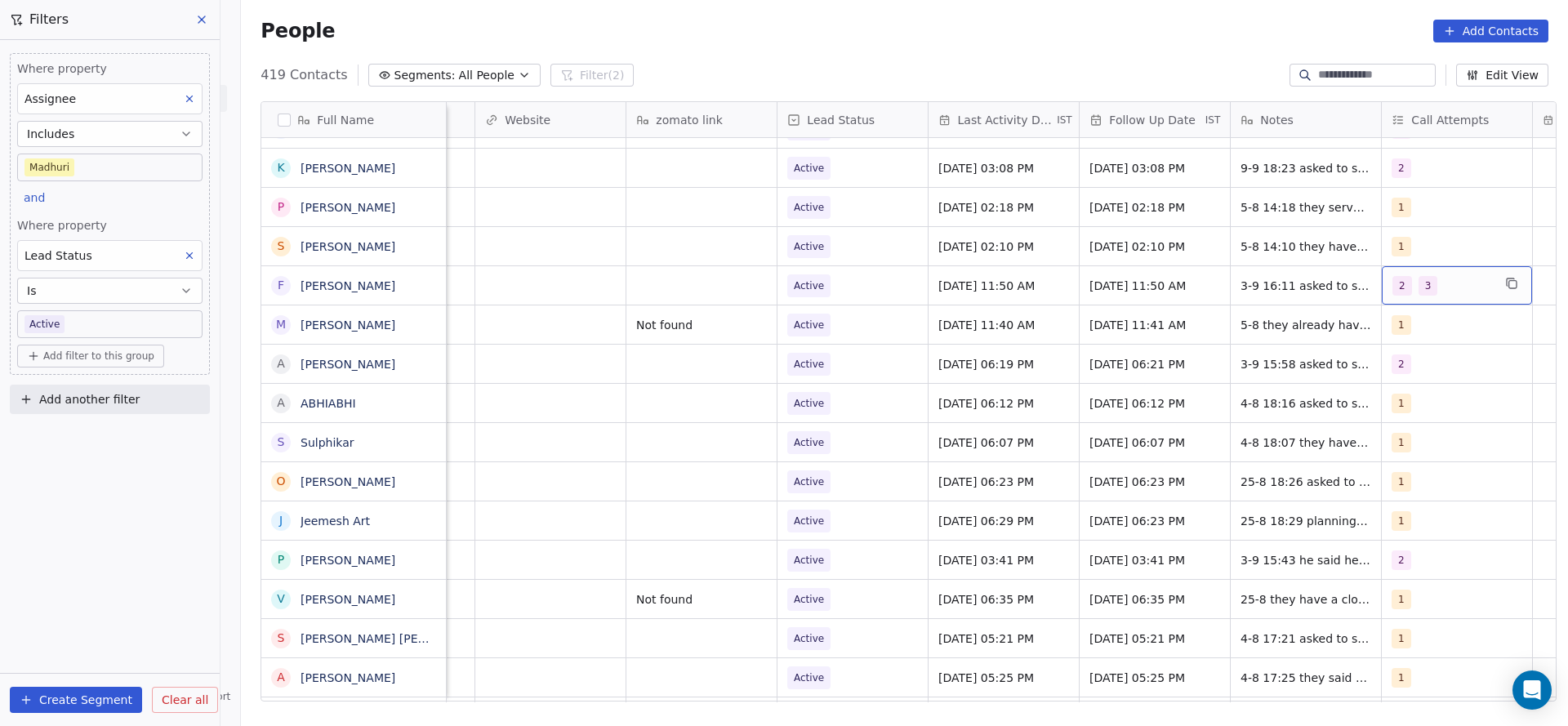
click at [1401, 296] on div "2 3" at bounding box center [1457, 285] width 150 height 38
click at [1406, 369] on span "2" at bounding box center [1398, 367] width 16 height 18
click at [1326, 379] on html "On2Cook India Pvt. Ltd. Contacts People Marketing Workflows Campaigns Sales Pip…" at bounding box center [784, 363] width 1568 height 726
click at [1257, 274] on span "3-9 16:11 asked to share details 5-8 11:50 number busy details share" at bounding box center [1338, 298] width 195 height 49
click at [1230, 275] on textarea "**********" at bounding box center [1344, 291] width 243 height 50
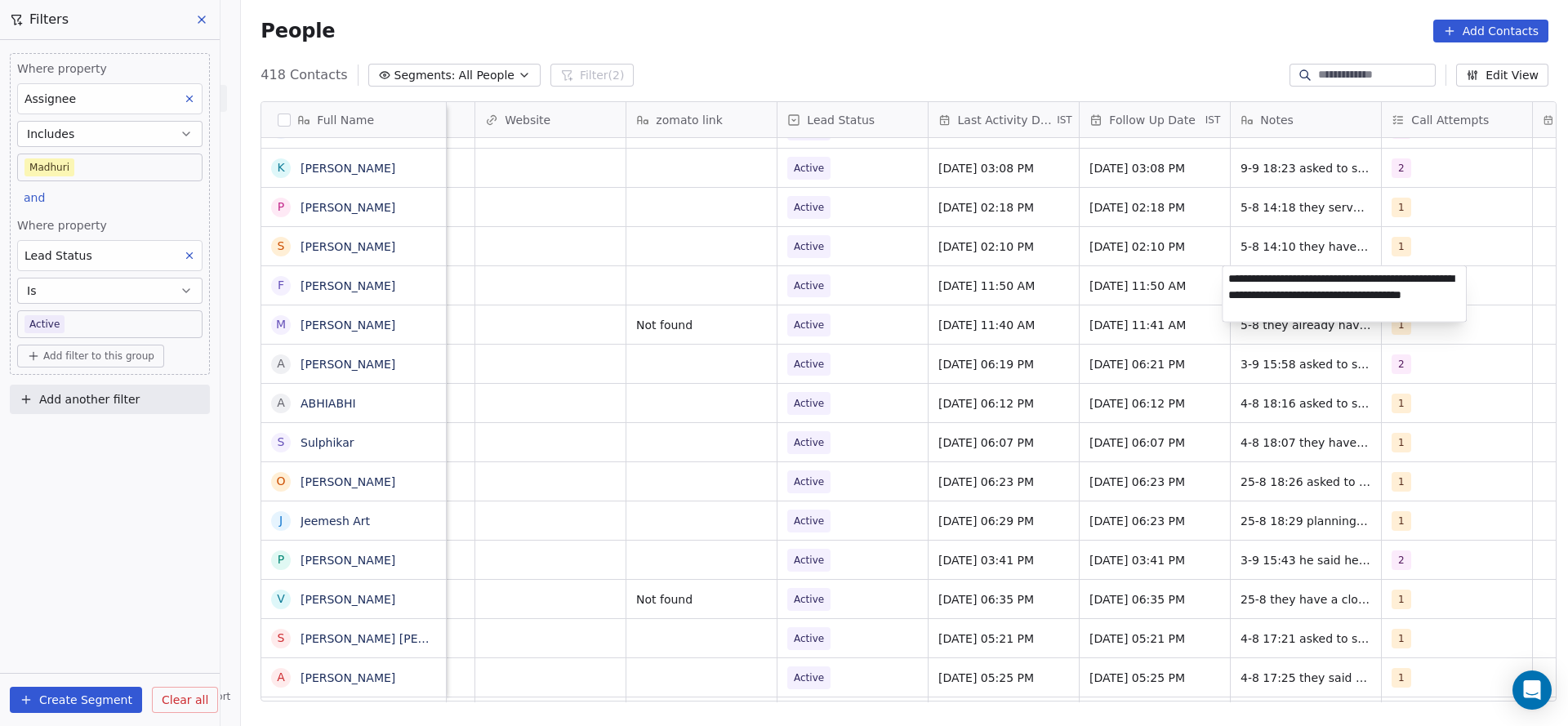
type textarea "**********"
click at [972, 376] on html "On2Cook India Pvt. Ltd. Contacts People Marketing Workflows Campaigns Sales Pip…" at bounding box center [784, 363] width 1568 height 726
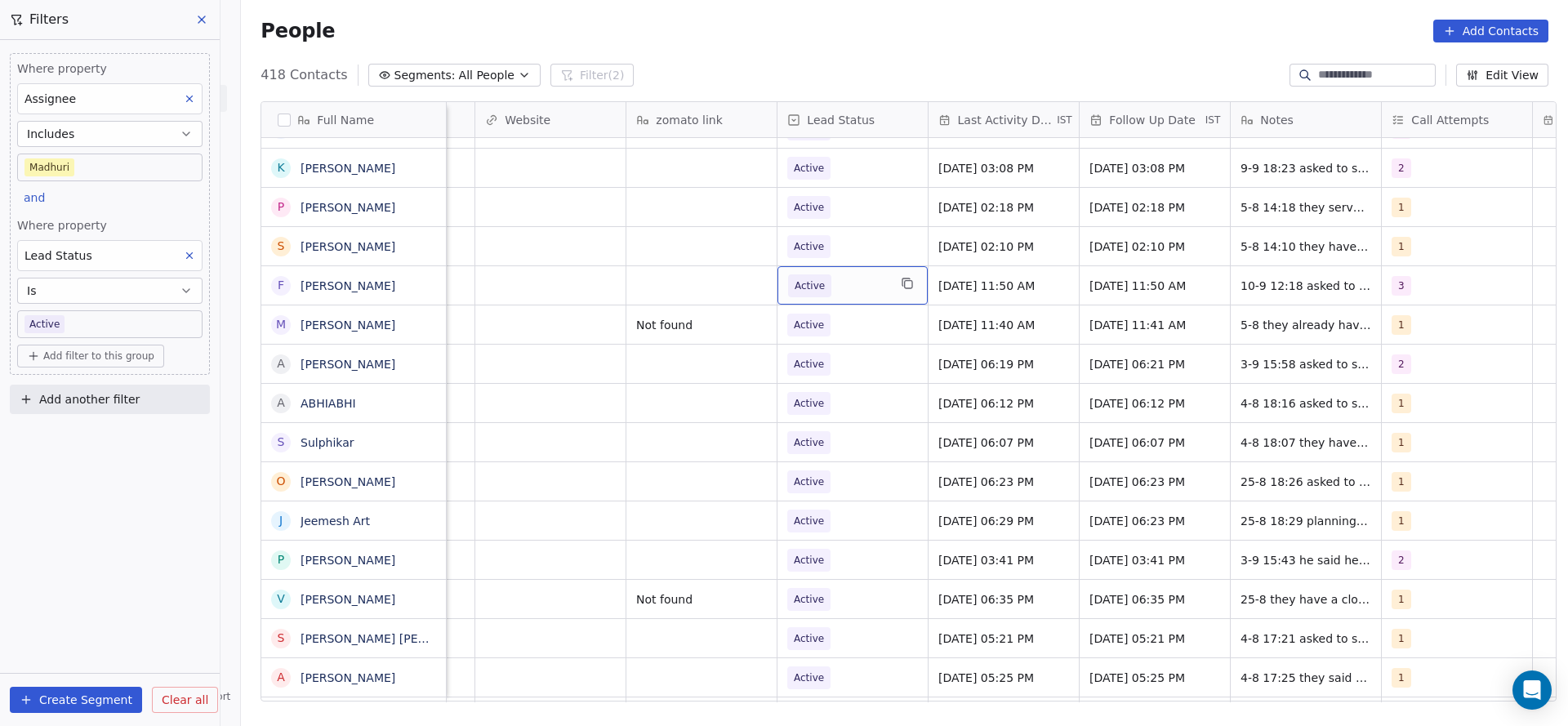
click at [874, 289] on span "Active" at bounding box center [838, 286] width 100 height 23
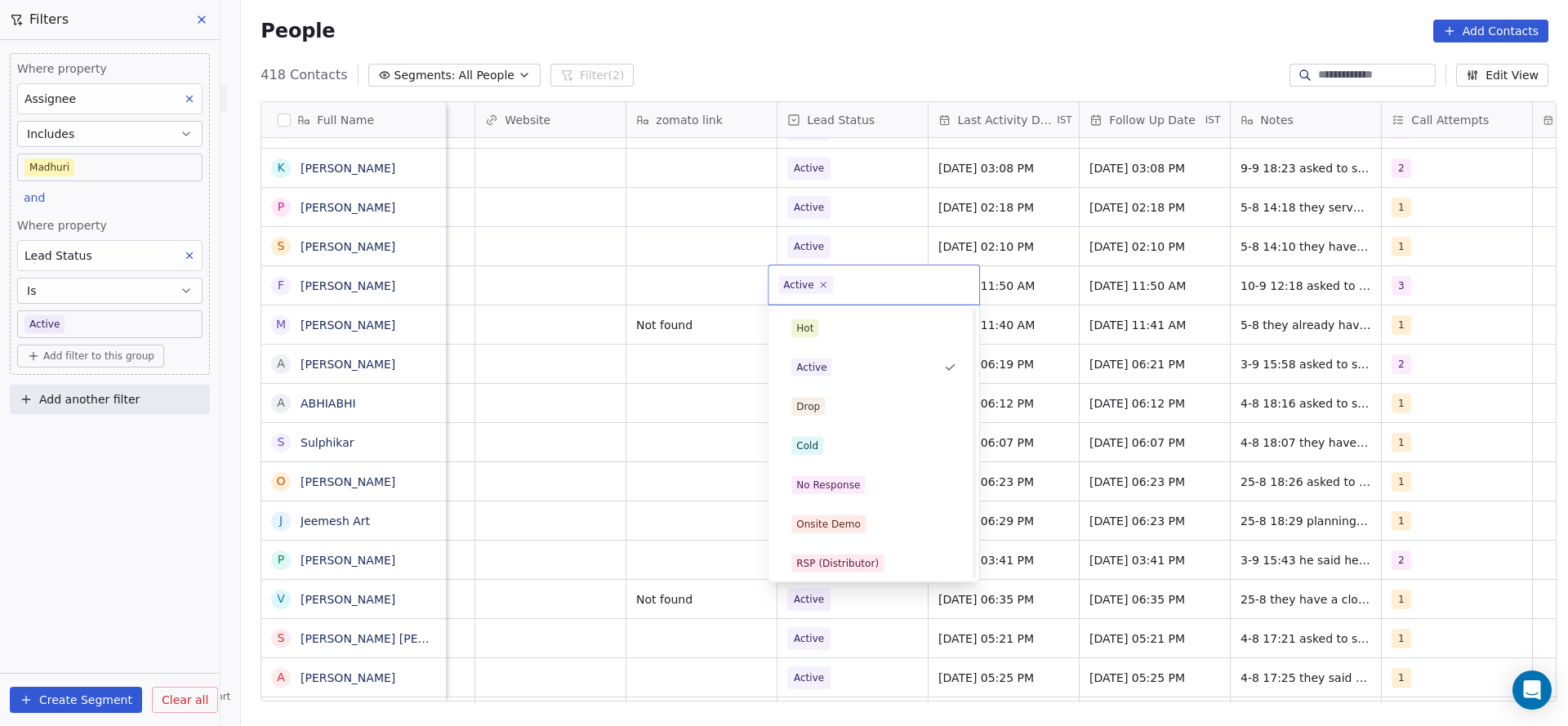
scroll to position [123, 0]
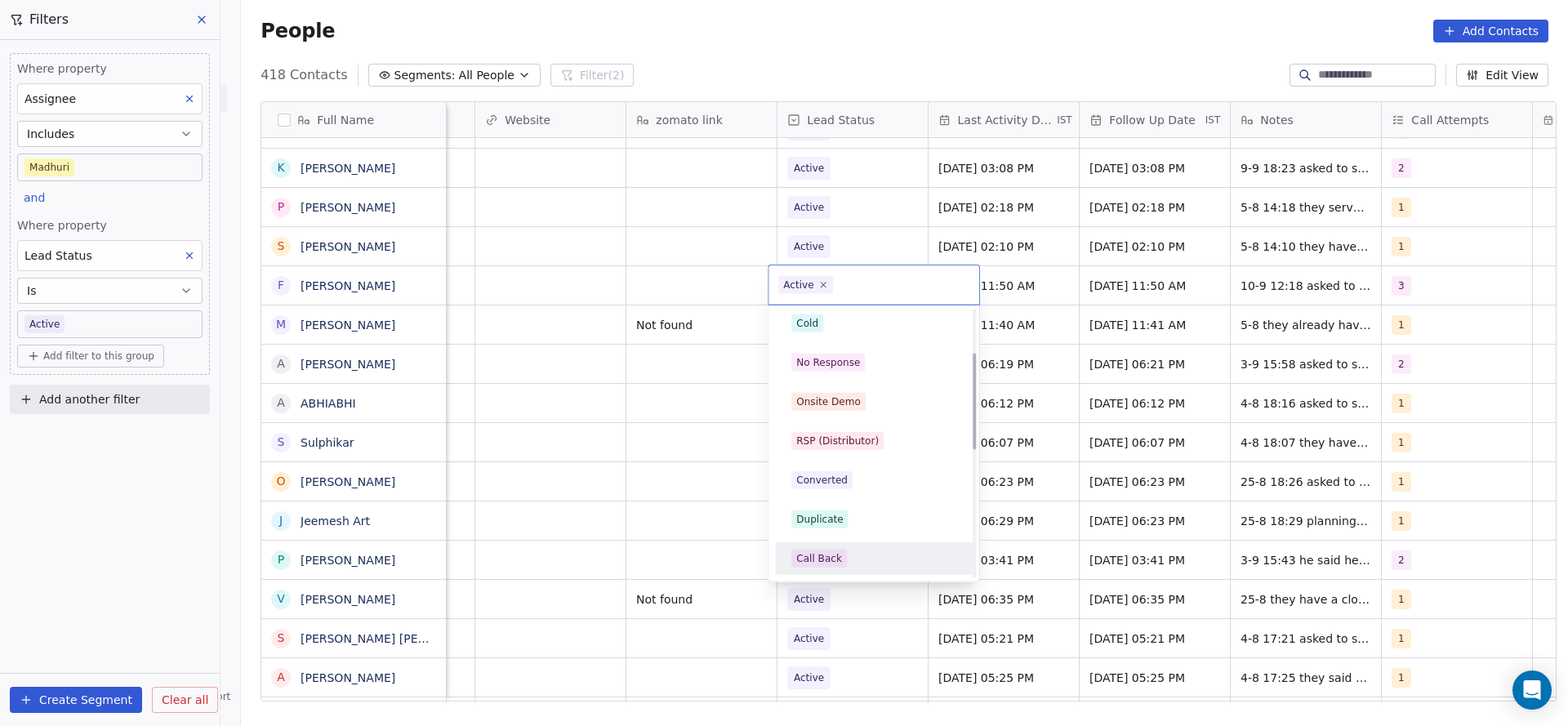
click at [867, 563] on div "Call Back" at bounding box center [874, 559] width 165 height 18
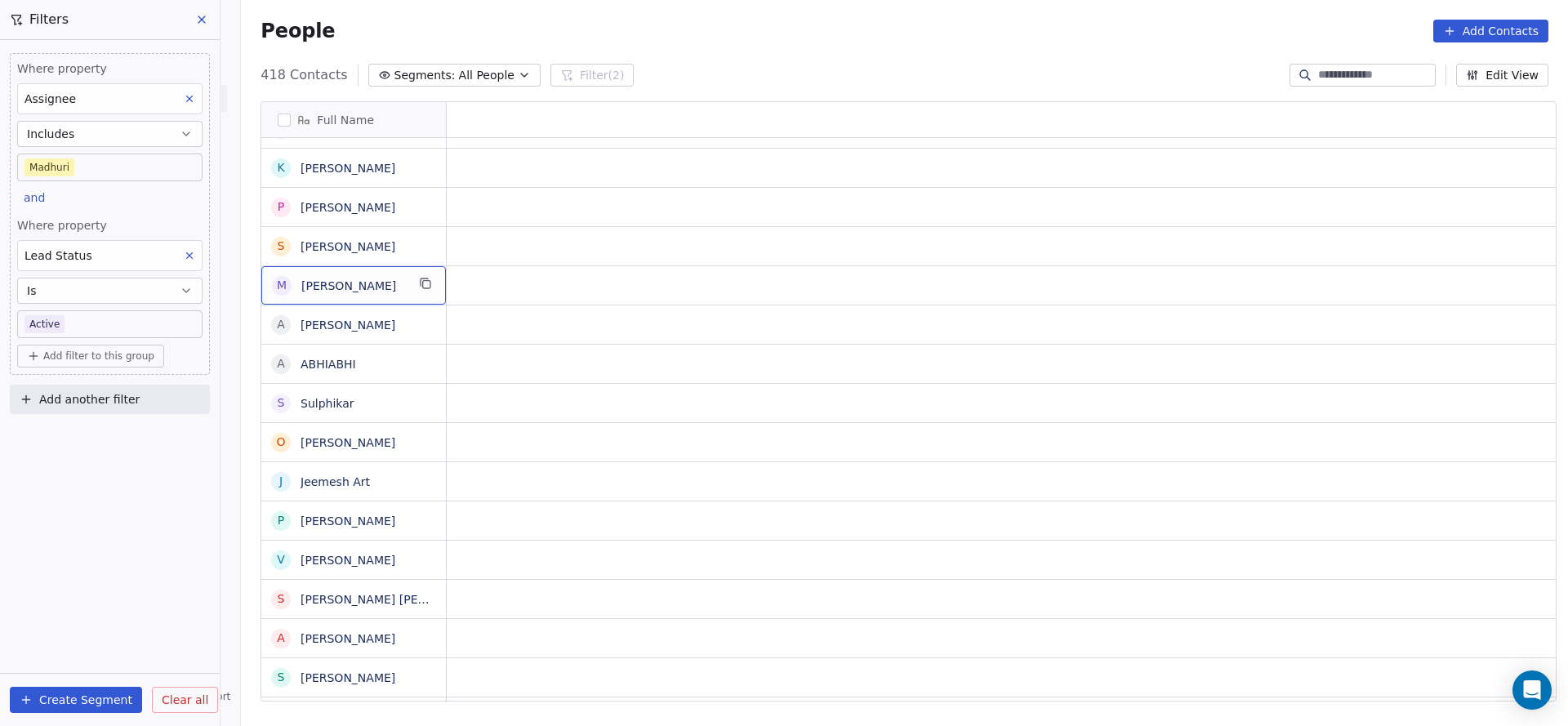
scroll to position [0, 0]
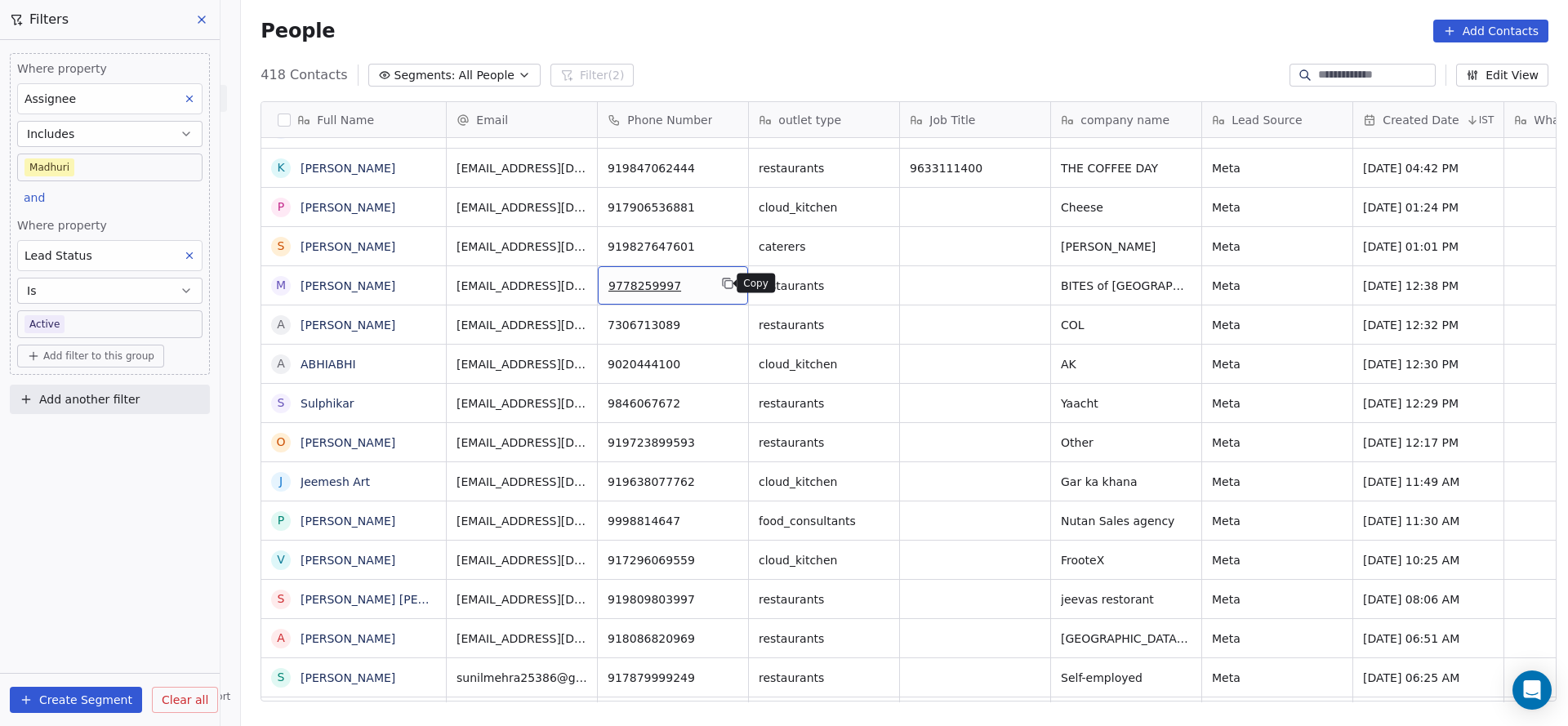
click at [721, 282] on icon "grid" at bounding box center [727, 283] width 13 height 13
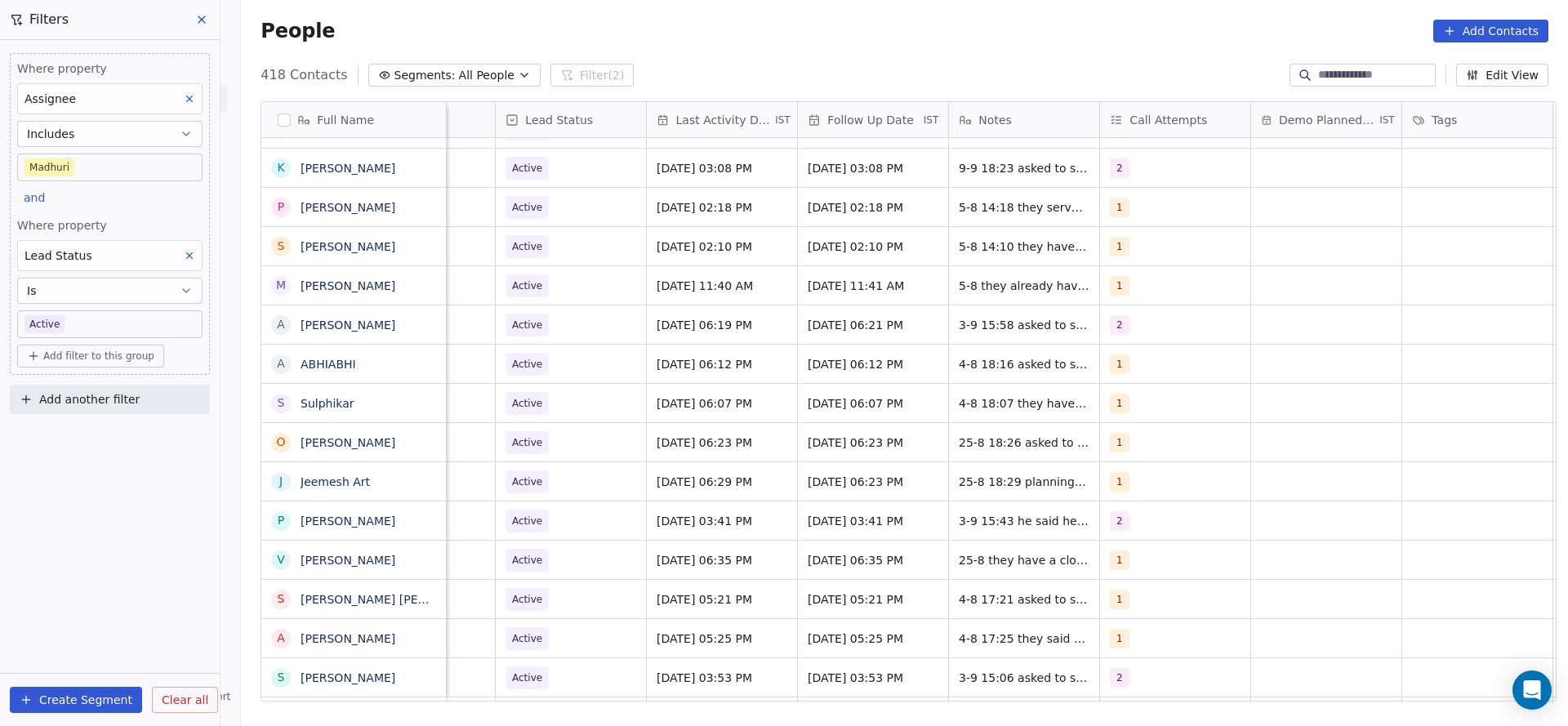
scroll to position [0, 2068]
click at [661, 292] on span "Aug 05, 2025 11:40 AM" at bounding box center [705, 285] width 100 height 16
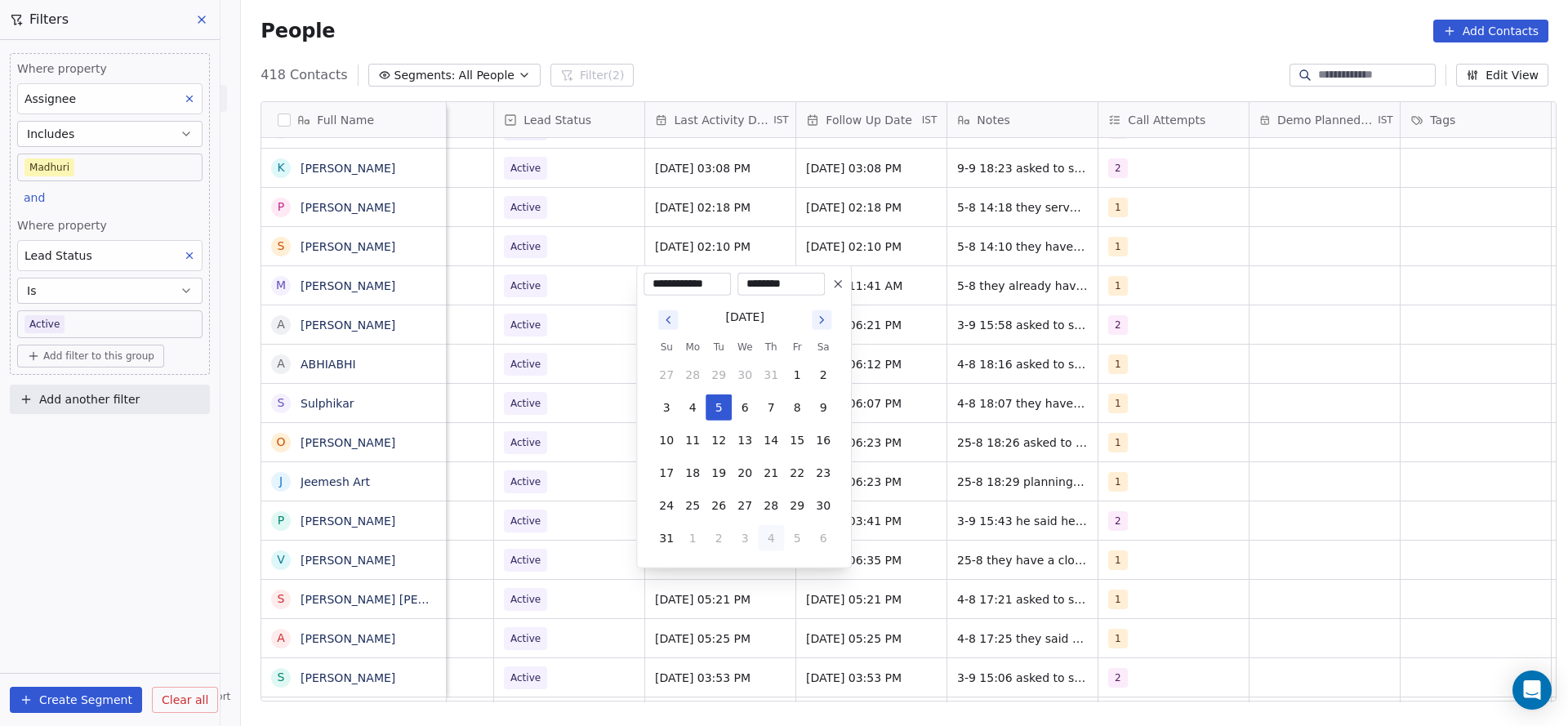
click at [768, 544] on button "4" at bounding box center [771, 539] width 27 height 27
click at [743, 407] on button "10" at bounding box center [745, 408] width 27 height 27
type input "**********"
click at [552, 405] on html "On2Cook India Pvt. Ltd. Contacts People Marketing Workflows Campaigns Sales Pip…" at bounding box center [784, 363] width 1568 height 726
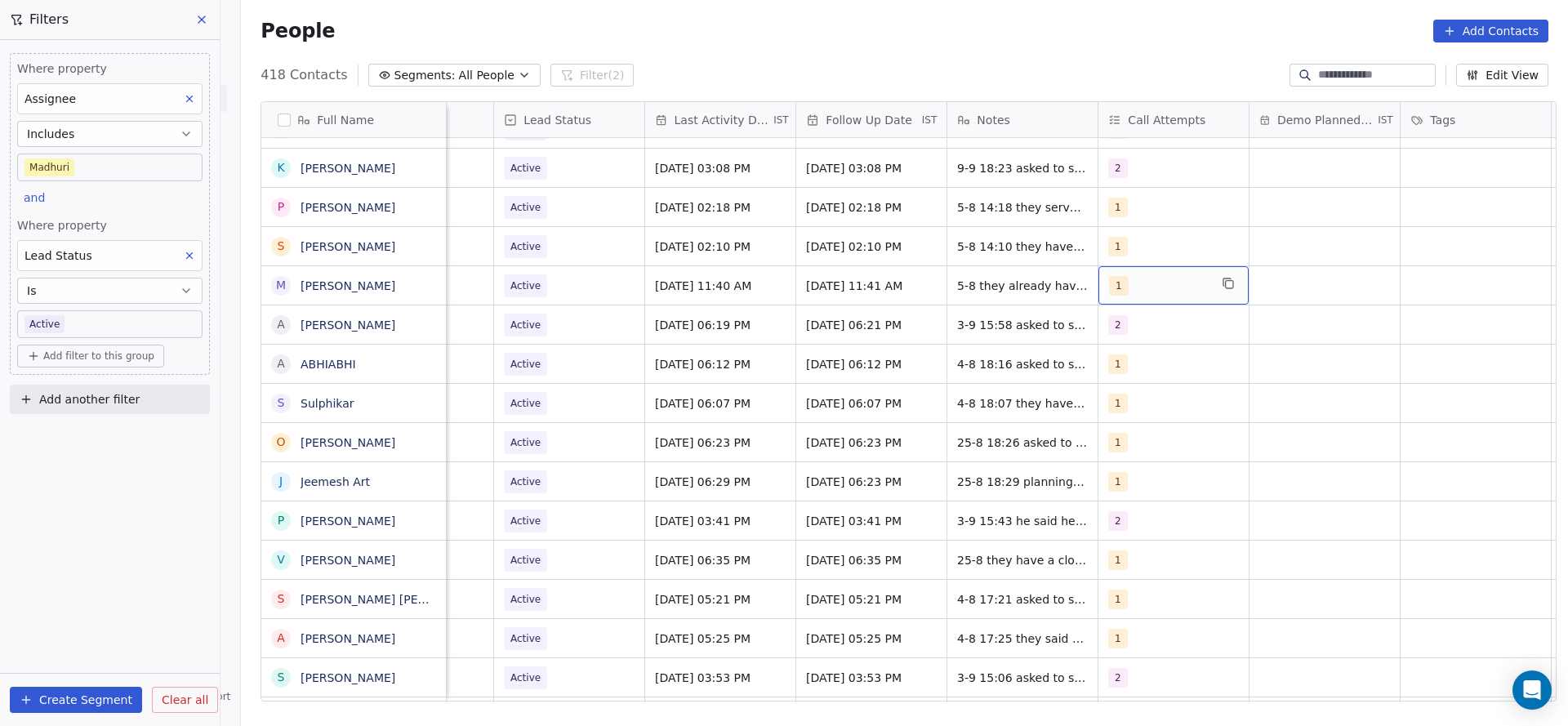
click at [1166, 296] on div "1" at bounding box center [1174, 285] width 150 height 38
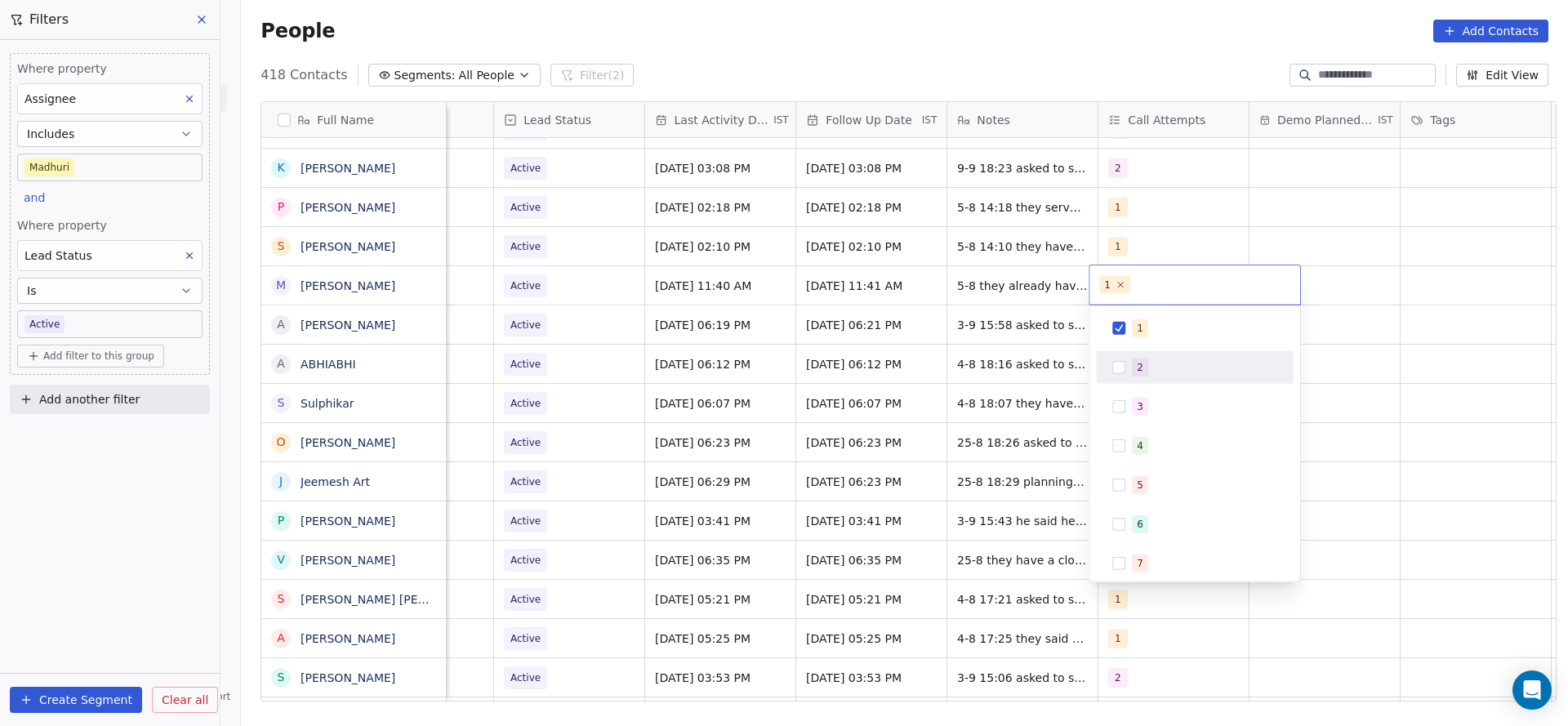
click at [1151, 360] on div "2" at bounding box center [1204, 367] width 145 height 18
click at [1149, 332] on div "1" at bounding box center [1204, 328] width 145 height 18
click at [999, 351] on html "On2Cook India Pvt. Ltd. Contacts People Marketing Workflows Campaigns Sales Pip…" at bounding box center [784, 363] width 1568 height 726
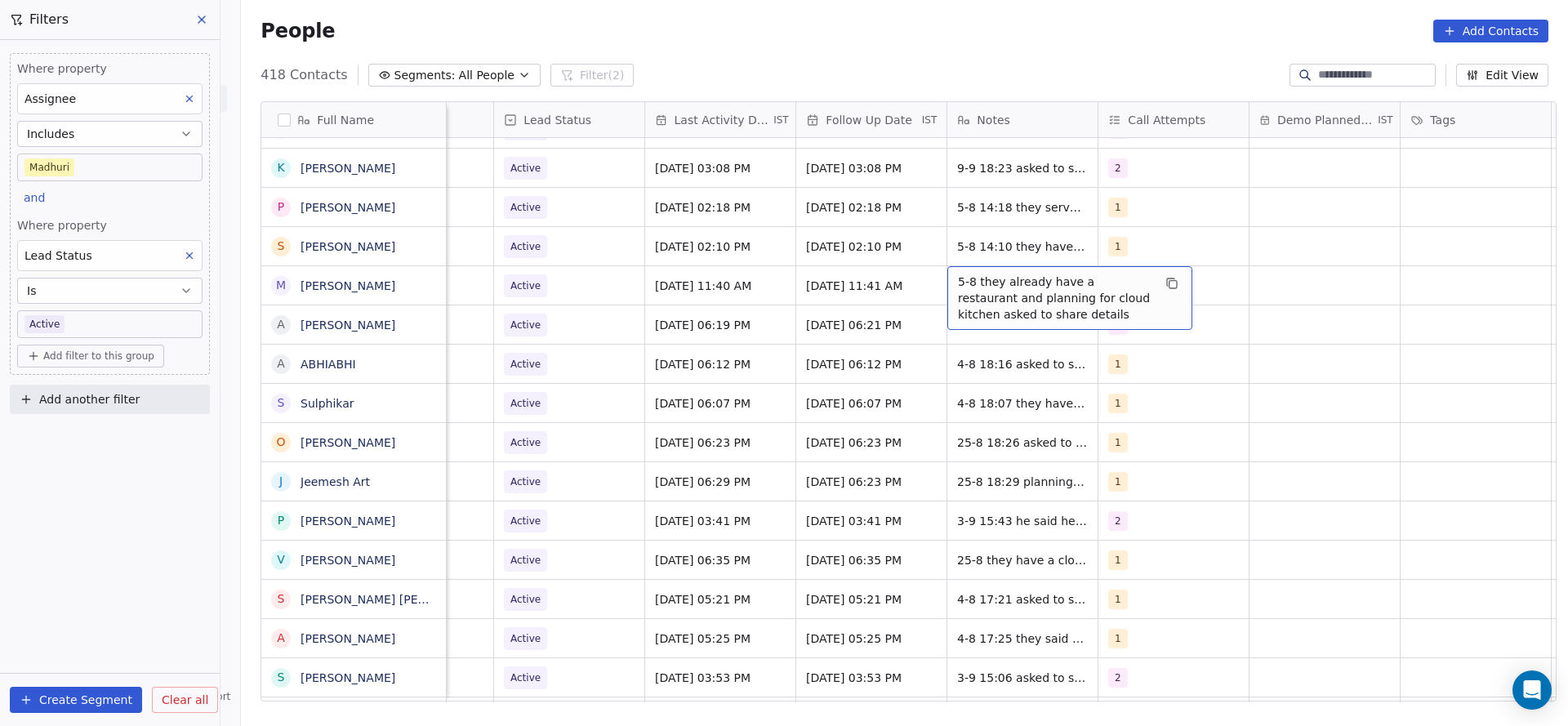
click at [958, 278] on span "5-8 they already have a restaurant and planning for cloud kitchen asked to shar…" at bounding box center [1055, 298] width 195 height 49
click at [936, 278] on html "On2Cook India Pvt. Ltd. Contacts People Marketing Workflows Campaigns Sales Pip…" at bounding box center [784, 363] width 1568 height 726
click at [958, 277] on span "5-8 they already have a restaurant and planning for cloud kitchen asked to shar…" at bounding box center [1055, 298] width 195 height 49
type textarea "**********"
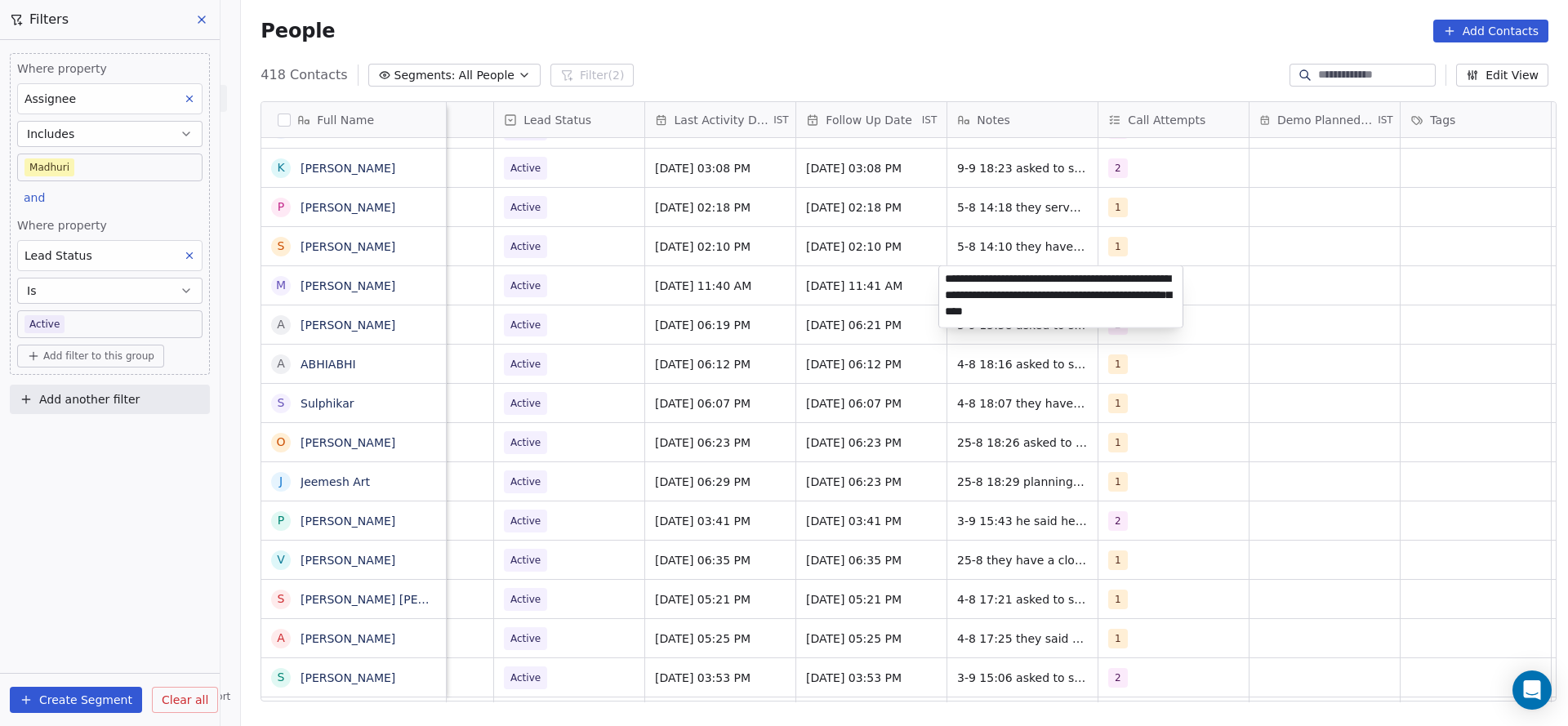
click at [593, 357] on html "On2Cook India Pvt. Ltd. Contacts People Marketing Workflows Campaigns Sales Pip…" at bounding box center [784, 363] width 1568 height 726
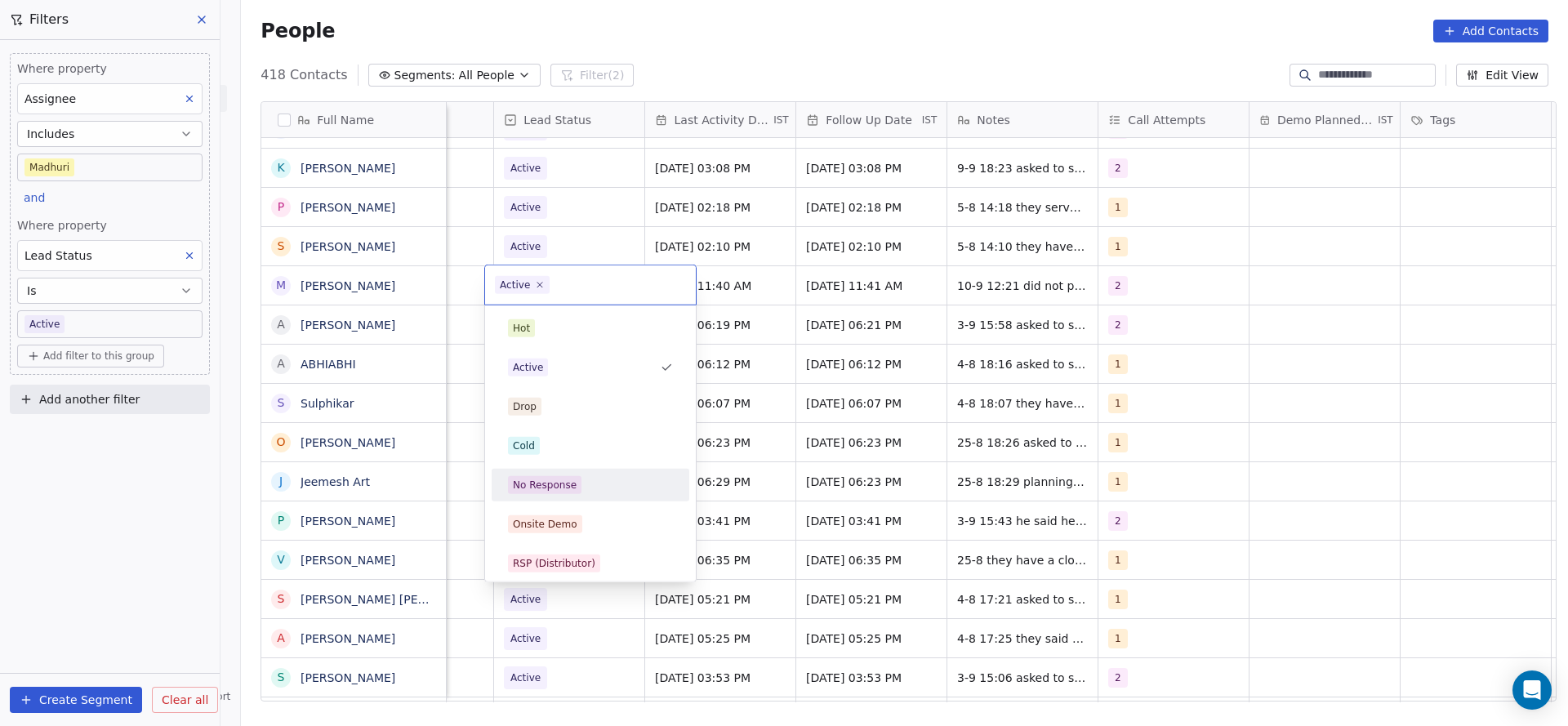
click at [591, 475] on div "No Response" at bounding box center [591, 486] width 184 height 27
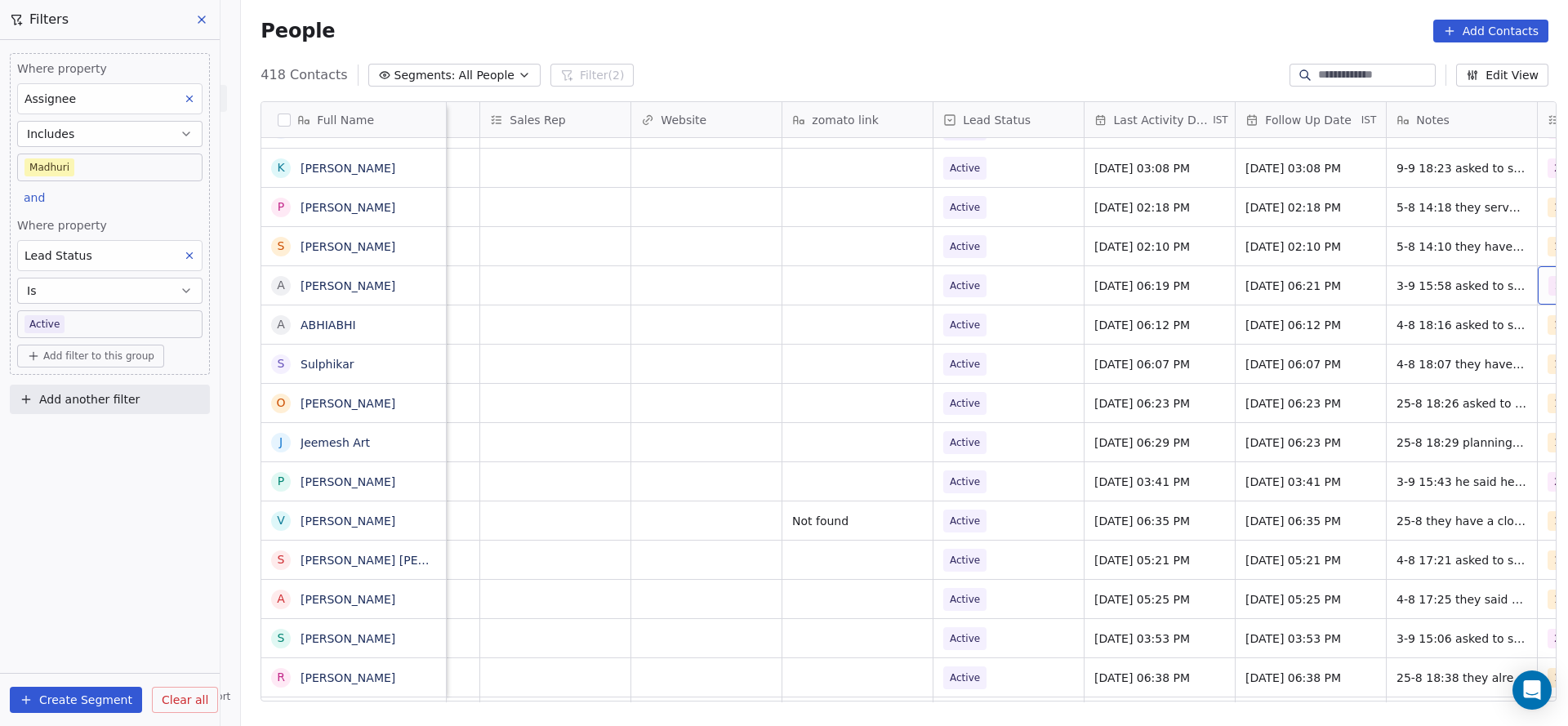
scroll to position [0, 1779]
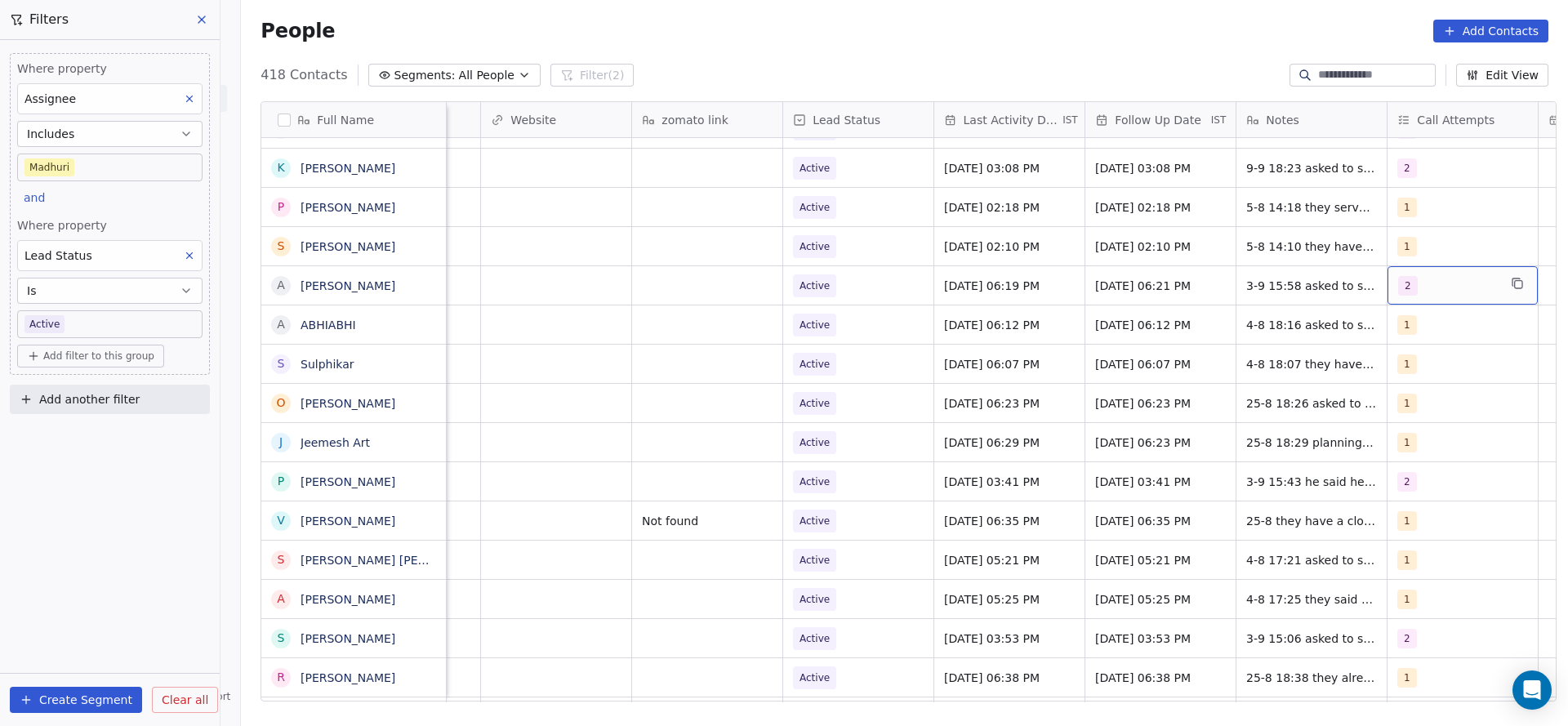
click at [1398, 284] on span "2" at bounding box center [1407, 286] width 20 height 20
click at [1389, 406] on div "3" at bounding box center [1453, 407] width 184 height 27
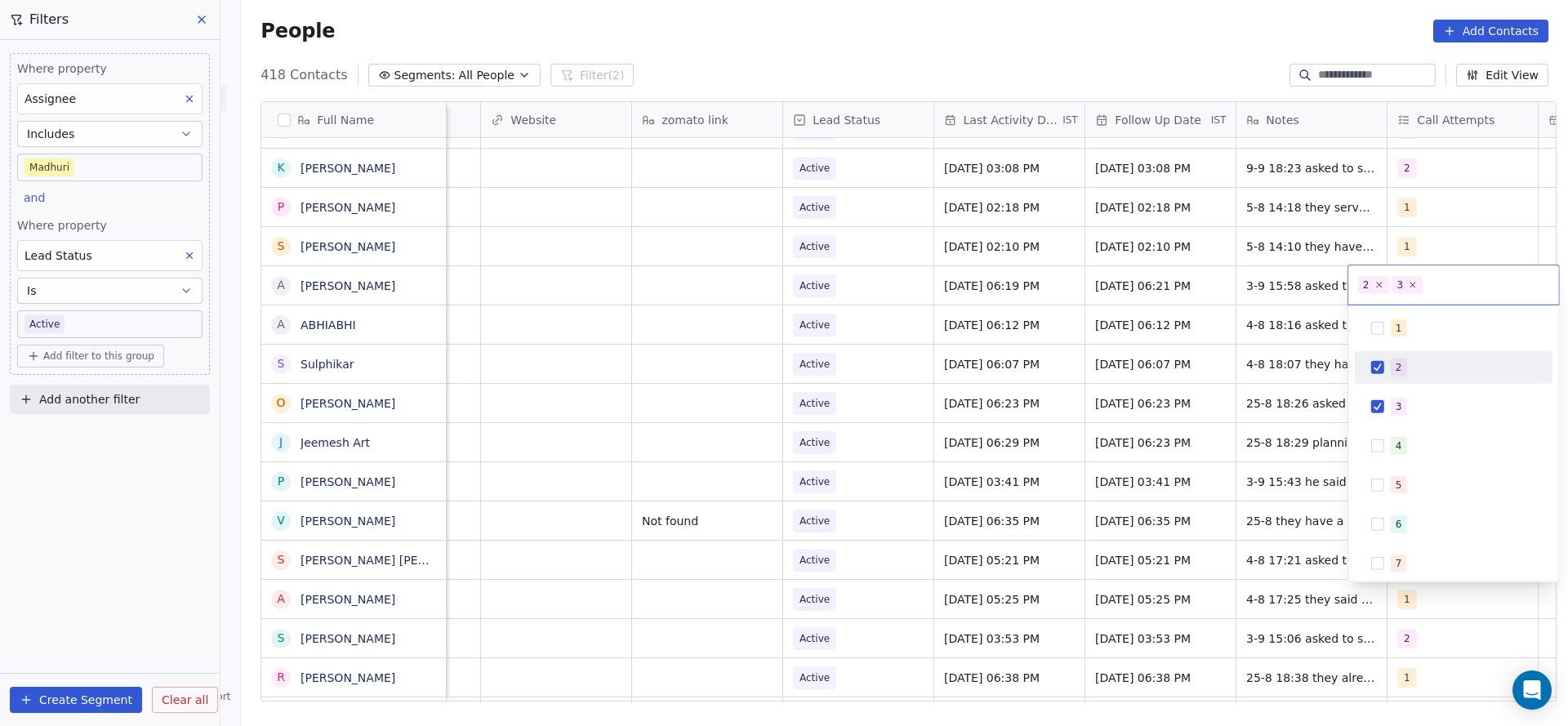
click at [1360, 363] on div "2" at bounding box center [1454, 368] width 198 height 32
click at [1081, 277] on html "On2Cook India Pvt. Ltd. Contacts People Marketing Workflows Campaigns Sales Pip…" at bounding box center [784, 363] width 1568 height 726
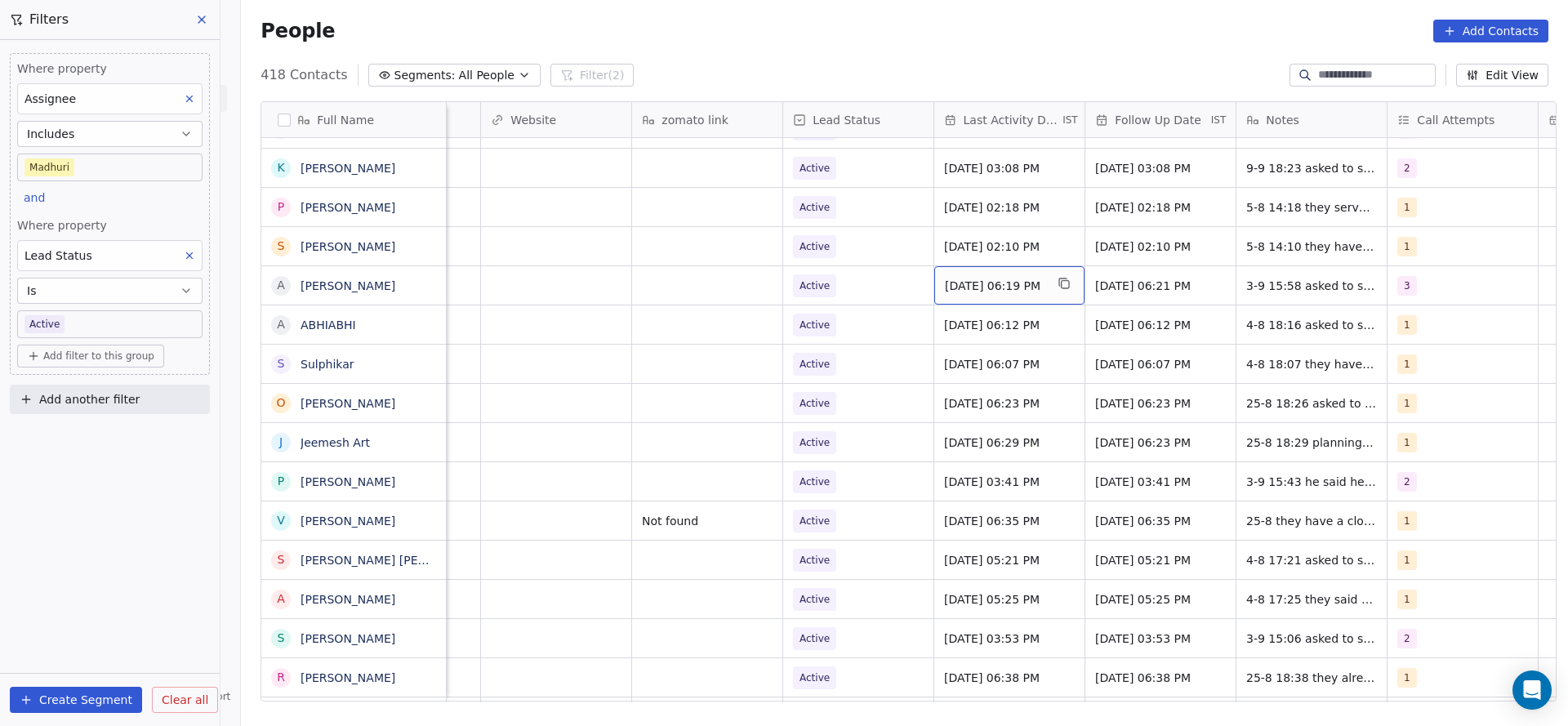
click at [1001, 290] on span "Sep 03, 2025 06:19 PM" at bounding box center [994, 285] width 100 height 16
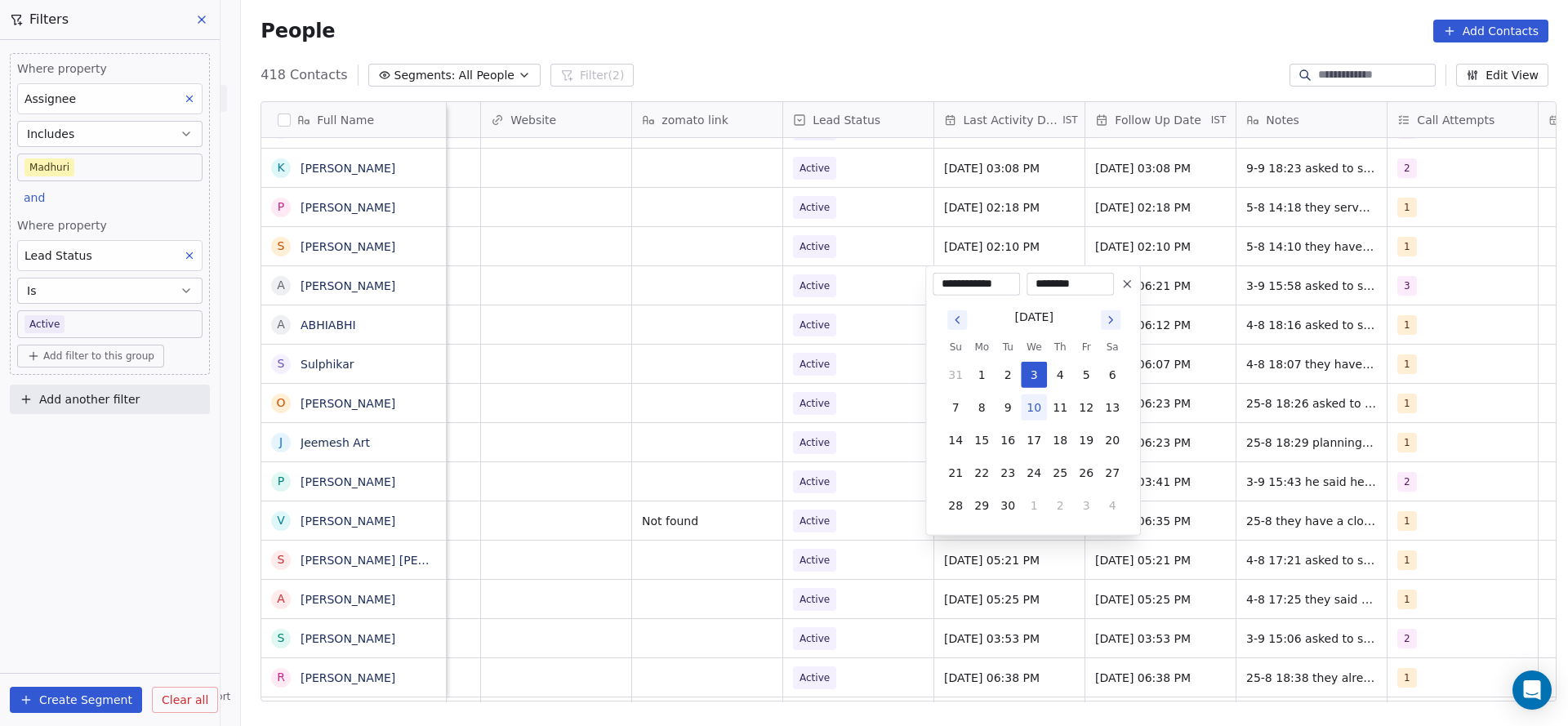
click at [1040, 411] on button "10" at bounding box center [1034, 408] width 27 height 27
type input "**********"
click at [897, 440] on html "On2Cook India Pvt. Ltd. Contacts People Marketing Workflows Campaigns Sales Pip…" at bounding box center [784, 363] width 1568 height 726
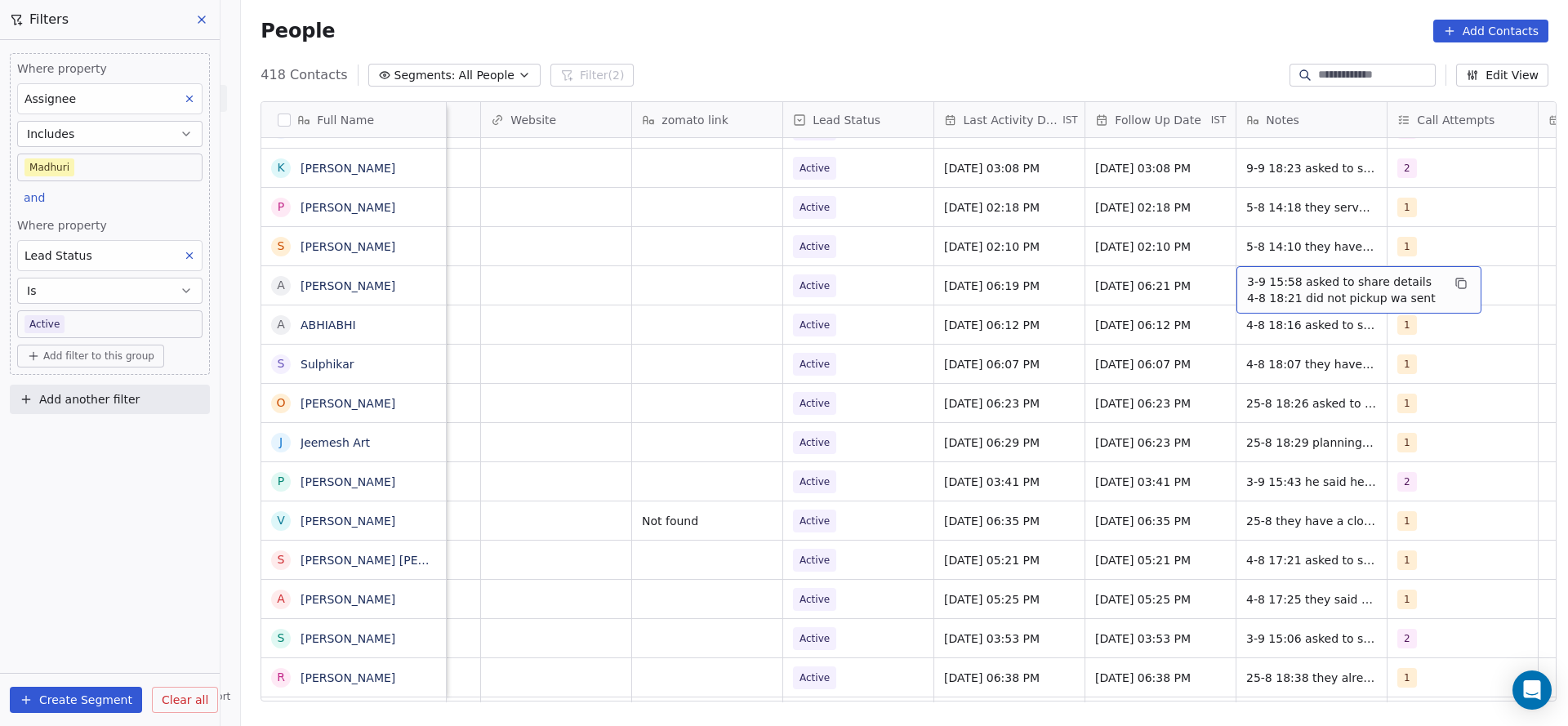
click at [1268, 276] on span "3-9 15:58 asked to share details 4-8 18:21 did not pickup wa sent" at bounding box center [1344, 290] width 195 height 32
click at [1237, 285] on textarea "**********" at bounding box center [1350, 291] width 243 height 50
type textarea "**********"
click at [908, 306] on html "On2Cook India Pvt. Ltd. Contacts People Marketing Workflows Campaigns Sales Pip…" at bounding box center [784, 363] width 1568 height 726
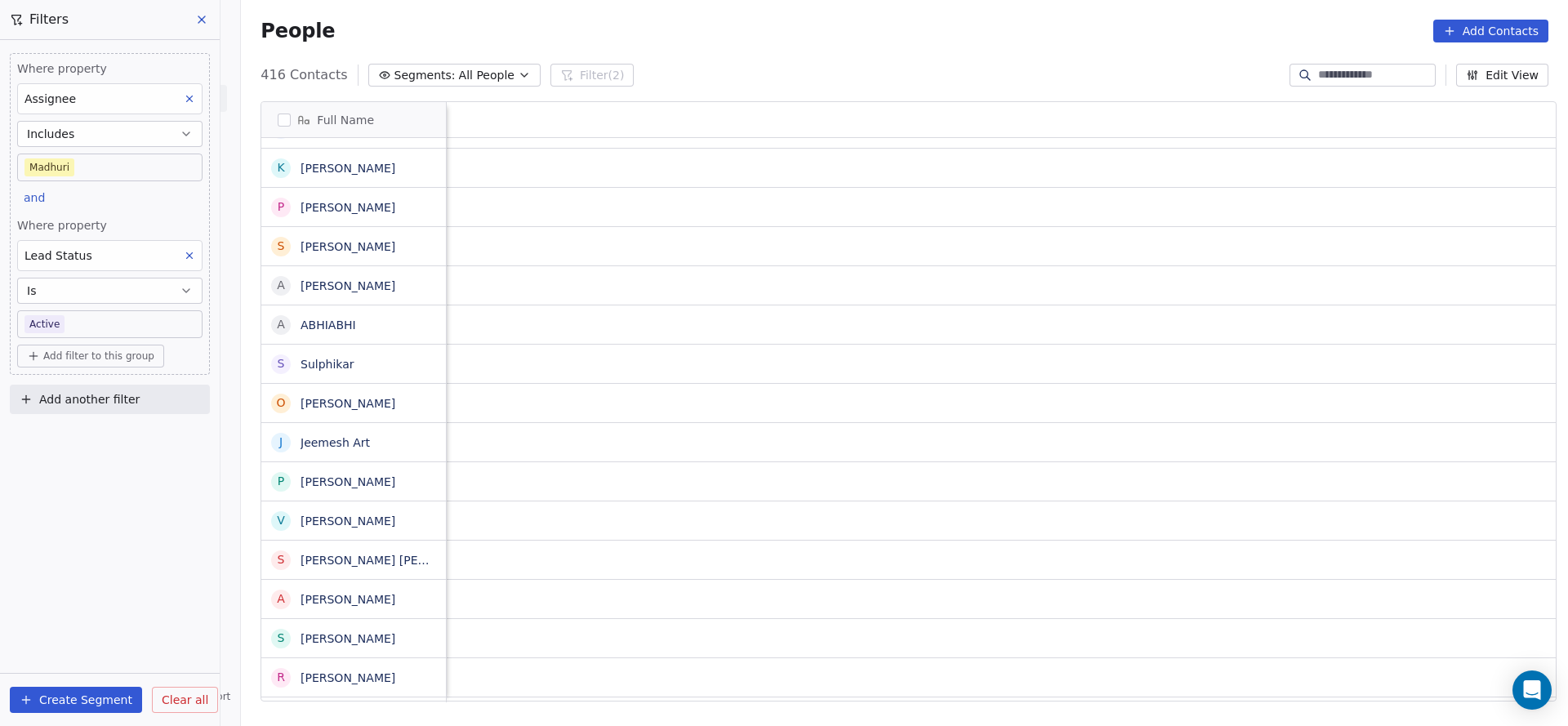
scroll to position [0, 2066]
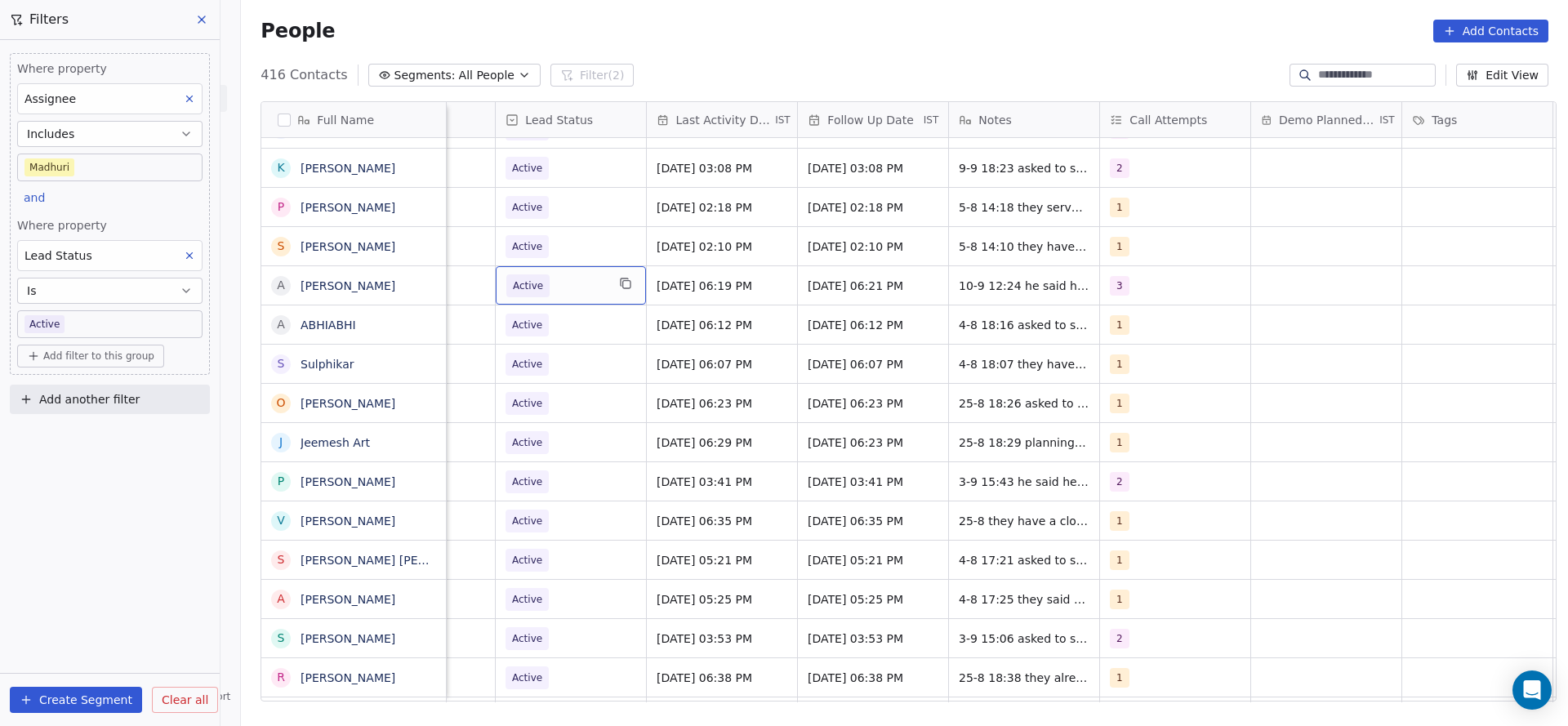
click at [582, 287] on span "Active" at bounding box center [556, 286] width 100 height 23
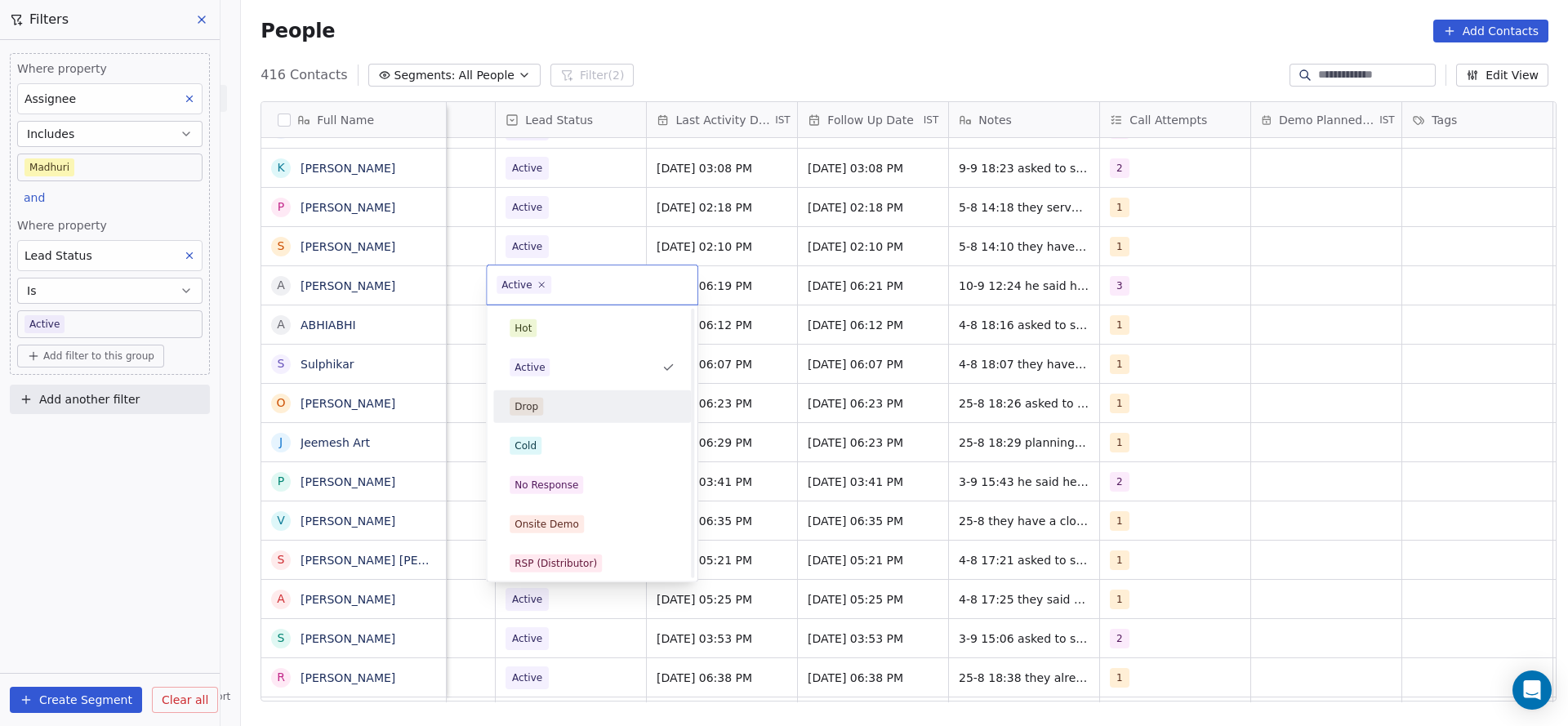
scroll to position [123, 0]
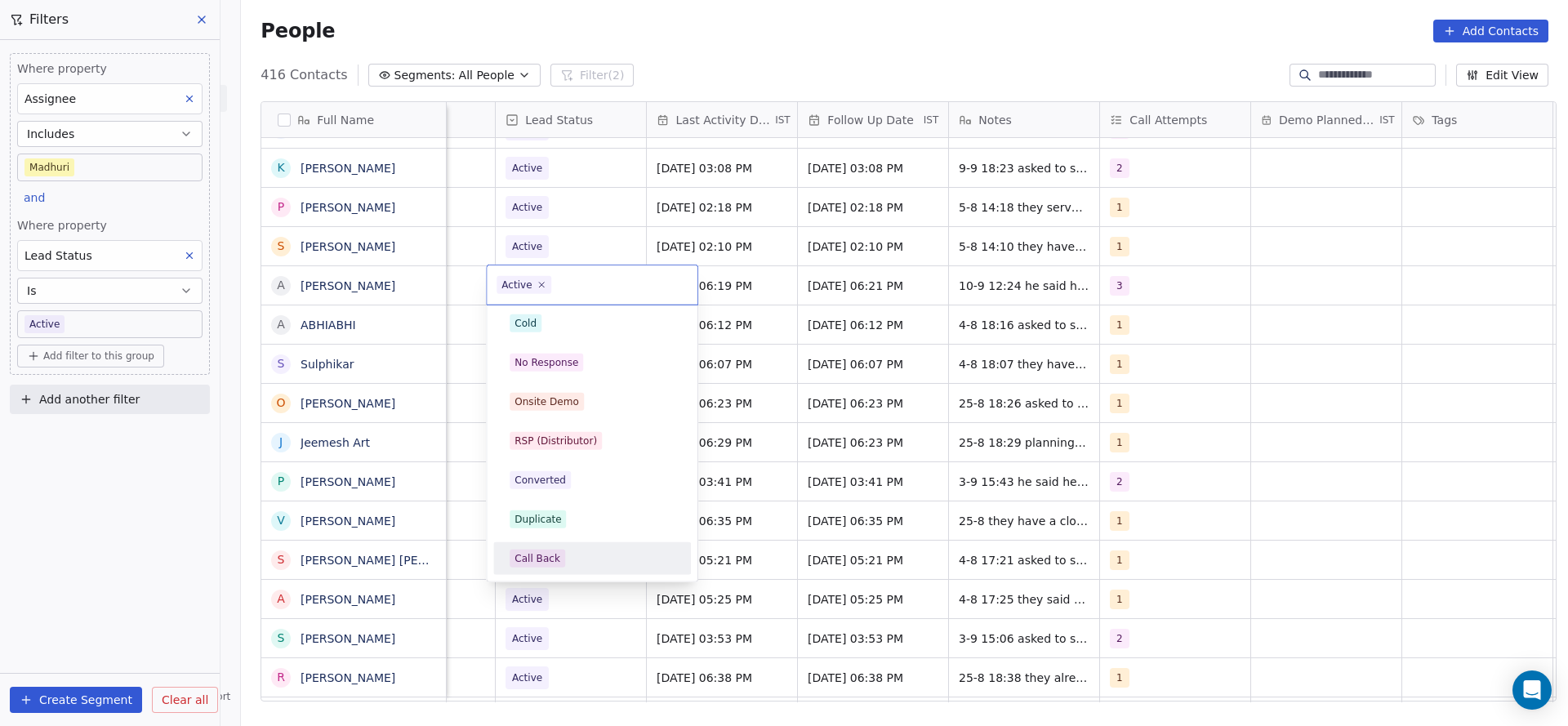
click at [557, 544] on div "Call Back" at bounding box center [592, 559] width 198 height 32
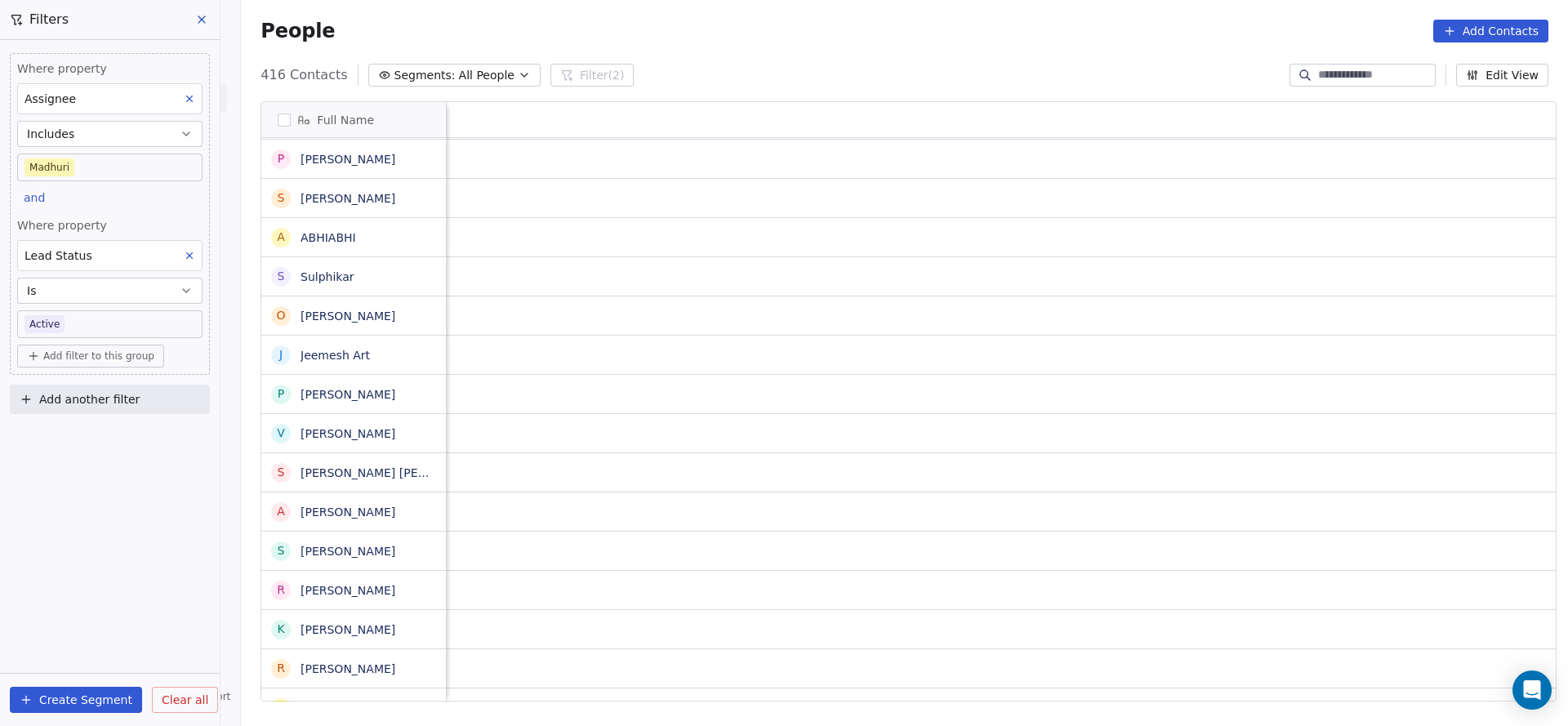
scroll to position [0, 2121]
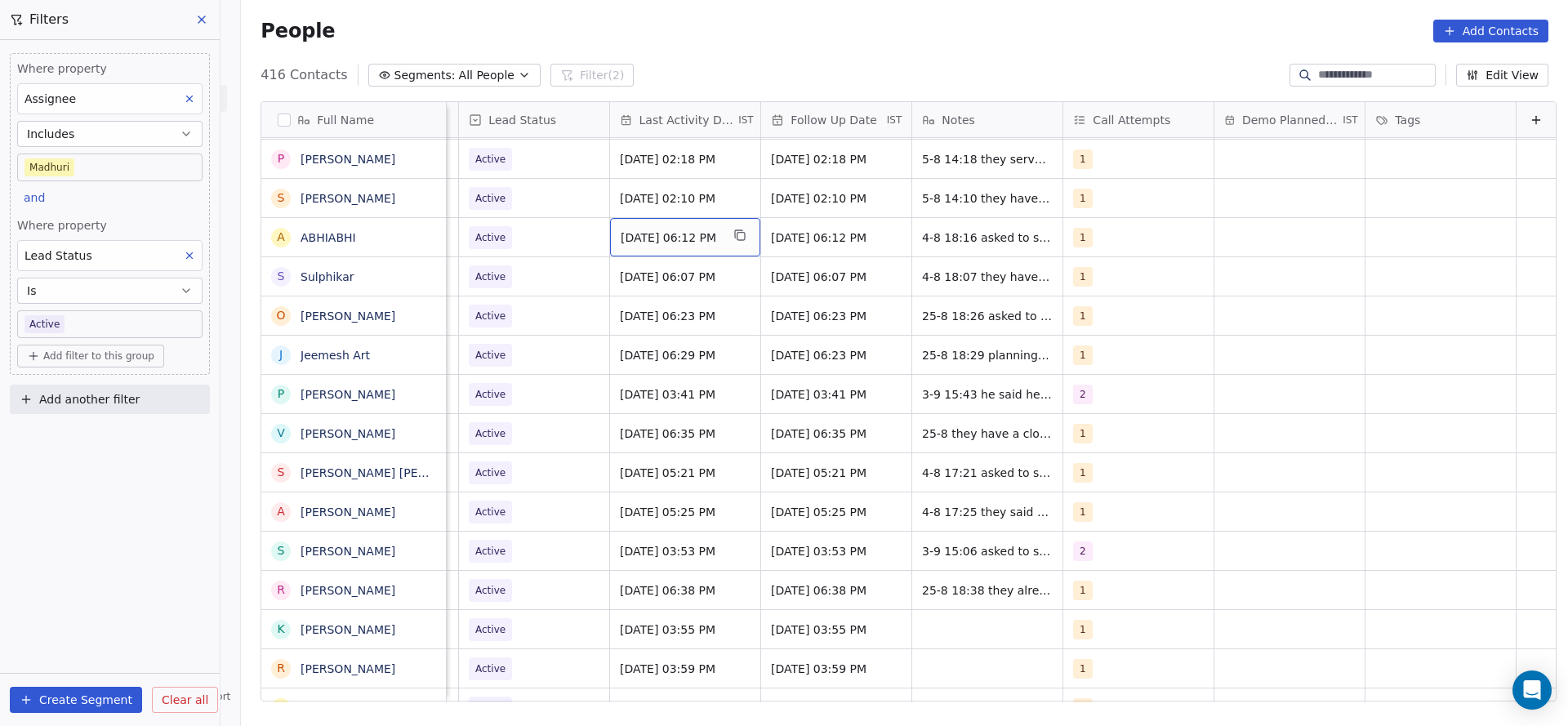
click at [679, 247] on div "Aug 04, 2025 06:12 PM" at bounding box center [685, 238] width 150 height 38
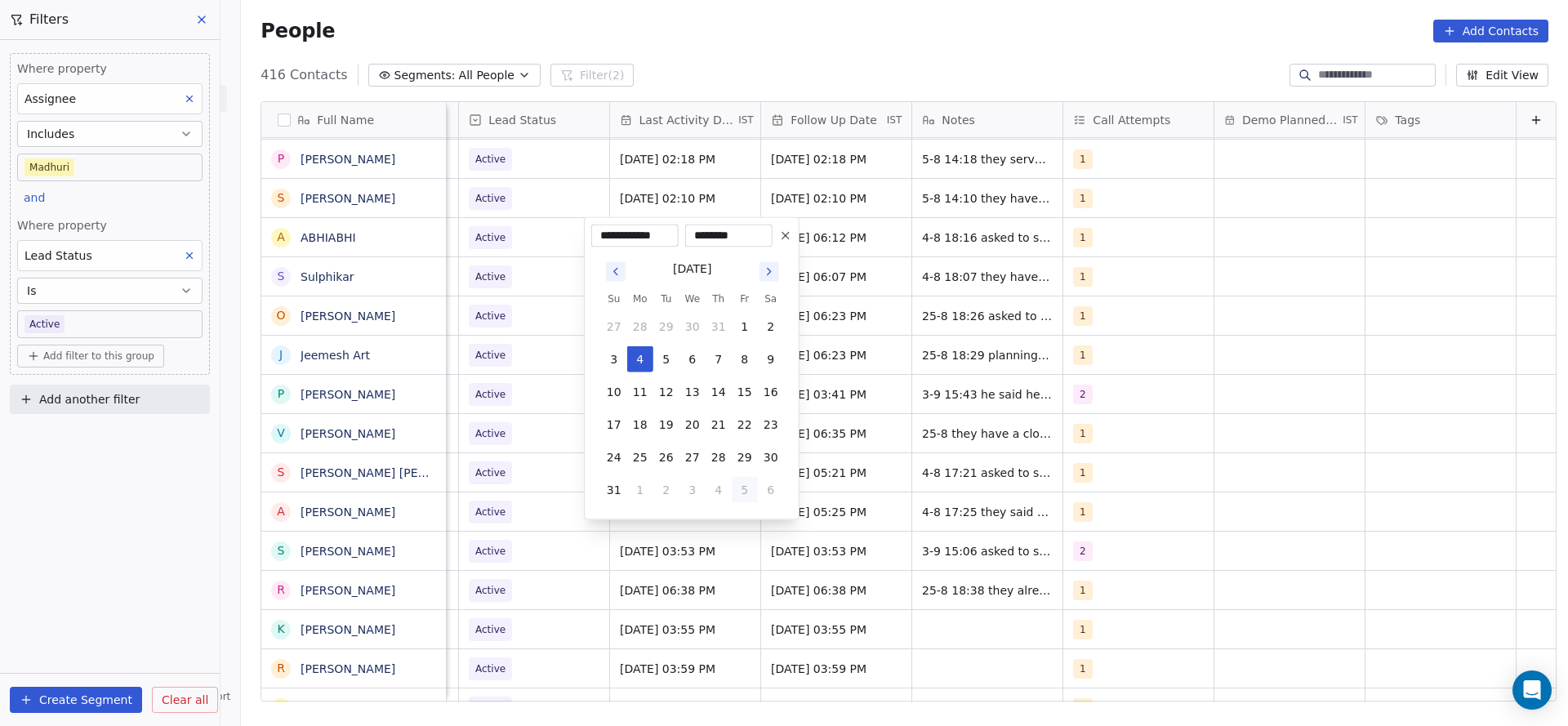
click at [744, 494] on button "5" at bounding box center [745, 490] width 27 height 27
type input "**********"
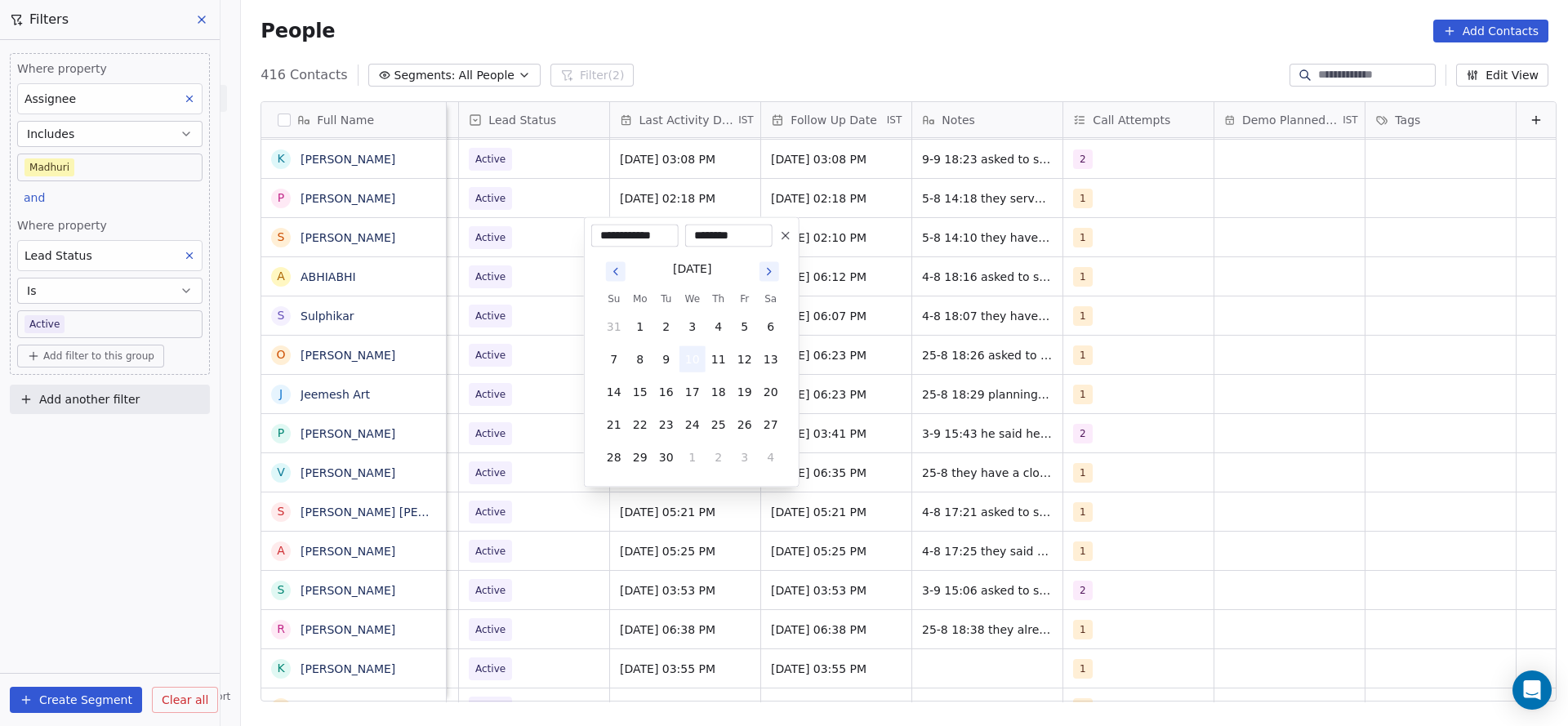
click at [692, 352] on button "10" at bounding box center [692, 360] width 27 height 27
click at [620, 277] on button "Go to previous month" at bounding box center [615, 272] width 20 height 20
click at [666, 362] on button "5" at bounding box center [667, 360] width 27 height 27
type input "**********"
click at [555, 386] on html "On2Cook India Pvt. Ltd. Contacts People Marketing Workflows Campaigns Sales Pip…" at bounding box center [784, 363] width 1568 height 726
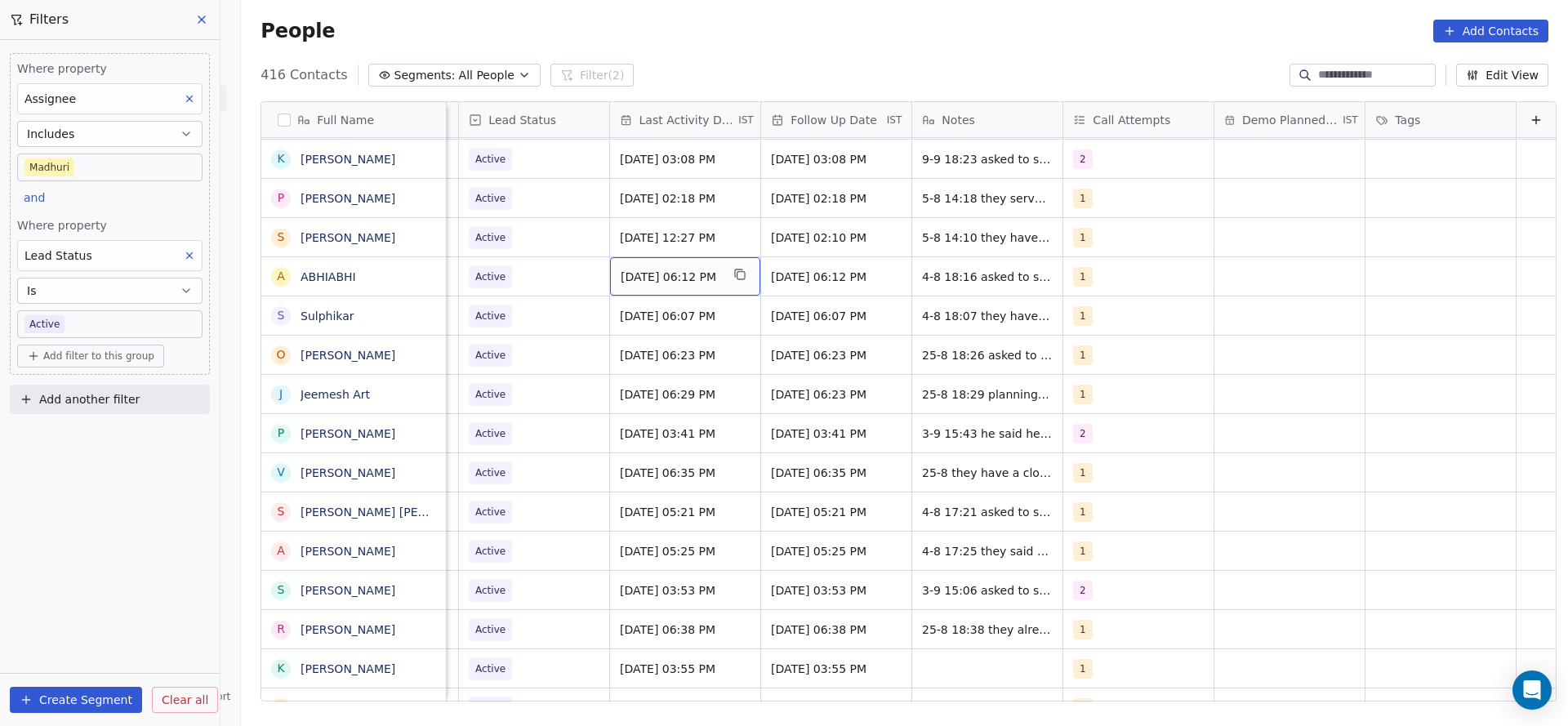
click at [665, 277] on span "Aug 04, 2025 06:12 PM" at bounding box center [670, 277] width 100 height 16
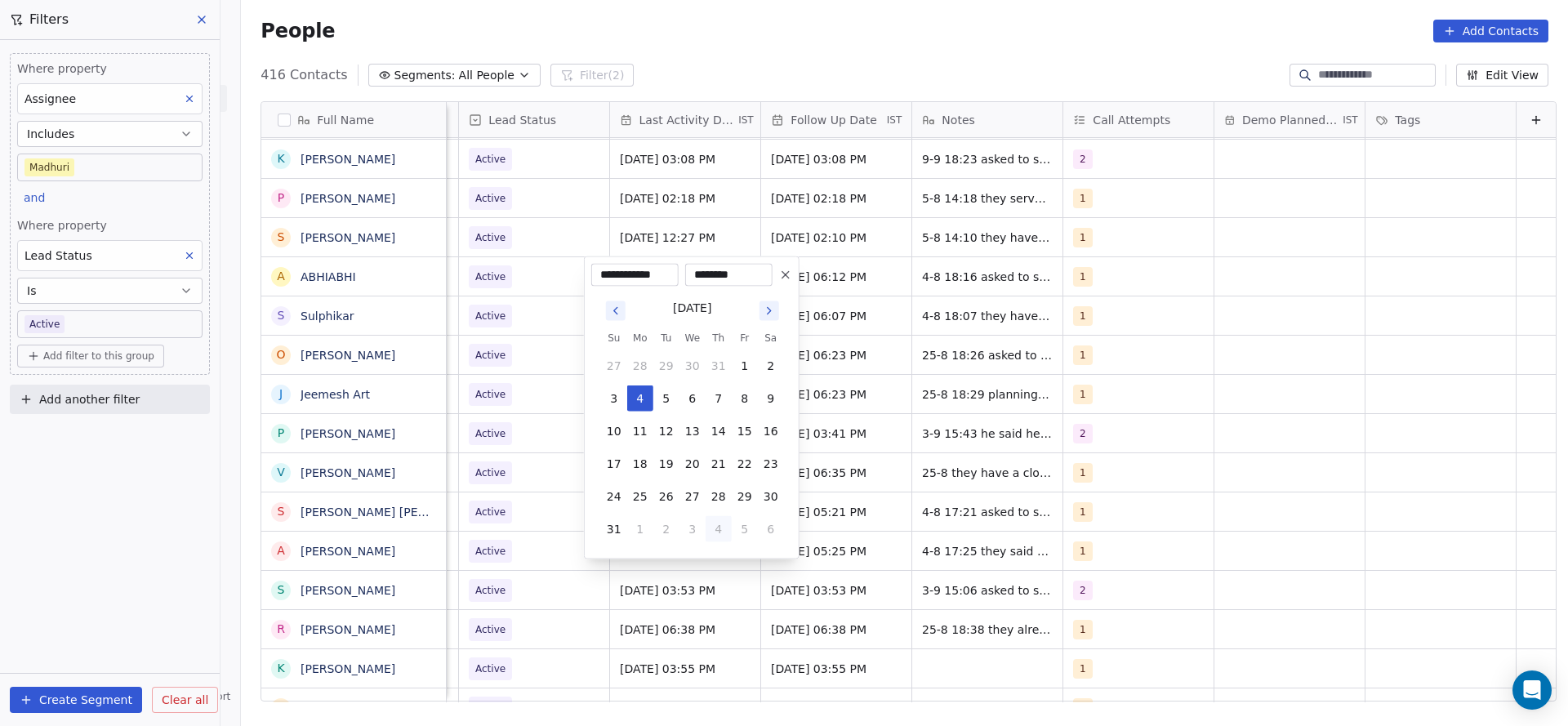
click at [715, 525] on button "4" at bounding box center [719, 529] width 27 height 27
click at [685, 405] on button "10" at bounding box center [692, 399] width 27 height 27
type input "**********"
click at [512, 405] on html "On2Cook India Pvt. Ltd. Contacts People Marketing Workflows Campaigns Sales Pip…" at bounding box center [784, 363] width 1568 height 726
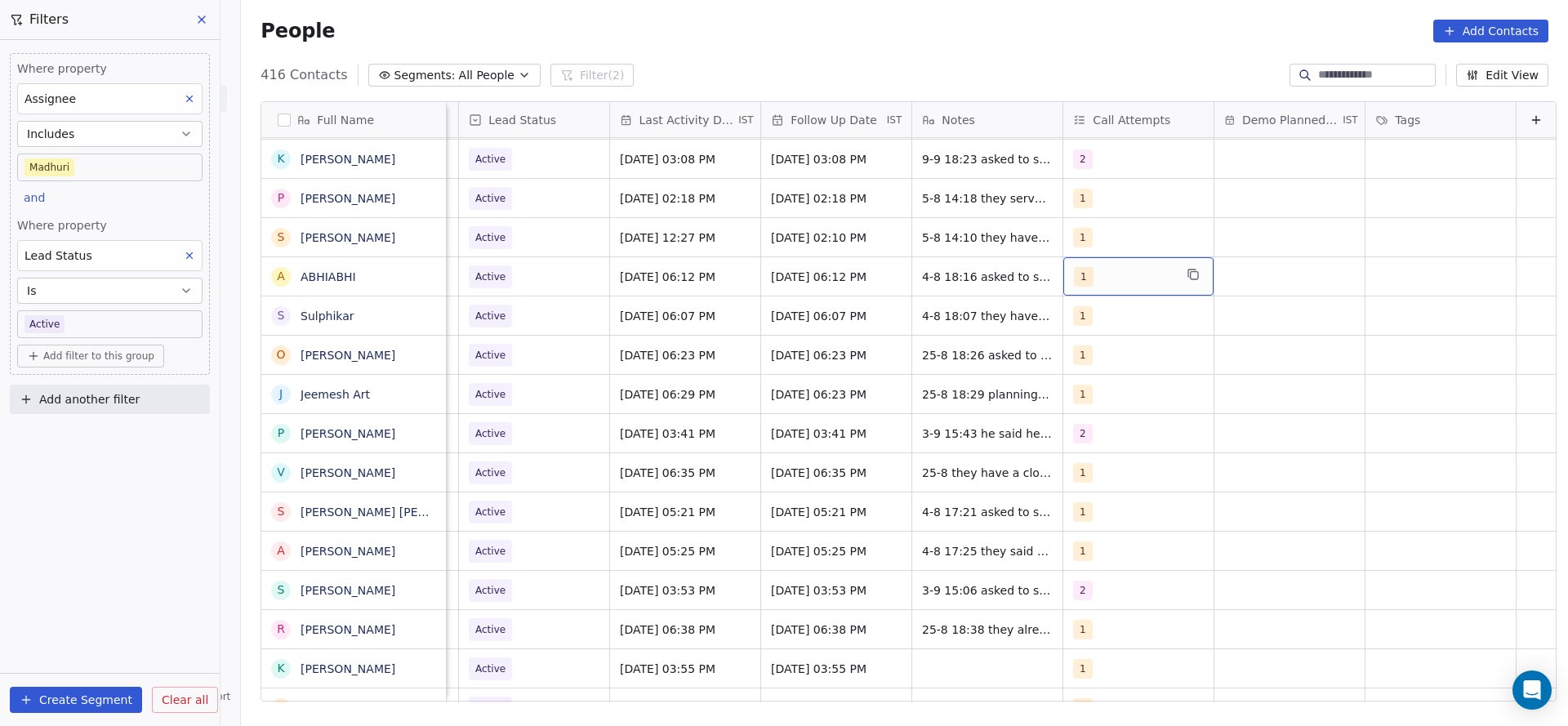
click at [1091, 267] on div "1" at bounding box center [1124, 277] width 100 height 20
click at [1083, 365] on span "2" at bounding box center [1087, 358] width 16 height 18
click at [1088, 311] on span "1" at bounding box center [1087, 319] width 16 height 18
click at [1011, 341] on html "On2Cook India Pvt. Ltd. Contacts People Marketing Workflows Campaigns Sales Pip…" at bounding box center [784, 363] width 1568 height 726
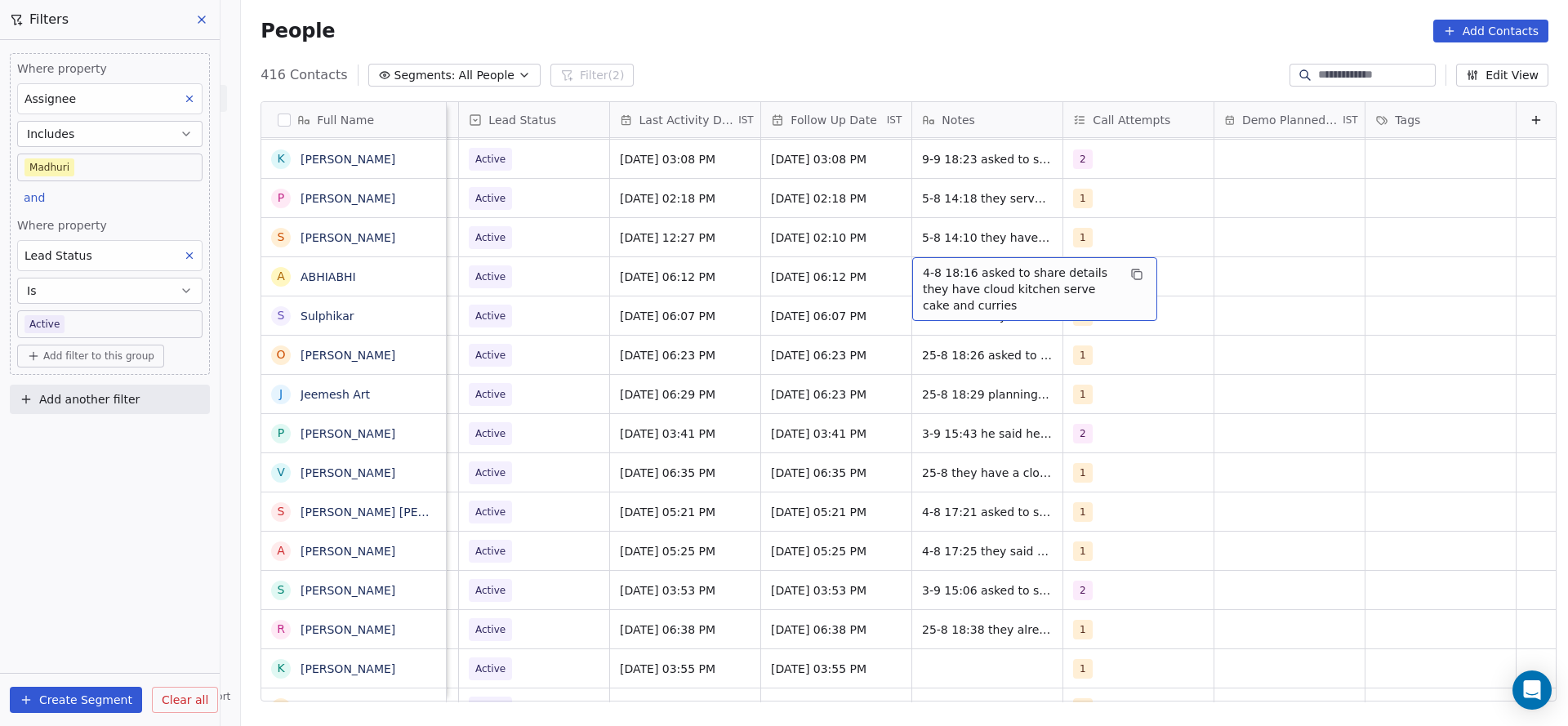
click at [923, 277] on span "4-8 18:16 asked to share details they have cloud kitchen serve cake and curries" at bounding box center [1020, 290] width 195 height 49
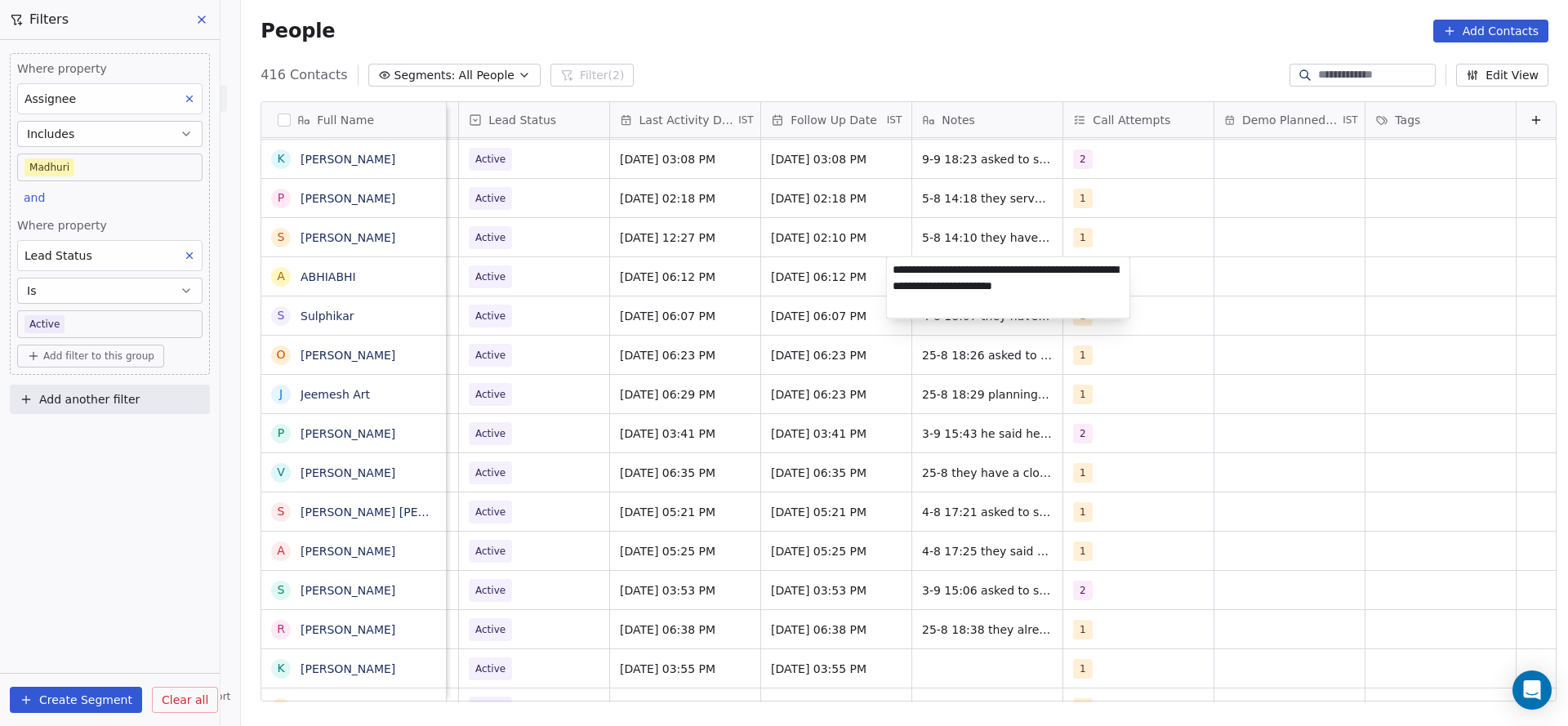
click at [887, 268] on textarea "**********" at bounding box center [1009, 288] width 243 height 61
type textarea "**********"
click at [610, 239] on html "On2Cook India Pvt. Ltd. Contacts People Marketing Workflows Campaigns Sales Pip…" at bounding box center [784, 363] width 1568 height 726
click at [524, 296] on div "Active" at bounding box center [534, 315] width 150 height 38
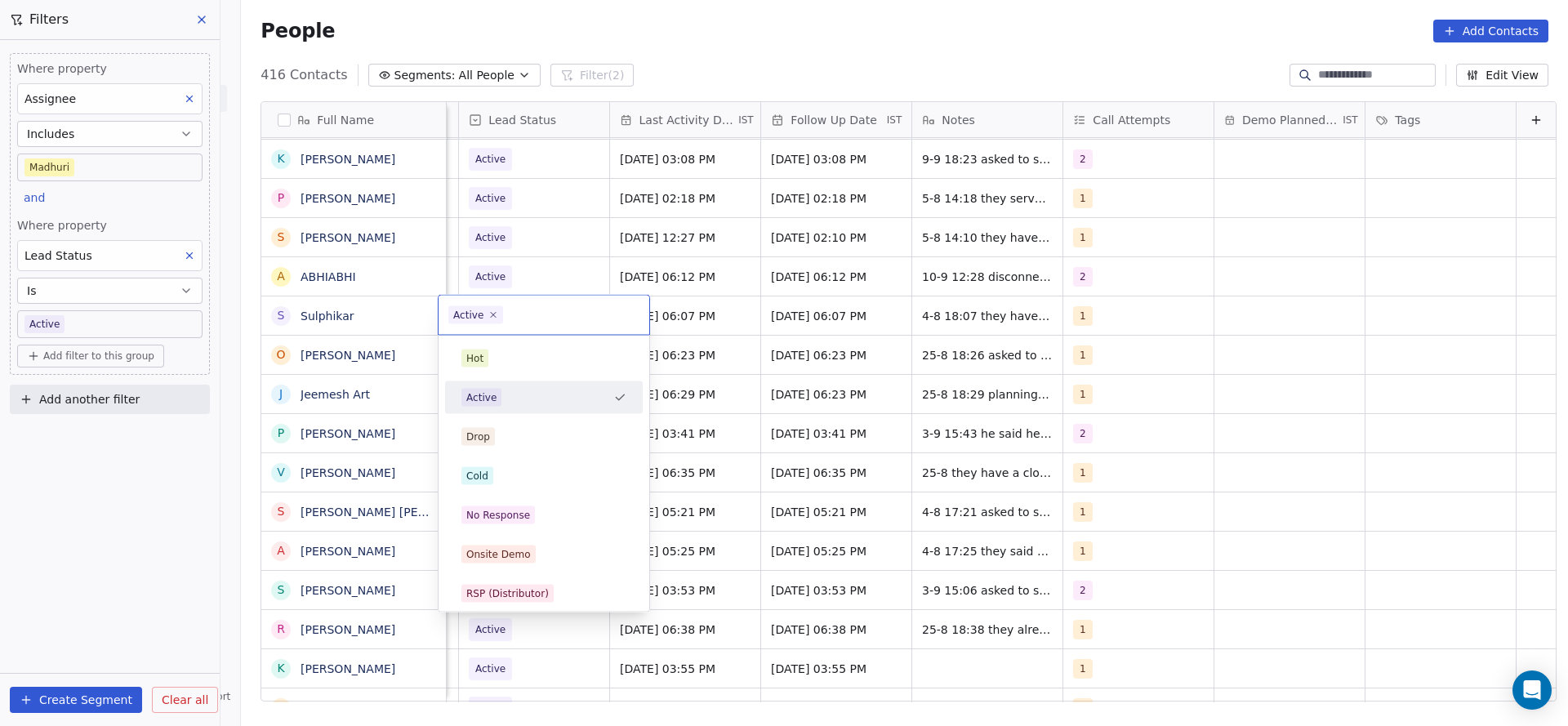
click at [532, 289] on html "On2Cook India Pvt. Ltd. Contacts People Marketing Workflows Campaigns Sales Pip…" at bounding box center [784, 363] width 1568 height 726
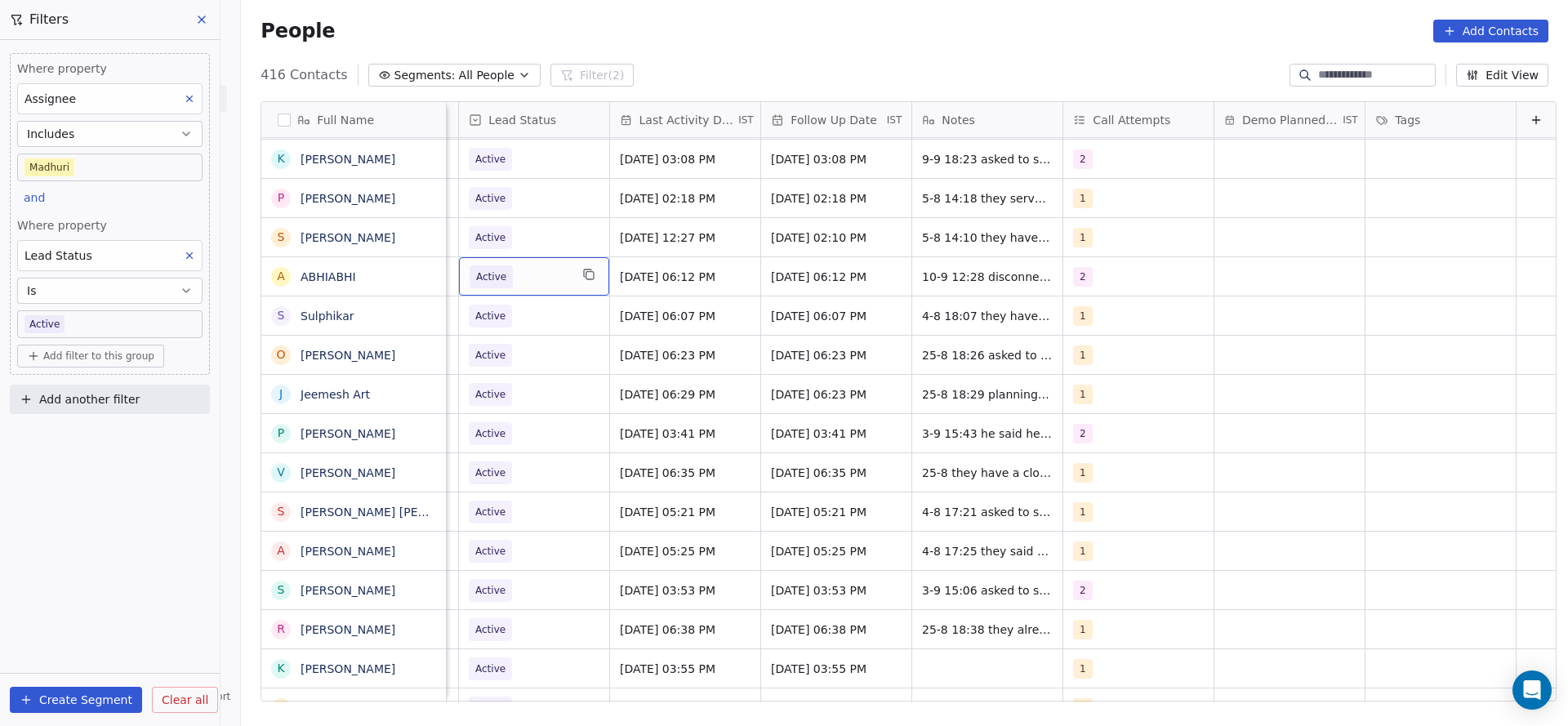
click at [547, 284] on span "Active" at bounding box center [519, 277] width 100 height 23
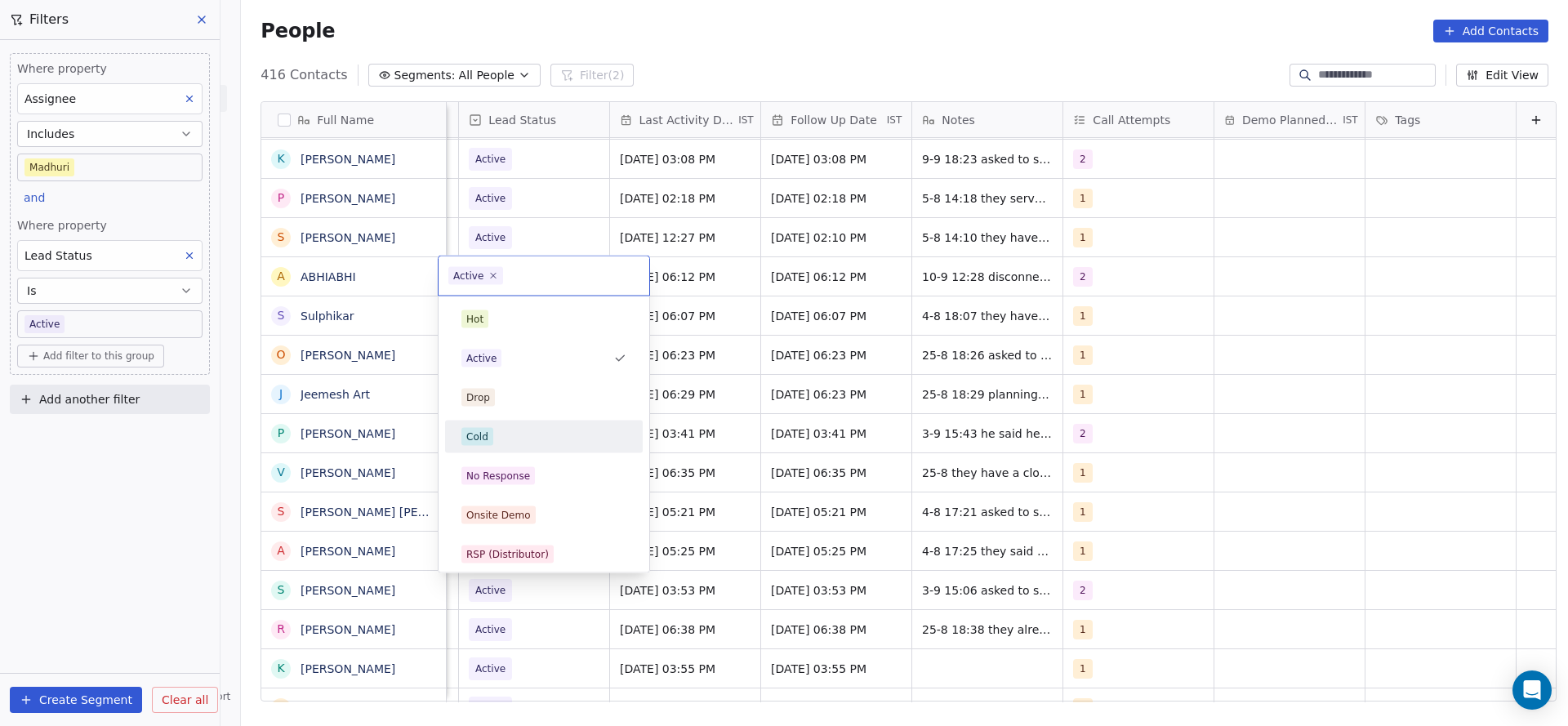
click at [524, 448] on div "Cold" at bounding box center [544, 437] width 184 height 27
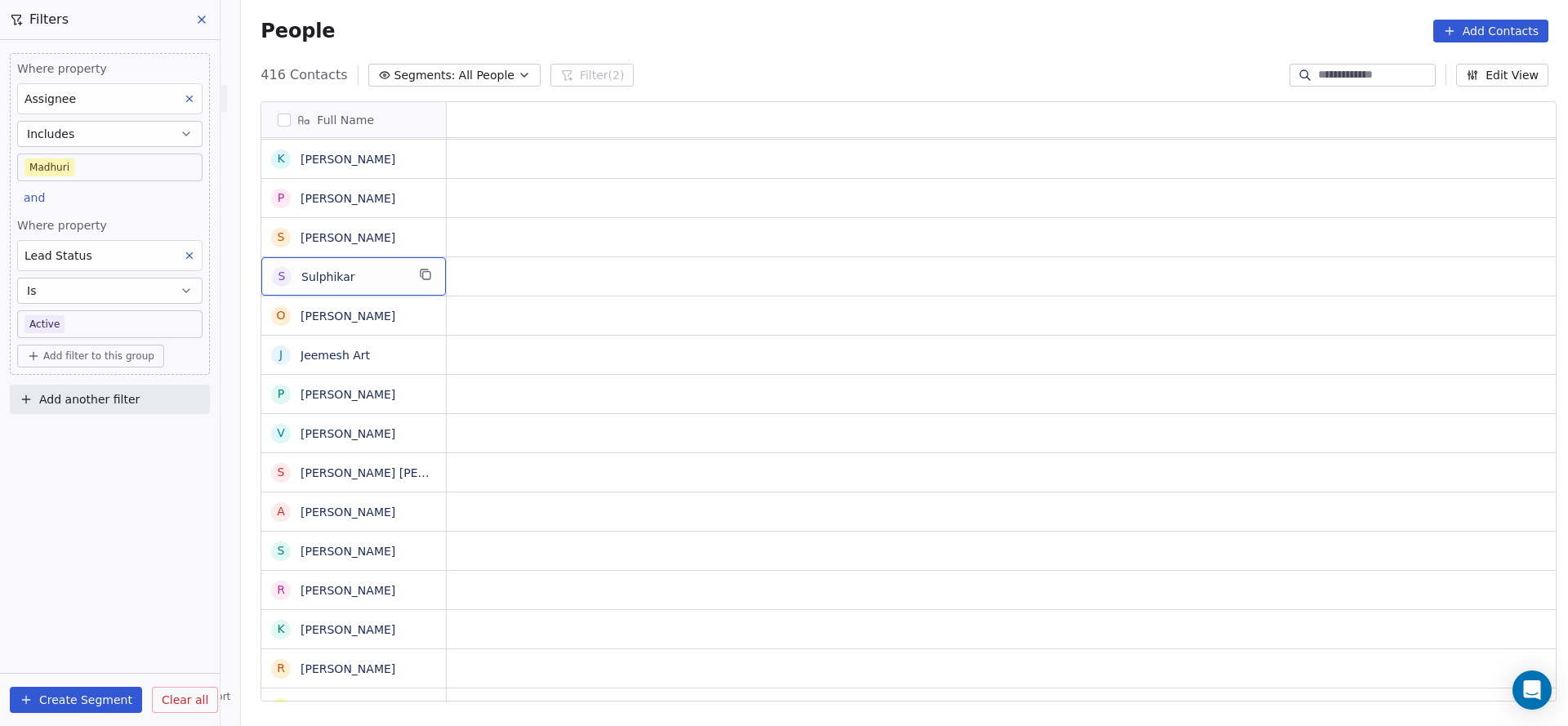
scroll to position [0, 0]
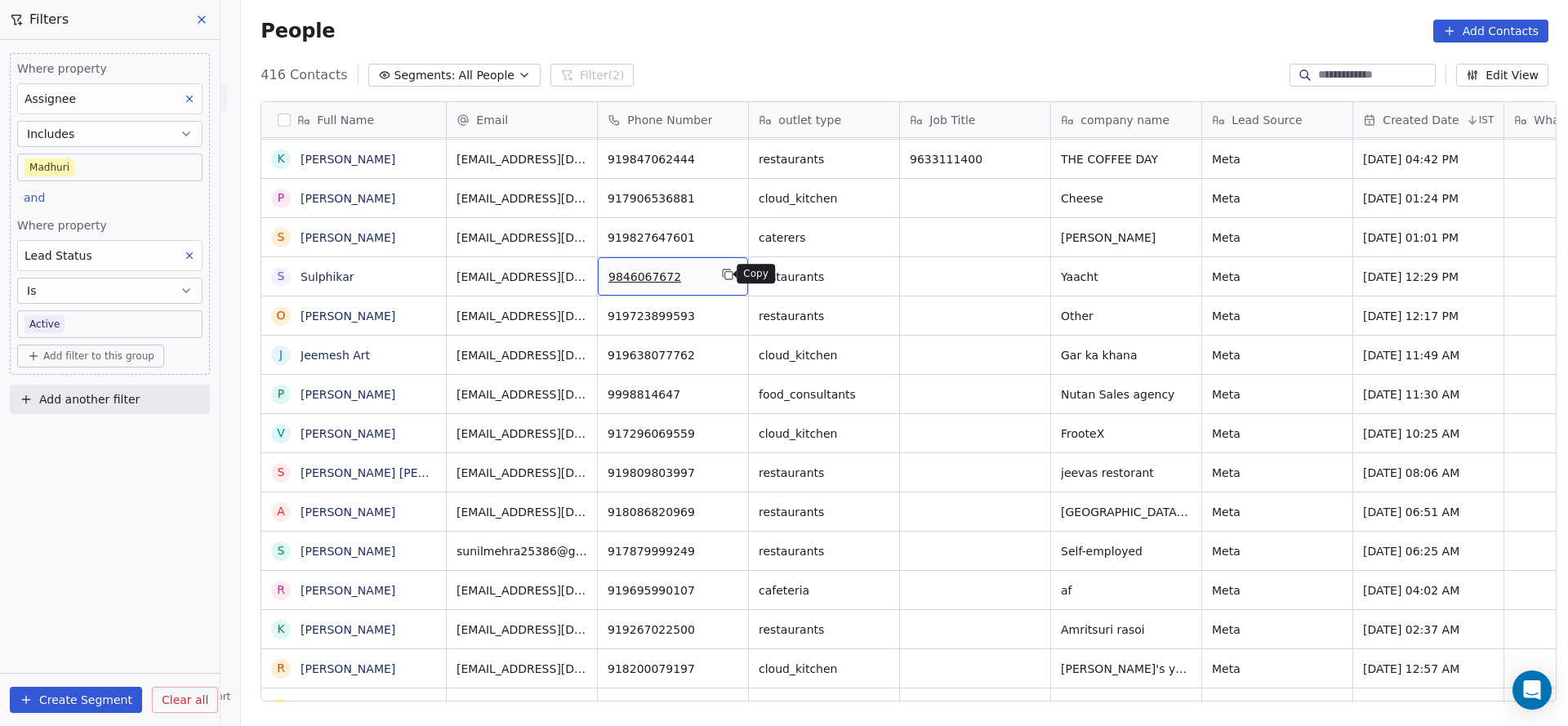
click at [718, 277] on button "grid" at bounding box center [727, 275] width 20 height 20
click at [721, 273] on icon "grid" at bounding box center [727, 275] width 13 height 13
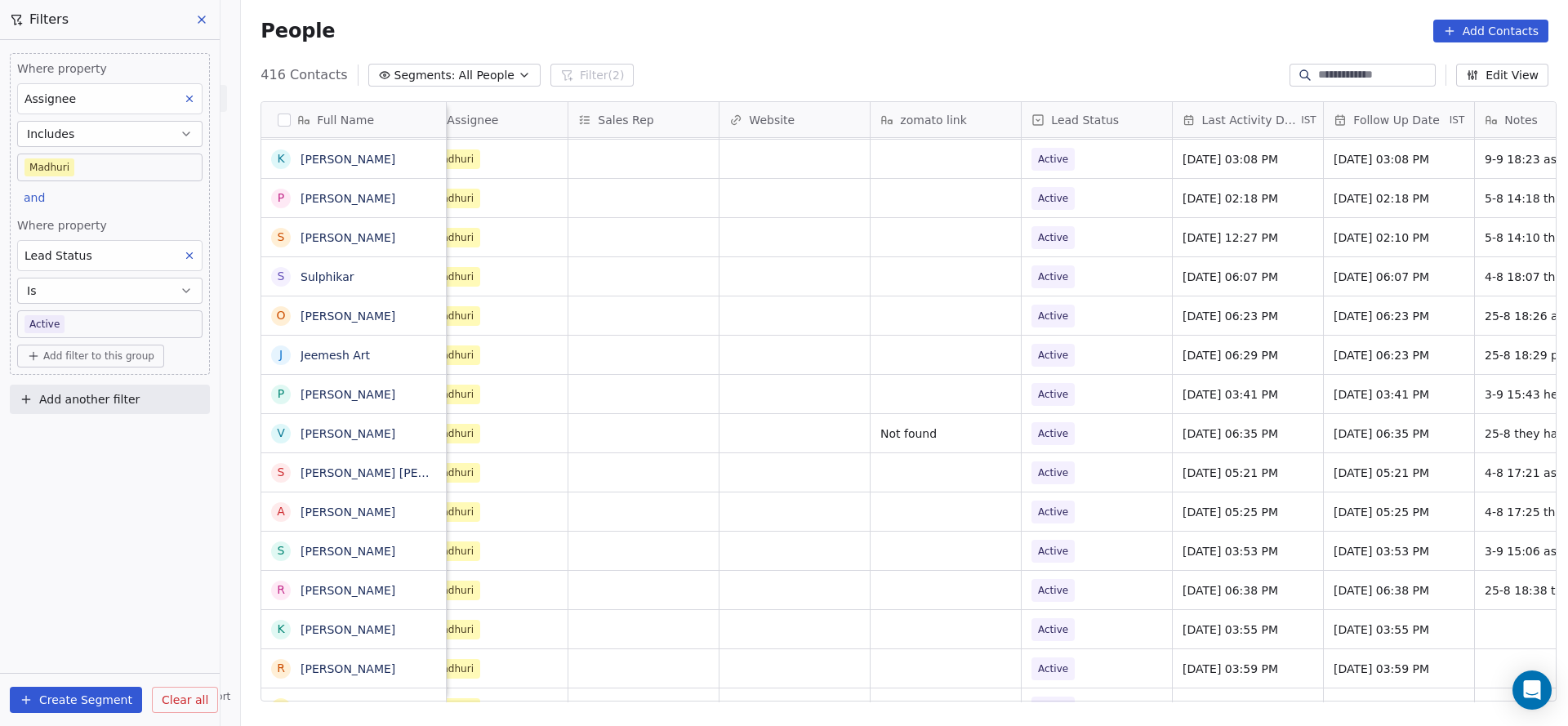
scroll to position [0, 1863]
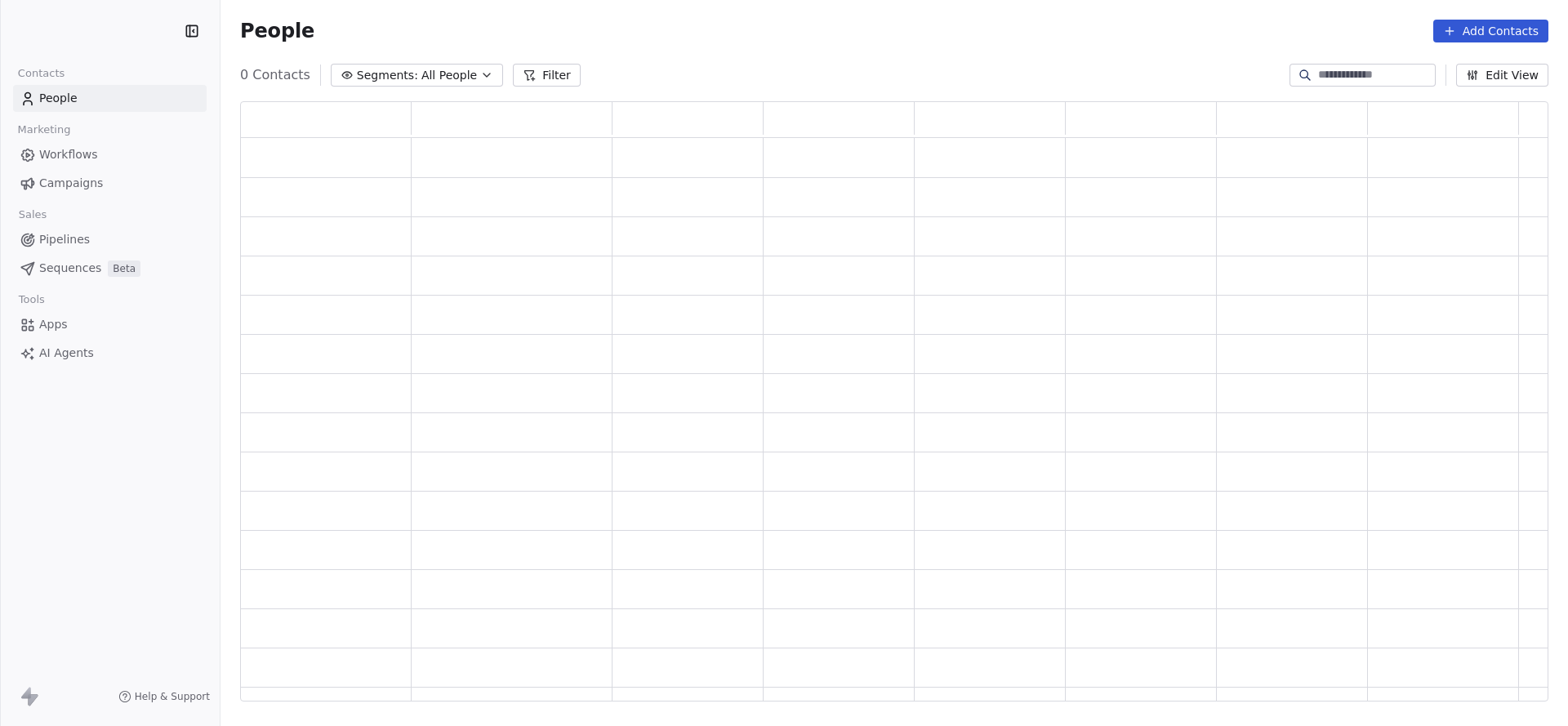
scroll to position [581, 1290]
click at [556, 77] on button "Filter" at bounding box center [546, 75] width 67 height 23
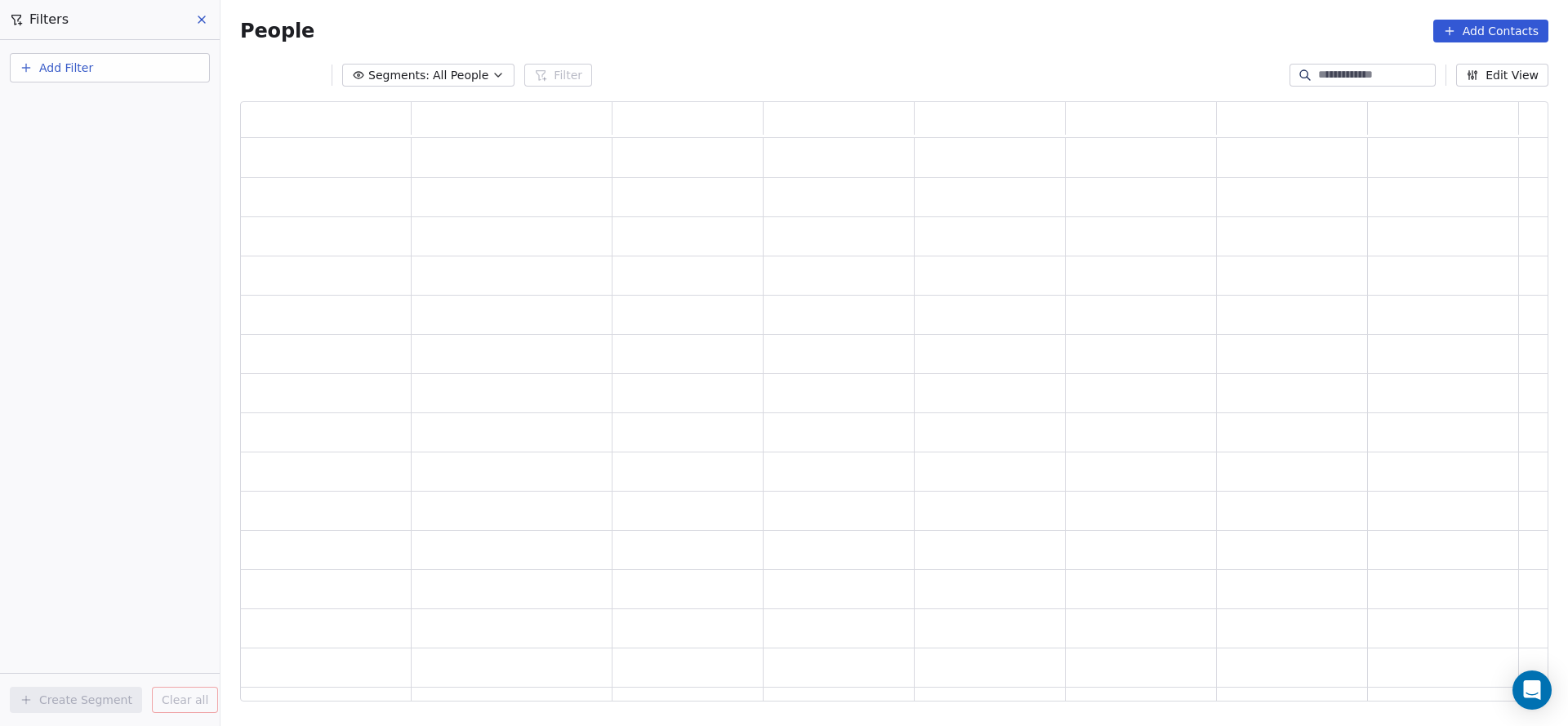
click at [98, 78] on button "Add Filter" at bounding box center [109, 67] width 200 height 29
click at [96, 93] on div "Contact properties" at bounding box center [109, 106] width 185 height 27
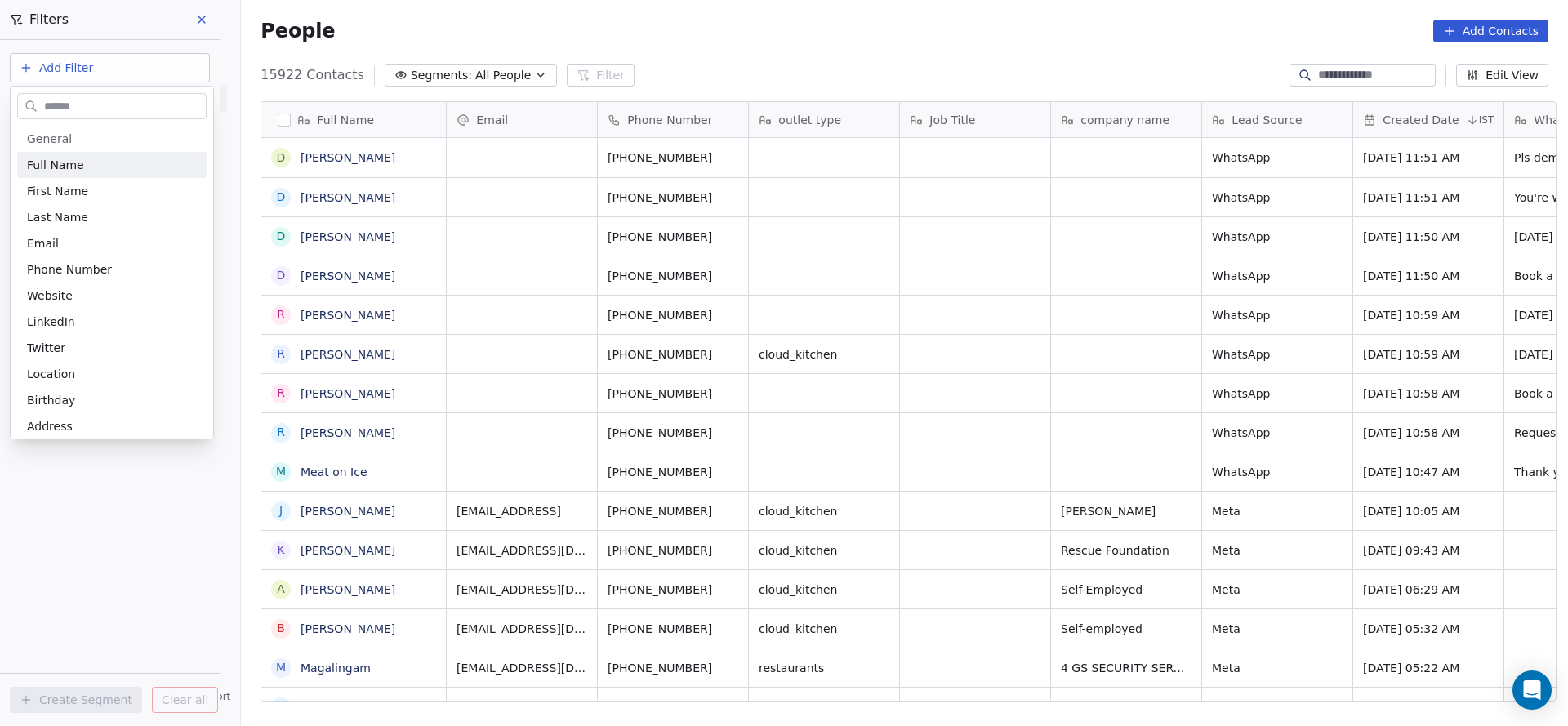
scroll to position [621, 1315]
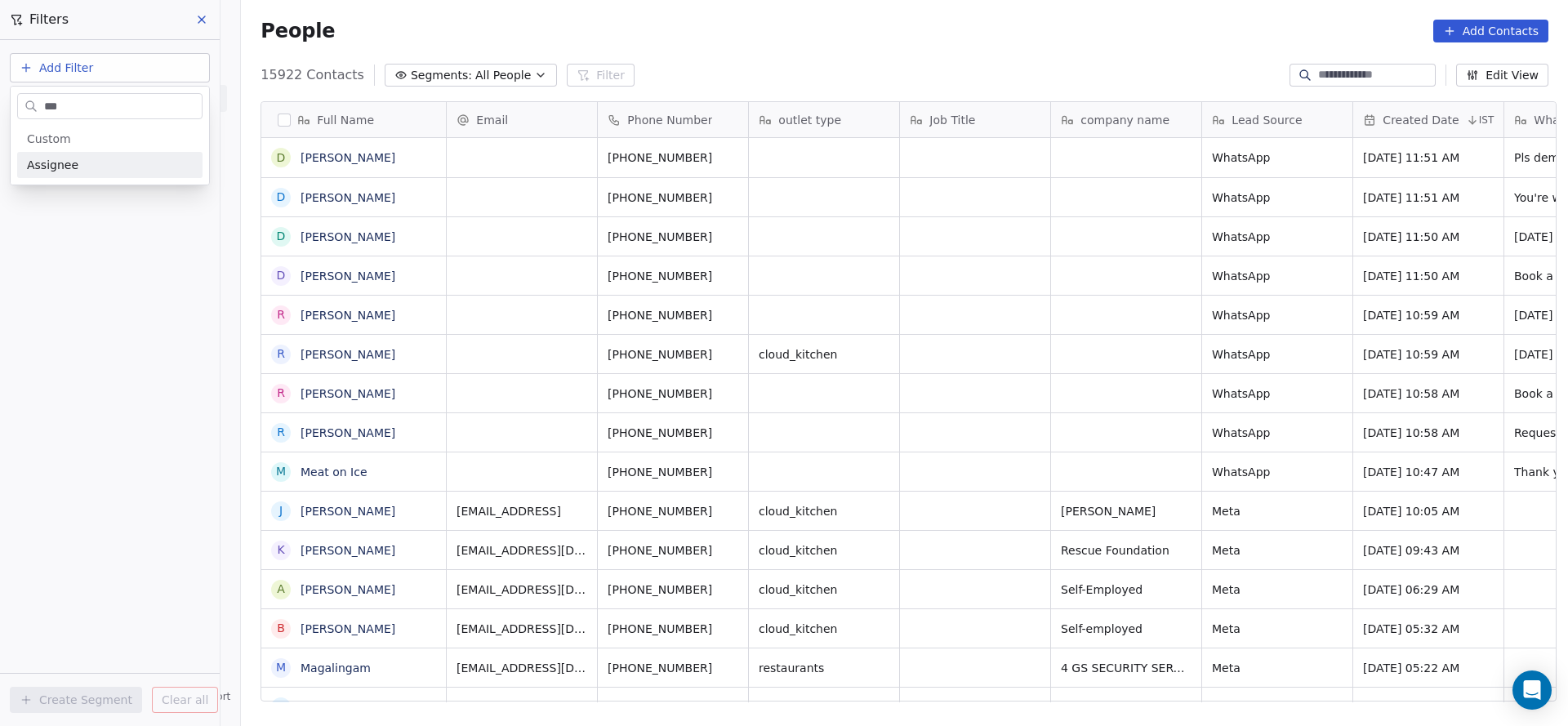
type input "***"
click at [87, 159] on div "Assignee" at bounding box center [109, 164] width 166 height 16
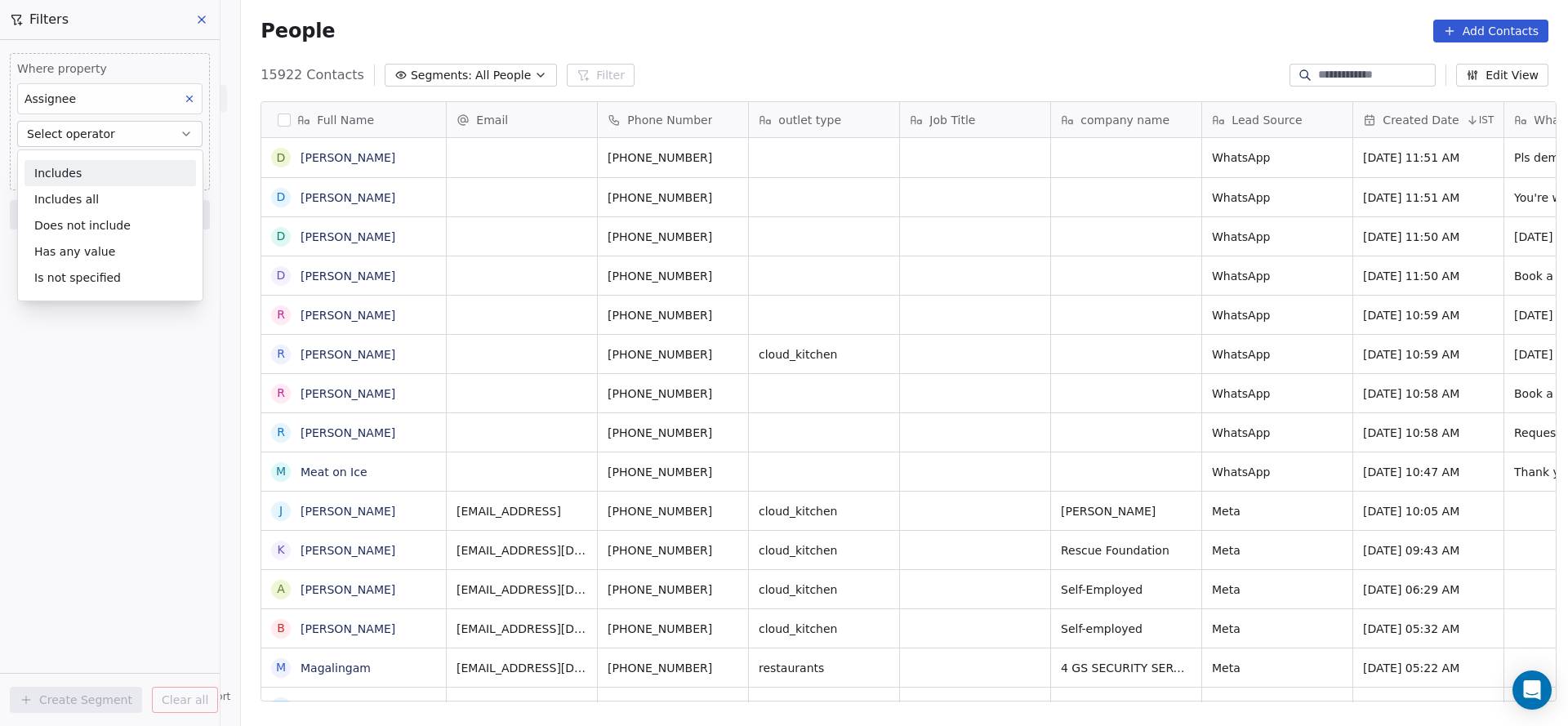
click at [100, 173] on div "Includes" at bounding box center [110, 174] width 172 height 27
click at [100, 172] on body "On2Cook India Pvt. Ltd. Contacts People Marketing Workflows Campaigns Sales Pip…" at bounding box center [784, 363] width 1568 height 726
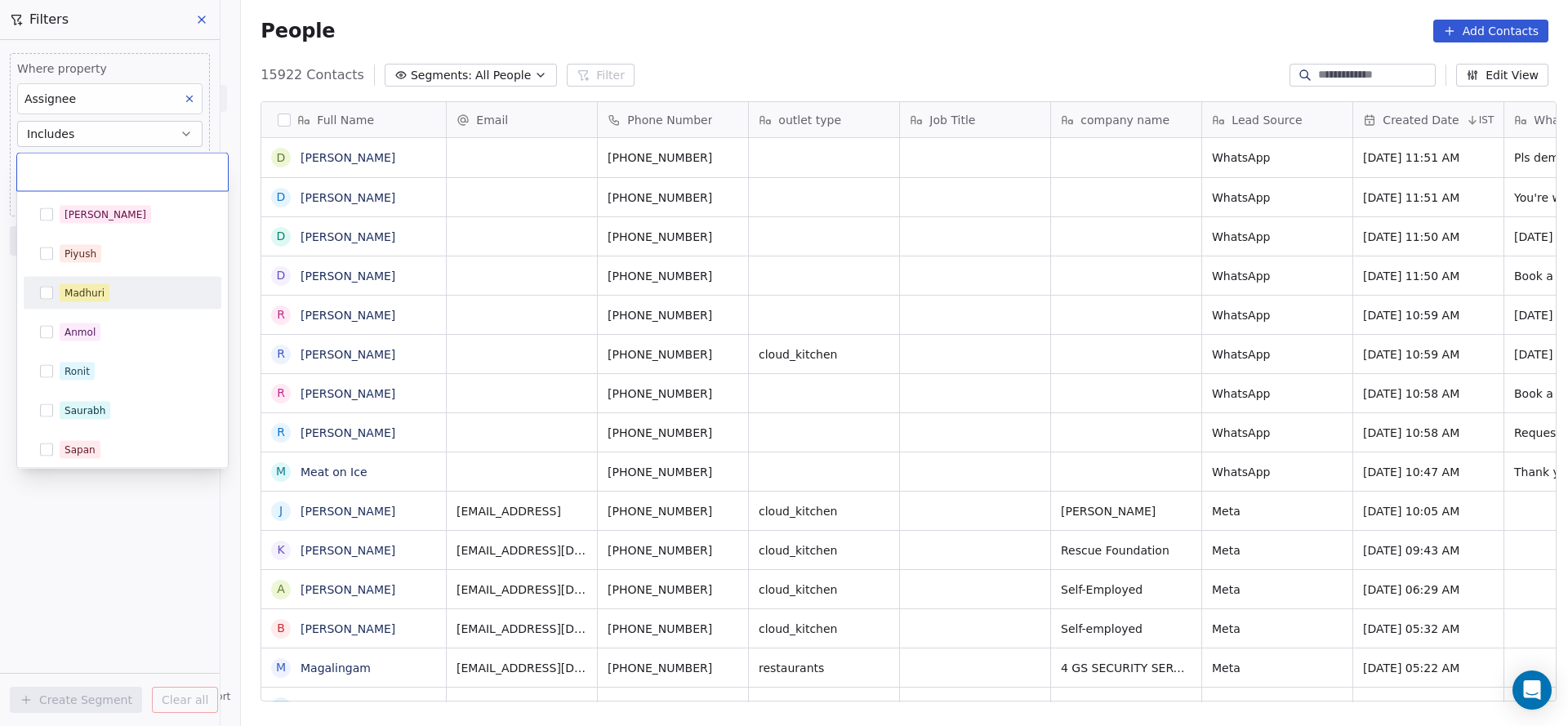
click at [108, 277] on div "Madhuri" at bounding box center [123, 293] width 198 height 32
click at [507, 254] on html "On2Cook India Pvt. Ltd. Contacts People Marketing Workflows Campaigns Sales Pip…" at bounding box center [784, 363] width 1568 height 726
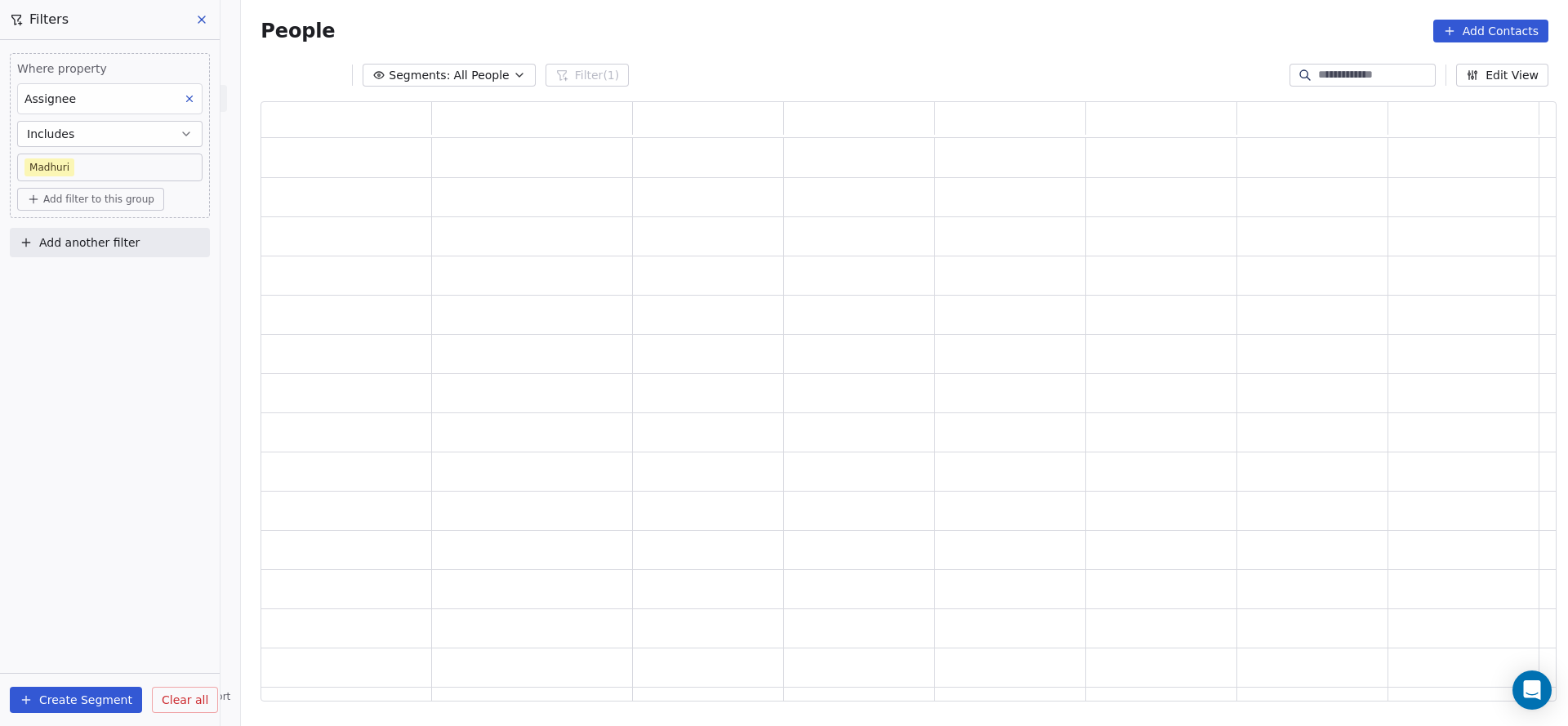
scroll to position [581, 1276]
click at [150, 246] on button "Add another filter" at bounding box center [109, 242] width 200 height 29
click at [143, 277] on div "Contact properties" at bounding box center [109, 279] width 166 height 17
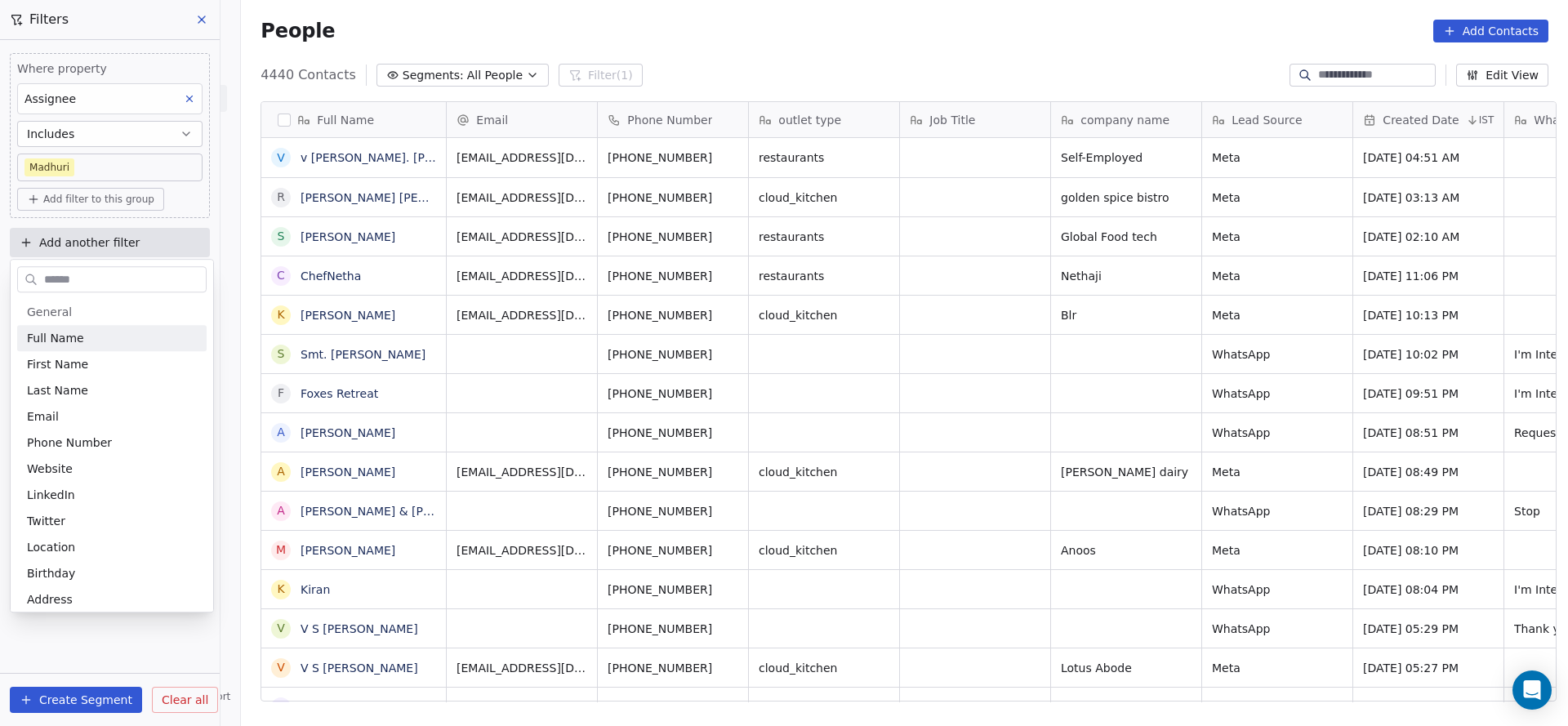
scroll to position [621, 1315]
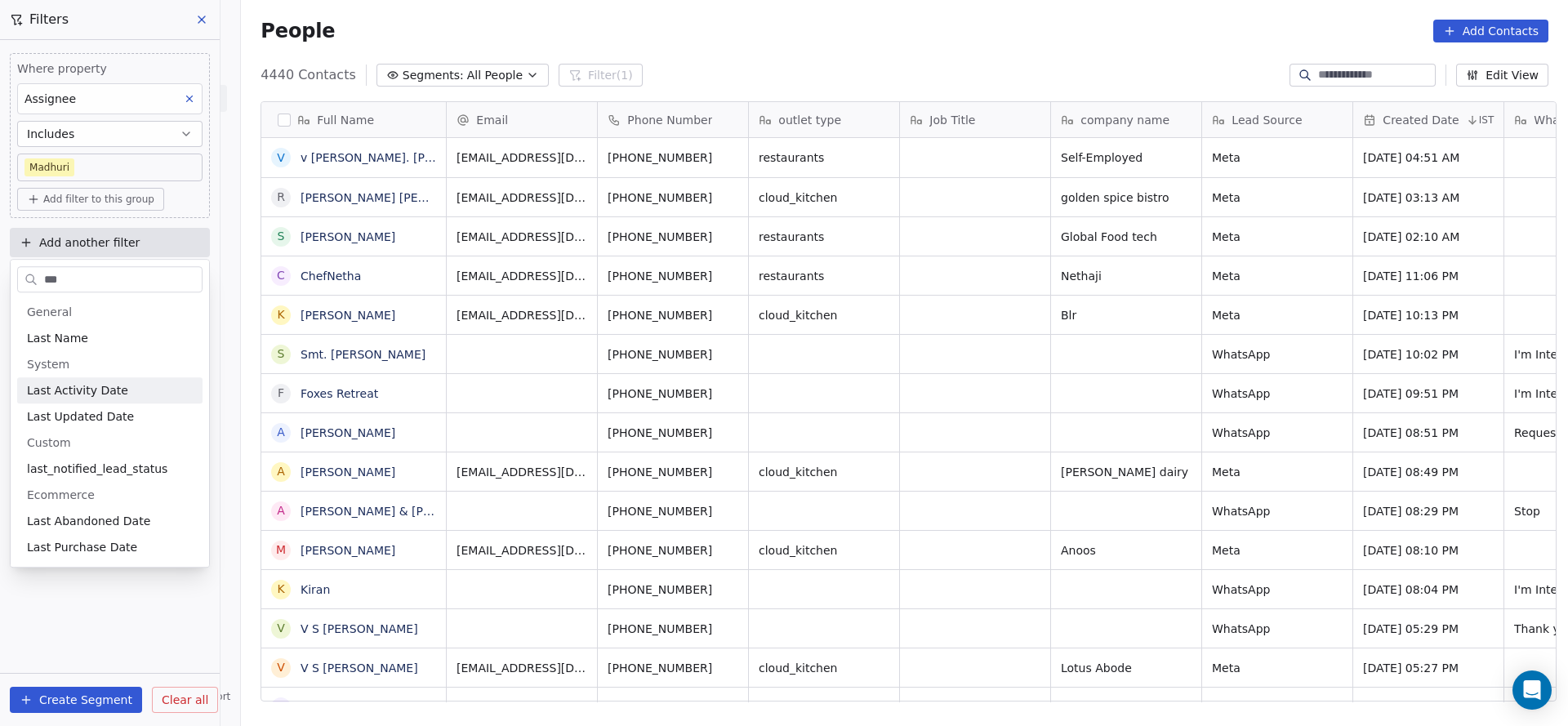
type input "***"
click at [186, 392] on div "Last Activity Date" at bounding box center [109, 390] width 166 height 16
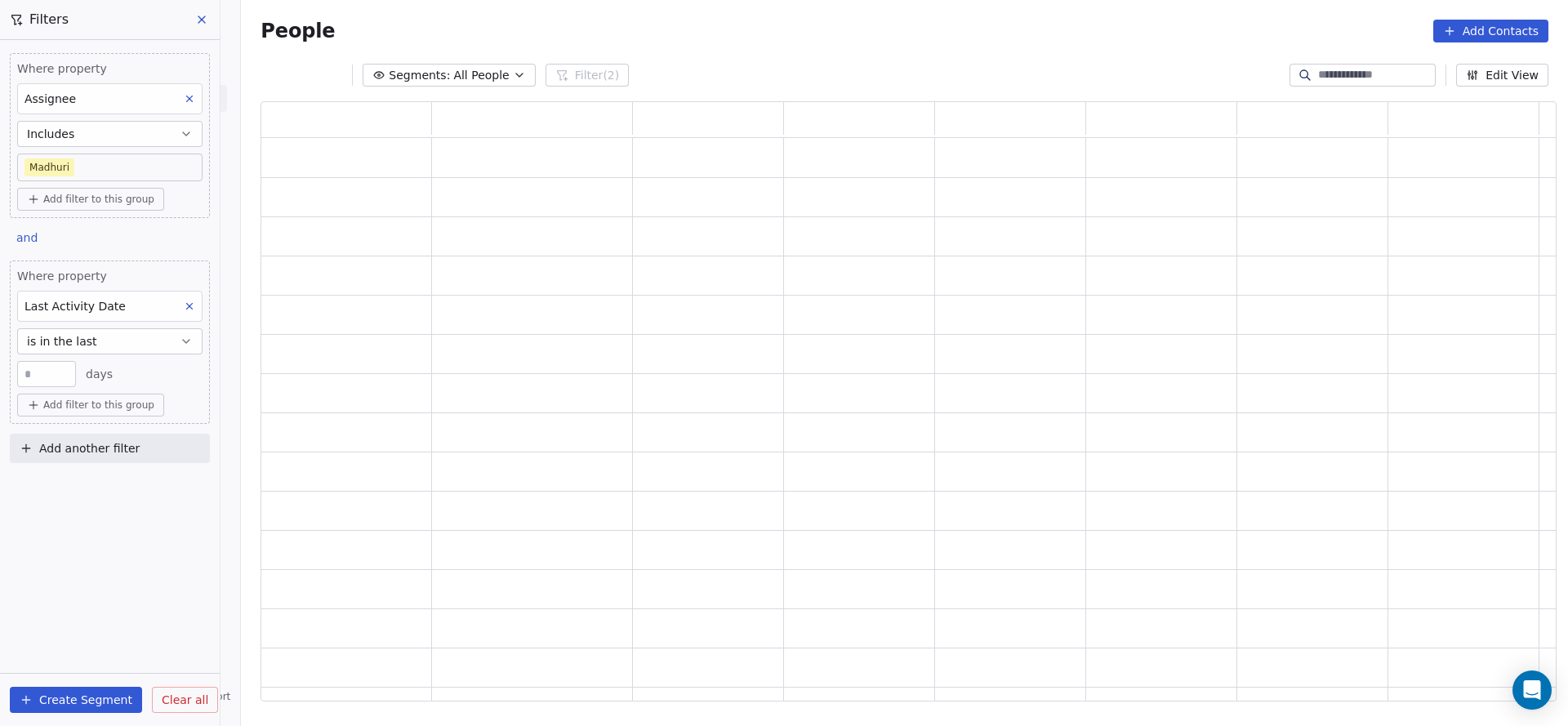
scroll to position [581, 1276]
click at [139, 342] on button "is in the last" at bounding box center [109, 342] width 185 height 27
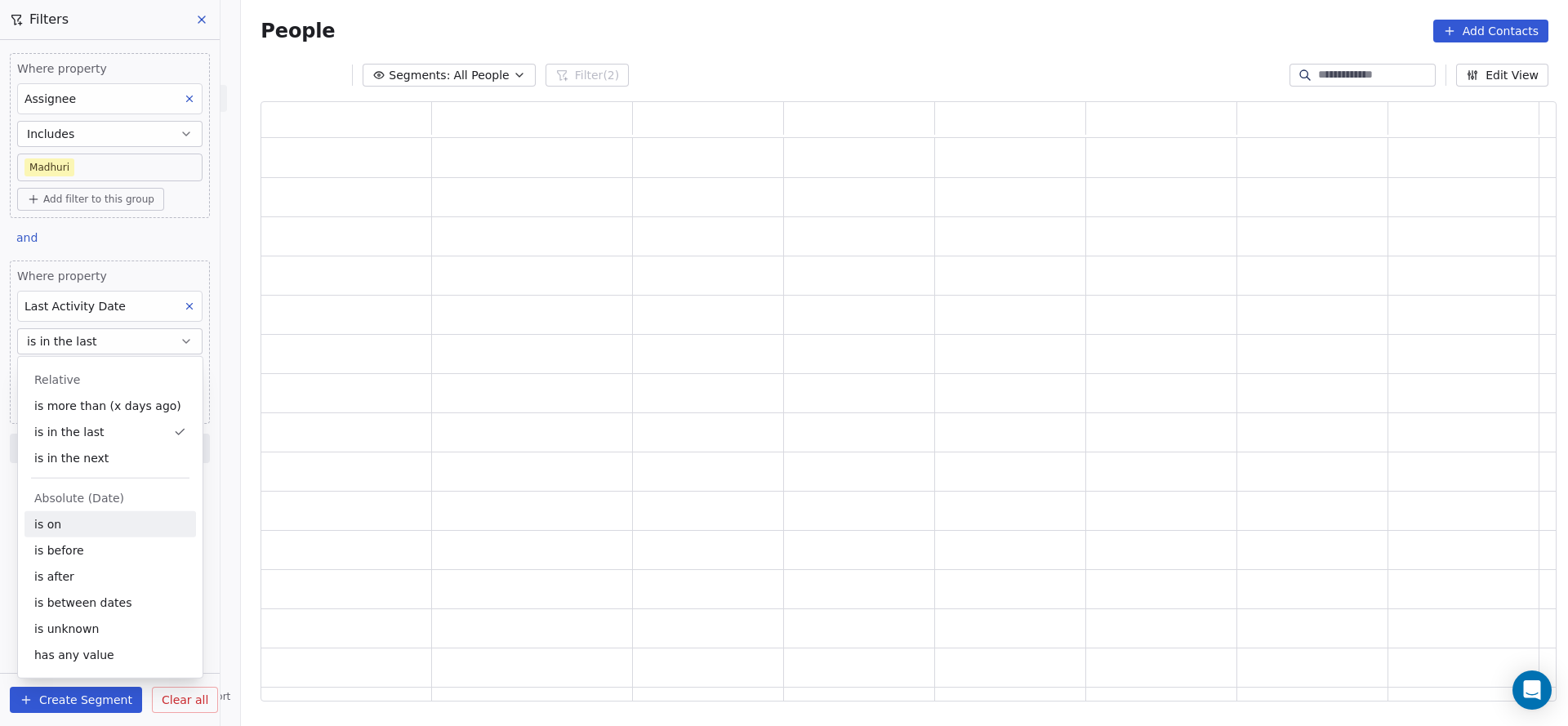
click at [128, 515] on div "is on" at bounding box center [110, 525] width 172 height 27
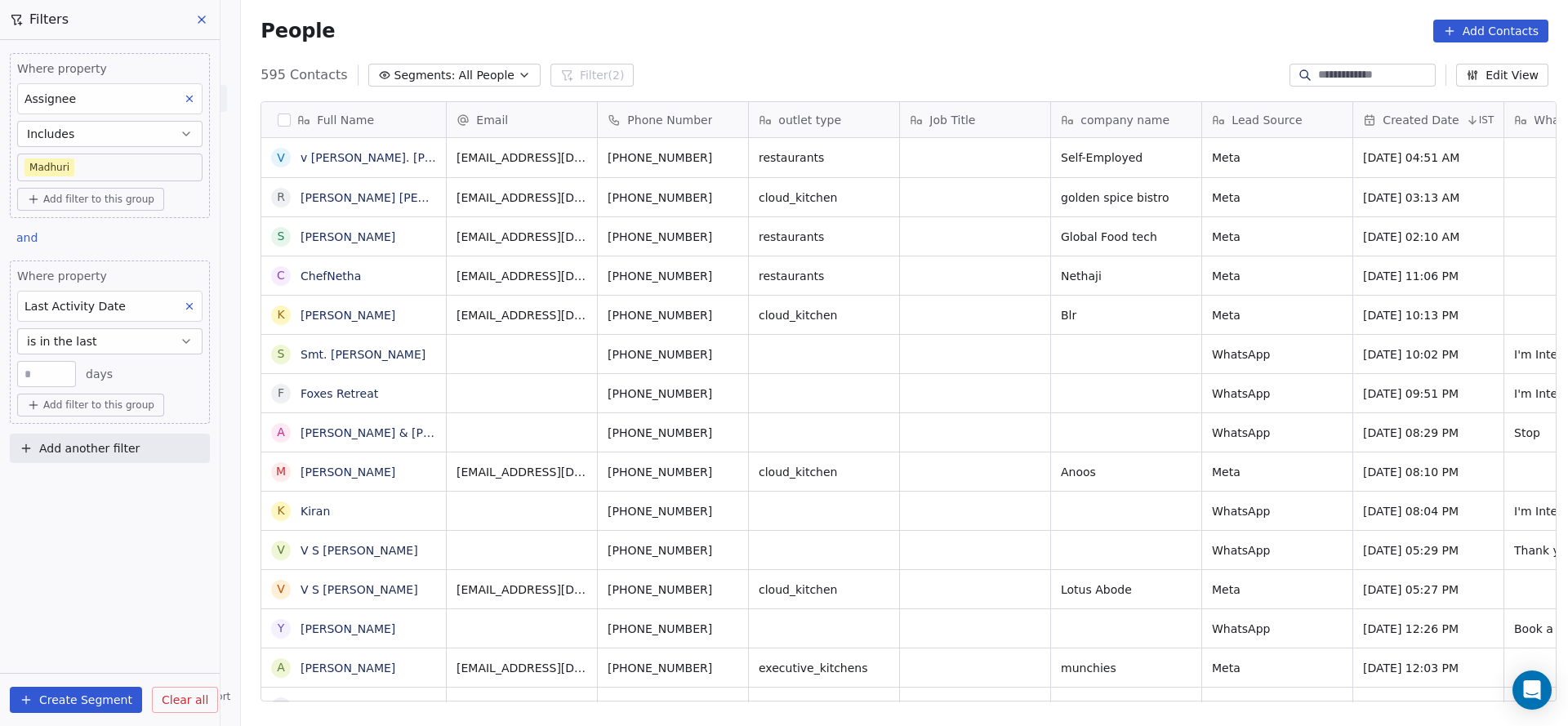
scroll to position [621, 1315]
click at [120, 335] on button "is in the last" at bounding box center [109, 342] width 185 height 27
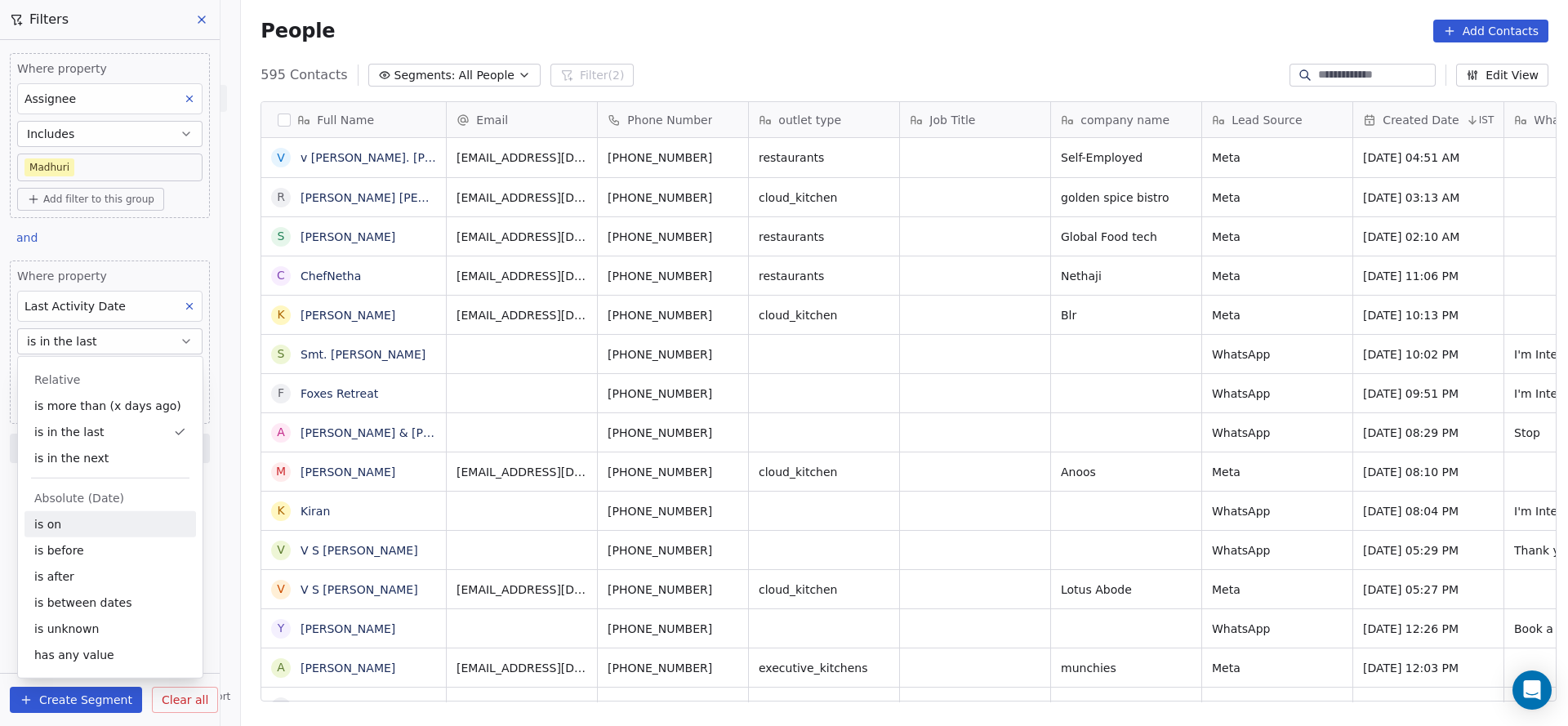
click at [94, 522] on div "is on" at bounding box center [110, 525] width 172 height 27
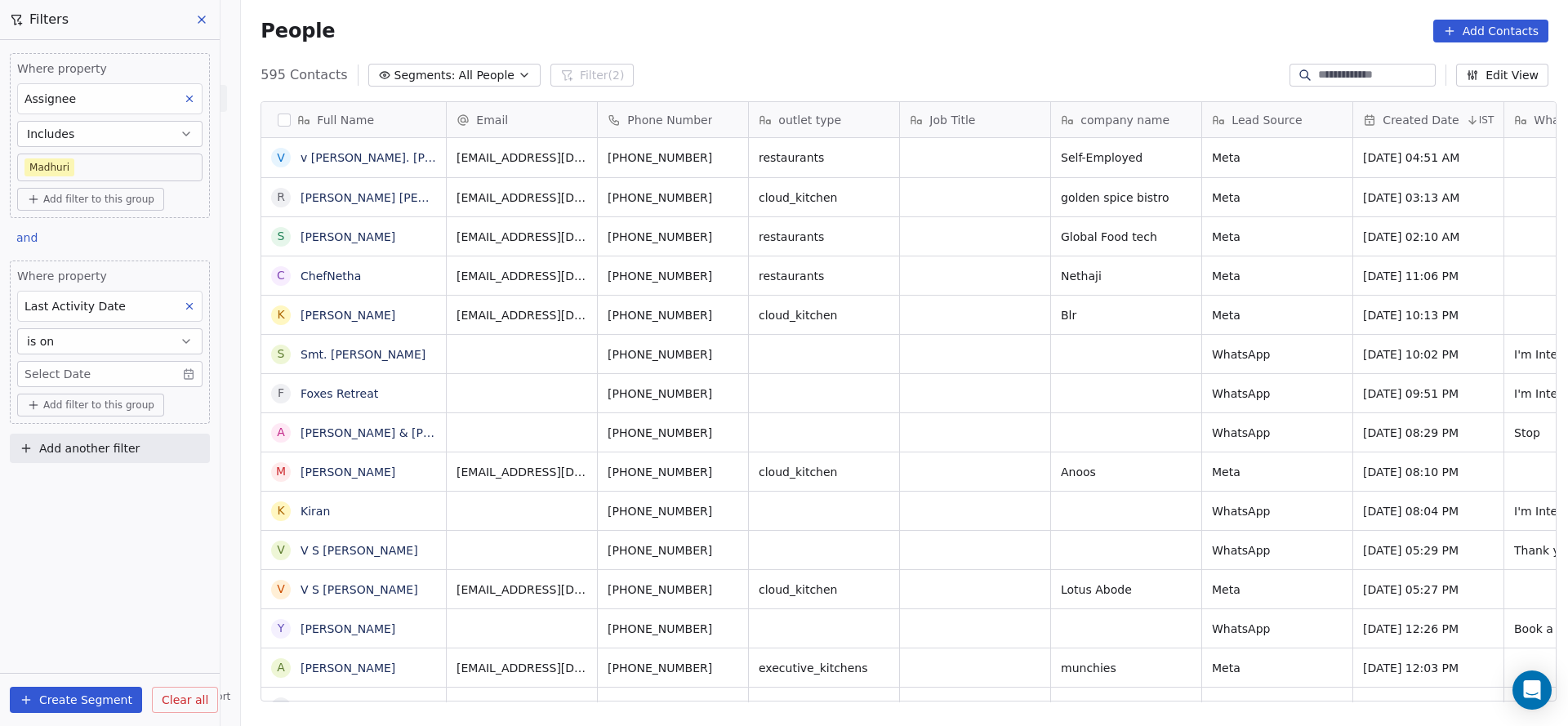
click at [101, 360] on body "On2Cook India Pvt. Ltd. Contacts People Marketing Workflows Campaigns Sales Pip…" at bounding box center [784, 363] width 1568 height 726
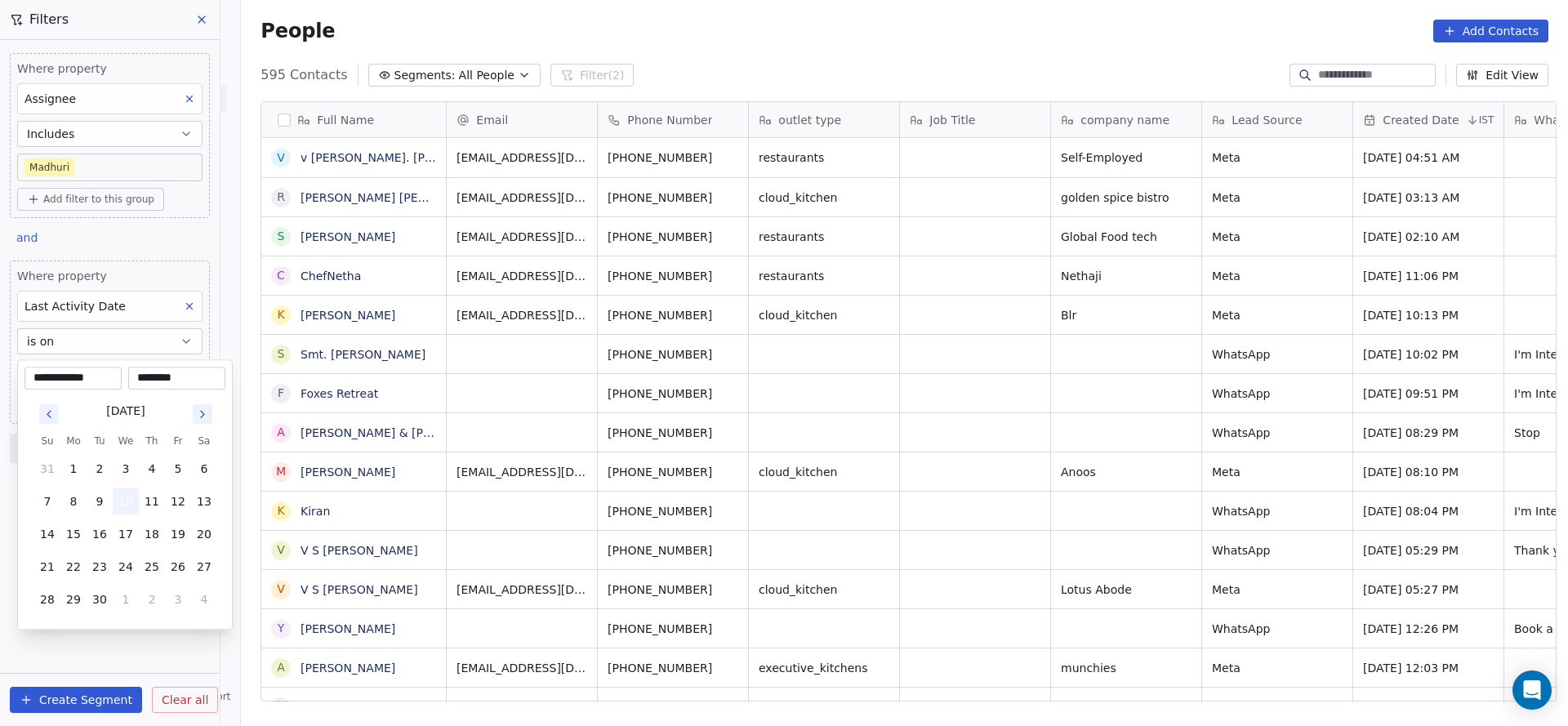
click at [125, 504] on button "10" at bounding box center [126, 502] width 27 height 27
click at [993, 357] on html "On2Cook India Pvt. Ltd. Contacts People Marketing Workflows Campaigns Sales Pip…" at bounding box center [784, 363] width 1568 height 726
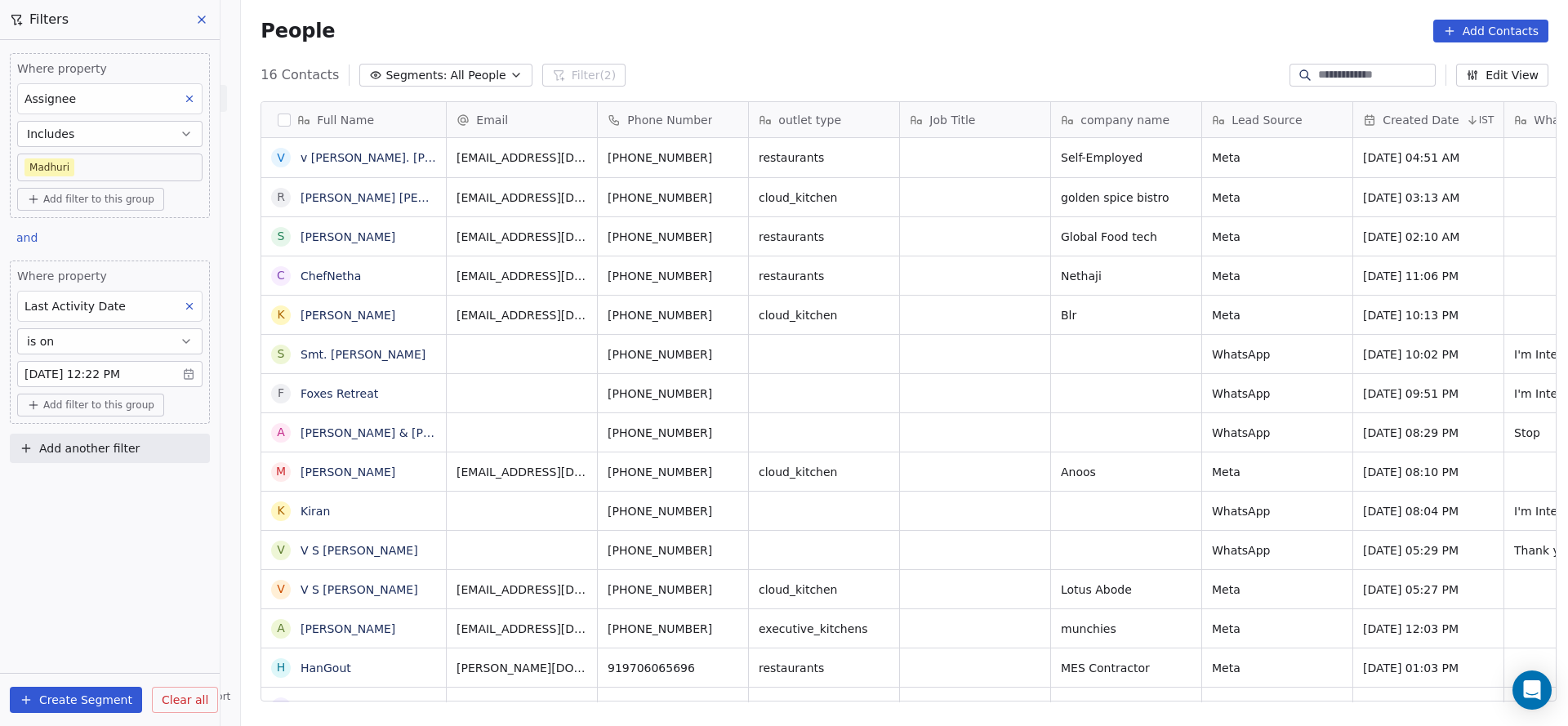
click at [160, 564] on div "Where property Assignee Includes Madhuri Add filter to this group and Where pro…" at bounding box center [109, 383] width 219 height 686
click at [163, 157] on body "On2Cook India Pvt. Ltd. Contacts People Marketing Workflows Campaigns Sales Pip…" at bounding box center [784, 363] width 1568 height 726
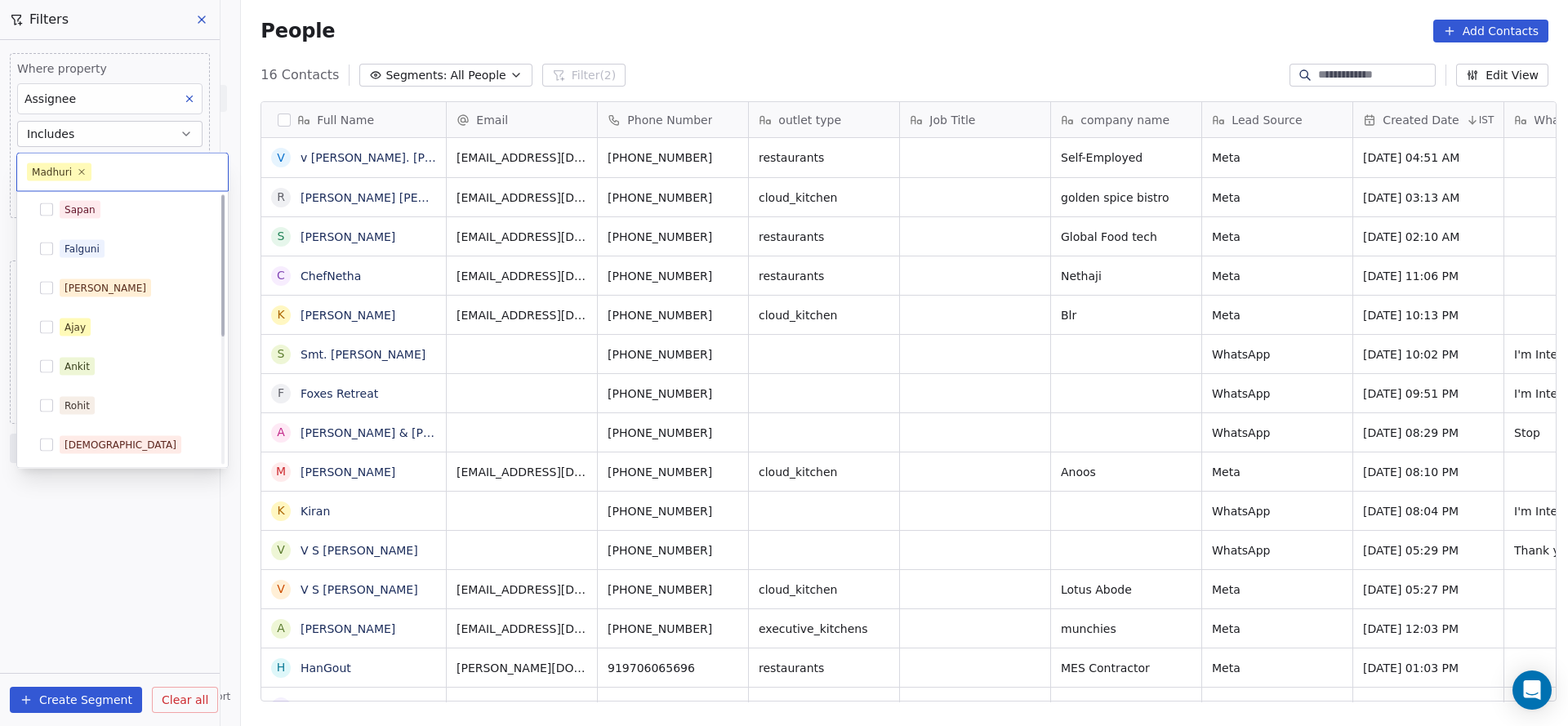
scroll to position [0, 0]
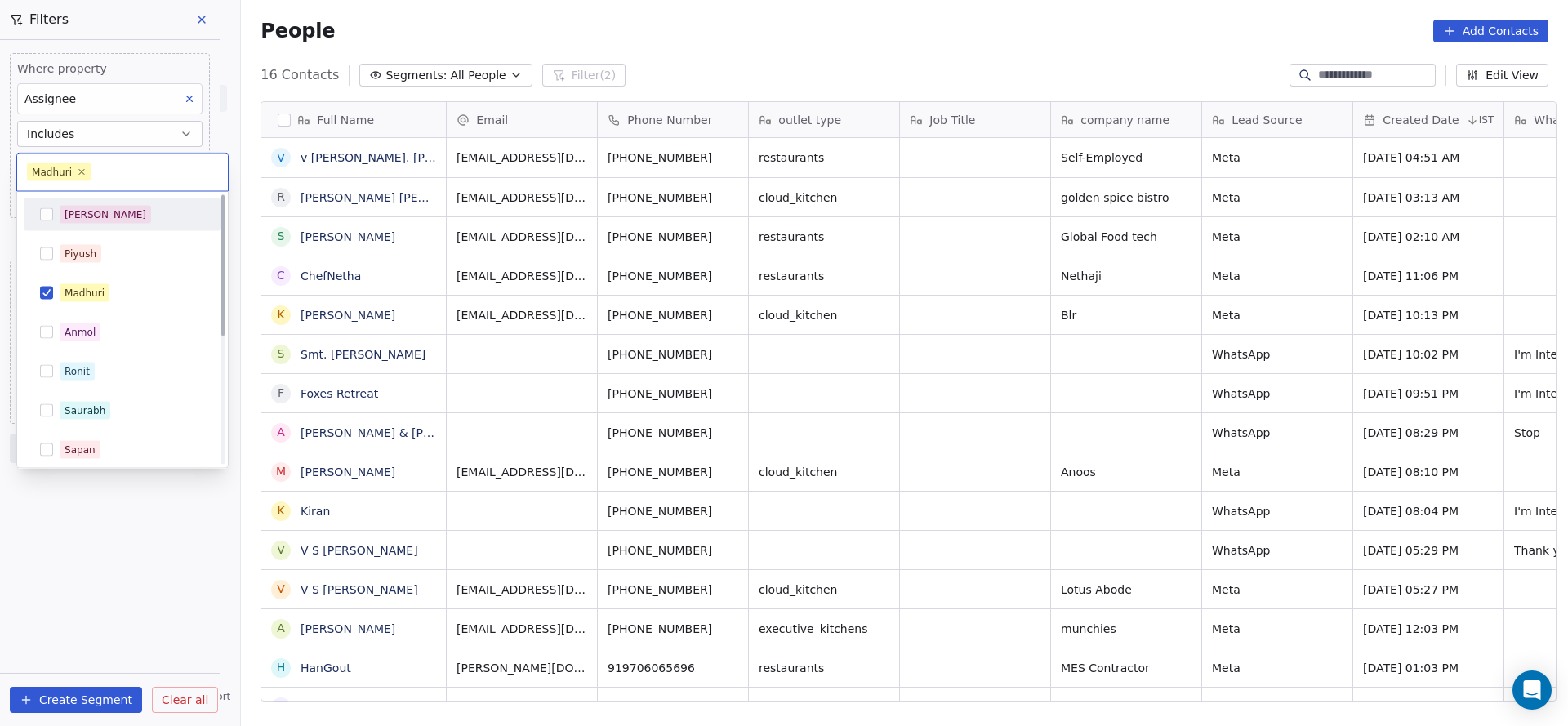
click at [124, 223] on div "[PERSON_NAME]" at bounding box center [123, 215] width 184 height 27
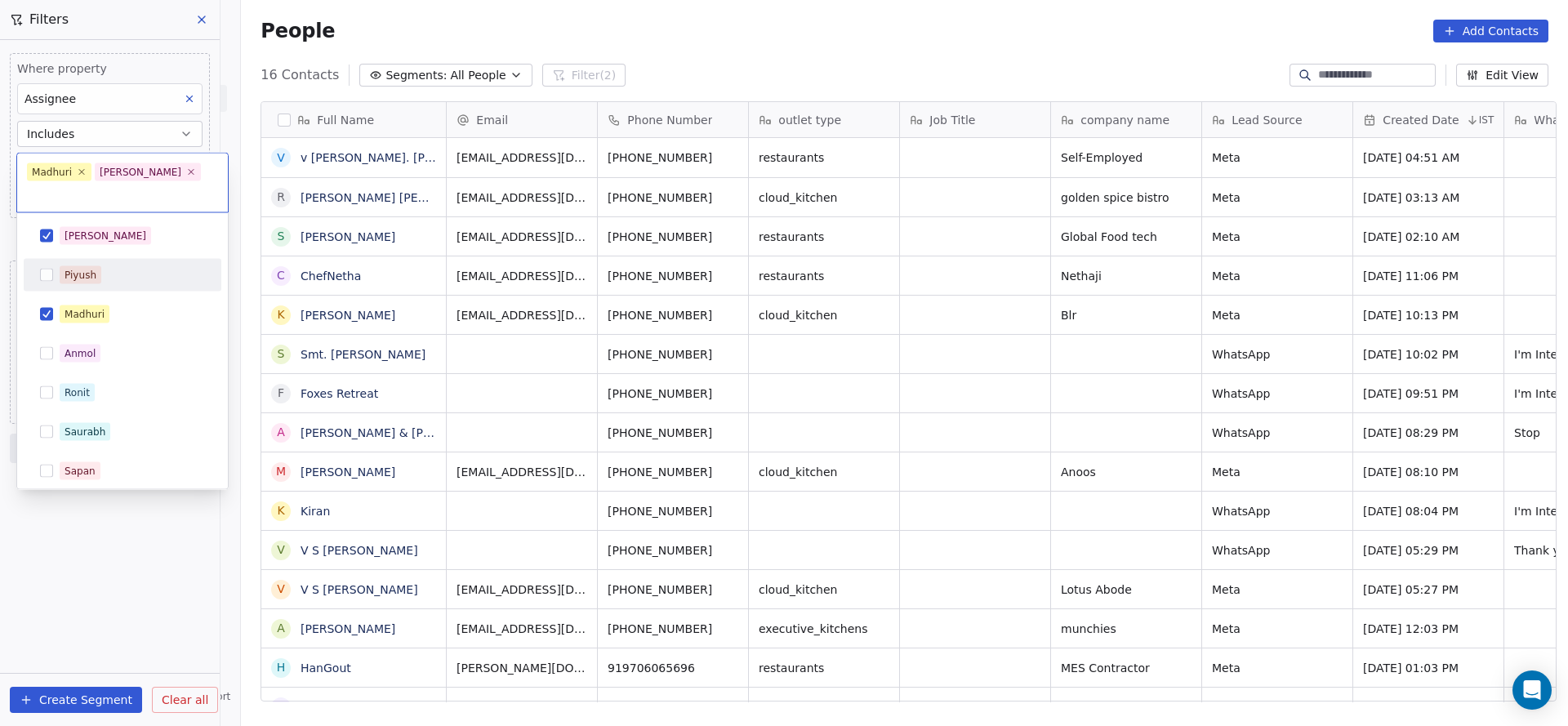
click at [85, 273] on div "[PERSON_NAME] [PERSON_NAME] [PERSON_NAME] [PERSON_NAME] Saurabh [PERSON_NAME] […" at bounding box center [123, 471] width 198 height 504
click at [84, 306] on div "Madhuri" at bounding box center [123, 315] width 198 height 32
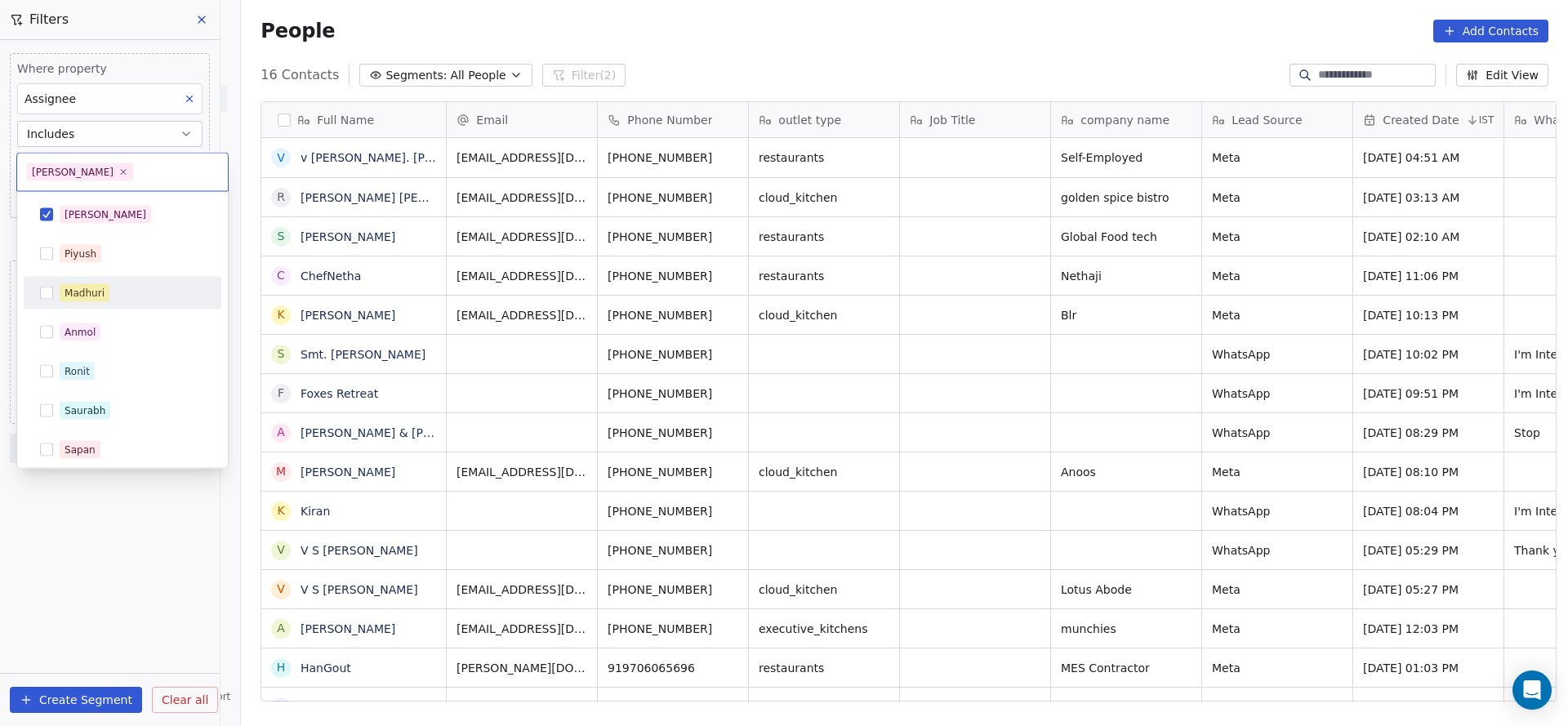
click at [960, 278] on html "On2Cook India Pvt. Ltd. Contacts People Marketing Workflows Campaigns Sales Pip…" at bounding box center [784, 363] width 1568 height 726
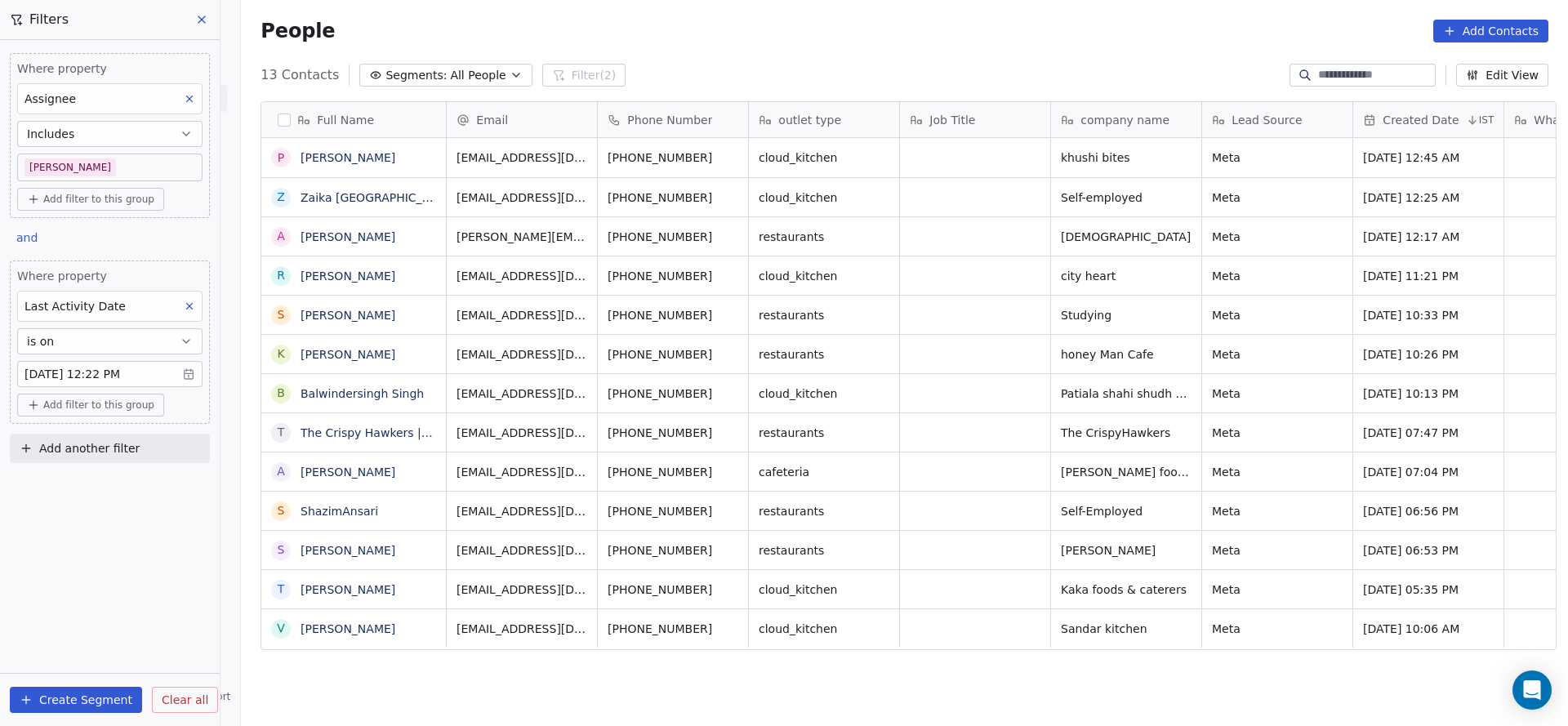
scroll to position [621, 1315]
click at [90, 169] on body "On2Cook India Pvt. Ltd. Contacts People Marketing Workflows Campaigns Sales Pip…" at bounding box center [784, 363] width 1568 height 726
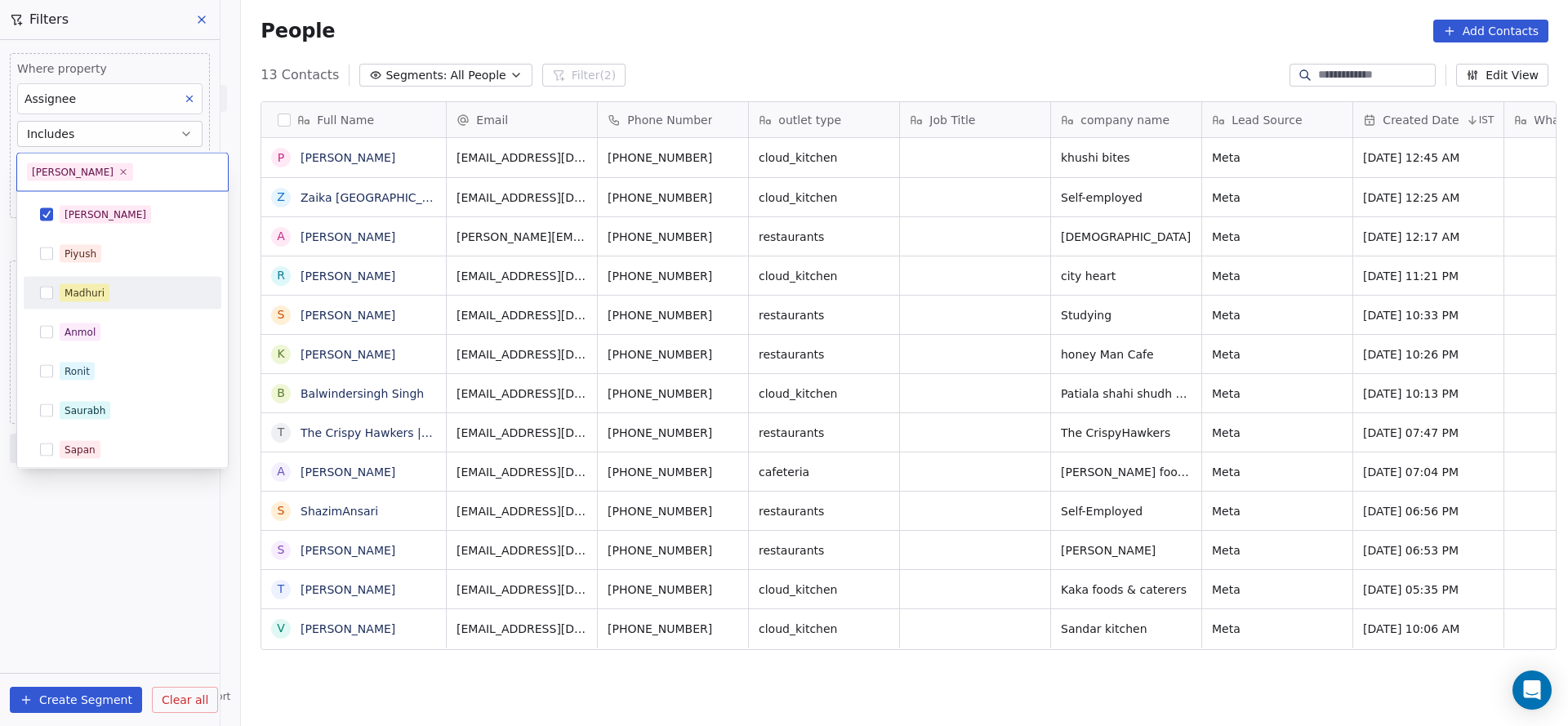
click at [98, 295] on div "Madhuri" at bounding box center [85, 293] width 40 height 14
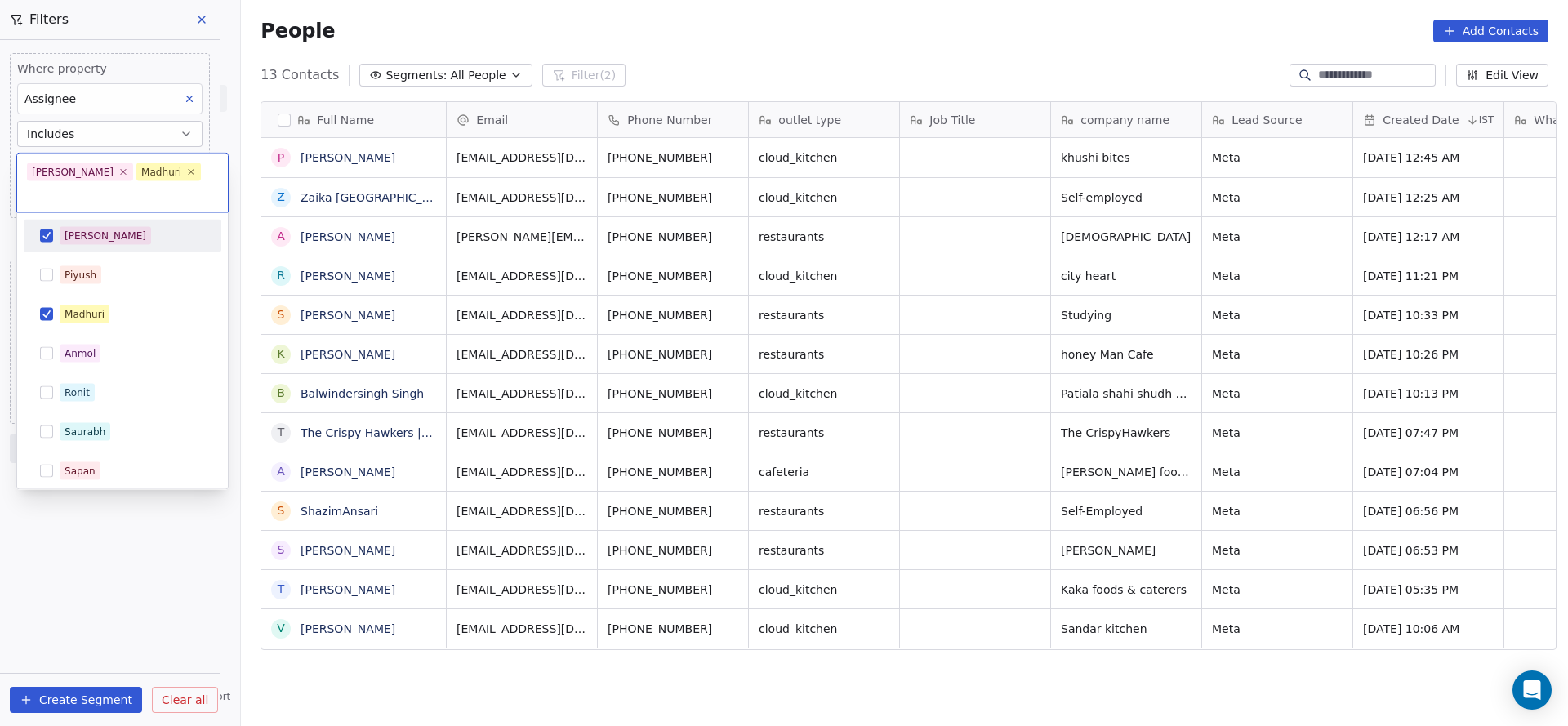
click at [101, 227] on div "[PERSON_NAME]" at bounding box center [132, 236] width 145 height 18
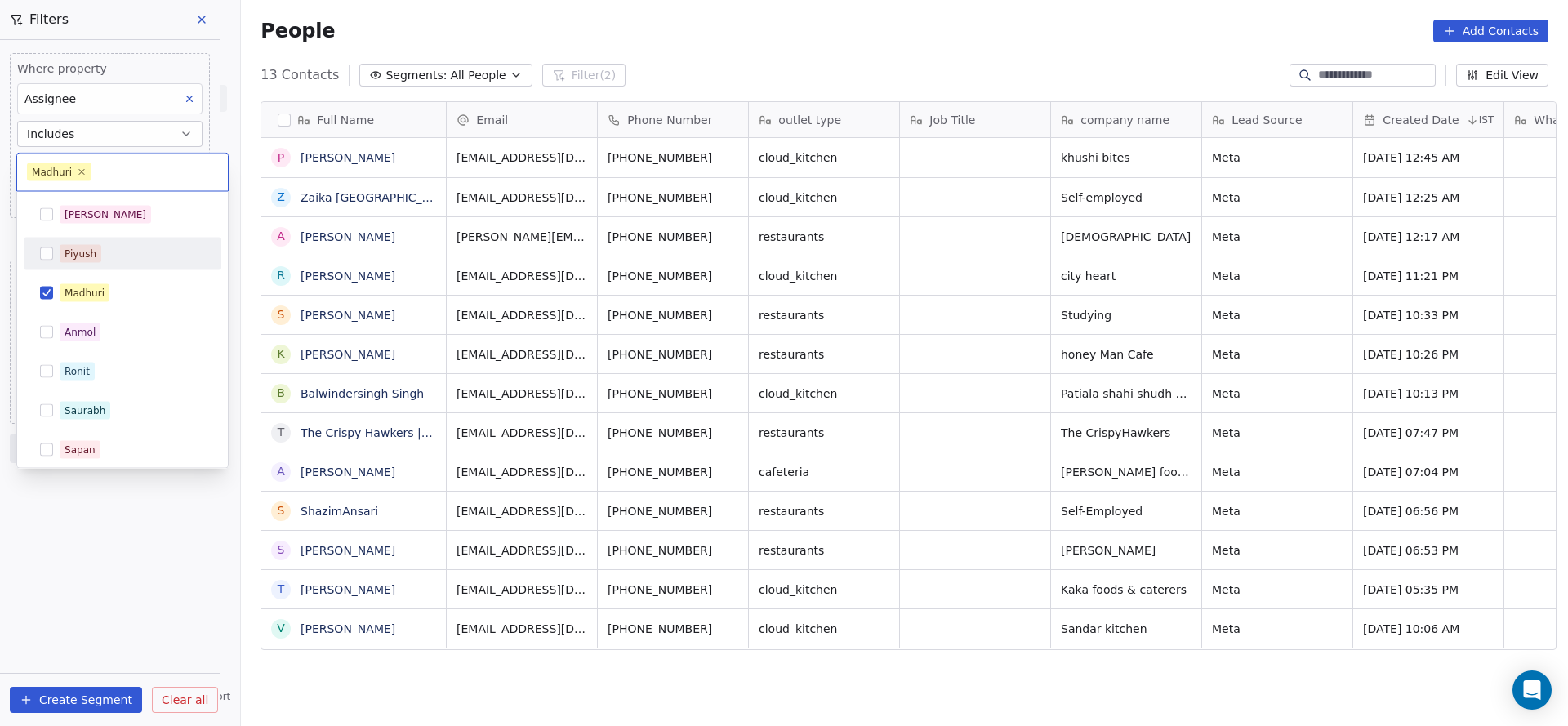
click at [935, 283] on html "On2Cook India Pvt. Ltd. Contacts People Marketing Workflows Campaigns Sales Pip…" at bounding box center [784, 363] width 1568 height 726
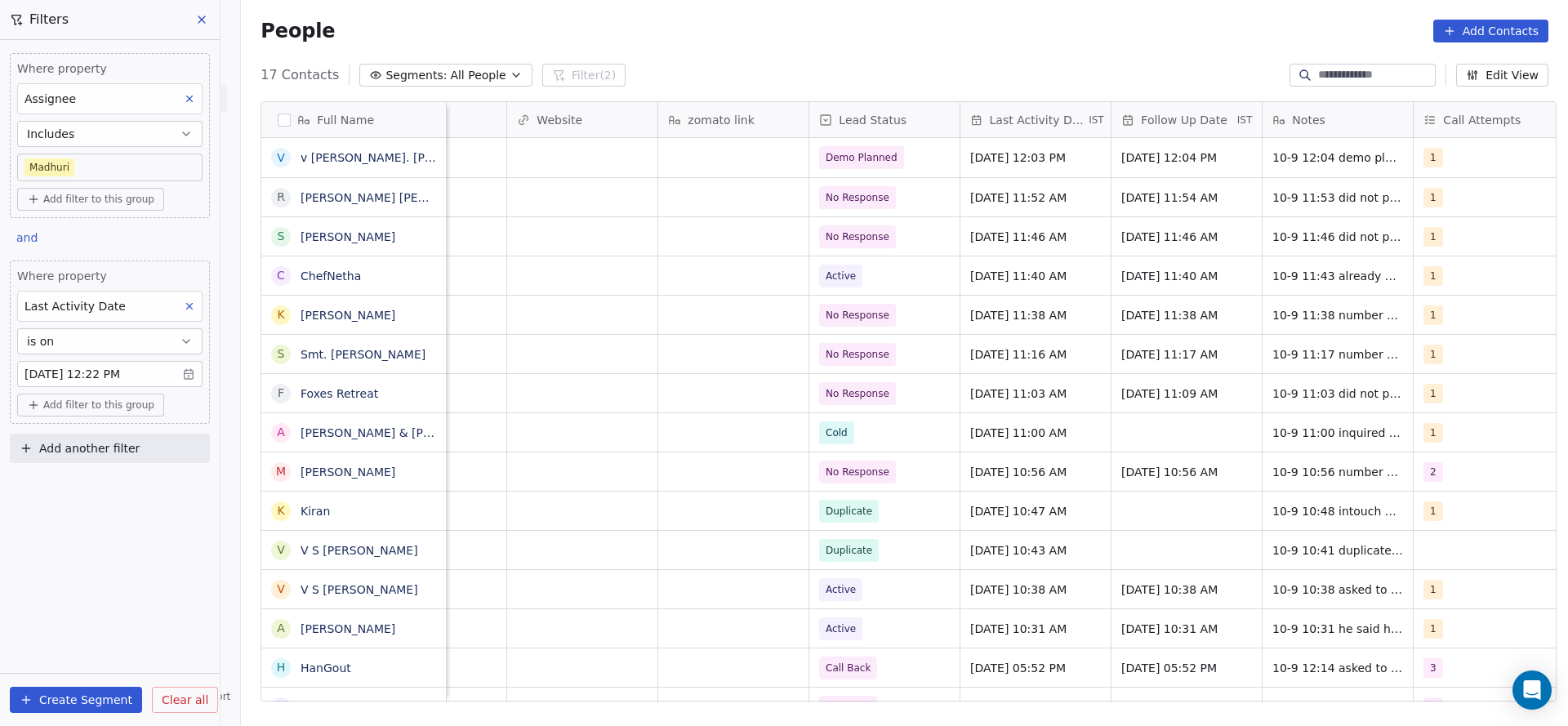
scroll to position [0, 1775]
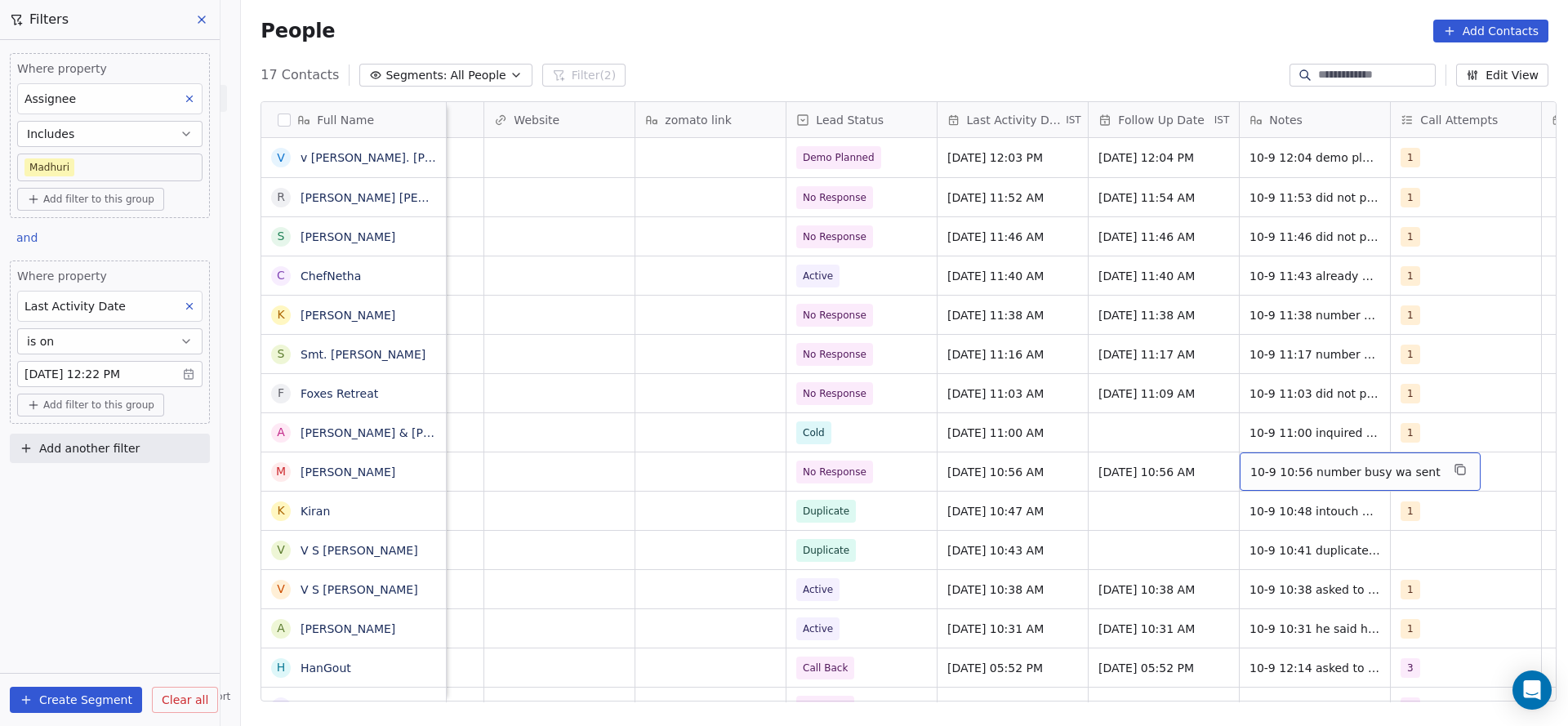
click at [1265, 456] on div "10-9 10:56 number busy wa sent" at bounding box center [1360, 471] width 241 height 38
click at [1238, 458] on textarea "**********" at bounding box center [1341, 477] width 217 height 50
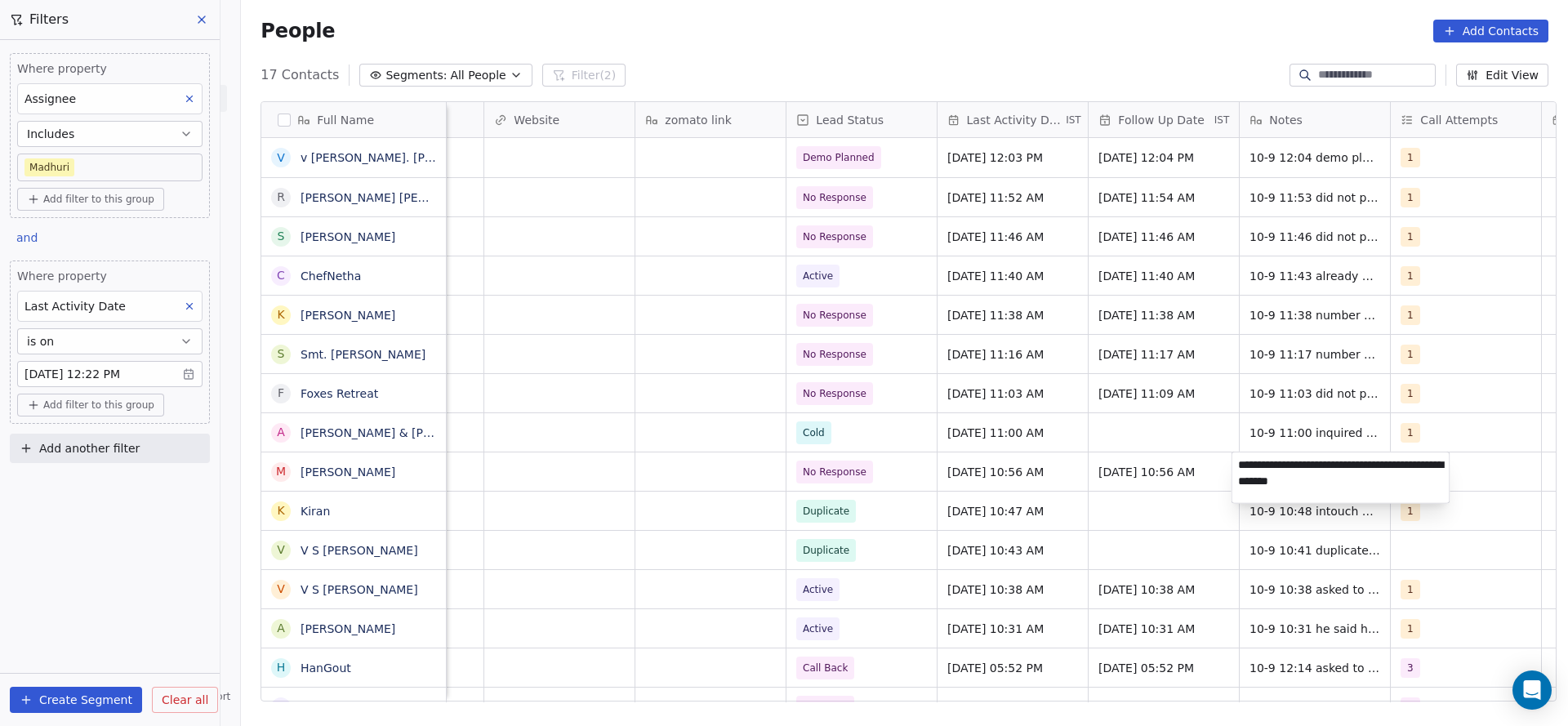
type textarea "**********"
click at [1134, 547] on html "On2Cook India Pvt. Ltd. Contacts People Marketing Workflows Campaigns Sales Pip…" at bounding box center [784, 363] width 1568 height 726
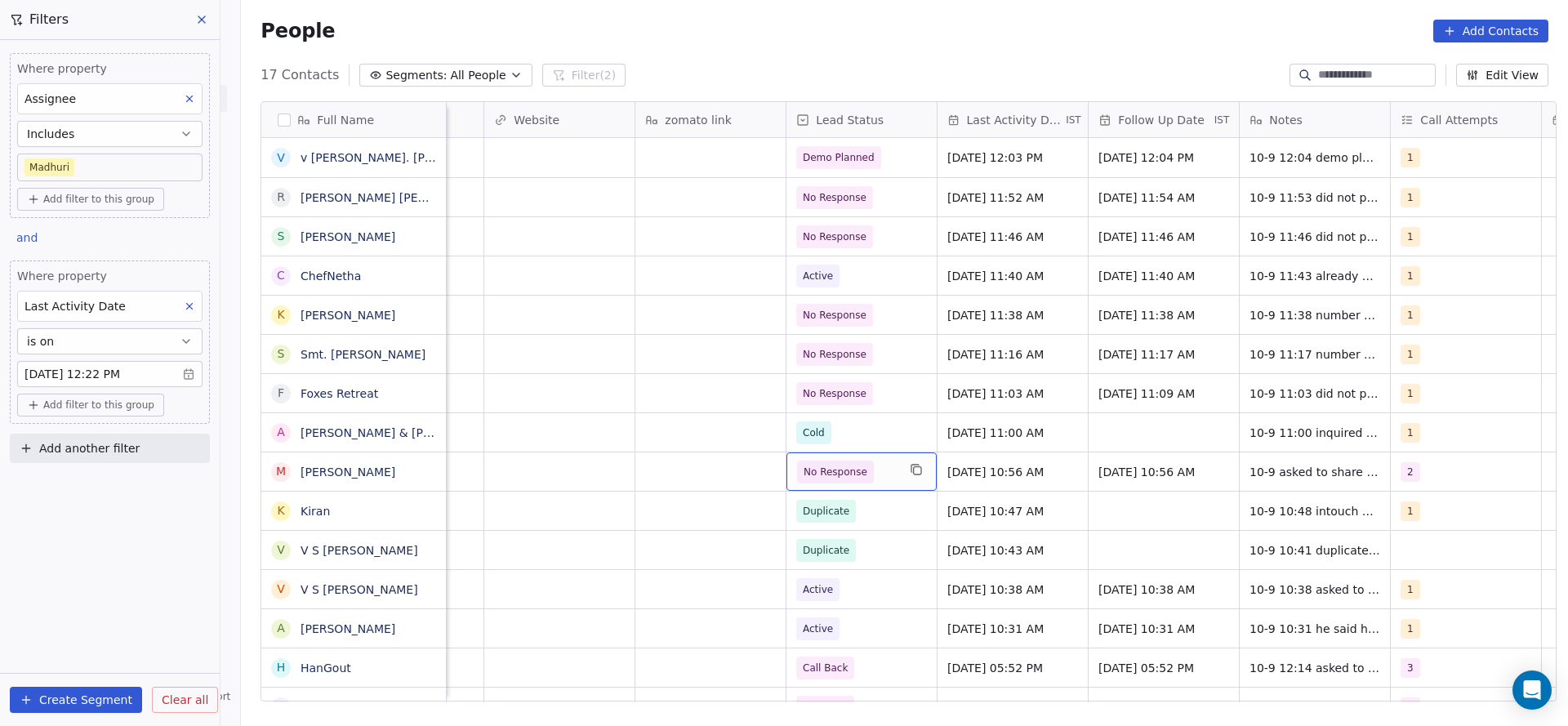
click at [866, 478] on span "No Response" at bounding box center [846, 472] width 100 height 23
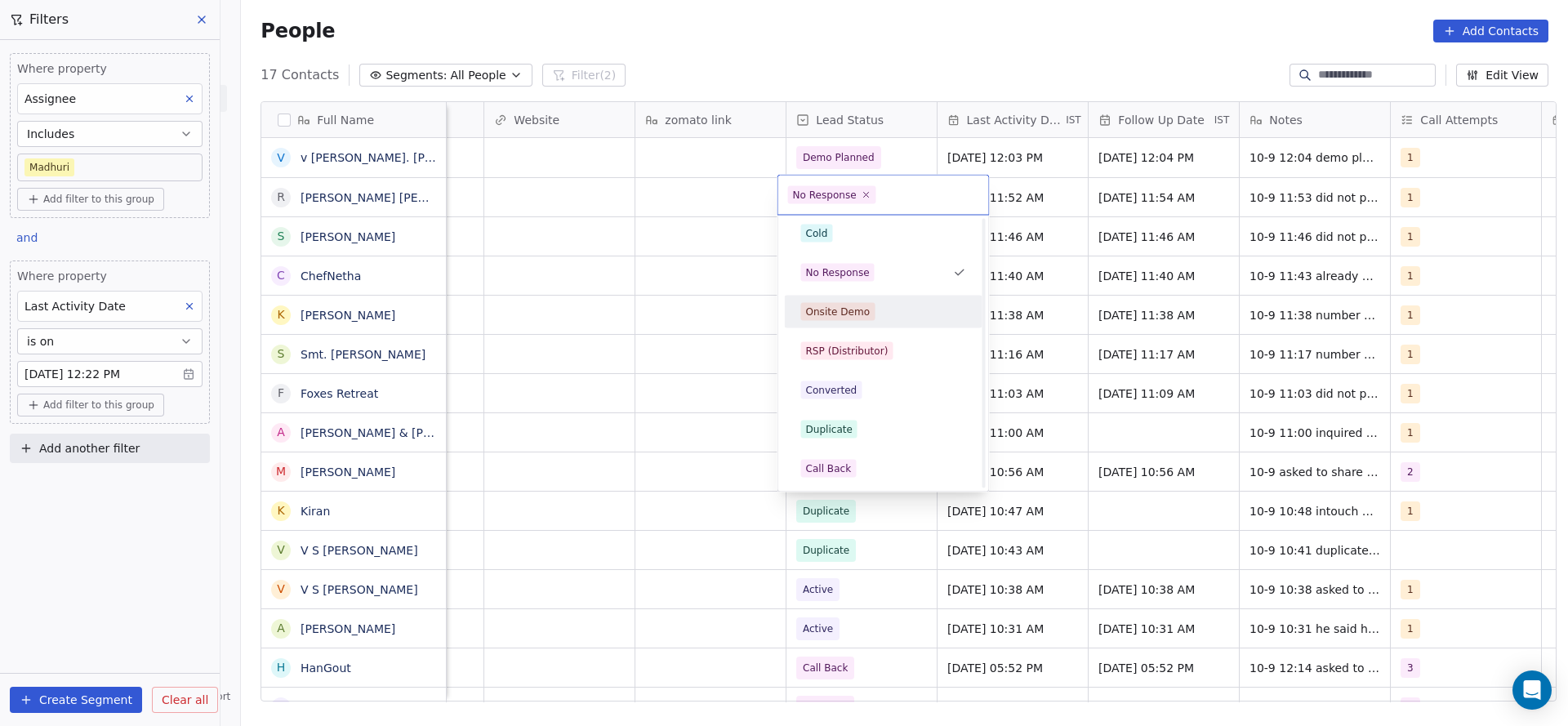
scroll to position [0, 0]
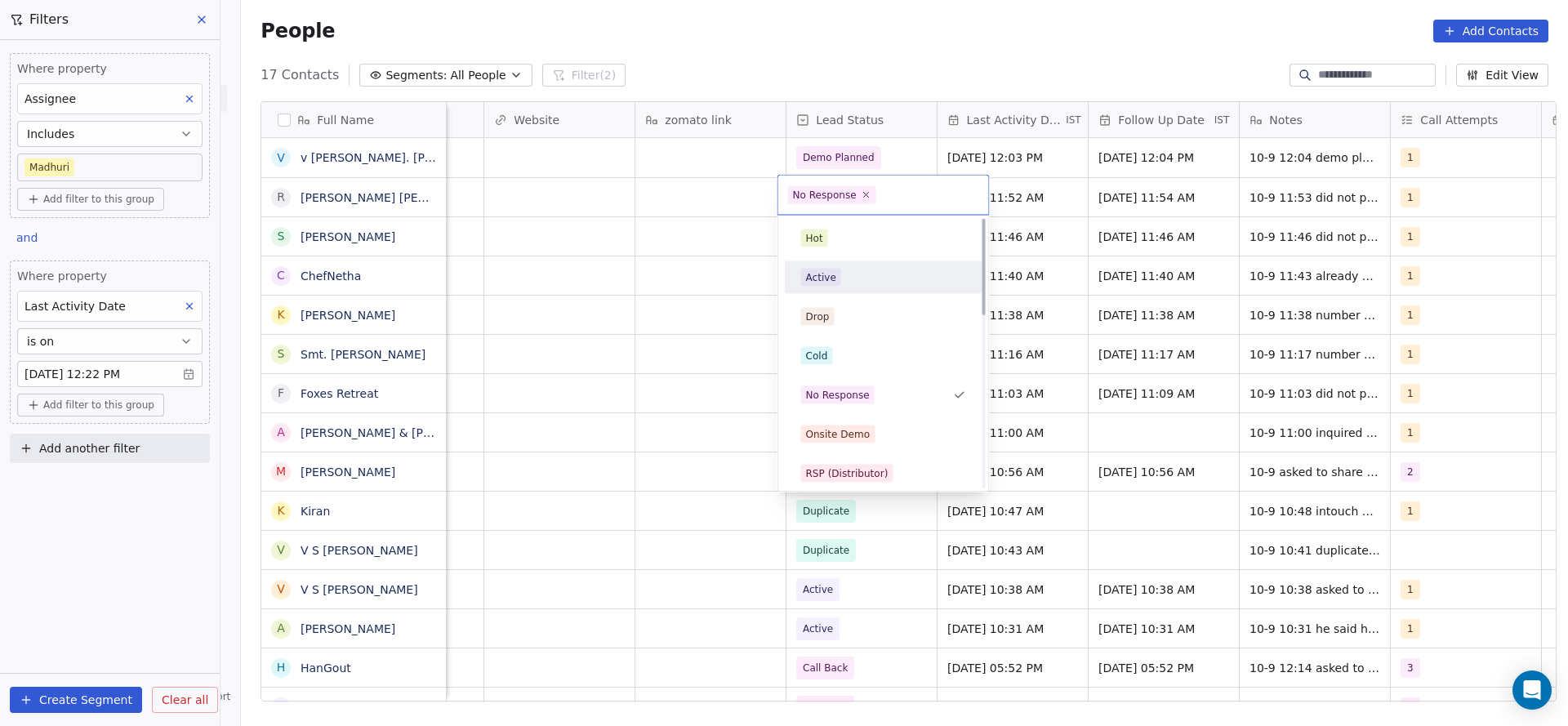
click at [873, 267] on div "Active" at bounding box center [883, 278] width 184 height 27
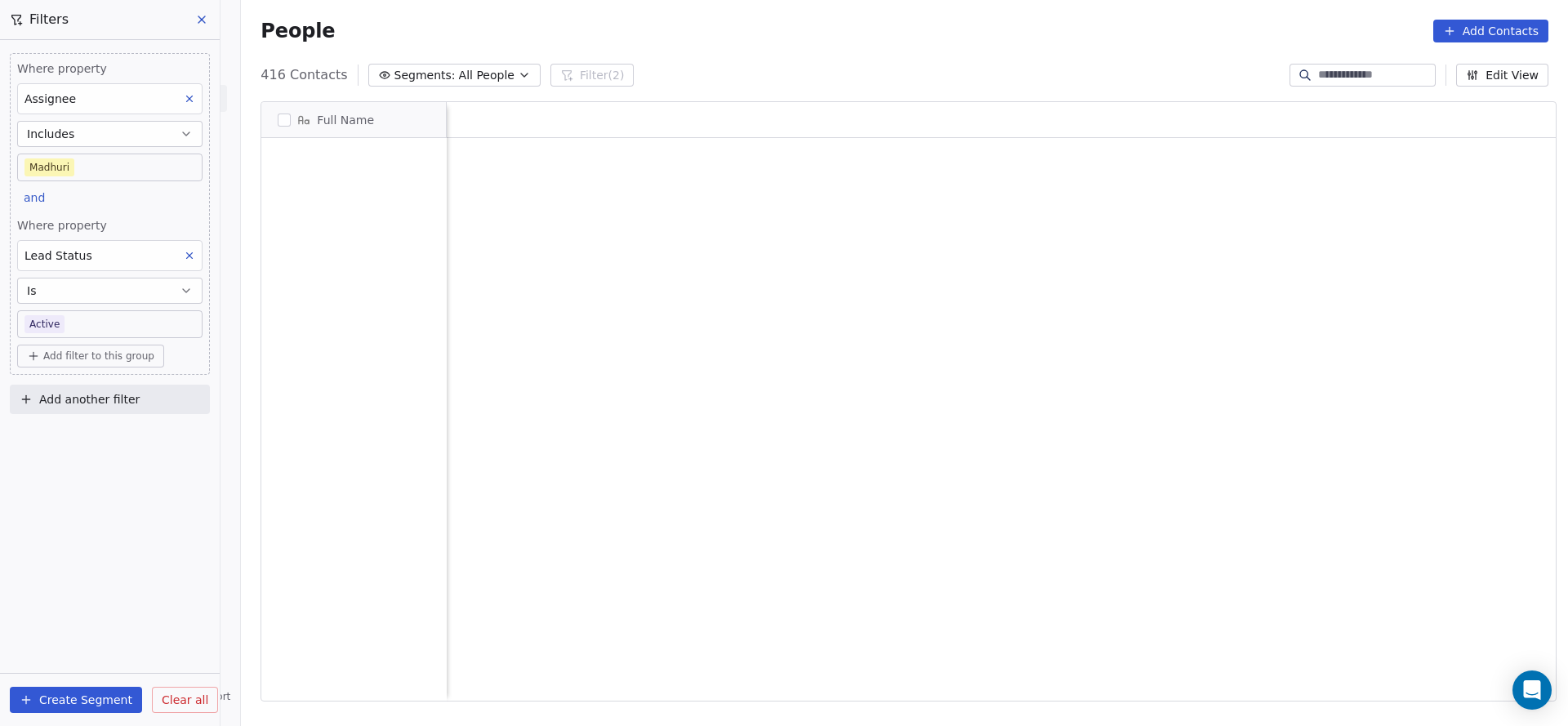
scroll to position [621, 1315]
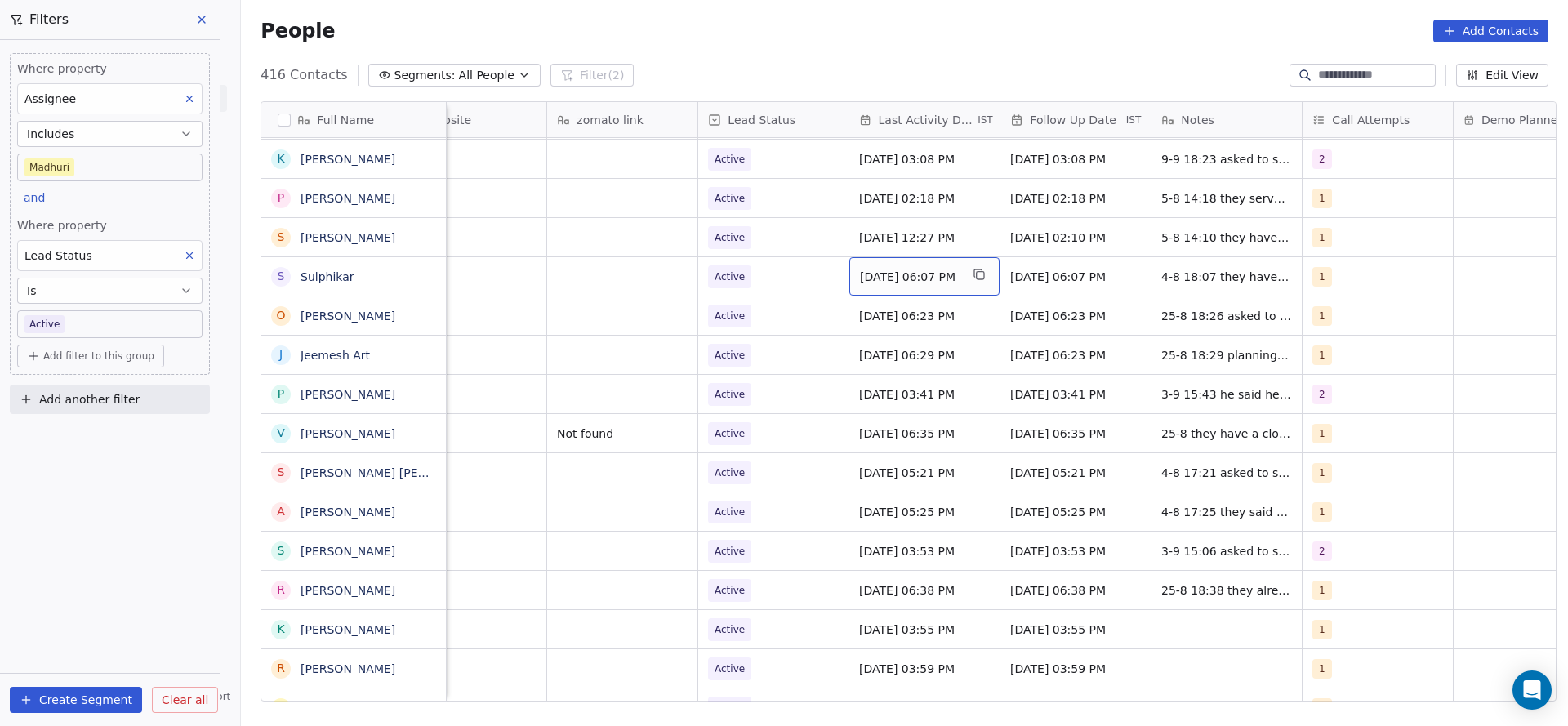
click at [932, 277] on span "Aug 04, 2025 06:07 PM" at bounding box center [909, 277] width 100 height 16
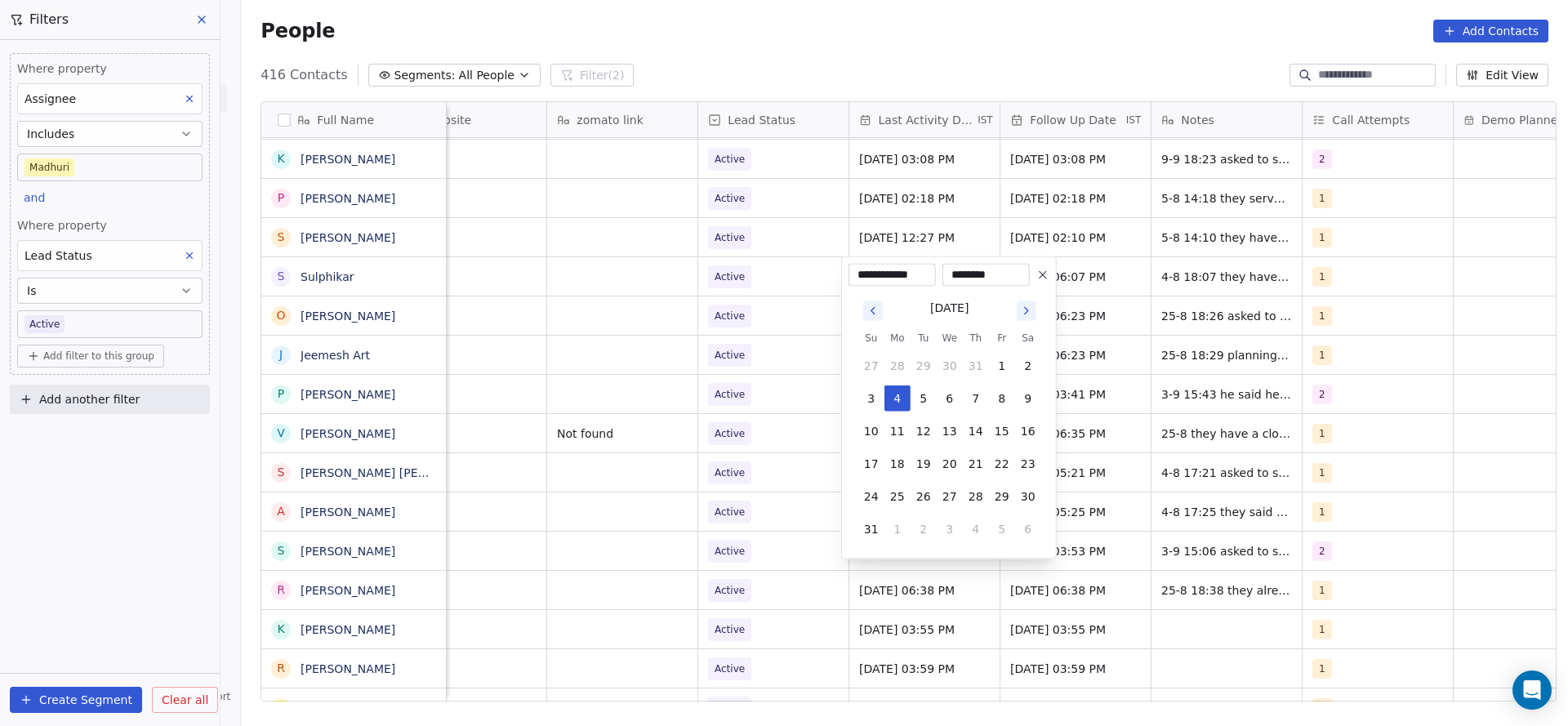
click at [975, 517] on button "4" at bounding box center [976, 529] width 27 height 27
click at [947, 397] on button "10" at bounding box center [950, 399] width 27 height 27
type input "**********"
click at [527, 400] on html "On2Cook India Pvt. Ltd. Contacts People Marketing Workflows Campaigns Sales Pip…" at bounding box center [784, 363] width 1568 height 726
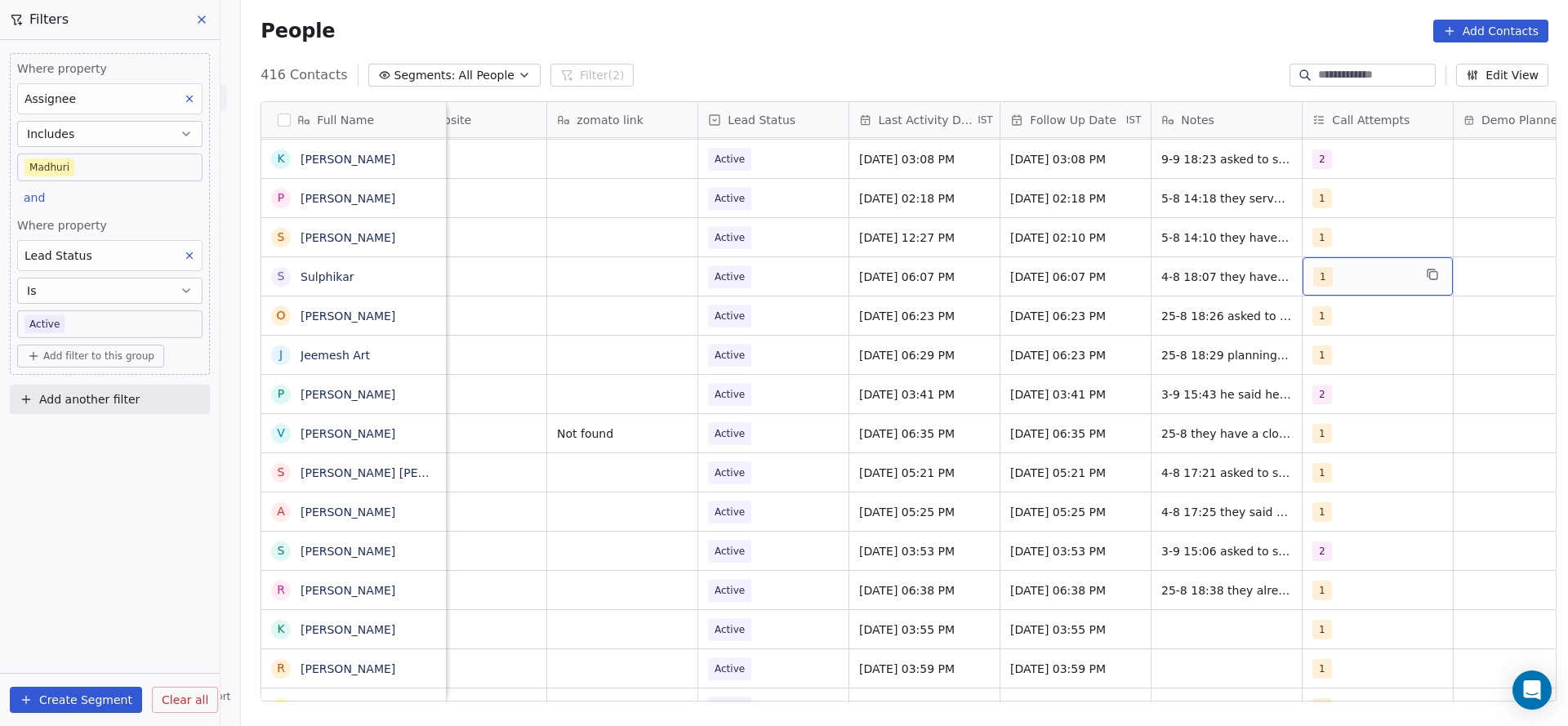
click at [1356, 279] on div "1" at bounding box center [1363, 277] width 100 height 20
click at [1349, 347] on div "2" at bounding box center [1400, 359] width 184 height 27
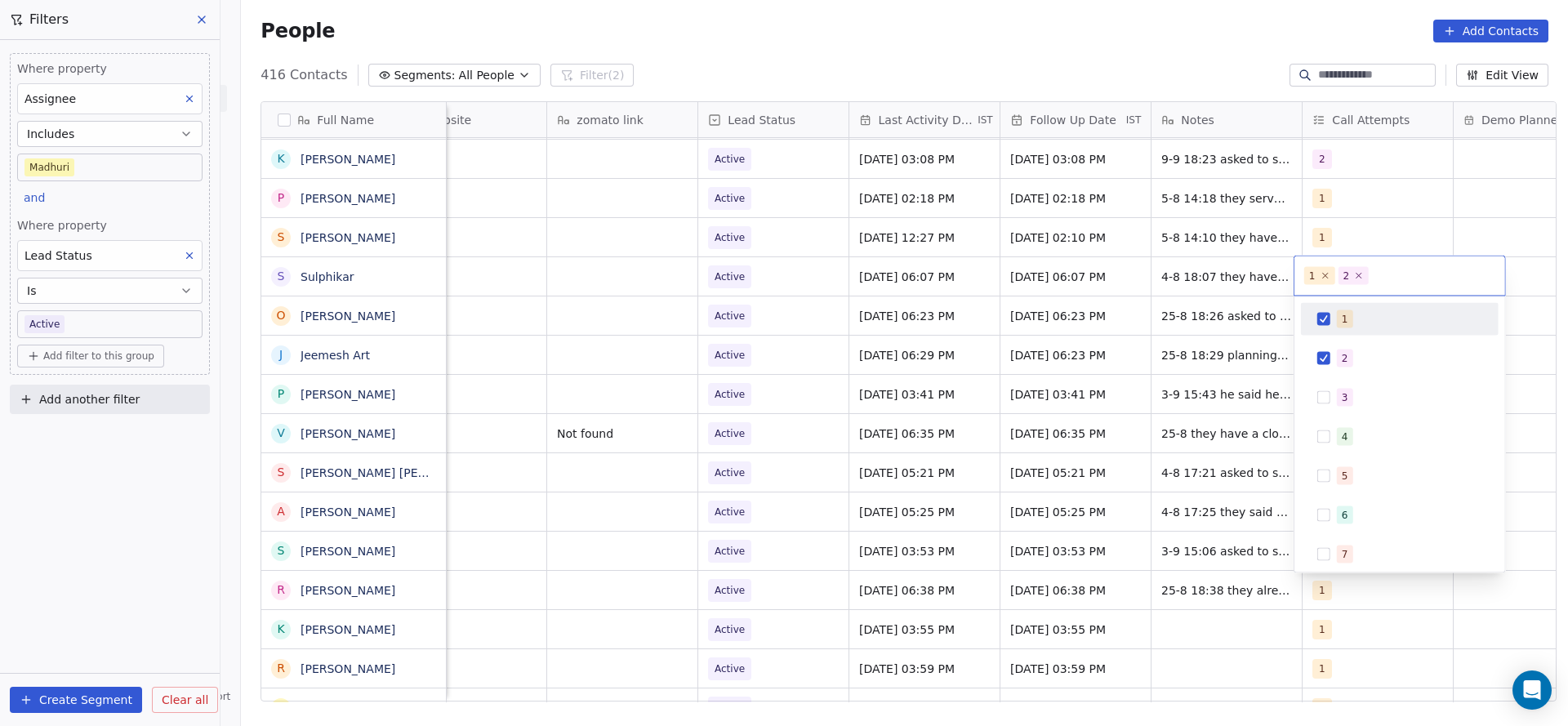
click at [1355, 319] on div "1" at bounding box center [1409, 319] width 145 height 18
click at [1180, 346] on html "On2Cook India Pvt. Ltd. Contacts People Marketing Workflows Campaigns Sales Pip…" at bounding box center [784, 363] width 1568 height 726
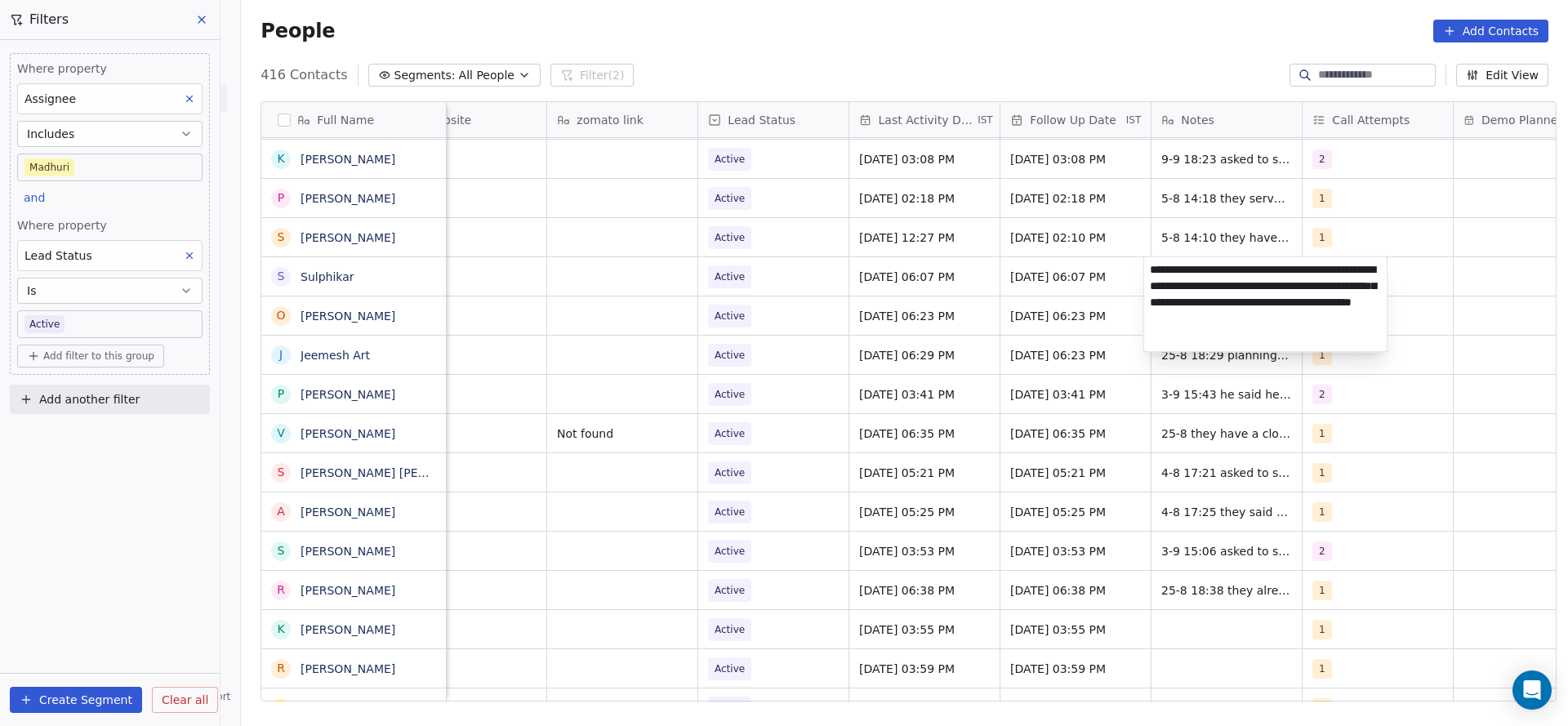
click at [1151, 262] on textarea "**********" at bounding box center [1266, 305] width 243 height 95
type textarea "**********"
click at [1035, 297] on html "On2Cook India Pvt. Ltd. Contacts People Marketing Workflows Campaigns Sales Pip…" at bounding box center [784, 363] width 1568 height 726
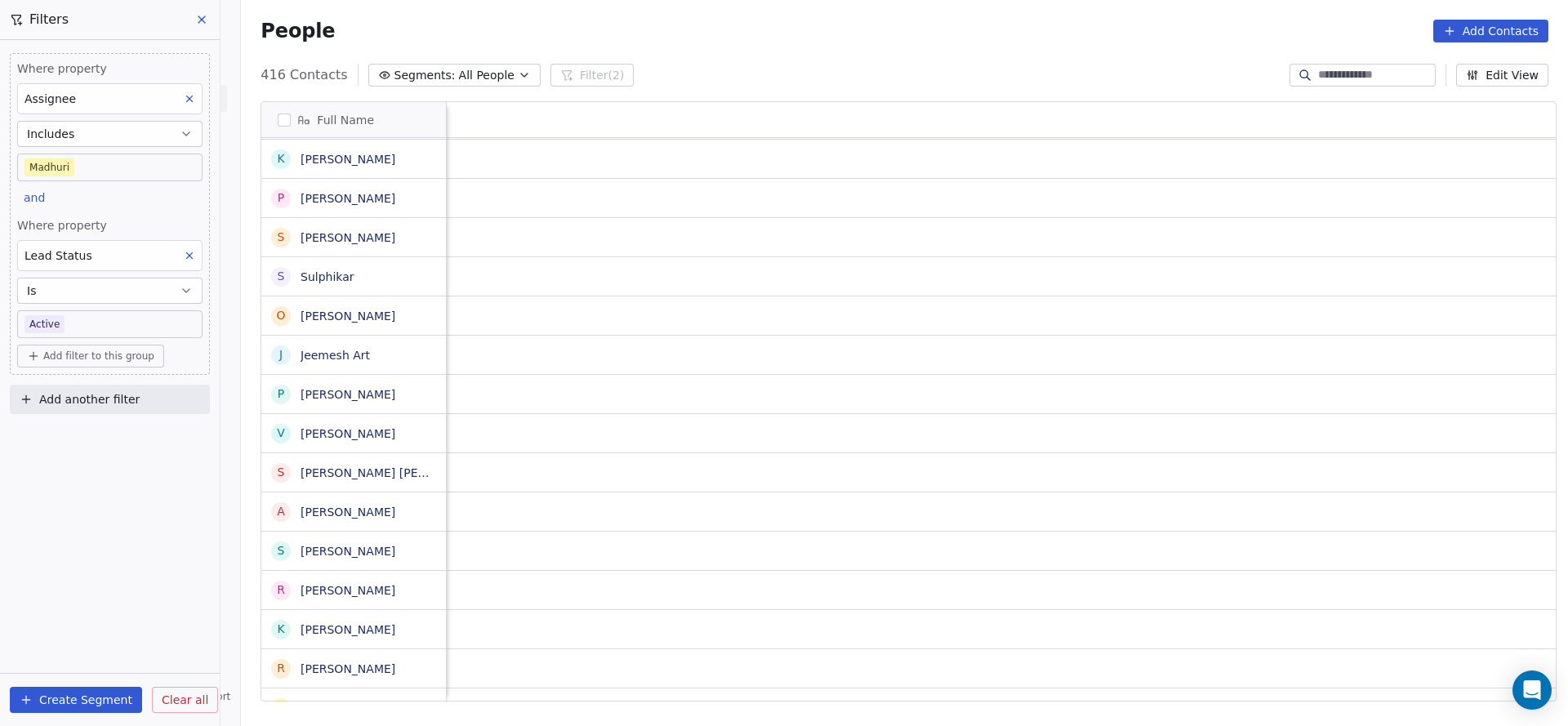
scroll to position [0, 2121]
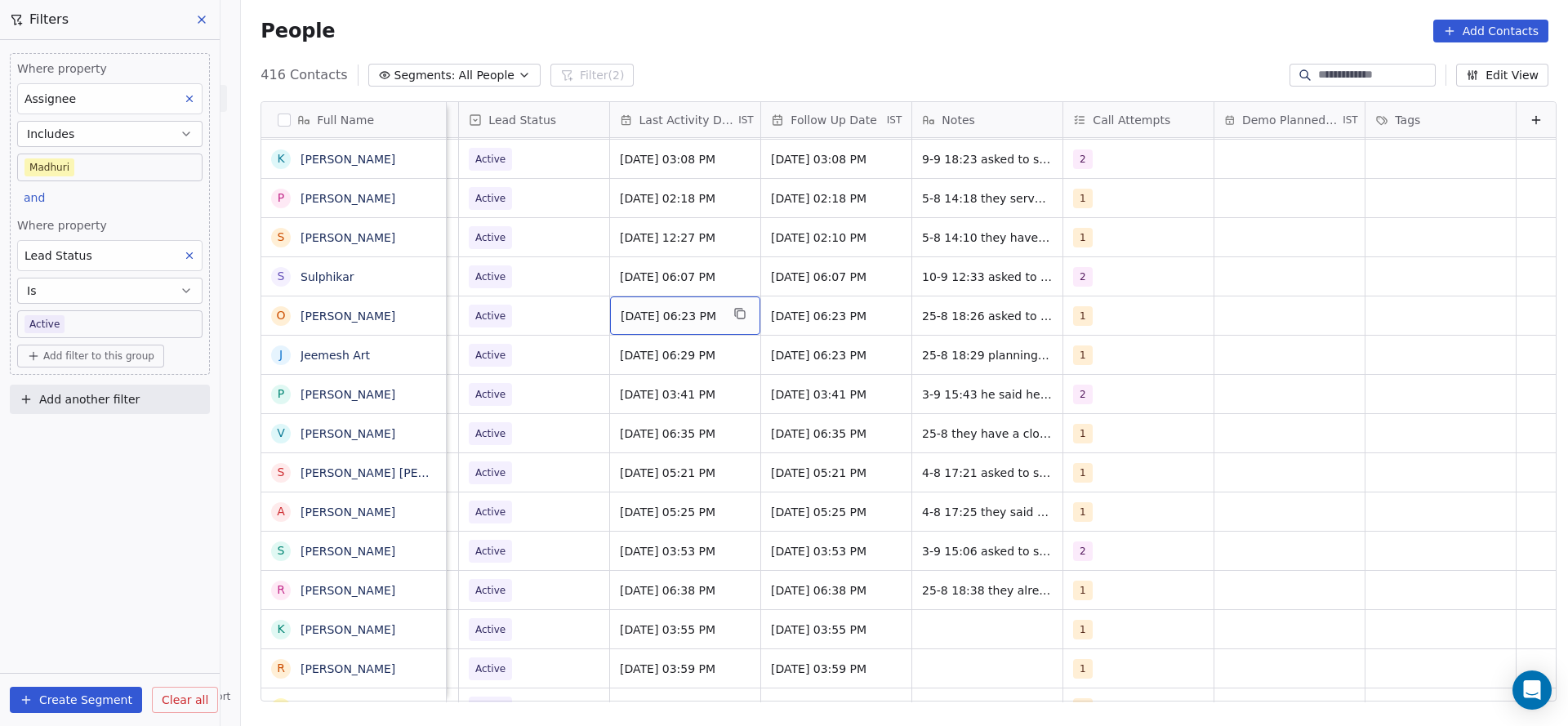
click at [620, 321] on span "Aug 25, 2025 06:23 PM" at bounding box center [670, 315] width 100 height 16
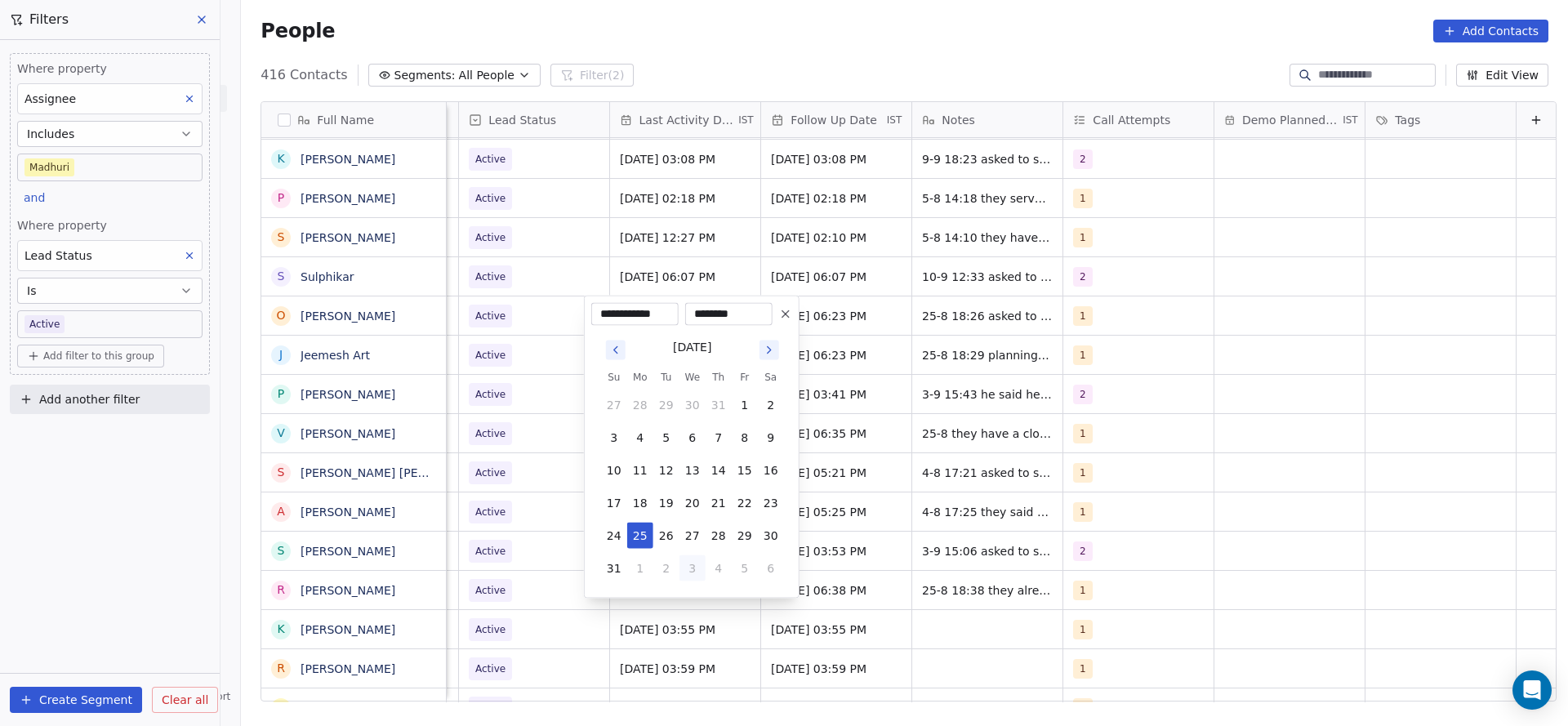
click at [703, 558] on button "3" at bounding box center [692, 569] width 27 height 27
click at [690, 427] on button "10" at bounding box center [692, 438] width 27 height 27
type input "**********"
click at [398, 403] on html "On2Cook India Pvt. Ltd. Contacts People Marketing Workflows Campaigns Sales Pip…" at bounding box center [784, 363] width 1568 height 726
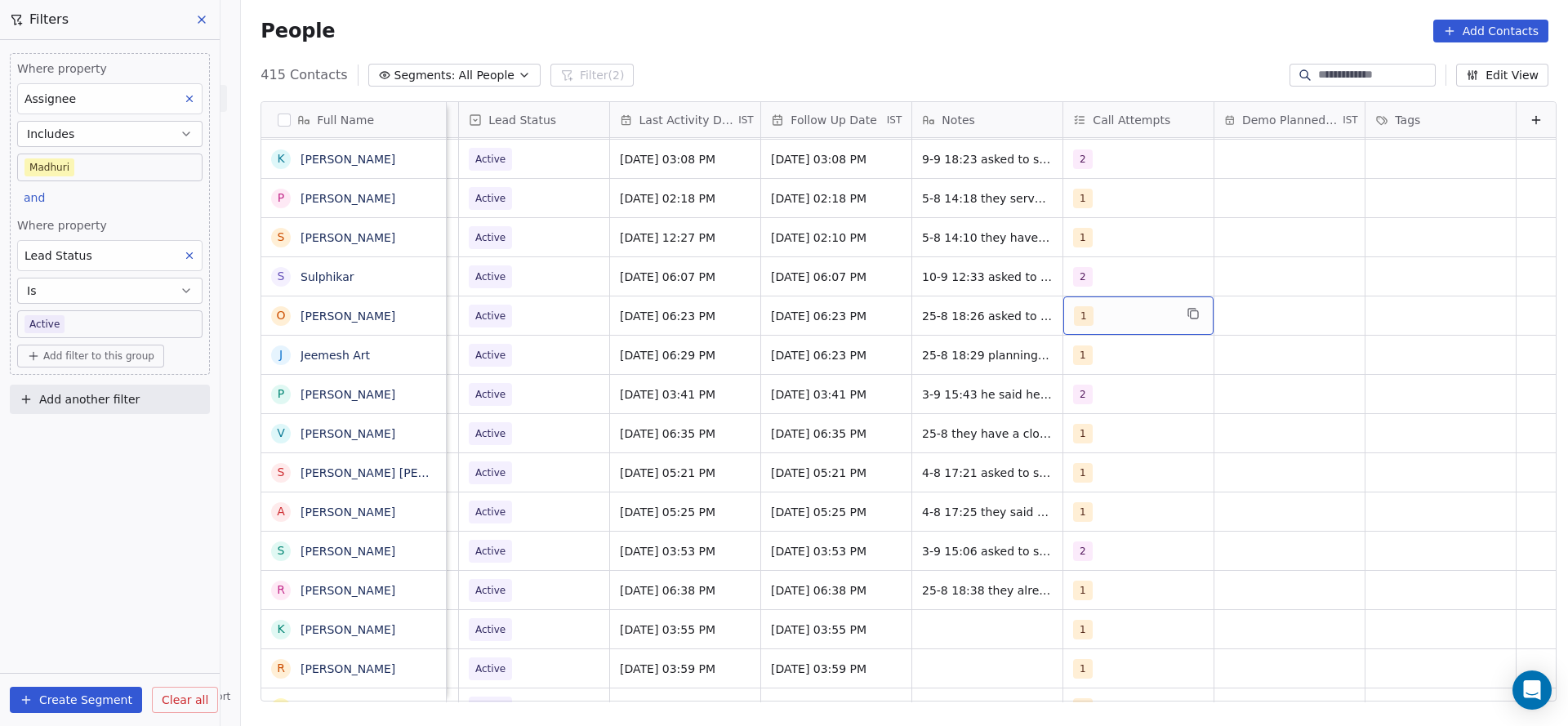
click at [1075, 318] on div "1" at bounding box center [1124, 315] width 100 height 20
click at [1063, 397] on button "Suggestions" at bounding box center [1067, 398] width 13 height 13
click at [1077, 364] on div "1" at bounding box center [1143, 359] width 184 height 27
click at [825, 422] on html "On2Cook India Pvt. Ltd. Contacts People Marketing Workflows Campaigns Sales Pip…" at bounding box center [784, 363] width 1568 height 726
click at [937, 314] on span "25-8 18:26 asked to share details he has a restaurant and serve veg only" at bounding box center [1020, 329] width 195 height 49
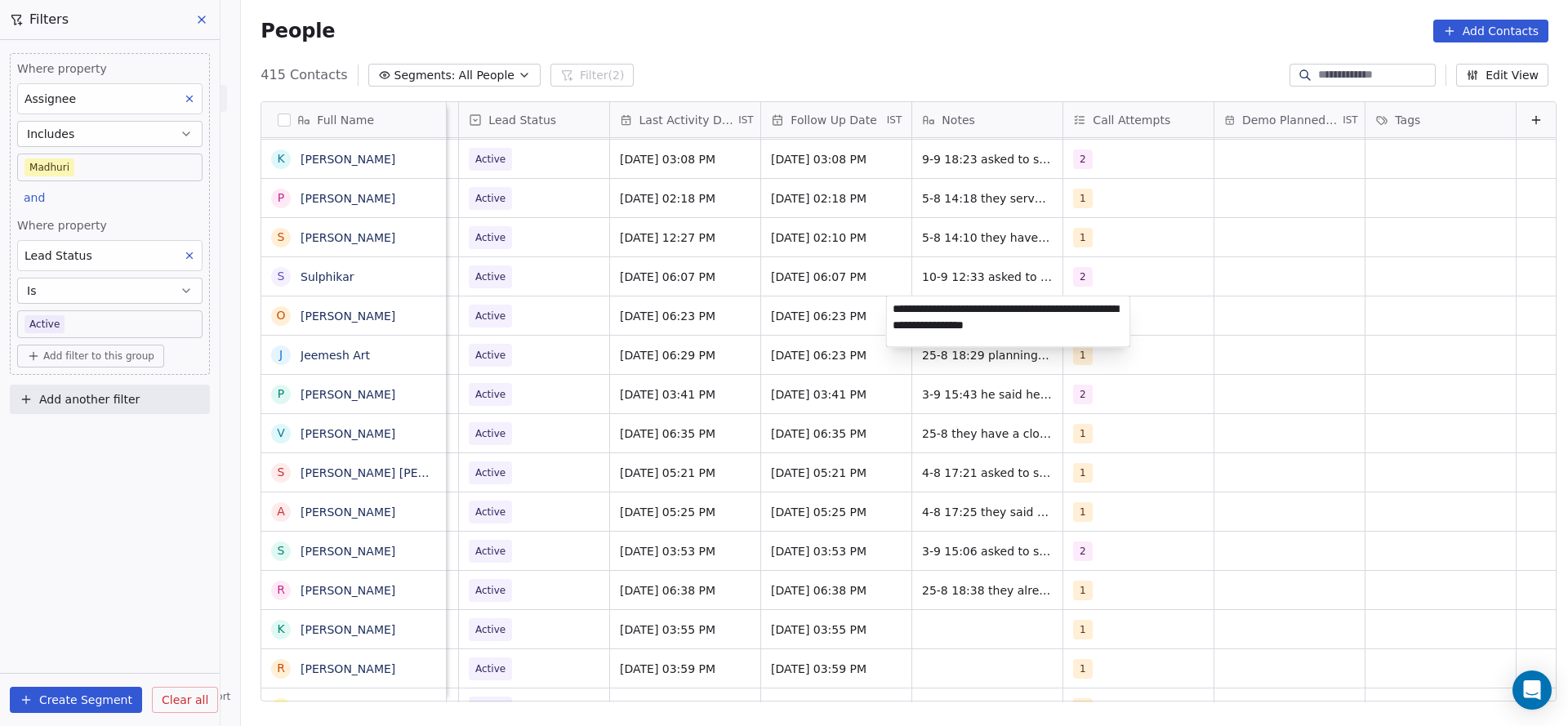
click at [891, 307] on textarea "**********" at bounding box center [1009, 321] width 243 height 50
type textarea "**********"
click at [744, 382] on html "On2Cook India Pvt. Ltd. Contacts People Marketing Workflows Campaigns Sales Pip…" at bounding box center [784, 363] width 1568 height 726
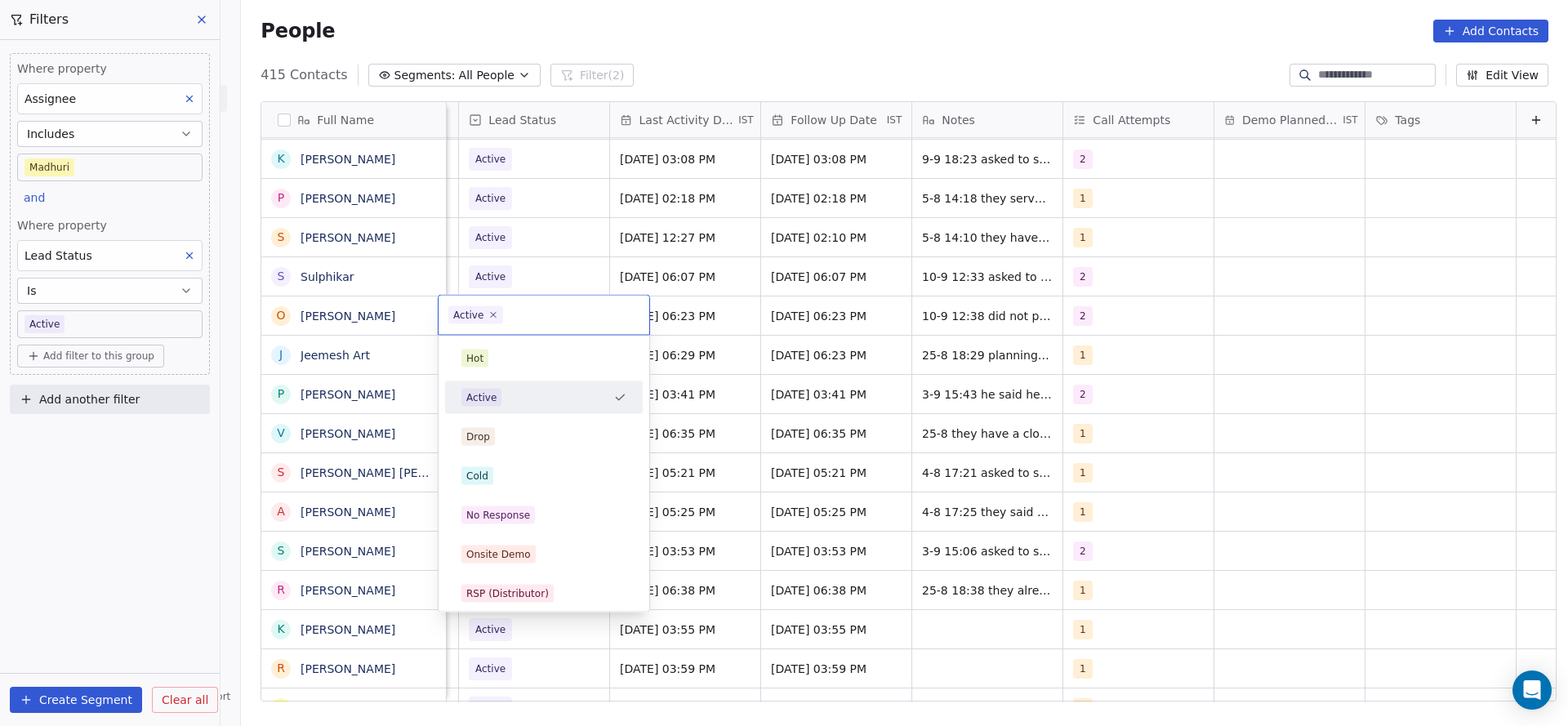
scroll to position [0, 2114]
click at [524, 512] on div "No Response" at bounding box center [498, 515] width 64 height 14
